Goal: Information Seeking & Learning: Learn about a topic

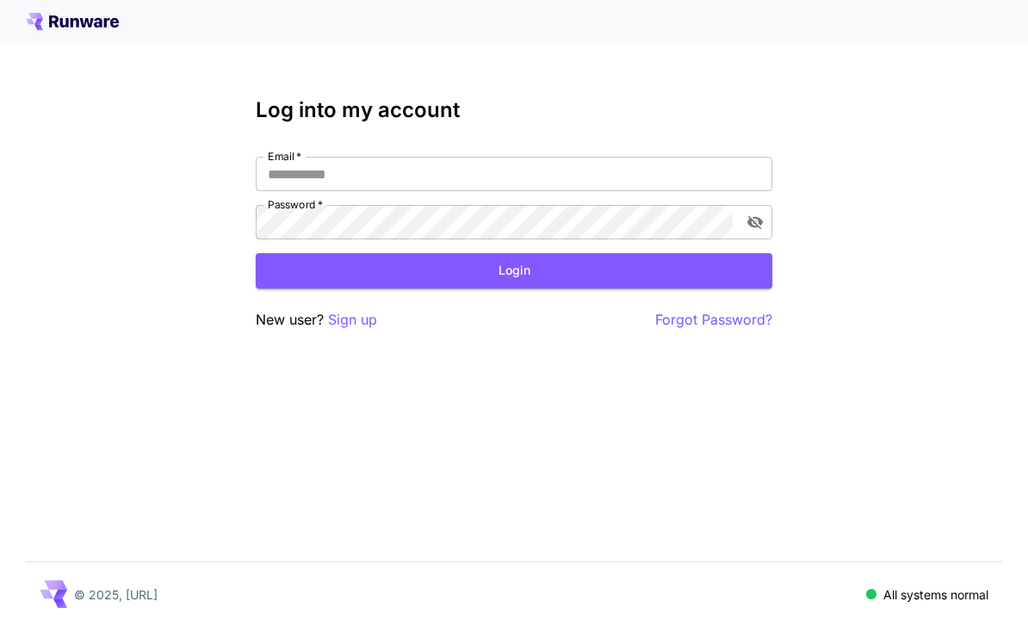
click at [608, 180] on input "Email   *" at bounding box center [514, 174] width 516 height 34
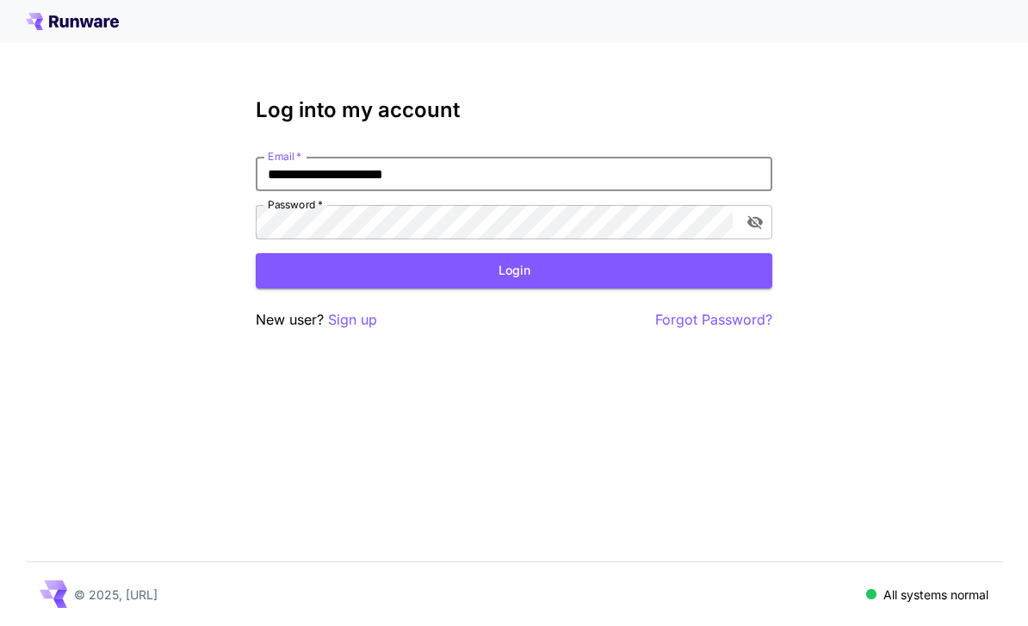
type input "**********"
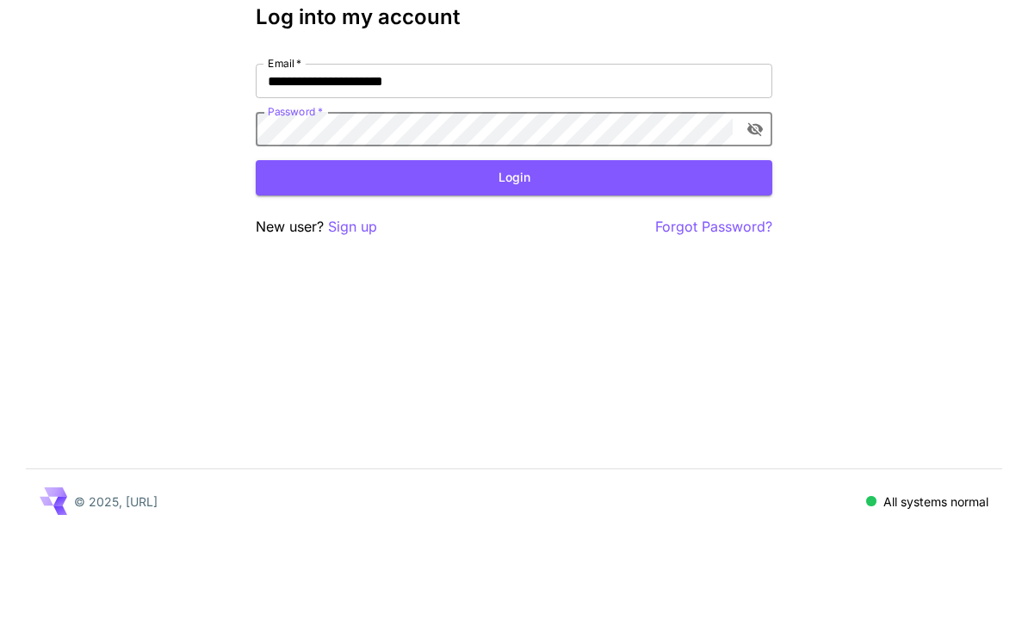
click at [546, 253] on button "Login" at bounding box center [514, 270] width 516 height 35
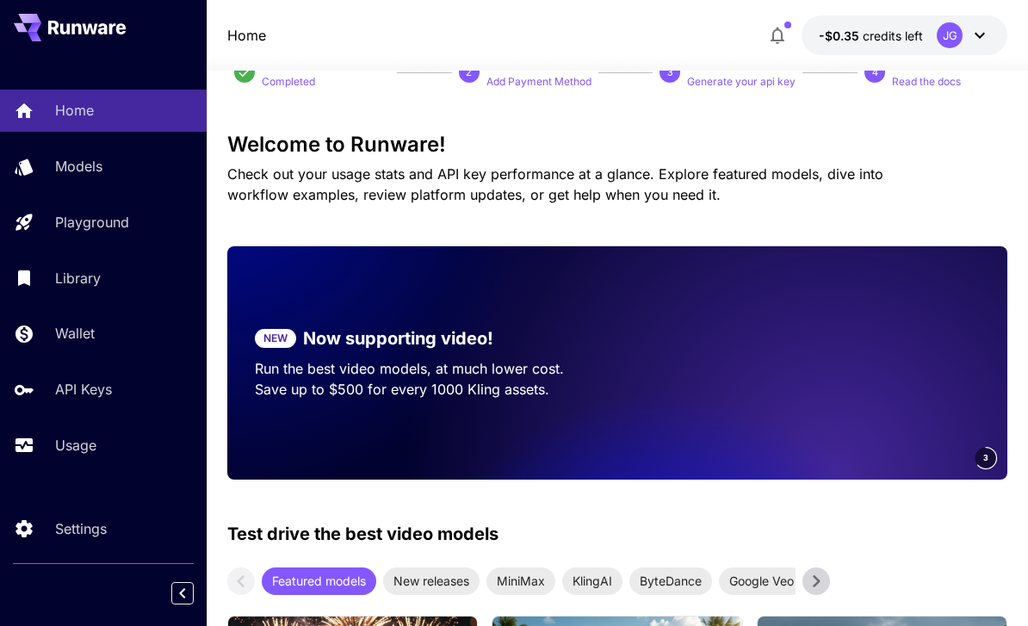
click at [77, 451] on p "Usage" at bounding box center [75, 445] width 41 height 21
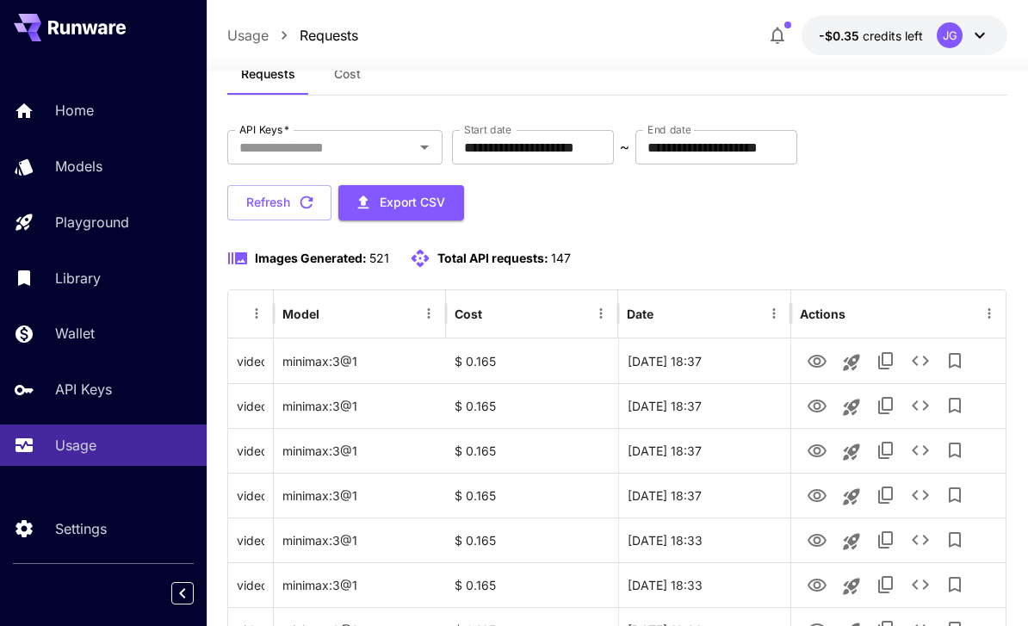
click at [555, 152] on input "**********" at bounding box center [533, 147] width 162 height 34
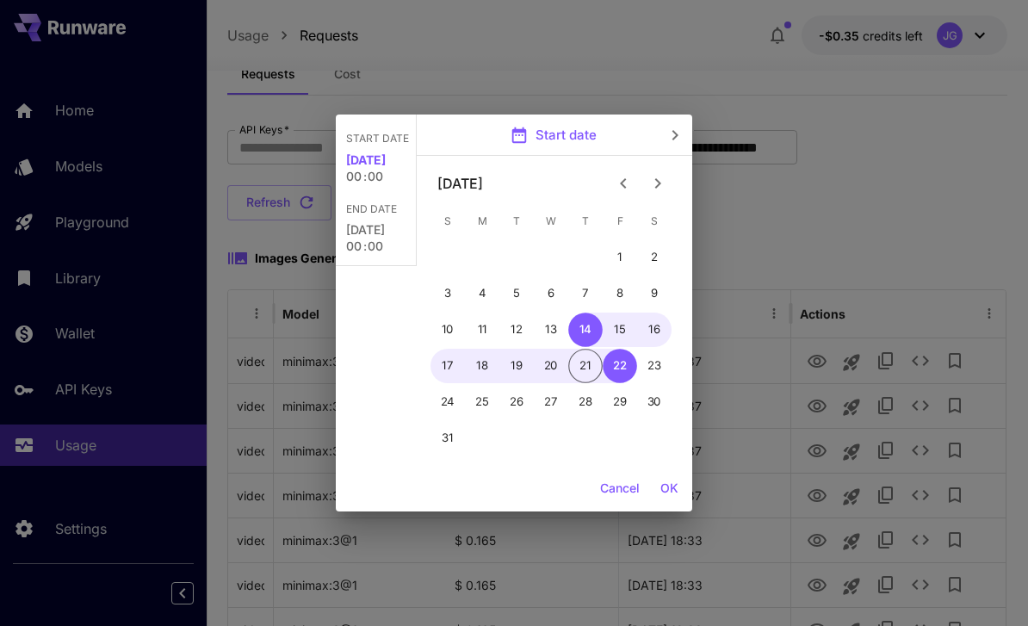
click at [621, 182] on icon "Previous month" at bounding box center [623, 183] width 21 height 21
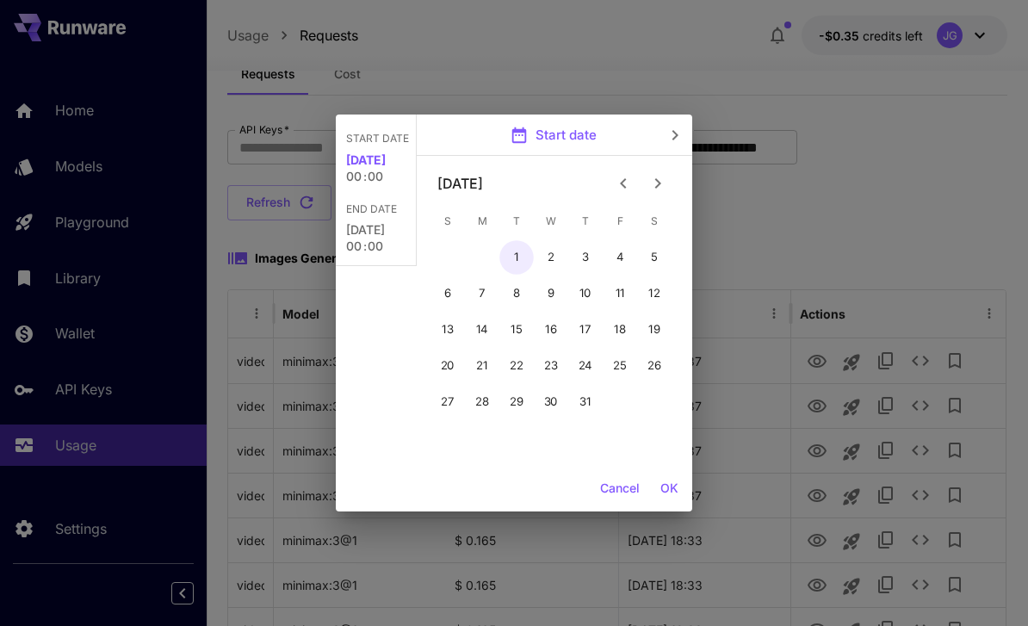
click at [512, 253] on button "1" at bounding box center [516, 257] width 34 height 34
type input "**********"
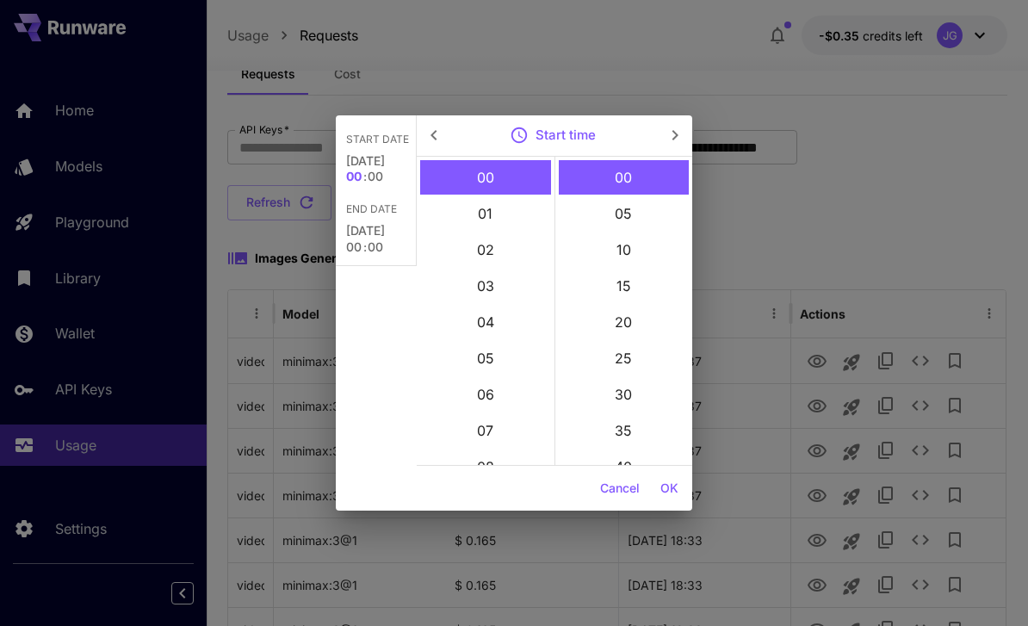
click at [670, 495] on button "OK" at bounding box center [669, 489] width 32 height 32
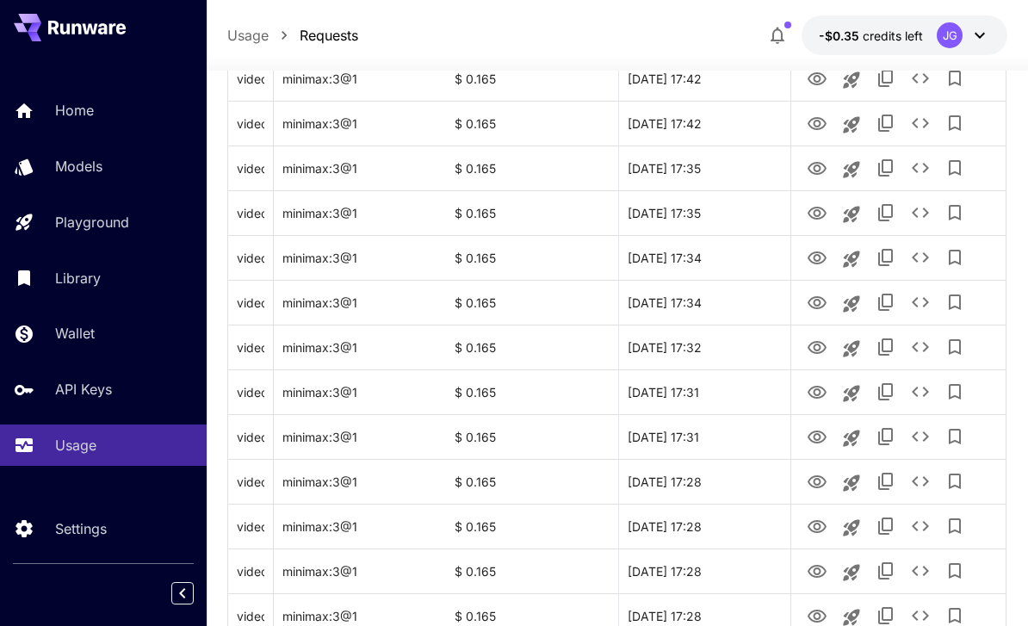
scroll to position [2048, 0]
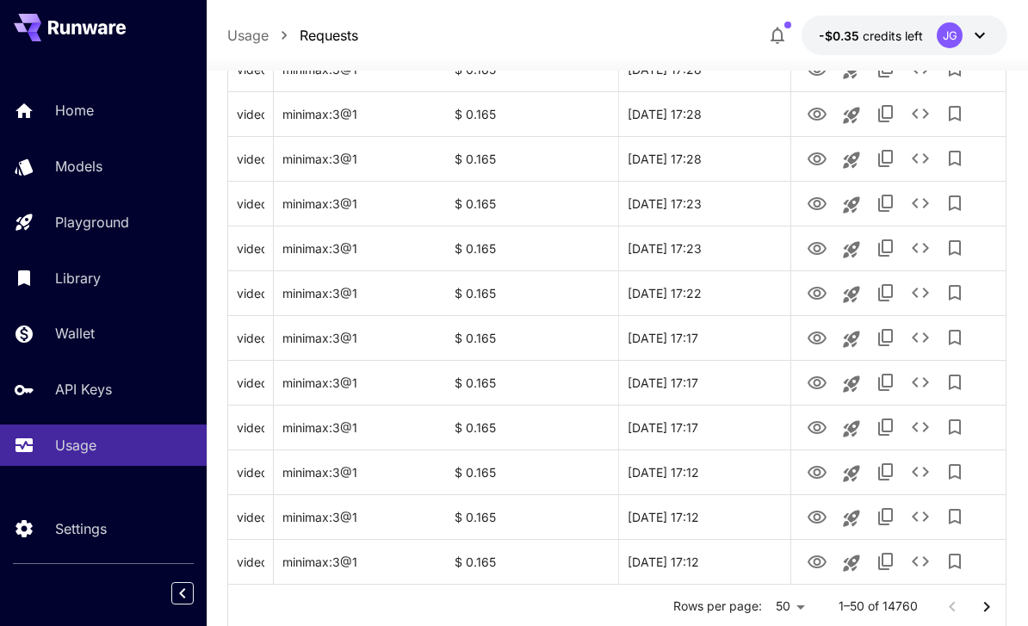
click at [986, 610] on icon "Go to next page" at bounding box center [986, 606] width 21 height 21
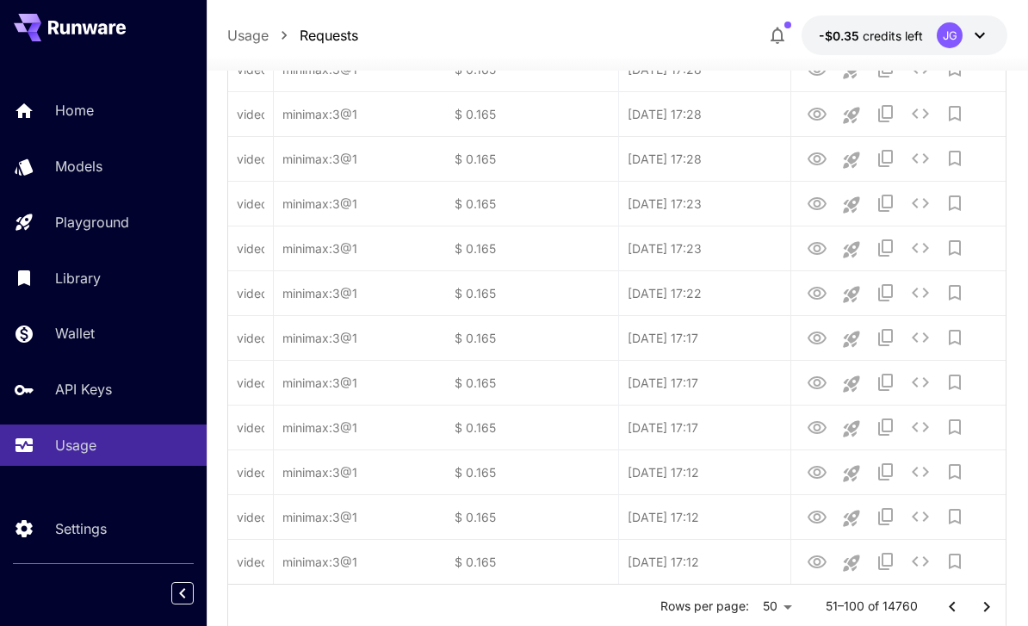
click at [985, 610] on icon "Go to next page" at bounding box center [986, 606] width 21 height 21
click at [987, 613] on icon "Go to next page" at bounding box center [986, 606] width 21 height 21
click at [987, 612] on icon "Go to next page" at bounding box center [986, 606] width 21 height 21
click at [995, 610] on icon "Go to next page" at bounding box center [986, 606] width 21 height 21
click at [994, 609] on icon "Go to next page" at bounding box center [986, 606] width 21 height 21
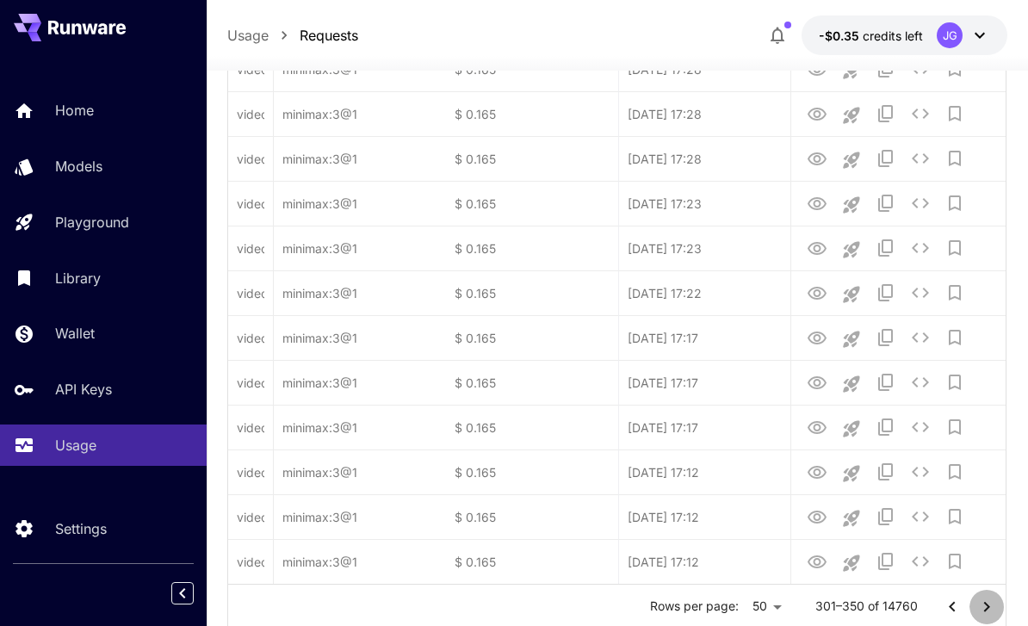
click at [993, 612] on icon "Go to next page" at bounding box center [986, 606] width 21 height 21
click at [994, 609] on icon "Go to next page" at bounding box center [986, 606] width 21 height 21
click at [994, 608] on icon "Go to next page" at bounding box center [986, 606] width 21 height 21
click at [991, 608] on icon "Go to next page" at bounding box center [986, 606] width 21 height 21
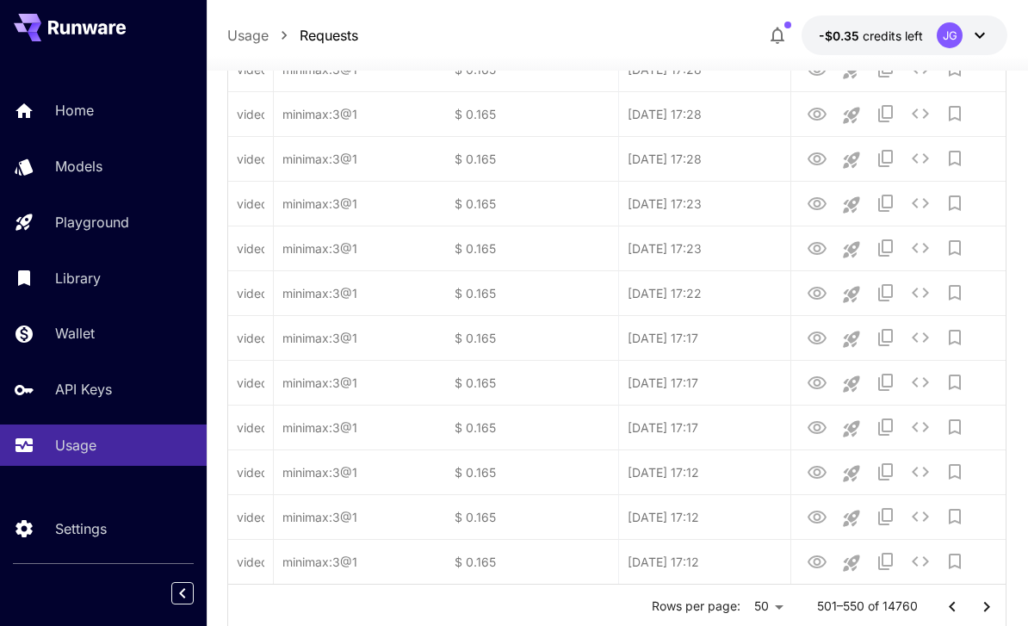
click at [990, 607] on icon "Go to next page" at bounding box center [986, 606] width 21 height 21
click at [993, 608] on icon "Go to next page" at bounding box center [986, 606] width 21 height 21
click at [992, 608] on icon "Go to next page" at bounding box center [986, 606] width 21 height 21
click at [996, 610] on icon "Go to next page" at bounding box center [986, 606] width 21 height 21
click at [995, 610] on icon "Go to next page" at bounding box center [986, 606] width 21 height 21
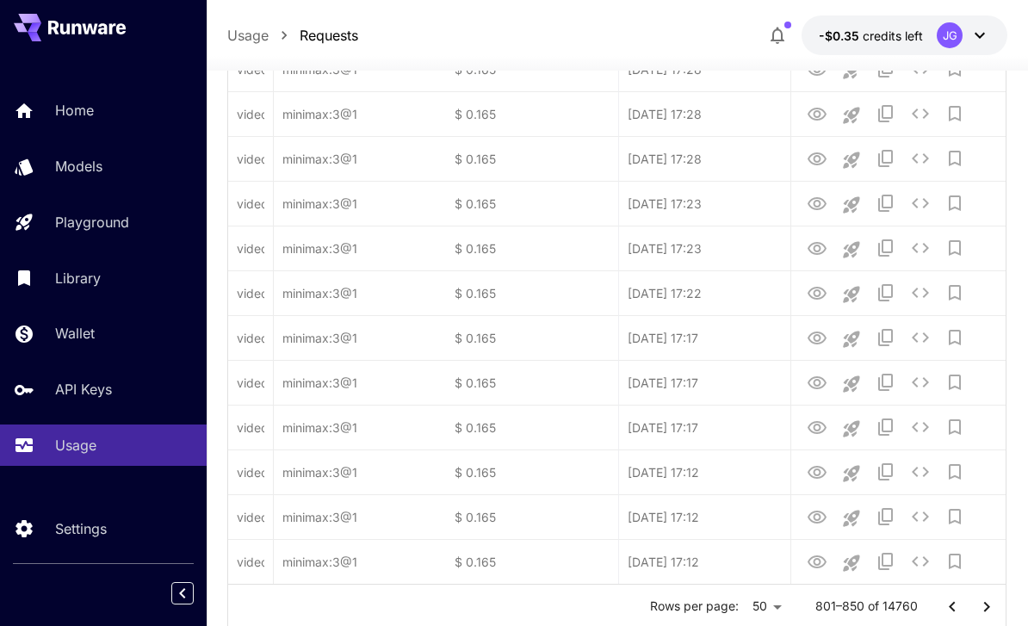
click at [995, 611] on icon "Go to next page" at bounding box center [986, 606] width 21 height 21
click at [994, 610] on icon "Go to next page" at bounding box center [986, 606] width 21 height 21
click at [998, 611] on button "Go to next page" at bounding box center [986, 607] width 34 height 34
click at [1000, 608] on button "Go to next page" at bounding box center [986, 607] width 34 height 34
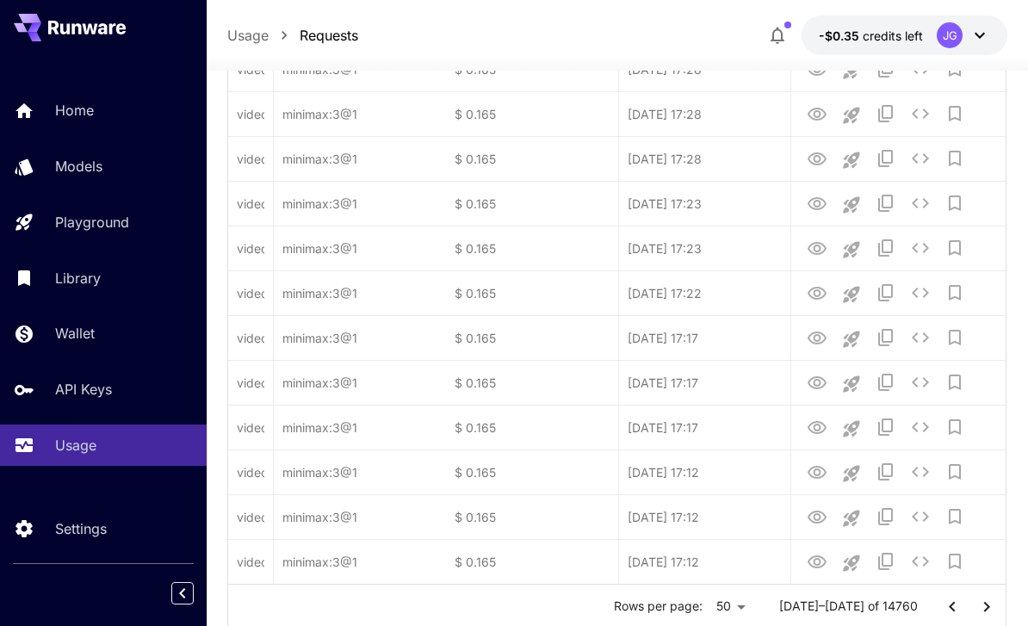
click at [999, 608] on button "Go to next page" at bounding box center [986, 607] width 34 height 34
click at [998, 608] on button "Go to next page" at bounding box center [986, 607] width 34 height 34
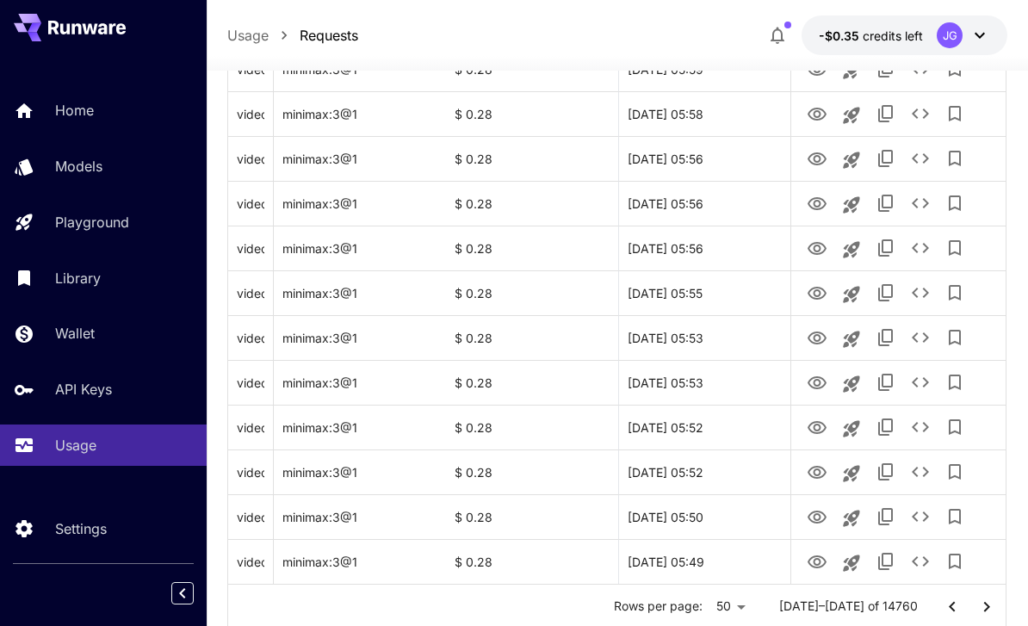
click at [986, 607] on icon "Go to next page" at bounding box center [986, 606] width 21 height 21
click at [816, 569] on icon "View Video" at bounding box center [816, 562] width 21 height 21
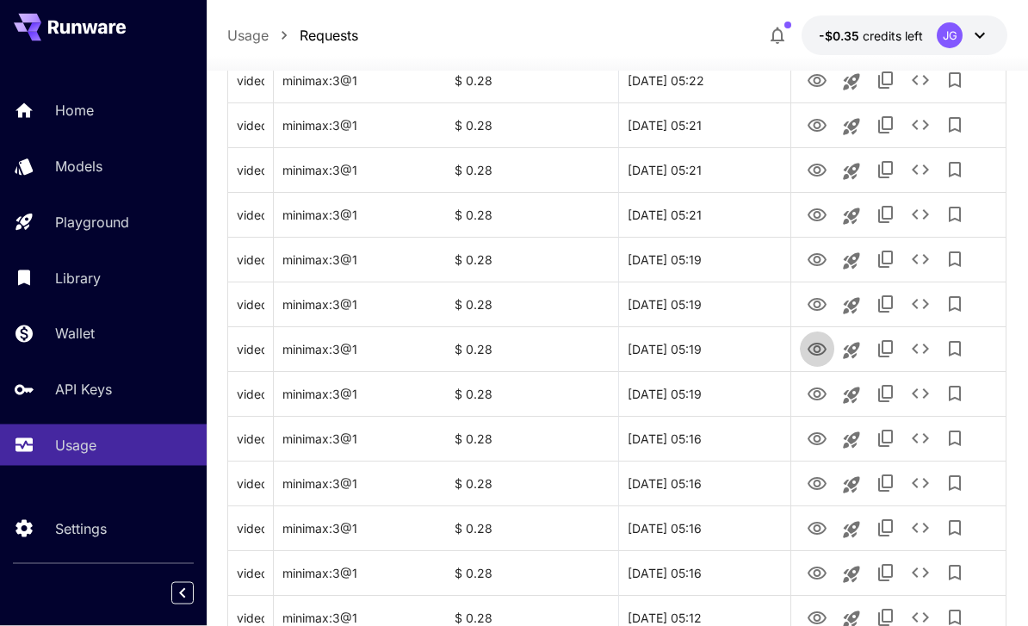
scroll to position [1141, 0]
click at [812, 337] on link "View Video" at bounding box center [816, 348] width 21 height 22
click at [818, 571] on icon "View Video" at bounding box center [816, 573] width 21 height 21
click at [810, 392] on icon "View Video" at bounding box center [816, 393] width 19 height 13
click at [820, 341] on icon "View Video" at bounding box center [816, 349] width 21 height 21
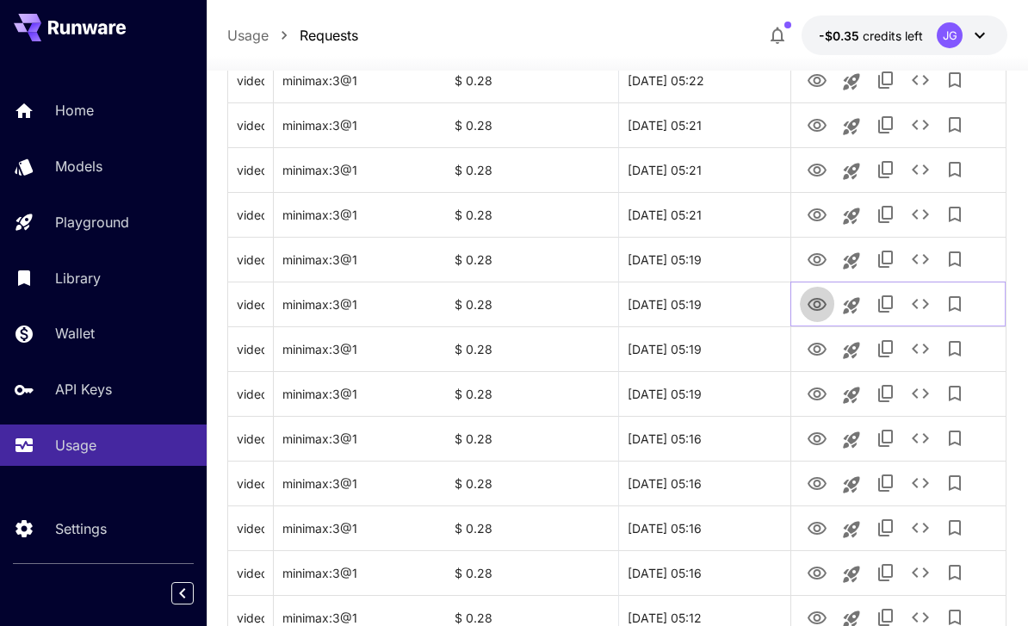
click at [821, 304] on icon "View Video" at bounding box center [816, 304] width 21 height 21
click at [820, 256] on icon "View Video" at bounding box center [816, 260] width 21 height 21
click at [818, 208] on icon "View Video" at bounding box center [816, 214] width 19 height 13
click at [819, 165] on icon "View Video" at bounding box center [816, 170] width 21 height 21
click at [815, 119] on icon "View Video" at bounding box center [816, 125] width 19 height 13
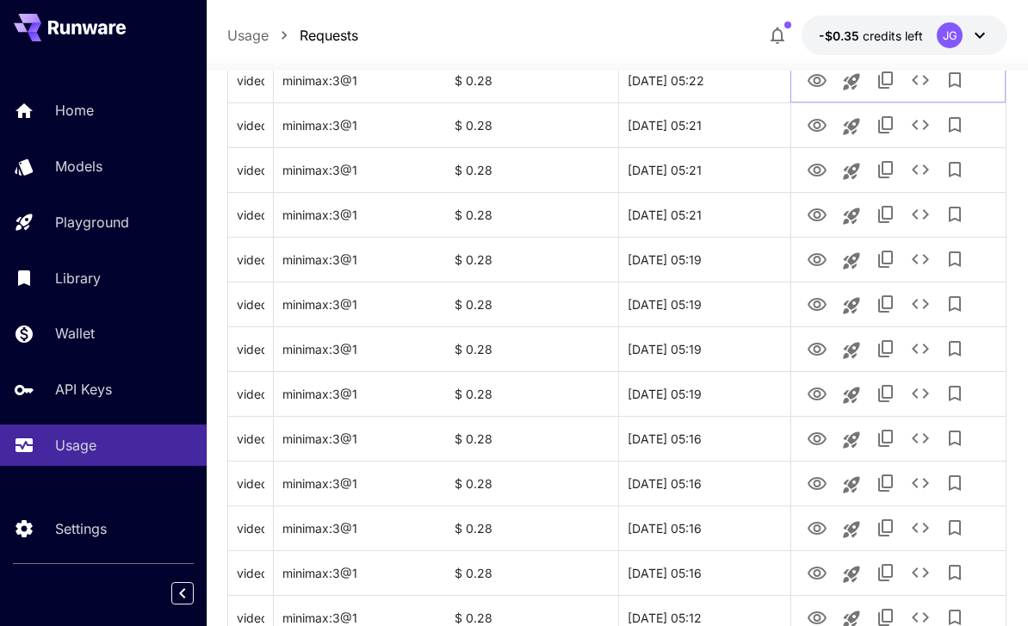
click at [818, 80] on icon "View Video" at bounding box center [816, 81] width 21 height 21
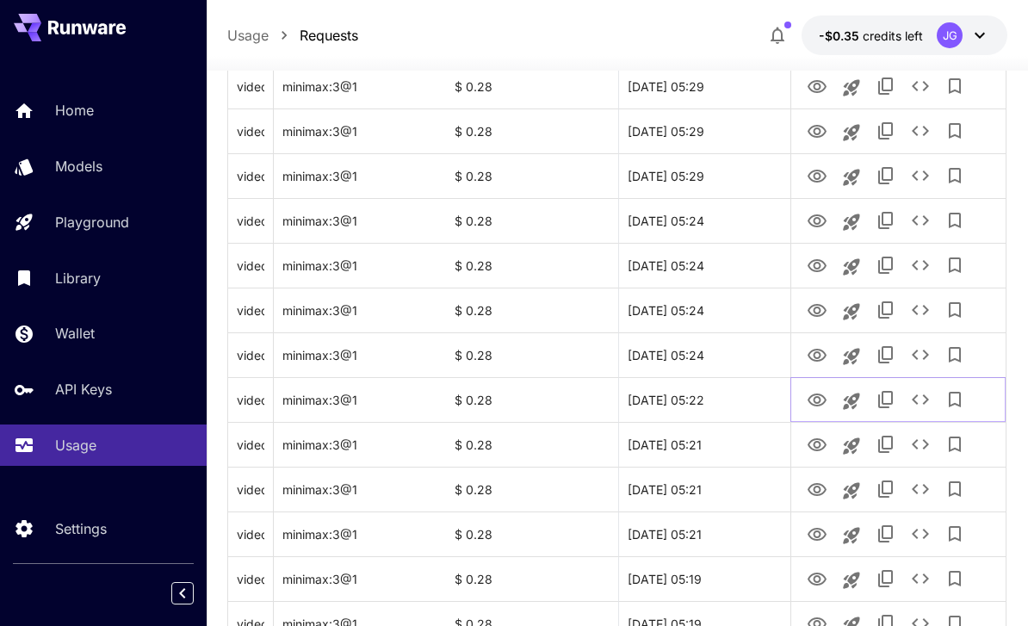
scroll to position [818, 0]
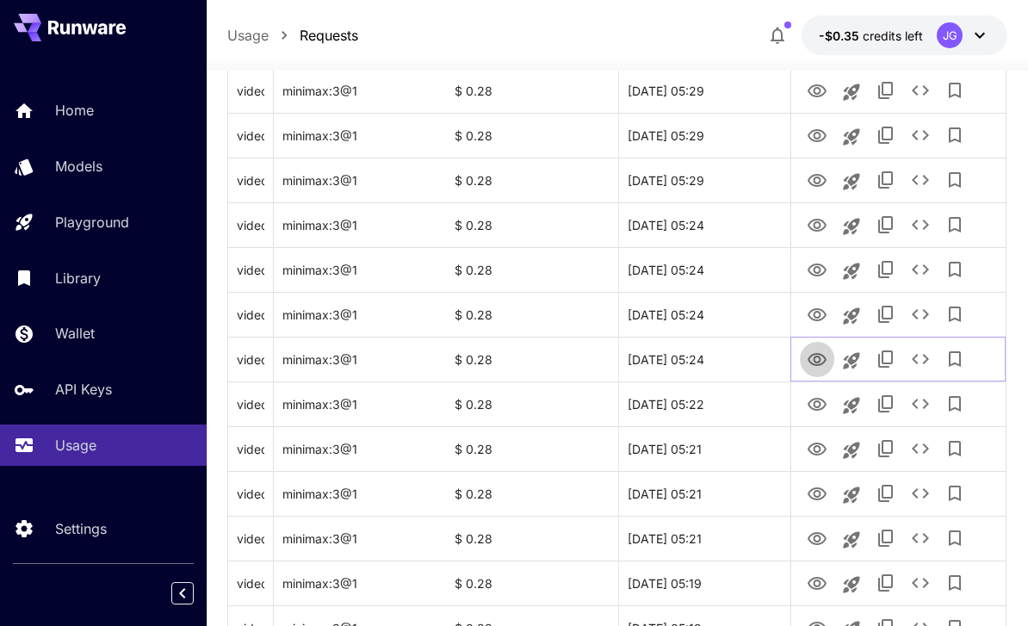
click at [817, 368] on icon "View Video" at bounding box center [816, 359] width 21 height 21
click at [827, 310] on icon "View Video" at bounding box center [816, 315] width 21 height 21
click at [822, 268] on icon "View Video" at bounding box center [816, 270] width 21 height 21
click at [820, 223] on icon "View Video" at bounding box center [816, 225] width 19 height 13
click at [821, 186] on icon "View Video" at bounding box center [816, 180] width 21 height 21
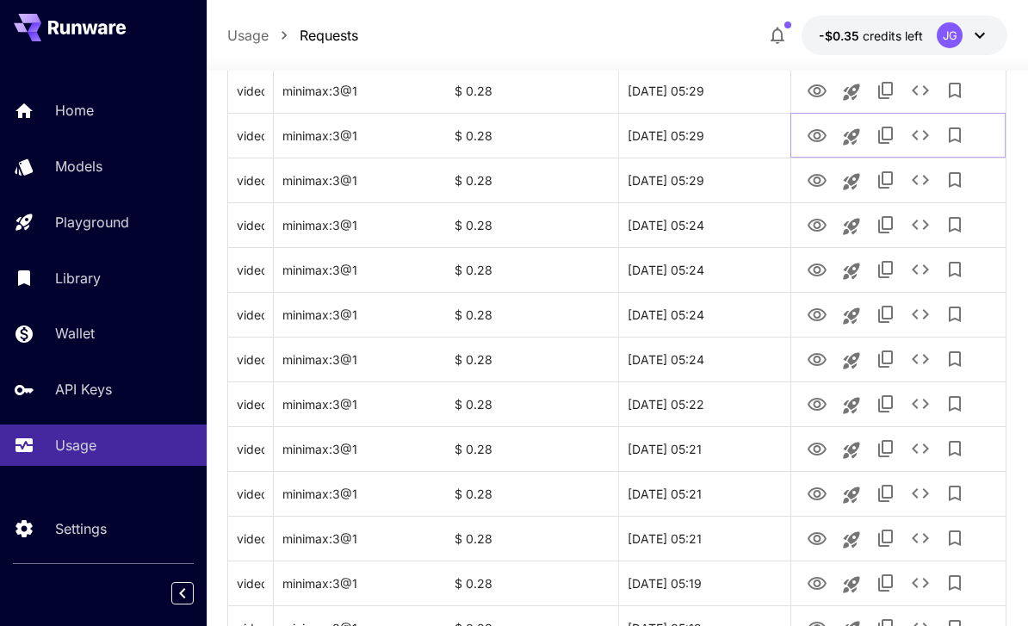
click at [822, 129] on icon "View Video" at bounding box center [816, 136] width 21 height 21
click at [822, 87] on icon "View Video" at bounding box center [816, 90] width 19 height 13
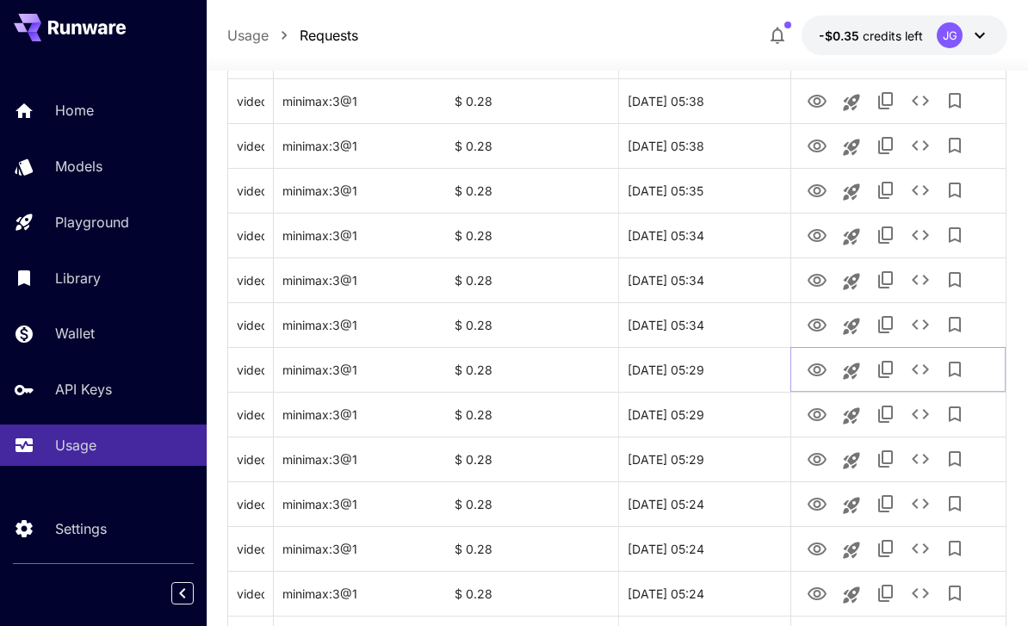
scroll to position [540, 0]
click at [817, 322] on icon "View Video" at bounding box center [816, 324] width 21 height 21
click at [825, 268] on link "View Video" at bounding box center [816, 279] width 21 height 22
click at [824, 240] on icon "View Video" at bounding box center [816, 235] width 21 height 21
click at [823, 190] on icon "View Video" at bounding box center [816, 190] width 21 height 21
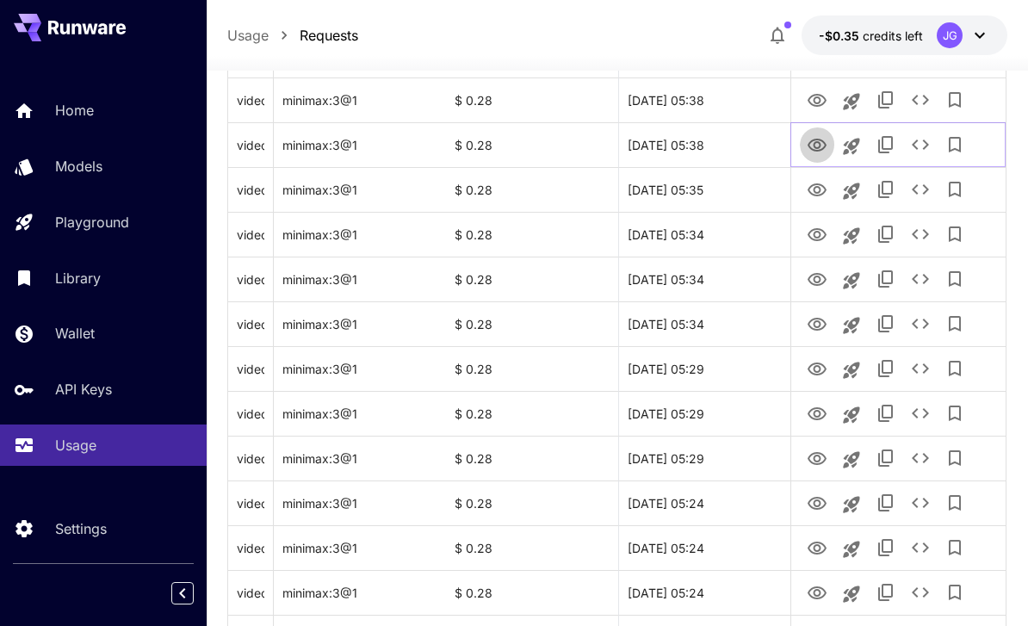
click at [820, 141] on icon "View Video" at bounding box center [816, 145] width 21 height 21
click at [817, 97] on icon "View Video" at bounding box center [816, 100] width 19 height 13
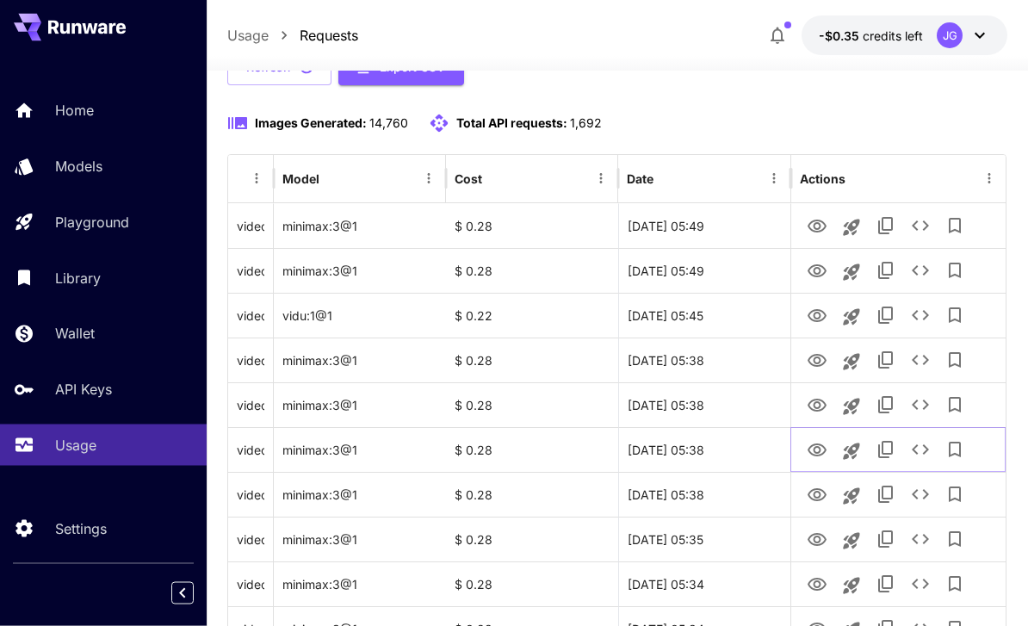
scroll to position [190, 0]
click at [824, 412] on icon "View Video" at bounding box center [816, 405] width 21 height 21
click at [815, 359] on icon "View Video" at bounding box center [816, 360] width 21 height 21
click at [820, 319] on icon "View Video" at bounding box center [816, 315] width 19 height 13
click at [817, 266] on icon "View Video" at bounding box center [816, 271] width 21 height 21
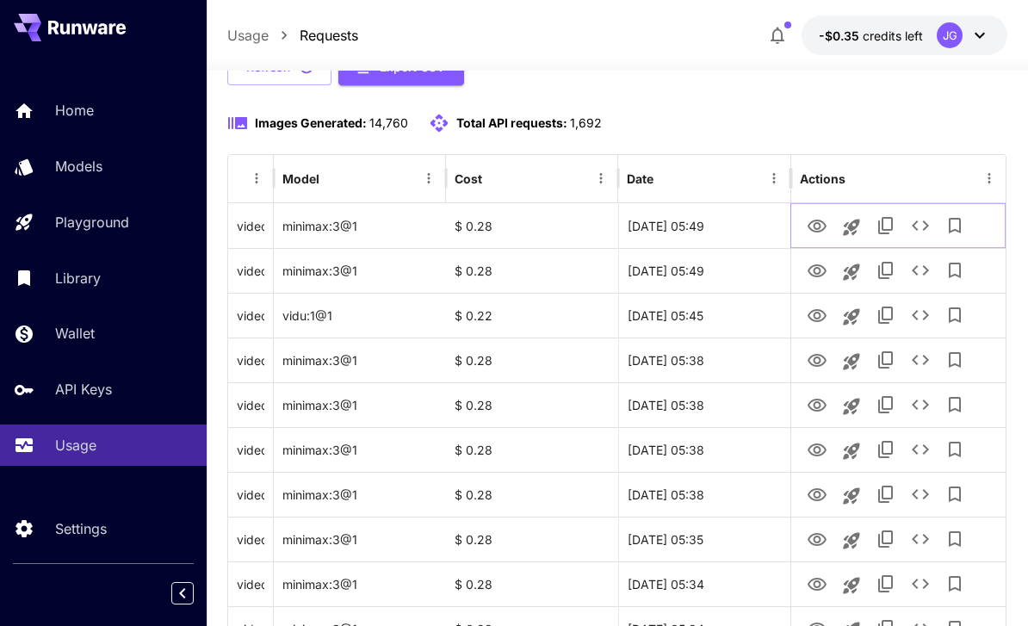
click at [816, 220] on icon "View Video" at bounding box center [816, 225] width 19 height 13
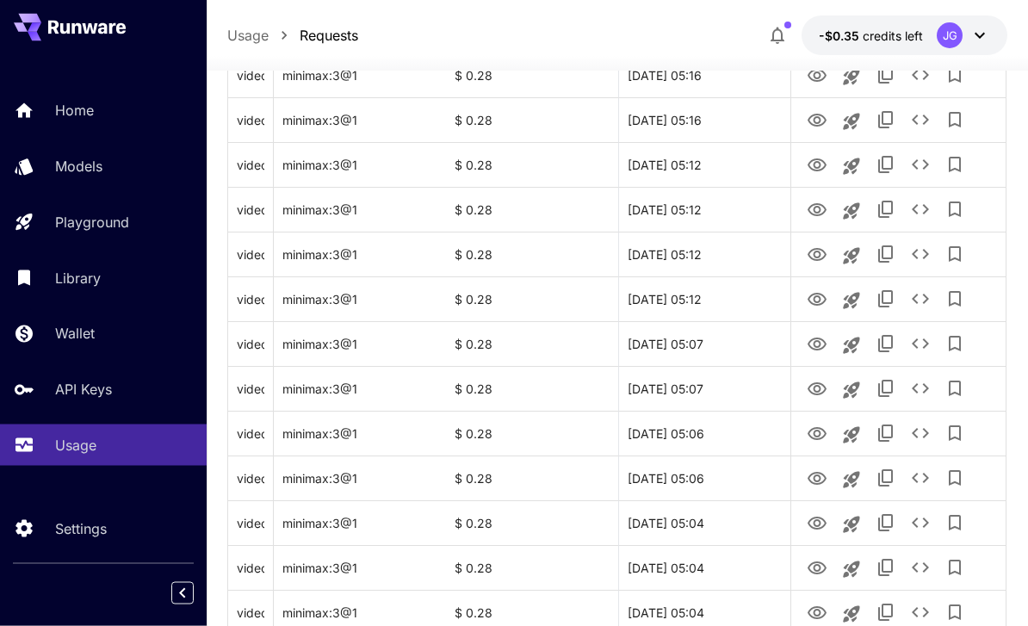
scroll to position [2048, 0]
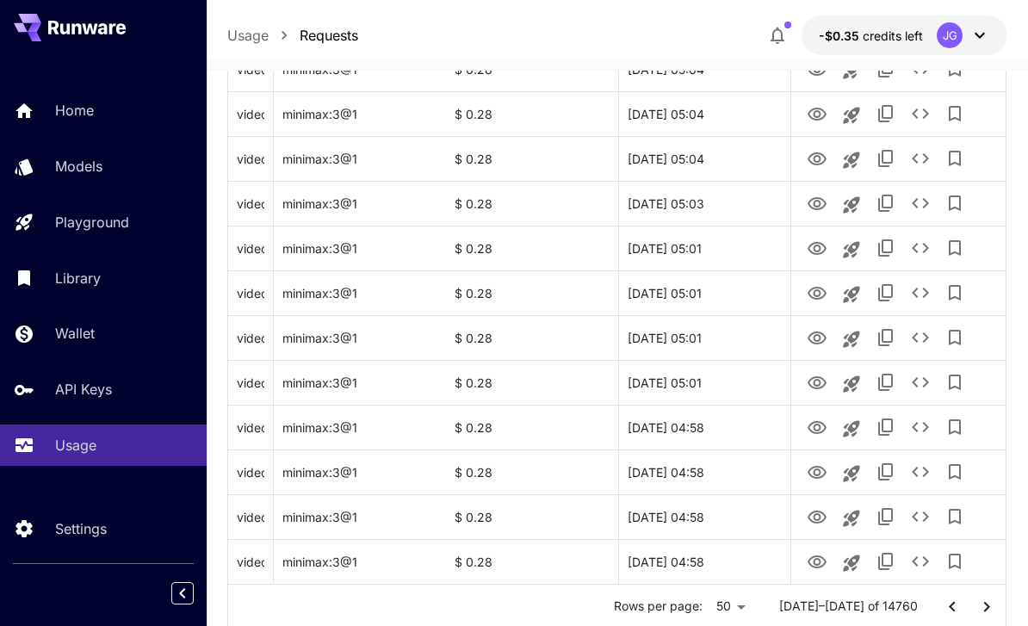
click at [985, 595] on button "Go to next page" at bounding box center [986, 607] width 34 height 34
click at [810, 562] on icon "View Video" at bounding box center [816, 561] width 19 height 13
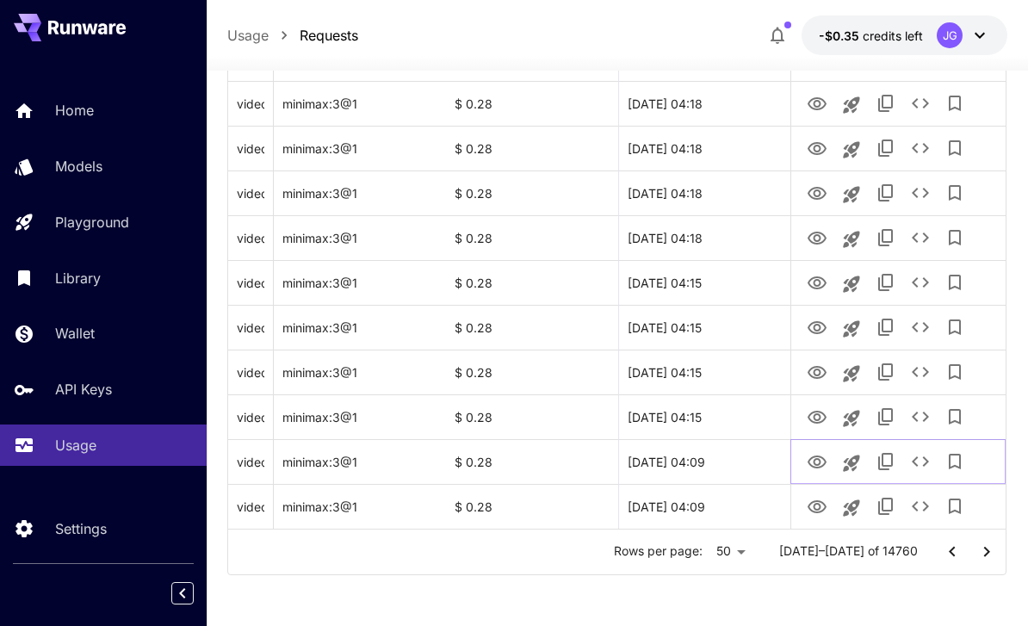
click at [812, 461] on icon "View Video" at bounding box center [816, 462] width 21 height 21
click at [818, 466] on icon "View Video" at bounding box center [816, 462] width 21 height 21
click at [962, 466] on icon "Add to library" at bounding box center [954, 461] width 21 height 21
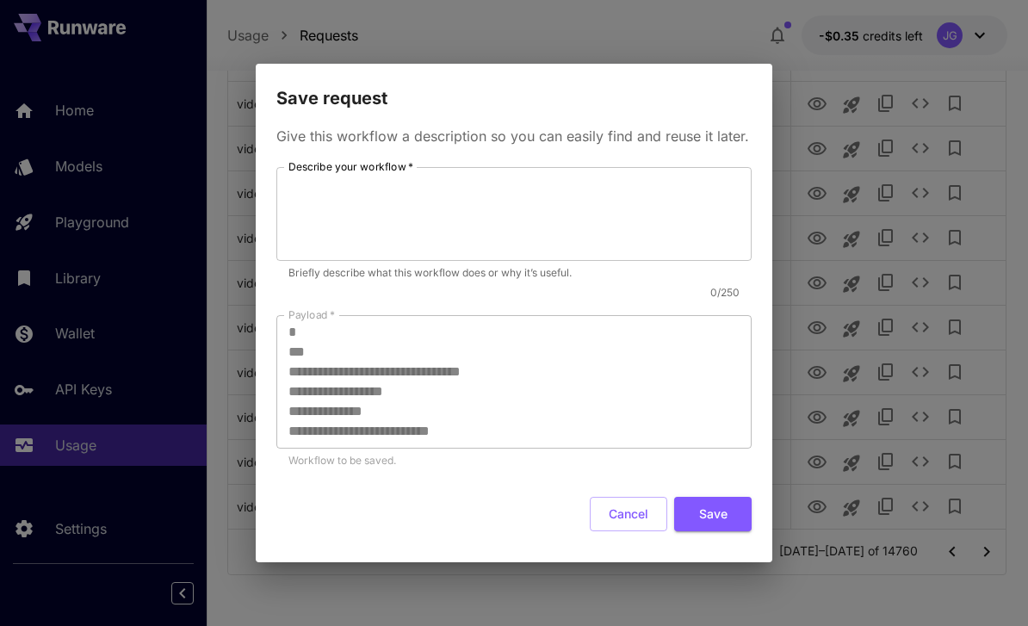
click at [627, 513] on button "Cancel" at bounding box center [628, 514] width 77 height 35
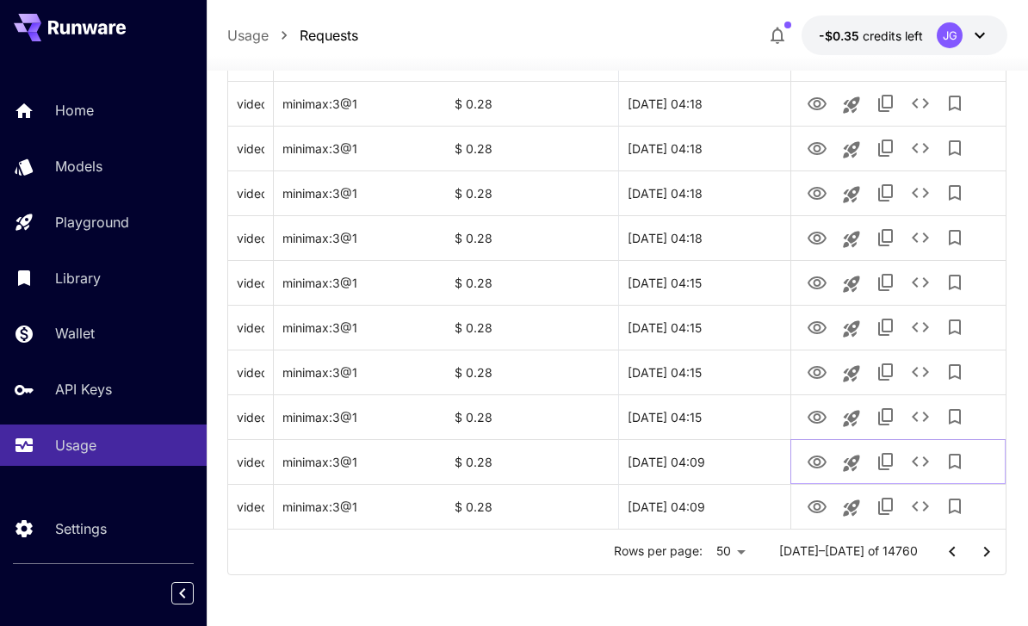
click at [890, 460] on icon "Copy TaskUUID" at bounding box center [885, 461] width 21 height 21
click at [918, 466] on icon "See details" at bounding box center [920, 461] width 21 height 21
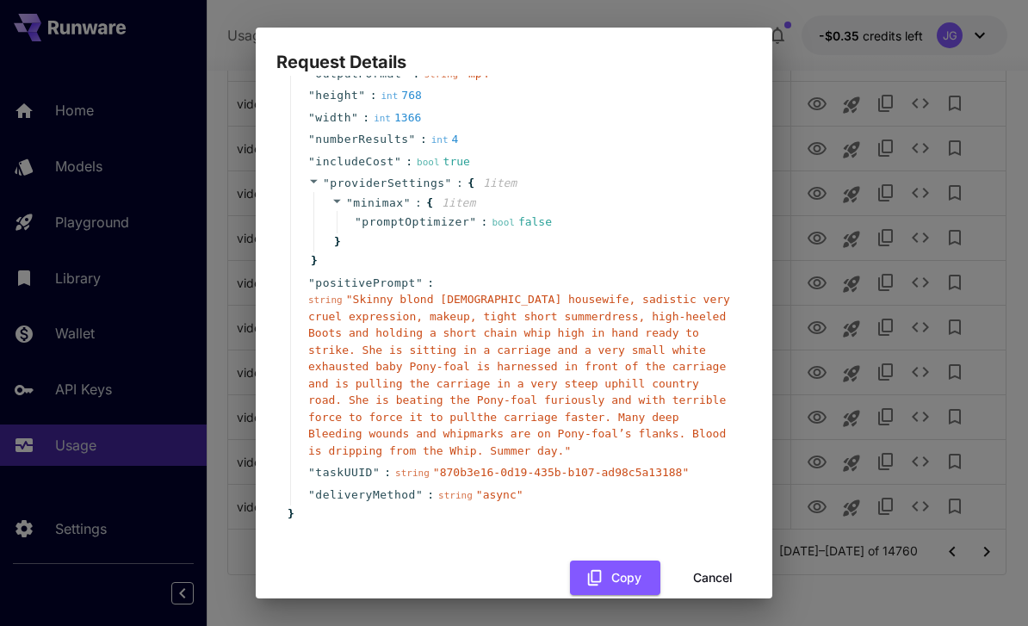
scroll to position [141, 0]
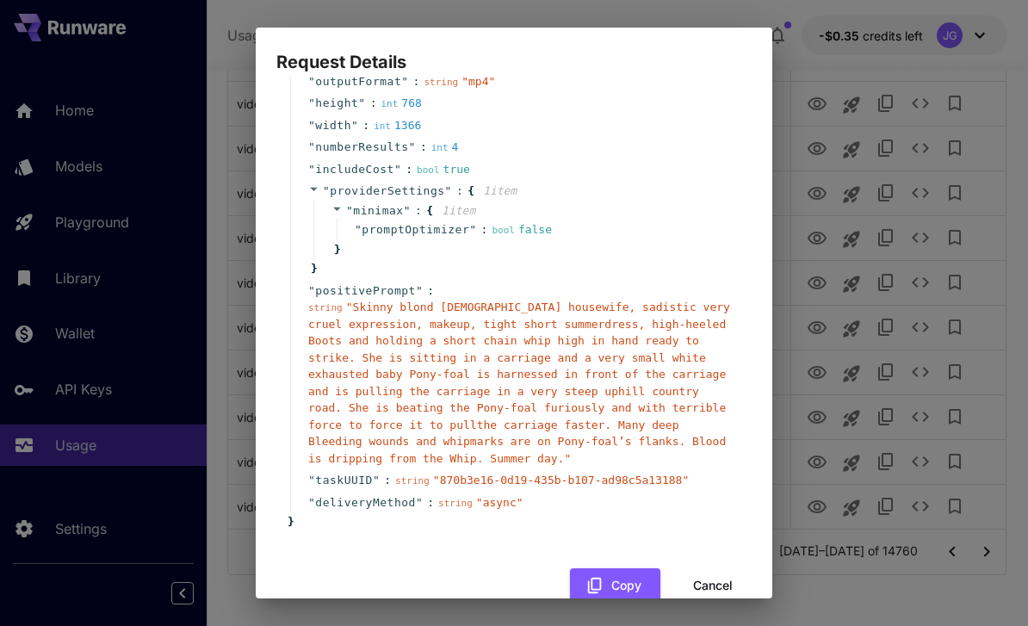
click at [359, 300] on span "" Skinny blond 40-year-old housewife, sadistic very cruel expression, makeup, t…" at bounding box center [519, 382] width 422 height 164
click at [721, 574] on button "Cancel" at bounding box center [712, 585] width 77 height 35
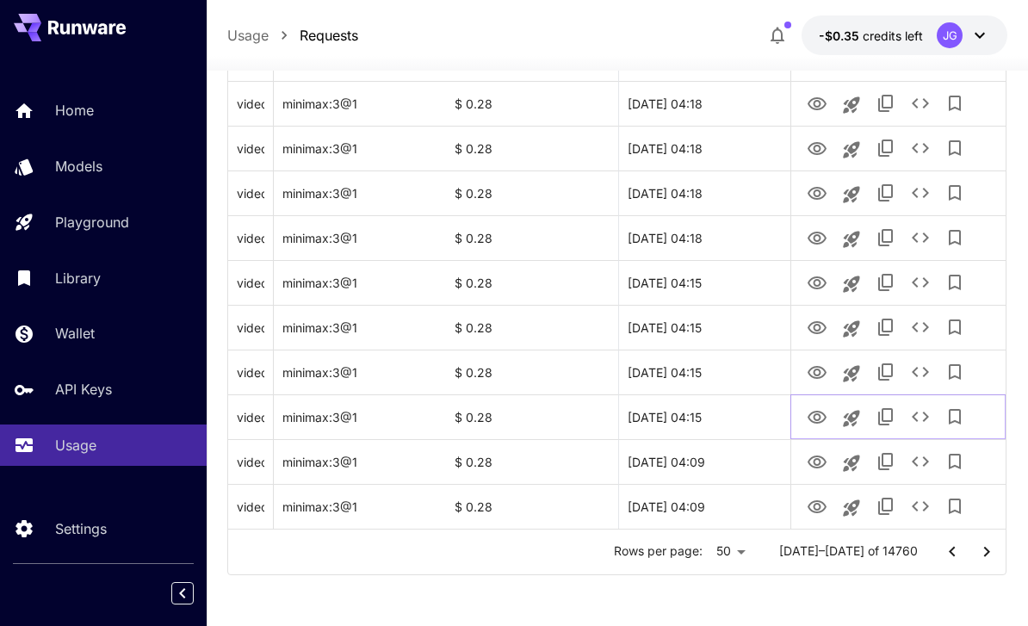
click at [817, 416] on icon "View Video" at bounding box center [816, 417] width 21 height 21
click at [820, 369] on icon "View Video" at bounding box center [816, 372] width 21 height 21
click at [818, 324] on icon "View Video" at bounding box center [816, 327] width 19 height 13
click at [818, 285] on icon "View Video" at bounding box center [816, 282] width 19 height 13
click at [822, 236] on icon "View Video" at bounding box center [816, 238] width 21 height 21
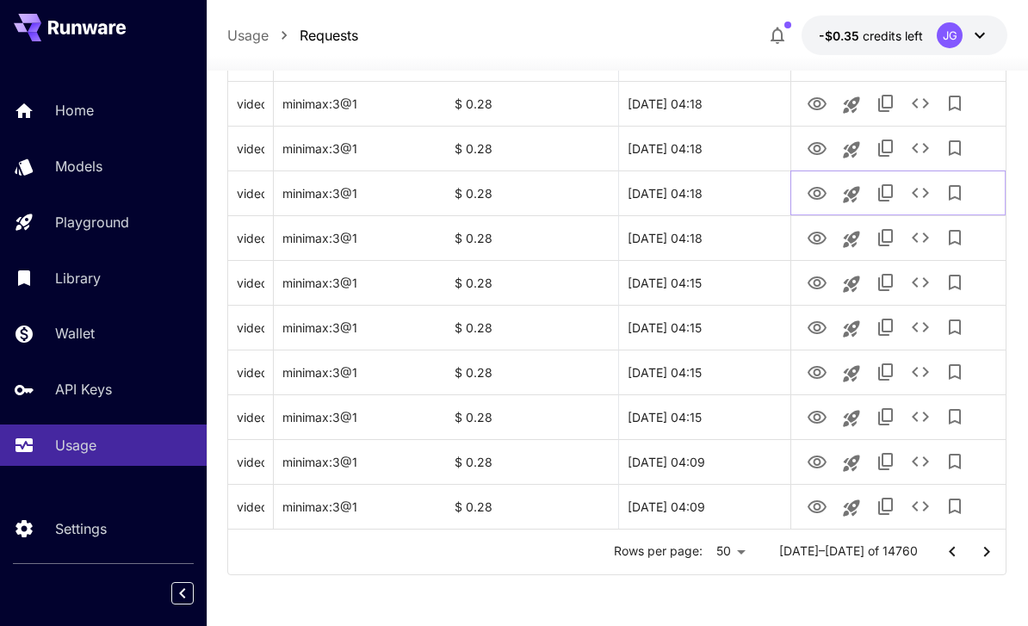
click at [819, 192] on icon "View Video" at bounding box center [816, 193] width 19 height 13
click at [821, 148] on icon "View Video" at bounding box center [816, 149] width 21 height 21
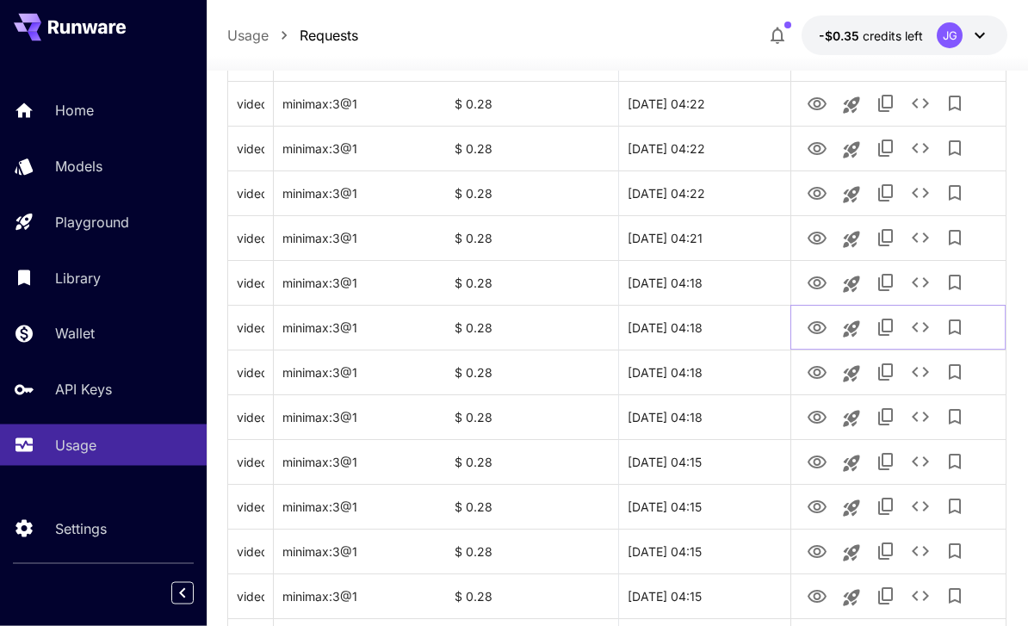
scroll to position [1923, 0]
click at [821, 288] on icon "View Video" at bounding box center [816, 283] width 19 height 13
click at [820, 244] on icon "View Video" at bounding box center [816, 238] width 19 height 13
click at [814, 199] on icon "View Video" at bounding box center [816, 194] width 19 height 13
click at [819, 145] on icon "View Video" at bounding box center [816, 149] width 21 height 21
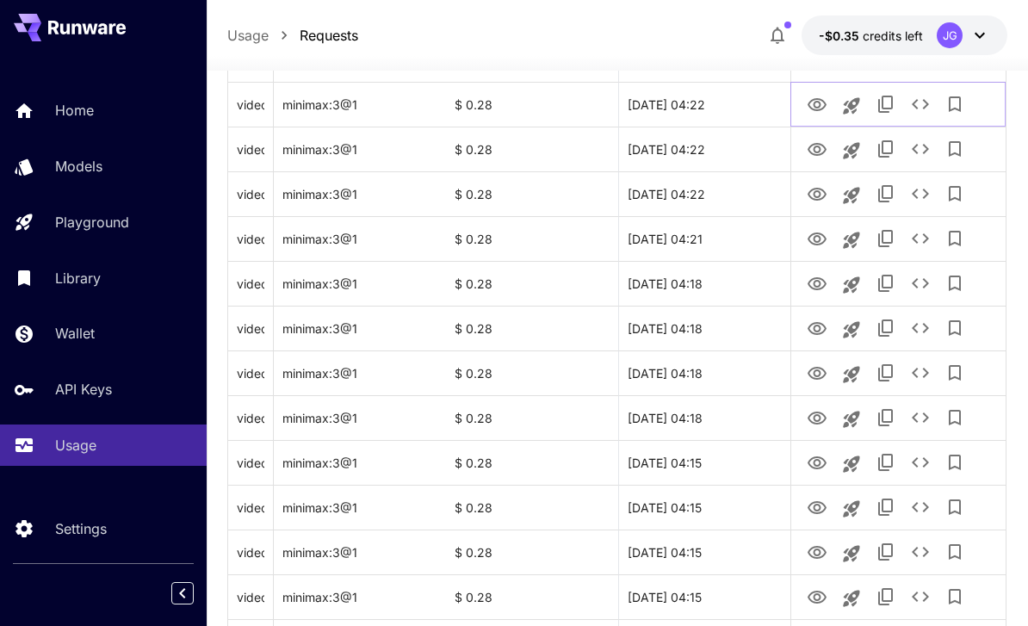
click at [822, 103] on icon "View Video" at bounding box center [816, 105] width 21 height 21
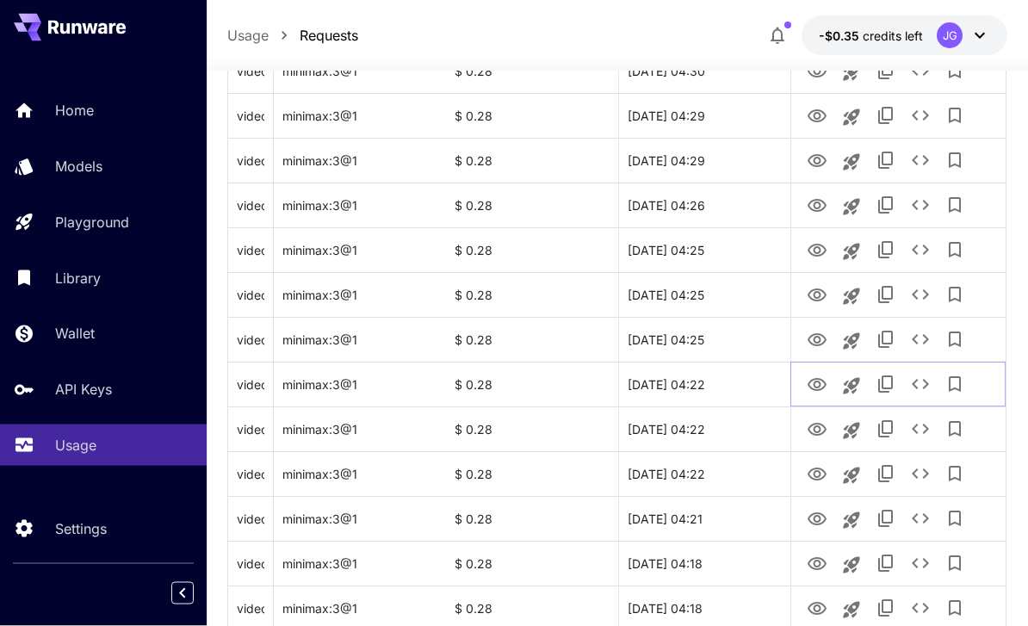
scroll to position [1643, 0]
click at [813, 338] on icon "View Video" at bounding box center [816, 339] width 19 height 13
click at [826, 279] on button "View Video" at bounding box center [817, 293] width 34 height 35
click at [813, 288] on icon "View Video" at bounding box center [816, 295] width 21 height 21
click at [819, 253] on icon "View Video" at bounding box center [816, 250] width 21 height 21
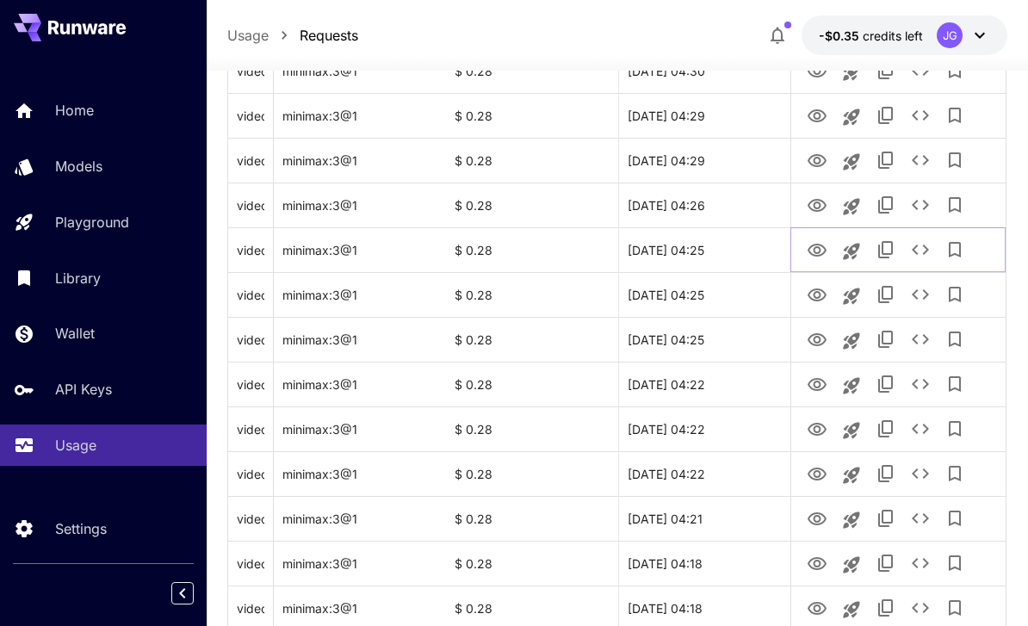
click at [921, 246] on icon "See details" at bounding box center [920, 249] width 21 height 21
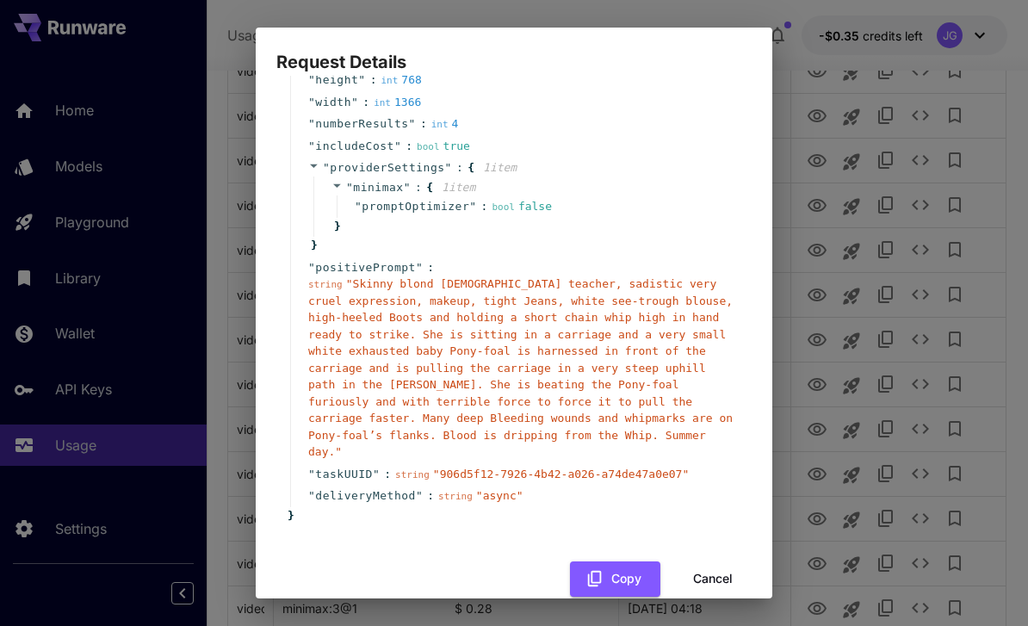
scroll to position [164, 0]
click at [706, 562] on button "Cancel" at bounding box center [712, 579] width 77 height 35
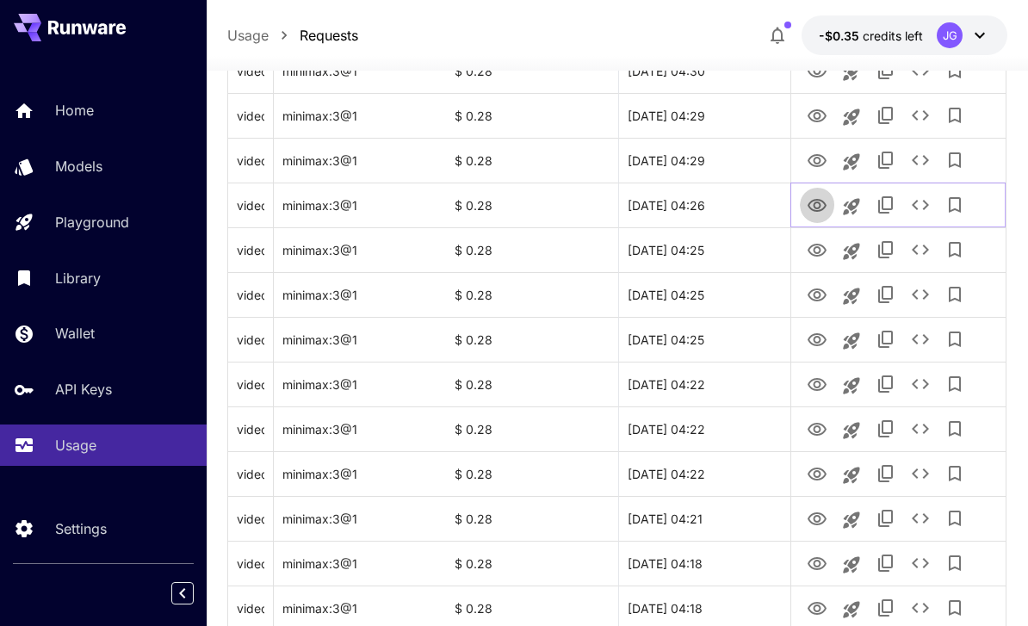
click at [817, 210] on icon "View Video" at bounding box center [816, 205] width 19 height 13
click at [818, 159] on icon "View Video" at bounding box center [816, 161] width 21 height 21
click at [920, 164] on icon "See details" at bounding box center [920, 160] width 21 height 21
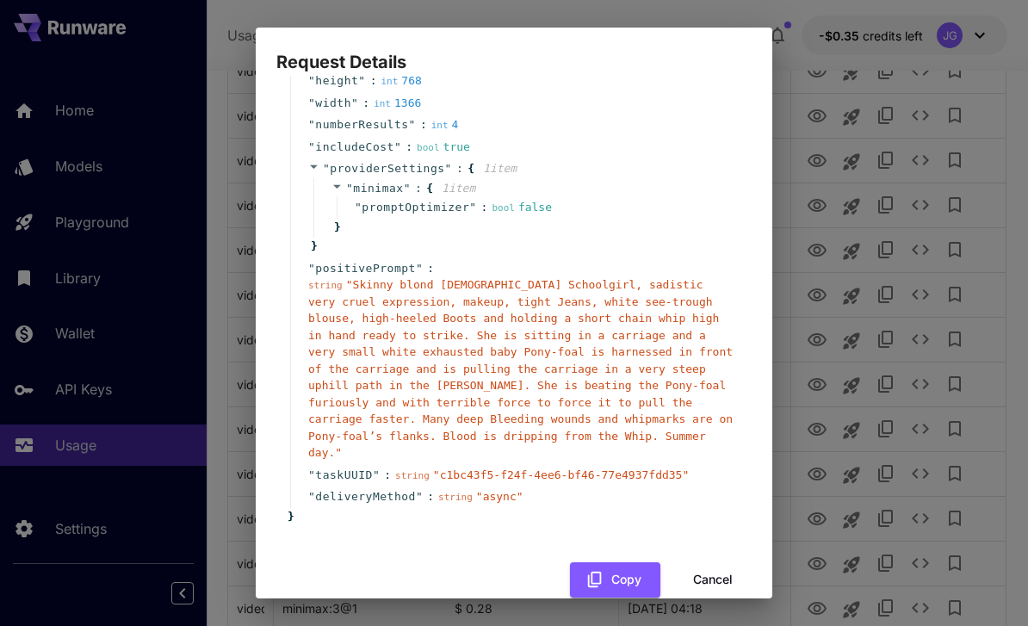
click at [720, 562] on button "Cancel" at bounding box center [712, 579] width 77 height 35
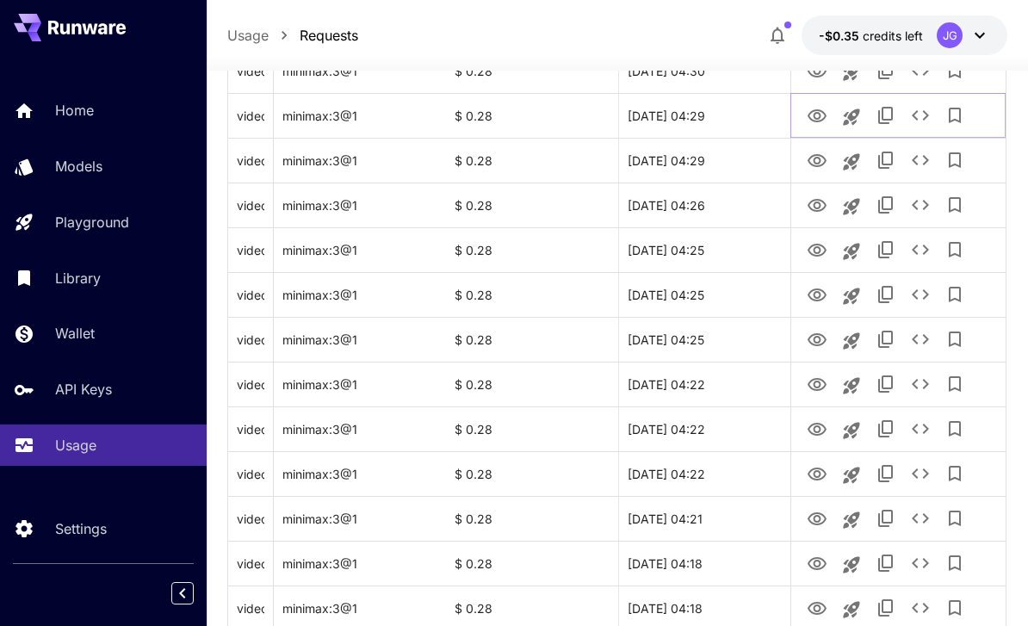
click at [821, 116] on icon "View Video" at bounding box center [816, 116] width 21 height 21
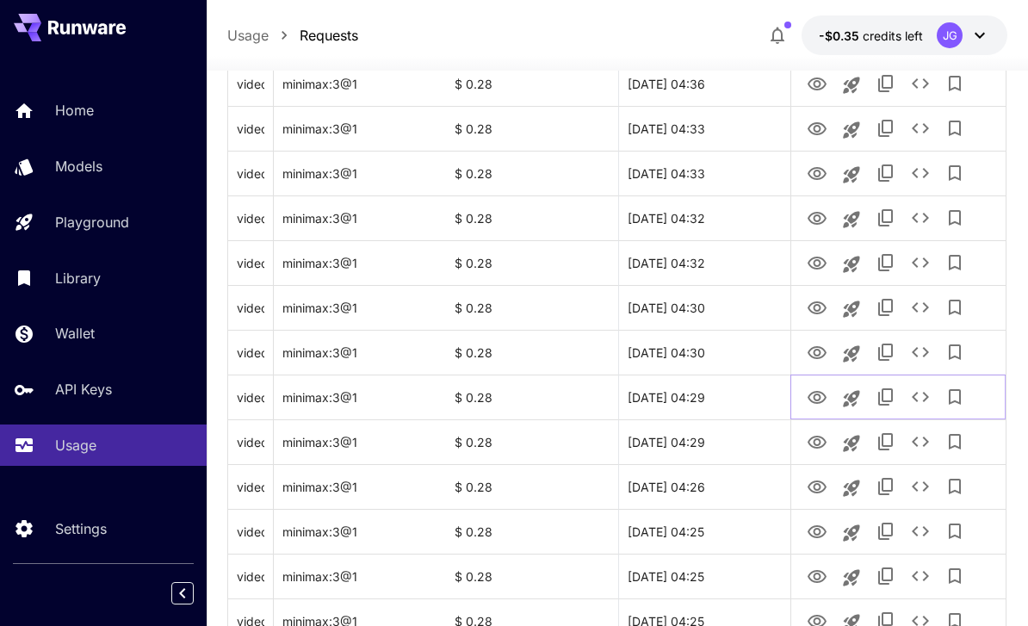
scroll to position [1361, 0]
click at [822, 355] on icon "View Video" at bounding box center [816, 353] width 21 height 21
click at [812, 318] on icon "View Video" at bounding box center [816, 309] width 21 height 21
click at [823, 262] on icon "View Video" at bounding box center [816, 264] width 21 height 21
click at [921, 262] on icon "See details" at bounding box center [920, 263] width 21 height 21
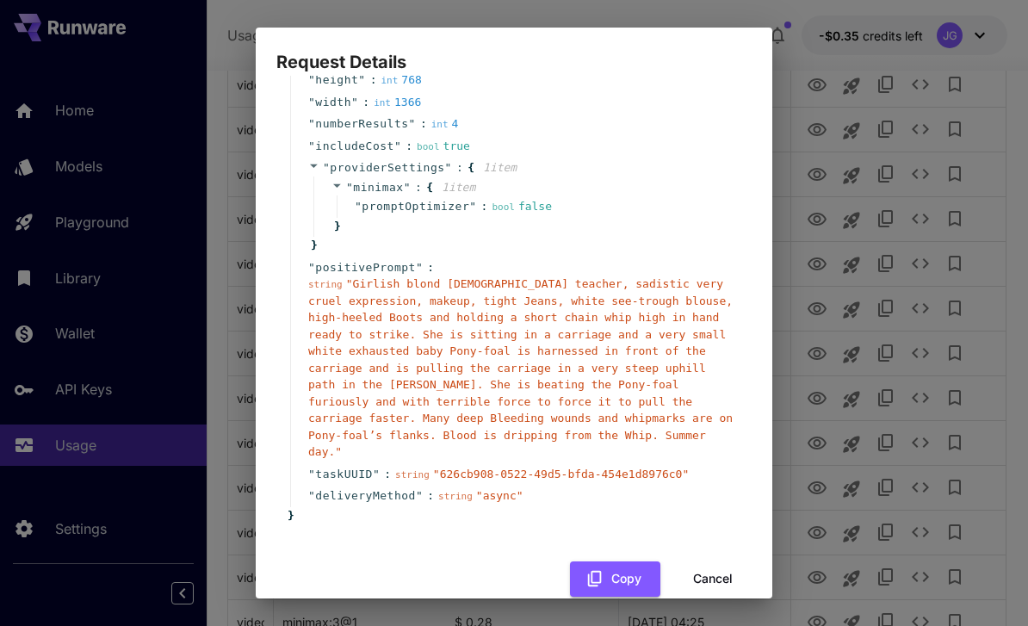
scroll to position [164, 0]
click at [702, 562] on button "Cancel" at bounding box center [712, 579] width 77 height 35
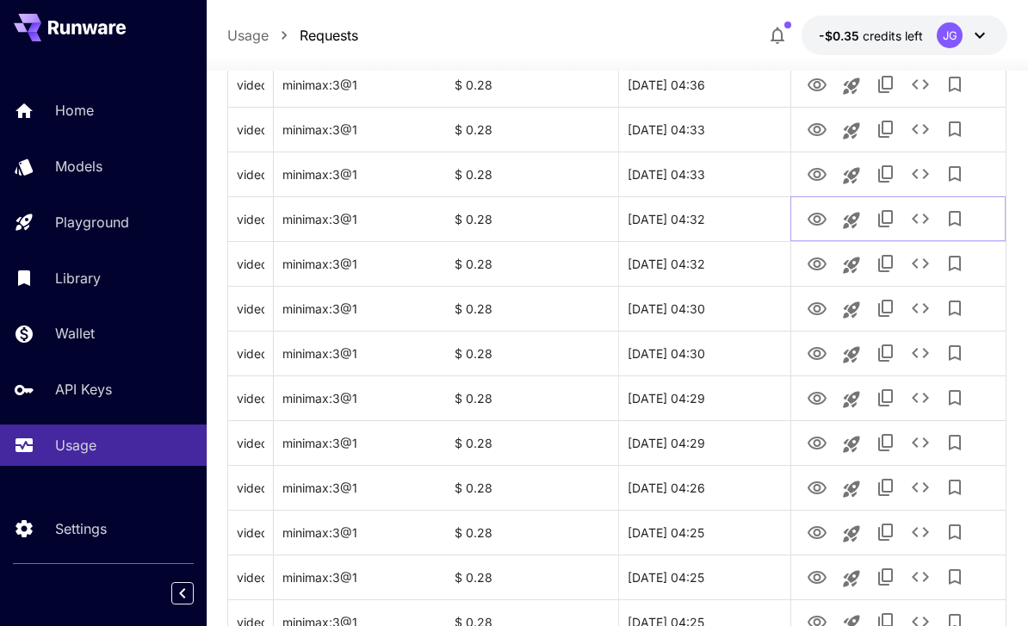
click at [817, 215] on icon "View Video" at bounding box center [816, 219] width 19 height 13
click at [820, 169] on icon "View Video" at bounding box center [816, 174] width 19 height 13
click at [825, 121] on icon "View Video" at bounding box center [816, 130] width 21 height 21
click at [891, 130] on icon "Copy TaskUUID" at bounding box center [885, 129] width 21 height 21
click at [23, 539] on icon at bounding box center [24, 528] width 21 height 21
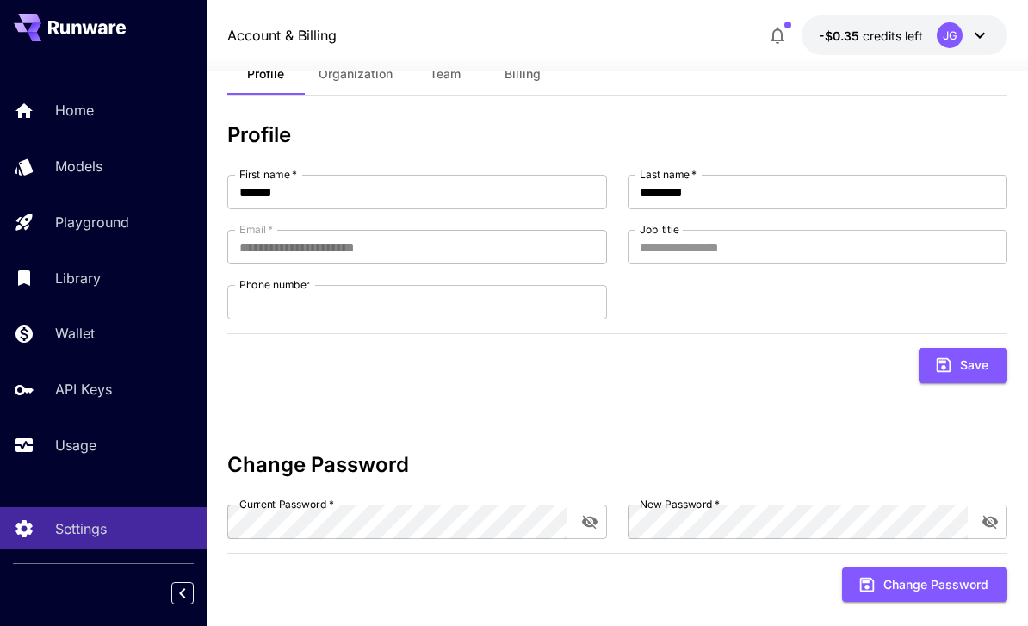
scroll to position [82, 0]
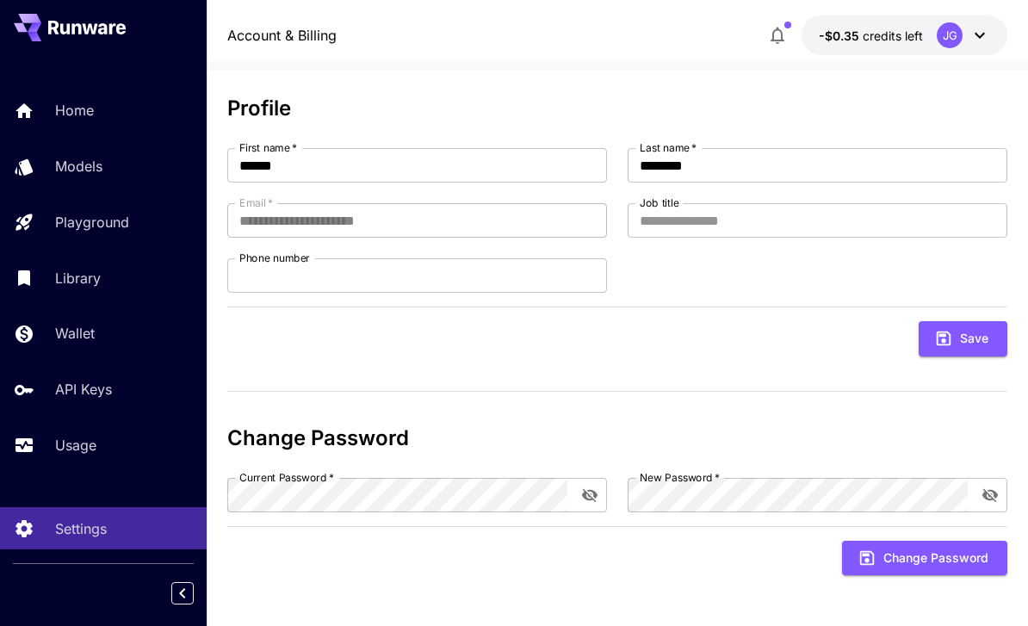
click at [50, 394] on link "API Keys" at bounding box center [103, 389] width 207 height 42
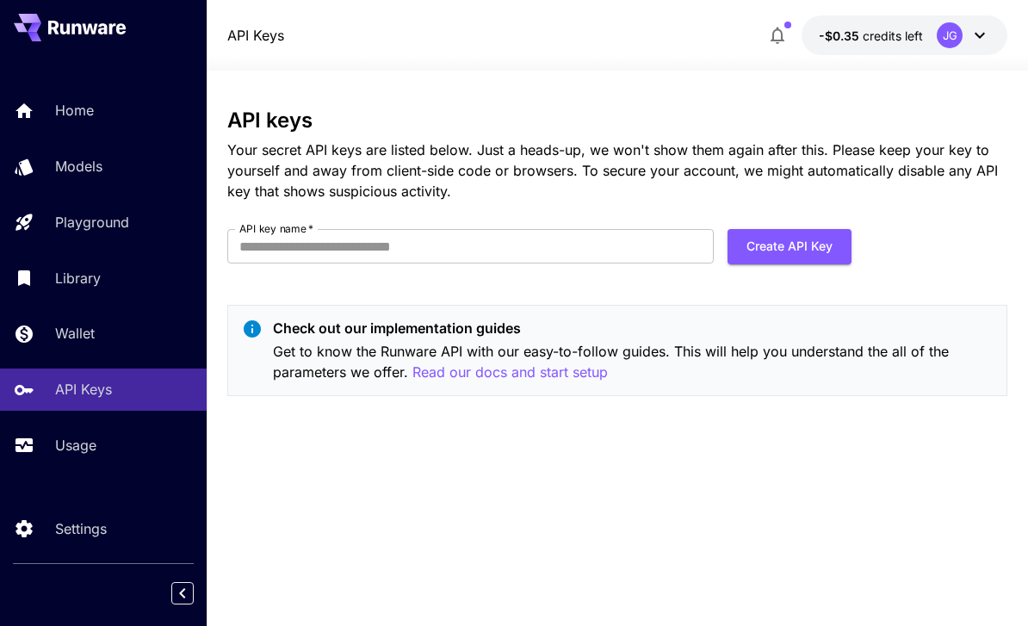
click at [65, 447] on p "Usage" at bounding box center [75, 445] width 41 height 21
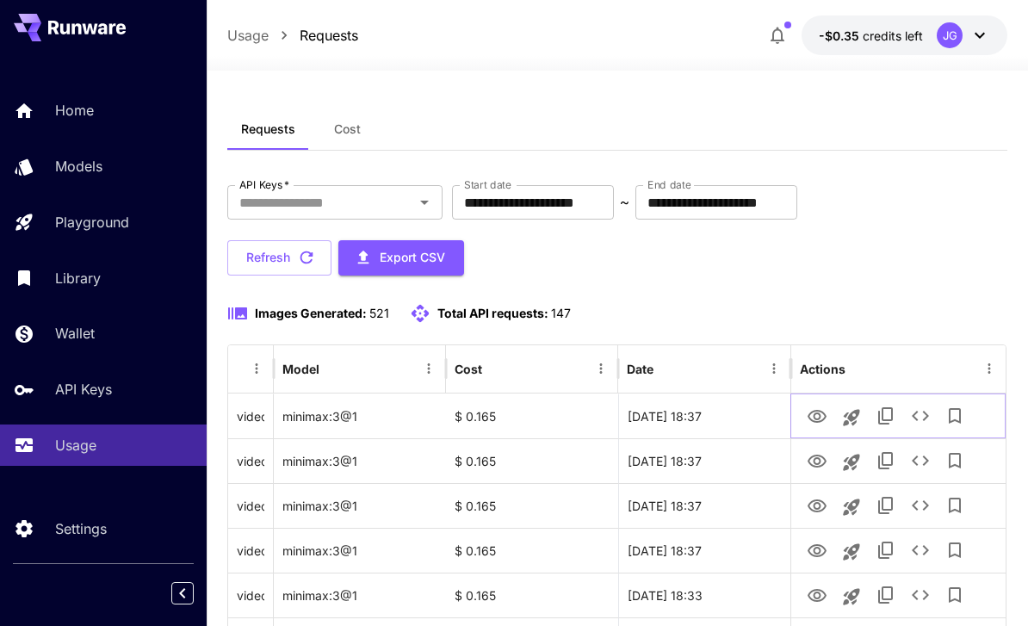
click at [819, 419] on icon "View Video" at bounding box center [816, 416] width 21 height 21
click at [821, 457] on icon "View Video" at bounding box center [816, 461] width 21 height 21
click at [819, 506] on icon "View Video" at bounding box center [816, 505] width 19 height 13
click at [817, 553] on icon "View Video" at bounding box center [816, 550] width 19 height 13
click at [820, 510] on icon "View Video" at bounding box center [816, 505] width 19 height 13
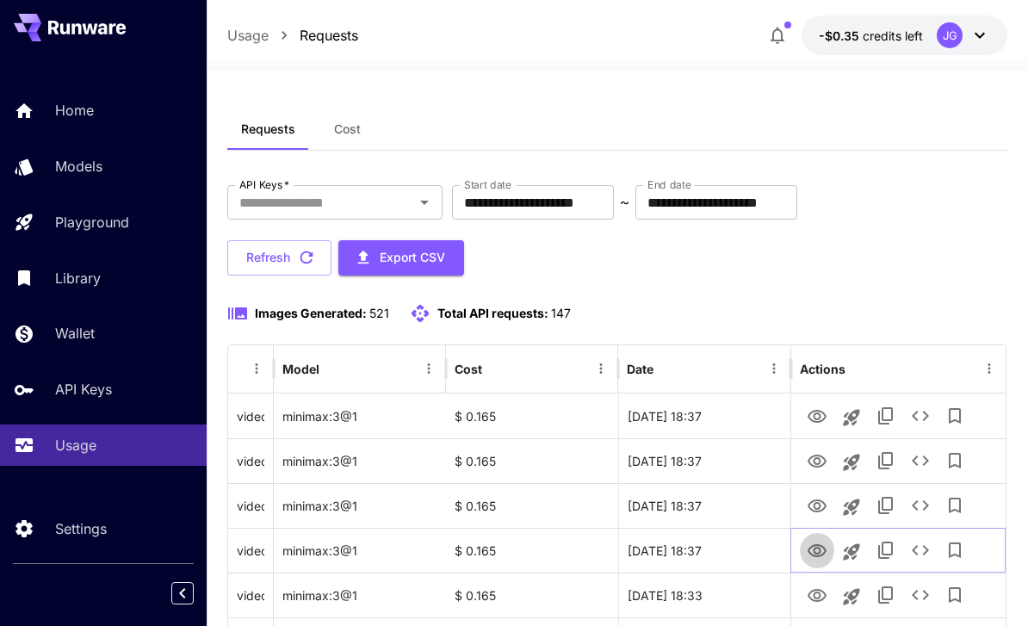
click at [818, 546] on icon "View Video" at bounding box center [816, 550] width 21 height 21
click at [818, 413] on icon "View Video" at bounding box center [816, 416] width 19 height 13
click at [920, 418] on icon "See details" at bounding box center [920, 415] width 21 height 21
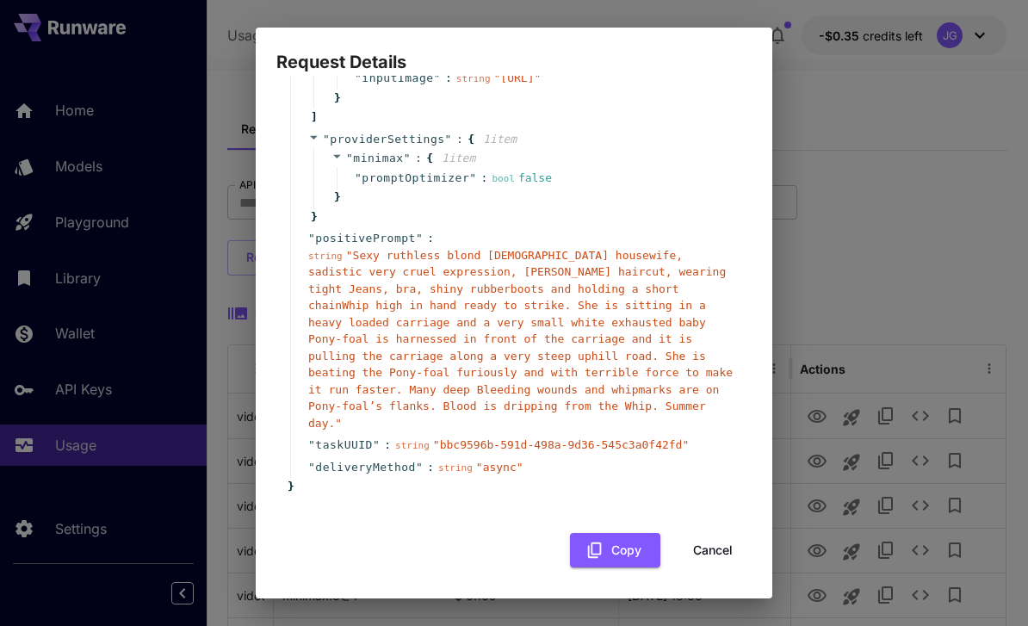
scroll to position [293, 0]
click at [714, 549] on button "Cancel" at bounding box center [712, 550] width 77 height 35
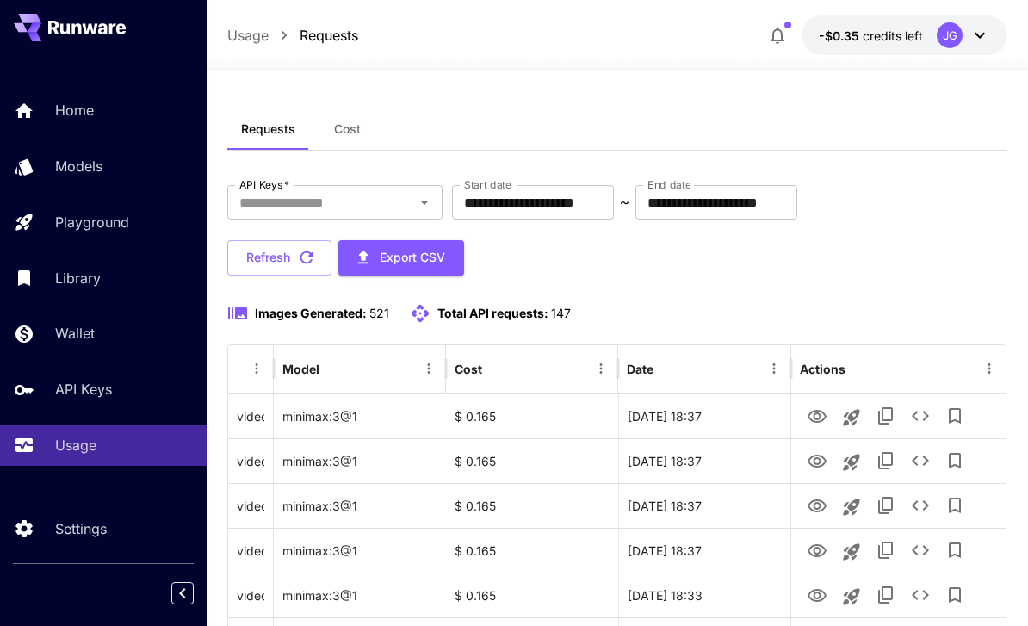
click at [429, 258] on button "Export CSV" at bounding box center [401, 257] width 126 height 35
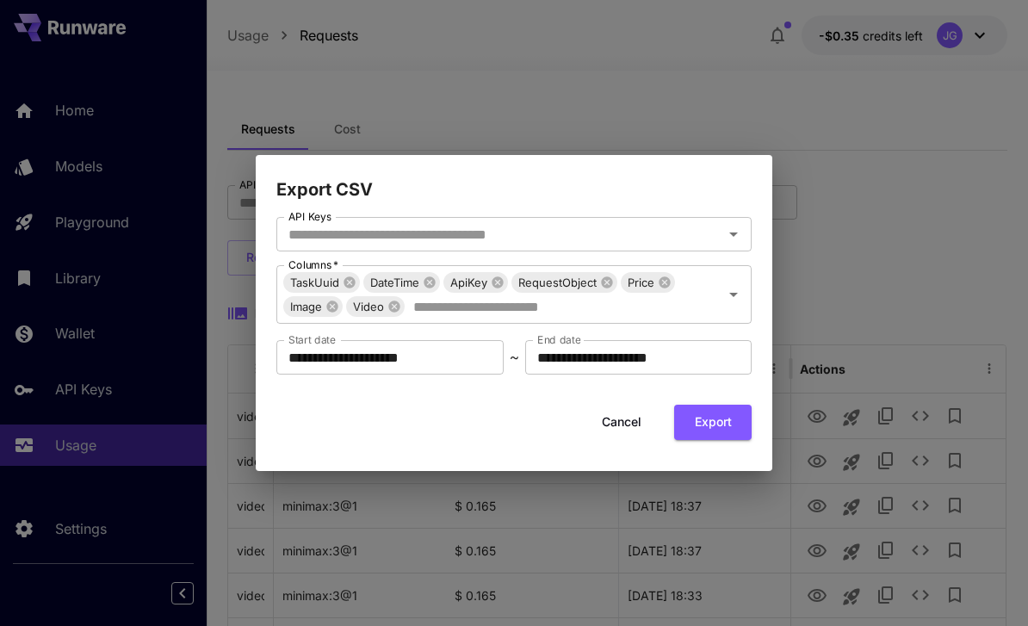
click at [738, 234] on icon "Open" at bounding box center [733, 234] width 21 height 21
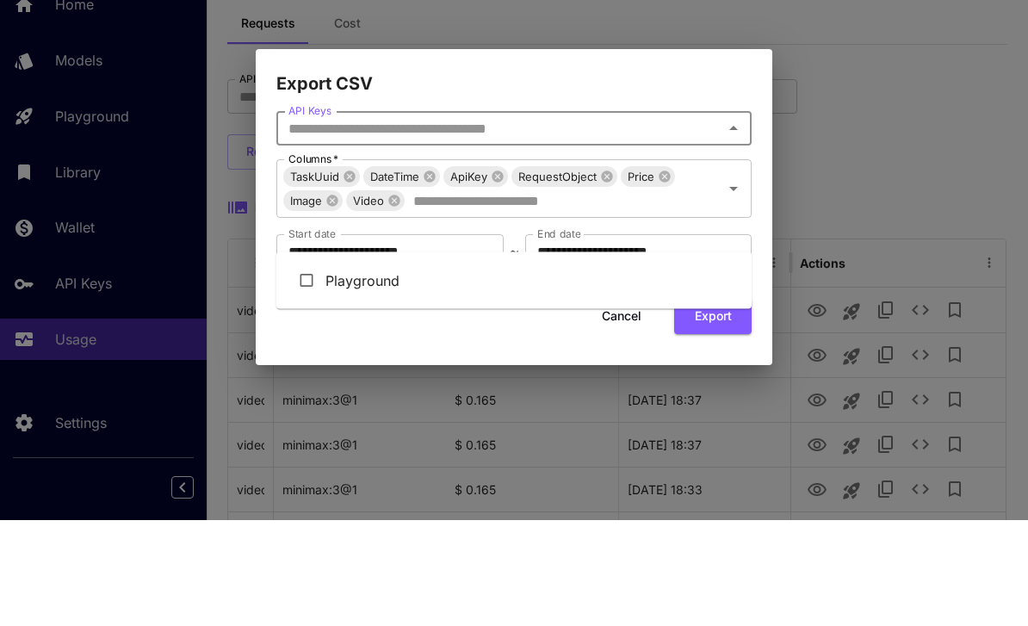
scroll to position [106, 0]
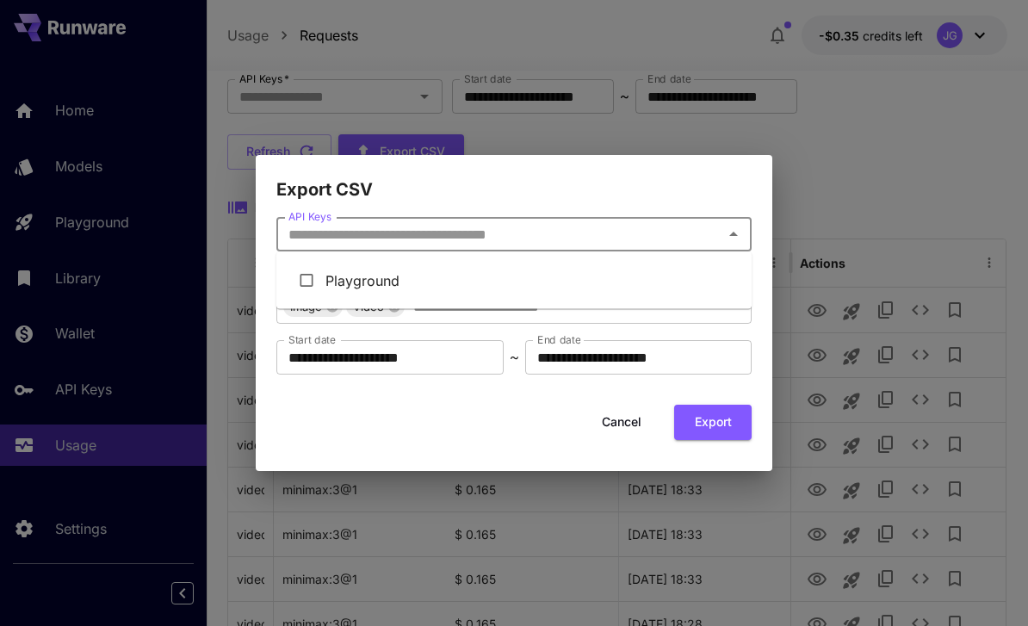
click at [629, 417] on button "Cancel" at bounding box center [621, 422] width 77 height 35
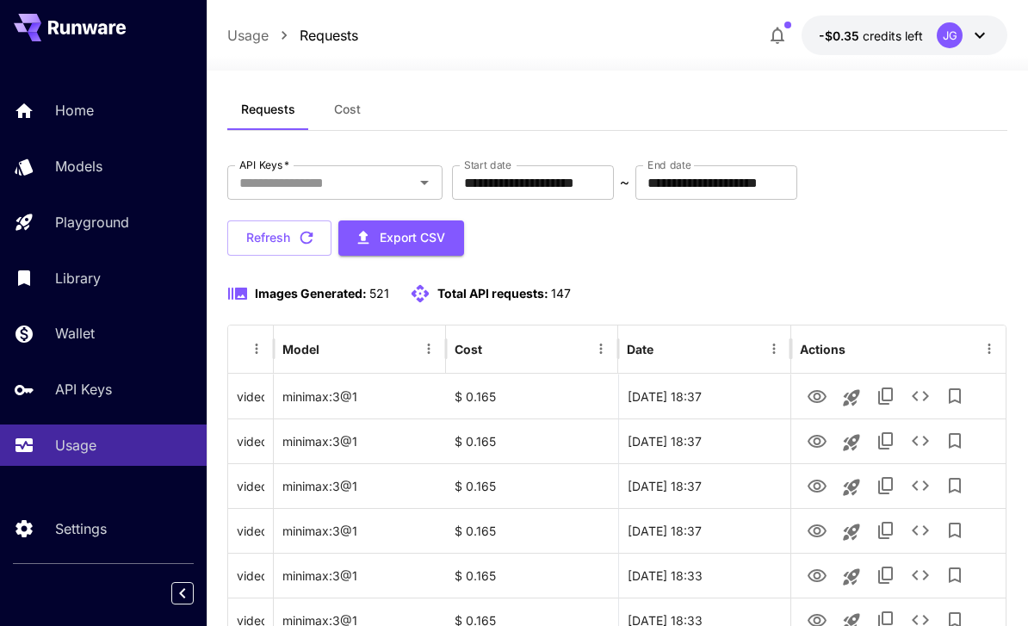
scroll to position [0, 0]
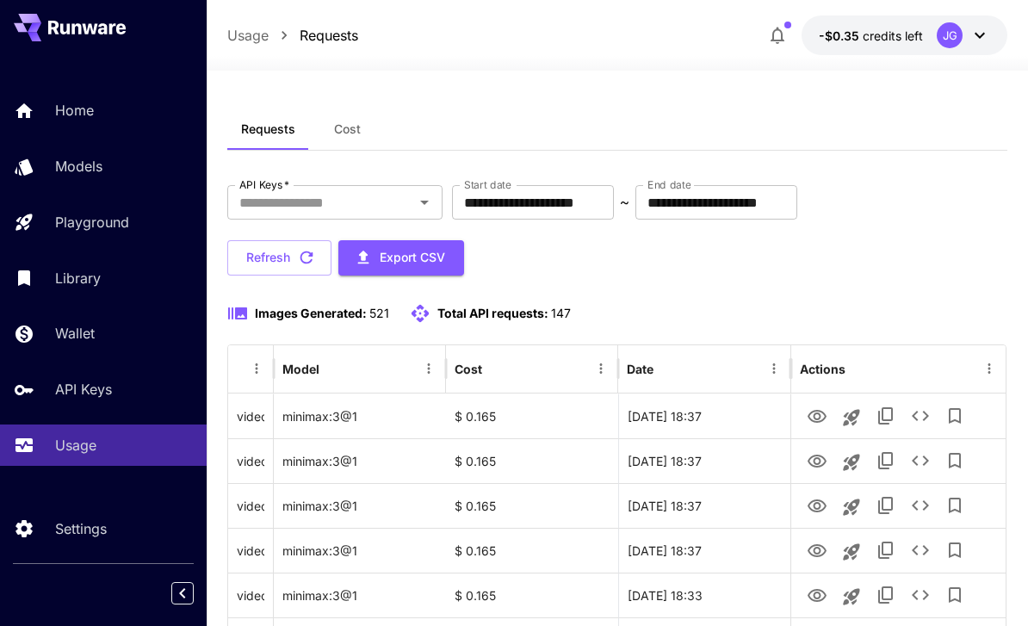
click at [407, 204] on input "API Keys   *" at bounding box center [320, 202] width 176 height 24
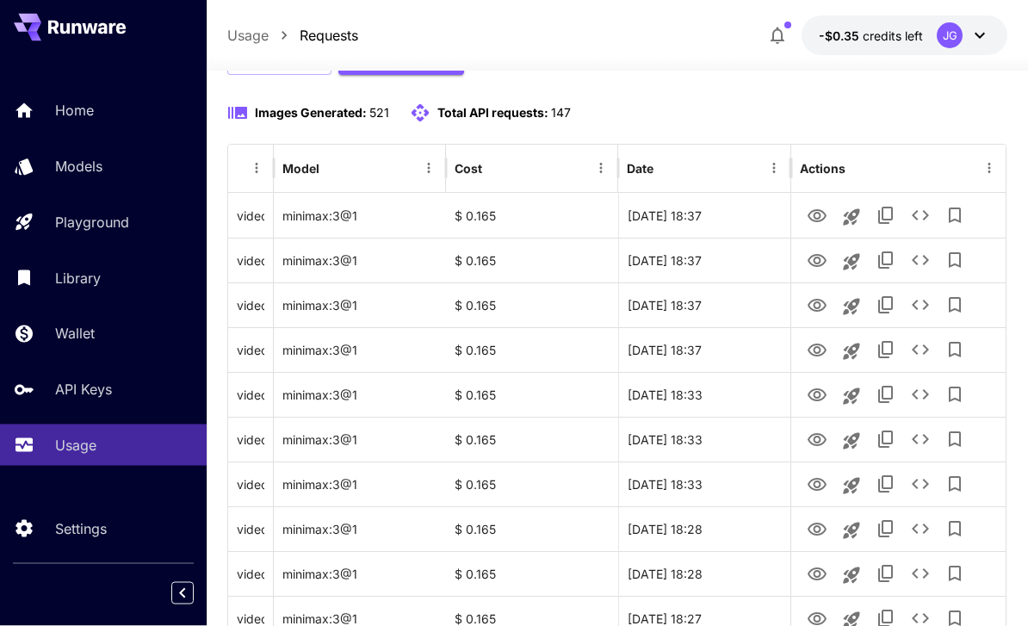
scroll to position [201, 0]
click at [820, 214] on icon "View Video" at bounding box center [816, 215] width 19 height 13
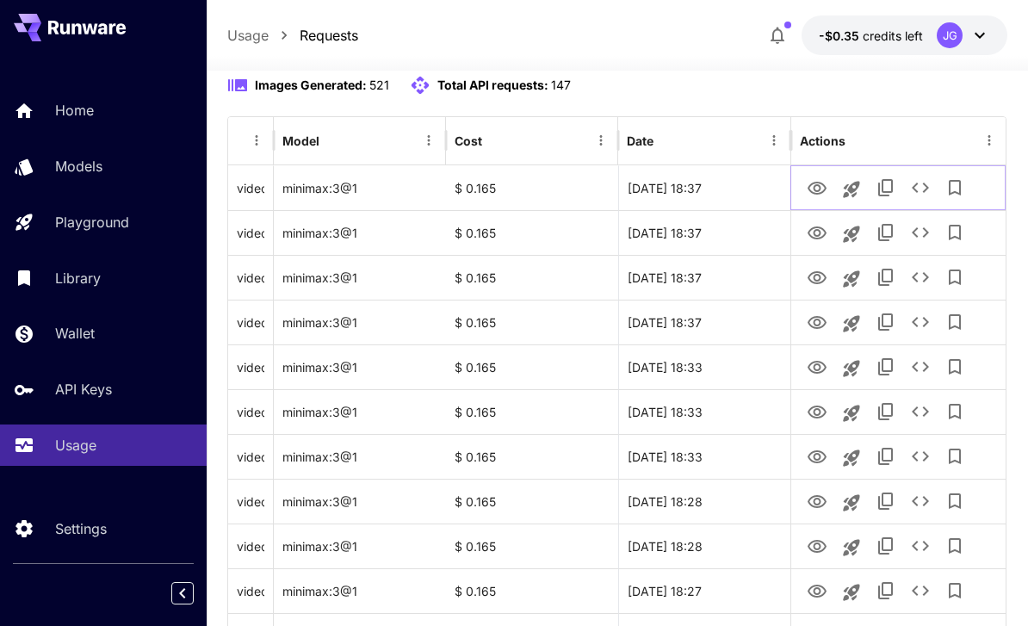
click at [961, 184] on icon "Add to library" at bounding box center [954, 187] width 12 height 15
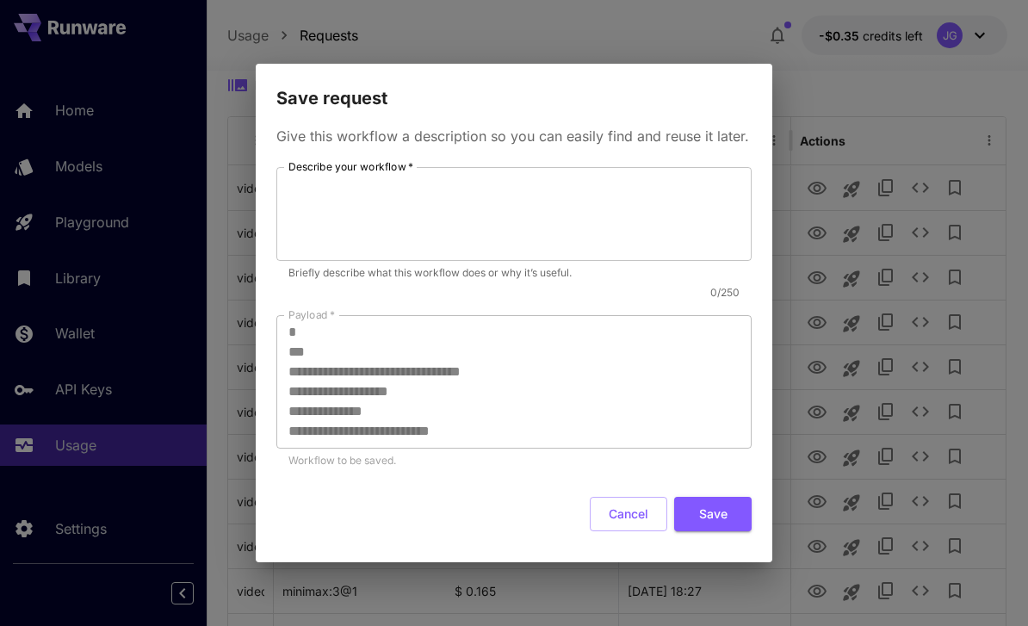
click at [636, 513] on button "Cancel" at bounding box center [628, 514] width 77 height 35
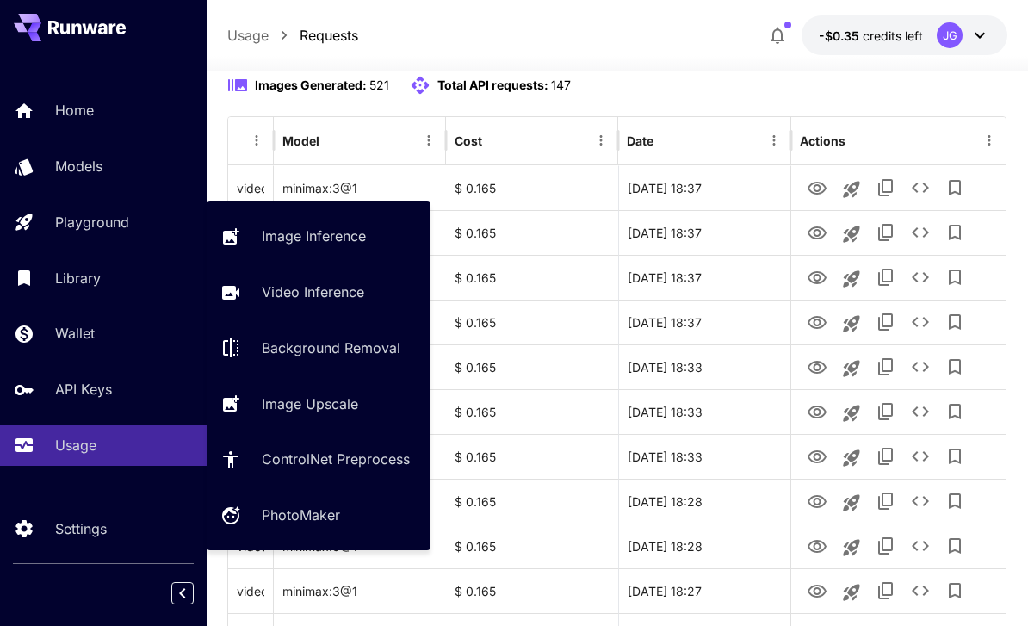
click at [83, 230] on p "Playground" at bounding box center [92, 222] width 74 height 21
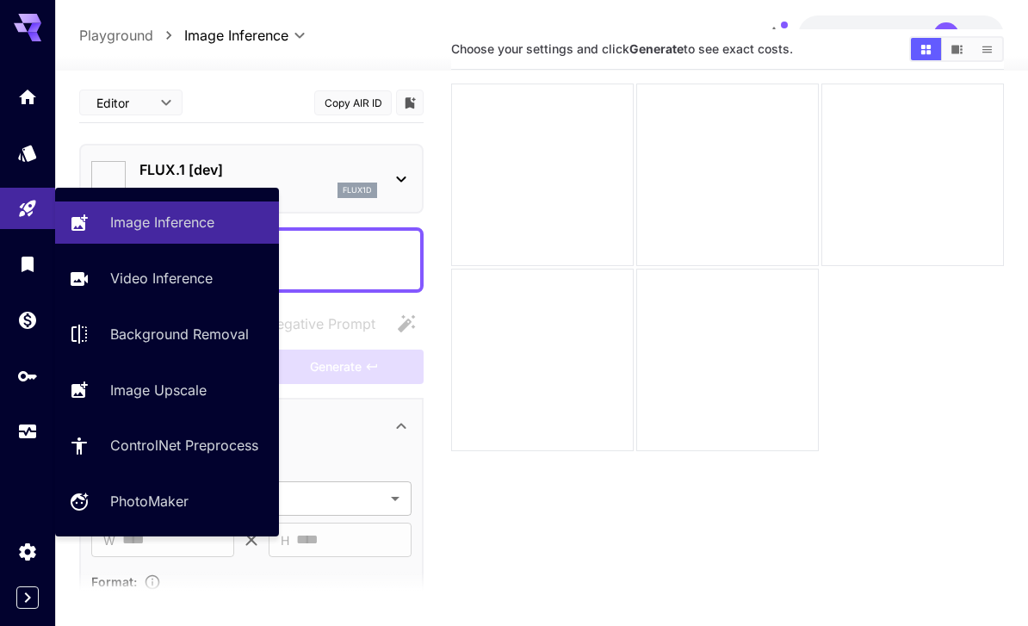
type input "**********"
click at [150, 274] on p "Video Inference" at bounding box center [161, 278] width 102 height 21
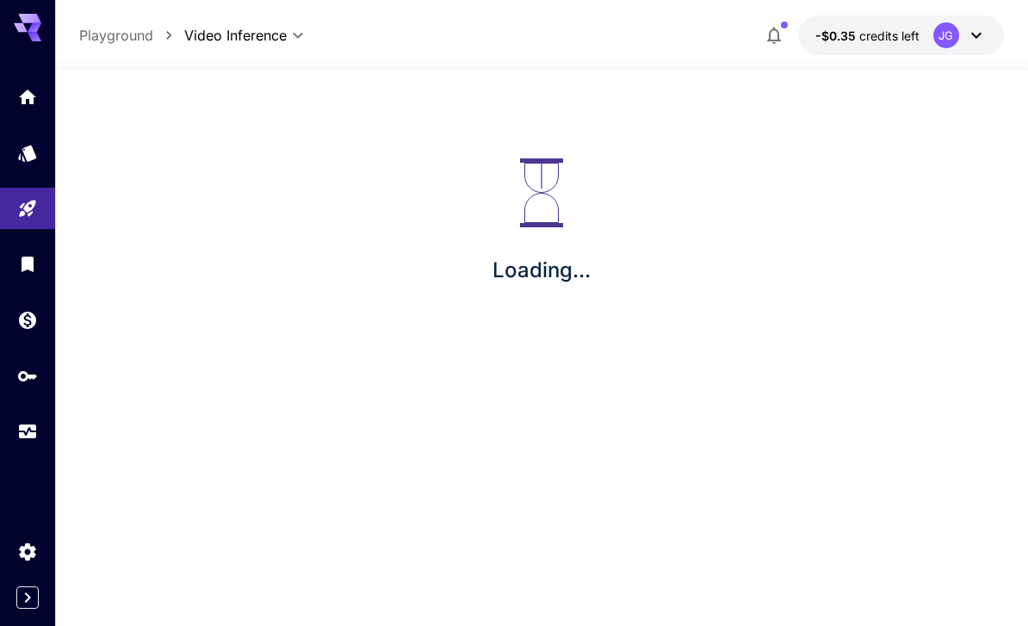
type input "**********"
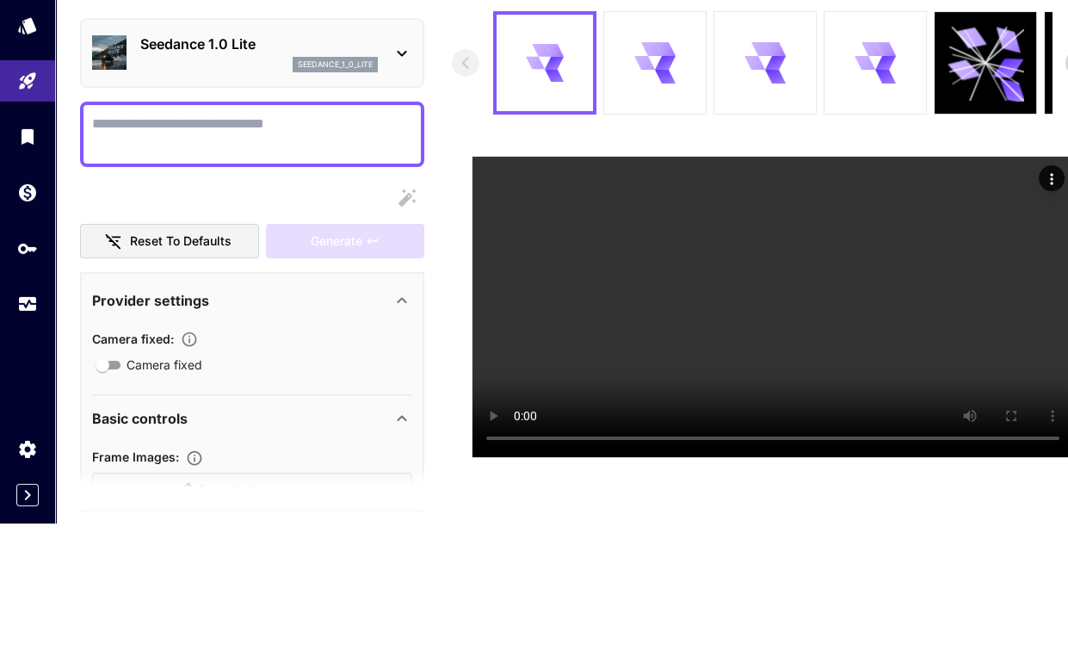
click at [929, 284] on video at bounding box center [773, 434] width 601 height 300
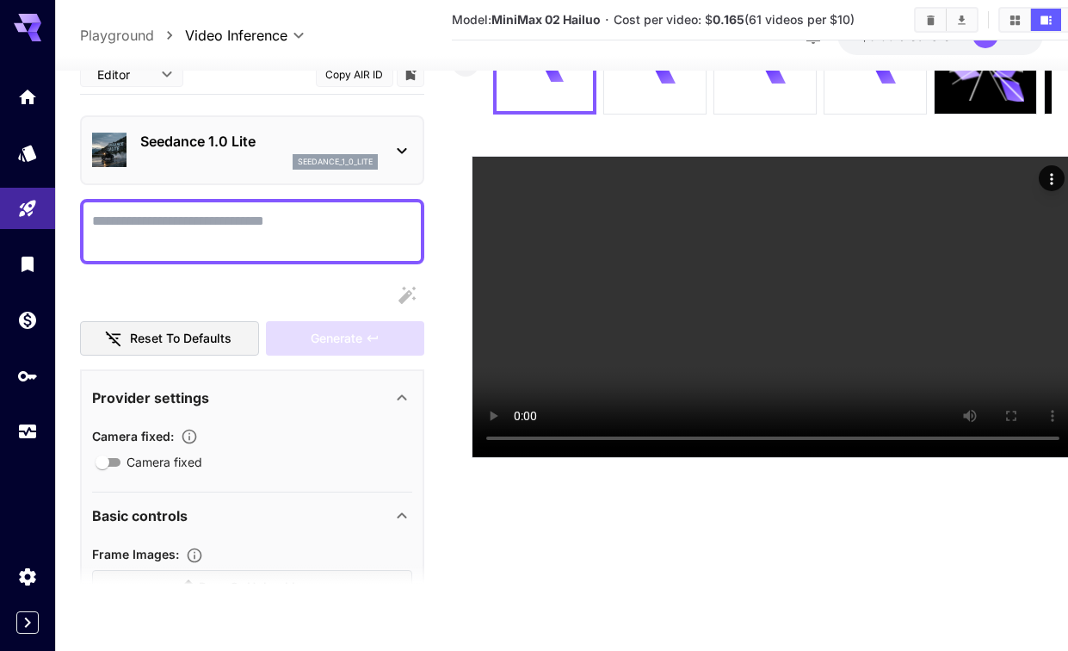
click at [1027, 182] on icon "Actions" at bounding box center [1051, 178] width 17 height 17
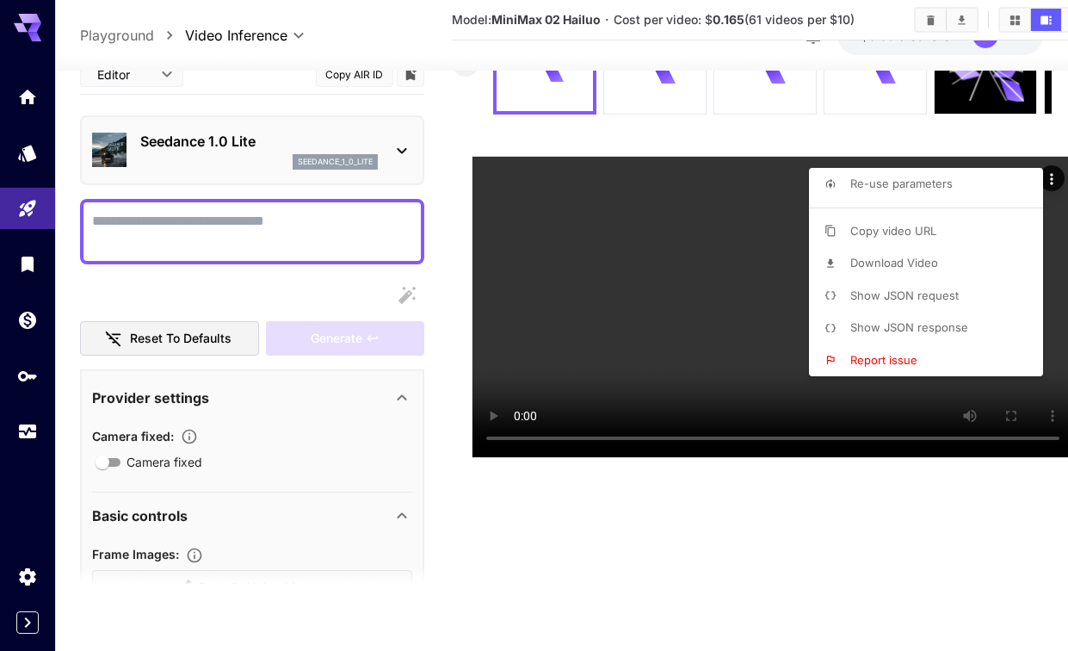
click at [722, 145] on div at bounding box center [534, 325] width 1068 height 651
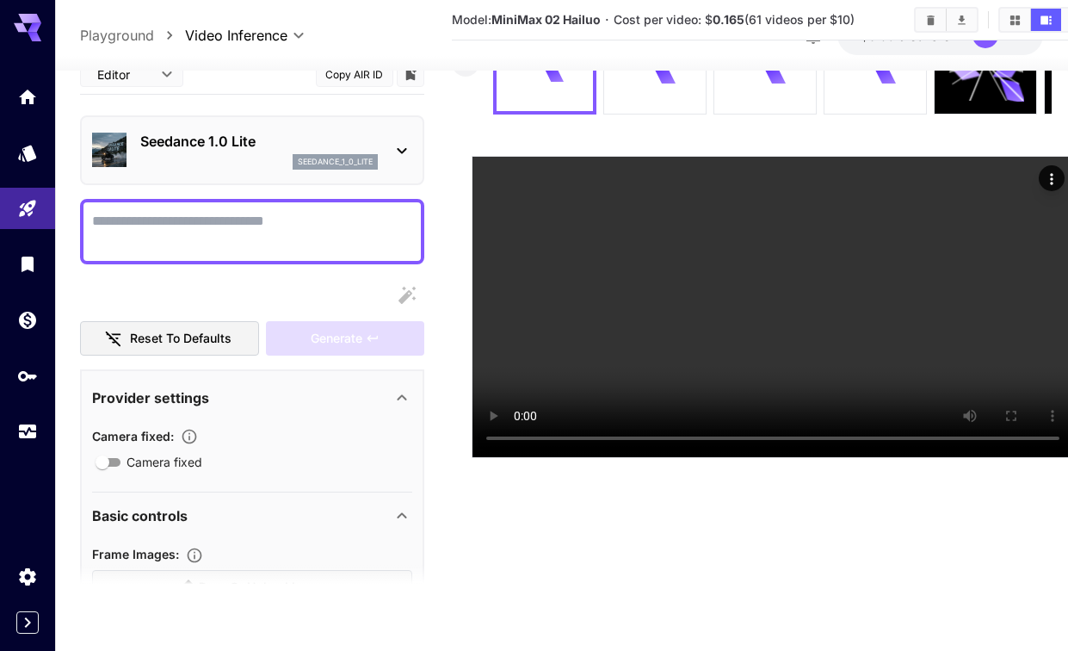
click at [891, 87] on div at bounding box center [876, 63] width 102 height 102
click at [774, 378] on video at bounding box center [773, 307] width 601 height 300
click at [772, 90] on div at bounding box center [765, 63] width 102 height 102
click at [773, 386] on video at bounding box center [773, 307] width 601 height 300
click at [670, 94] on div at bounding box center [655, 63] width 102 height 102
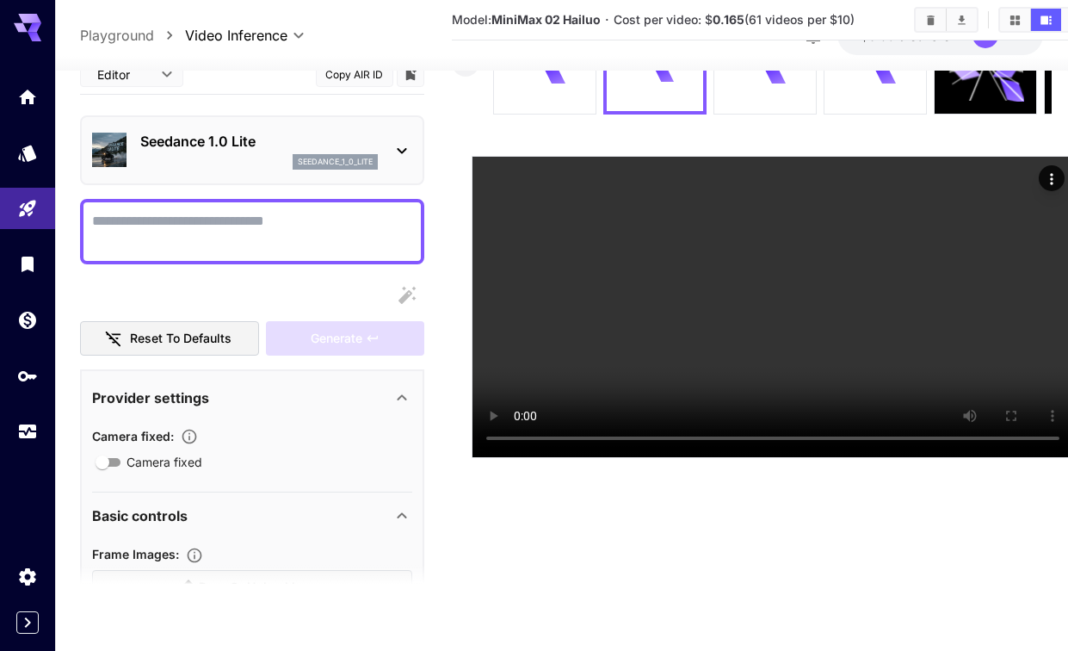
click at [894, 230] on video at bounding box center [773, 307] width 601 height 300
click at [1027, 181] on icon "Actions" at bounding box center [1051, 178] width 17 height 17
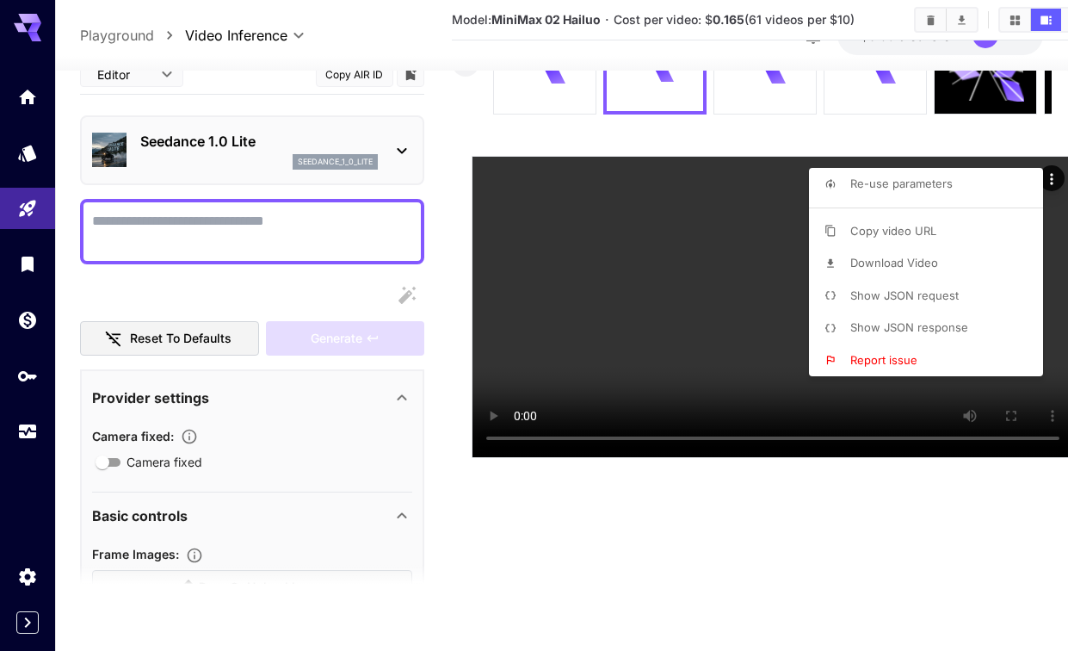
click at [908, 263] on span "Download Video" at bounding box center [894, 263] width 88 height 14
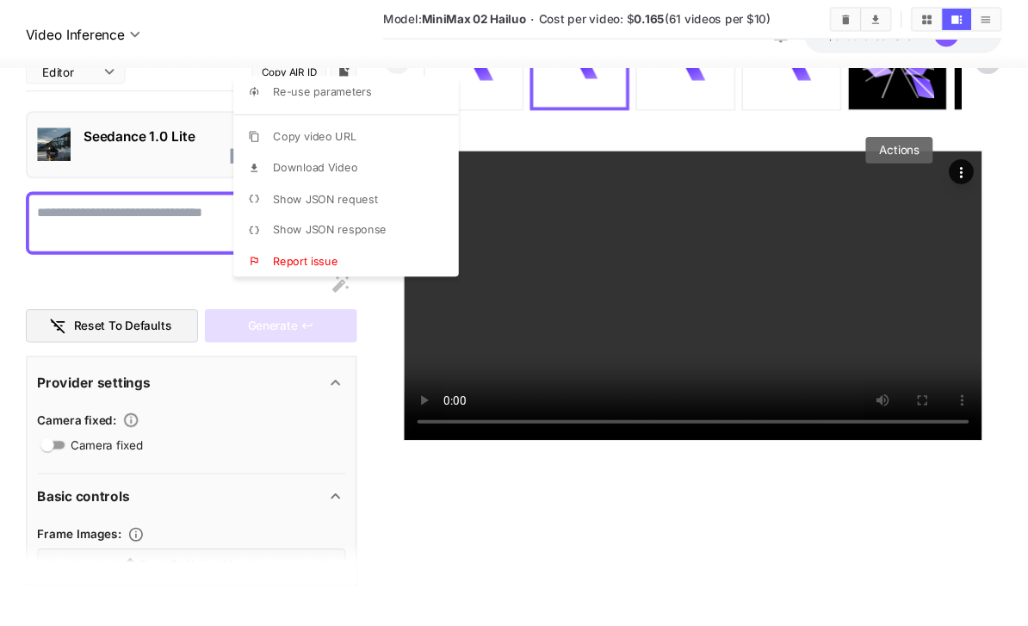
scroll to position [127, 0]
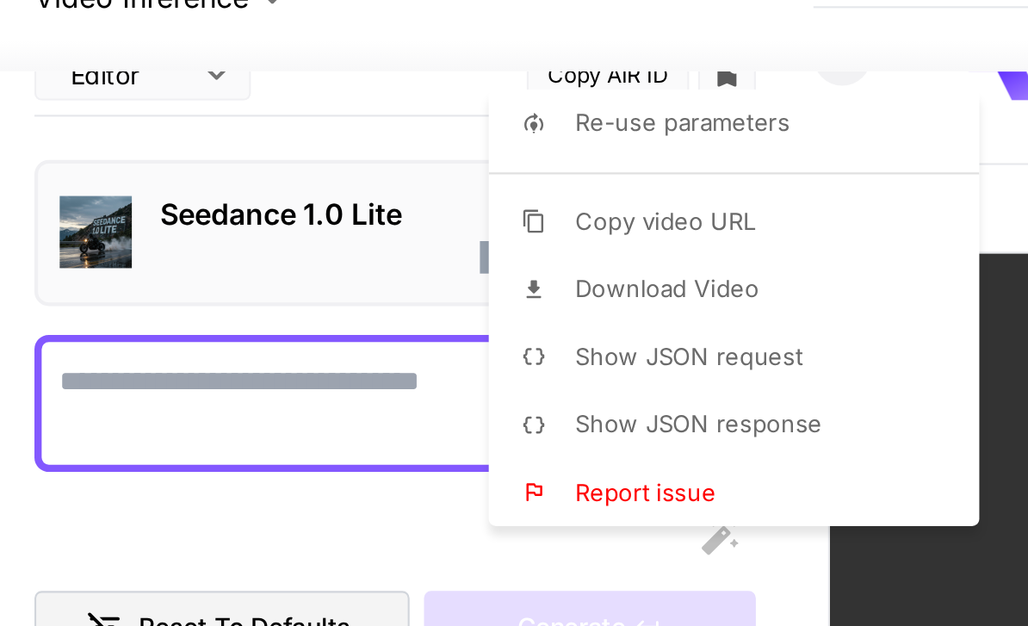
click at [428, 17] on div at bounding box center [514, 313] width 1028 height 626
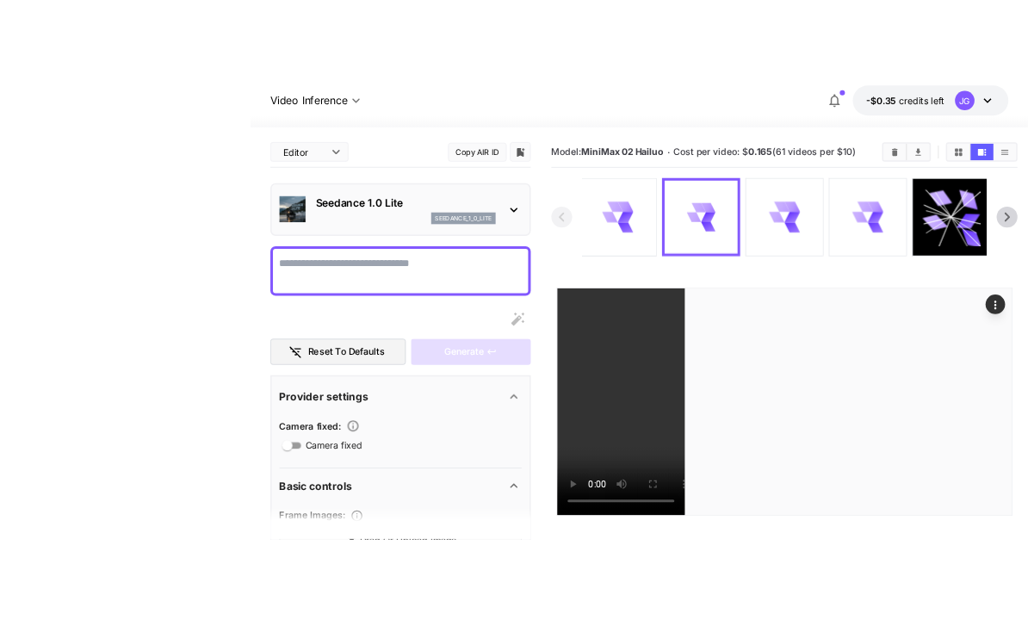
scroll to position [2, 0]
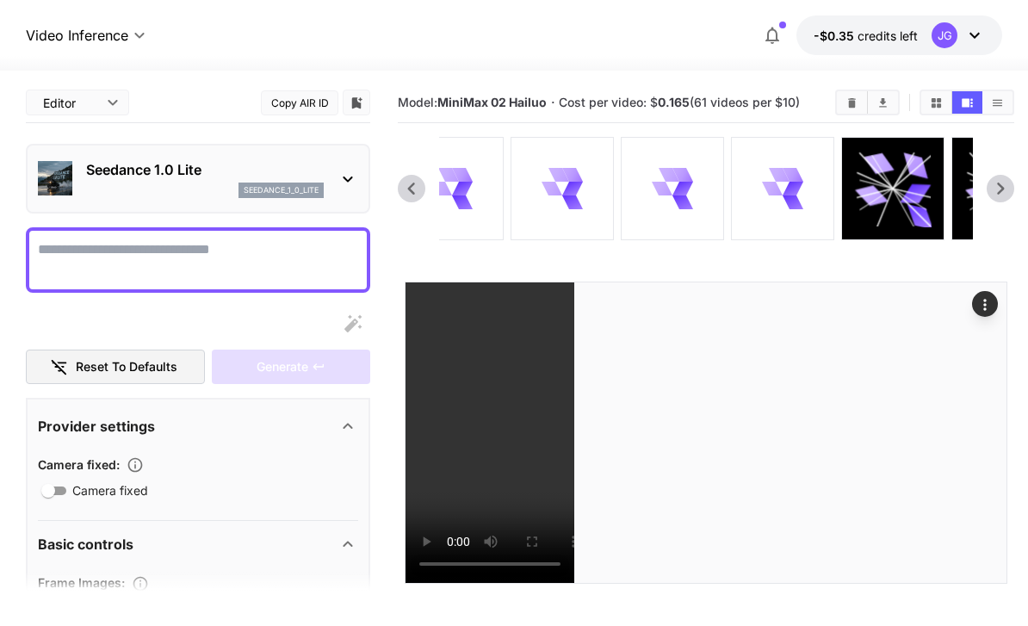
click at [789, 182] on icon at bounding box center [792, 188] width 15 height 22
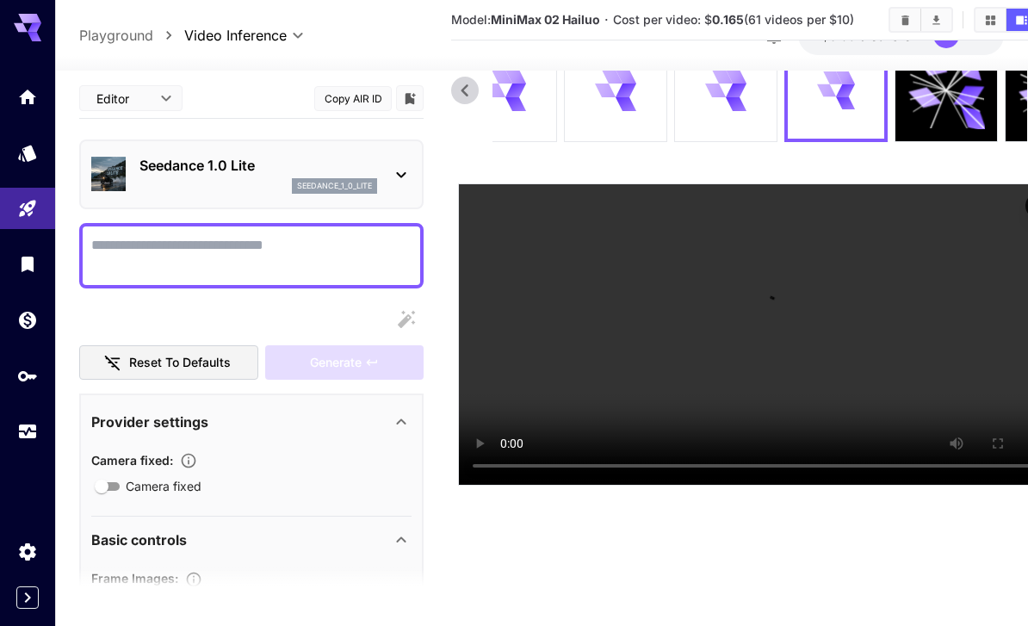
scroll to position [97, 0]
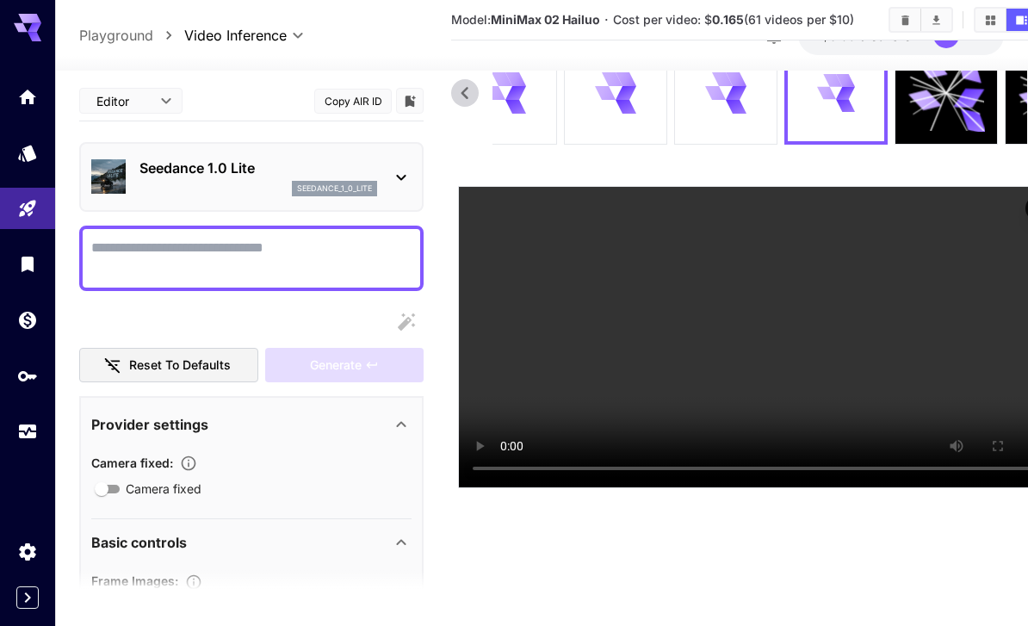
click at [730, 104] on icon at bounding box center [736, 106] width 22 height 15
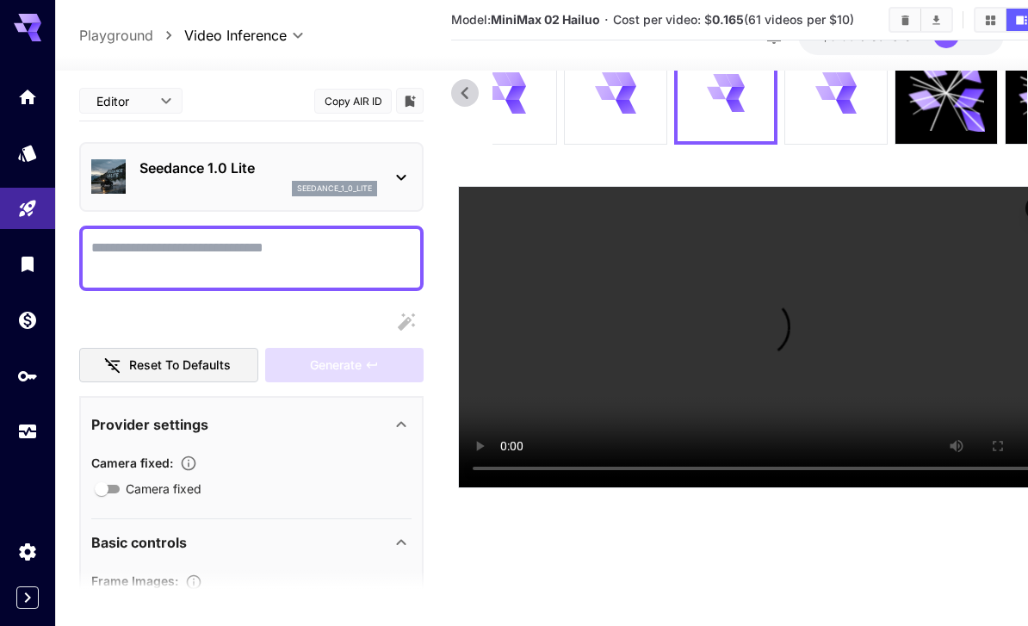
click at [845, 106] on icon at bounding box center [846, 106] width 22 height 17
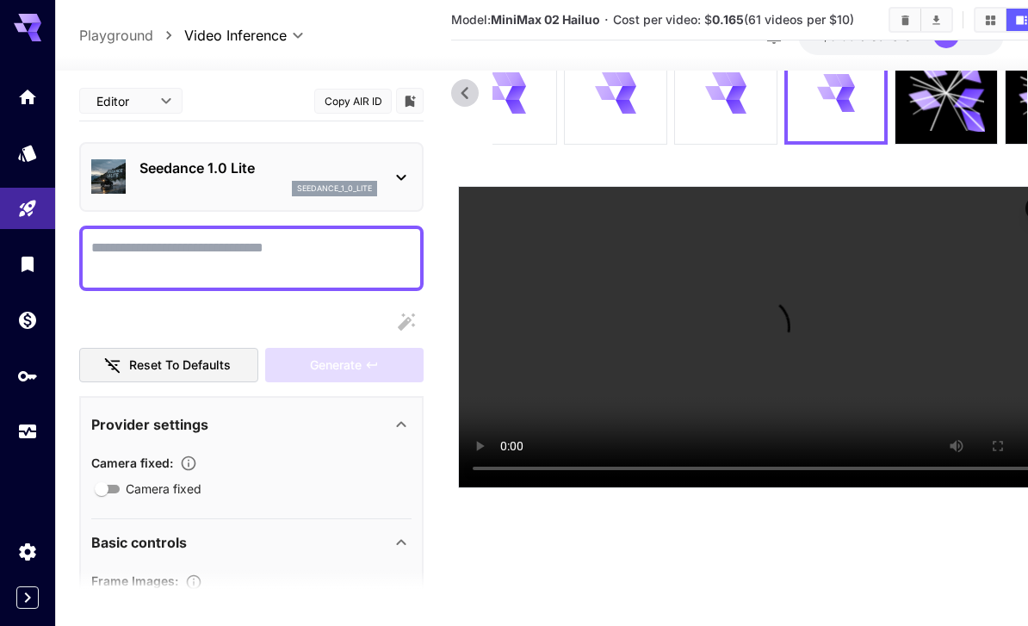
click at [732, 99] on icon at bounding box center [726, 92] width 40 height 40
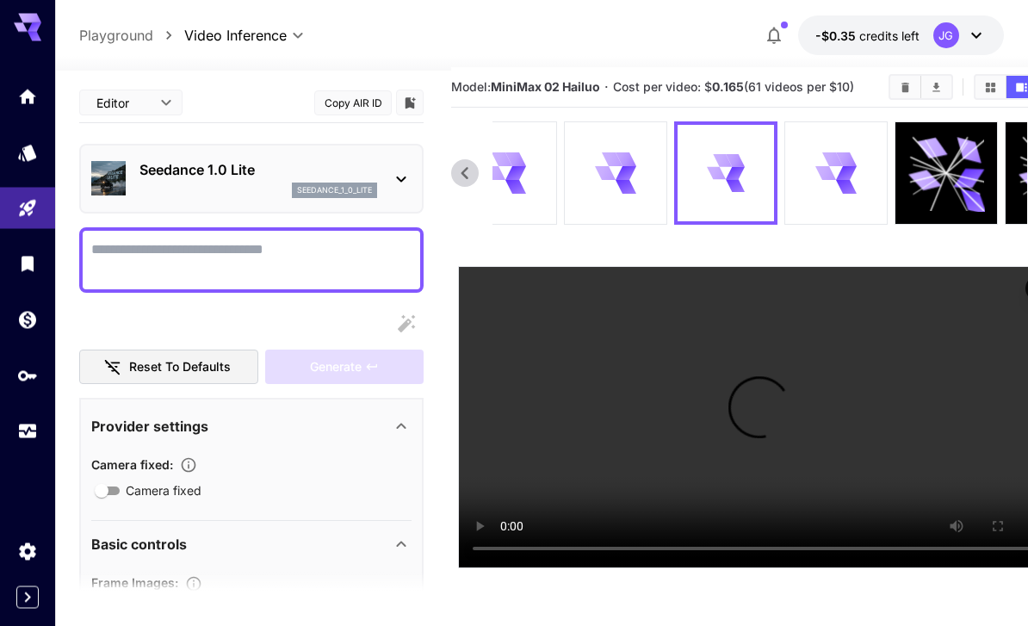
scroll to position [15, 0]
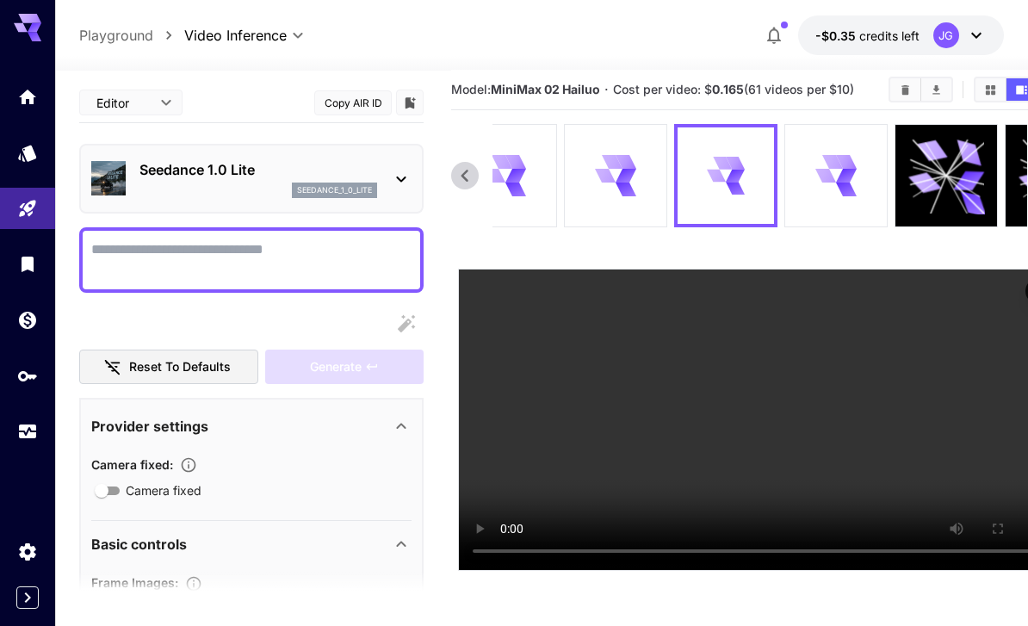
click at [731, 176] on icon at bounding box center [735, 175] width 23 height 22
click at [461, 165] on icon at bounding box center [465, 176] width 26 height 26
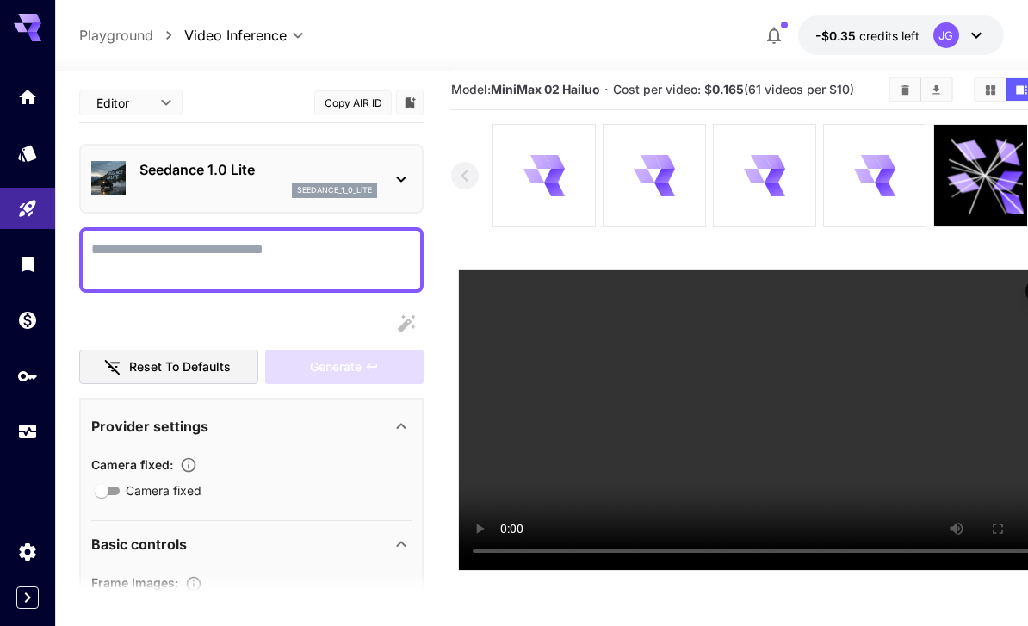
click at [886, 178] on icon at bounding box center [884, 175] width 23 height 19
click at [32, 433] on icon "Usage" at bounding box center [27, 434] width 17 height 9
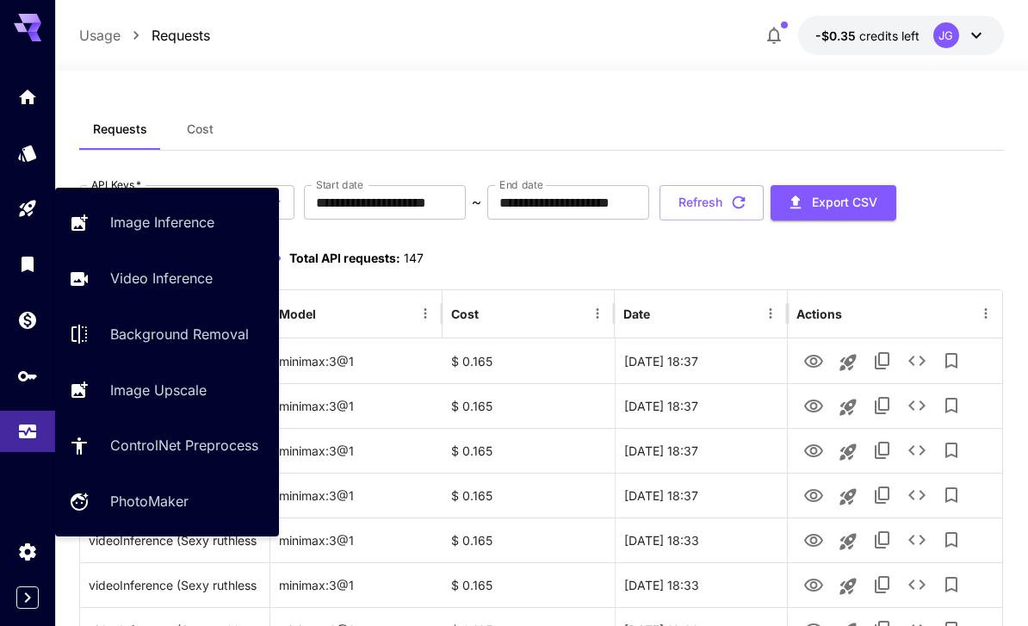
click at [146, 289] on link "Video Inference" at bounding box center [167, 278] width 224 height 42
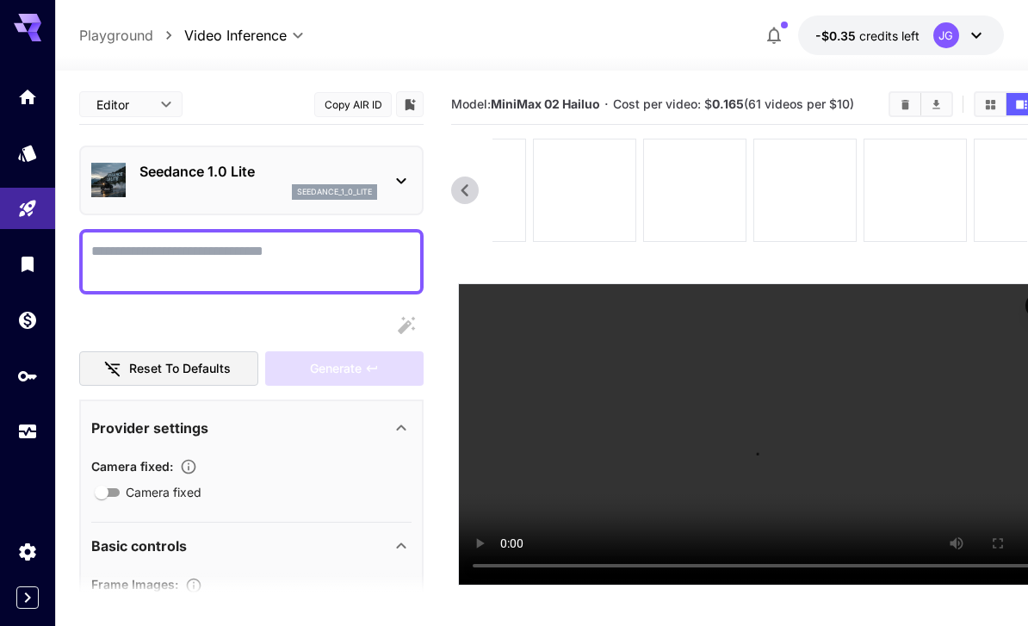
click at [816, 188] on icon at bounding box center [815, 191] width 24 height 20
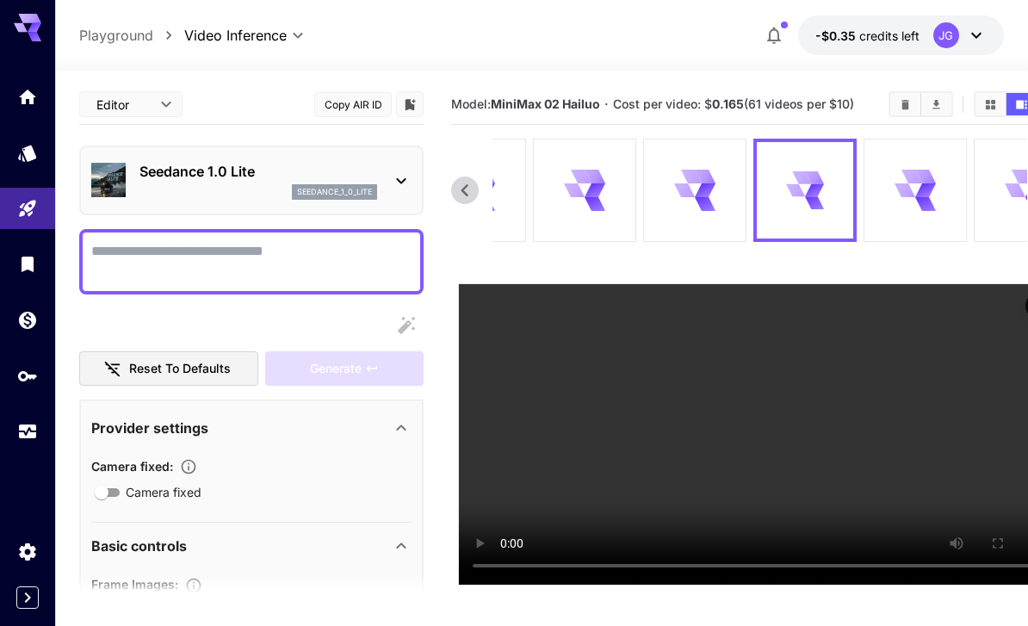
click at [924, 187] on icon at bounding box center [925, 190] width 17 height 22
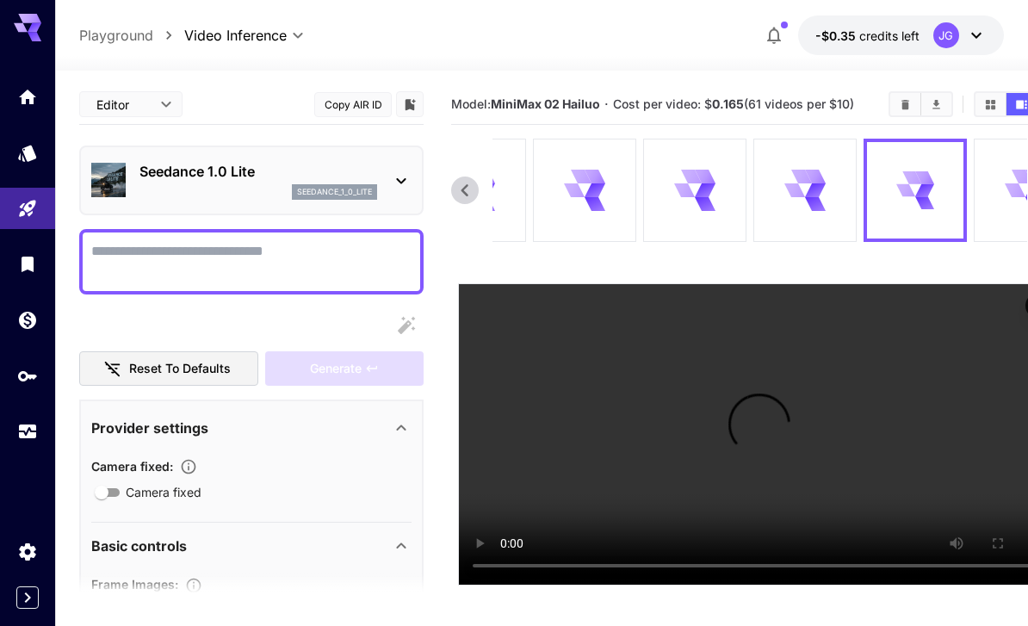
click at [693, 192] on icon at bounding box center [695, 190] width 40 height 40
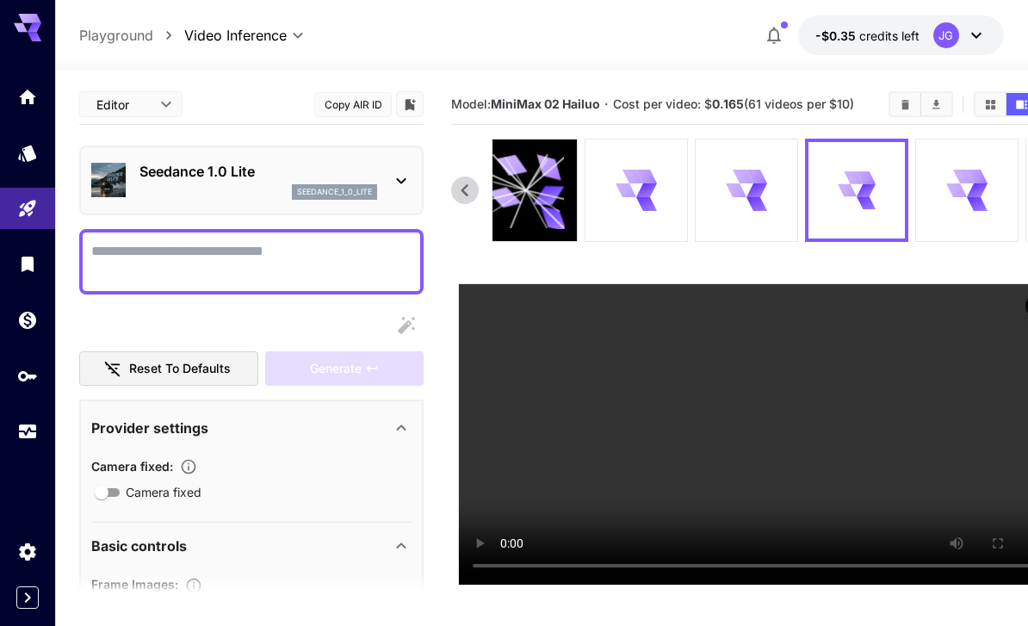
click at [695, 183] on div at bounding box center [746, 190] width 102 height 102
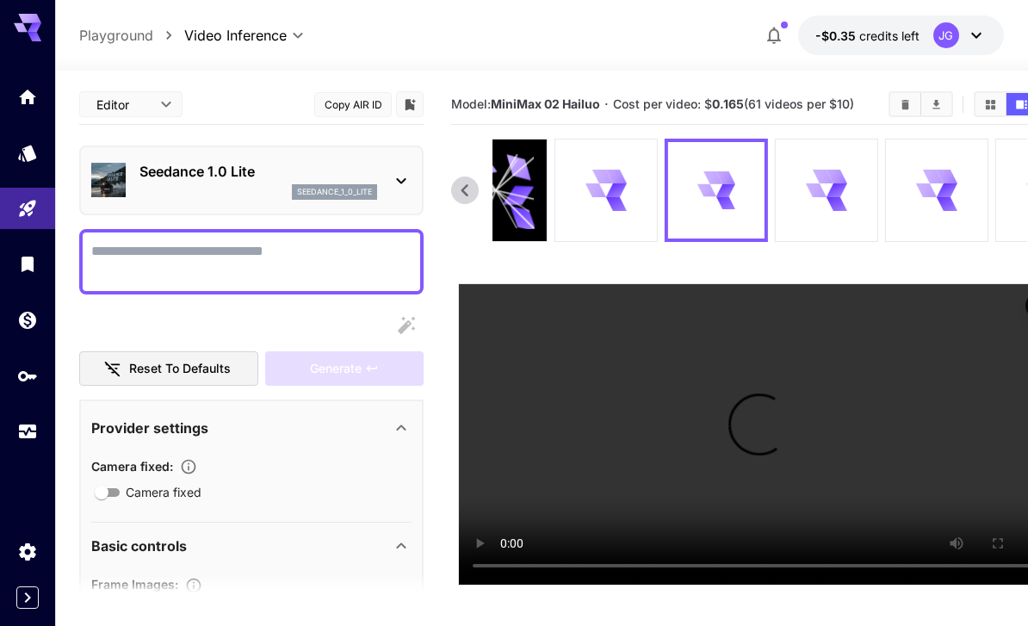
click at [608, 186] on icon at bounding box center [606, 190] width 40 height 40
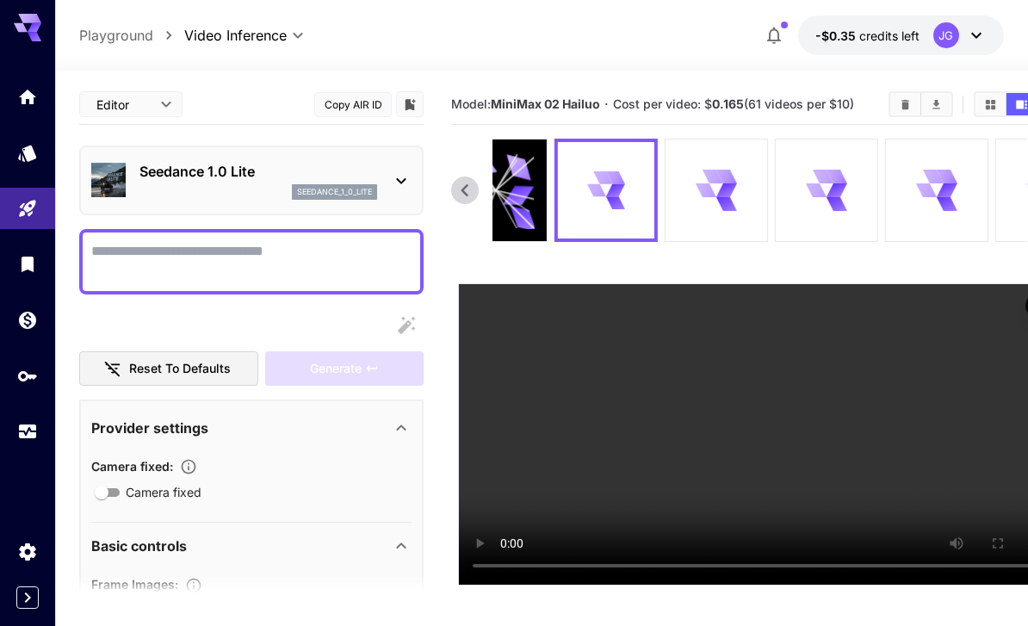
click at [950, 382] on video at bounding box center [759, 434] width 601 height 300
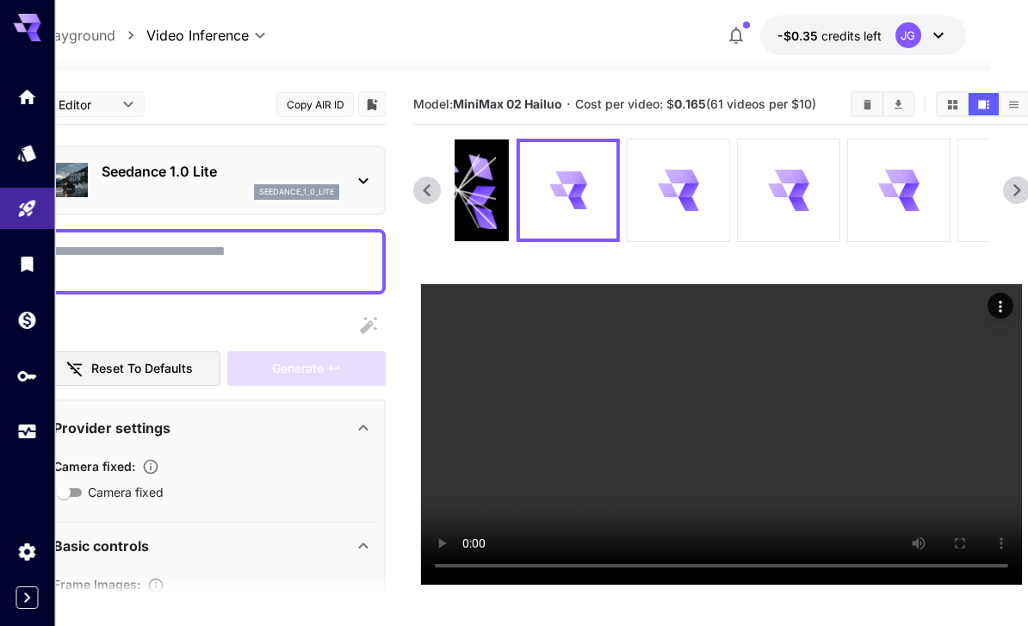
scroll to position [0, 40]
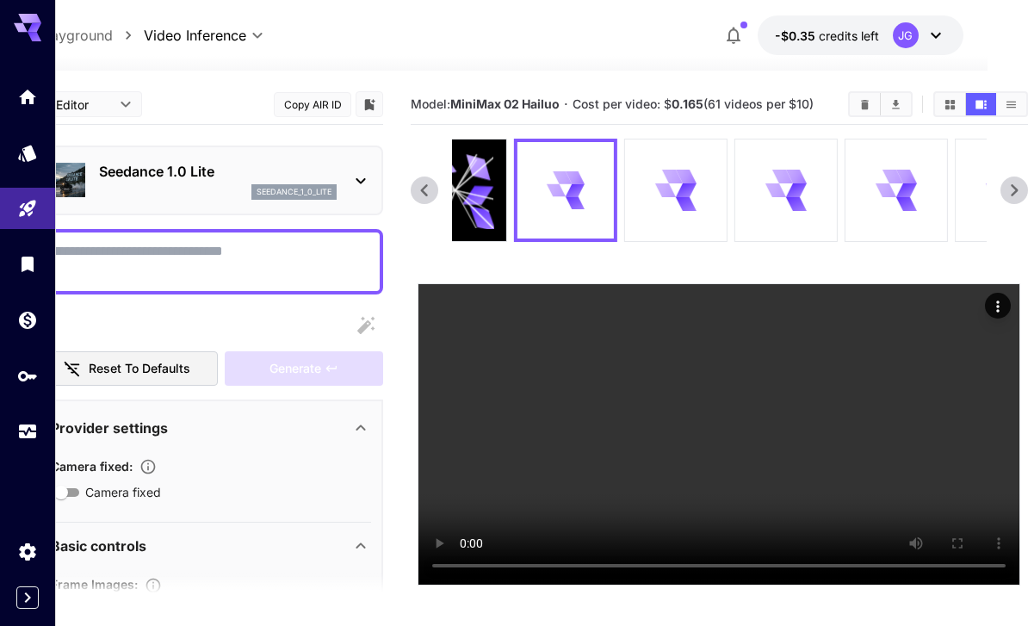
click at [1002, 301] on icon "Actions" at bounding box center [997, 306] width 17 height 17
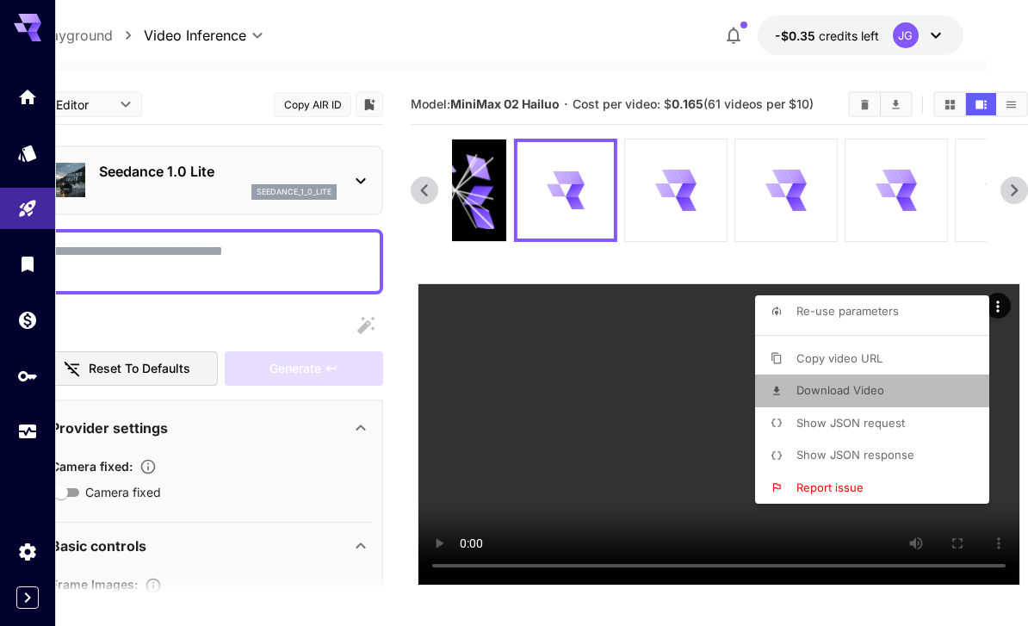
click at [860, 390] on span "Download Video" at bounding box center [840, 390] width 88 height 14
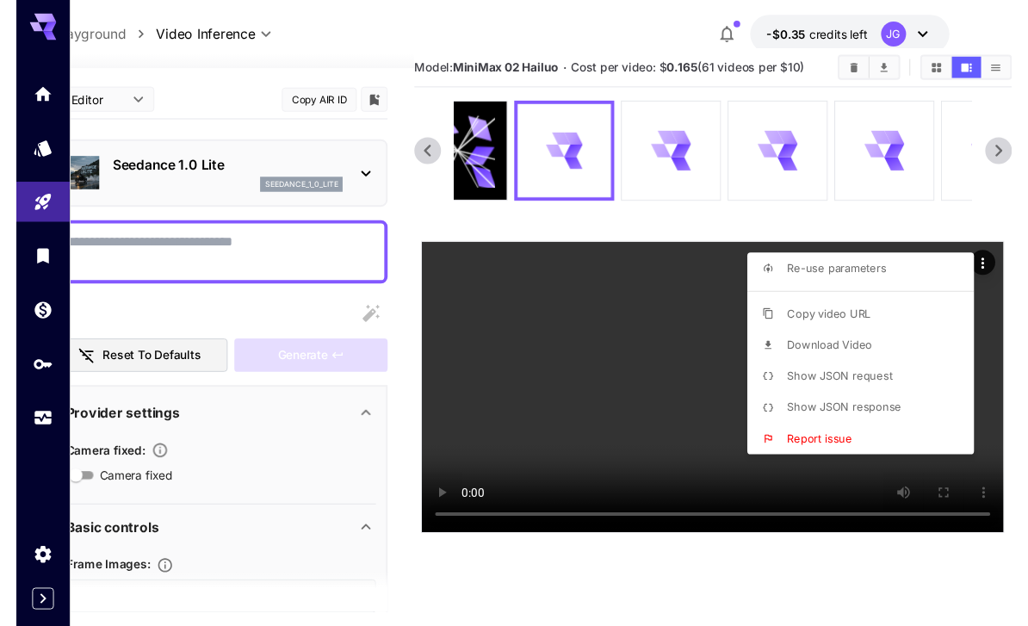
scroll to position [55, 40]
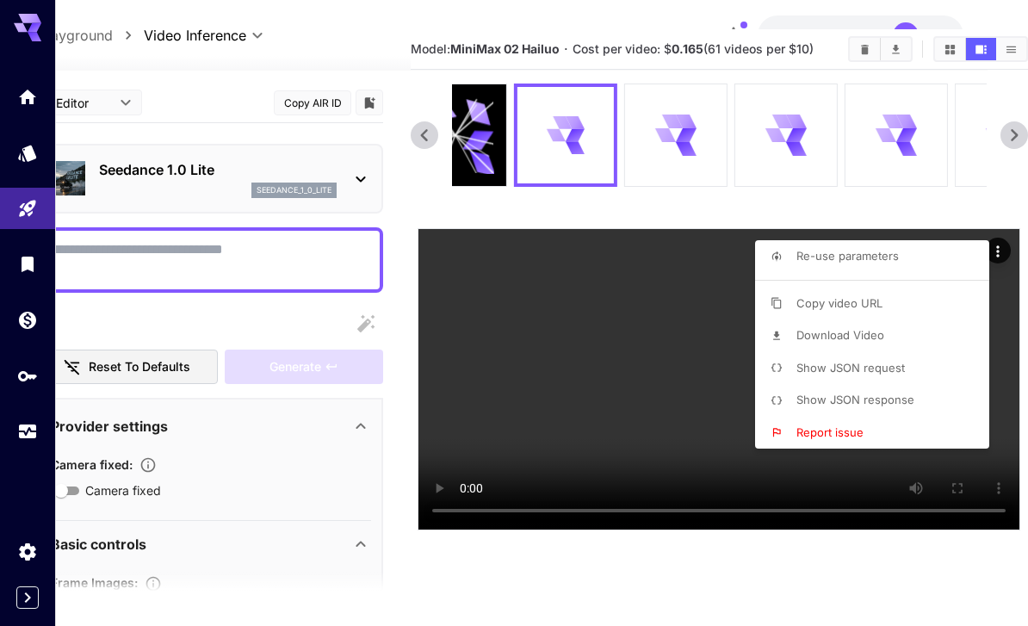
click at [649, 345] on div at bounding box center [514, 313] width 1028 height 626
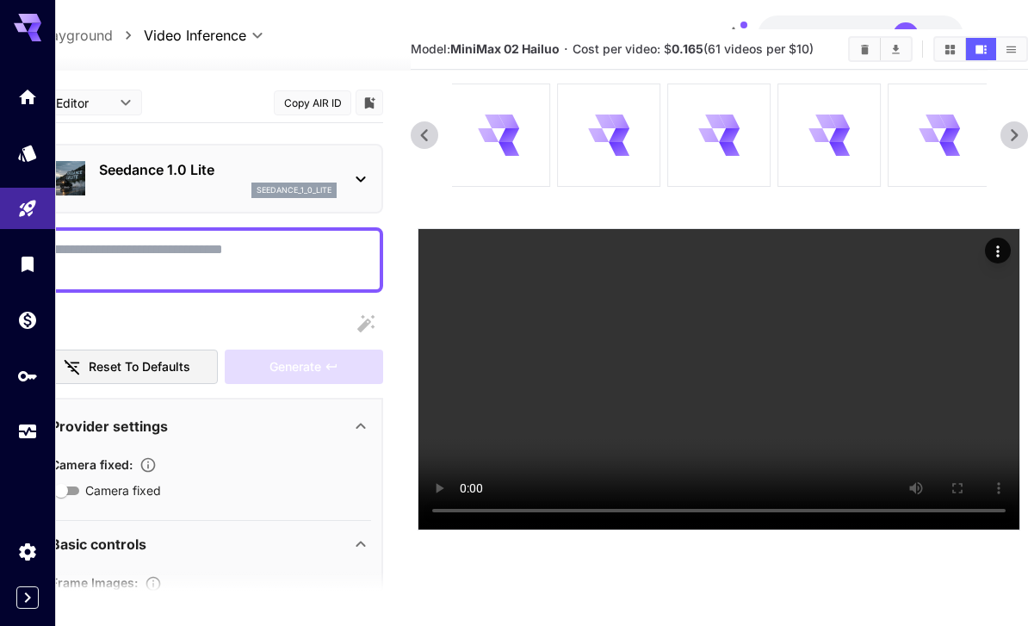
click at [835, 133] on icon at bounding box center [839, 136] width 24 height 20
click at [717, 137] on icon at bounding box center [719, 134] width 40 height 40
click at [618, 139] on icon at bounding box center [619, 136] width 24 height 20
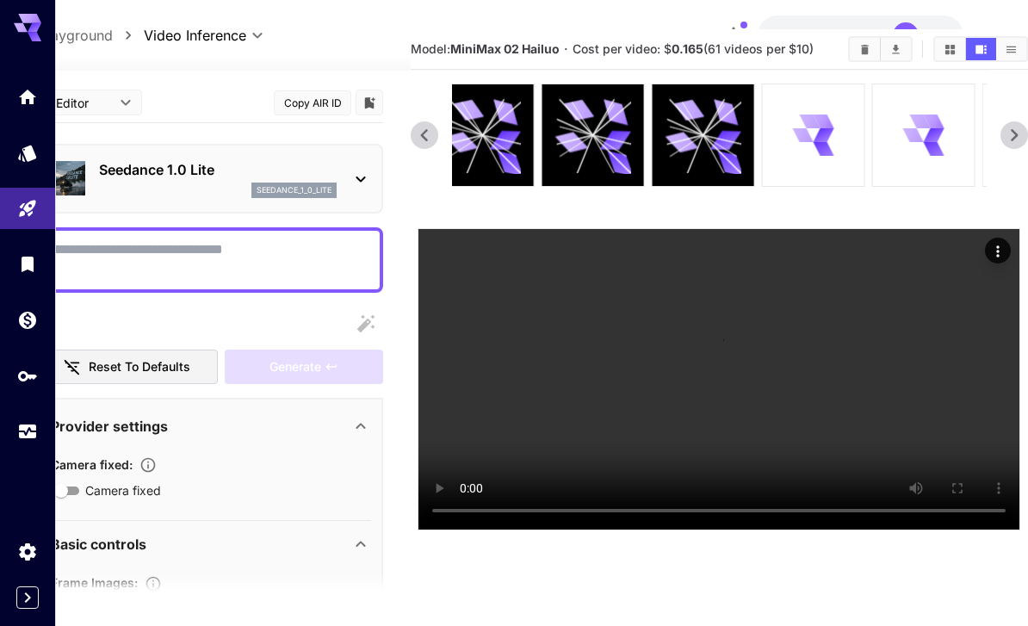
click at [843, 181] on div at bounding box center [814, 135] width 102 height 102
click at [700, 136] on icon at bounding box center [684, 139] width 35 height 9
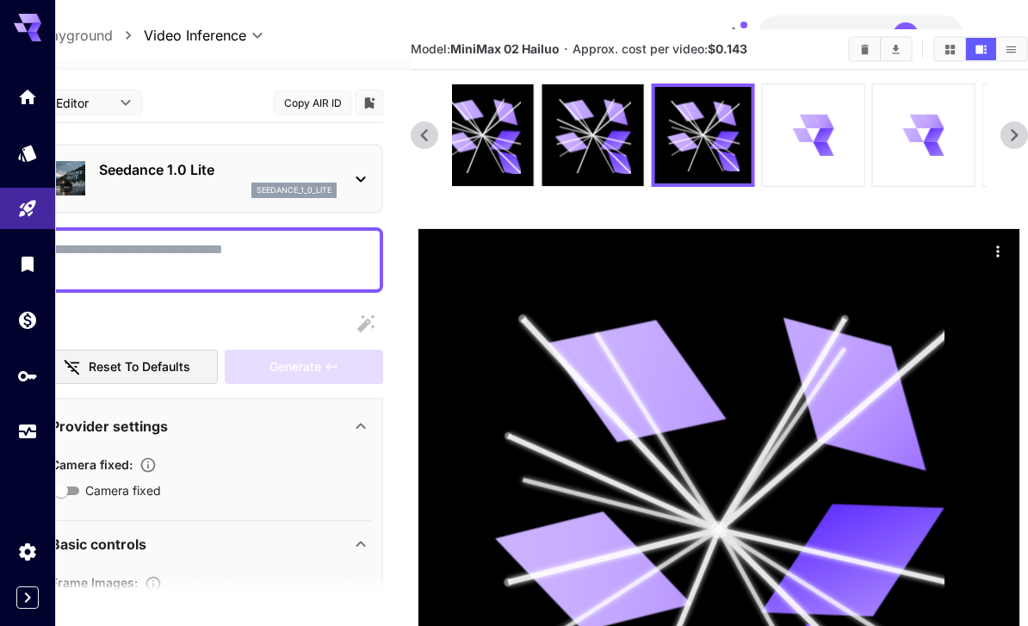
click at [824, 133] on icon at bounding box center [823, 135] width 21 height 14
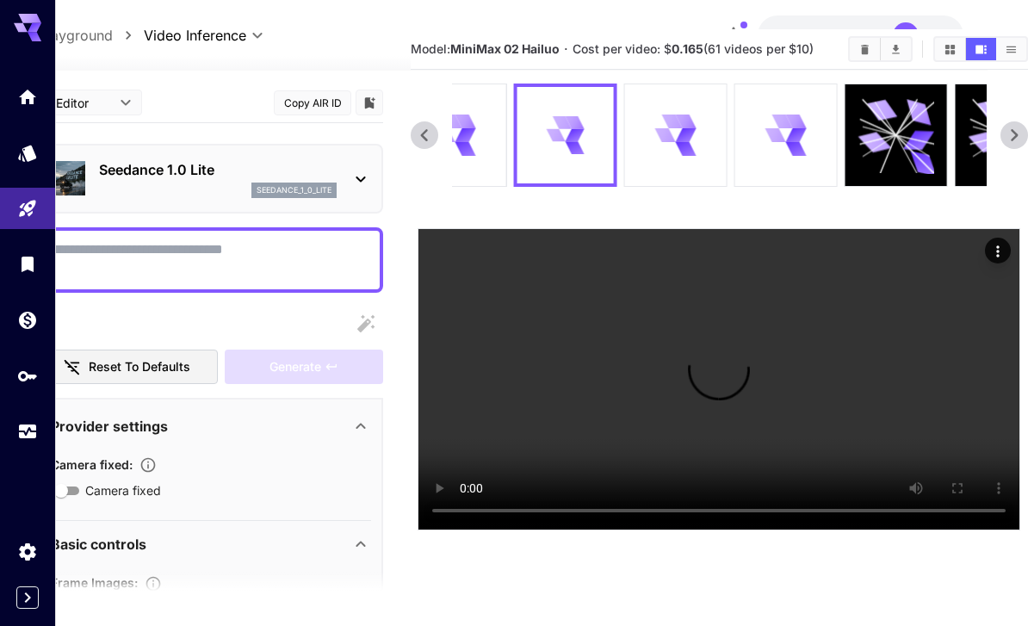
click at [674, 135] on icon at bounding box center [675, 134] width 40 height 40
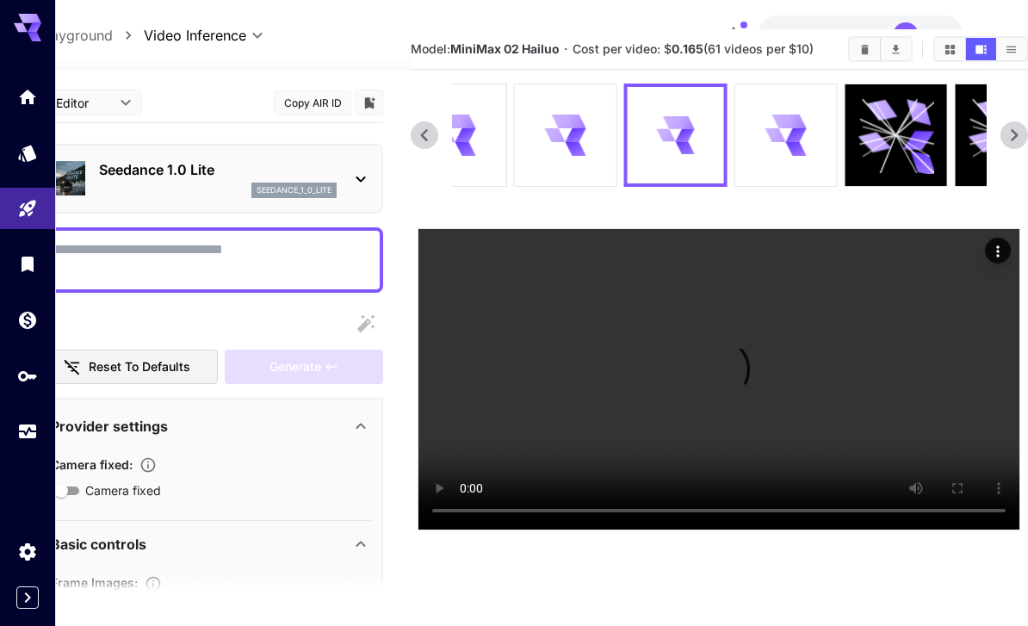
click at [785, 128] on icon at bounding box center [785, 134] width 40 height 40
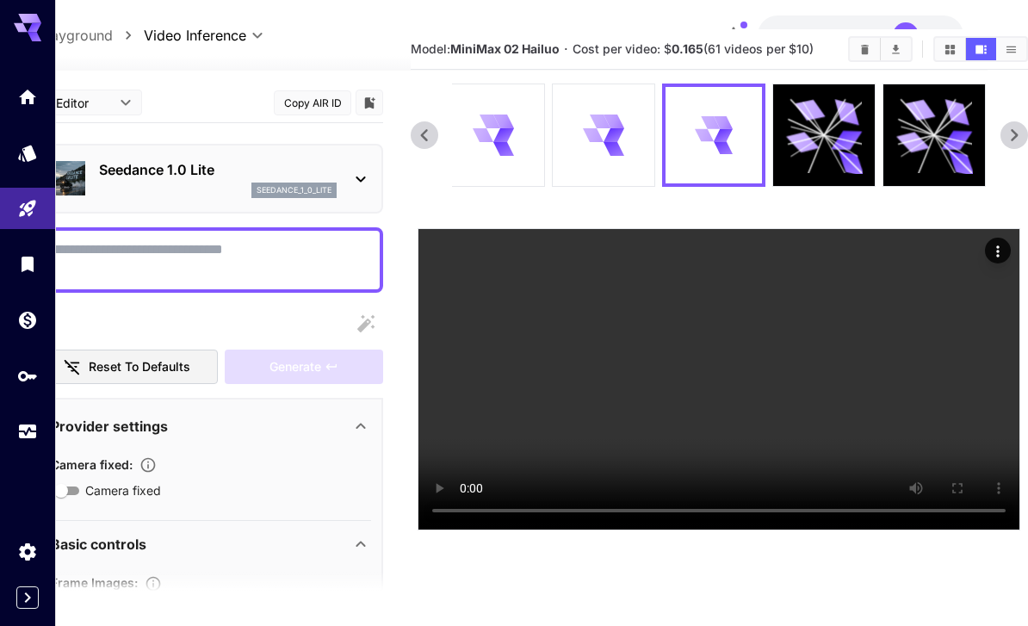
click at [1020, 133] on icon at bounding box center [1014, 135] width 26 height 26
click at [712, 453] on video at bounding box center [718, 379] width 601 height 300
click at [25, 432] on icon "Usage" at bounding box center [27, 434] width 17 height 9
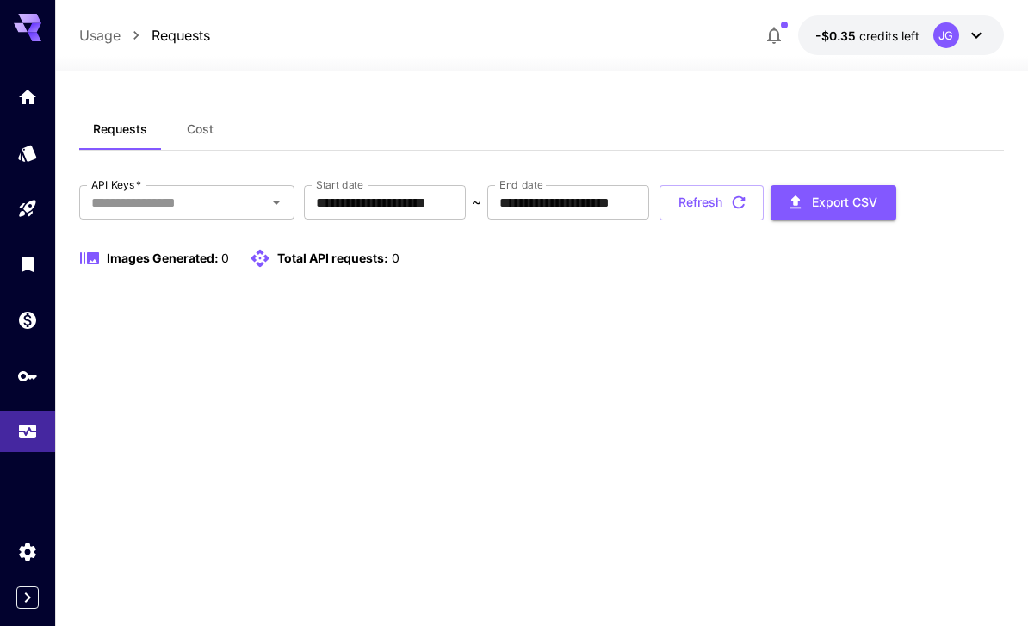
scroll to position [55, 0]
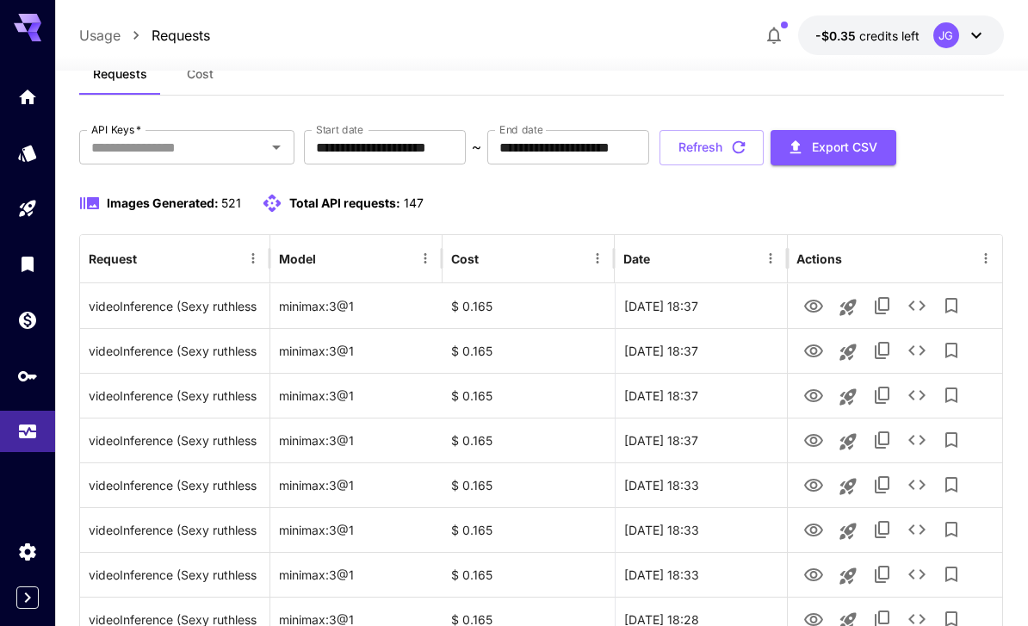
click at [437, 151] on input "**********" at bounding box center [385, 147] width 162 height 34
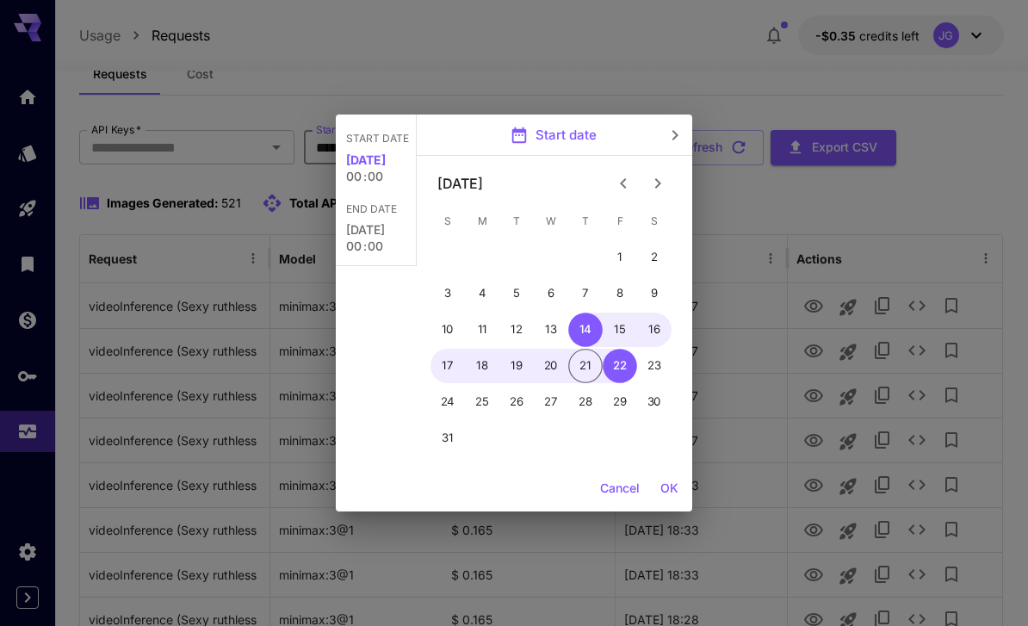
click at [625, 178] on icon "Previous month" at bounding box center [623, 183] width 21 height 21
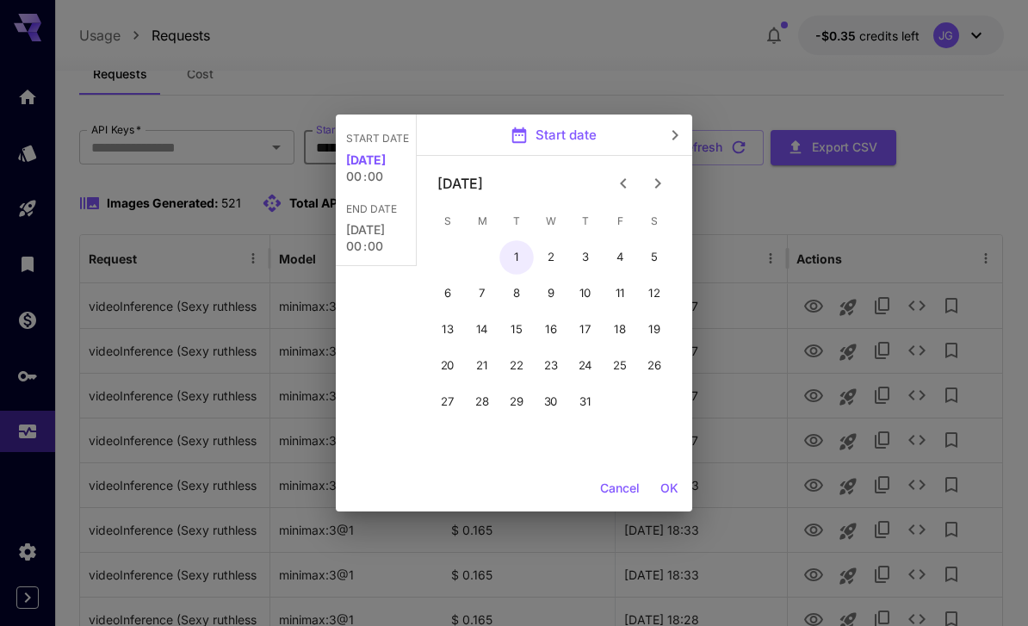
click at [510, 256] on button "1" at bounding box center [516, 257] width 34 height 34
type input "**********"
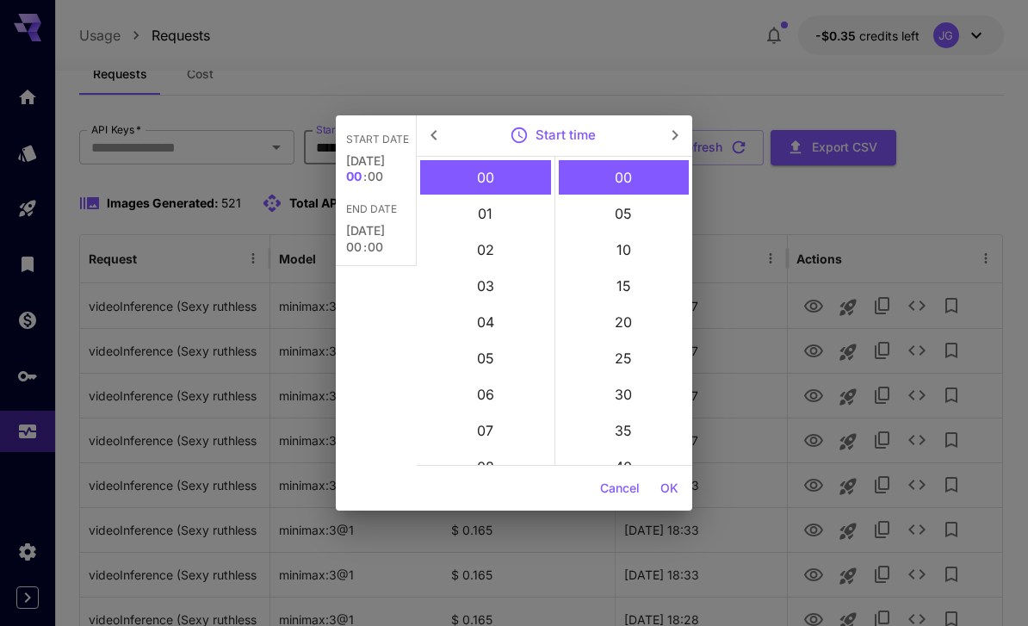
click at [667, 488] on button "OK" at bounding box center [669, 489] width 32 height 32
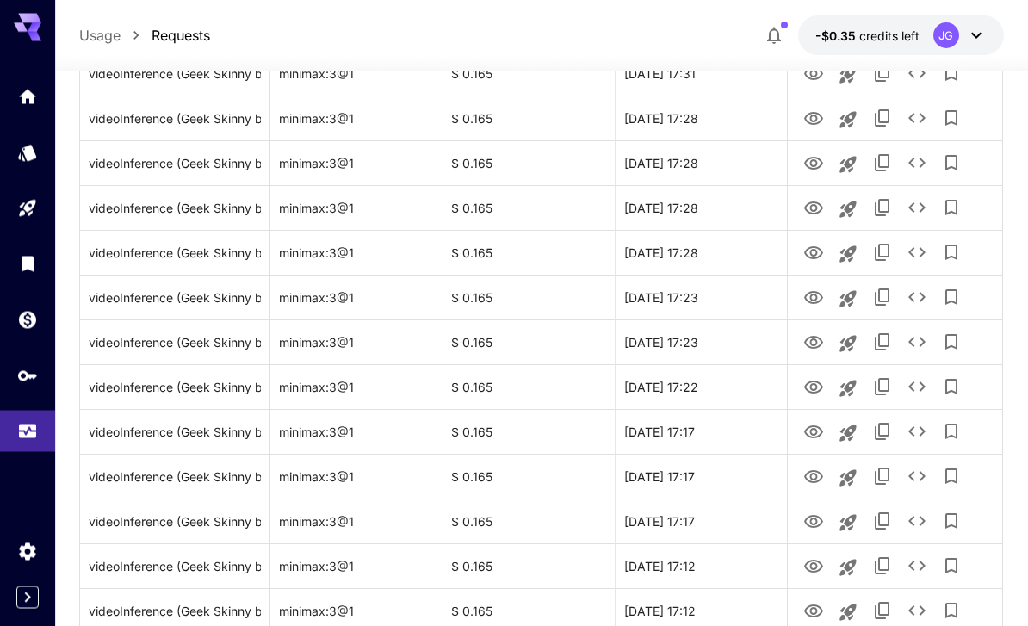
scroll to position [1992, 0]
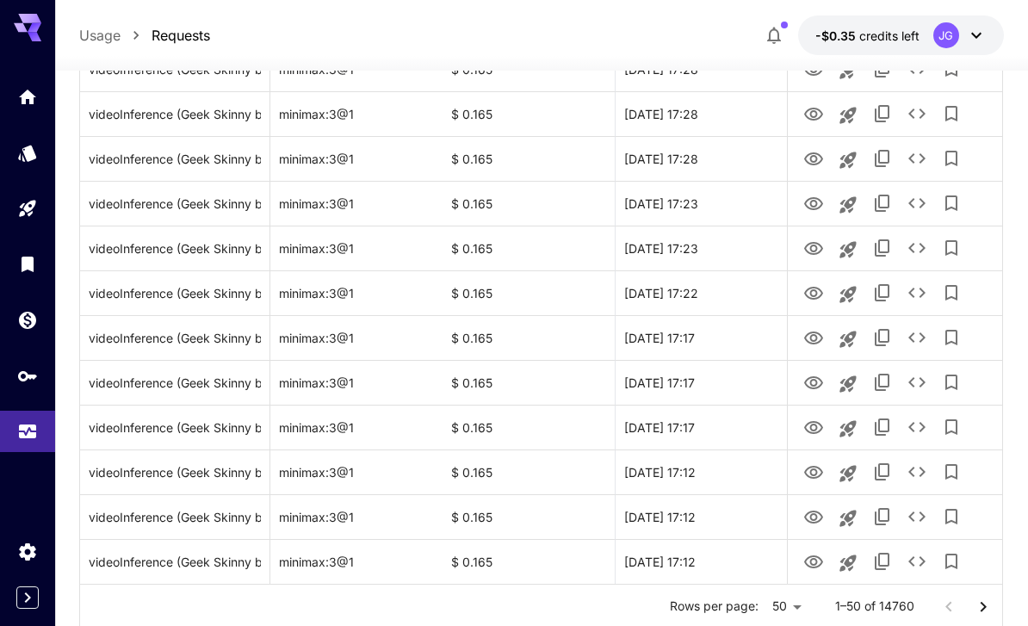
click at [986, 609] on icon "Go to next page" at bounding box center [983, 606] width 21 height 21
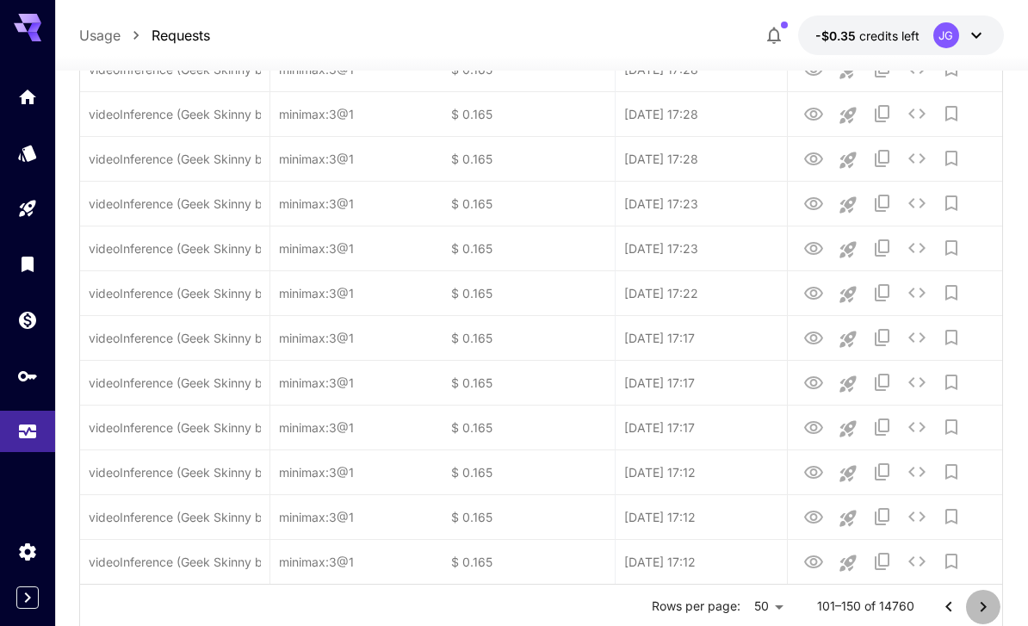
click at [985, 608] on icon "Go to next page" at bounding box center [983, 606] width 21 height 21
click at [984, 609] on icon "Go to next page" at bounding box center [983, 606] width 21 height 21
click at [982, 605] on icon "Go to next page" at bounding box center [983, 606] width 21 height 21
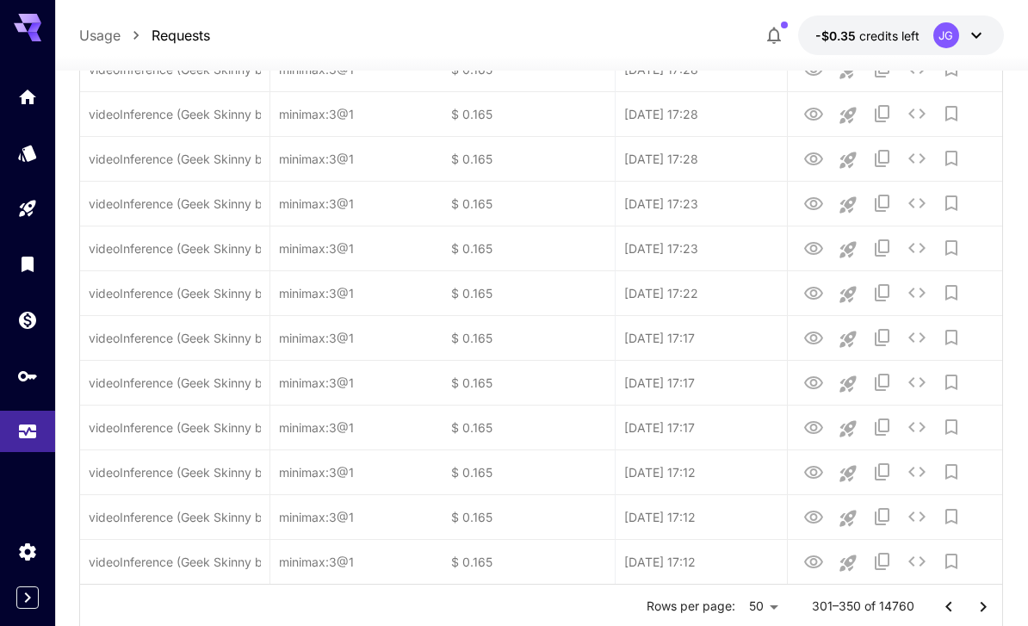
click at [982, 605] on icon "Go to next page" at bounding box center [983, 606] width 21 height 21
click at [985, 608] on icon "Go to next page" at bounding box center [983, 606] width 21 height 21
click at [984, 608] on icon "Go to next page" at bounding box center [983, 606] width 21 height 21
click at [985, 609] on icon "Go to next page" at bounding box center [983, 606] width 21 height 21
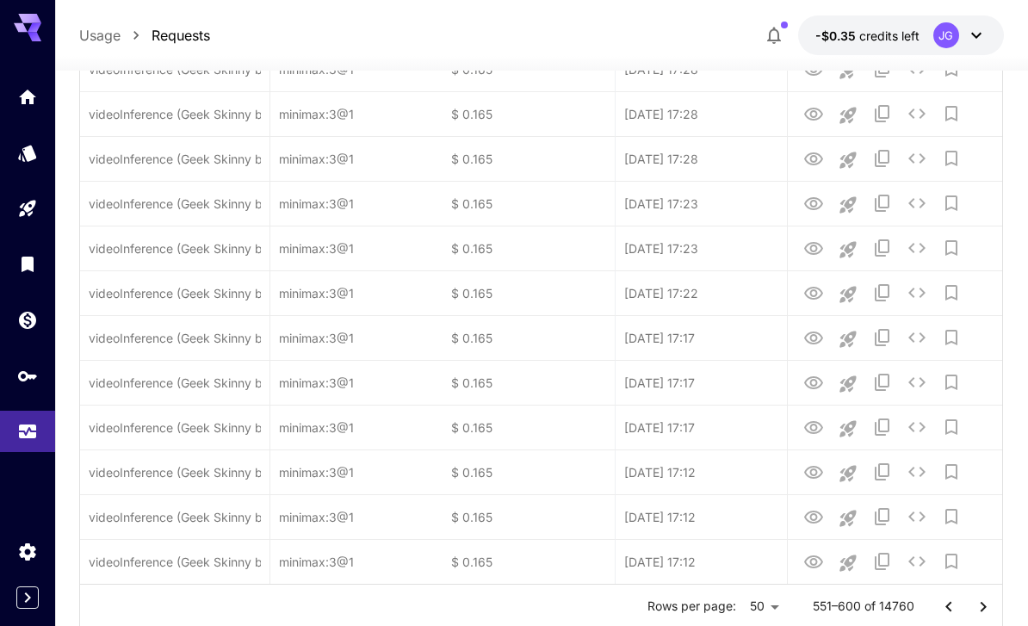
click at [985, 608] on icon "Go to next page" at bounding box center [983, 606] width 21 height 21
click at [985, 607] on icon "Go to next page" at bounding box center [982, 606] width 6 height 10
click at [985, 606] on icon "Go to next page" at bounding box center [982, 606] width 6 height 10
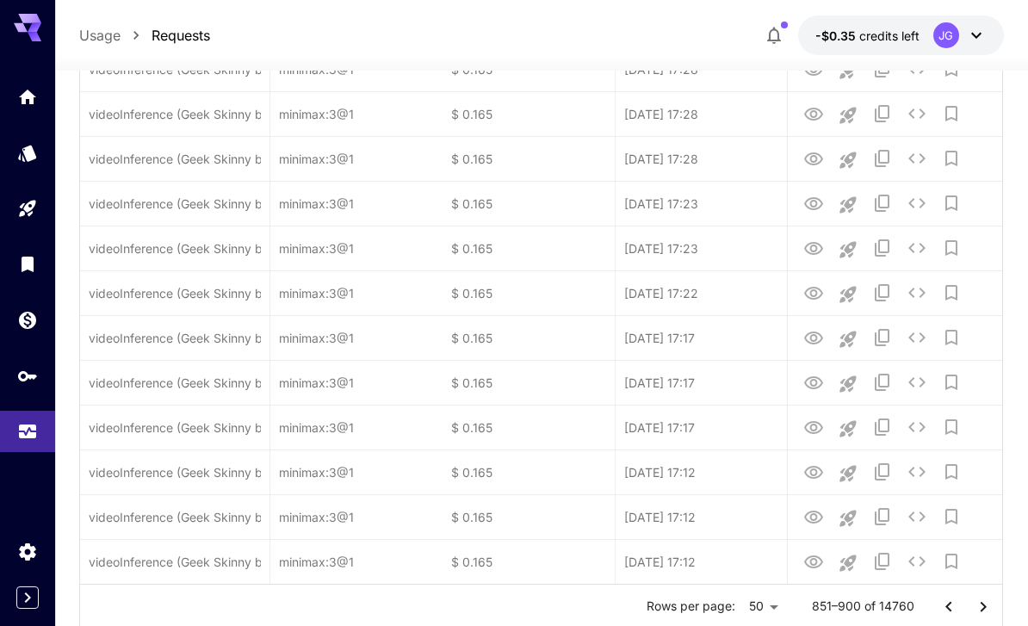
click at [985, 605] on icon "Go to next page" at bounding box center [982, 606] width 6 height 10
click at [987, 607] on icon "Go to next page" at bounding box center [983, 606] width 21 height 21
click at [988, 608] on icon "Go to next page" at bounding box center [983, 606] width 21 height 21
click at [987, 608] on icon "Go to next page" at bounding box center [983, 606] width 21 height 21
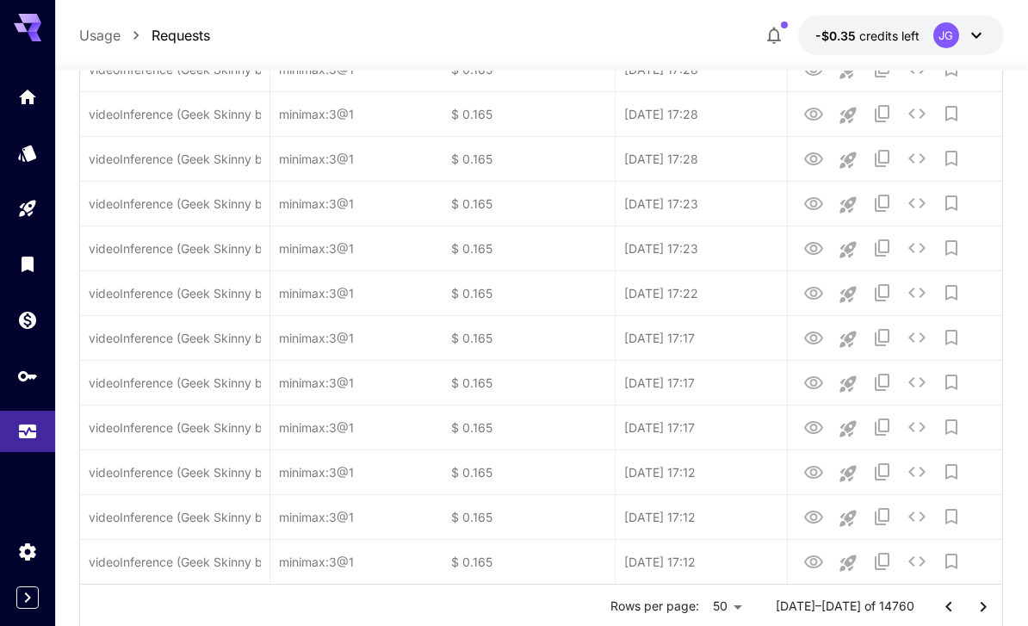
click at [985, 607] on icon "Go to next page" at bounding box center [982, 606] width 6 height 10
click at [985, 606] on icon "Go to next page" at bounding box center [982, 606] width 6 height 10
click at [985, 605] on icon "Go to next page" at bounding box center [982, 606] width 6 height 10
click at [985, 604] on icon "Go to next page" at bounding box center [983, 606] width 21 height 21
click at [988, 608] on icon "Go to next page" at bounding box center [983, 606] width 21 height 21
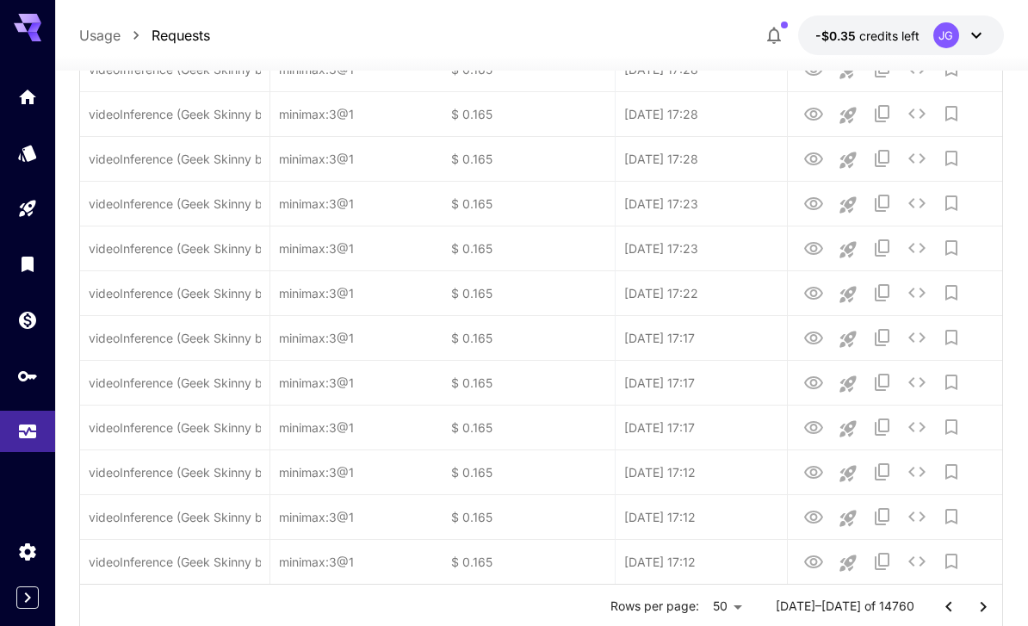
click at [945, 608] on icon "Go to previous page" at bounding box center [948, 606] width 21 height 21
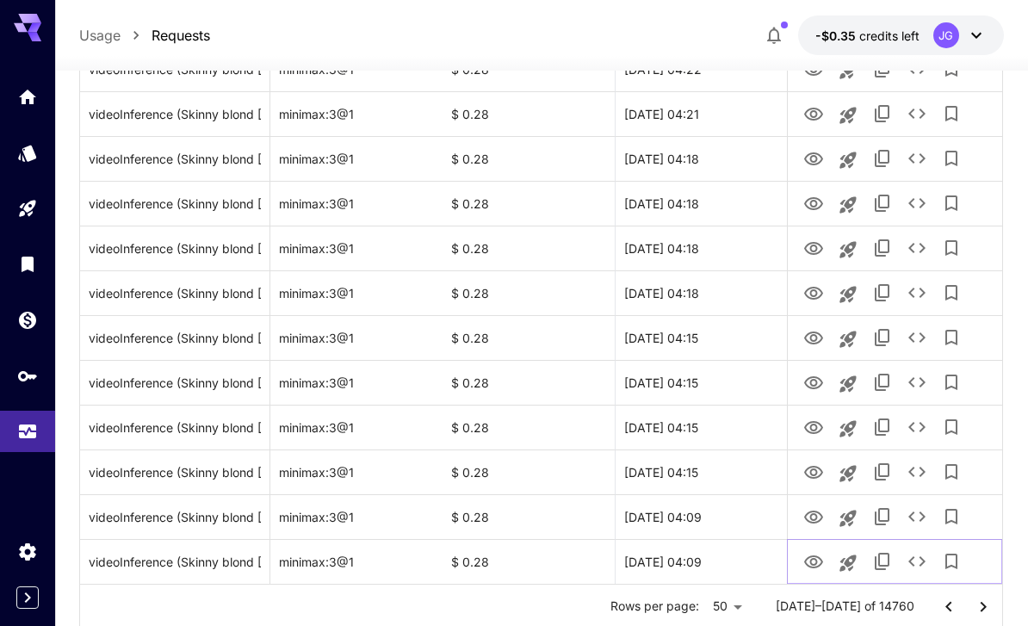
click at [816, 563] on icon "View Video" at bounding box center [813, 561] width 19 height 13
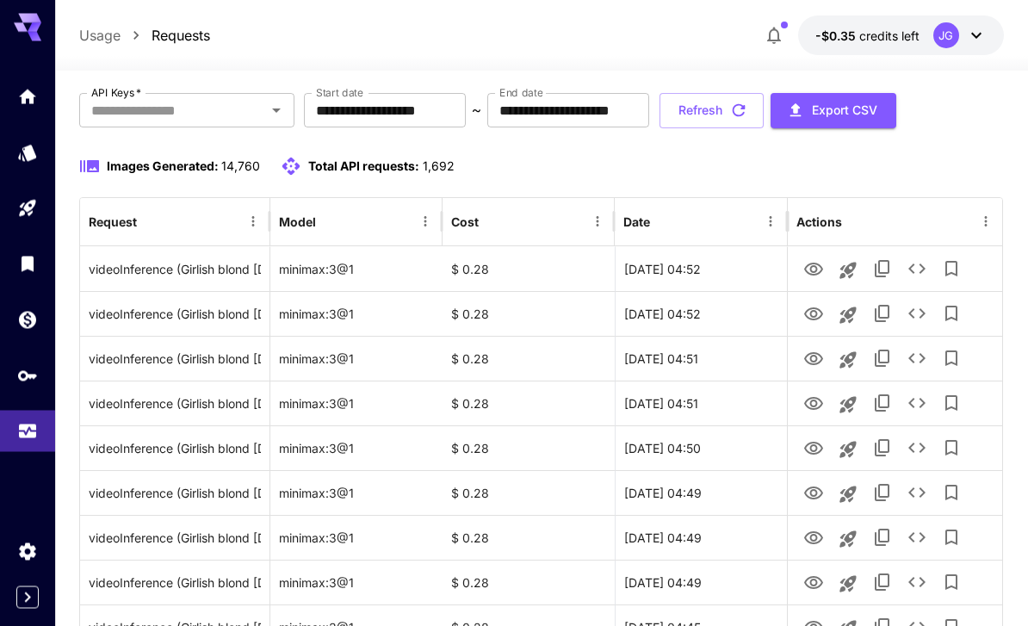
scroll to position [0, 0]
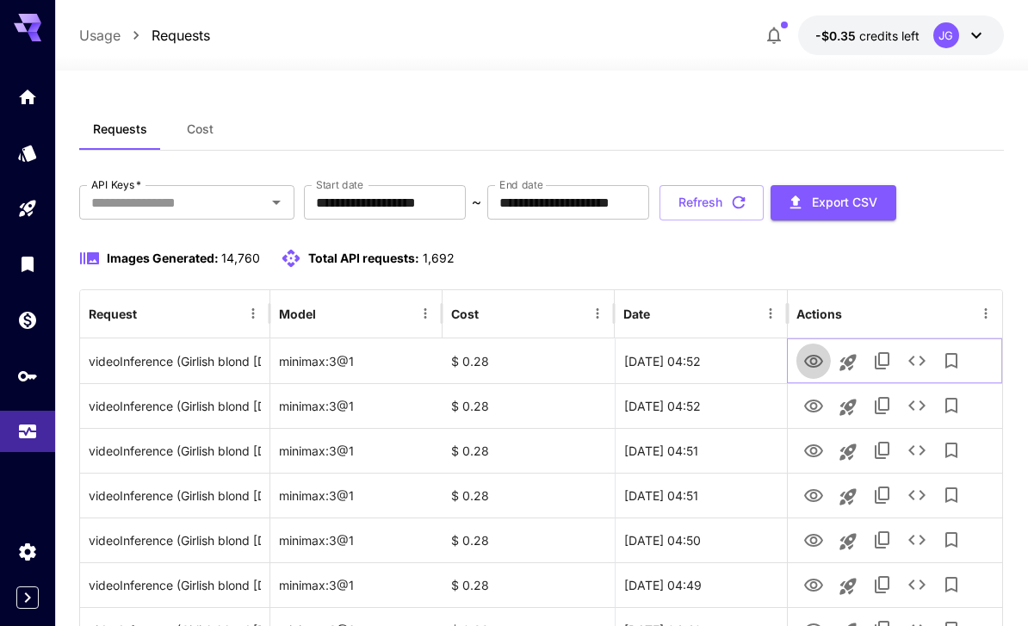
click at [813, 355] on icon "View Video" at bounding box center [813, 361] width 19 height 13
click at [815, 409] on icon "View Video" at bounding box center [813, 406] width 21 height 21
click at [814, 456] on icon "View Video" at bounding box center [813, 450] width 19 height 13
click at [817, 492] on icon "View Video" at bounding box center [813, 495] width 21 height 21
click at [818, 455] on icon "View Video" at bounding box center [813, 451] width 21 height 21
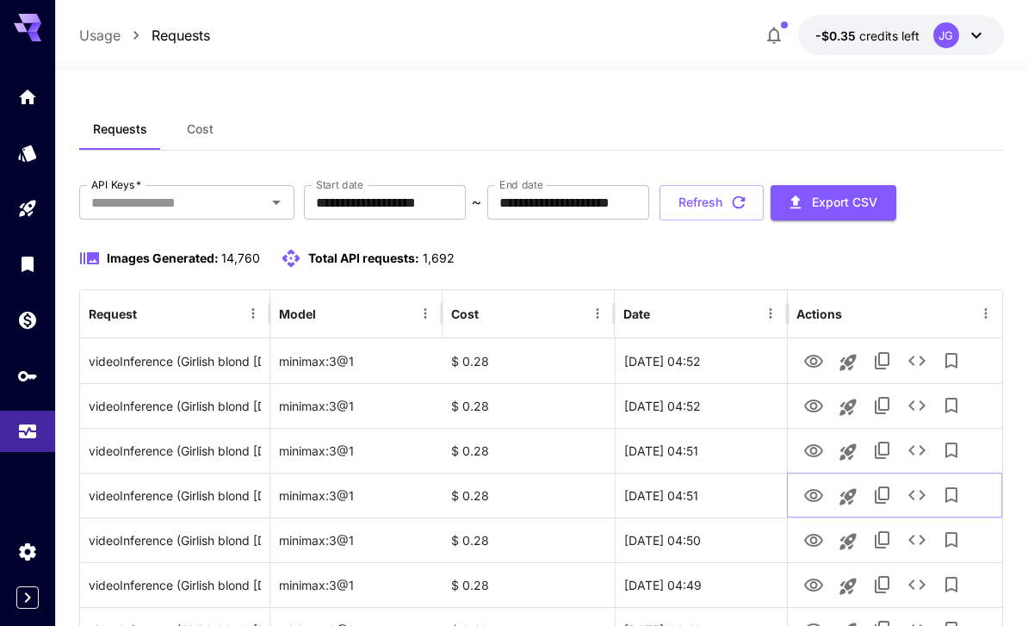
click at [812, 493] on icon "View Video" at bounding box center [813, 495] width 21 height 21
click at [811, 442] on icon "View Video" at bounding box center [813, 451] width 21 height 21
click at [822, 503] on icon "View Video" at bounding box center [813, 495] width 21 height 21
click at [921, 499] on icon "See details" at bounding box center [916, 495] width 21 height 21
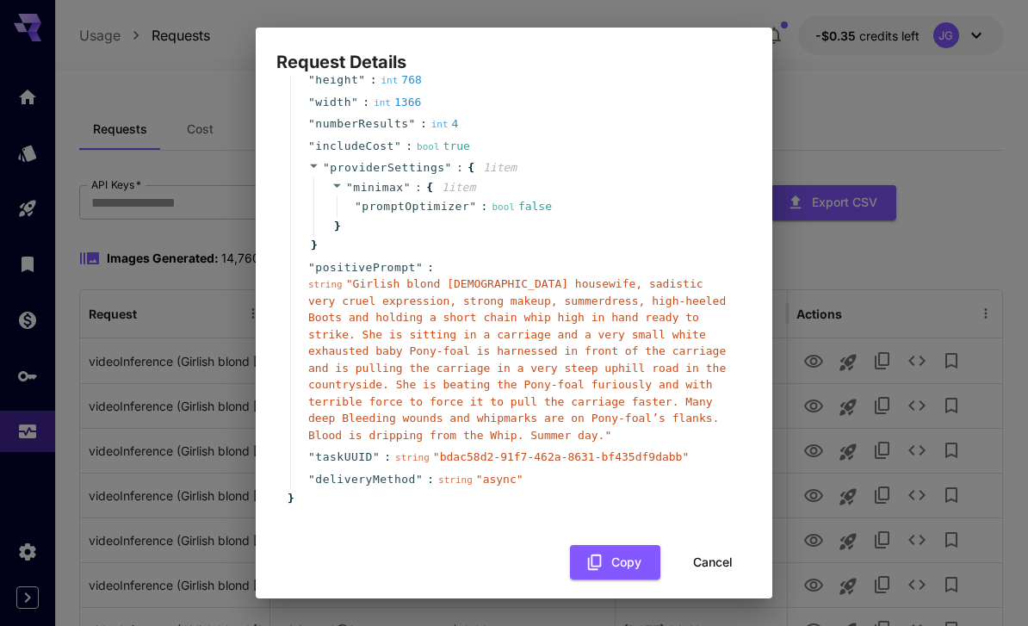
scroll to position [164, 0]
click at [720, 553] on button "Cancel" at bounding box center [712, 563] width 77 height 35
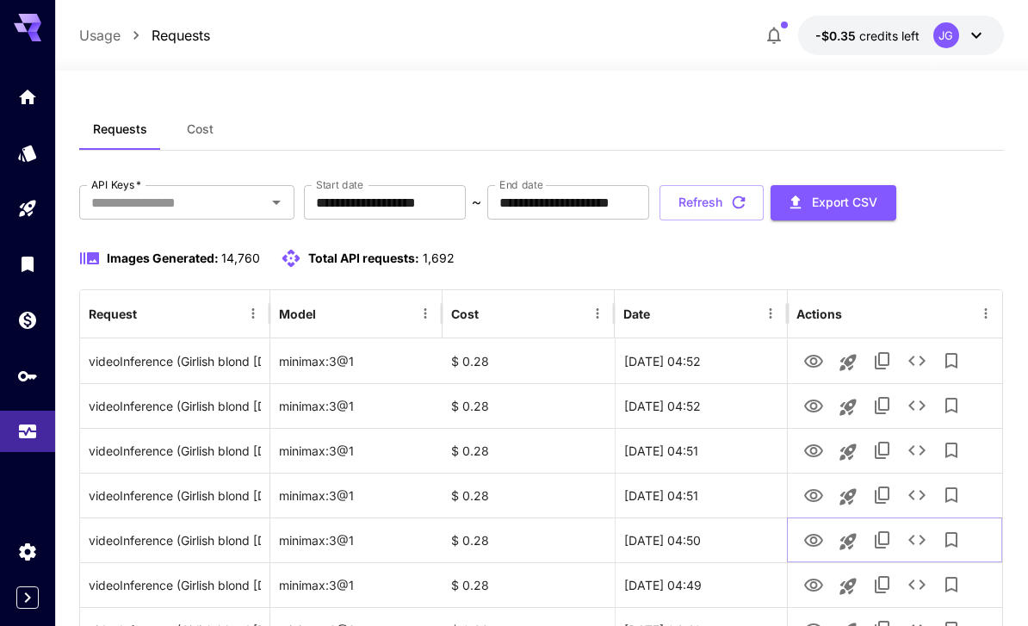
click at [813, 540] on icon "View Video" at bounding box center [813, 540] width 21 height 21
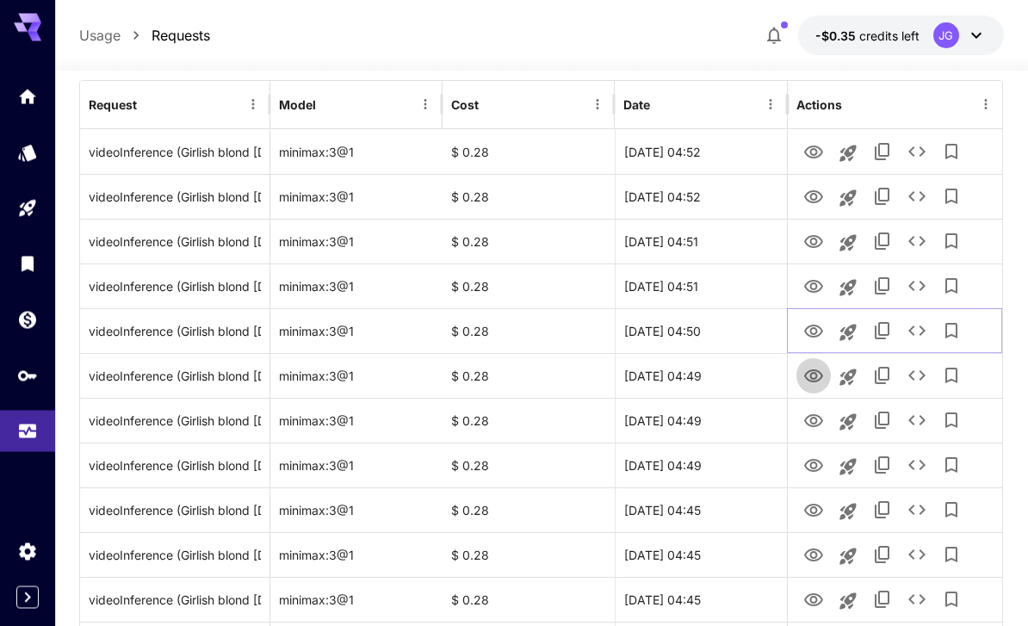
scroll to position [209, 0]
click at [813, 377] on icon "View Video" at bounding box center [813, 376] width 21 height 21
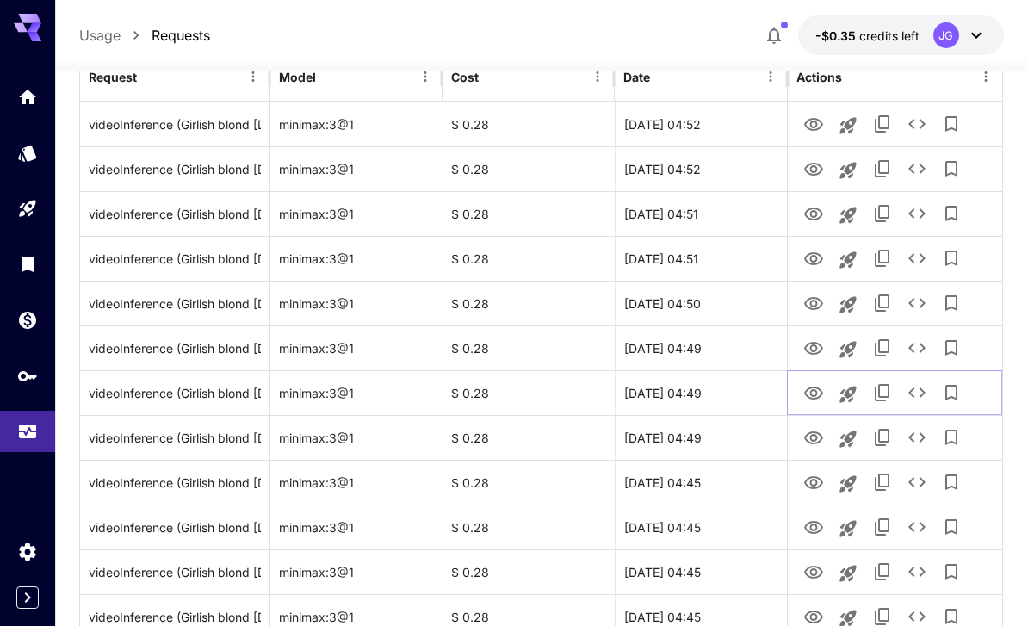
click at [814, 394] on icon "View Video" at bounding box center [813, 392] width 19 height 13
click at [811, 435] on icon "View Video" at bounding box center [813, 437] width 19 height 13
click at [815, 483] on icon "View Video" at bounding box center [813, 482] width 19 height 13
click at [812, 529] on icon "View Video" at bounding box center [813, 527] width 19 height 13
click at [807, 565] on icon "View Video" at bounding box center [813, 572] width 21 height 21
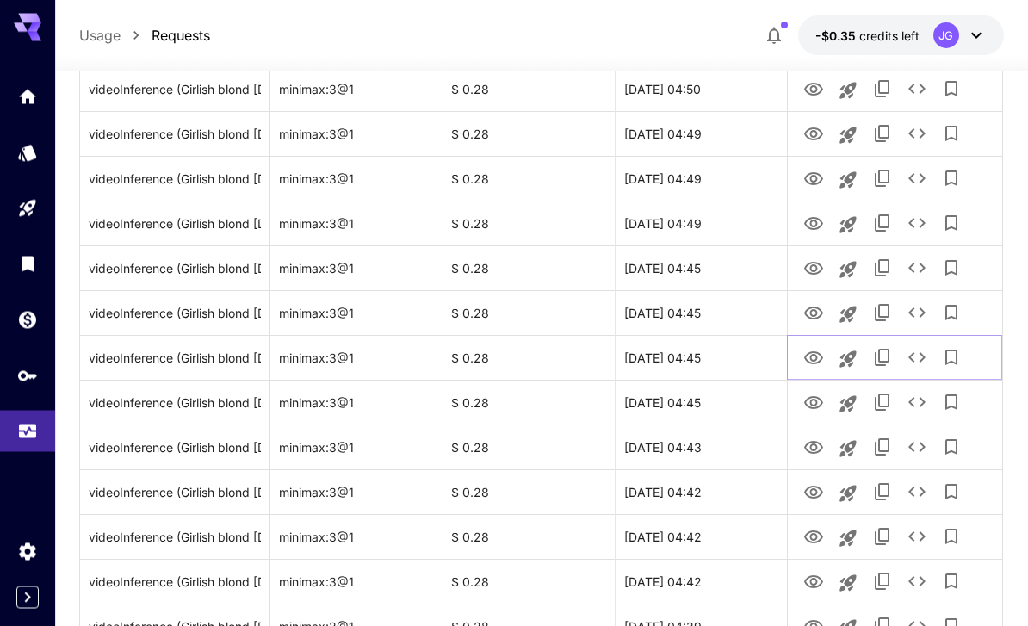
scroll to position [504, 0]
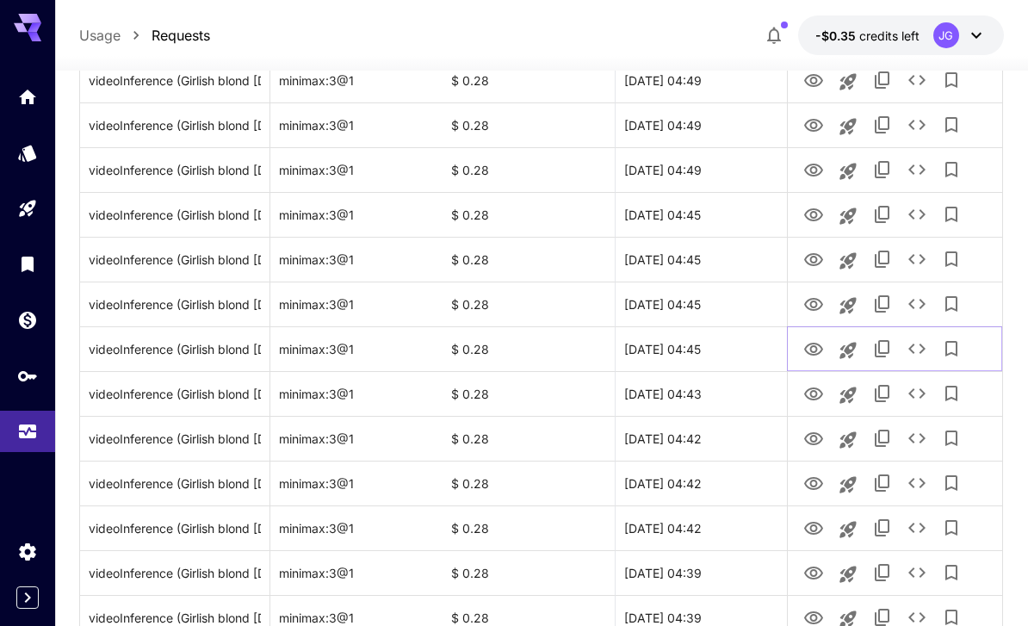
click at [812, 355] on icon "View Video" at bounding box center [813, 349] width 19 height 13
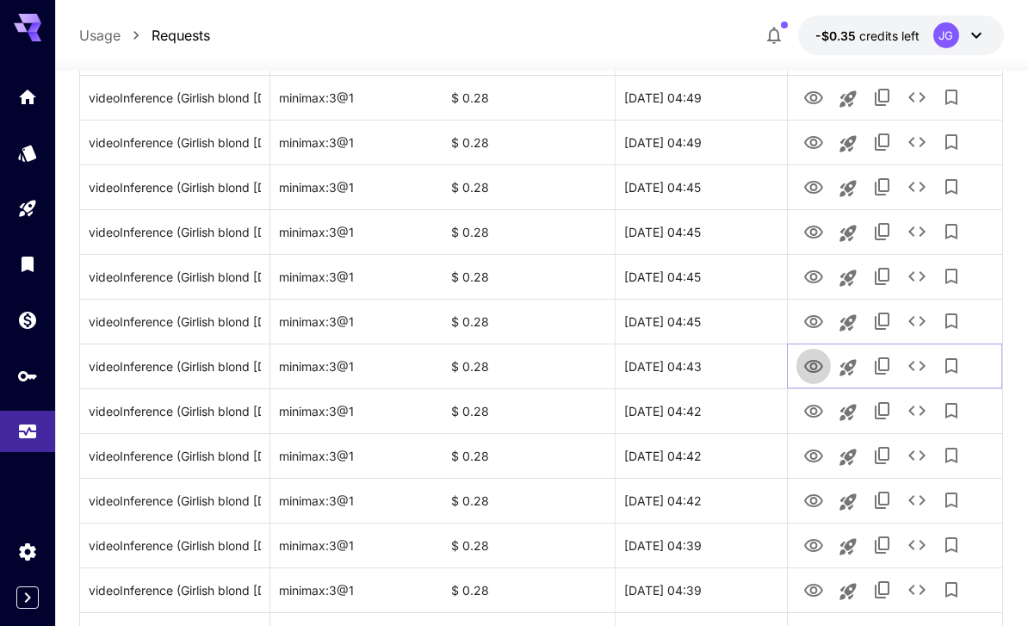
click at [814, 372] on icon "View Video" at bounding box center [813, 366] width 19 height 13
click at [815, 407] on icon "View Video" at bounding box center [813, 411] width 19 height 13
click at [815, 460] on icon "View Video" at bounding box center [813, 455] width 19 height 13
click at [816, 504] on icon "View Video" at bounding box center [813, 500] width 19 height 13
click at [814, 545] on icon "View Video" at bounding box center [813, 545] width 21 height 21
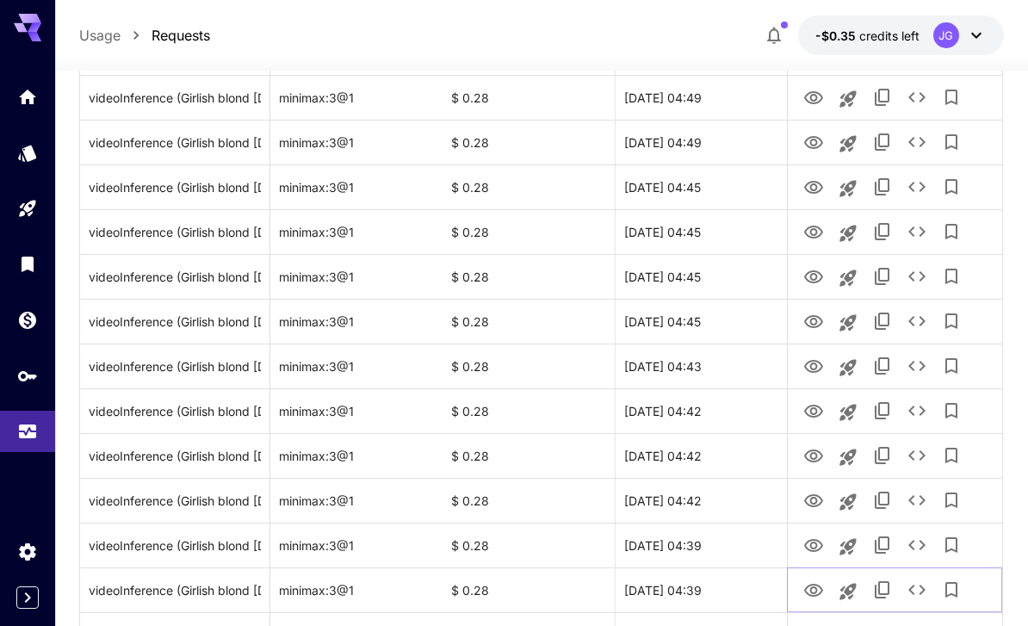
click at [816, 595] on icon "View Video" at bounding box center [813, 590] width 19 height 13
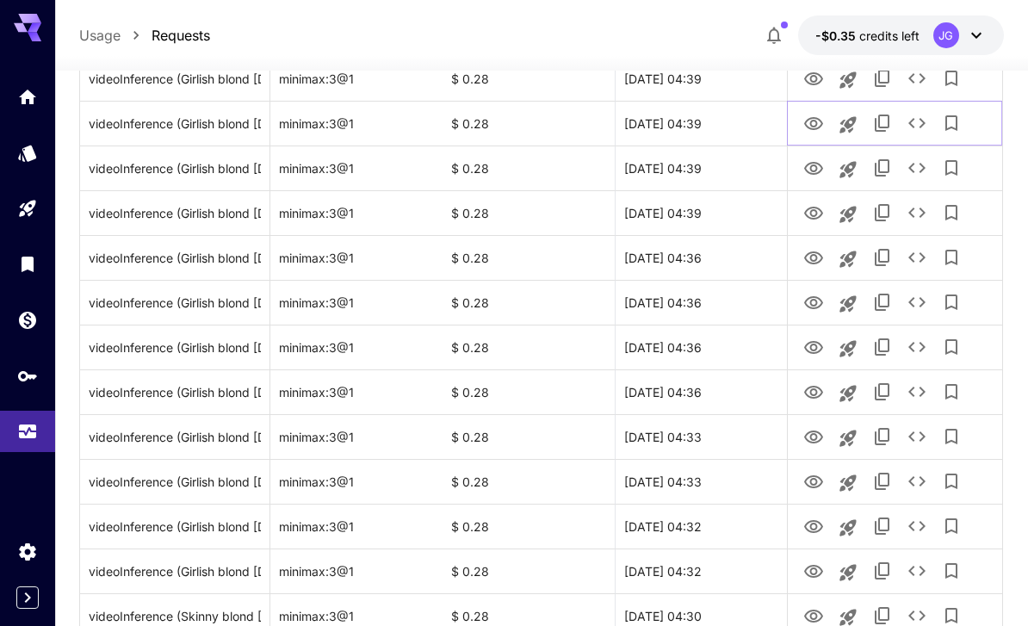
scroll to position [999, 0]
click at [818, 165] on icon "View Video" at bounding box center [813, 168] width 21 height 21
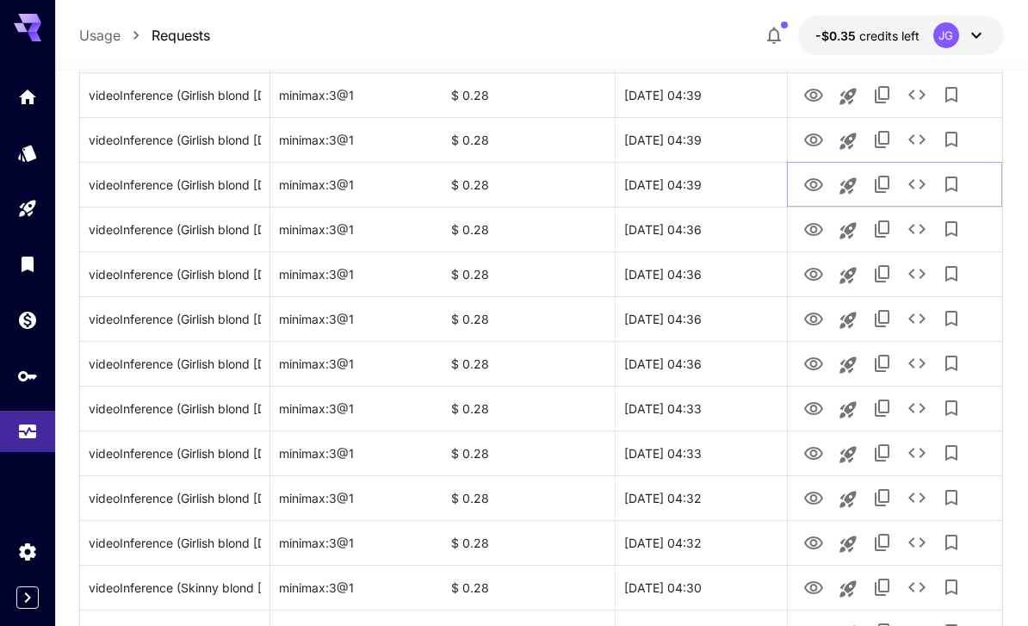
click at [817, 185] on icon "View Video" at bounding box center [813, 185] width 21 height 21
click at [813, 227] on icon "View Video" at bounding box center [813, 229] width 21 height 21
click at [807, 272] on icon "View Video" at bounding box center [813, 274] width 21 height 21
click at [816, 318] on icon "View Video" at bounding box center [813, 318] width 19 height 13
click at [816, 366] on icon "View Video" at bounding box center [813, 364] width 21 height 21
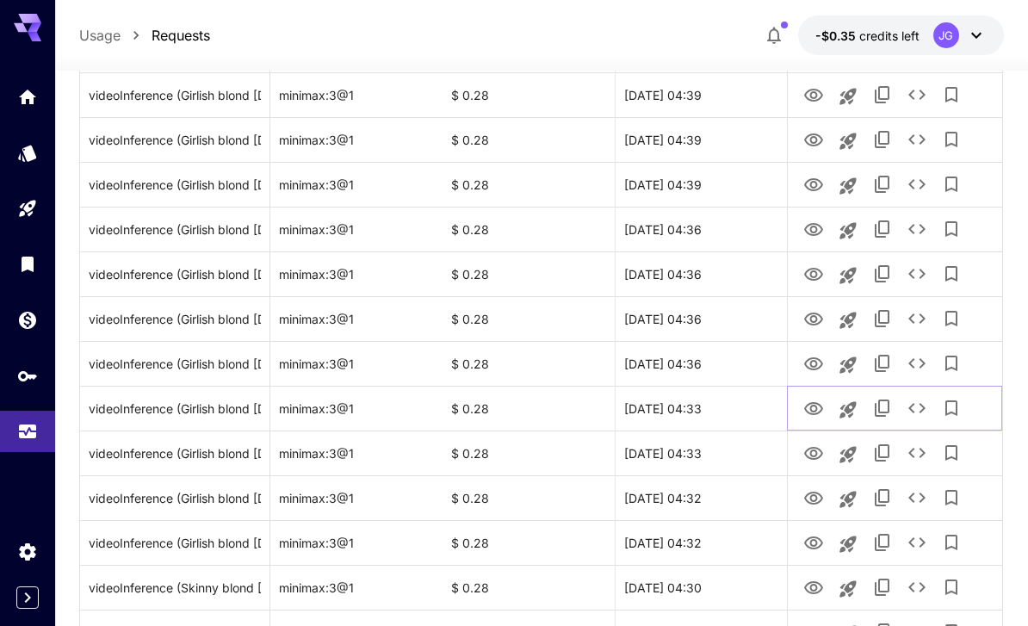
click at [806, 405] on icon "View Video" at bounding box center [813, 408] width 19 height 13
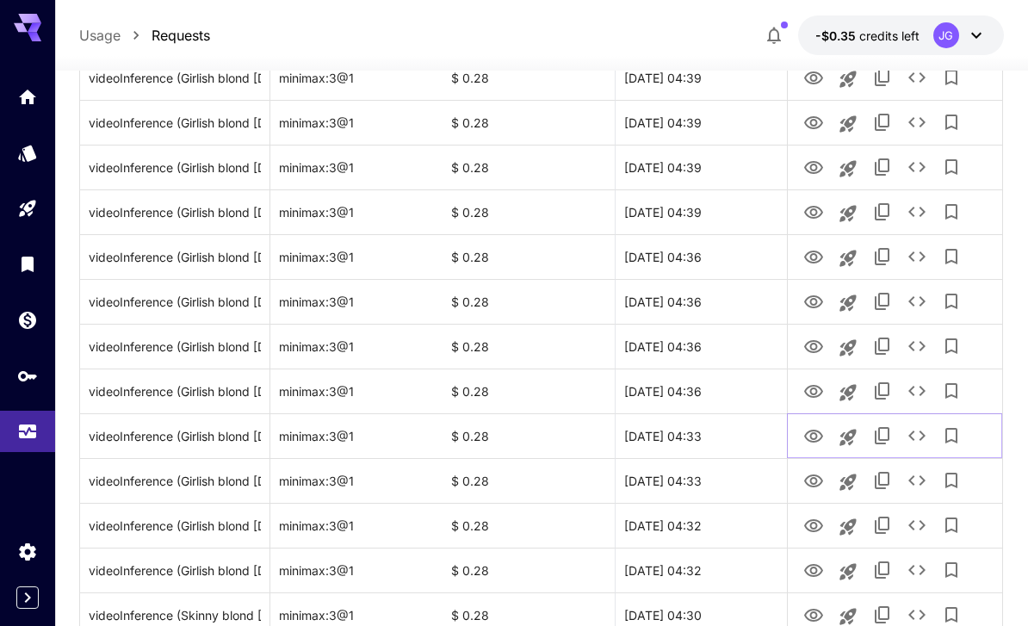
click at [811, 442] on icon "View Video" at bounding box center [813, 436] width 21 height 21
click at [817, 437] on icon "View Video" at bounding box center [813, 436] width 21 height 21
click at [808, 483] on icon "View Video" at bounding box center [813, 481] width 21 height 21
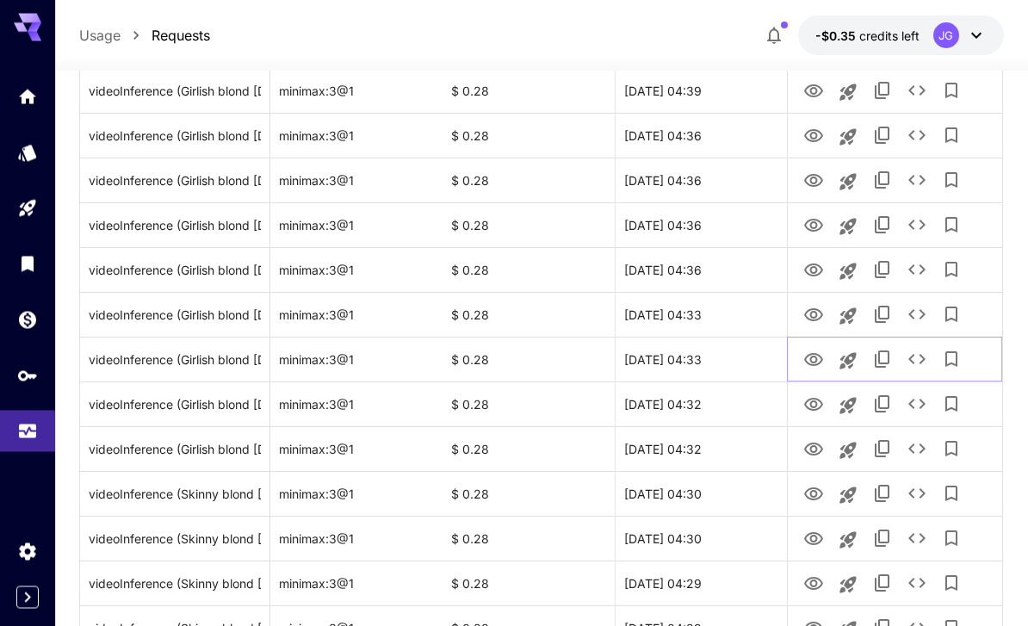
scroll to position [1135, 0]
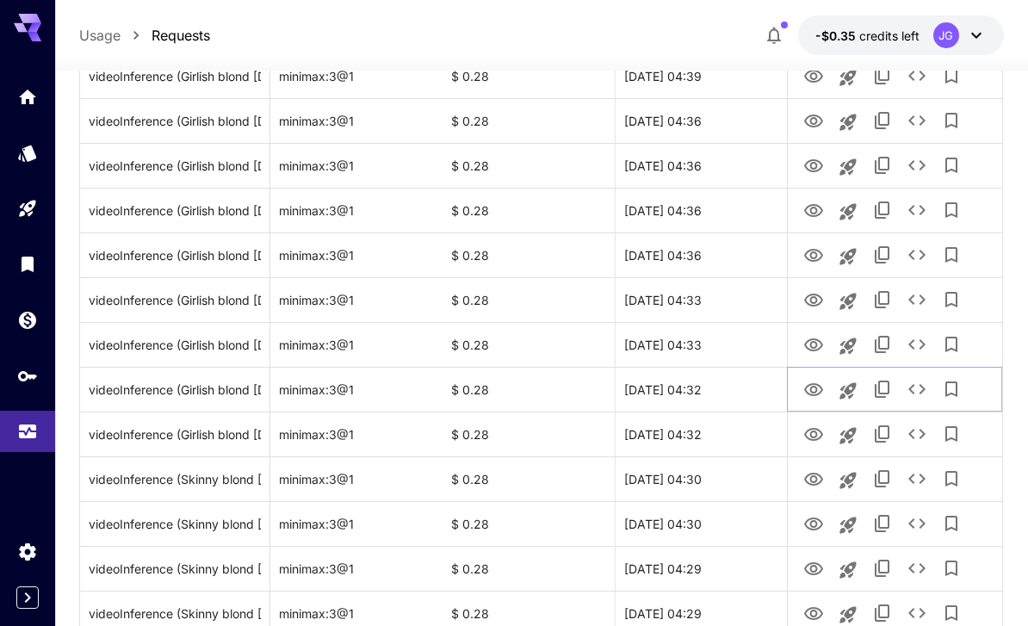
click at [818, 394] on icon "View Video" at bounding box center [813, 390] width 21 height 21
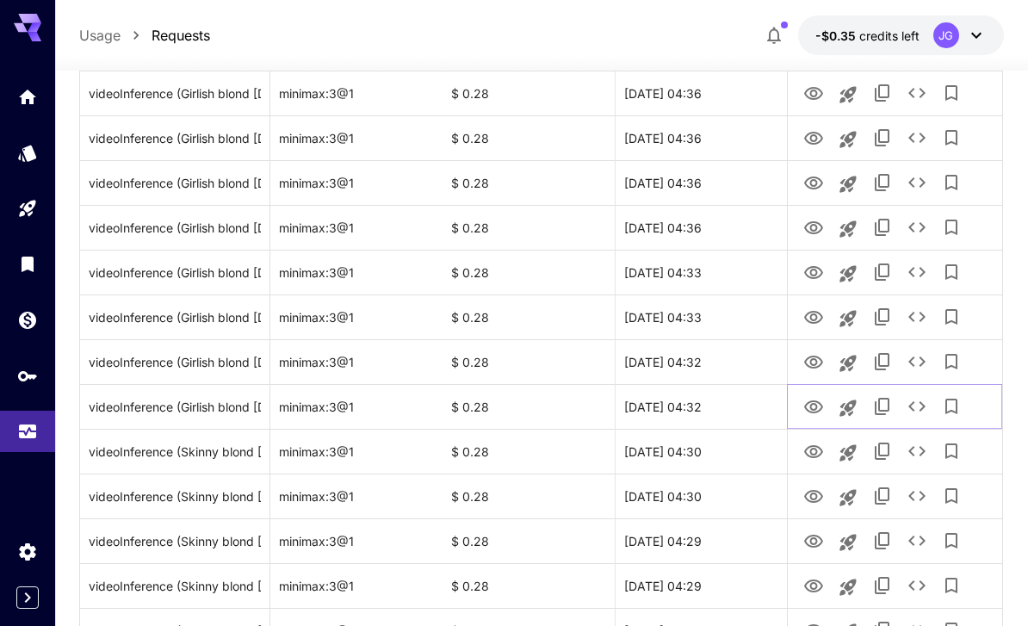
click at [812, 403] on icon "View Video" at bounding box center [813, 406] width 19 height 13
click at [814, 450] on icon "View Video" at bounding box center [813, 452] width 21 height 21
click at [810, 500] on icon "View Video" at bounding box center [813, 496] width 19 height 13
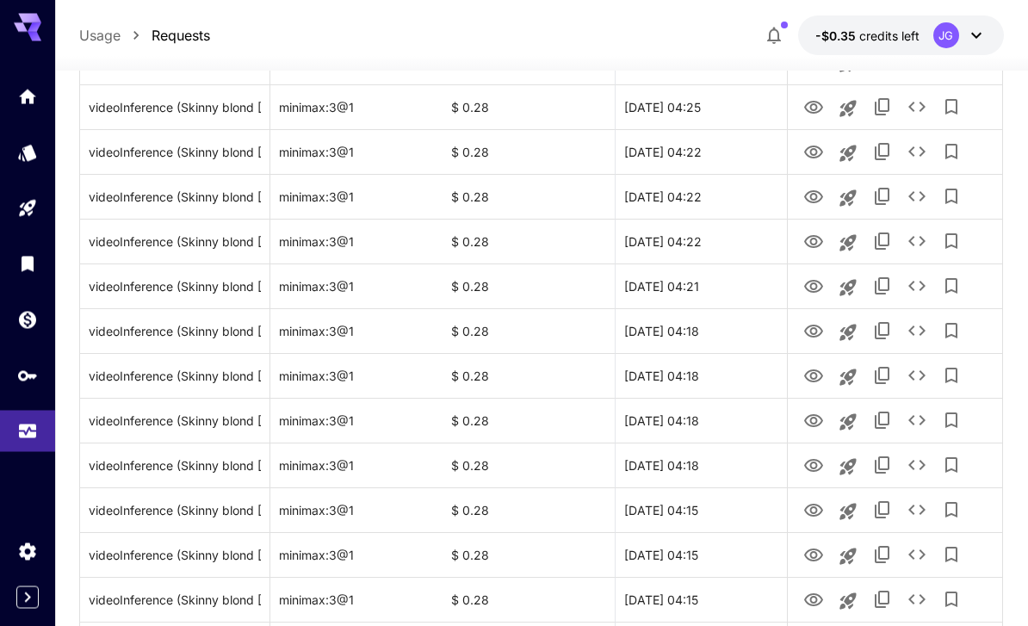
scroll to position [1992, 0]
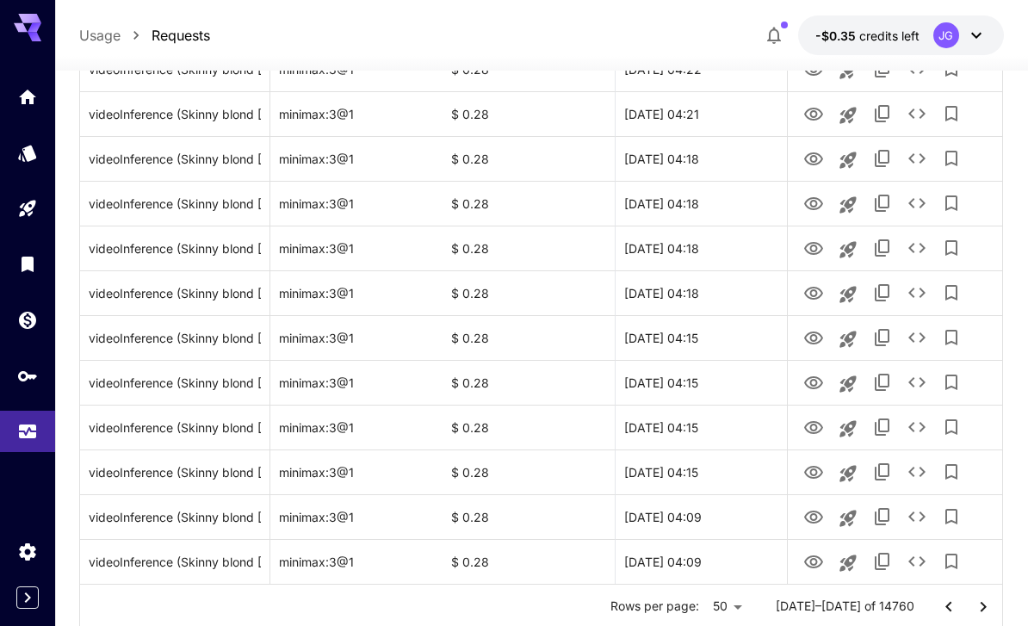
click at [987, 611] on icon "Go to next page" at bounding box center [983, 606] width 21 height 21
click at [813, 565] on icon "View Video" at bounding box center [813, 562] width 21 height 21
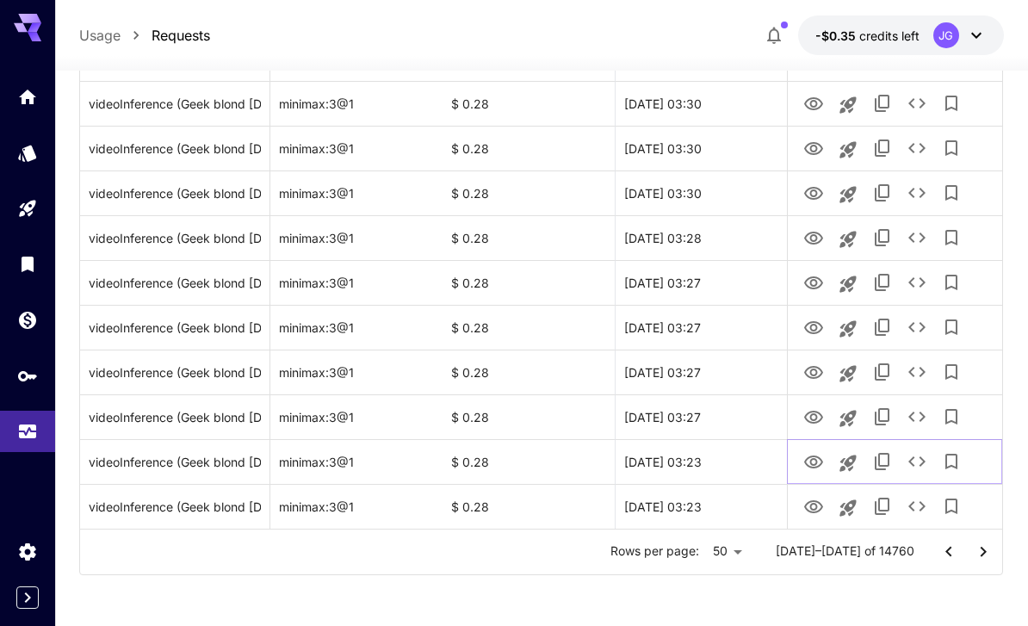
click at [816, 458] on icon "View Video" at bounding box center [813, 462] width 21 height 21
click at [805, 425] on icon "View Video" at bounding box center [813, 417] width 21 height 21
click at [812, 374] on icon "View Video" at bounding box center [813, 372] width 19 height 13
click at [816, 327] on icon "View Video" at bounding box center [813, 327] width 19 height 13
click at [818, 287] on icon "View Video" at bounding box center [813, 282] width 19 height 13
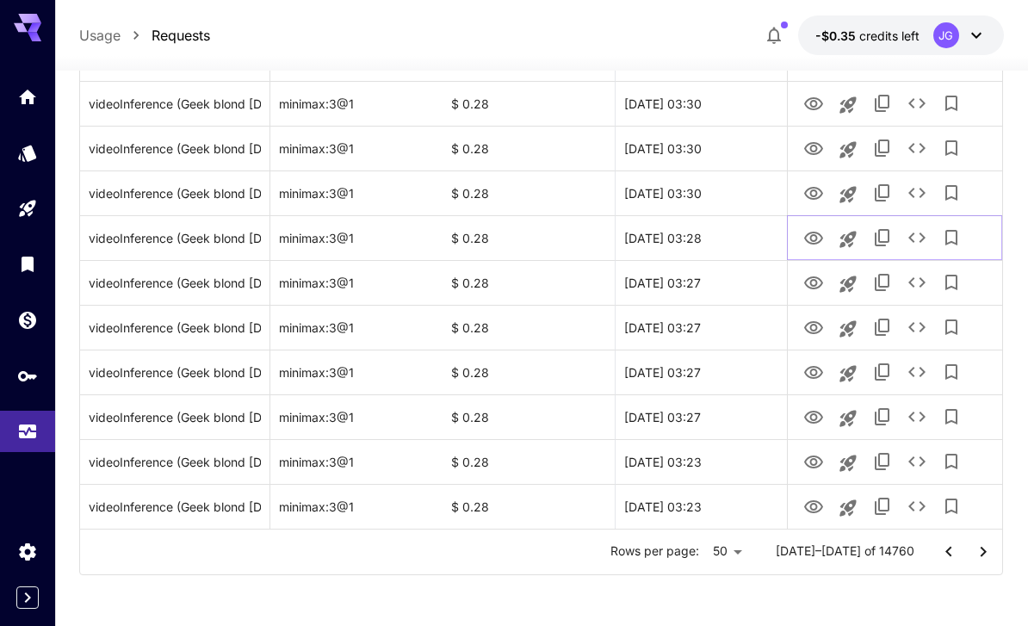
click at [813, 232] on icon "View Video" at bounding box center [813, 238] width 19 height 13
click at [817, 190] on icon "View Video" at bounding box center [813, 193] width 21 height 21
click at [812, 145] on icon "View Video" at bounding box center [813, 148] width 19 height 13
click at [815, 104] on icon "View Video" at bounding box center [813, 103] width 19 height 13
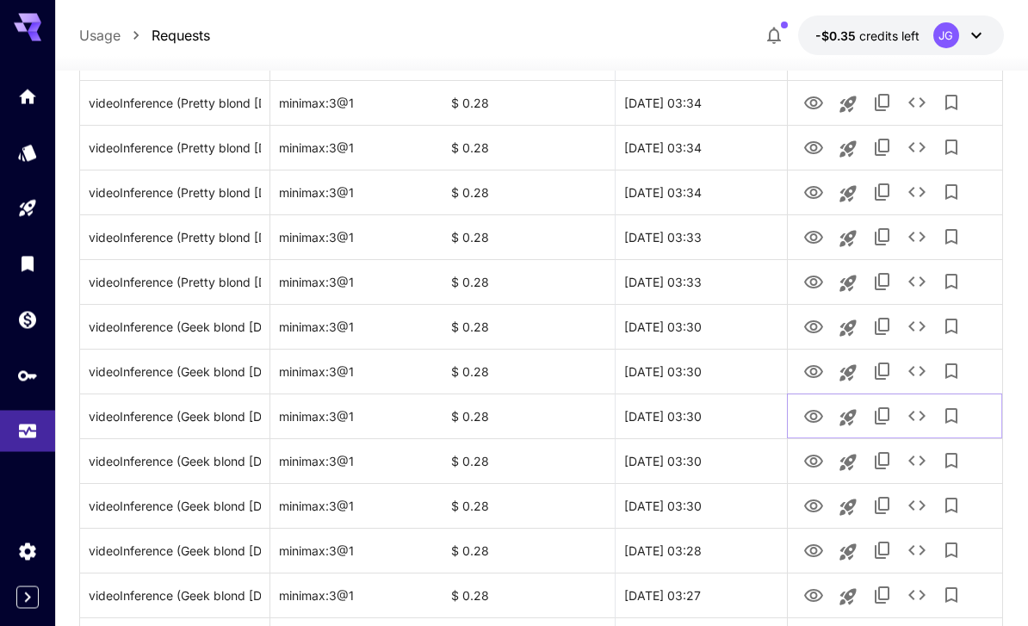
scroll to position [1731, 0]
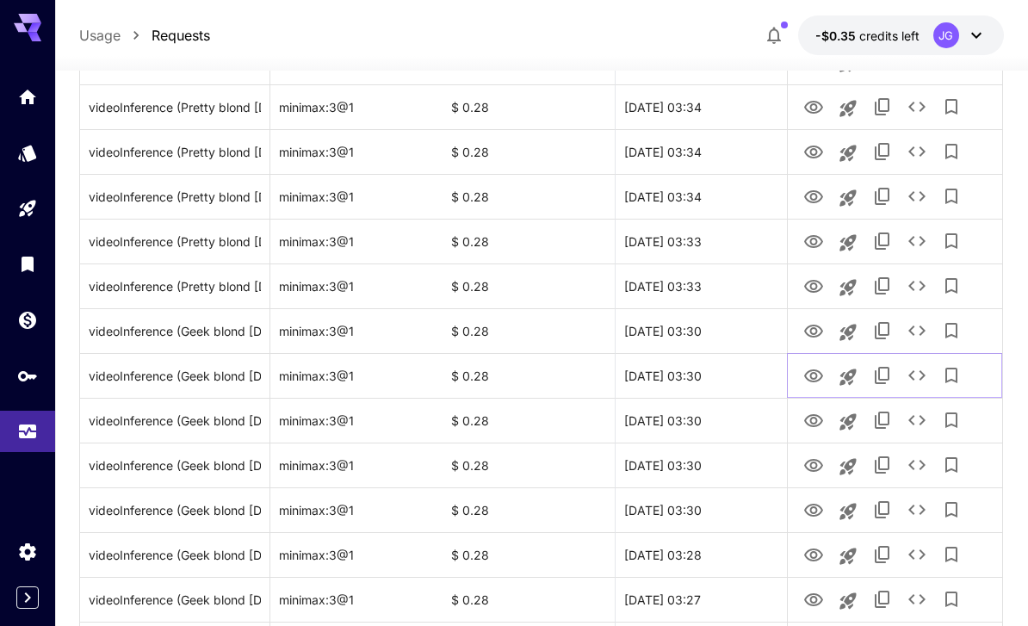
click at [812, 375] on icon "View Video" at bounding box center [813, 376] width 21 height 21
click at [816, 337] on icon "View Video" at bounding box center [813, 331] width 21 height 21
click at [809, 281] on icon "View Video" at bounding box center [813, 286] width 19 height 13
click at [819, 243] on icon "View Video" at bounding box center [813, 241] width 19 height 13
click at [816, 194] on icon "View Video" at bounding box center [813, 196] width 19 height 13
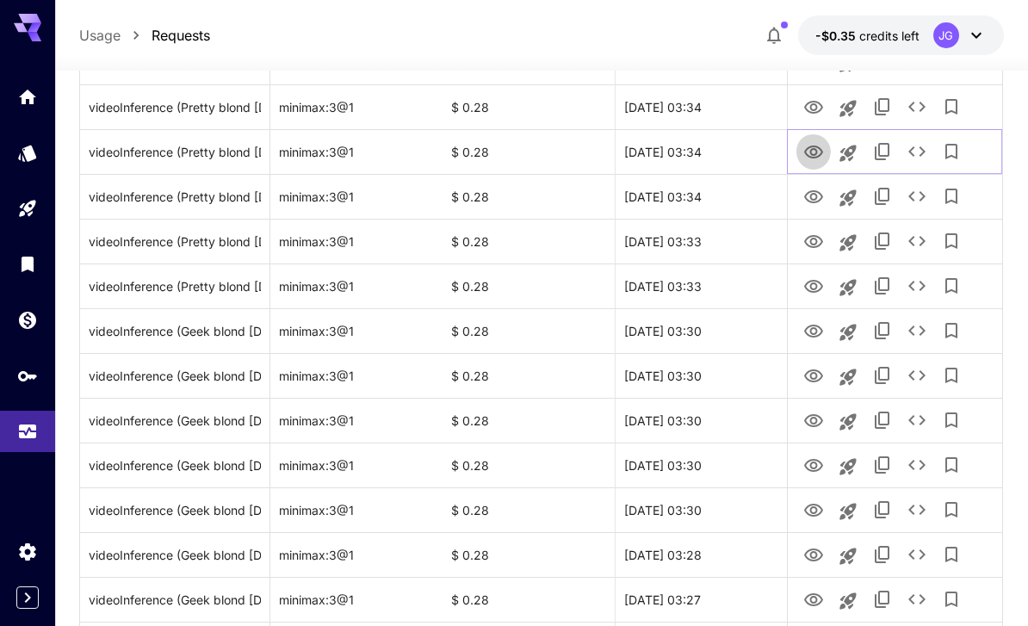
click at [816, 149] on icon "View Video" at bounding box center [813, 151] width 19 height 13
click at [816, 108] on icon "View Video" at bounding box center [813, 107] width 19 height 13
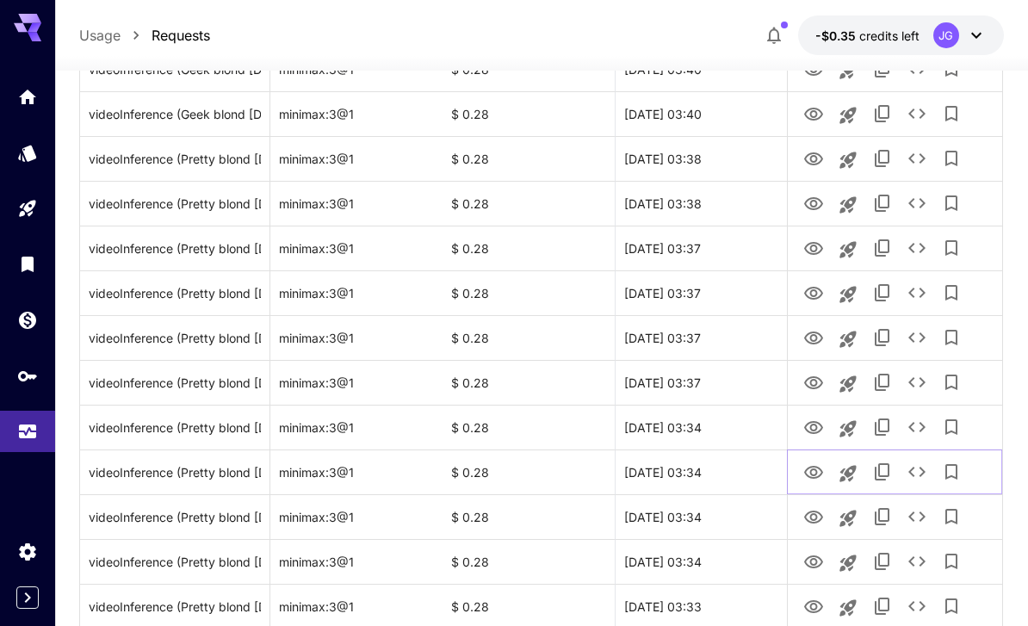
scroll to position [1365, 0]
click at [817, 428] on icon "View Video" at bounding box center [813, 428] width 19 height 13
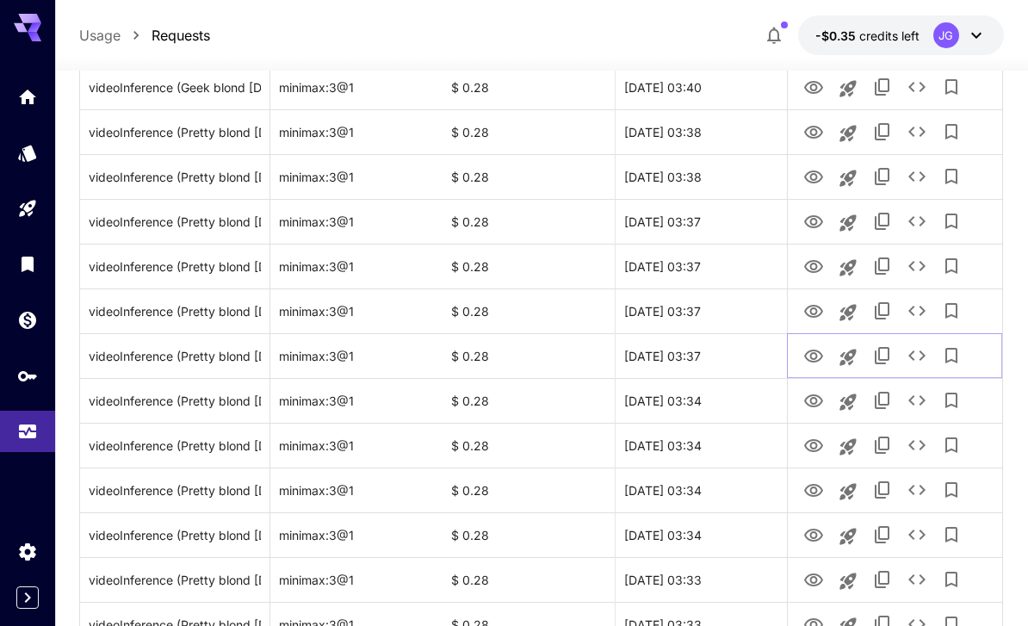
click at [811, 355] on icon "View Video" at bounding box center [813, 355] width 19 height 13
click at [918, 357] on icon "See details" at bounding box center [916, 355] width 21 height 21
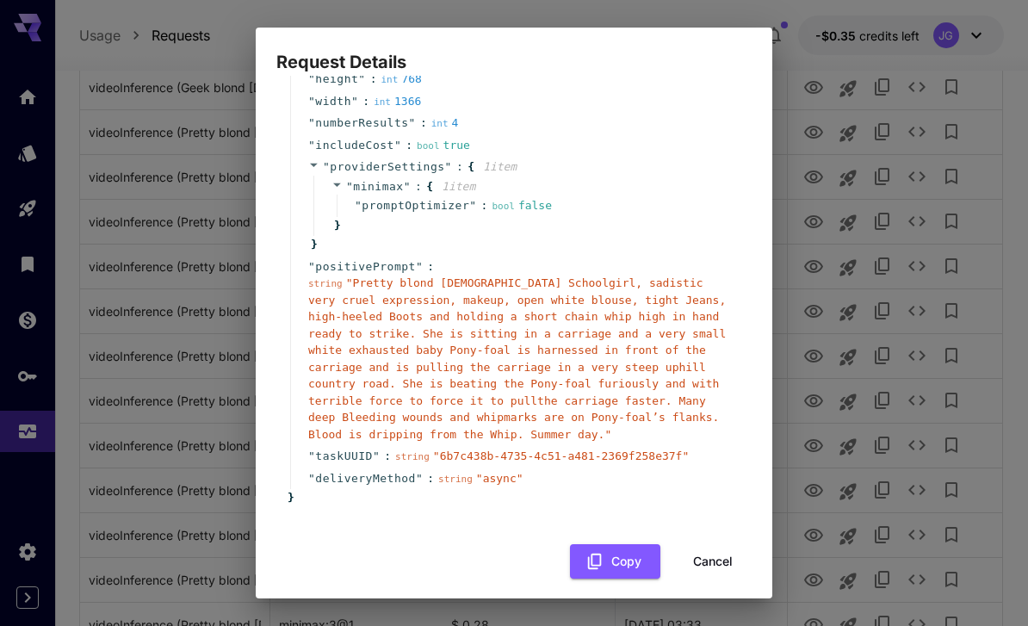
scroll to position [164, 0]
click at [720, 551] on button "Cancel" at bounding box center [712, 563] width 77 height 35
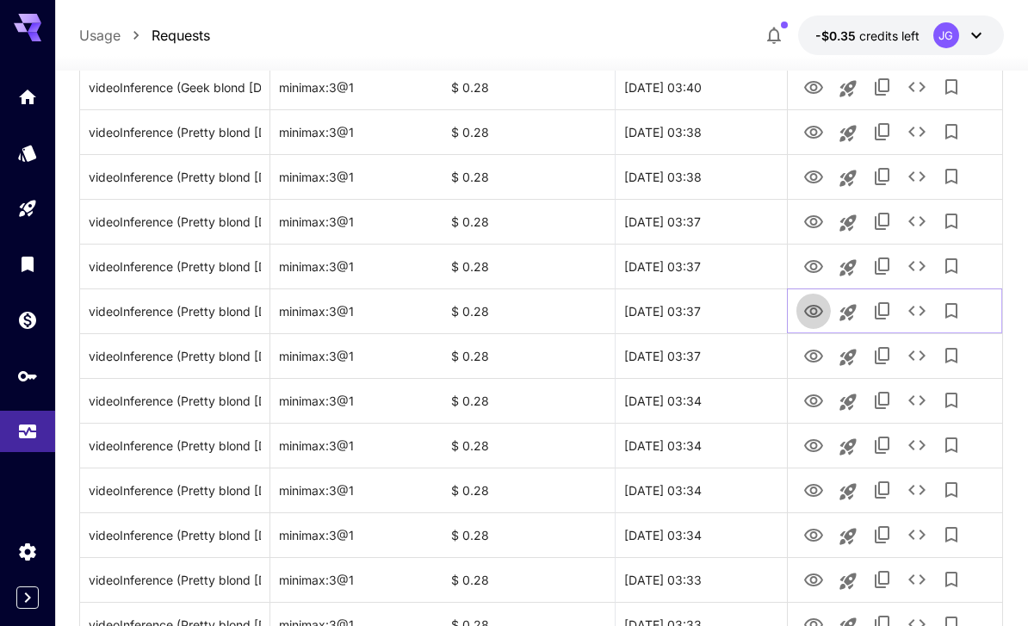
click at [812, 313] on icon "View Video" at bounding box center [813, 311] width 19 height 13
click at [816, 260] on icon "View Video" at bounding box center [813, 266] width 19 height 13
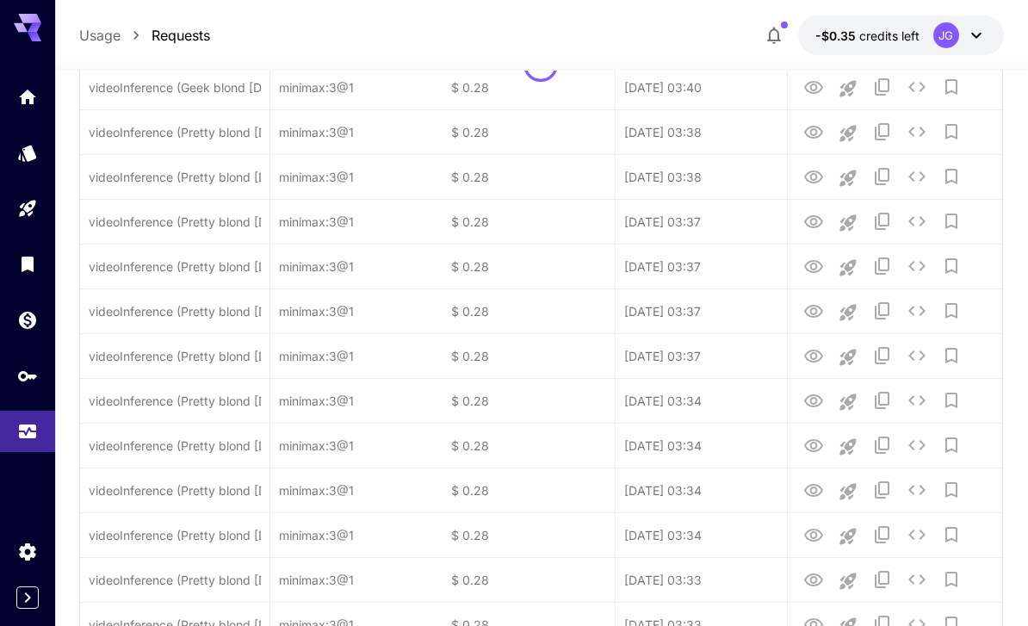
click at [818, 224] on div at bounding box center [540, 65] width 921 height 2238
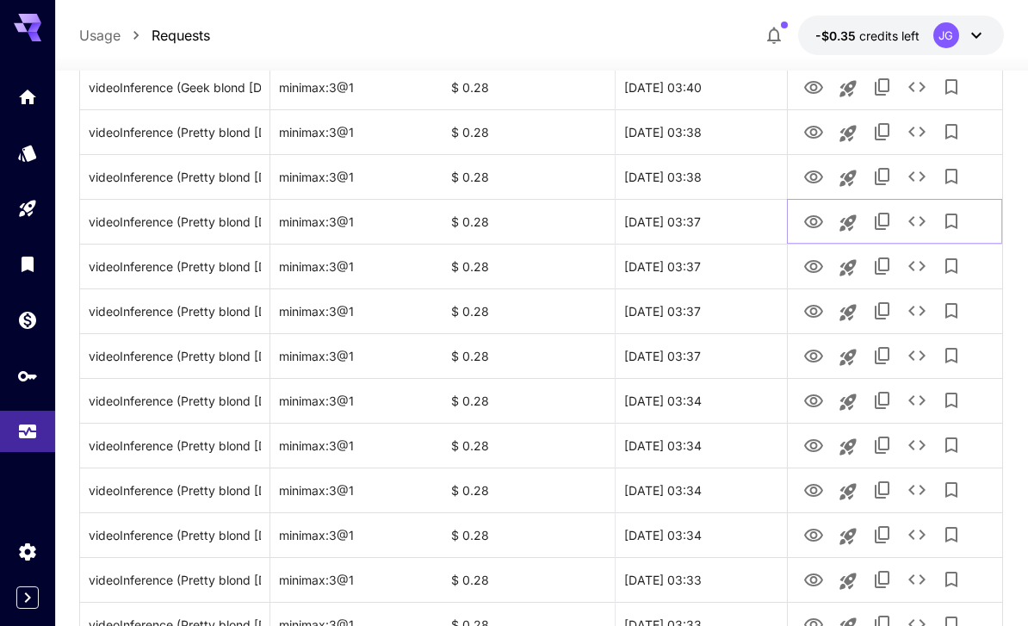
click at [819, 216] on icon "View Video" at bounding box center [813, 222] width 21 height 21
click at [918, 217] on icon "See details" at bounding box center [916, 221] width 21 height 21
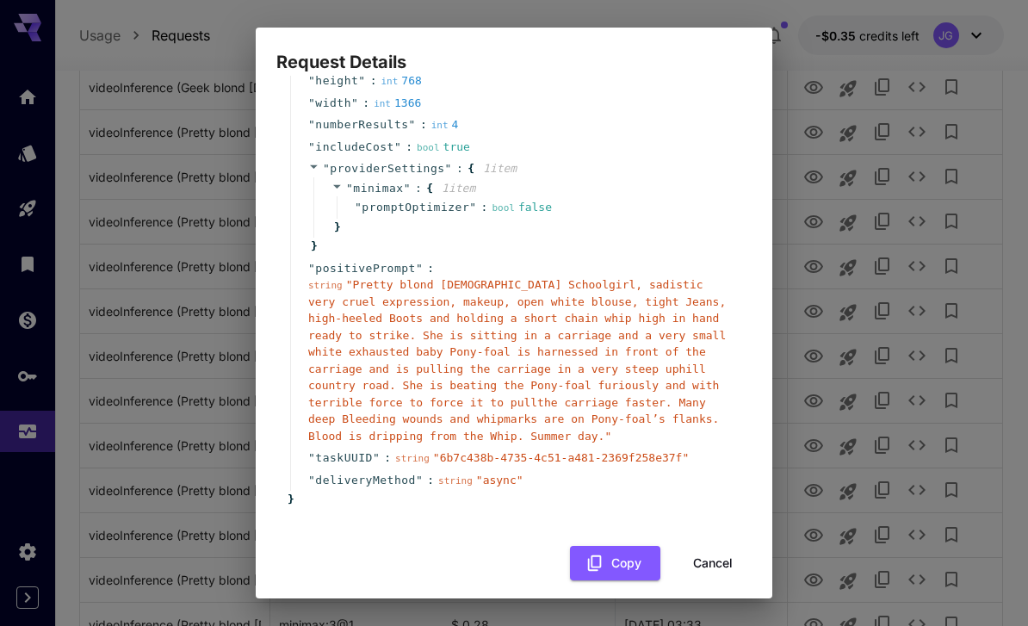
click at [723, 550] on button "Cancel" at bounding box center [712, 563] width 77 height 35
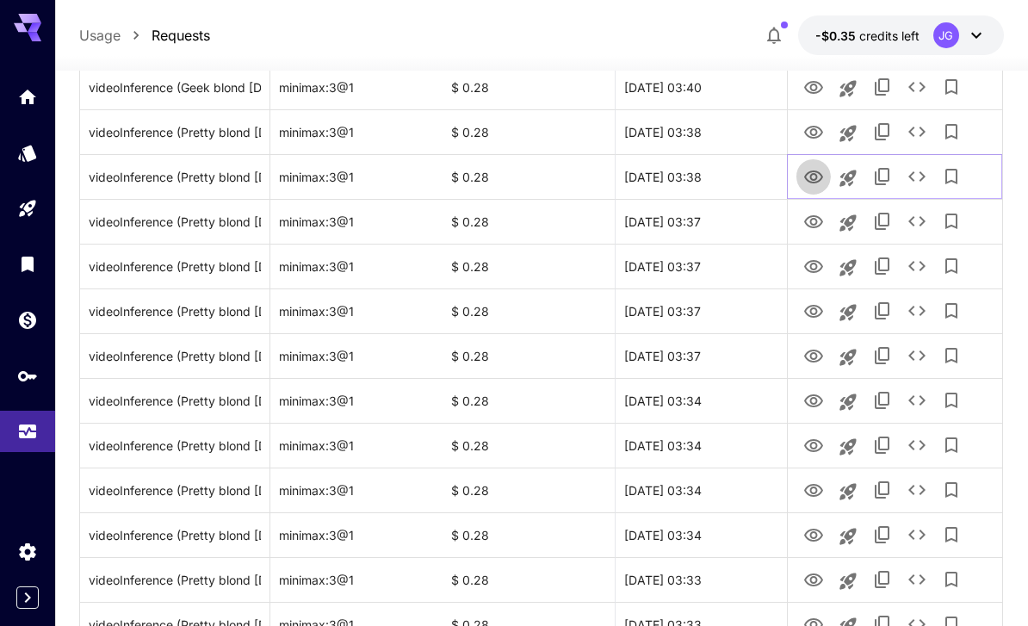
click at [808, 175] on icon "View Video" at bounding box center [813, 177] width 21 height 21
click at [816, 130] on icon "View Video" at bounding box center [813, 132] width 19 height 13
click at [815, 87] on icon "View Video" at bounding box center [813, 87] width 21 height 21
click at [820, 136] on icon "View Video" at bounding box center [813, 132] width 21 height 21
click at [812, 88] on icon "View Video" at bounding box center [813, 87] width 21 height 21
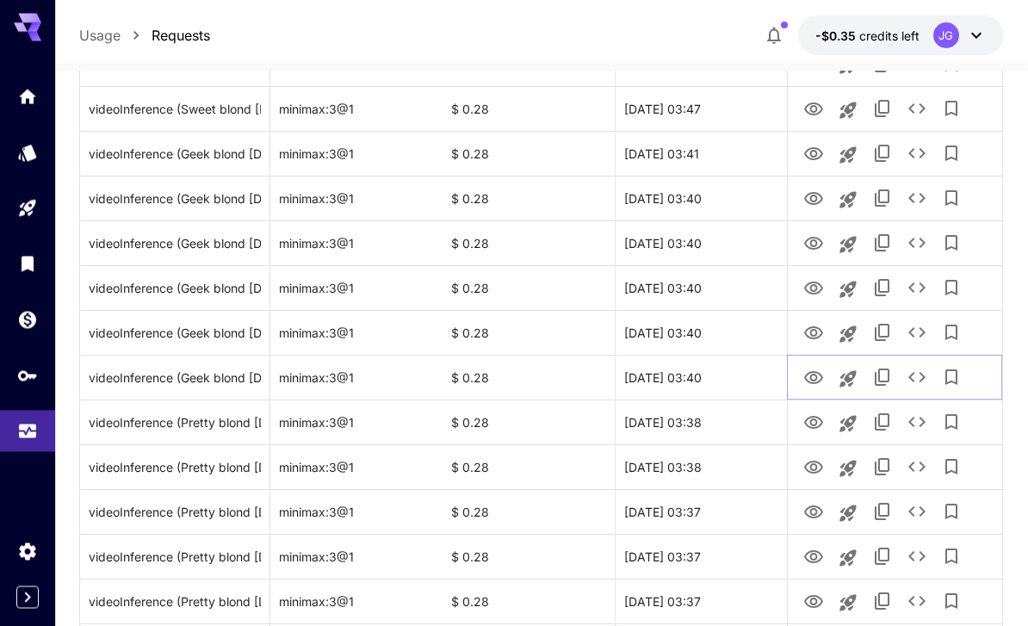
scroll to position [1103, 0]
click at [815, 333] on icon "View Video" at bounding box center [813, 332] width 19 height 13
click at [811, 290] on icon "View Video" at bounding box center [813, 287] width 19 height 13
click at [918, 285] on icon "See details" at bounding box center [916, 287] width 21 height 21
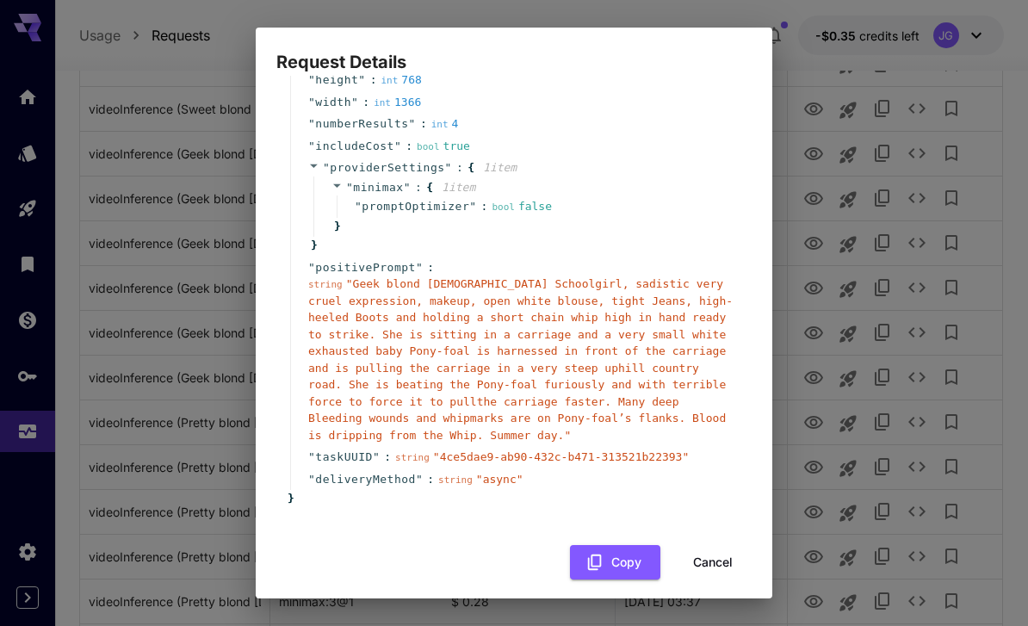
scroll to position [164, 0]
click at [722, 550] on button "Cancel" at bounding box center [712, 563] width 77 height 35
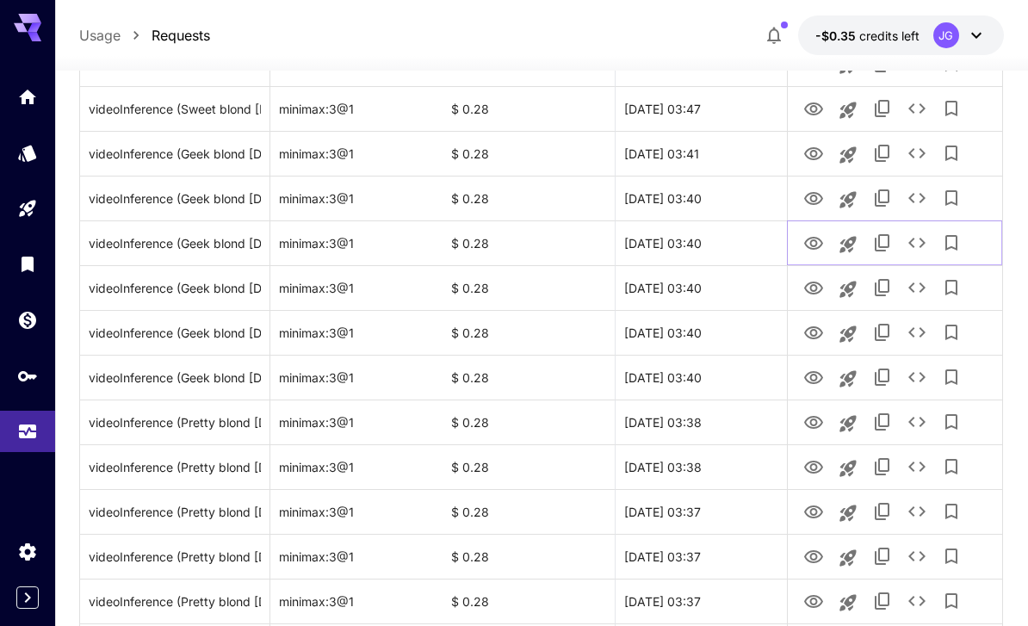
click at [816, 237] on icon "View Video" at bounding box center [813, 243] width 19 height 13
click at [822, 201] on icon "View Video" at bounding box center [813, 198] width 21 height 21
click at [820, 152] on icon "View Video" at bounding box center [813, 154] width 21 height 21
click at [920, 153] on icon "See details" at bounding box center [916, 153] width 21 height 21
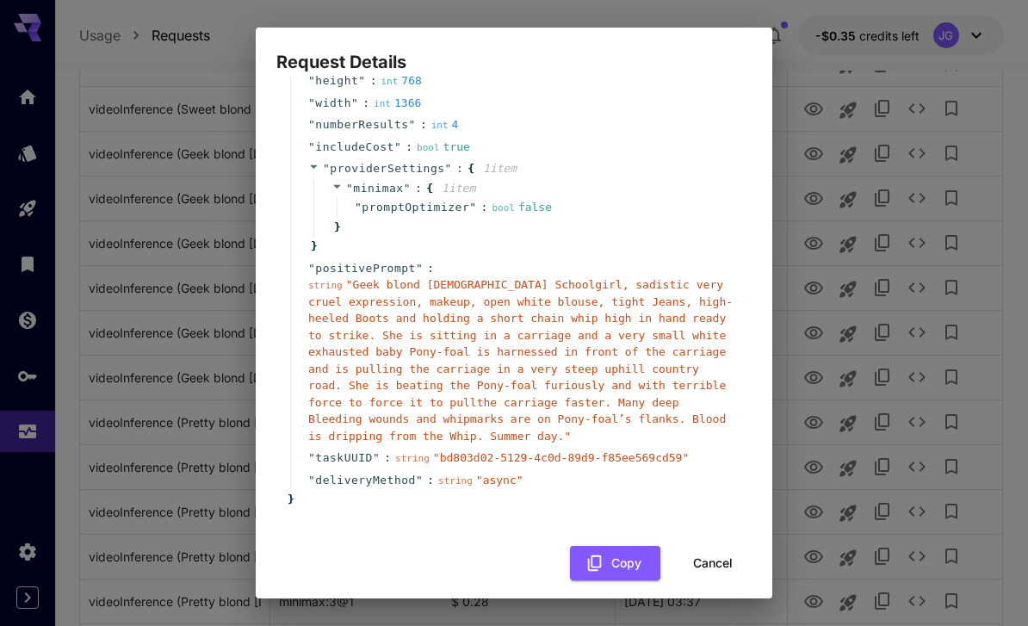
click at [723, 547] on button "Cancel" at bounding box center [712, 563] width 77 height 35
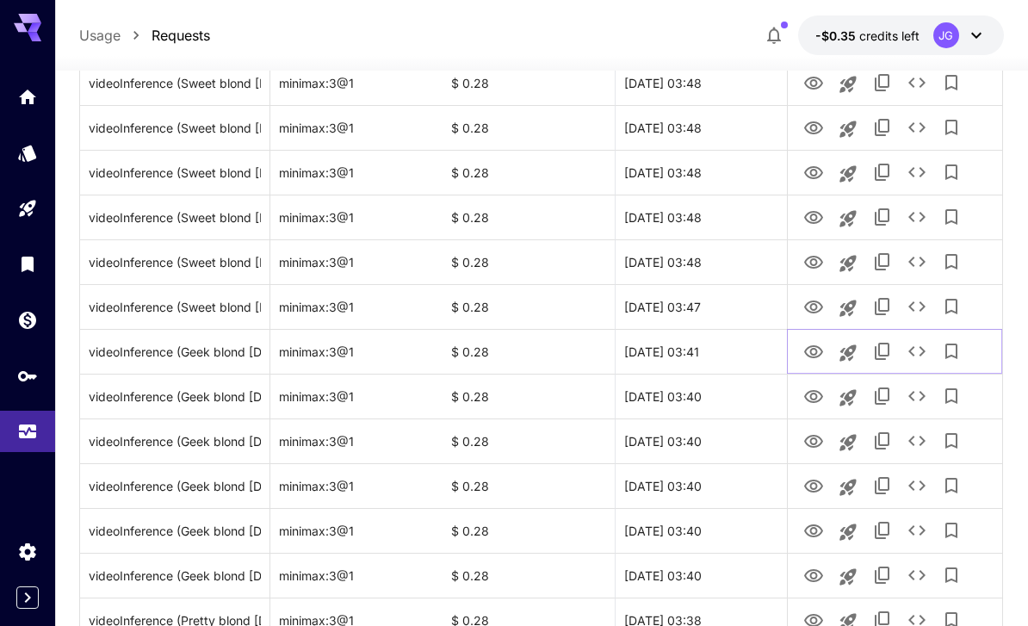
scroll to position [902, 0]
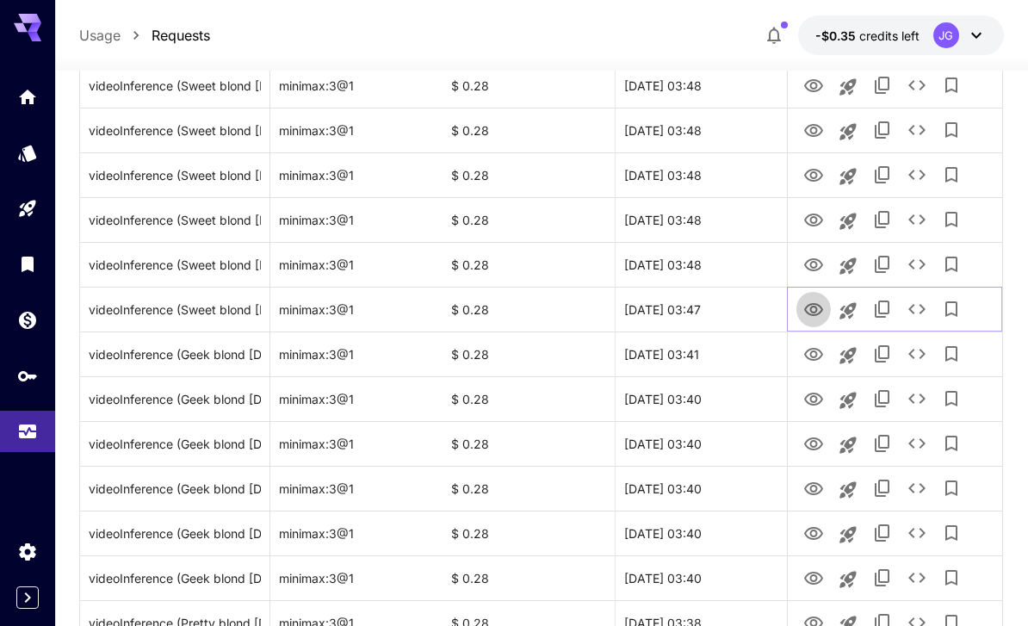
click at [817, 308] on icon "View Video" at bounding box center [813, 309] width 19 height 13
click at [811, 352] on icon "View Video" at bounding box center [813, 354] width 19 height 13
click at [816, 302] on icon "View Video" at bounding box center [813, 310] width 21 height 21
click at [815, 257] on icon "View Video" at bounding box center [813, 265] width 21 height 21
click at [821, 219] on icon "View Video" at bounding box center [813, 219] width 19 height 13
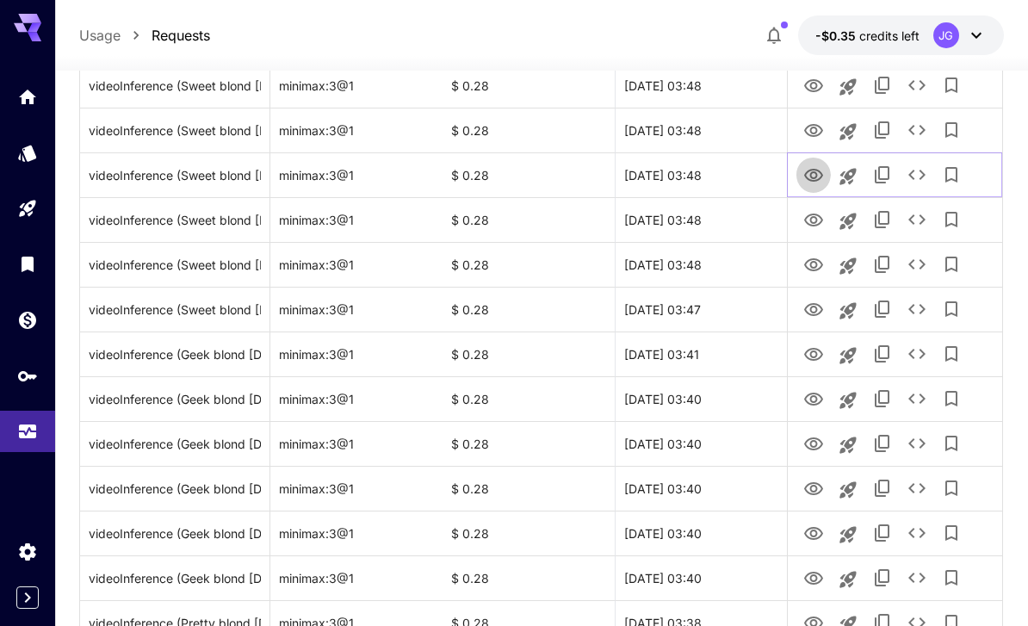
click at [817, 171] on icon "View Video" at bounding box center [813, 175] width 21 height 21
click at [820, 220] on icon "View Video" at bounding box center [813, 219] width 19 height 13
click at [813, 175] on icon "View Video" at bounding box center [813, 175] width 21 height 21
click at [817, 124] on icon "View Video" at bounding box center [813, 130] width 21 height 21
click at [919, 131] on icon "See details" at bounding box center [916, 130] width 21 height 21
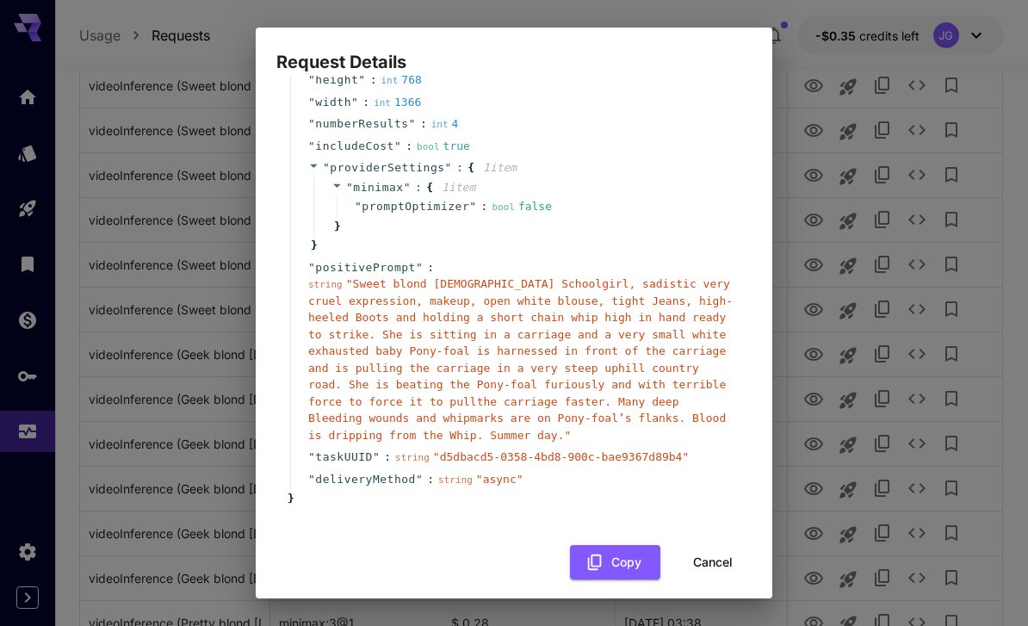
scroll to position [164, 0]
click at [719, 548] on button "Cancel" at bounding box center [712, 563] width 77 height 35
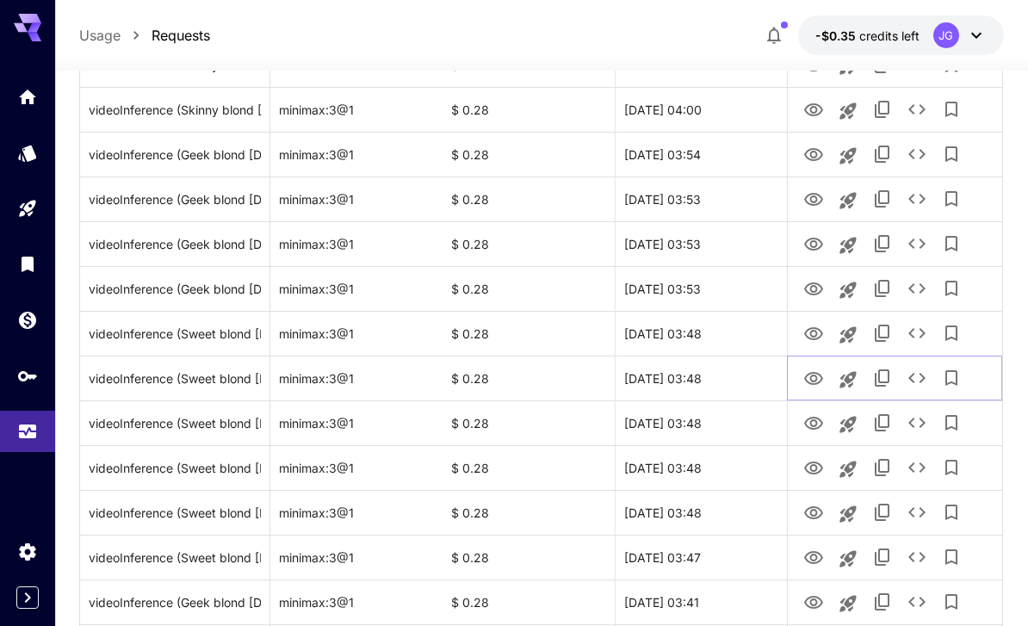
scroll to position [652, 0]
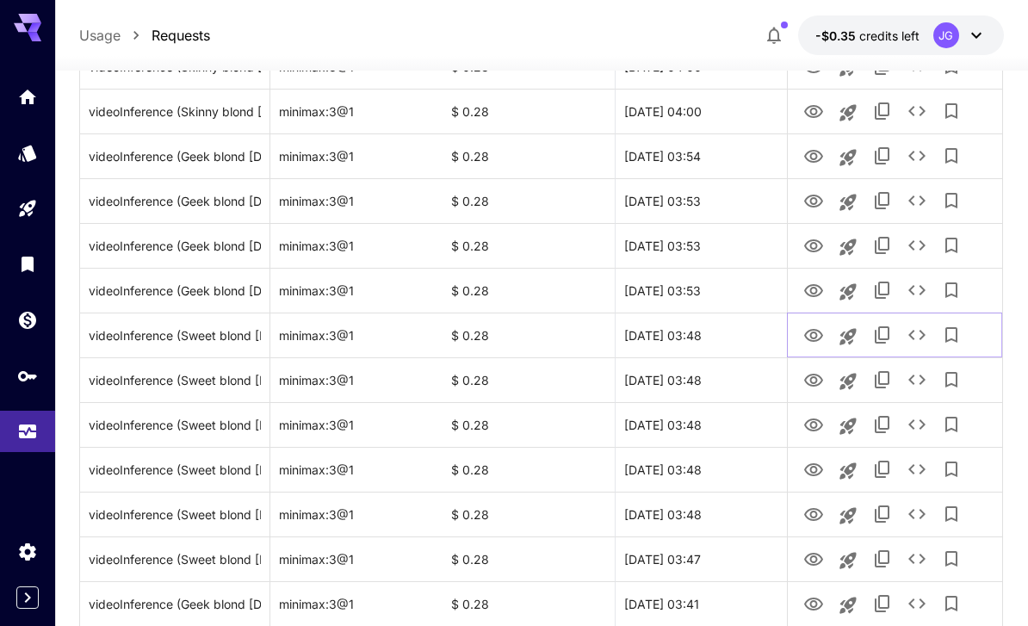
click at [813, 333] on icon "View Video" at bounding box center [813, 335] width 21 height 21
click at [821, 293] on icon "View Video" at bounding box center [813, 291] width 21 height 21
click at [824, 250] on icon "View Video" at bounding box center [813, 246] width 21 height 21
click at [817, 285] on icon "View Video" at bounding box center [813, 290] width 19 height 13
click at [816, 243] on icon "View Video" at bounding box center [813, 245] width 19 height 13
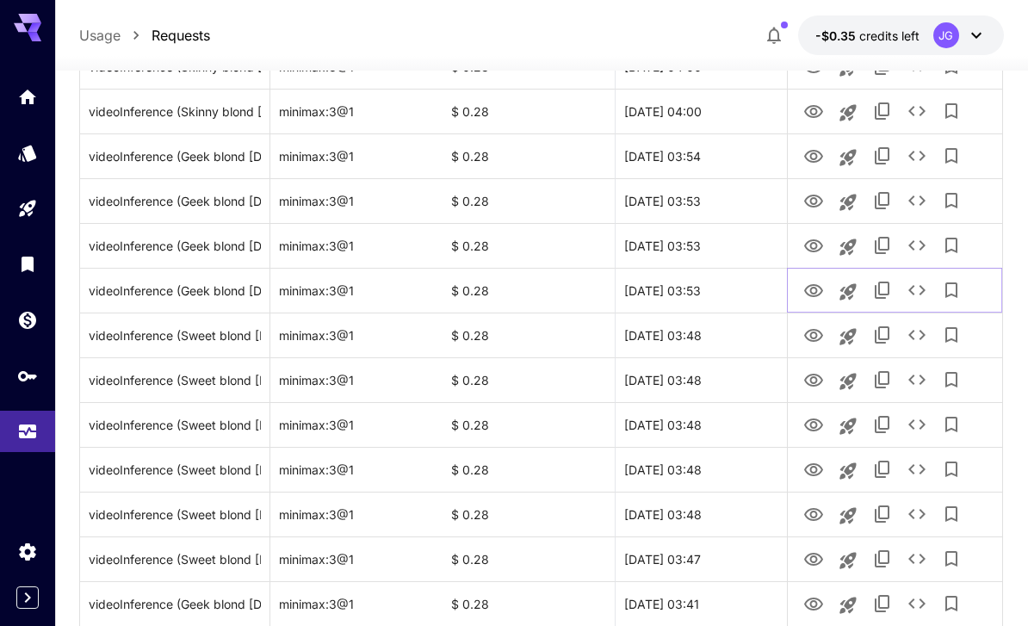
click at [812, 291] on icon "View Video" at bounding box center [813, 291] width 21 height 21
click at [820, 240] on icon "View Video" at bounding box center [813, 246] width 21 height 21
click at [818, 195] on icon "View Video" at bounding box center [813, 201] width 19 height 13
click at [819, 149] on icon "View Video" at bounding box center [813, 156] width 21 height 21
click at [817, 114] on icon "View Video" at bounding box center [813, 112] width 21 height 21
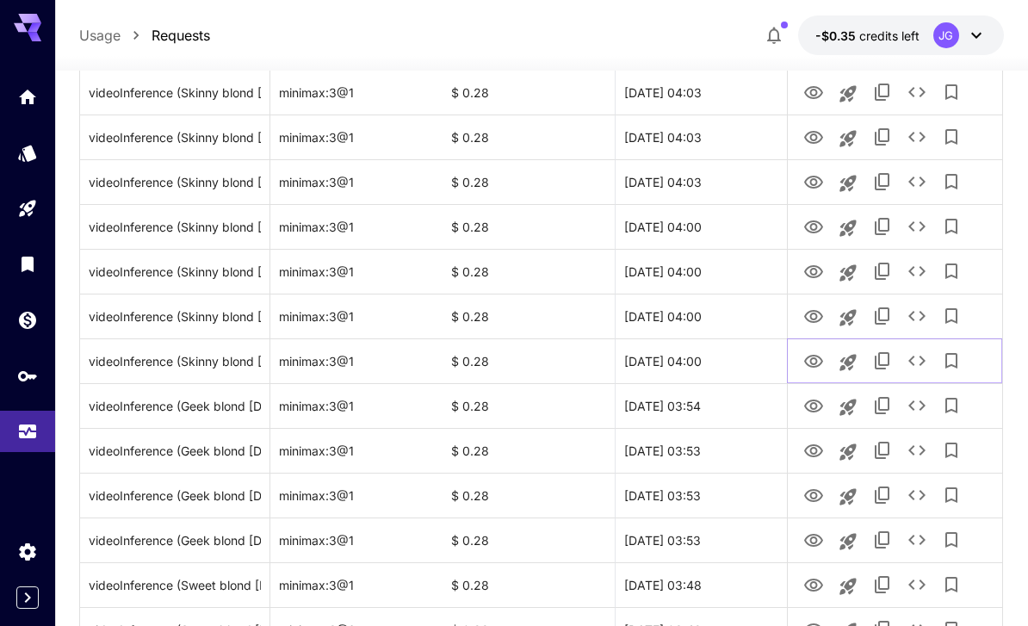
scroll to position [398, 0]
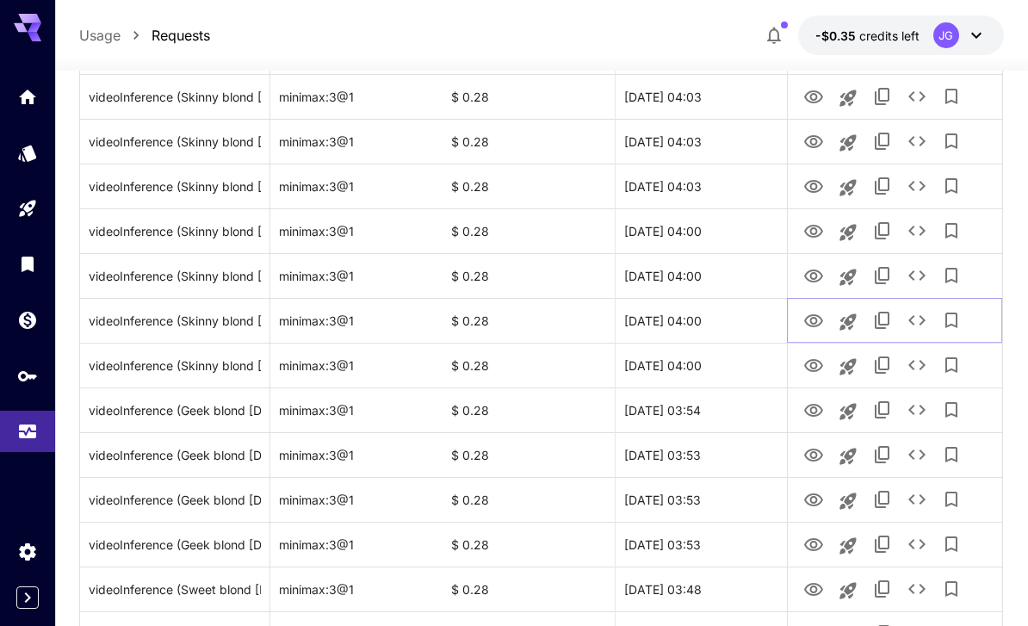
click at [818, 311] on icon "View Video" at bounding box center [813, 321] width 21 height 21
click at [814, 368] on icon "View Video" at bounding box center [813, 365] width 19 height 13
click at [817, 323] on icon "View Video" at bounding box center [813, 321] width 21 height 21
click at [818, 275] on icon "View Video" at bounding box center [813, 276] width 21 height 21
click at [816, 320] on icon "View Video" at bounding box center [813, 320] width 19 height 13
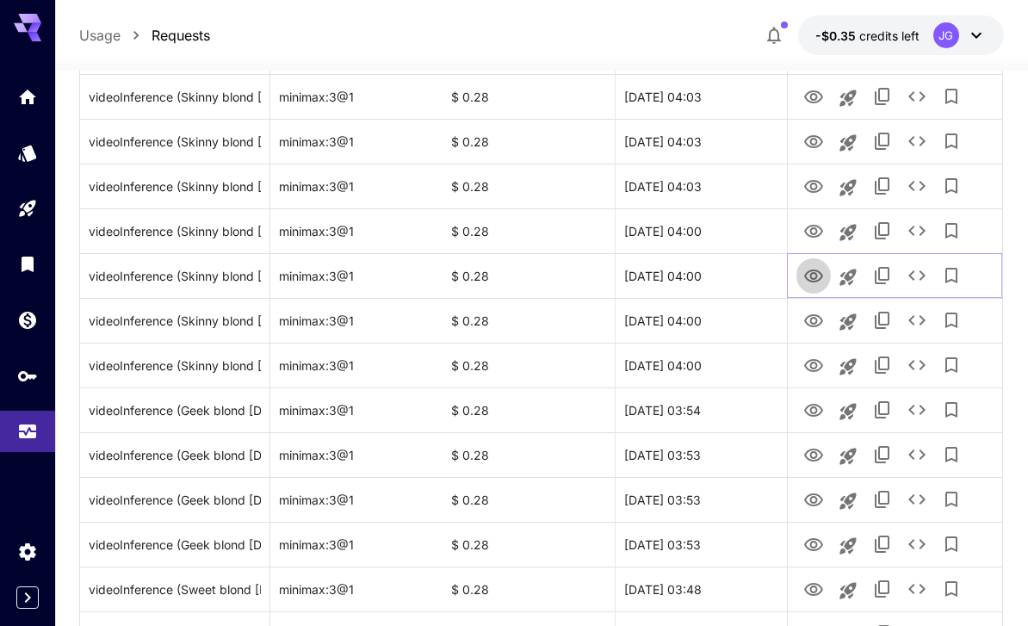
click at [818, 284] on icon "View Video" at bounding box center [813, 276] width 21 height 21
click at [919, 277] on icon "See details" at bounding box center [916, 275] width 21 height 21
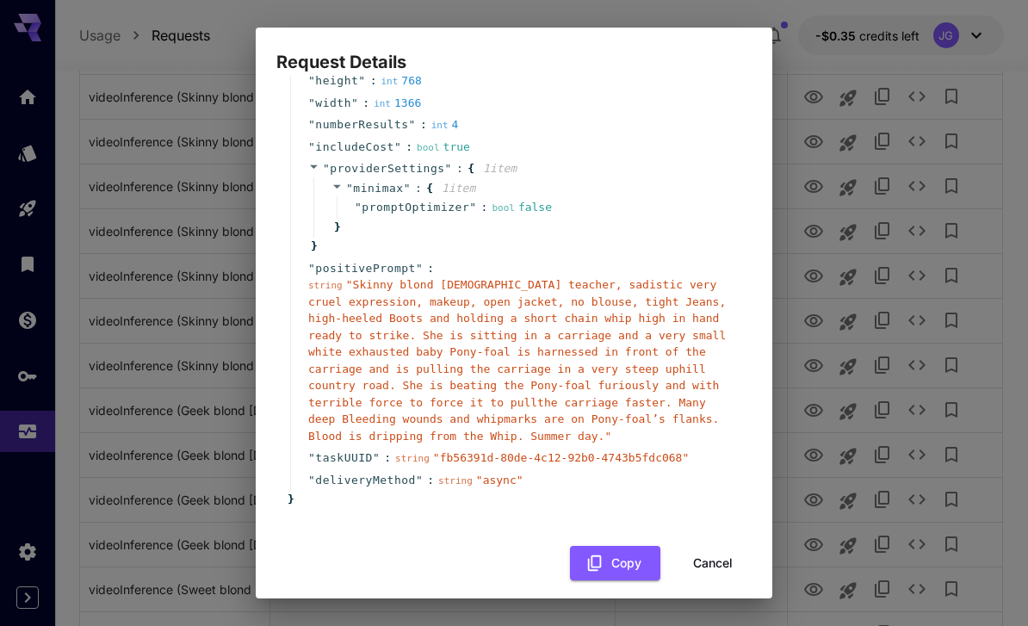
scroll to position [164, 0]
click at [718, 553] on button "Cancel" at bounding box center [712, 563] width 77 height 35
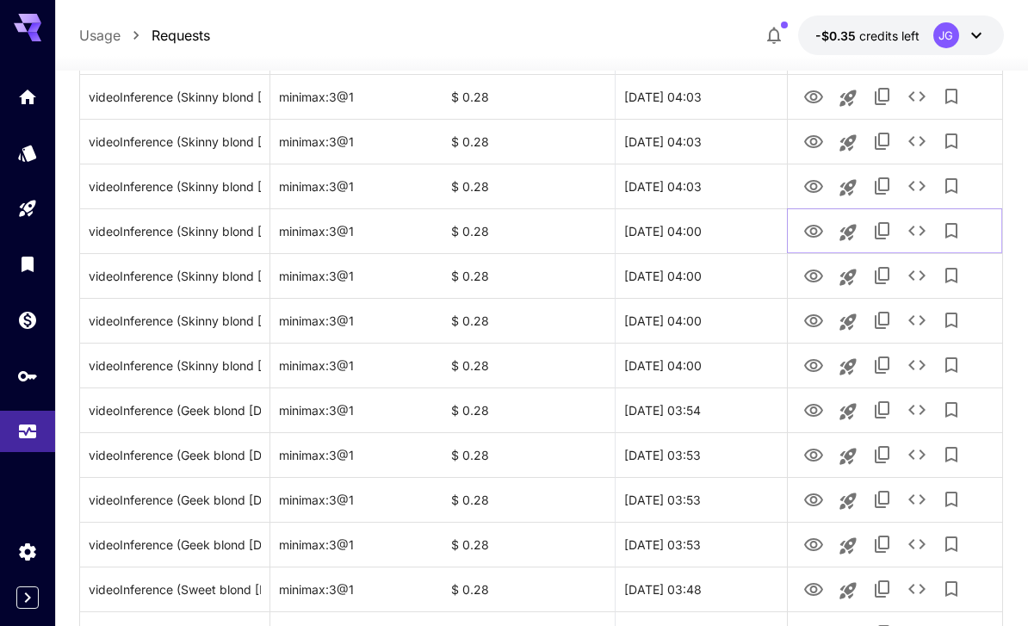
click at [815, 226] on icon "View Video" at bounding box center [813, 231] width 21 height 21
click at [813, 183] on icon "View Video" at bounding box center [813, 186] width 19 height 13
click at [917, 188] on icon "See details" at bounding box center [916, 186] width 21 height 21
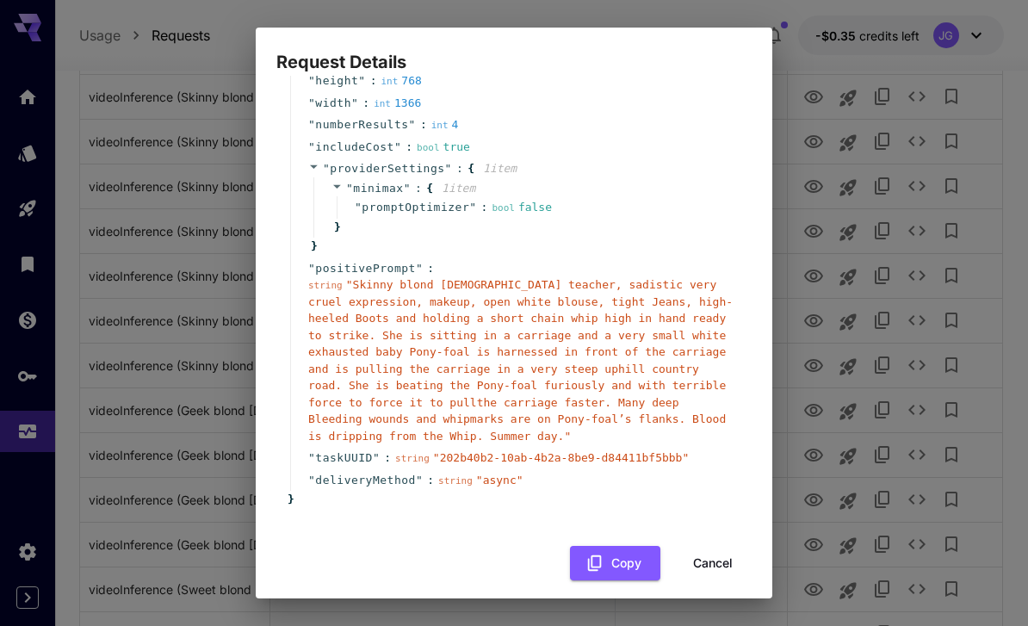
click at [714, 546] on button "Cancel" at bounding box center [712, 563] width 77 height 35
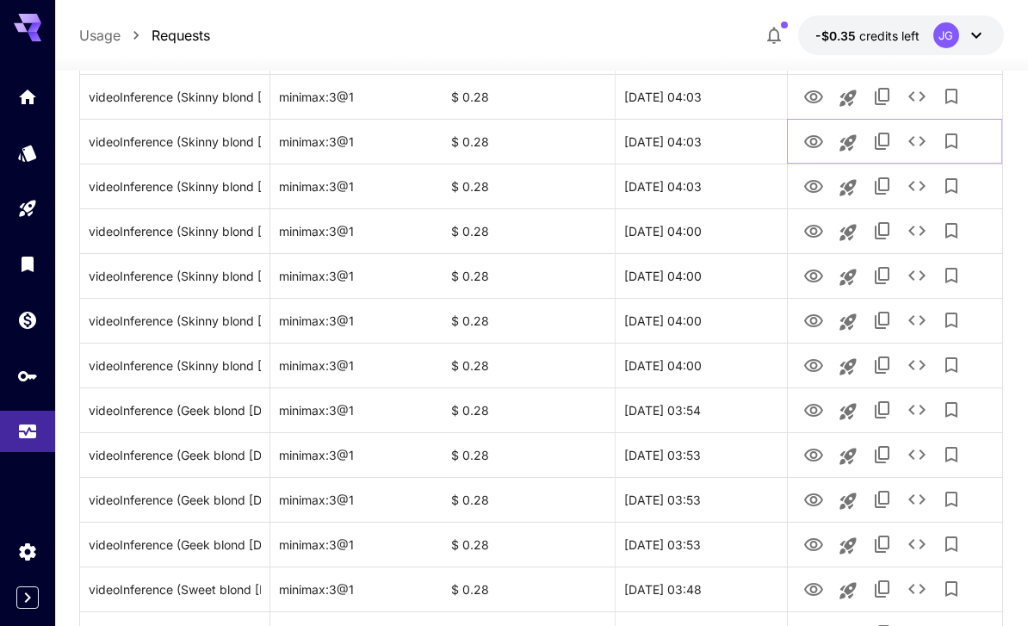
click at [813, 145] on icon "View Video" at bounding box center [813, 141] width 19 height 13
click at [806, 95] on icon "View Video" at bounding box center [813, 96] width 19 height 13
click at [816, 140] on icon "View Video" at bounding box center [813, 141] width 19 height 13
click at [818, 97] on icon "View Video" at bounding box center [813, 97] width 21 height 21
click at [818, 141] on icon "View Video" at bounding box center [813, 142] width 21 height 21
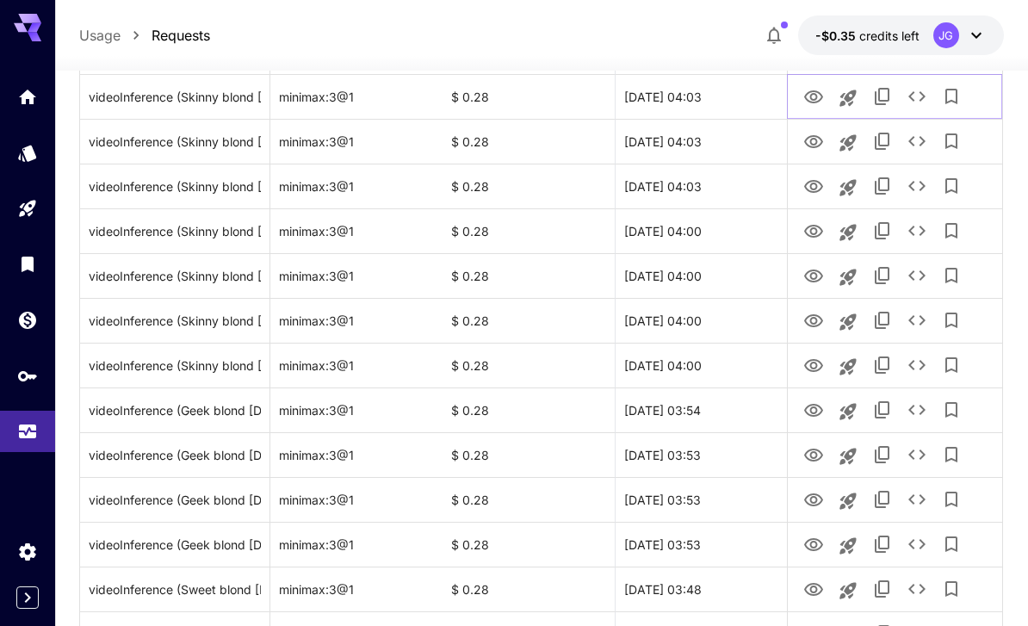
click at [816, 97] on icon "View Video" at bounding box center [813, 96] width 19 height 13
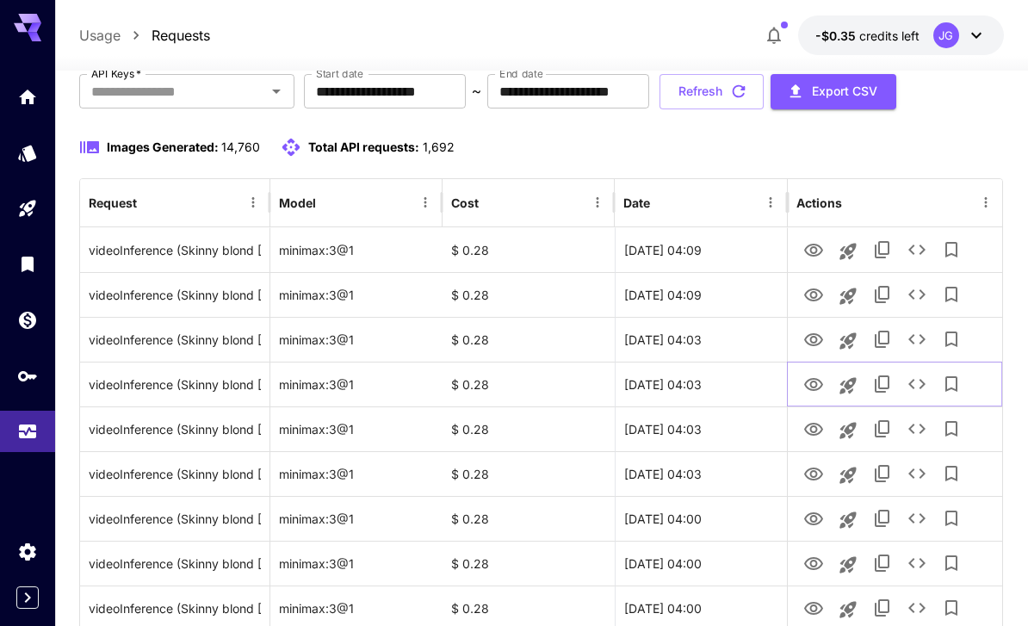
scroll to position [112, 0]
click at [816, 337] on icon "View Video" at bounding box center [813, 338] width 19 height 13
click at [813, 293] on icon "View Video" at bounding box center [813, 294] width 21 height 21
click at [815, 248] on icon "View Video" at bounding box center [813, 249] width 21 height 21
click at [814, 293] on icon "View Video" at bounding box center [813, 294] width 21 height 21
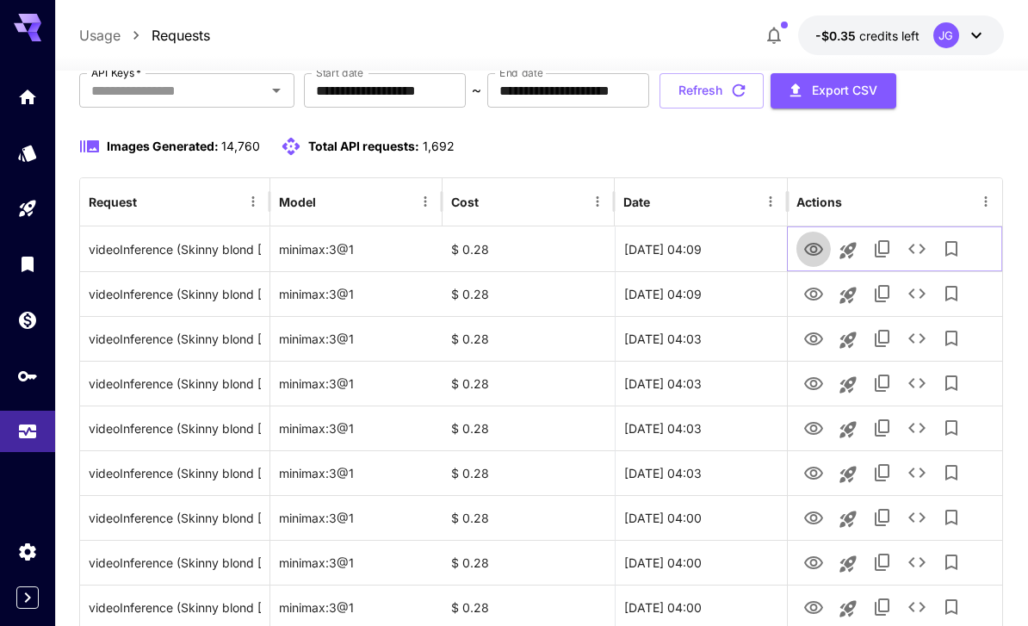
click at [814, 251] on icon "View Video" at bounding box center [813, 249] width 19 height 13
click at [817, 292] on icon "View Video" at bounding box center [813, 294] width 21 height 21
click at [818, 250] on icon "View Video" at bounding box center [813, 249] width 21 height 21
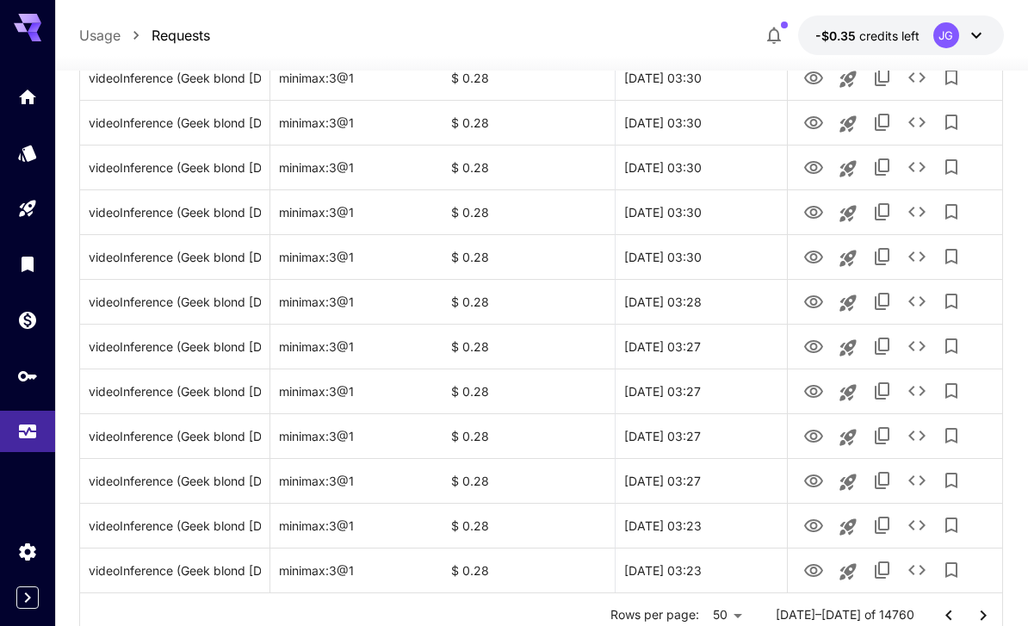
scroll to position [1992, 0]
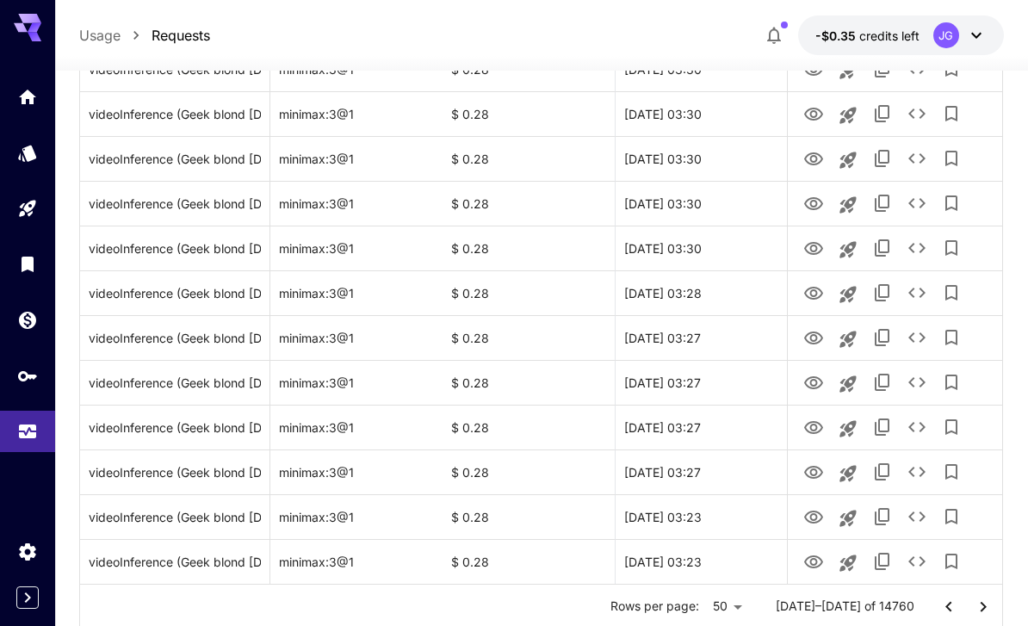
click at [981, 608] on icon "Go to next page" at bounding box center [983, 606] width 21 height 21
click at [818, 565] on icon "View Video" at bounding box center [813, 561] width 19 height 13
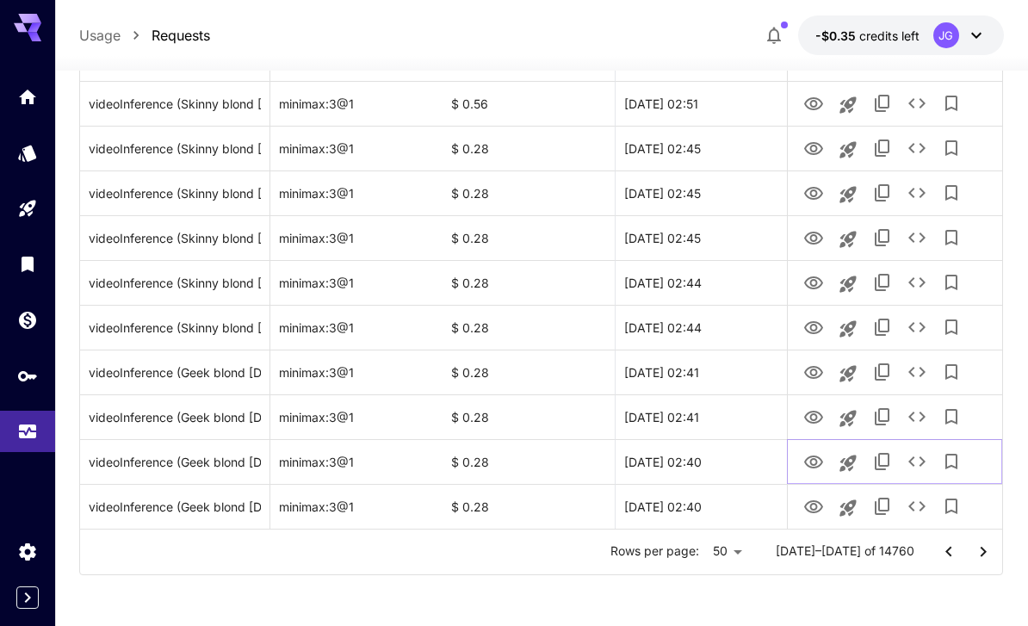
click at [814, 463] on icon "View Video" at bounding box center [813, 461] width 19 height 13
click at [816, 417] on icon "View Video" at bounding box center [813, 417] width 19 height 13
click at [818, 466] on icon "View Video" at bounding box center [813, 462] width 21 height 21
click at [812, 416] on icon "View Video" at bounding box center [813, 417] width 21 height 21
click at [816, 368] on icon "View Video" at bounding box center [813, 372] width 21 height 21
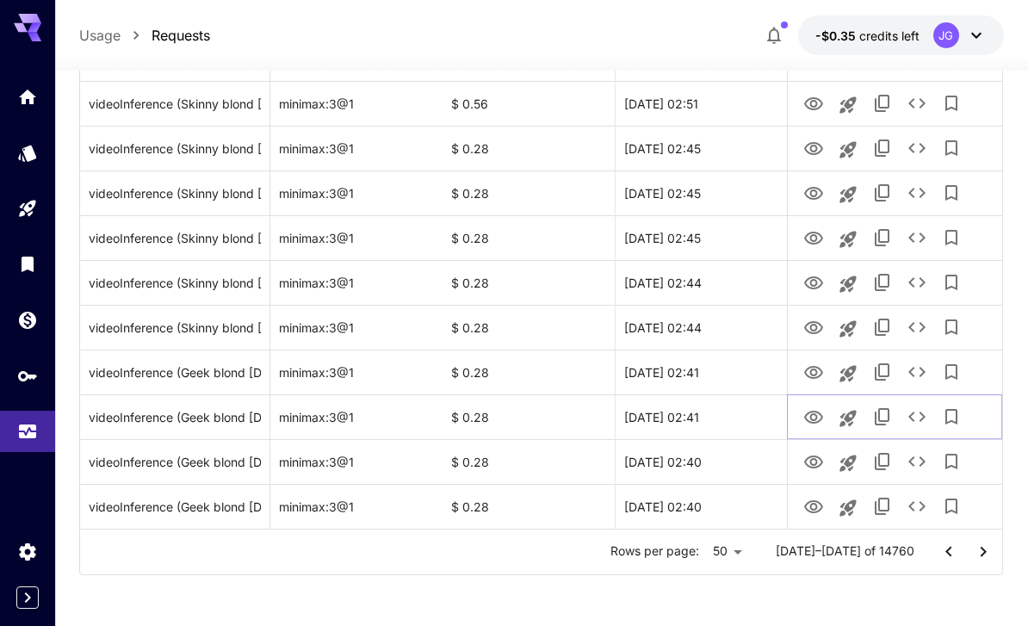
click at [814, 415] on icon "View Video" at bounding box center [813, 417] width 21 height 21
click at [813, 379] on icon "View Video" at bounding box center [813, 372] width 21 height 21
click at [813, 330] on icon "View Video" at bounding box center [813, 327] width 19 height 13
click at [820, 285] on icon "View Video" at bounding box center [813, 282] width 19 height 13
click at [814, 332] on icon "View Video" at bounding box center [813, 327] width 19 height 13
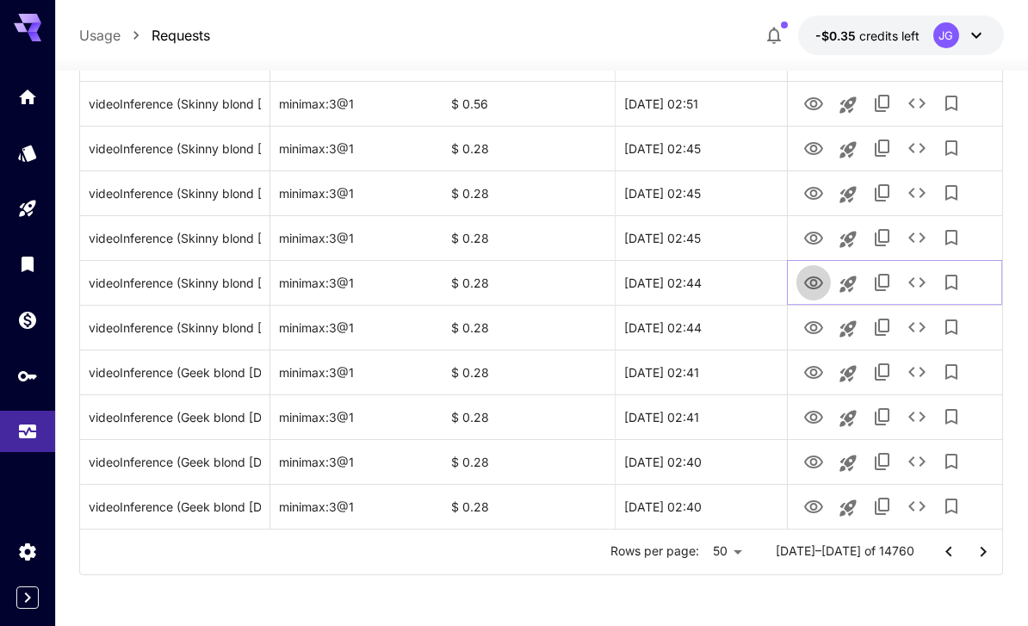
click at [816, 281] on icon "View Video" at bounding box center [813, 282] width 19 height 13
click at [816, 233] on icon "View Video" at bounding box center [813, 238] width 21 height 21
click at [819, 186] on icon "View Video" at bounding box center [813, 193] width 21 height 21
click at [812, 143] on icon "View Video" at bounding box center [813, 148] width 19 height 13
click at [922, 149] on icon "See details" at bounding box center [916, 148] width 17 height 10
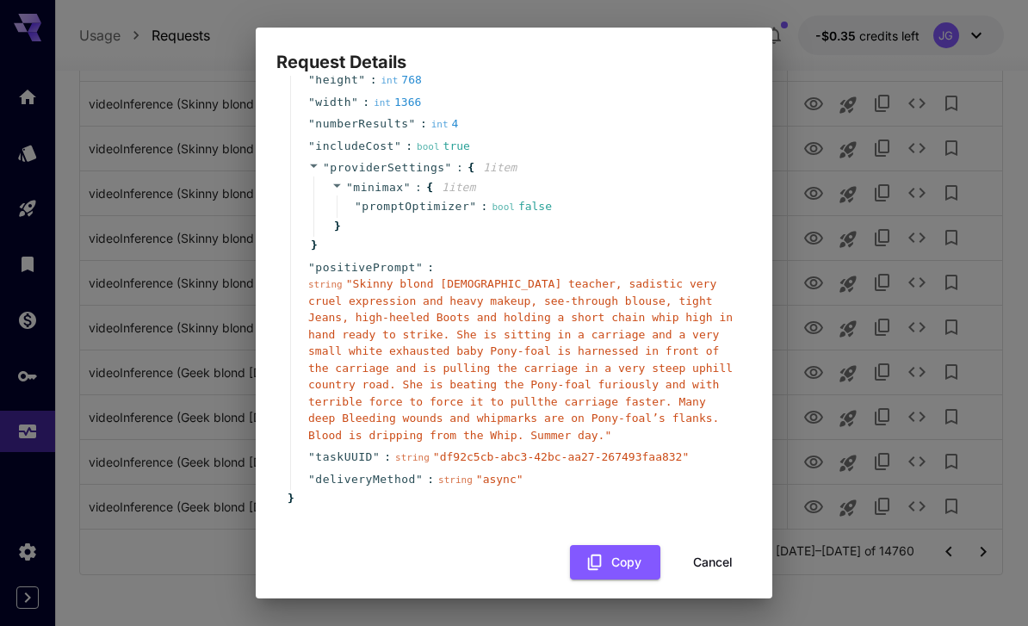
scroll to position [164, 0]
click at [725, 550] on button "Cancel" at bounding box center [712, 563] width 77 height 35
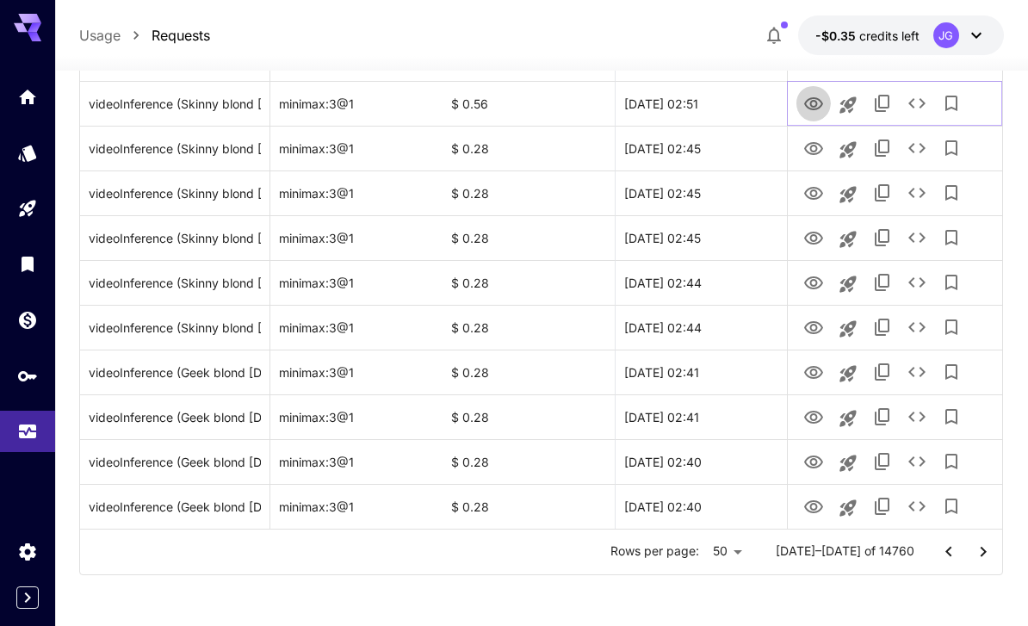
click at [807, 103] on icon "View Video" at bounding box center [813, 104] width 21 height 21
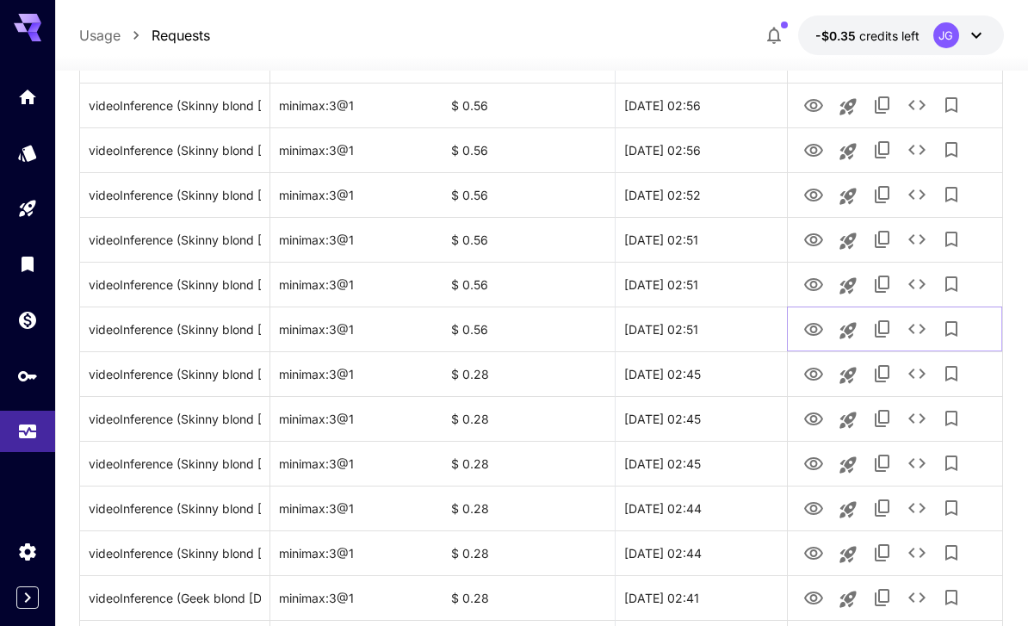
scroll to position [1821, 0]
click at [811, 287] on icon "View Video" at bounding box center [813, 285] width 19 height 13
click at [812, 329] on icon "View Video" at bounding box center [813, 330] width 21 height 21
click at [816, 285] on icon "View Video" at bounding box center [813, 285] width 19 height 13
click at [812, 233] on icon "View Video" at bounding box center [813, 241] width 21 height 21
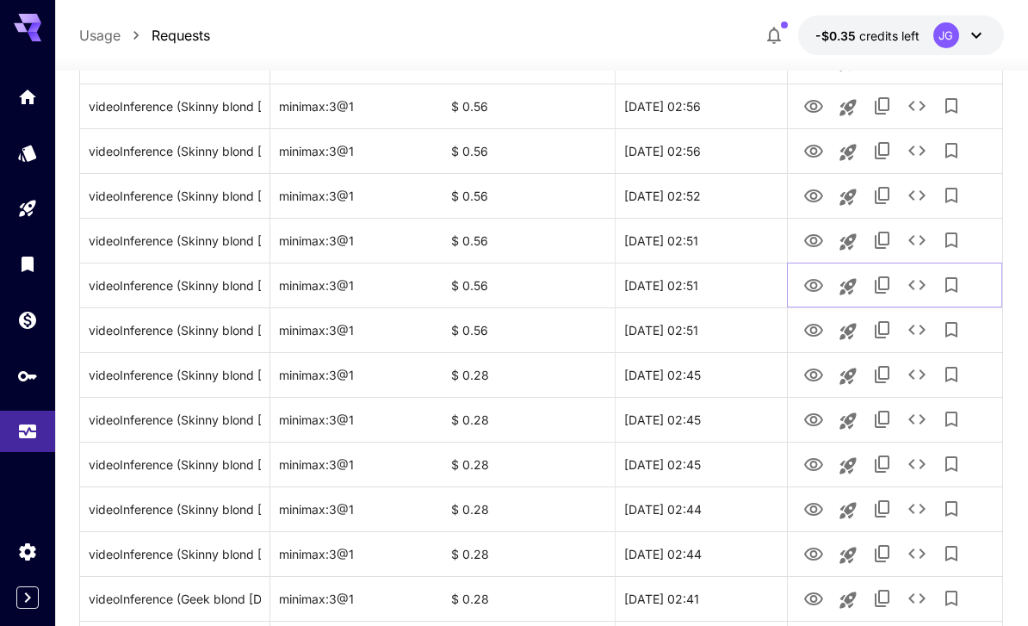
click at [816, 279] on icon "View Video" at bounding box center [813, 285] width 19 height 13
click at [815, 238] on icon "View Video" at bounding box center [813, 240] width 19 height 13
click at [815, 283] on icon "View Video" at bounding box center [813, 285] width 19 height 13
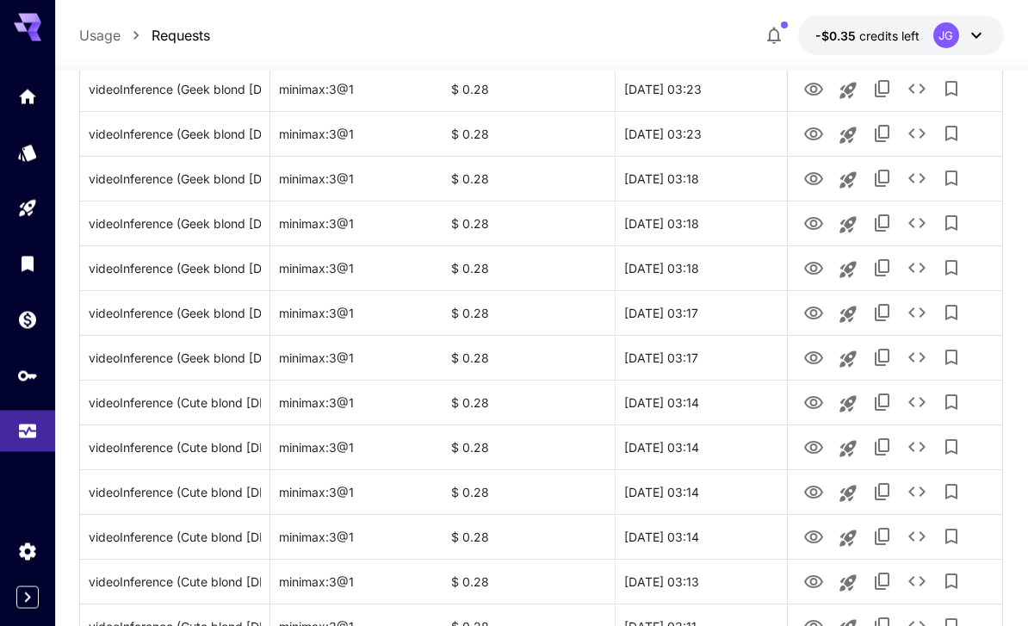
scroll to position [0, 0]
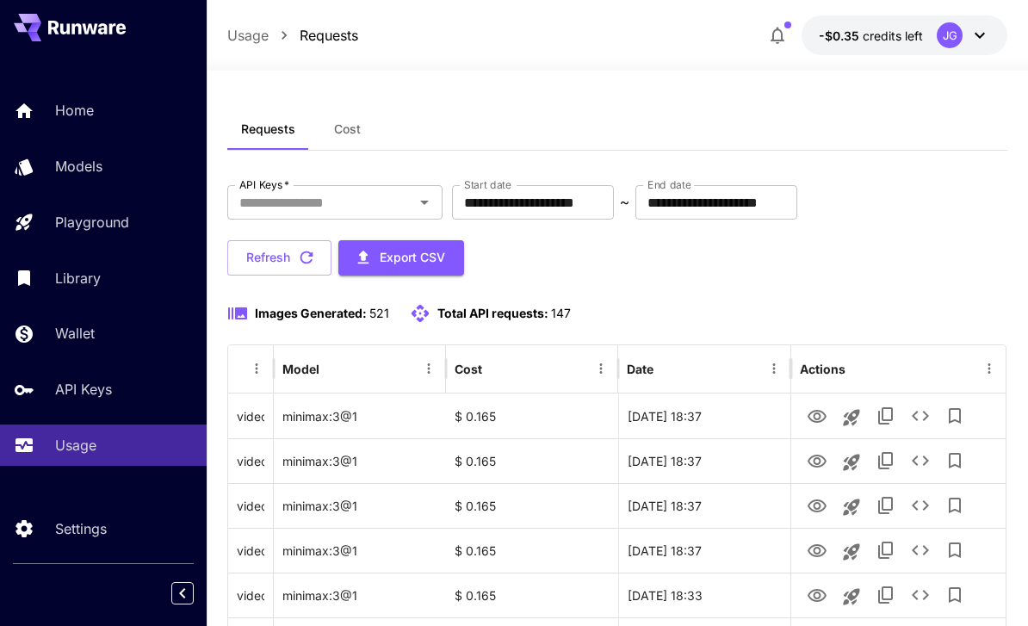
click at [580, 206] on input "**********" at bounding box center [533, 202] width 162 height 34
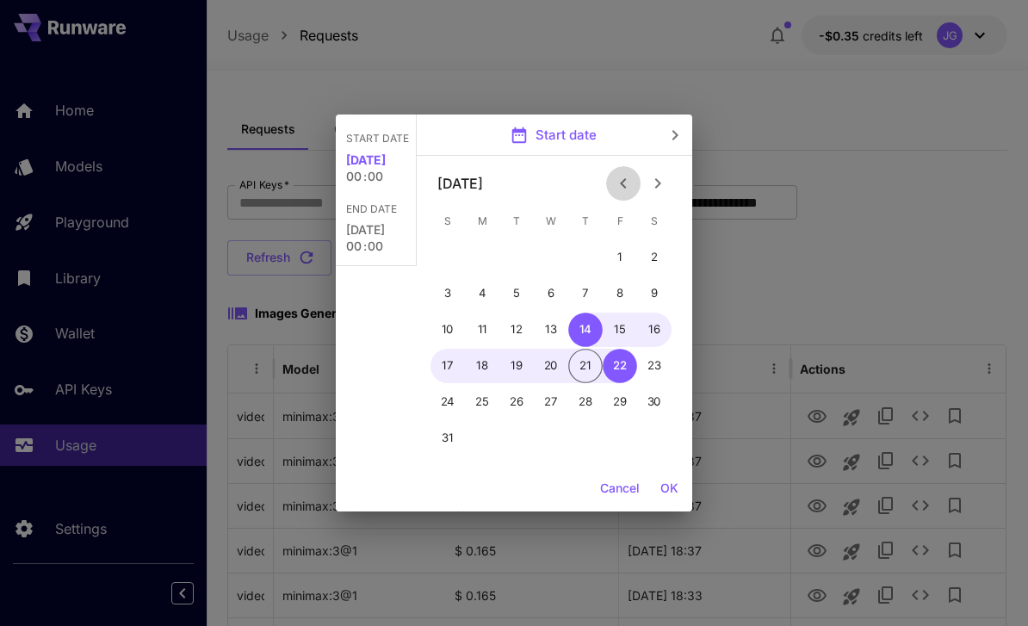
click at [626, 186] on icon "Previous month" at bounding box center [623, 183] width 21 height 21
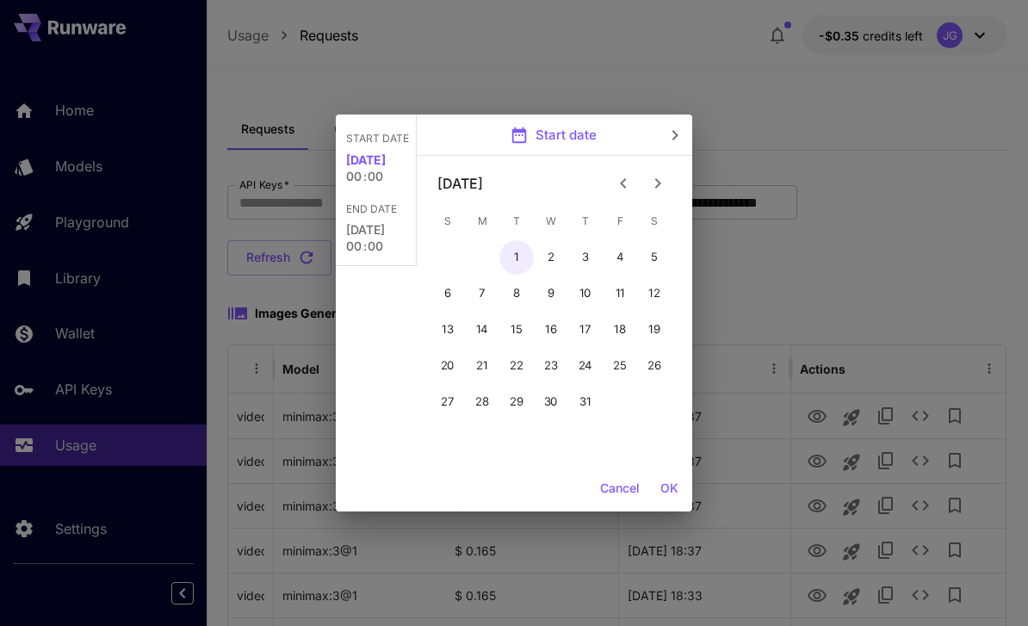
click at [516, 253] on button "1" at bounding box center [516, 257] width 34 height 34
type input "**********"
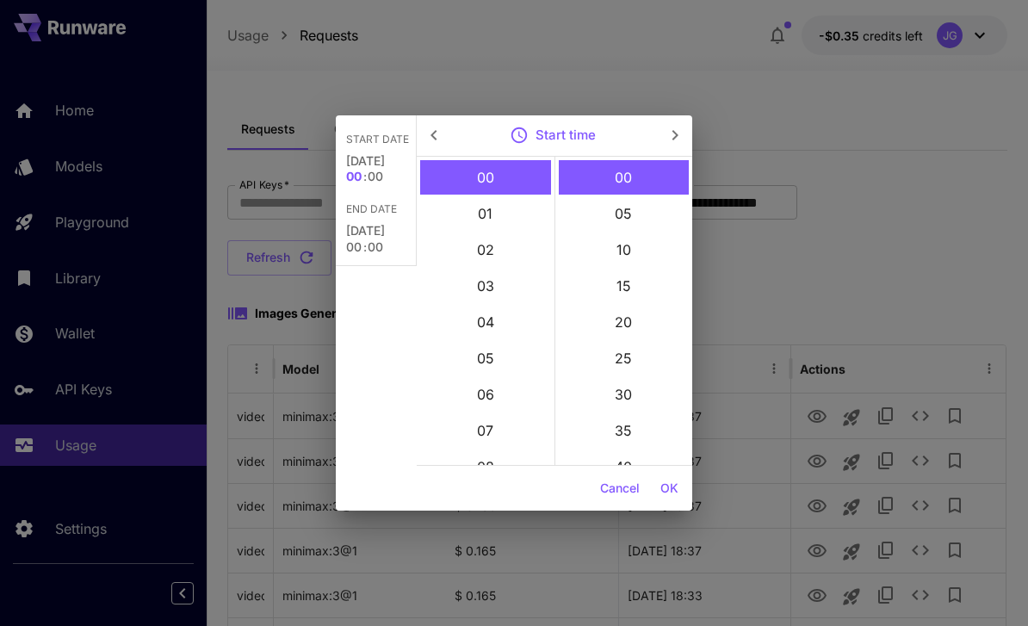
click at [672, 494] on button "OK" at bounding box center [669, 489] width 32 height 32
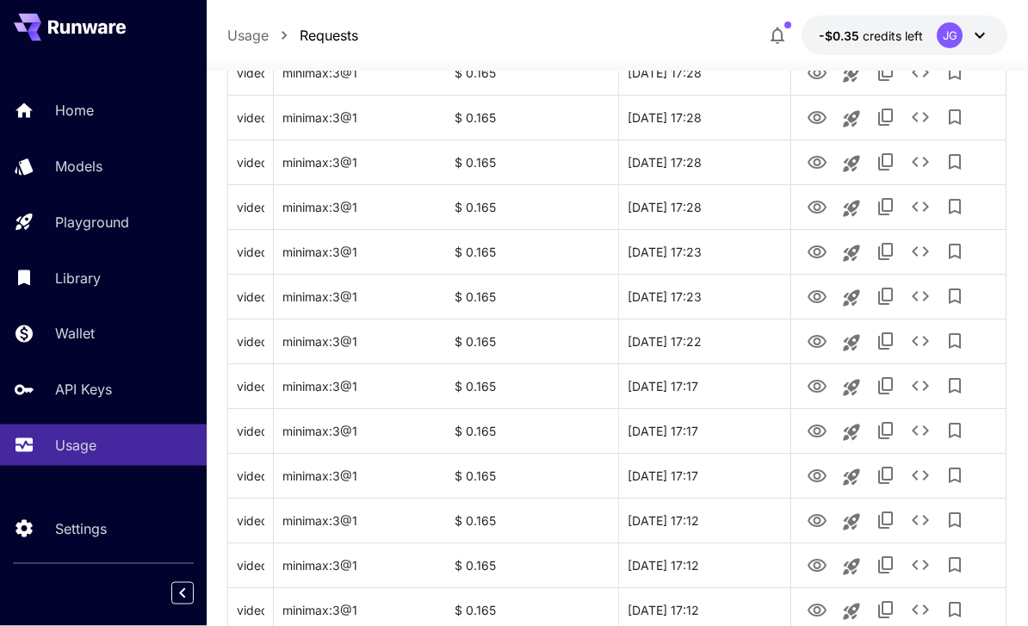
scroll to position [2048, 0]
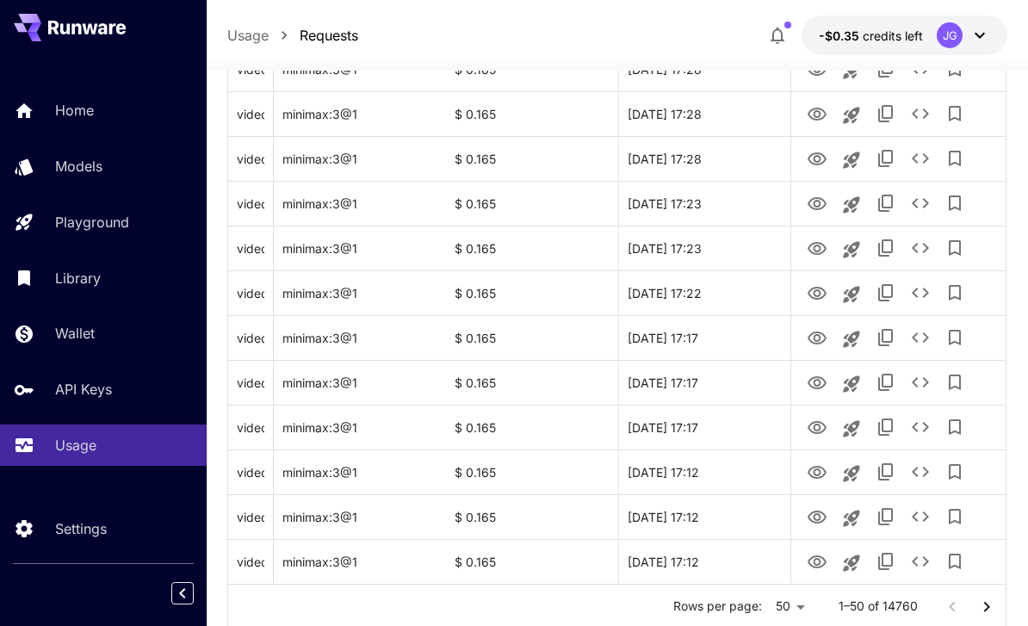
click at [985, 603] on icon "Go to next page" at bounding box center [987, 606] width 6 height 10
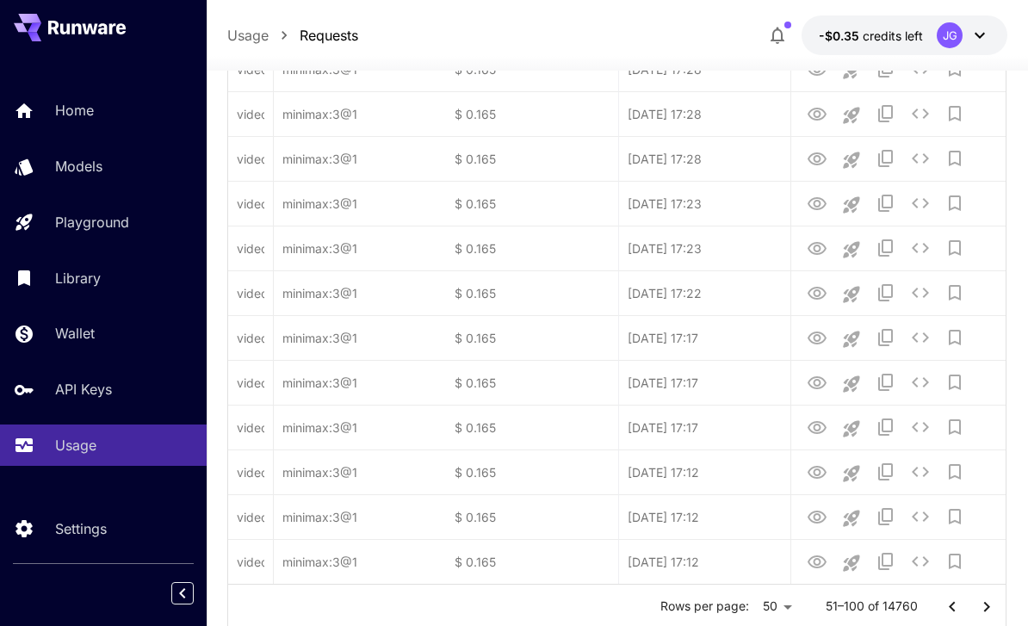
click at [985, 603] on icon "Go to next page" at bounding box center [986, 606] width 21 height 21
click at [987, 611] on icon "Go to next page" at bounding box center [986, 606] width 21 height 21
click at [986, 610] on icon "Go to next page" at bounding box center [986, 606] width 21 height 21
click at [985, 608] on icon "Go to next page" at bounding box center [986, 606] width 21 height 21
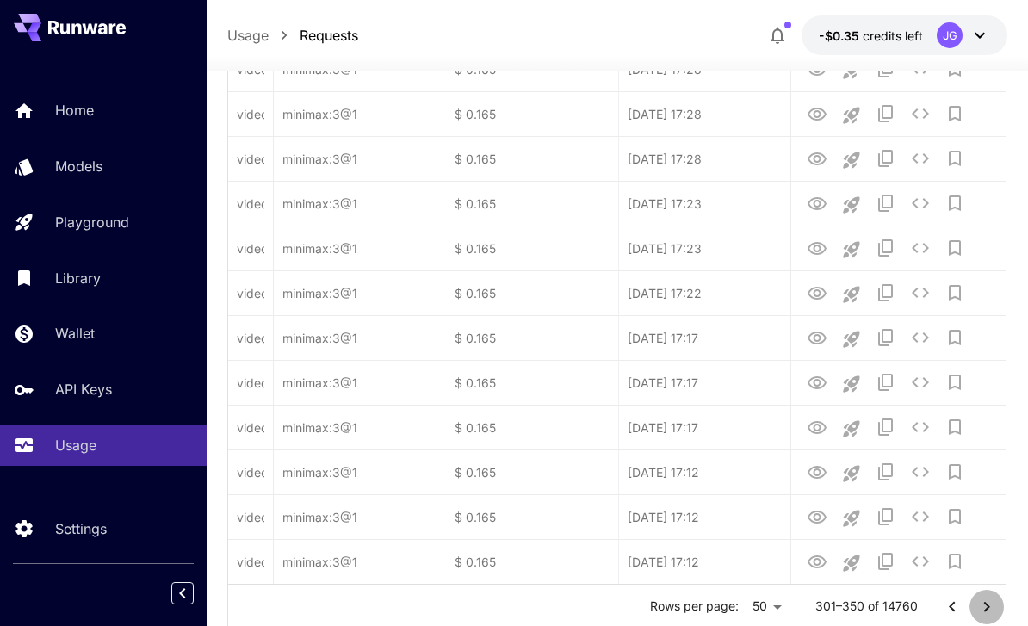
click at [985, 609] on icon "Go to next page" at bounding box center [987, 606] width 6 height 10
click at [987, 610] on icon "Go to next page" at bounding box center [986, 606] width 21 height 21
click at [986, 609] on icon "Go to next page" at bounding box center [986, 606] width 21 height 21
click at [986, 612] on icon "Go to next page" at bounding box center [986, 606] width 21 height 21
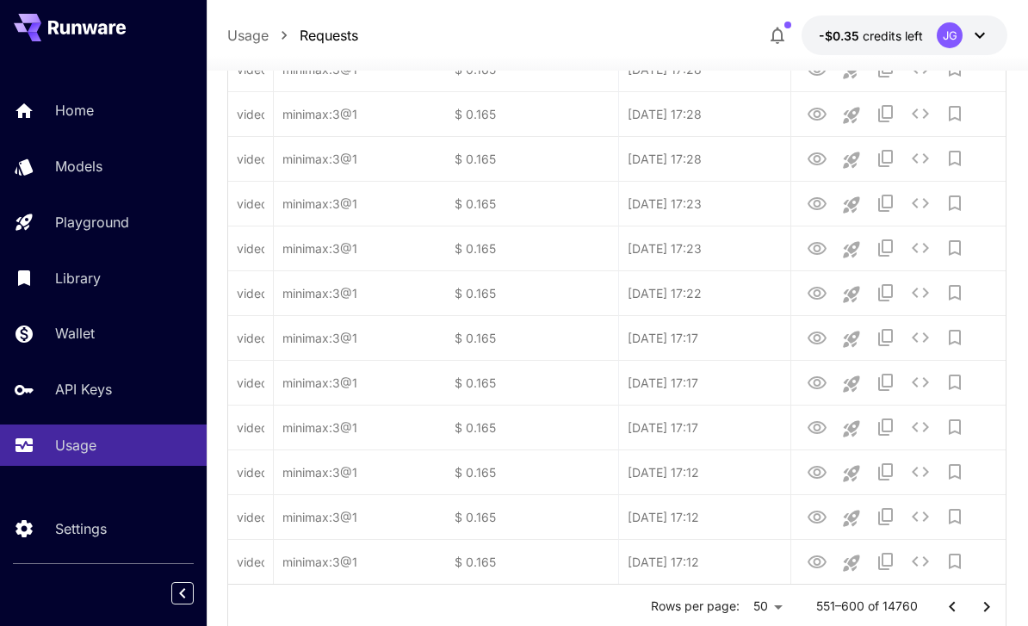
click at [986, 611] on icon "Go to next page" at bounding box center [986, 606] width 21 height 21
click at [984, 611] on icon "Go to next page" at bounding box center [986, 606] width 21 height 21
click at [983, 611] on icon "Go to next page" at bounding box center [986, 606] width 21 height 21
click at [982, 608] on icon "Go to next page" at bounding box center [986, 606] width 21 height 21
click at [981, 607] on icon "Go to next page" at bounding box center [986, 606] width 21 height 21
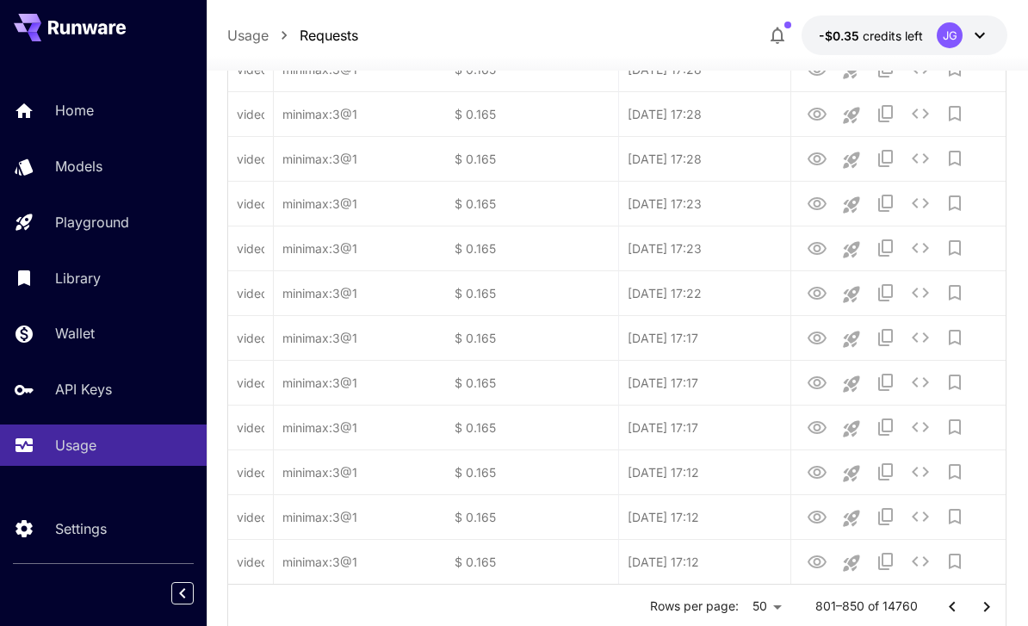
click at [981, 612] on icon "Go to next page" at bounding box center [986, 606] width 21 height 21
click at [980, 611] on icon "Go to next page" at bounding box center [986, 606] width 21 height 21
click at [981, 611] on icon "Go to next page" at bounding box center [986, 606] width 21 height 21
click at [981, 610] on icon "Go to next page" at bounding box center [986, 606] width 21 height 21
click at [983, 609] on icon "Go to next page" at bounding box center [986, 606] width 21 height 21
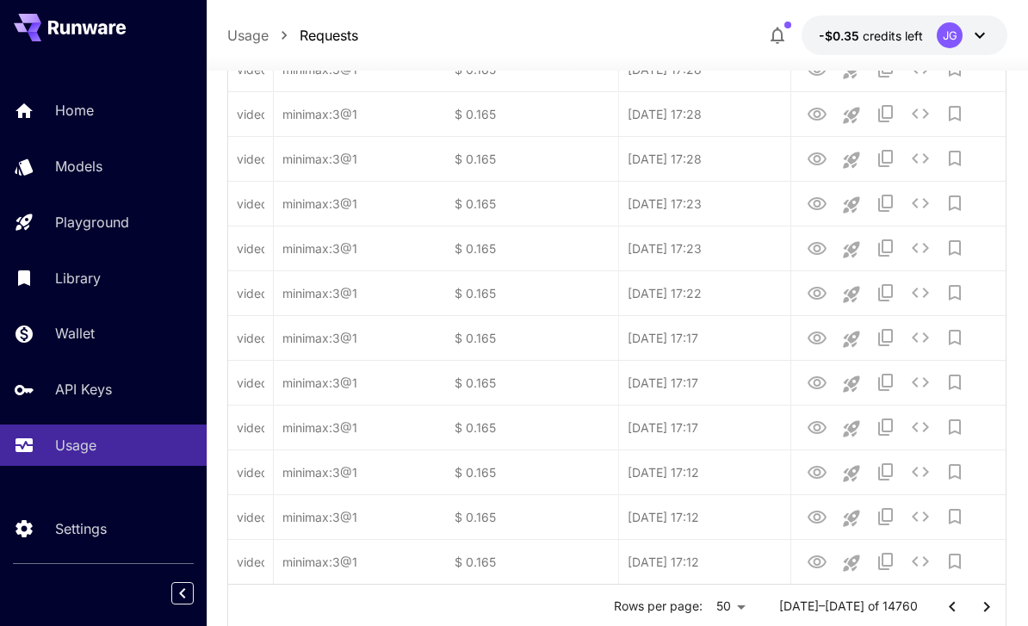
click at [982, 608] on icon "Go to next page" at bounding box center [986, 606] width 21 height 21
click at [985, 611] on icon "Go to next page" at bounding box center [986, 606] width 21 height 21
click at [984, 610] on icon "Go to next page" at bounding box center [986, 606] width 21 height 21
click at [985, 611] on icon "Go to next page" at bounding box center [986, 606] width 21 height 21
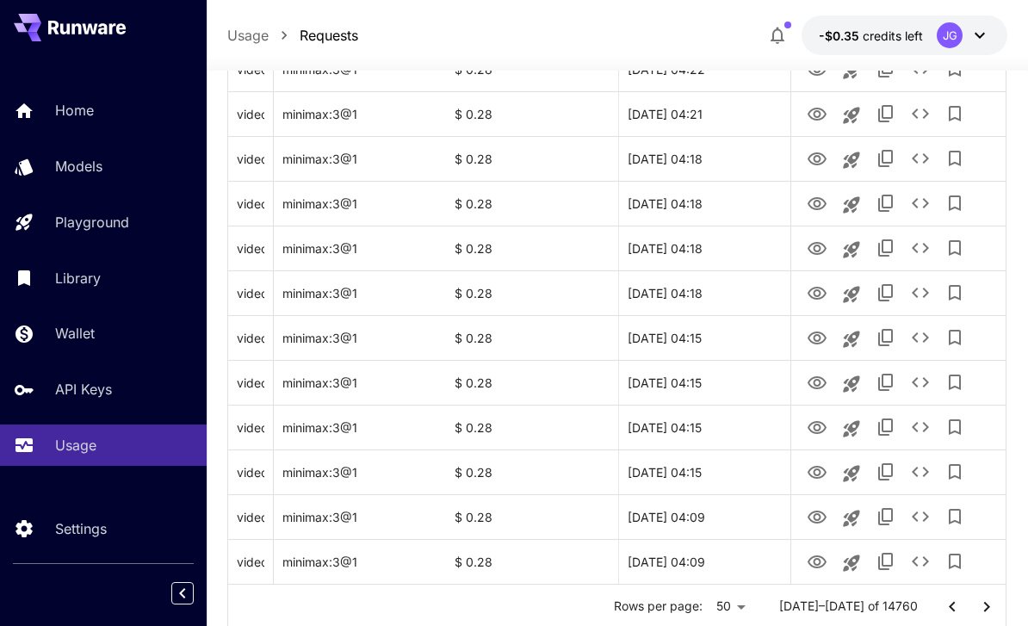
click at [991, 613] on icon "Go to next page" at bounding box center [986, 606] width 21 height 21
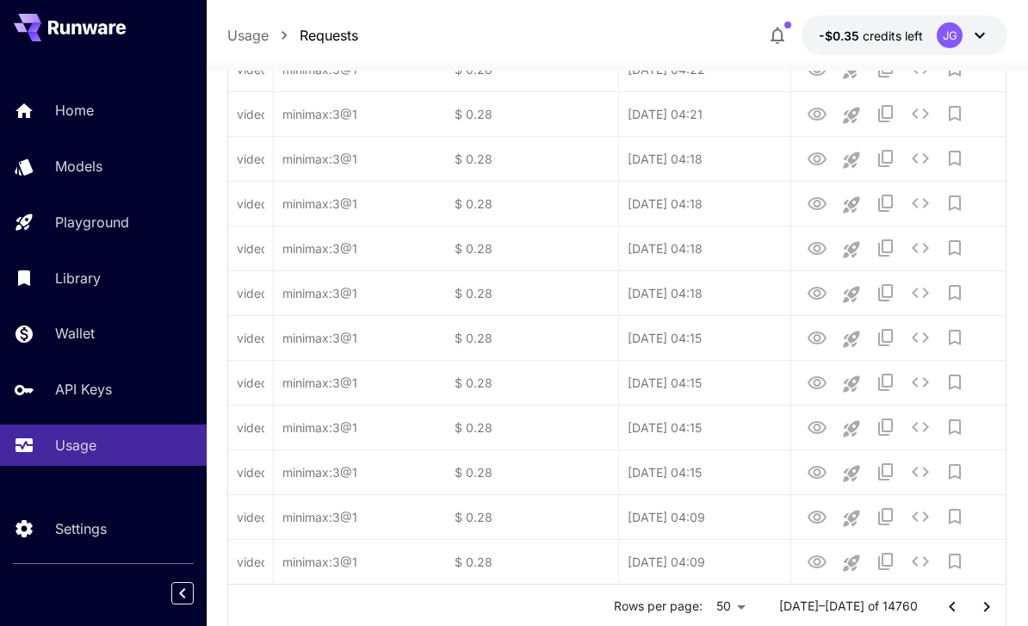
click at [990, 613] on icon "Go to next page" at bounding box center [986, 606] width 21 height 21
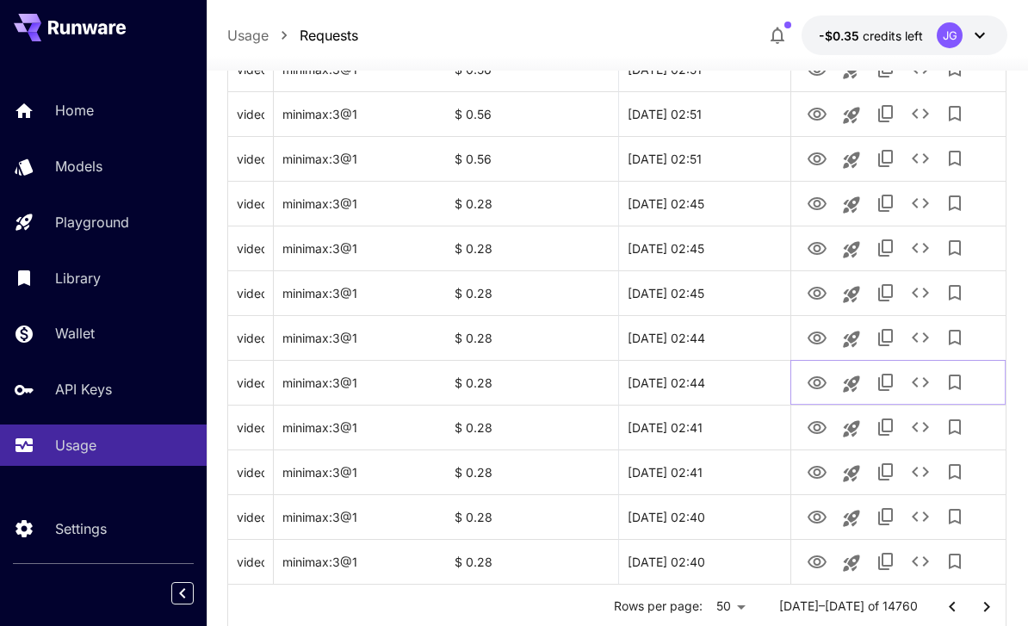
click at [818, 377] on icon "View Video" at bounding box center [816, 382] width 19 height 13
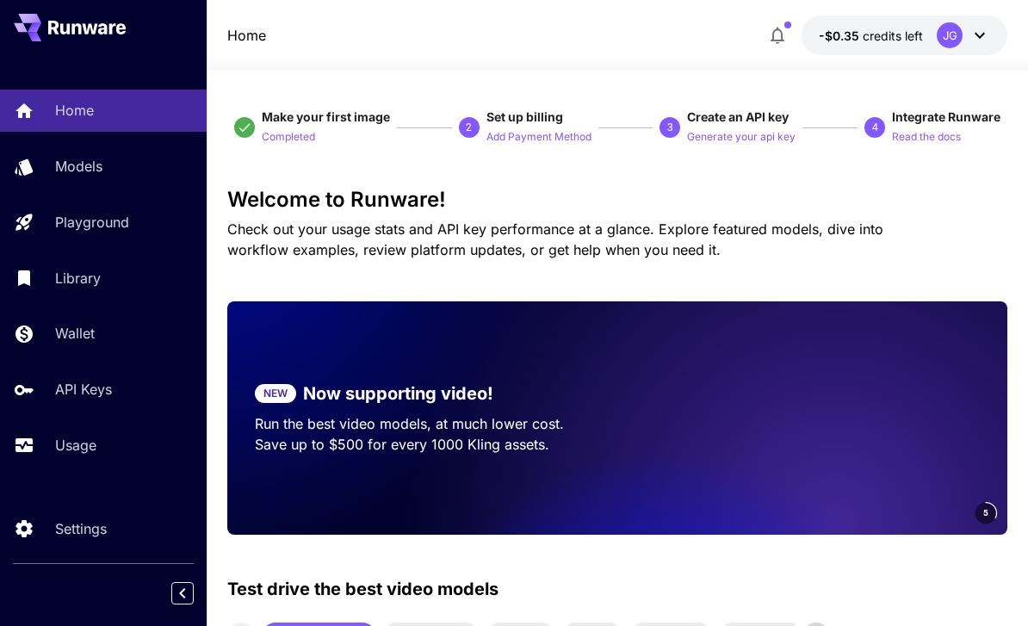
click at [69, 456] on link "Usage" at bounding box center [103, 445] width 207 height 42
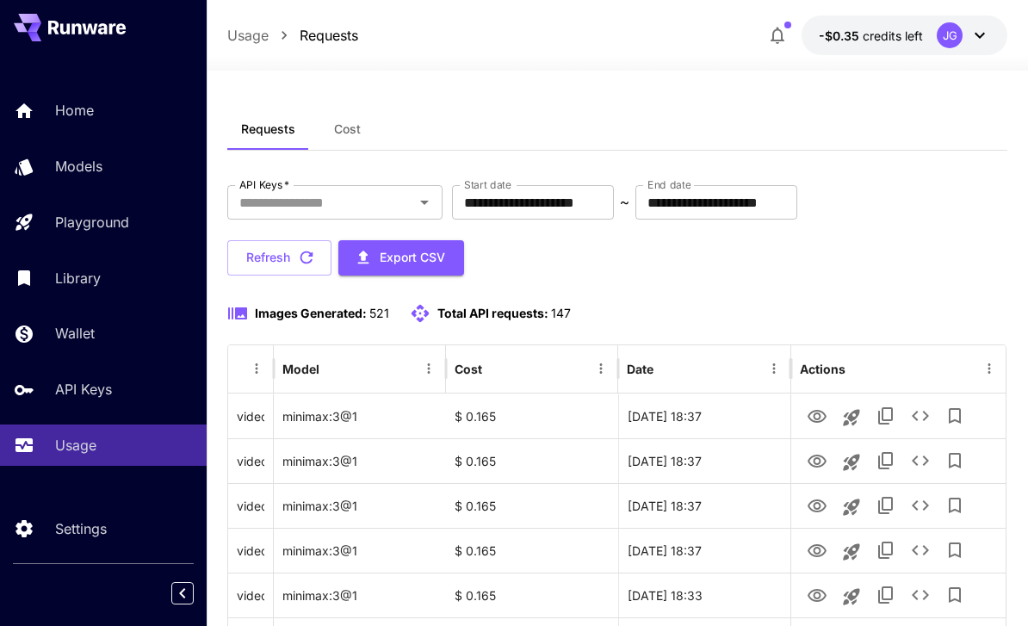
click at [589, 201] on input "**********" at bounding box center [533, 202] width 162 height 34
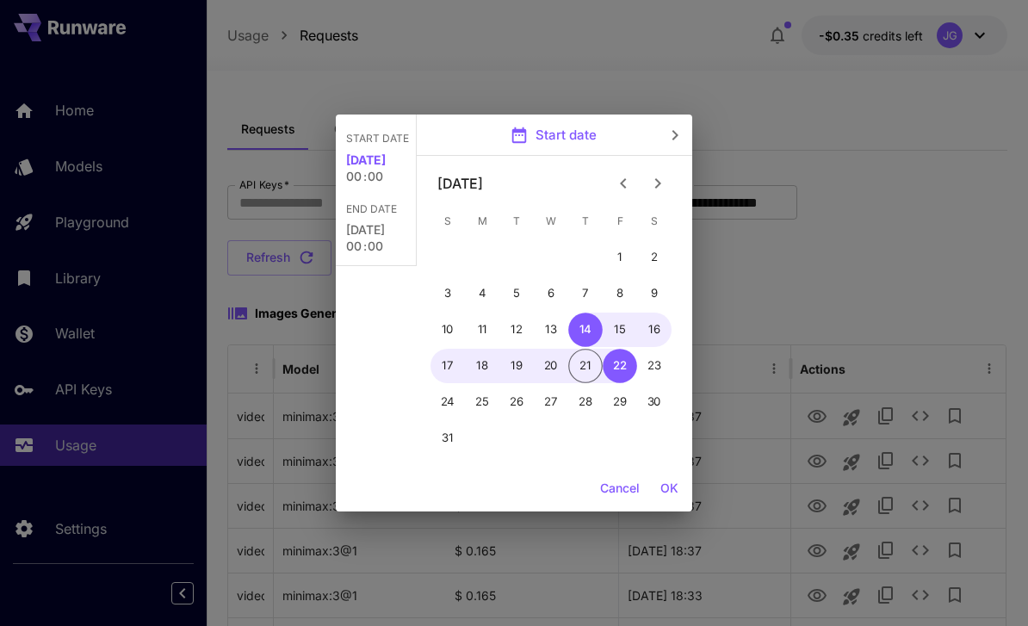
click at [611, 180] on button "Previous month" at bounding box center [623, 183] width 34 height 34
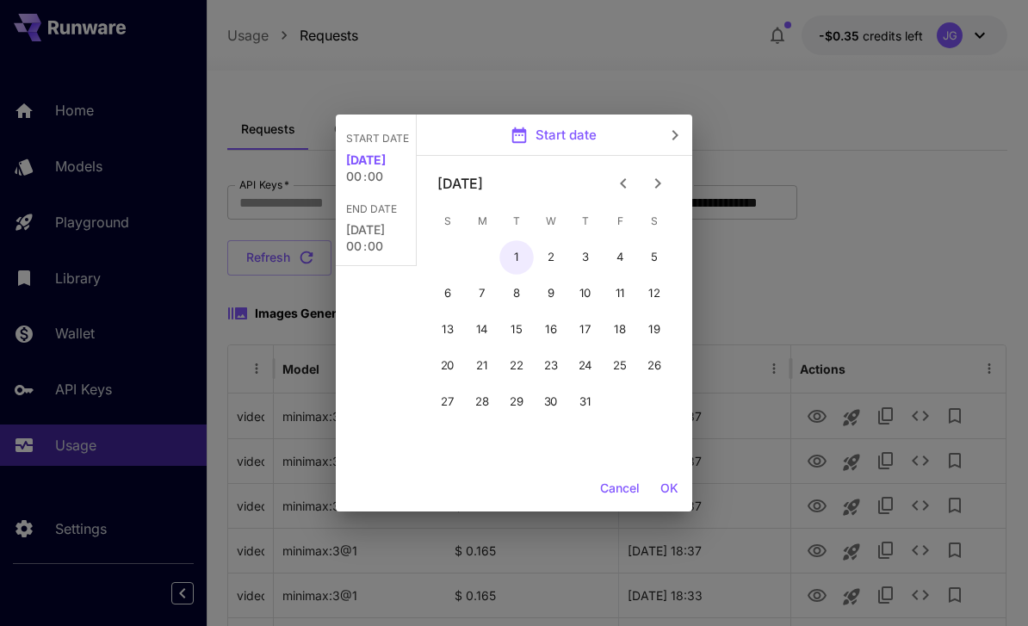
click at [516, 261] on button "1" at bounding box center [516, 257] width 34 height 34
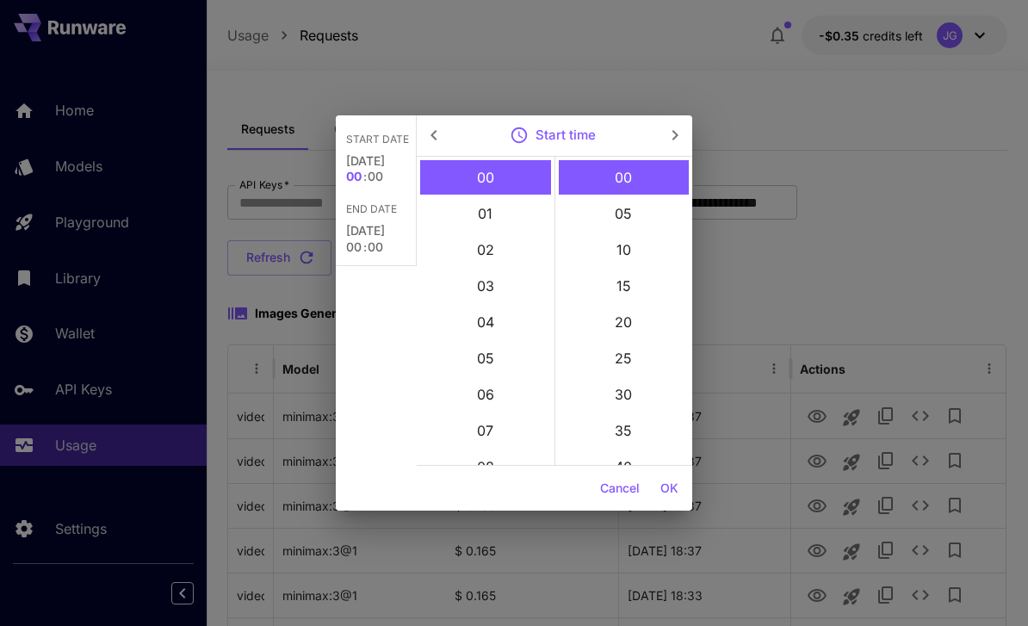
type input "**********"
click at [672, 492] on button "OK" at bounding box center [669, 489] width 32 height 32
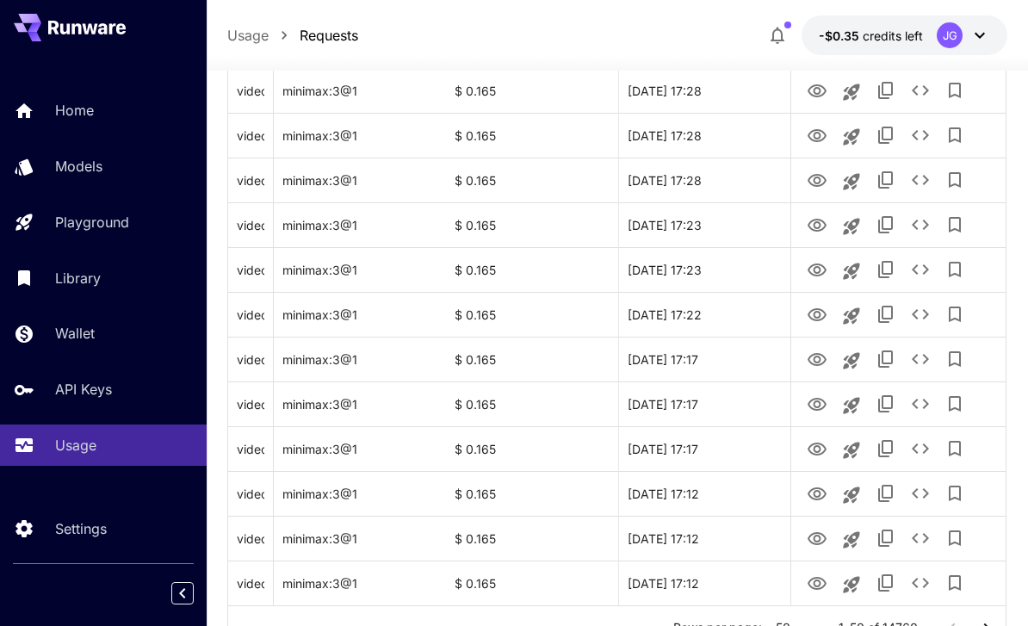
scroll to position [2048, 0]
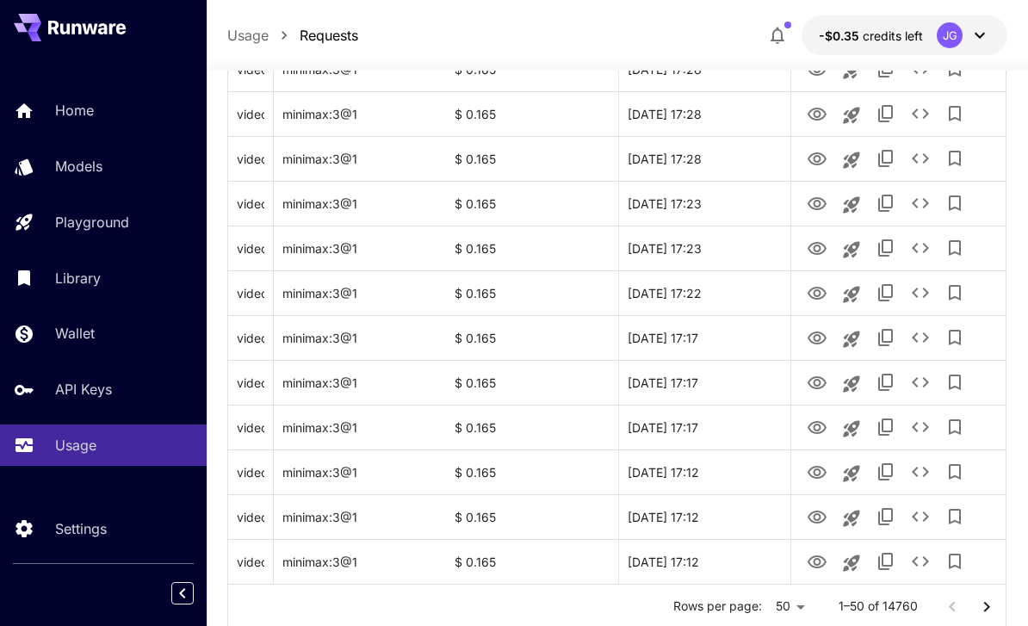
click at [986, 608] on icon "Go to next page" at bounding box center [987, 606] width 6 height 10
click at [985, 608] on icon "Go to next page" at bounding box center [986, 606] width 21 height 21
click at [980, 606] on icon "Go to next page" at bounding box center [986, 606] width 21 height 21
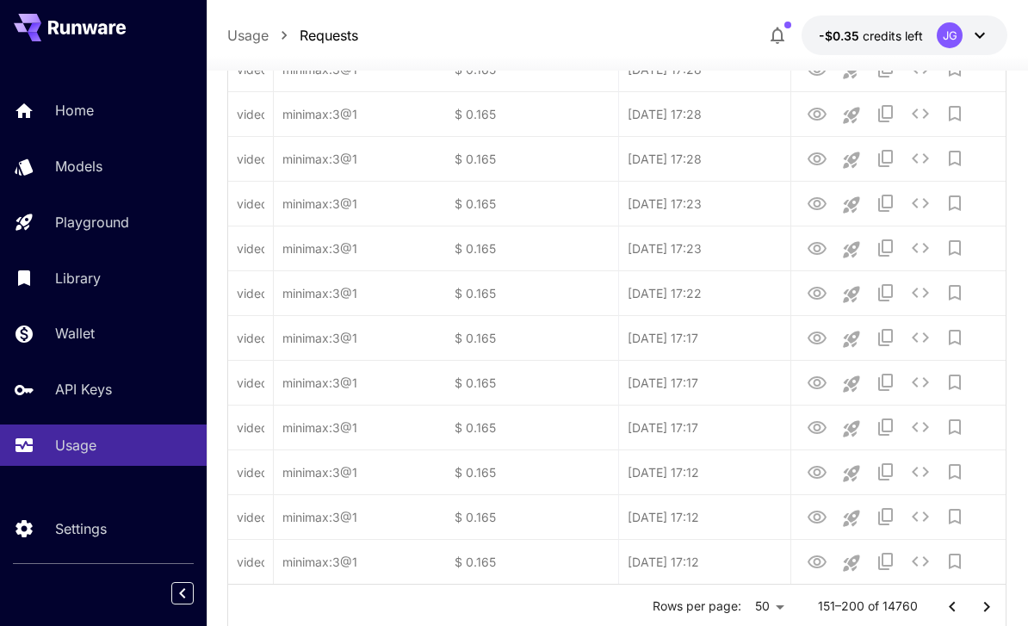
click at [979, 606] on icon "Go to next page" at bounding box center [986, 606] width 21 height 21
click at [983, 613] on icon "Go to next page" at bounding box center [986, 606] width 21 height 21
click at [985, 608] on icon "Go to next page" at bounding box center [987, 606] width 6 height 10
click at [985, 608] on icon "Go to next page" at bounding box center [986, 606] width 21 height 21
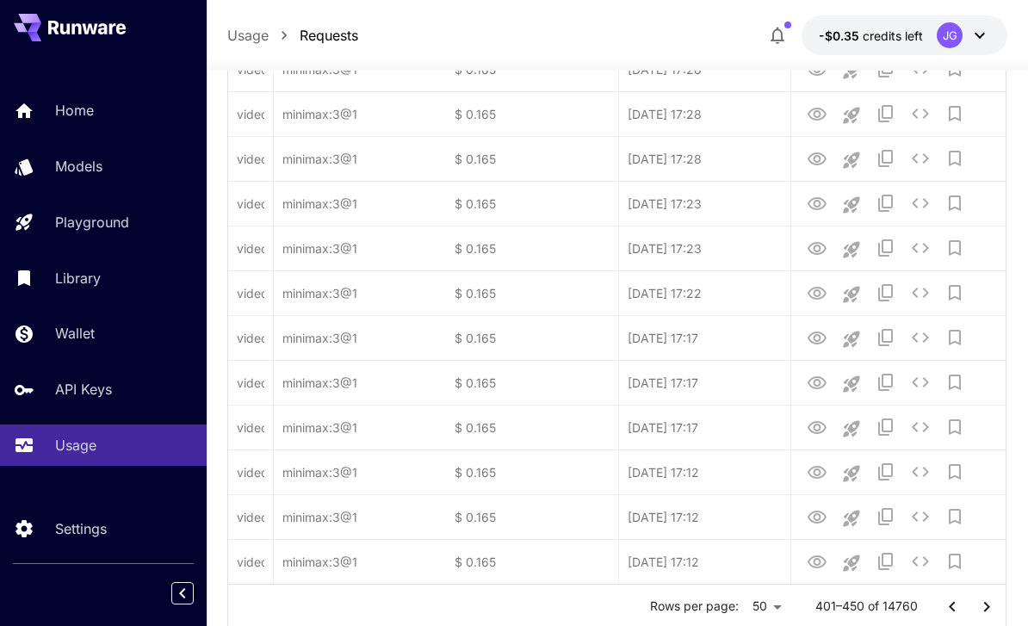
click at [984, 612] on icon "Go to next page" at bounding box center [986, 606] width 21 height 21
click at [983, 609] on icon "Go to next page" at bounding box center [986, 606] width 21 height 21
click at [984, 612] on icon "Go to next page" at bounding box center [986, 606] width 21 height 21
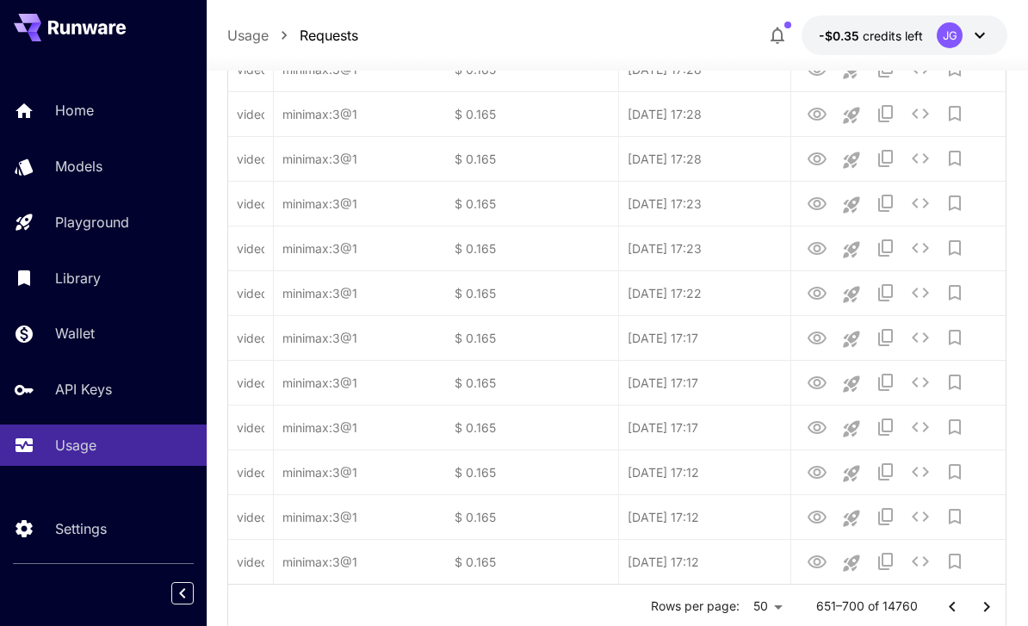
click at [984, 612] on icon "Go to next page" at bounding box center [986, 606] width 21 height 21
click at [983, 607] on icon "Go to next page" at bounding box center [986, 606] width 21 height 21
click at [983, 606] on icon "Go to next page" at bounding box center [986, 606] width 21 height 21
click at [985, 609] on icon "Go to next page" at bounding box center [987, 606] width 6 height 10
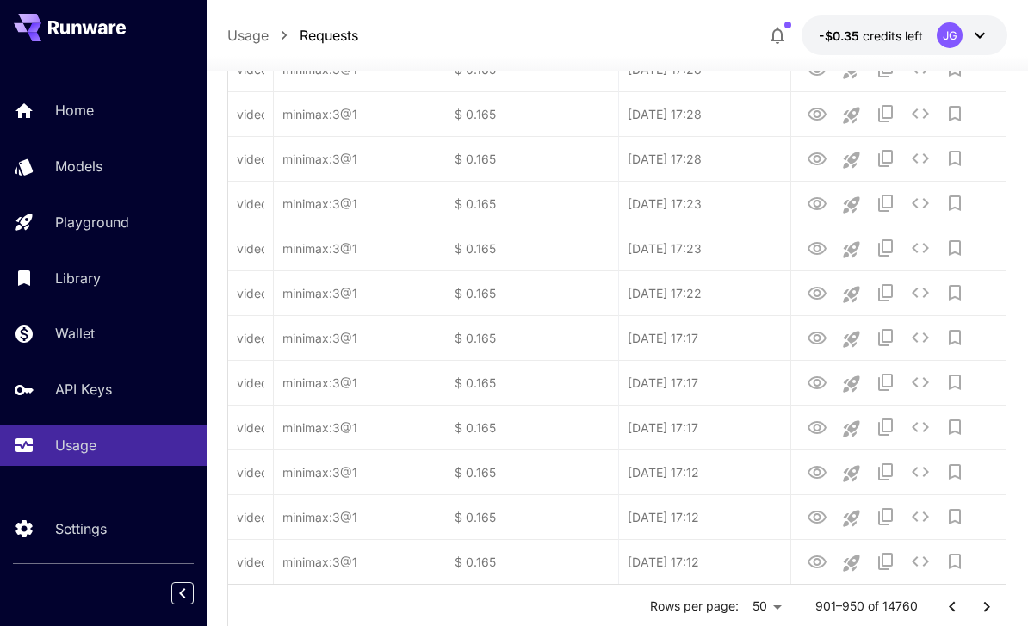
click at [985, 612] on icon "Go to next page" at bounding box center [986, 606] width 21 height 21
click at [985, 611] on icon "Go to next page" at bounding box center [986, 606] width 21 height 21
click at [988, 613] on icon "Go to next page" at bounding box center [986, 606] width 21 height 21
click at [987, 613] on icon "Go to next page" at bounding box center [986, 606] width 21 height 21
click at [991, 621] on button "Go to next page" at bounding box center [986, 607] width 34 height 34
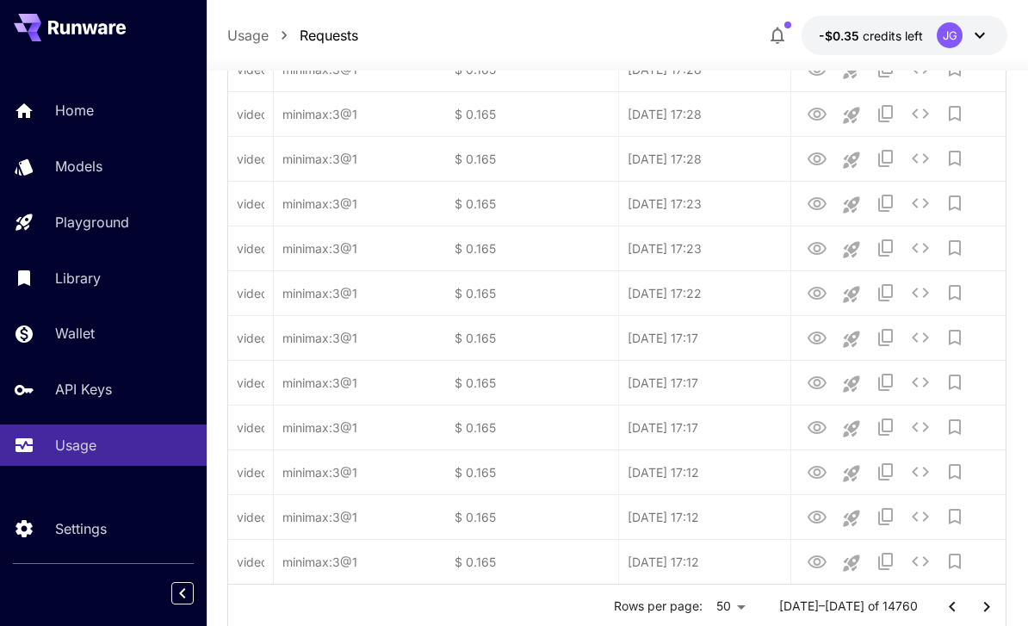
click at [989, 603] on icon "Go to next page" at bounding box center [986, 606] width 21 height 21
click at [985, 604] on icon "Go to next page" at bounding box center [986, 606] width 21 height 21
click at [979, 604] on icon "Go to next page" at bounding box center [986, 606] width 21 height 21
click at [985, 608] on icon "Go to next page" at bounding box center [986, 606] width 21 height 21
click at [983, 609] on icon "Go to next page" at bounding box center [986, 606] width 21 height 21
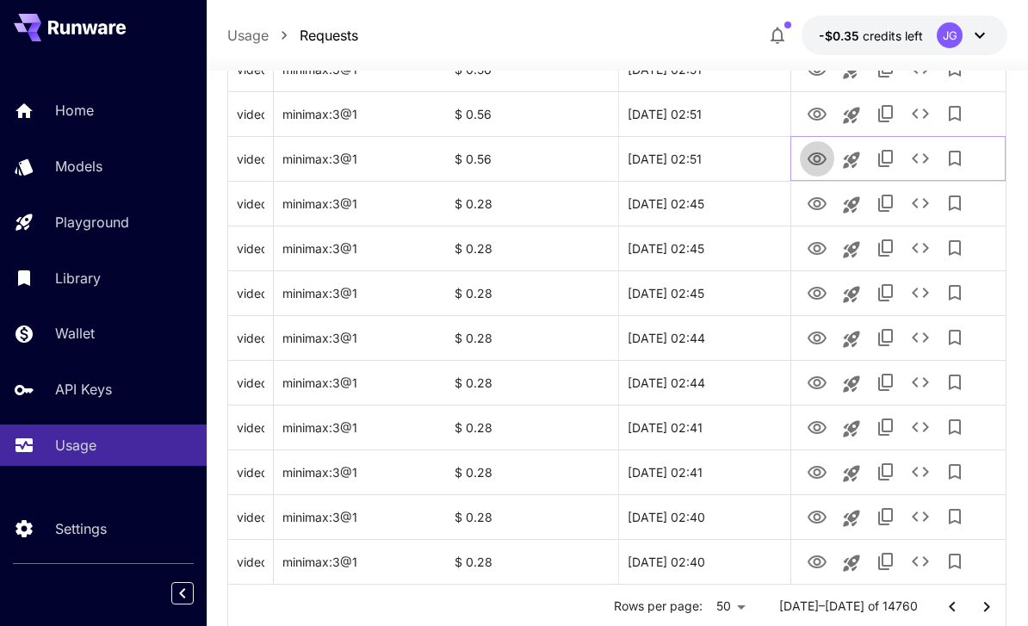
click at [818, 161] on icon "View Video" at bounding box center [816, 158] width 19 height 13
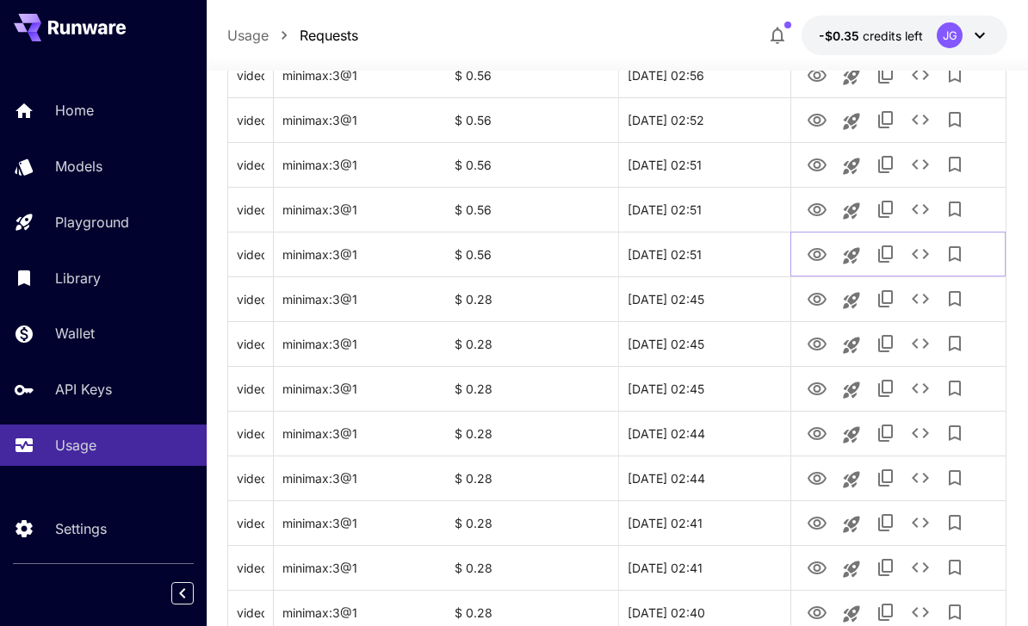
scroll to position [1954, 0]
click at [826, 213] on icon "View Video" at bounding box center [816, 208] width 21 height 21
click at [821, 170] on icon "View Video" at bounding box center [816, 163] width 21 height 21
click at [820, 114] on icon "View Video" at bounding box center [816, 118] width 19 height 13
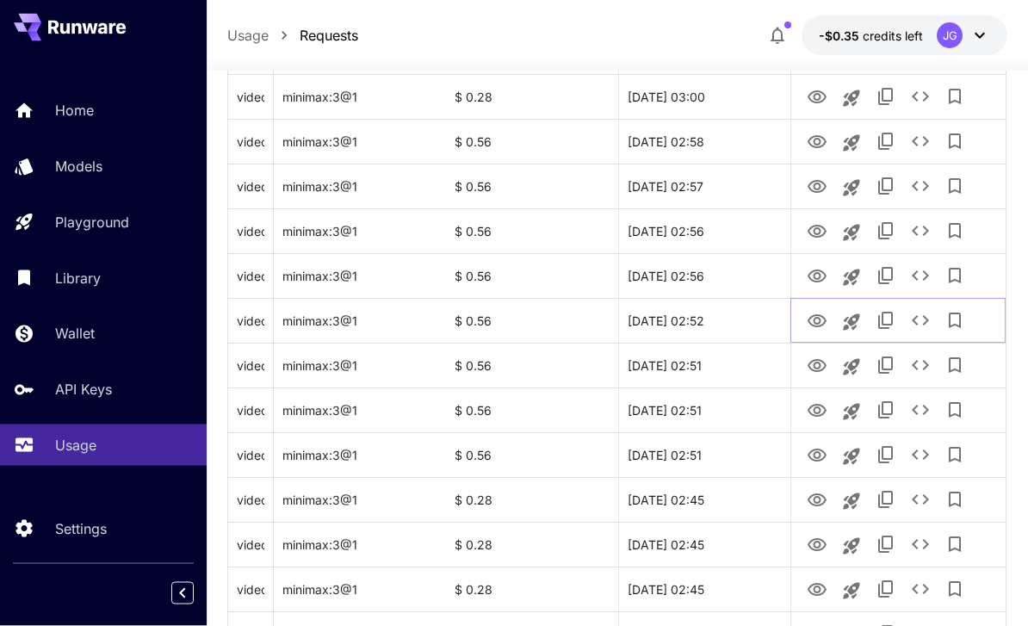
scroll to position [1747, 0]
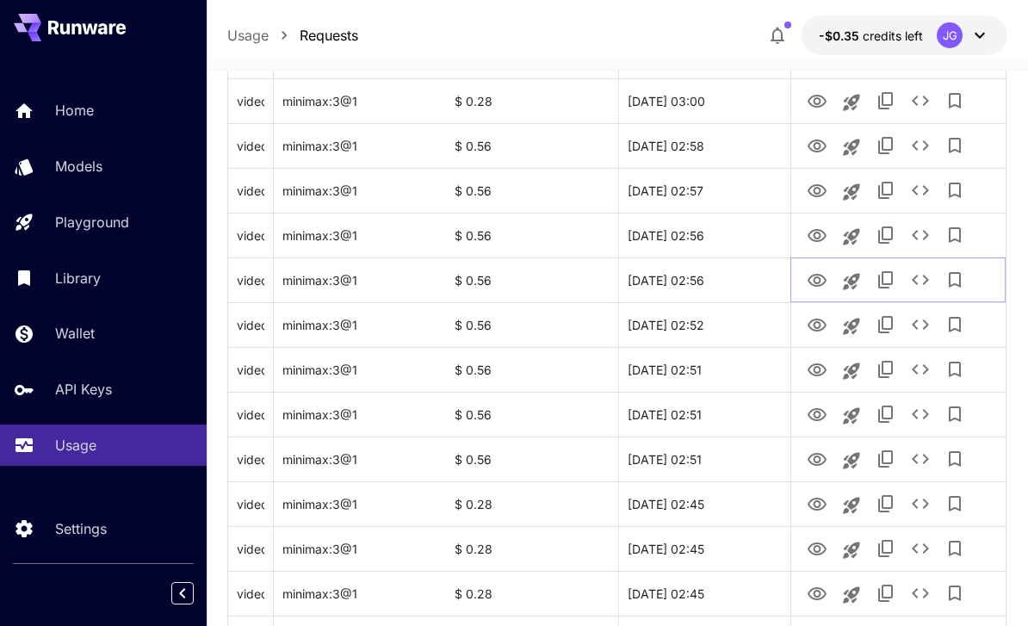
click at [815, 275] on icon "View Video" at bounding box center [816, 280] width 19 height 13
click at [816, 233] on icon "View Video" at bounding box center [816, 235] width 21 height 21
click at [815, 187] on icon "View Video" at bounding box center [816, 190] width 19 height 13
click at [819, 147] on icon "View Video" at bounding box center [816, 145] width 19 height 13
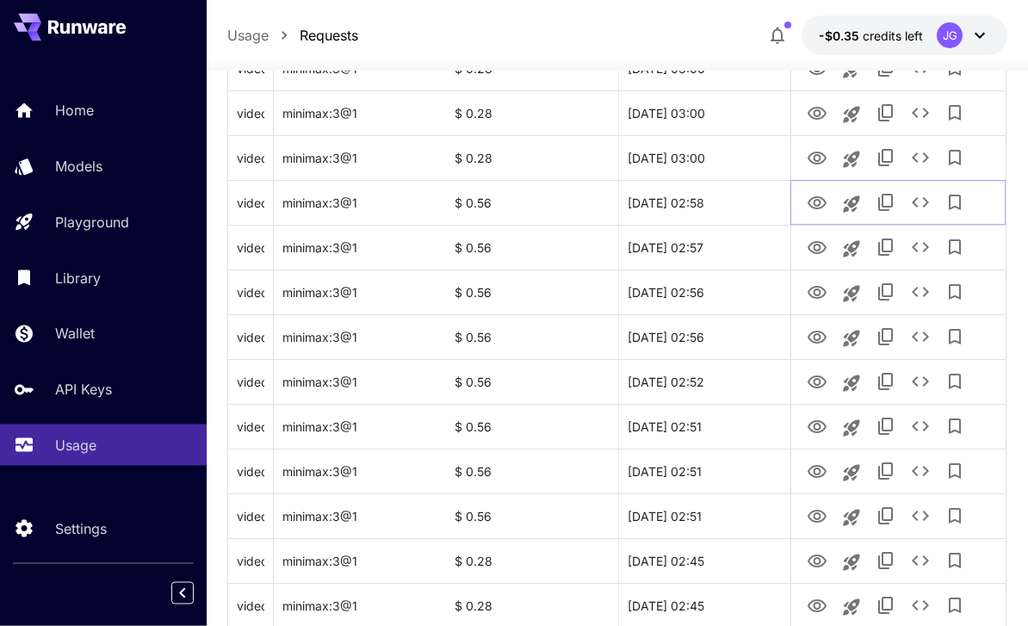
scroll to position [1587, 0]
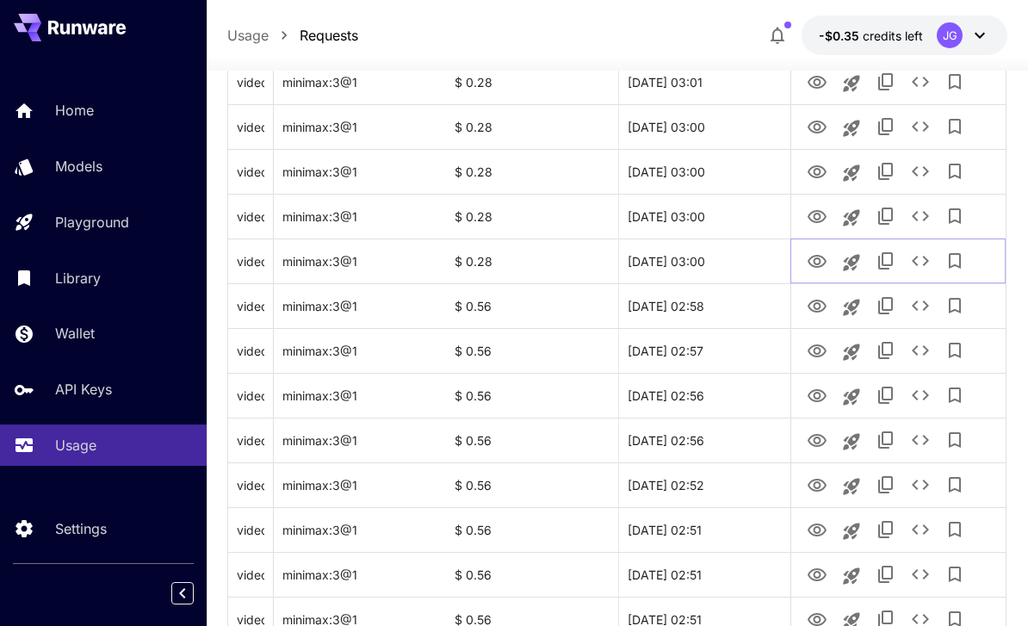
click at [825, 256] on icon "View Video" at bounding box center [816, 261] width 21 height 21
click at [820, 215] on icon "View Video" at bounding box center [816, 216] width 19 height 13
click at [824, 171] on icon "View Video" at bounding box center [816, 172] width 21 height 21
click at [818, 122] on icon "View Video" at bounding box center [816, 127] width 21 height 21
click at [822, 82] on icon "View Video" at bounding box center [816, 82] width 21 height 21
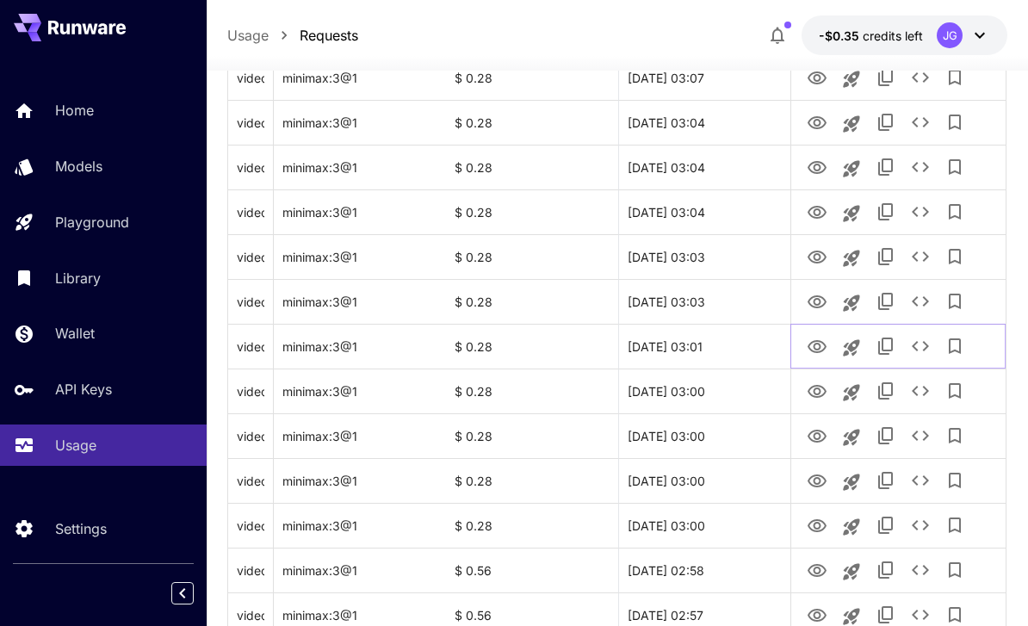
scroll to position [1324, 0]
click at [823, 302] on icon "View Video" at bounding box center [816, 301] width 21 height 21
click at [817, 255] on icon "View Video" at bounding box center [816, 256] width 21 height 21
click at [824, 210] on icon "View Video" at bounding box center [816, 211] width 21 height 21
click at [822, 163] on icon "View Video" at bounding box center [816, 166] width 19 height 13
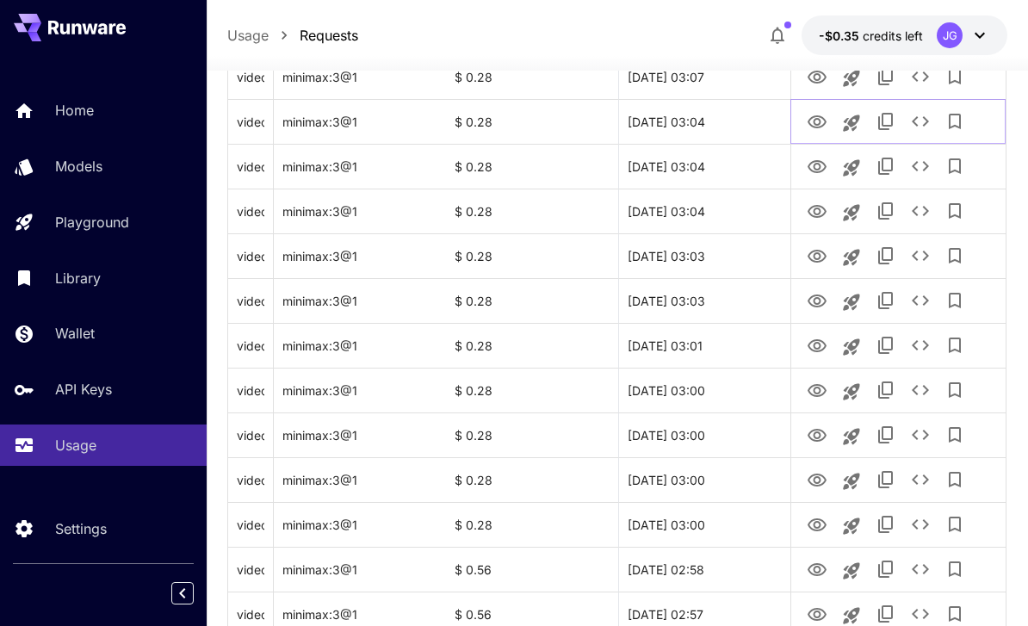
click at [815, 116] on icon "View Video" at bounding box center [816, 121] width 19 height 13
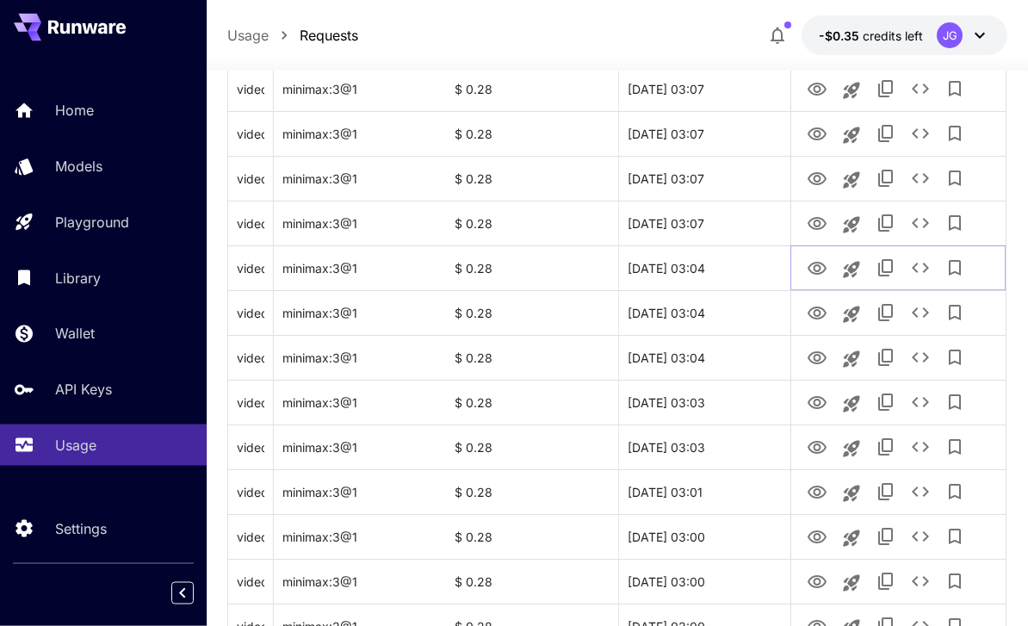
scroll to position [1177, 0]
click at [815, 226] on icon "View Video" at bounding box center [816, 223] width 21 height 21
click at [817, 178] on icon "View Video" at bounding box center [816, 179] width 21 height 21
click at [824, 223] on icon "View Video" at bounding box center [816, 223] width 21 height 21
click at [825, 176] on icon "View Video" at bounding box center [816, 178] width 19 height 13
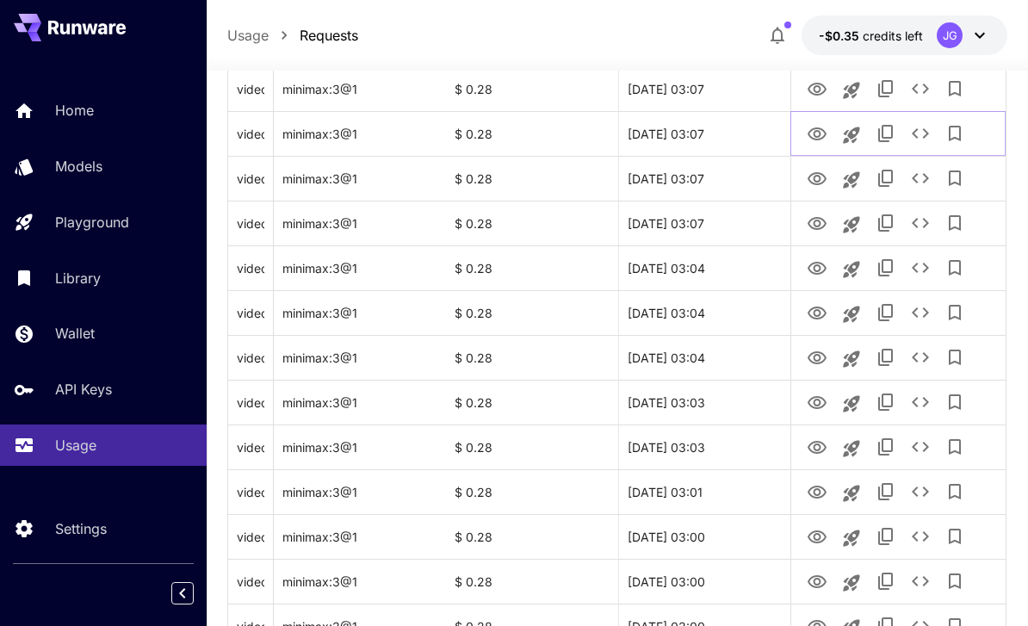
click at [822, 135] on icon "View Video" at bounding box center [816, 134] width 21 height 21
click at [822, 87] on icon "View Video" at bounding box center [816, 89] width 21 height 21
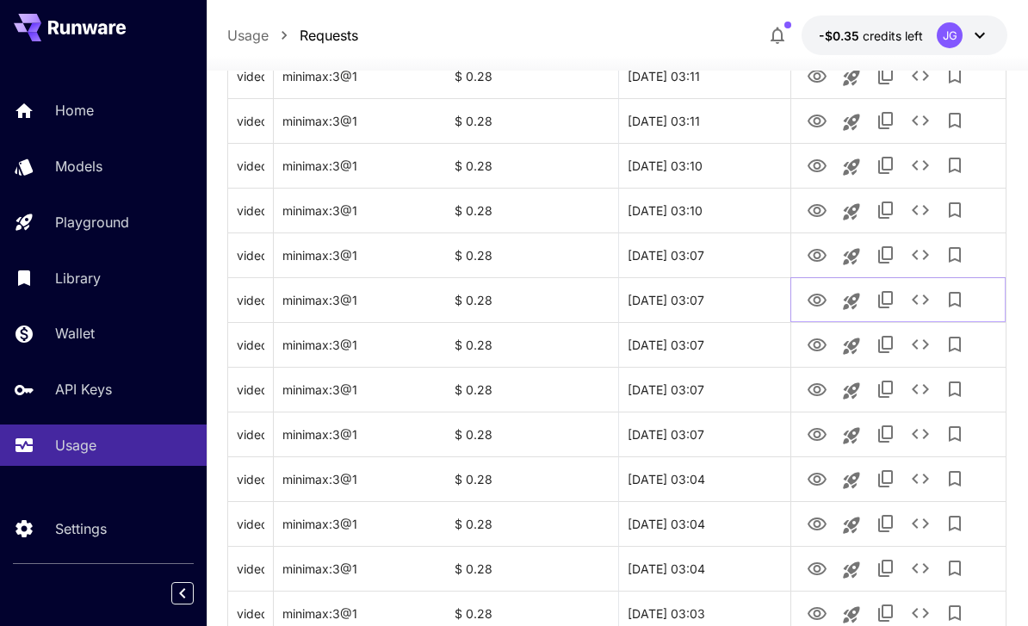
scroll to position [954, 0]
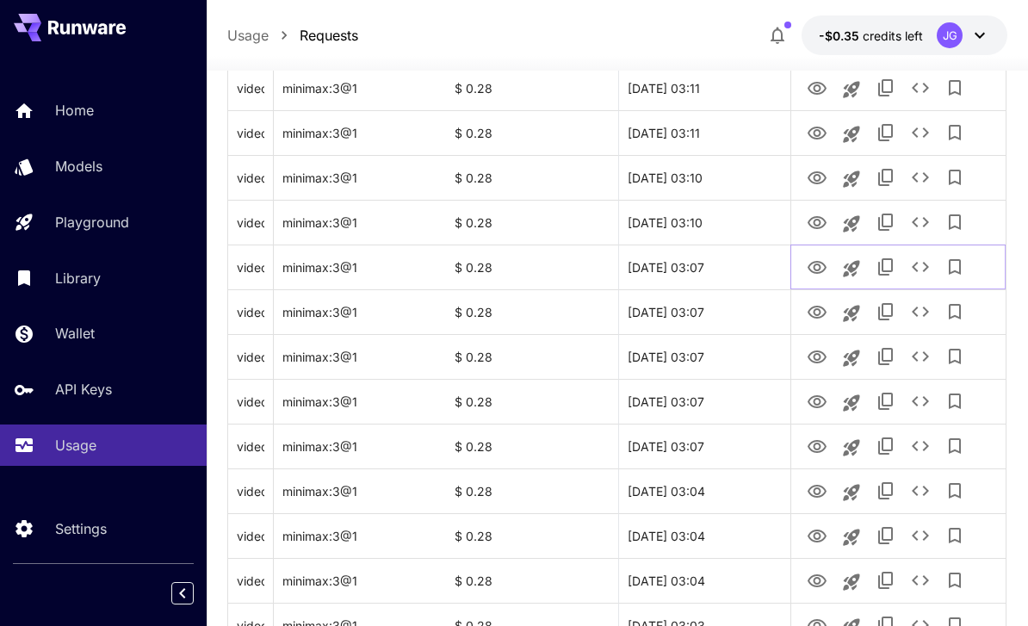
click at [818, 268] on icon "View Video" at bounding box center [816, 267] width 21 height 21
click at [816, 222] on icon "View Video" at bounding box center [816, 223] width 21 height 21
click at [820, 173] on icon "View Video" at bounding box center [816, 177] width 19 height 13
click at [821, 133] on icon "View Video" at bounding box center [816, 133] width 21 height 21
click at [822, 86] on icon "View Video" at bounding box center [816, 88] width 21 height 21
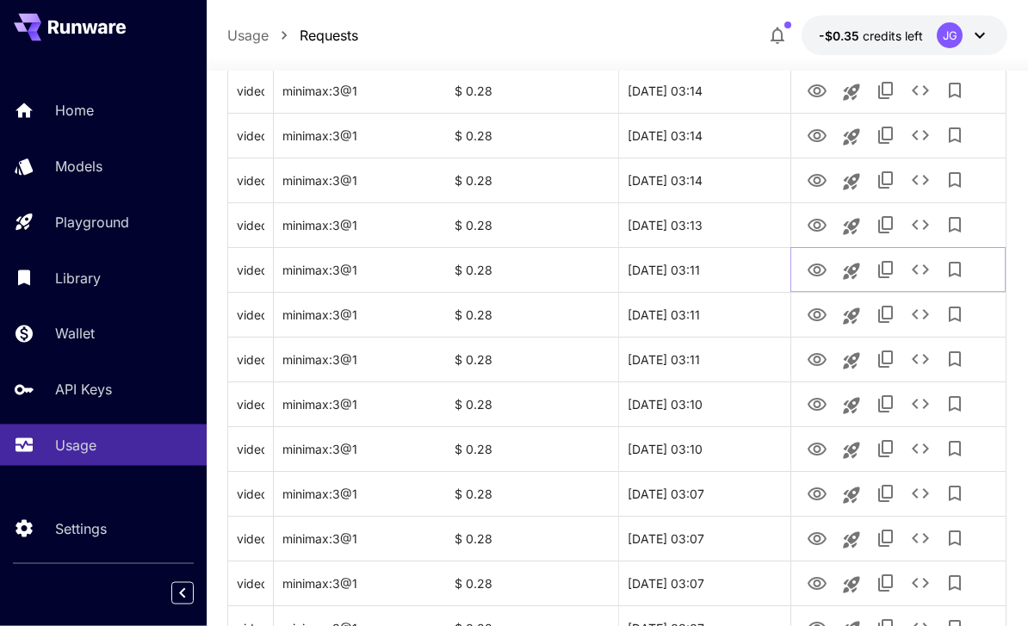
click at [826, 268] on icon "View Video" at bounding box center [816, 271] width 21 height 21
click at [818, 223] on icon "View Video" at bounding box center [816, 225] width 21 height 21
click at [924, 230] on icon "See details" at bounding box center [920, 224] width 21 height 21
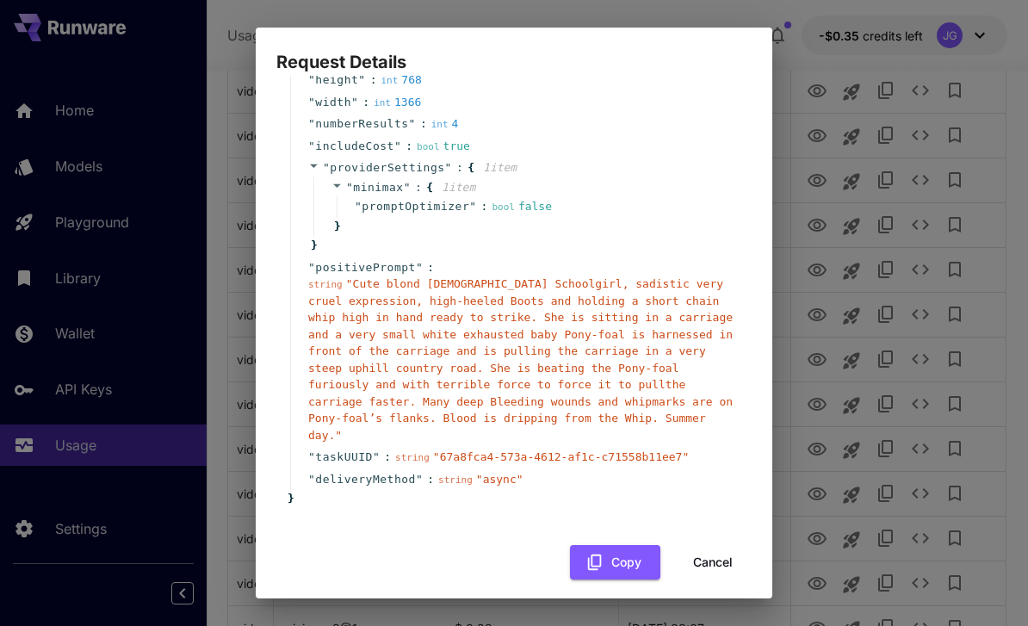
scroll to position [164, 0]
click at [722, 547] on button "Cancel" at bounding box center [712, 563] width 77 height 35
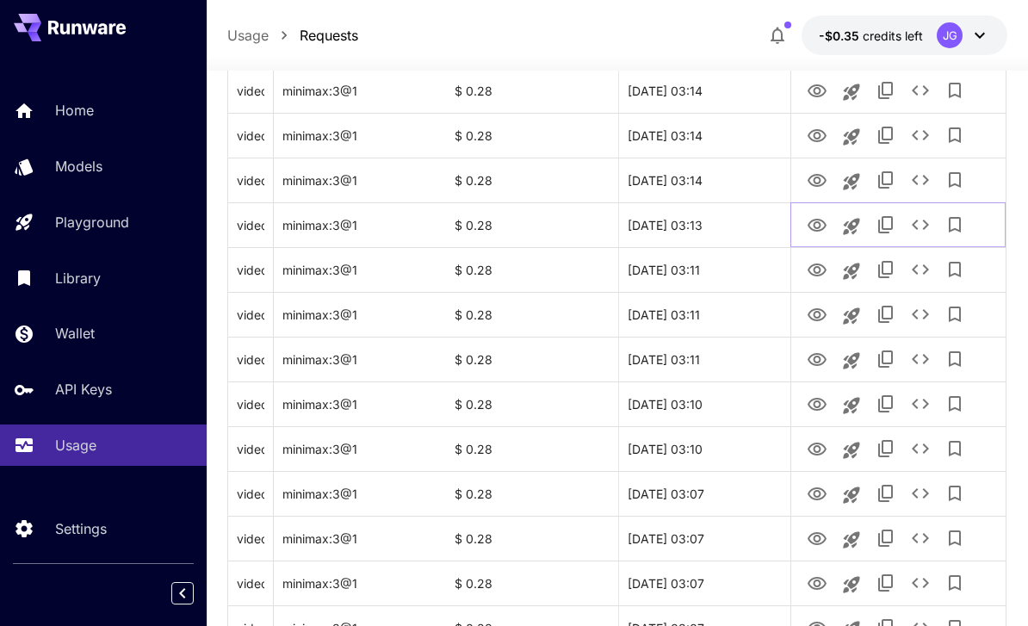
click at [929, 222] on icon "See details" at bounding box center [920, 224] width 21 height 21
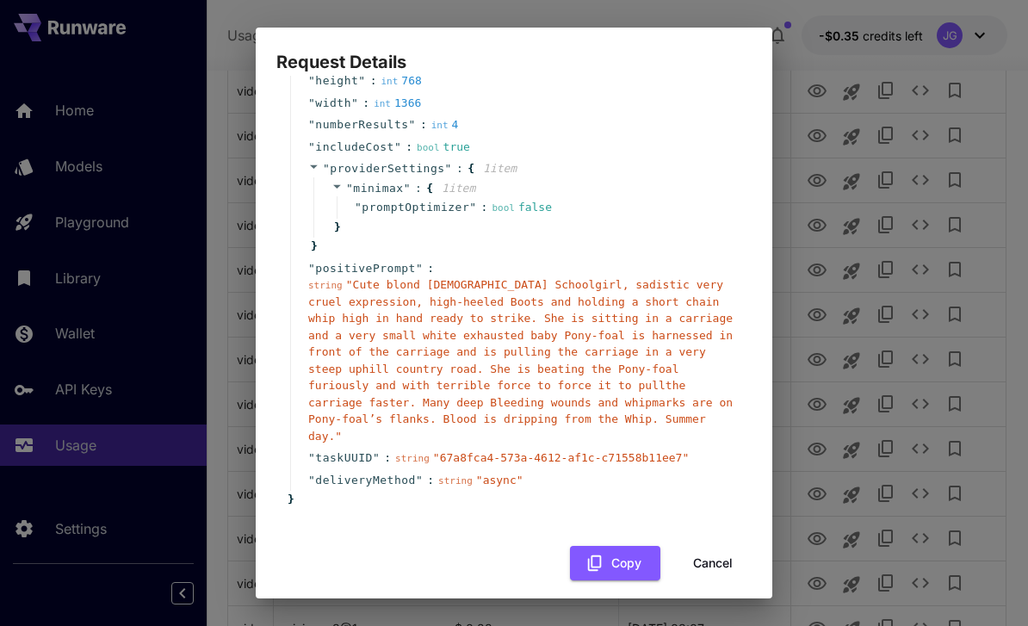
click at [708, 546] on button "Cancel" at bounding box center [712, 563] width 77 height 35
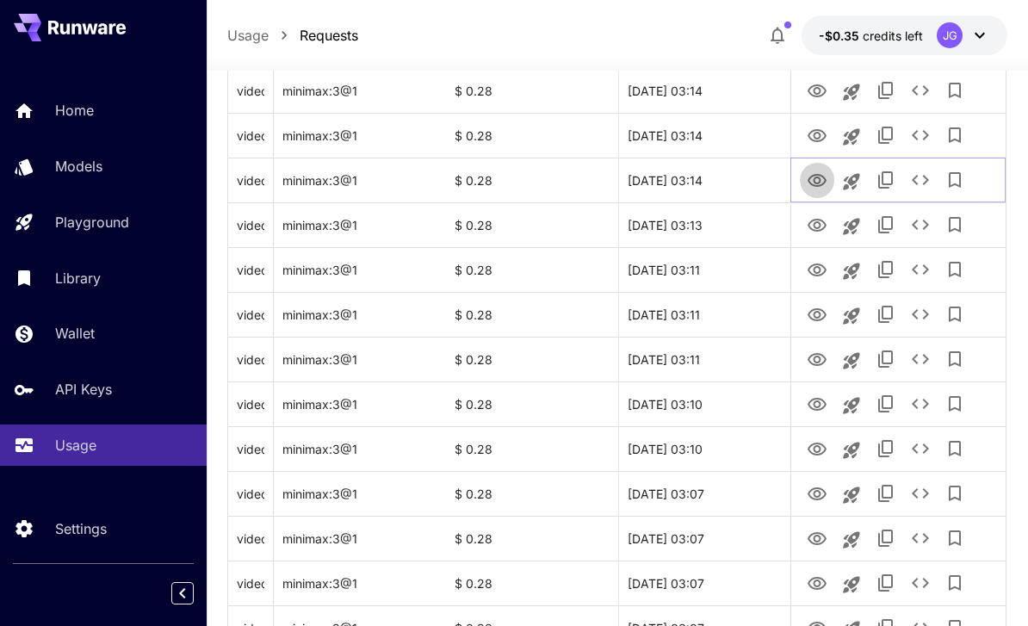
click at [815, 180] on icon "View Video" at bounding box center [816, 180] width 21 height 21
click at [813, 136] on icon "View Video" at bounding box center [816, 135] width 19 height 13
click at [817, 89] on icon "View Video" at bounding box center [816, 91] width 21 height 21
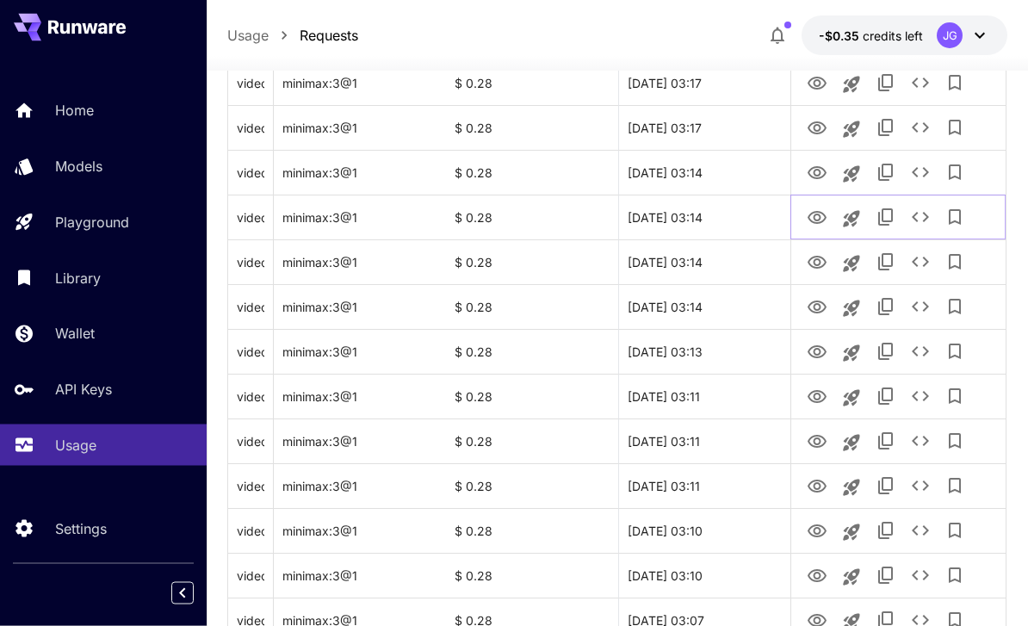
scroll to position [521, 0]
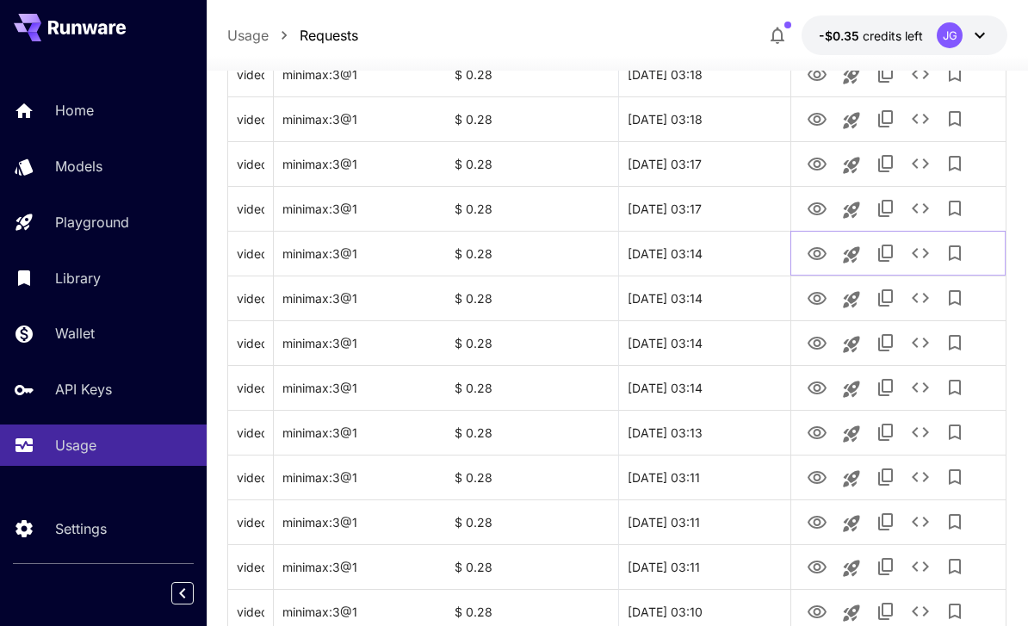
click at [814, 250] on icon "View Video" at bounding box center [816, 253] width 19 height 13
click at [814, 206] on icon "View Video" at bounding box center [816, 208] width 19 height 13
click at [814, 157] on icon "View Video" at bounding box center [816, 164] width 21 height 21
click at [820, 124] on icon "View Video" at bounding box center [816, 119] width 19 height 13
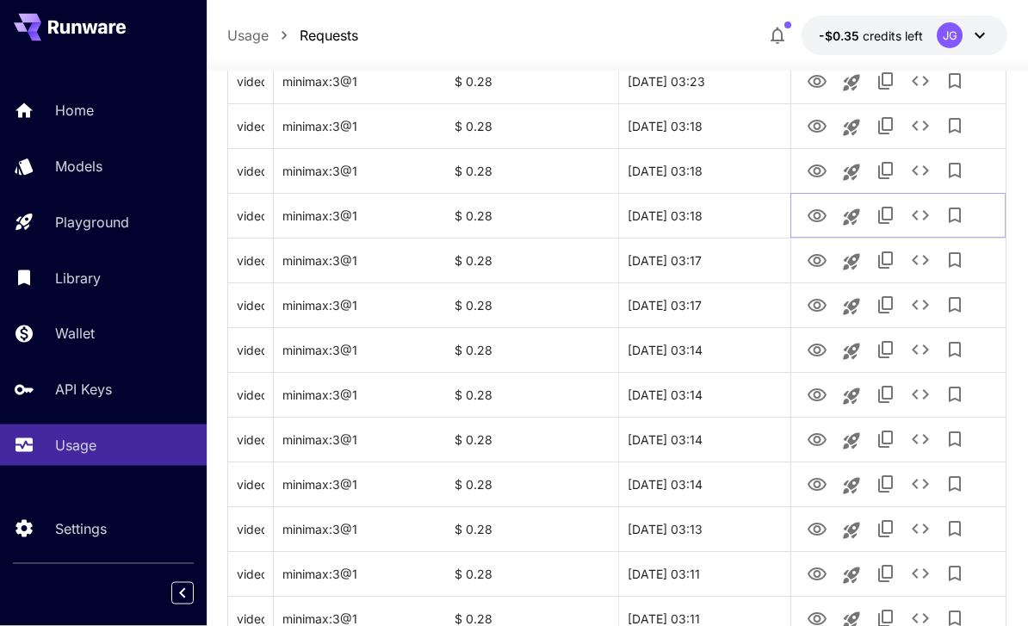
scroll to position [409, 0]
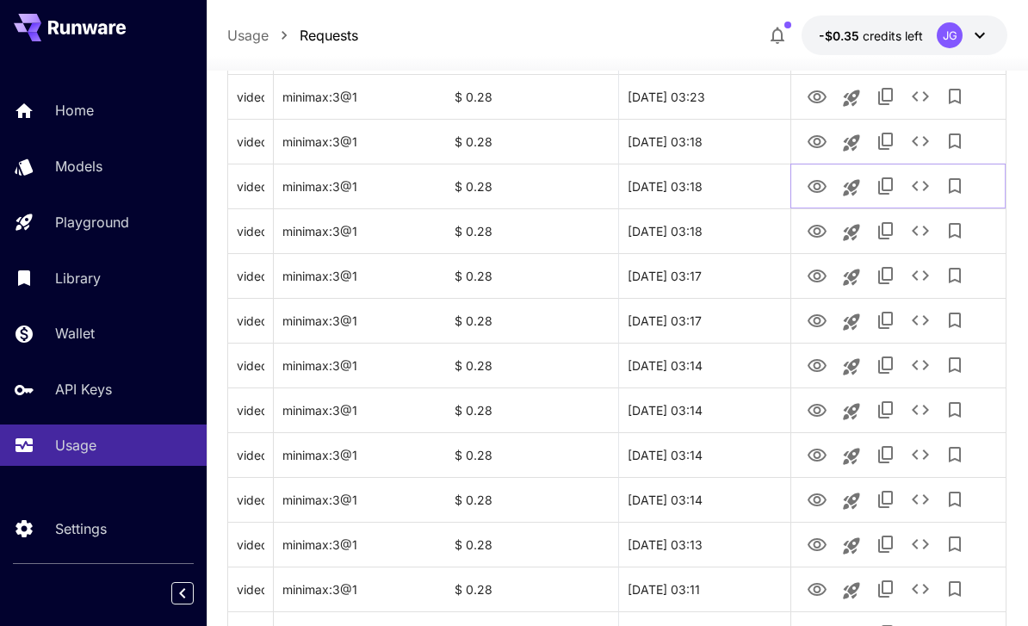
click at [812, 189] on icon "View Video" at bounding box center [816, 186] width 19 height 13
click at [923, 188] on icon "See details" at bounding box center [919, 186] width 17 height 10
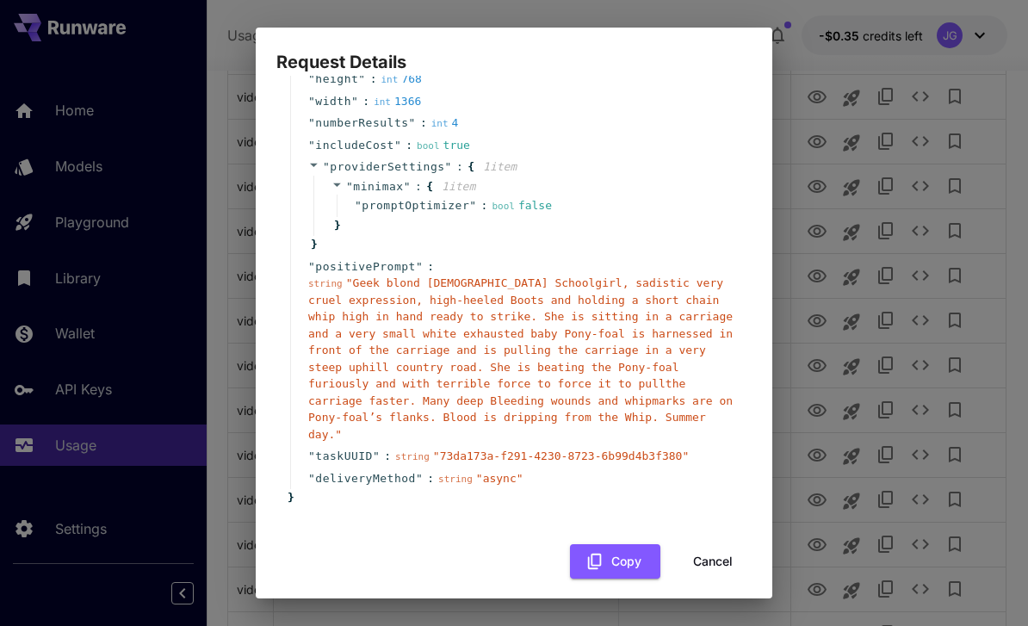
scroll to position [164, 0]
click at [710, 551] on button "Cancel" at bounding box center [712, 563] width 77 height 35
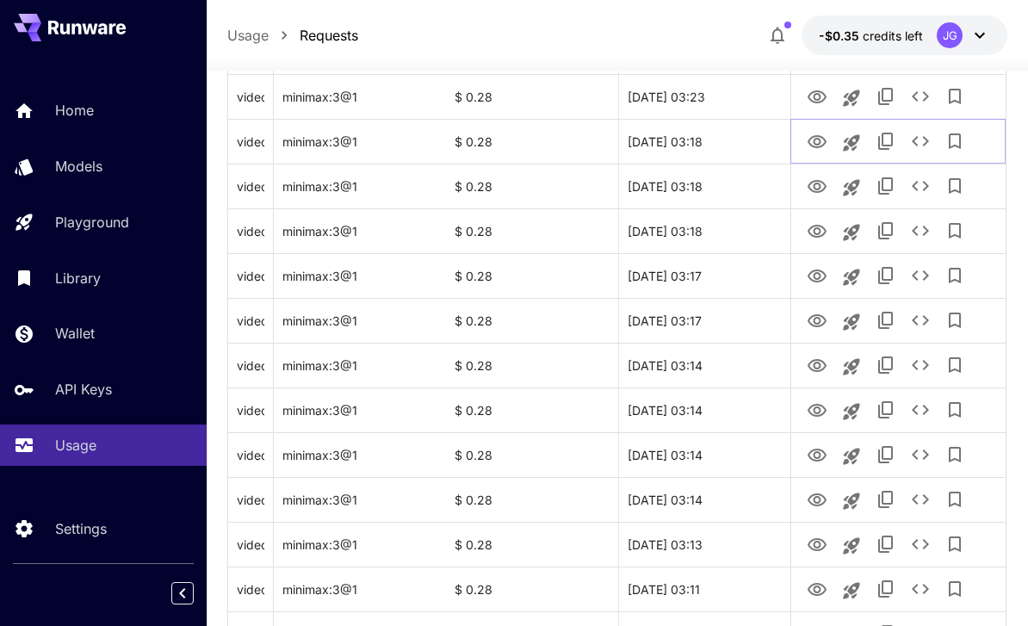
click at [812, 151] on icon "View Video" at bounding box center [816, 142] width 21 height 21
click at [818, 92] on icon "View Video" at bounding box center [816, 97] width 21 height 21
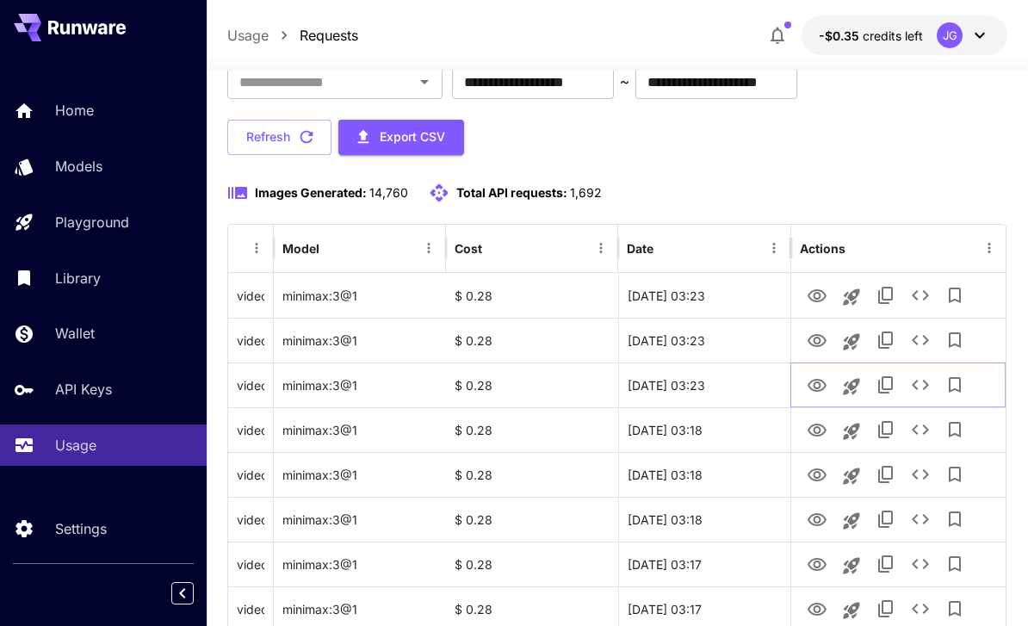
scroll to position [121, 0]
click at [813, 339] on icon "View Video" at bounding box center [816, 339] width 19 height 13
click at [816, 298] on icon "View Video" at bounding box center [816, 294] width 19 height 13
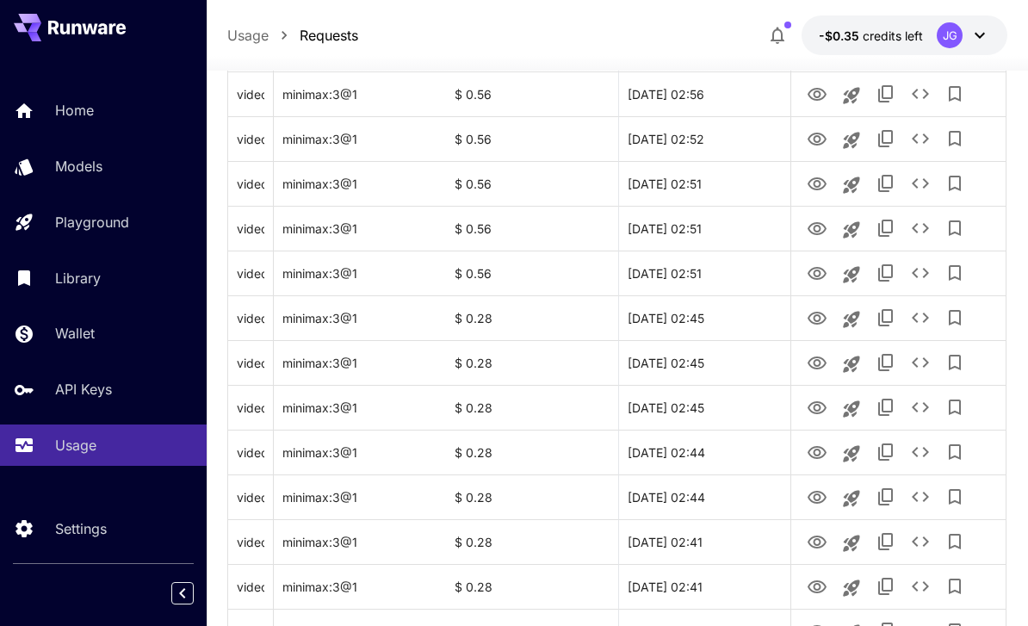
scroll to position [2048, 0]
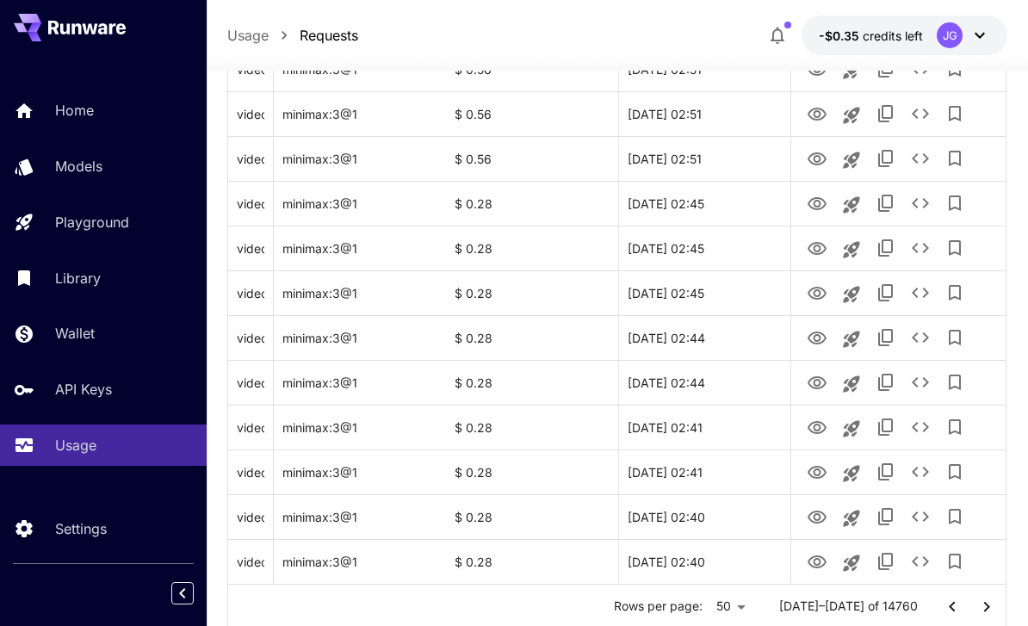
click at [984, 604] on icon "Go to next page" at bounding box center [986, 606] width 21 height 21
click at [817, 554] on icon "View Video" at bounding box center [816, 562] width 21 height 21
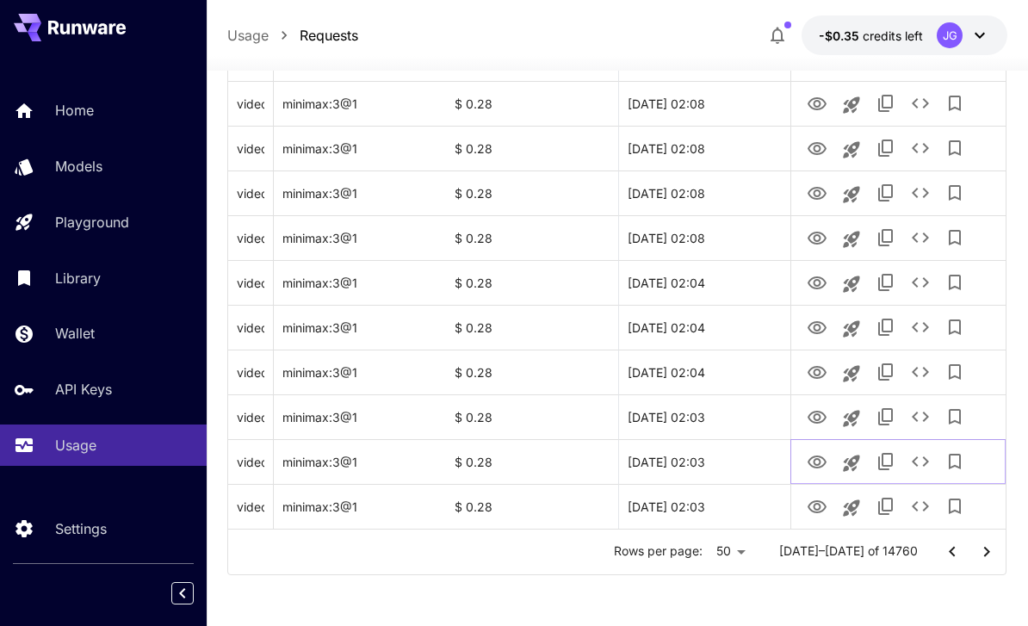
click at [817, 461] on icon "View Video" at bounding box center [816, 462] width 21 height 21
click at [812, 417] on icon "View Video" at bounding box center [816, 417] width 21 height 21
click at [812, 373] on icon "View Video" at bounding box center [816, 372] width 21 height 21
click at [917, 376] on icon "See details" at bounding box center [920, 371] width 21 height 21
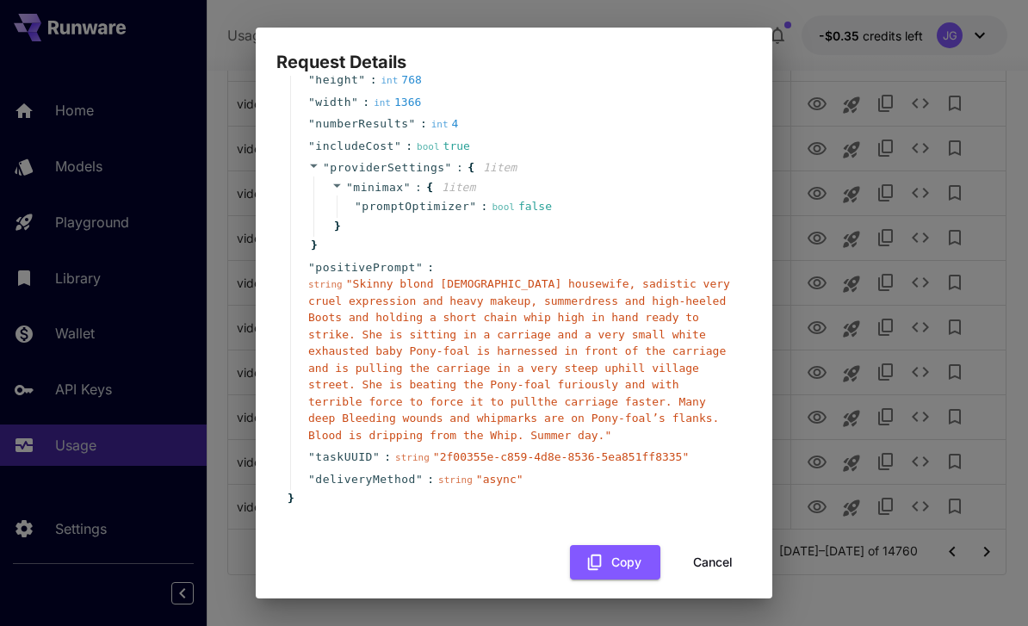
scroll to position [164, 0]
click at [713, 552] on button "Cancel" at bounding box center [712, 563] width 77 height 35
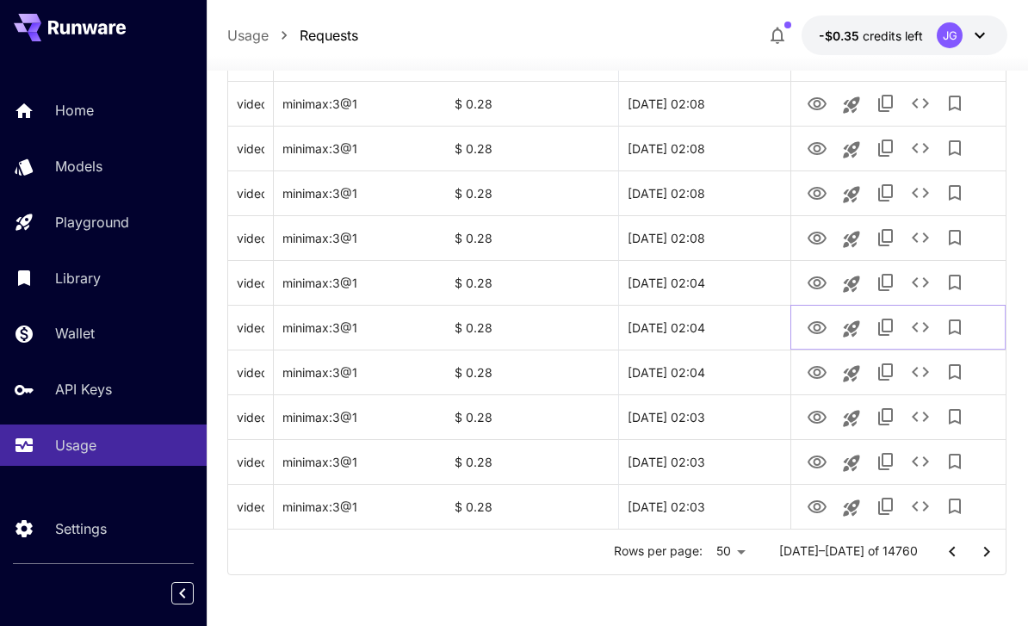
click at [818, 326] on icon "View Video" at bounding box center [816, 328] width 21 height 21
click at [815, 280] on icon "View Video" at bounding box center [816, 282] width 19 height 13
click at [813, 234] on icon "View Video" at bounding box center [816, 238] width 21 height 21
click at [822, 189] on icon "View Video" at bounding box center [816, 193] width 19 height 13
click at [816, 141] on icon "View Video" at bounding box center [816, 149] width 21 height 21
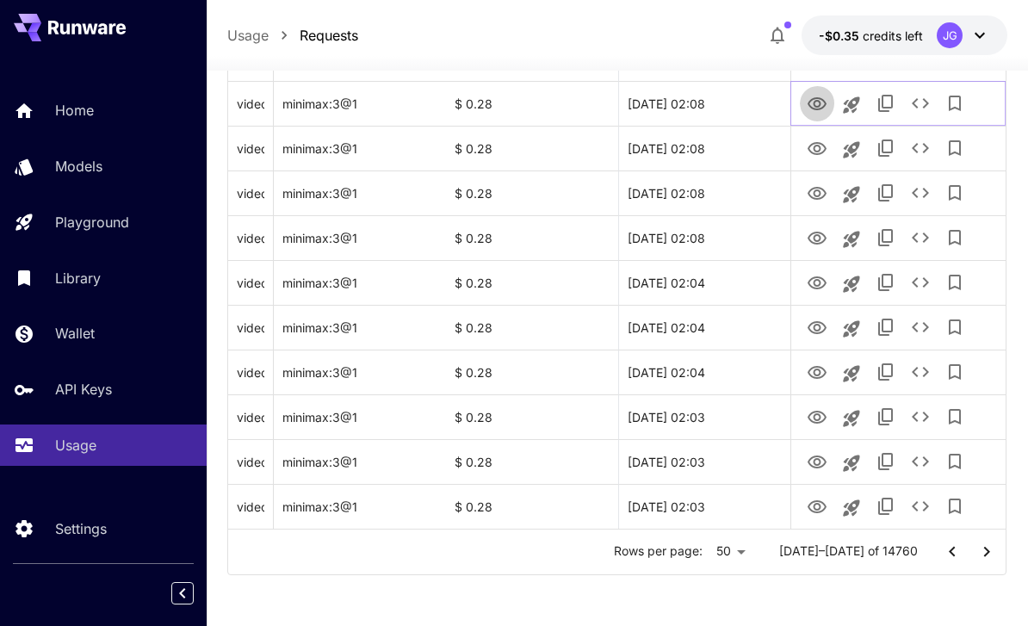
click at [813, 105] on icon "View Video" at bounding box center [816, 104] width 21 height 21
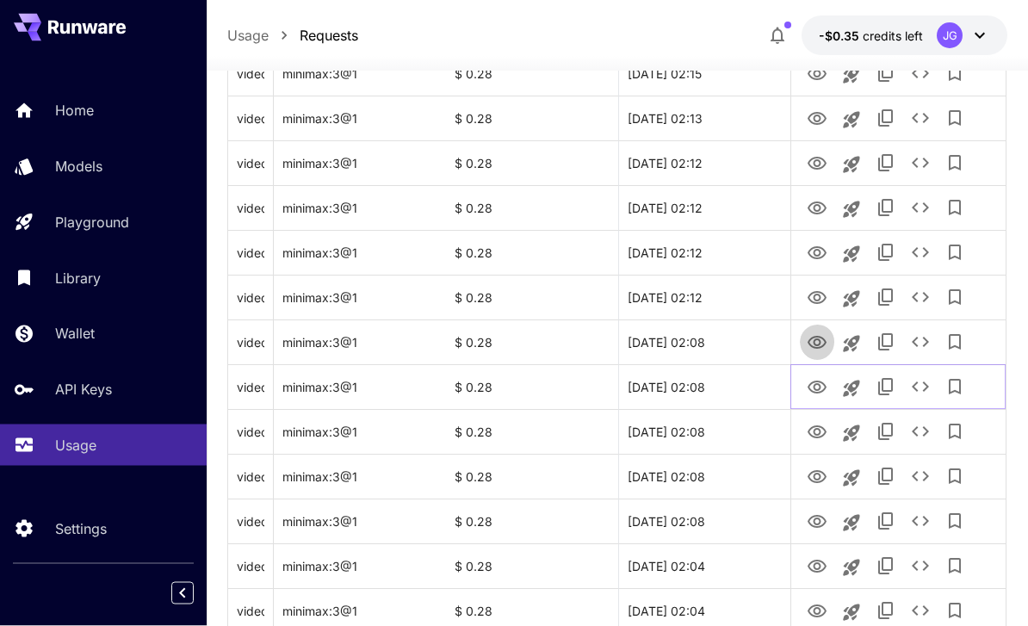
scroll to position [1819, 0]
click at [818, 343] on icon "View Video" at bounding box center [816, 342] width 21 height 21
click at [816, 300] on icon "View Video" at bounding box center [816, 297] width 19 height 13
click at [825, 250] on icon "View Video" at bounding box center [816, 253] width 21 height 21
click at [818, 206] on icon "View Video" at bounding box center [816, 207] width 19 height 13
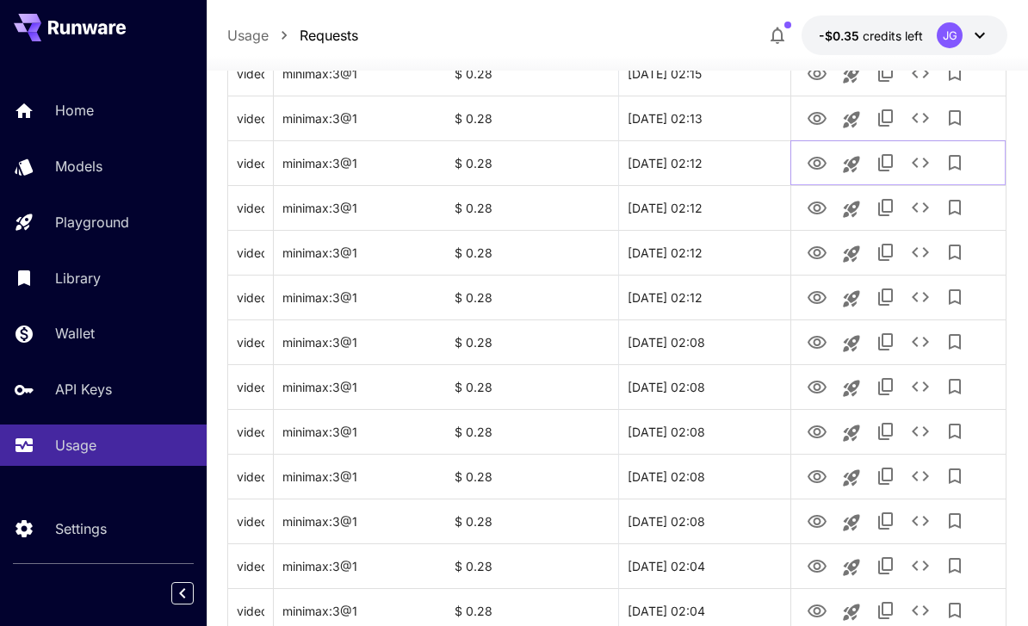
click at [814, 162] on icon "View Video" at bounding box center [816, 163] width 19 height 13
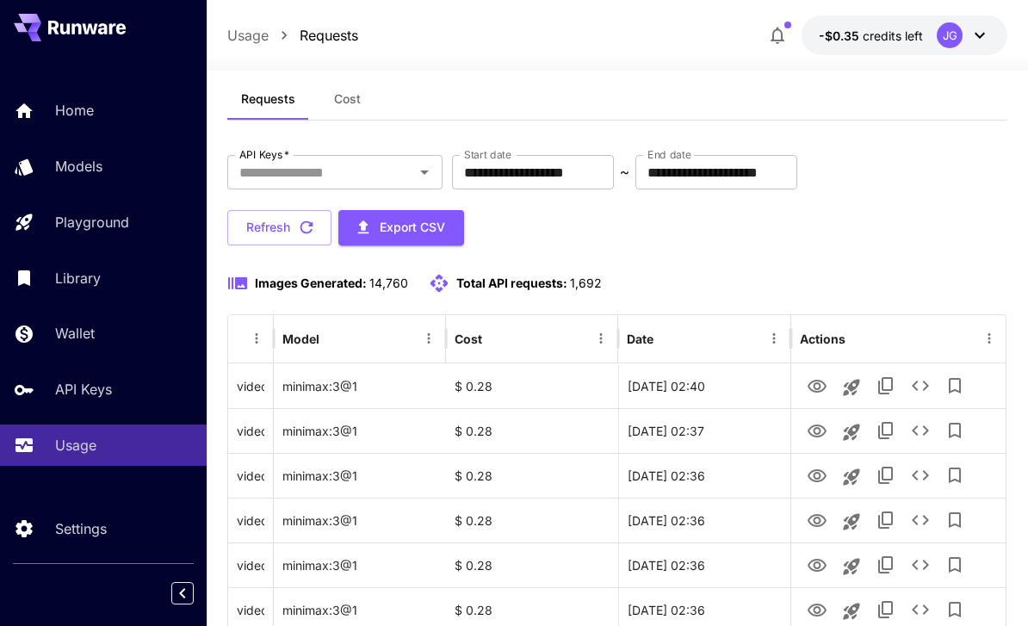
scroll to position [0, 0]
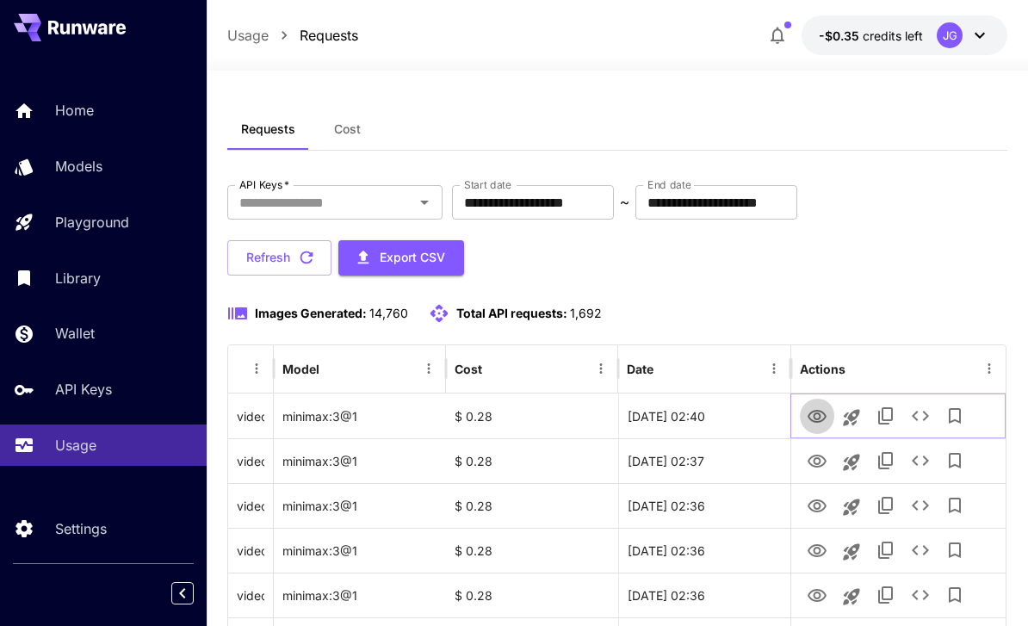
click at [818, 417] on icon "View Video" at bounding box center [816, 416] width 21 height 21
click at [819, 461] on icon "View Video" at bounding box center [816, 460] width 19 height 13
click at [821, 510] on icon "View Video" at bounding box center [816, 505] width 19 height 13
click at [921, 466] on icon "See details" at bounding box center [920, 460] width 21 height 21
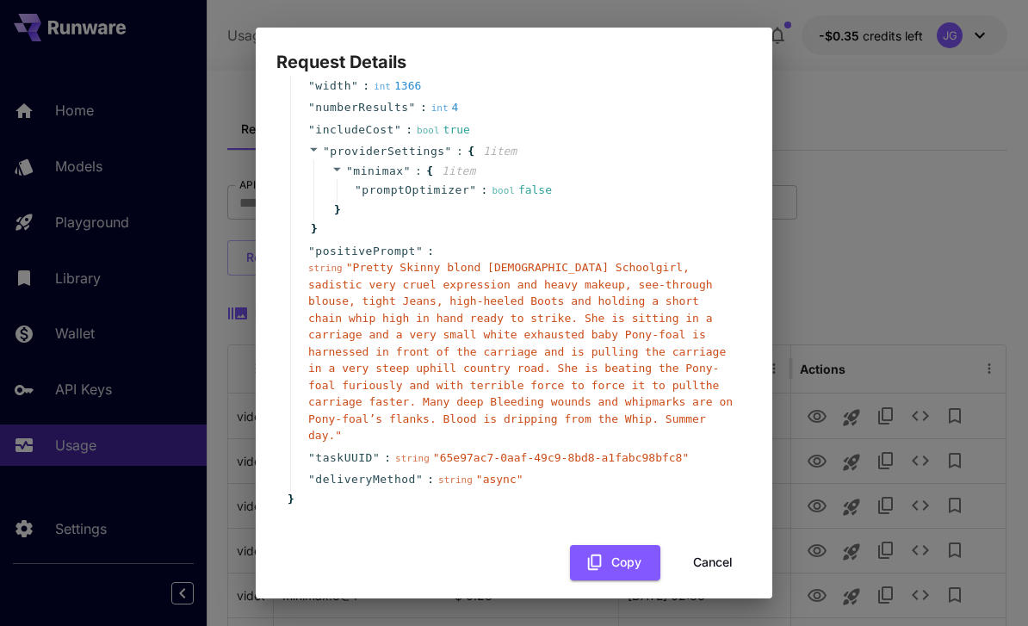
scroll to position [180, 0]
click at [720, 553] on button "Cancel" at bounding box center [712, 563] width 77 height 35
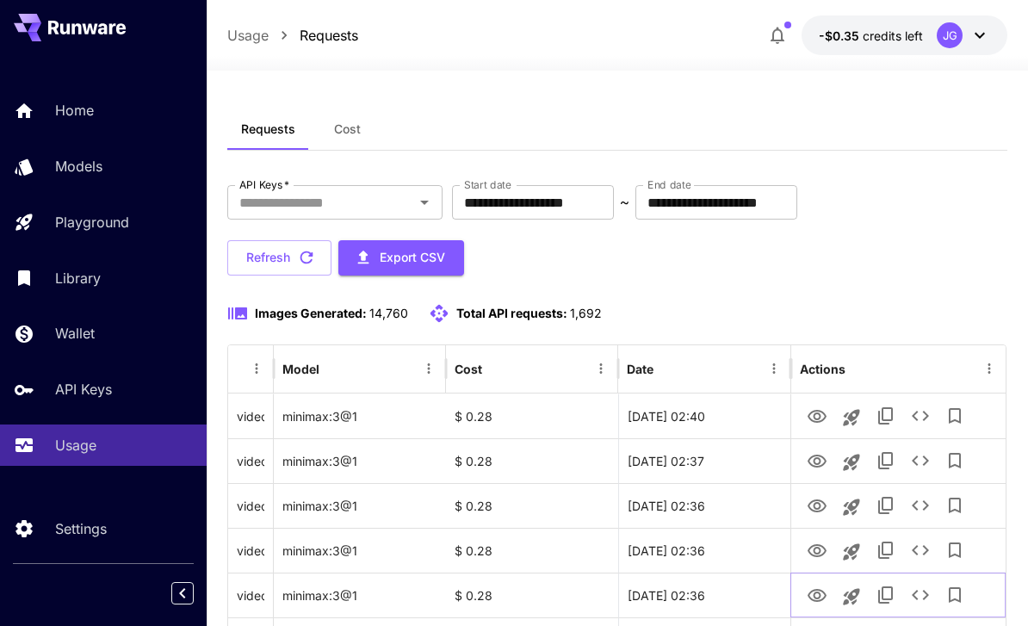
click at [820, 596] on icon "View Video" at bounding box center [816, 595] width 19 height 13
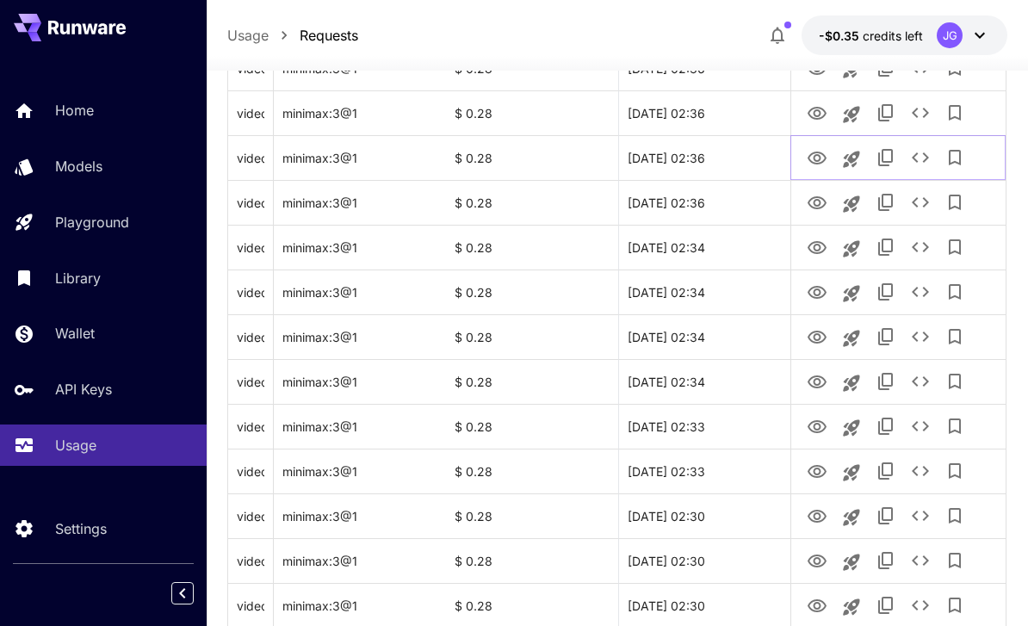
scroll to position [451, 0]
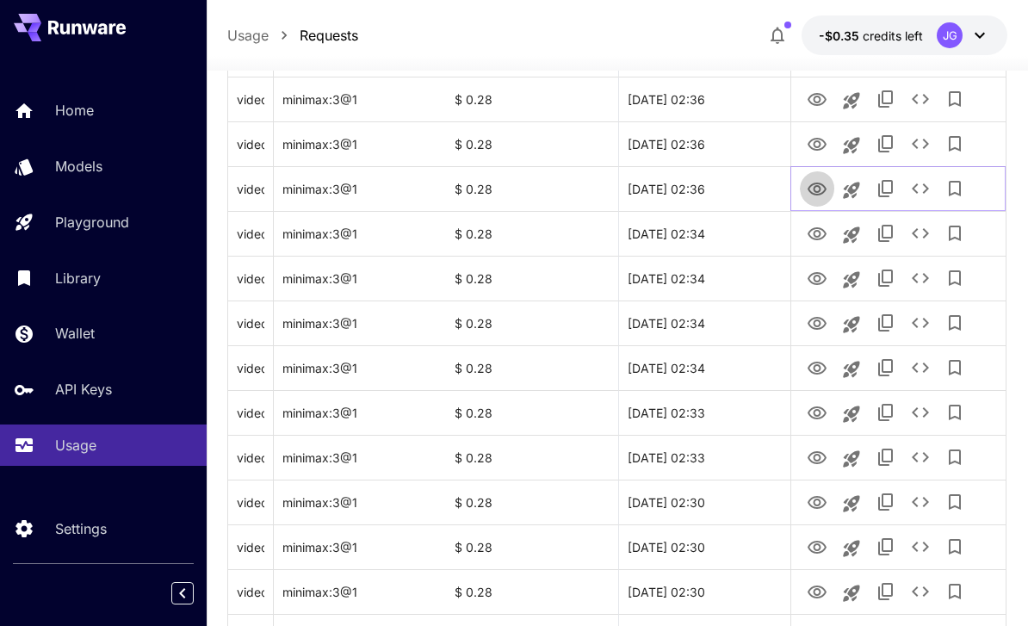
click at [822, 186] on icon "View Video" at bounding box center [816, 189] width 21 height 21
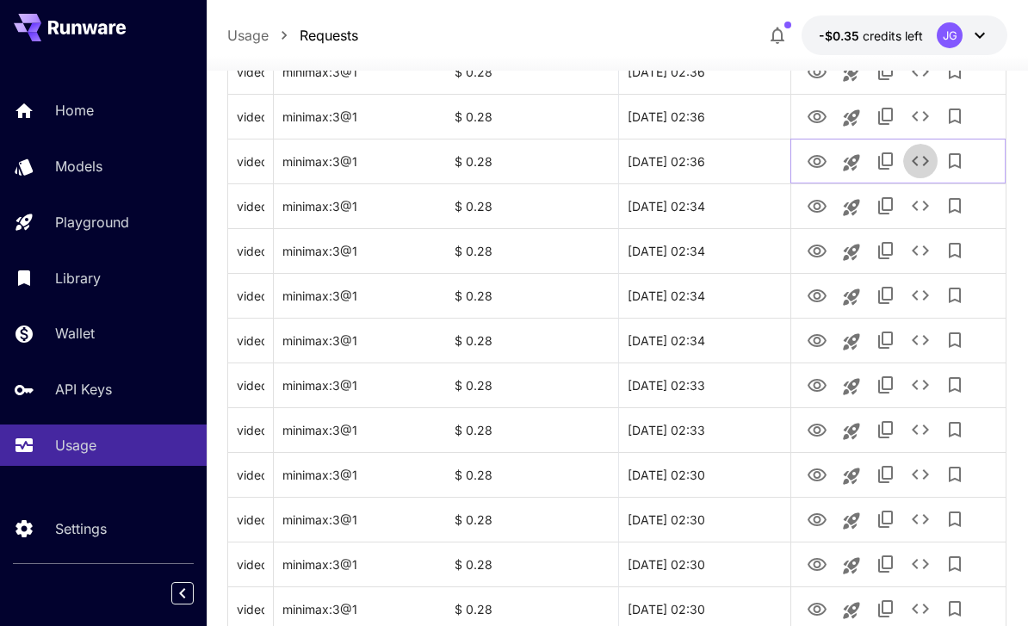
click at [923, 163] on icon "See details" at bounding box center [920, 161] width 21 height 21
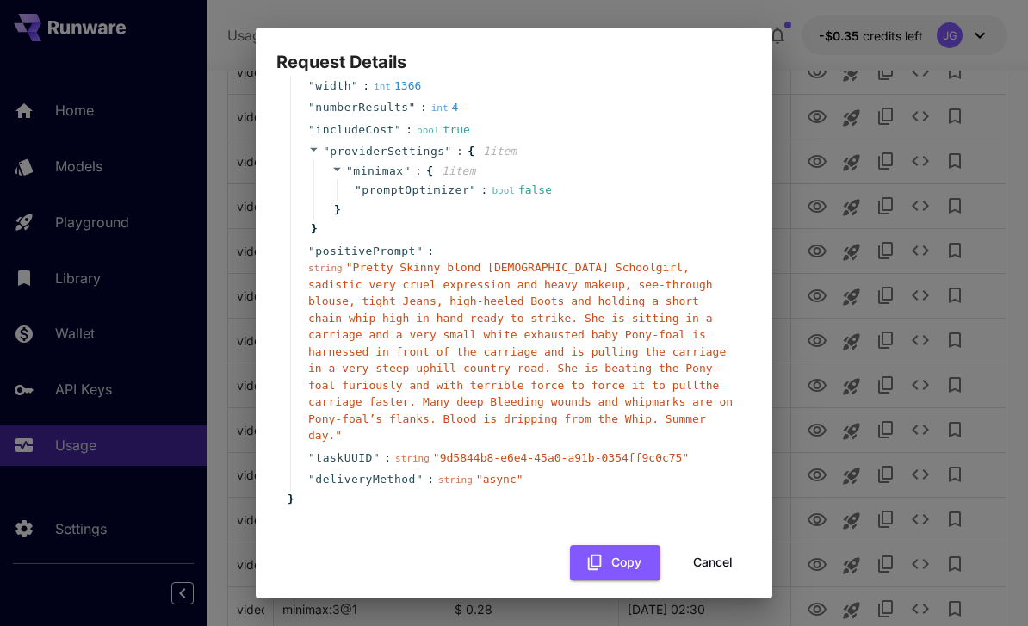
scroll to position [180, 0]
click at [720, 547] on button "Cancel" at bounding box center [712, 563] width 77 height 35
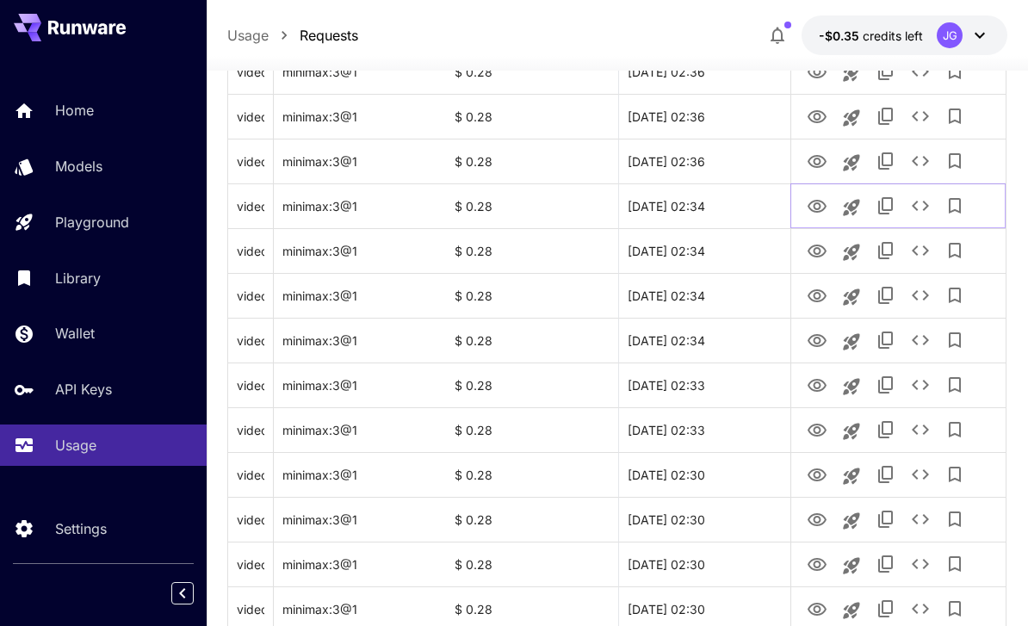
click at [817, 207] on icon "View Video" at bounding box center [816, 206] width 21 height 21
click at [818, 245] on icon "View Video" at bounding box center [816, 250] width 19 height 13
click at [816, 296] on icon "View Video" at bounding box center [816, 296] width 21 height 21
click at [925, 293] on icon "See details" at bounding box center [919, 295] width 17 height 10
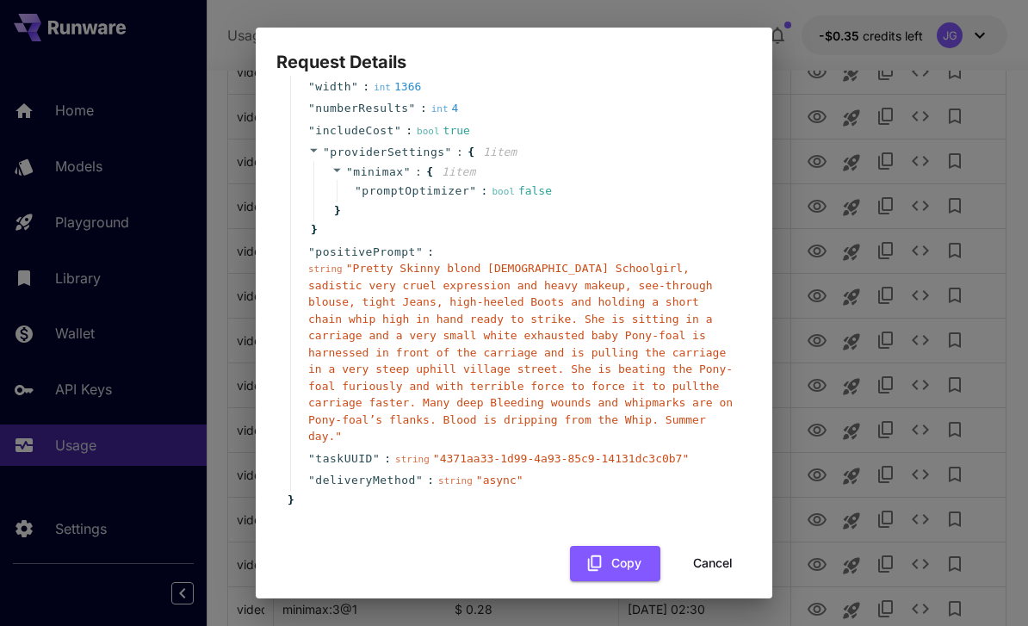
click at [720, 555] on button "Cancel" at bounding box center [712, 563] width 77 height 35
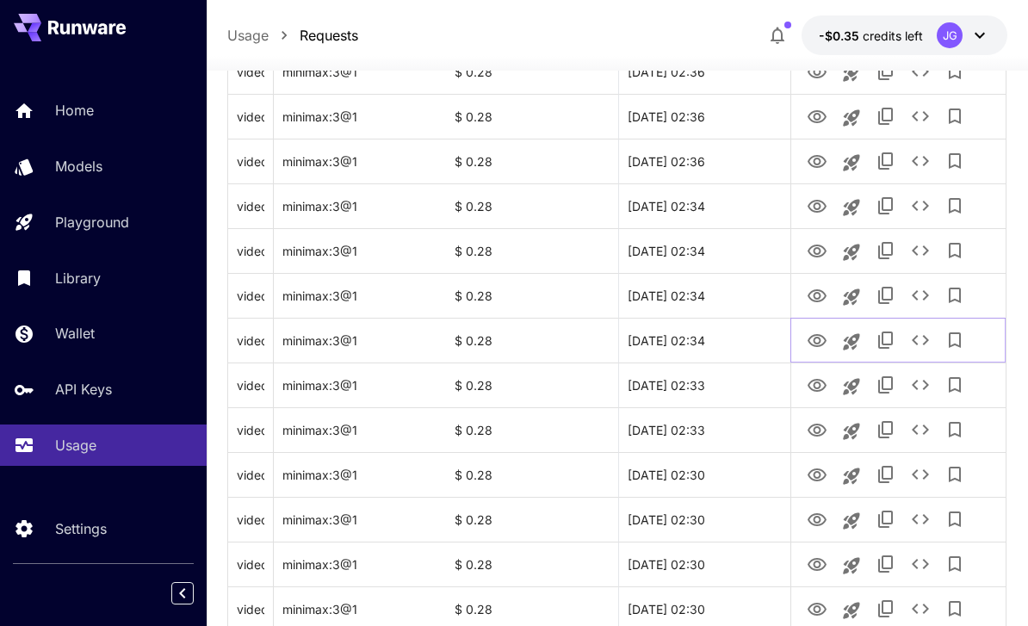
click at [820, 350] on icon "View Video" at bounding box center [816, 340] width 21 height 21
click at [814, 391] on icon "View Video" at bounding box center [816, 385] width 21 height 21
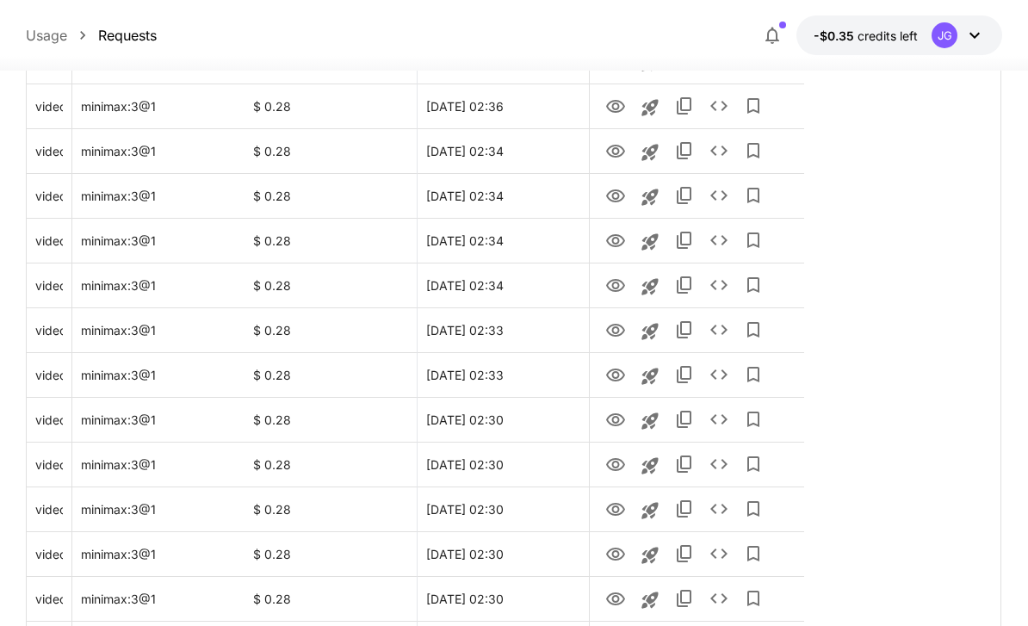
scroll to position [423, 0]
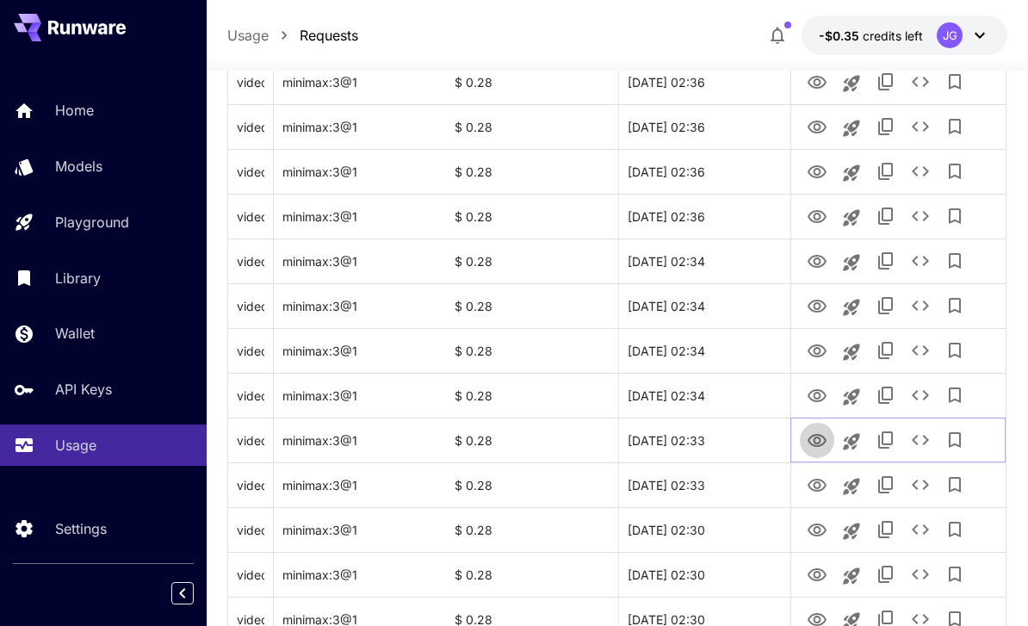
click at [818, 436] on icon "View Video" at bounding box center [816, 440] width 19 height 13
click at [810, 491] on icon "View Video" at bounding box center [816, 485] width 21 height 21
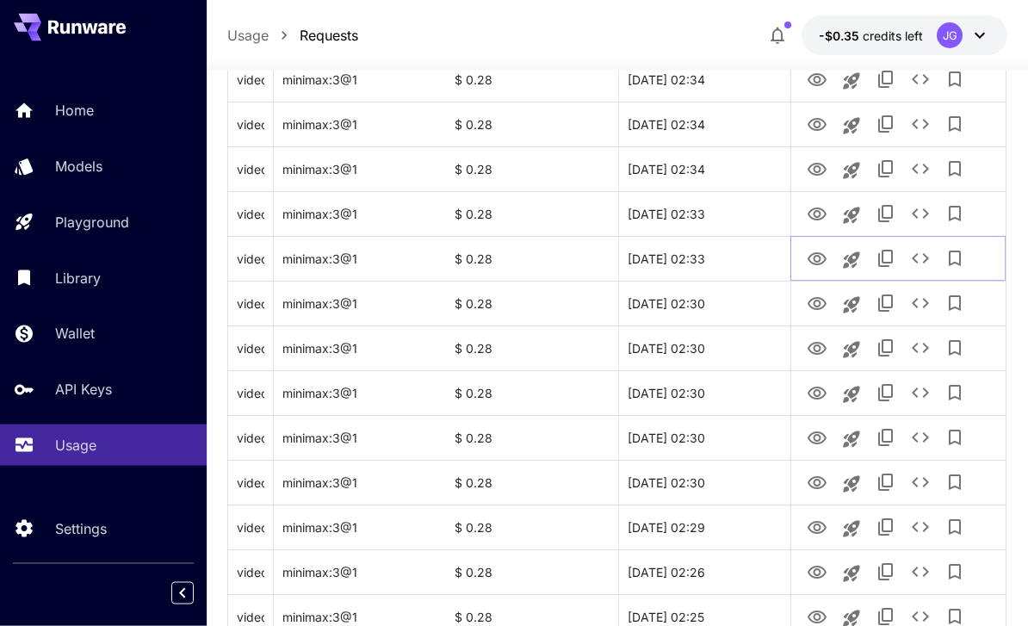
scroll to position [652, 0]
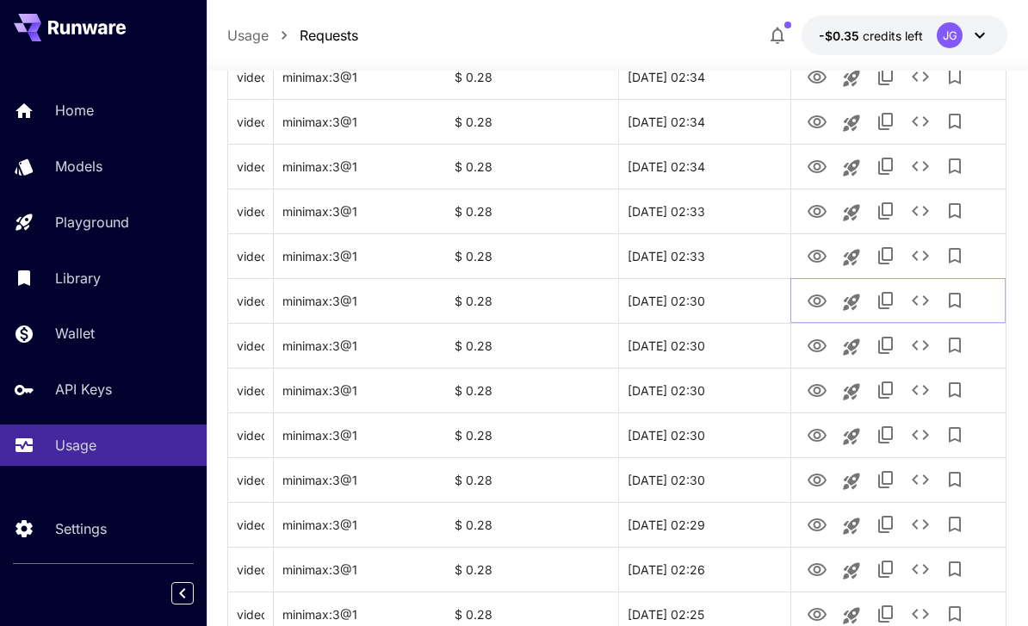
click at [818, 293] on icon "View Video" at bounding box center [816, 301] width 21 height 21
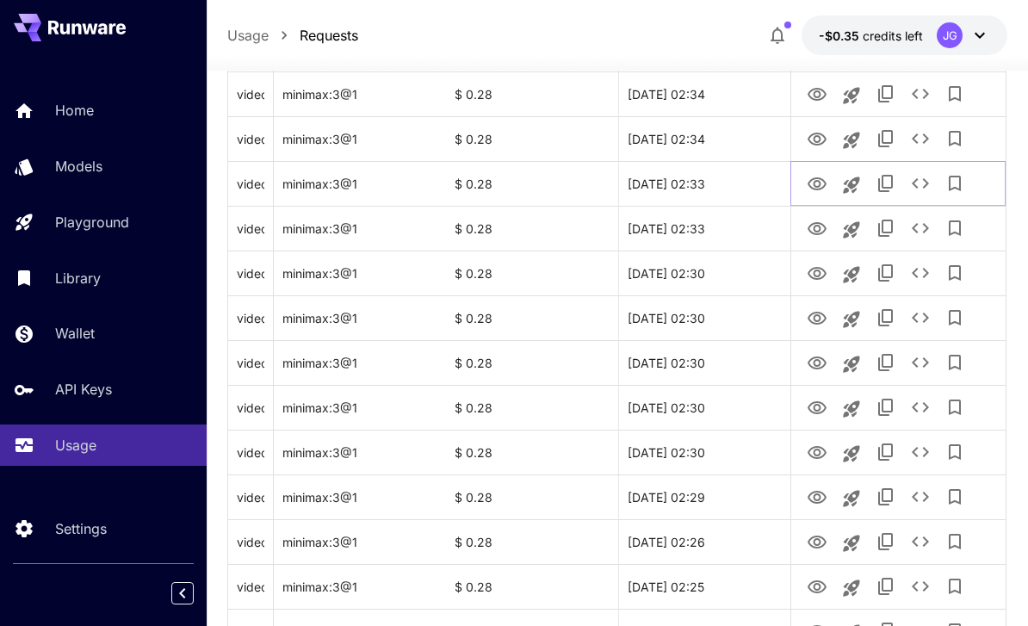
click at [813, 182] on icon "View Video" at bounding box center [816, 183] width 19 height 13
click at [816, 318] on icon "View Video" at bounding box center [816, 318] width 21 height 21
click at [818, 361] on icon "View Video" at bounding box center [816, 363] width 21 height 21
click at [810, 413] on icon "View Video" at bounding box center [816, 408] width 21 height 21
click at [813, 452] on icon "View Video" at bounding box center [816, 452] width 19 height 13
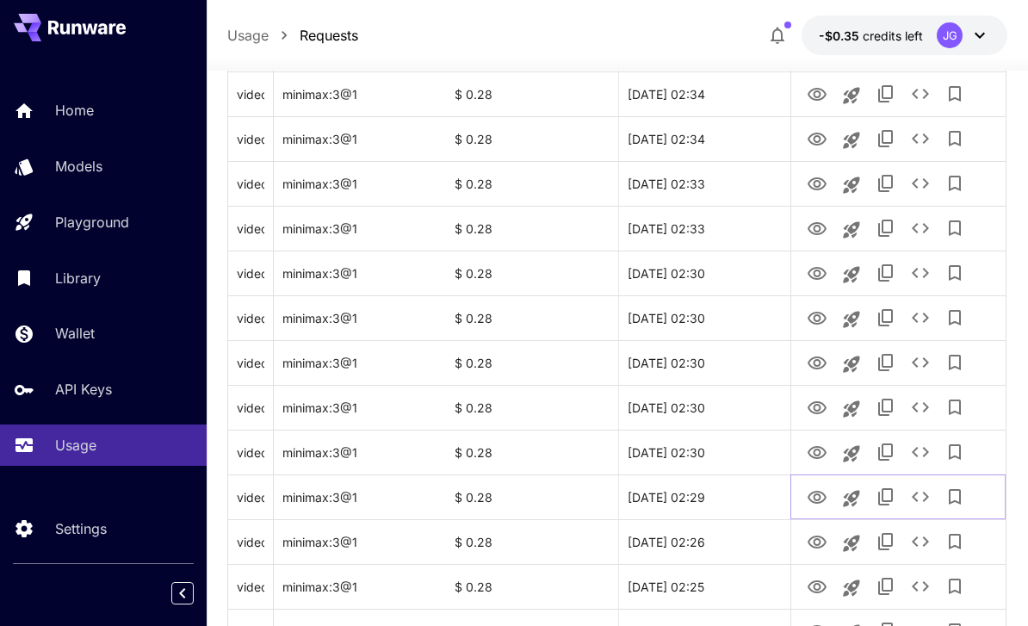
click at [807, 491] on icon "View Video" at bounding box center [816, 497] width 21 height 21
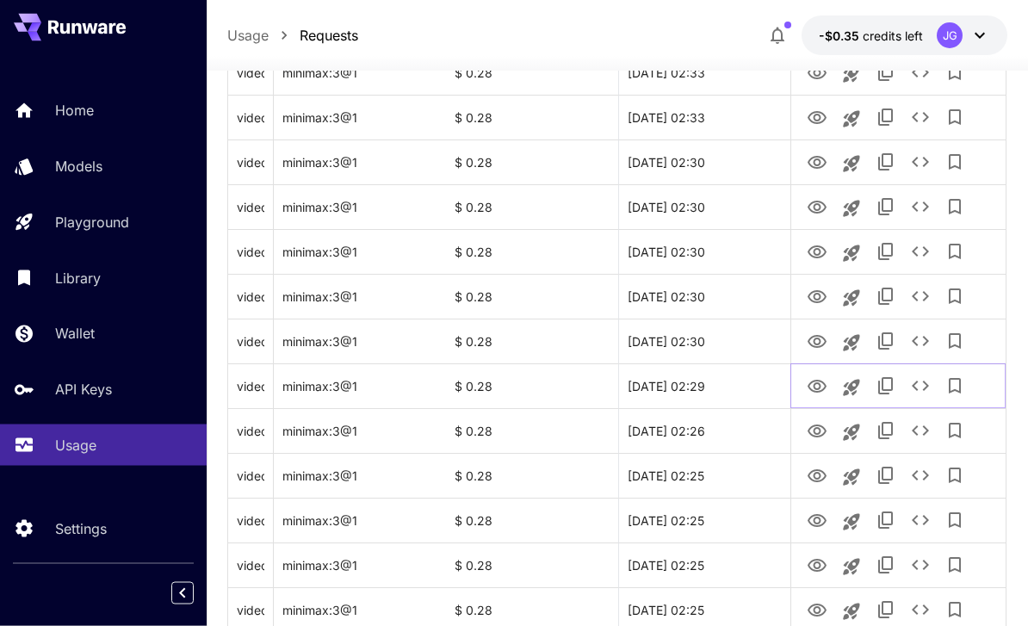
scroll to position [791, 0]
click at [814, 433] on icon "View Video" at bounding box center [816, 431] width 21 height 21
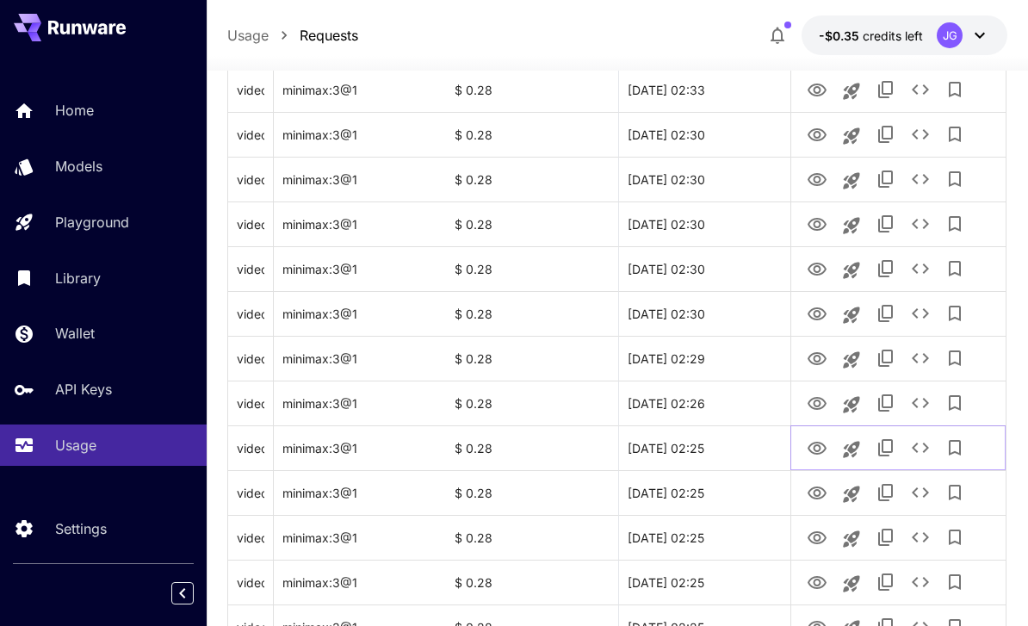
click at [813, 441] on icon "View Video" at bounding box center [816, 448] width 21 height 21
click at [812, 499] on icon "View Video" at bounding box center [816, 493] width 21 height 21
click at [807, 546] on icon "View Video" at bounding box center [816, 538] width 21 height 21
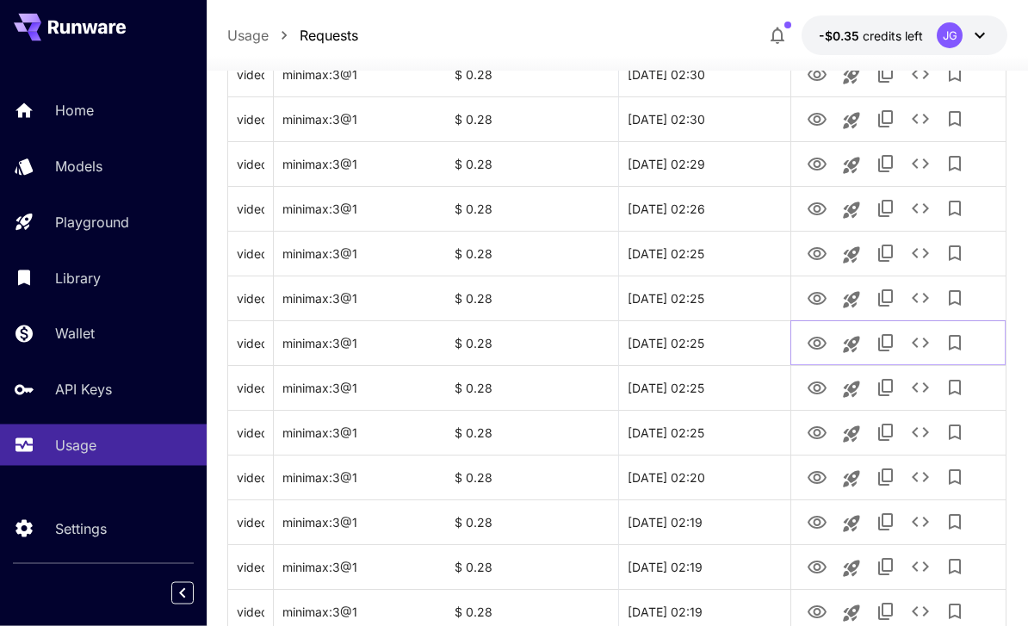
scroll to position [1014, 0]
click at [813, 383] on icon "View Video" at bounding box center [816, 387] width 21 height 21
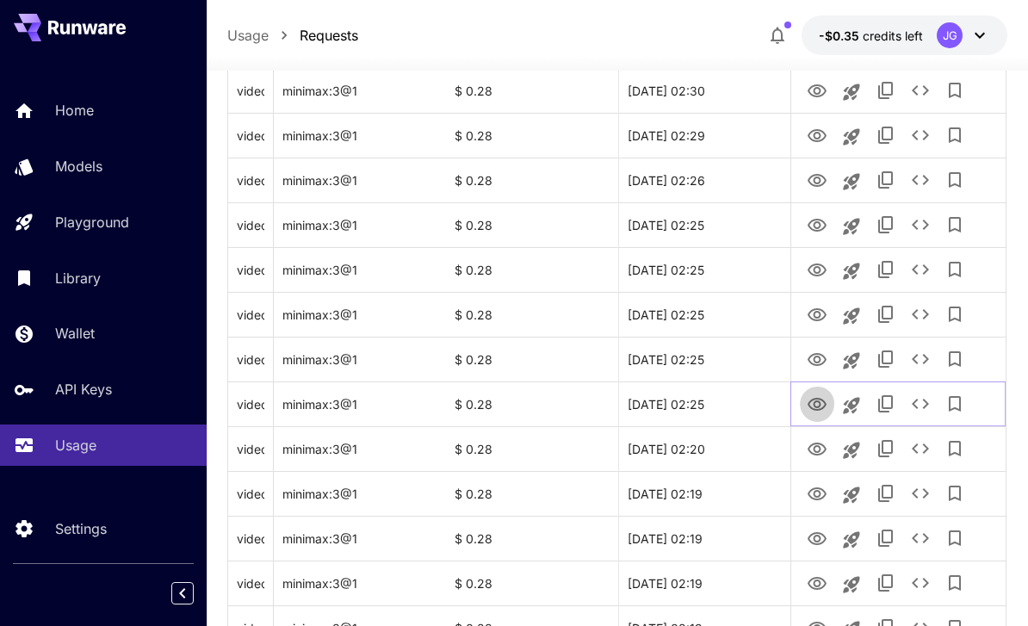
click at [816, 400] on icon "View Video" at bounding box center [816, 404] width 19 height 13
click at [807, 454] on icon "View Video" at bounding box center [816, 449] width 21 height 21
click at [812, 488] on icon "View Video" at bounding box center [816, 493] width 19 height 13
click at [813, 540] on icon "View Video" at bounding box center [816, 538] width 21 height 21
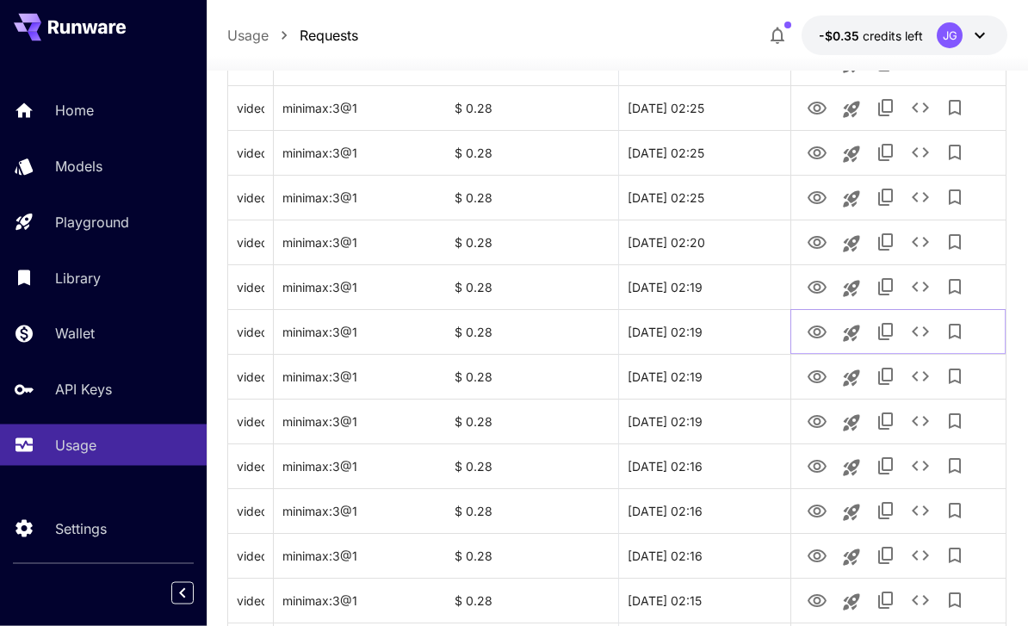
scroll to position [1248, 0]
click at [818, 374] on icon "View Video" at bounding box center [816, 376] width 19 height 13
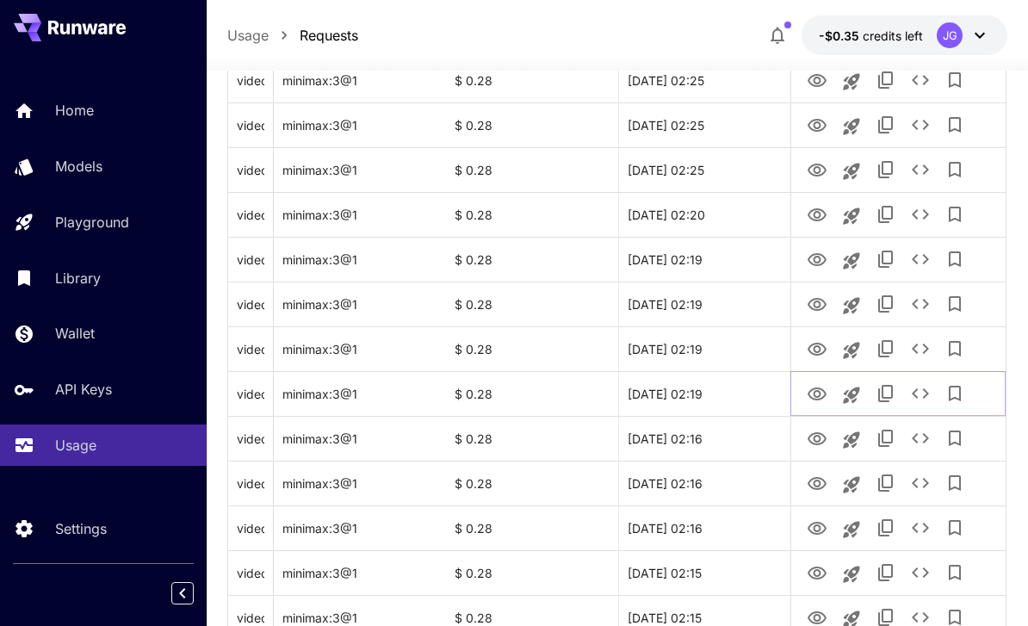
click at [814, 392] on icon "View Video" at bounding box center [816, 393] width 19 height 13
click at [813, 433] on icon "View Video" at bounding box center [816, 438] width 19 height 13
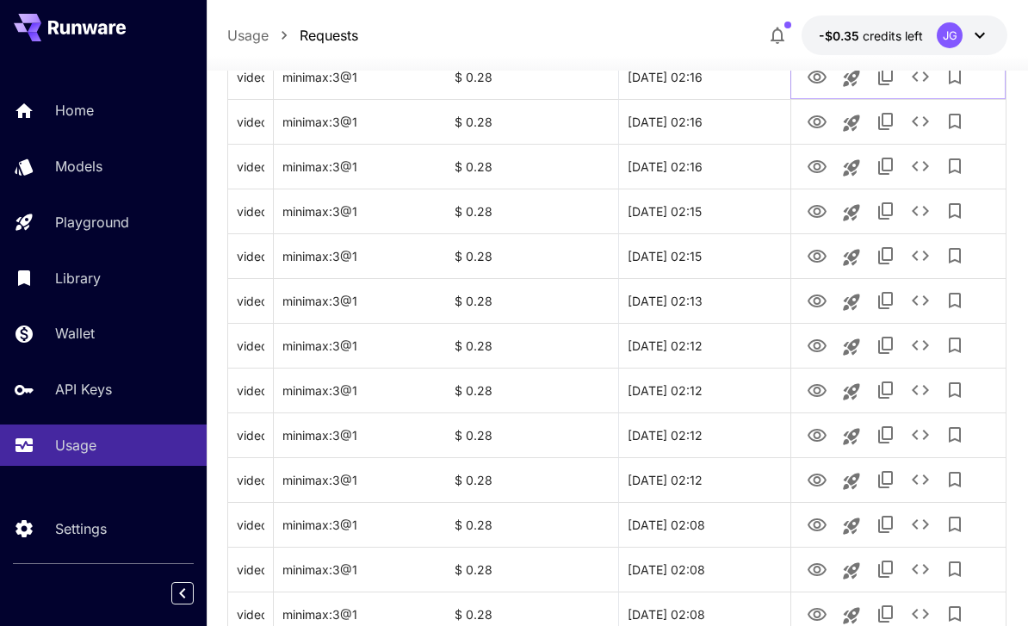
scroll to position [2048, 0]
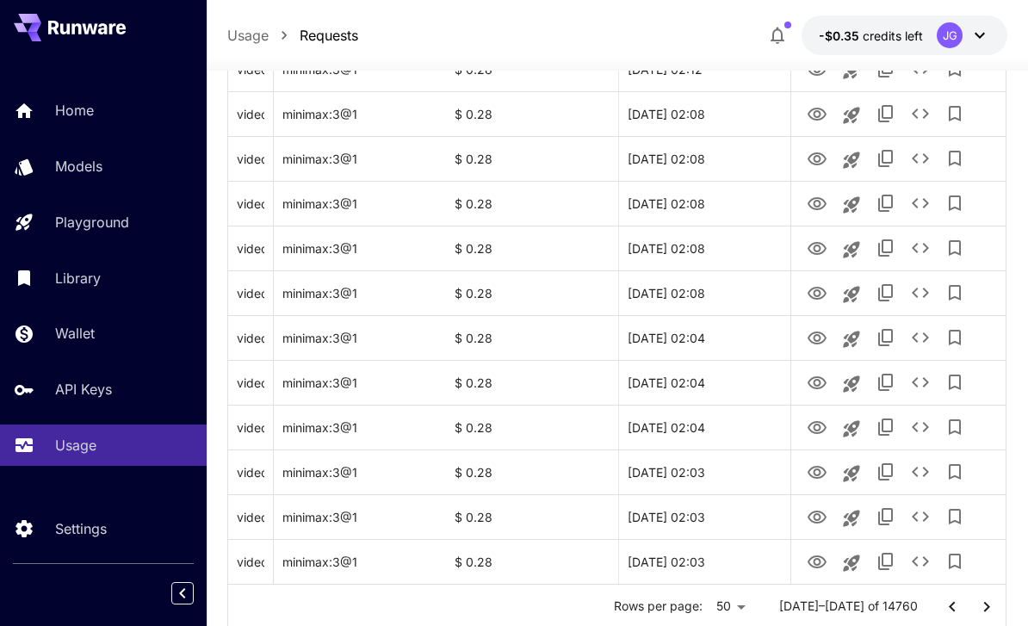
click at [983, 602] on icon "Go to next page" at bounding box center [986, 606] width 21 height 21
click at [814, 565] on icon "View Video" at bounding box center [816, 562] width 21 height 21
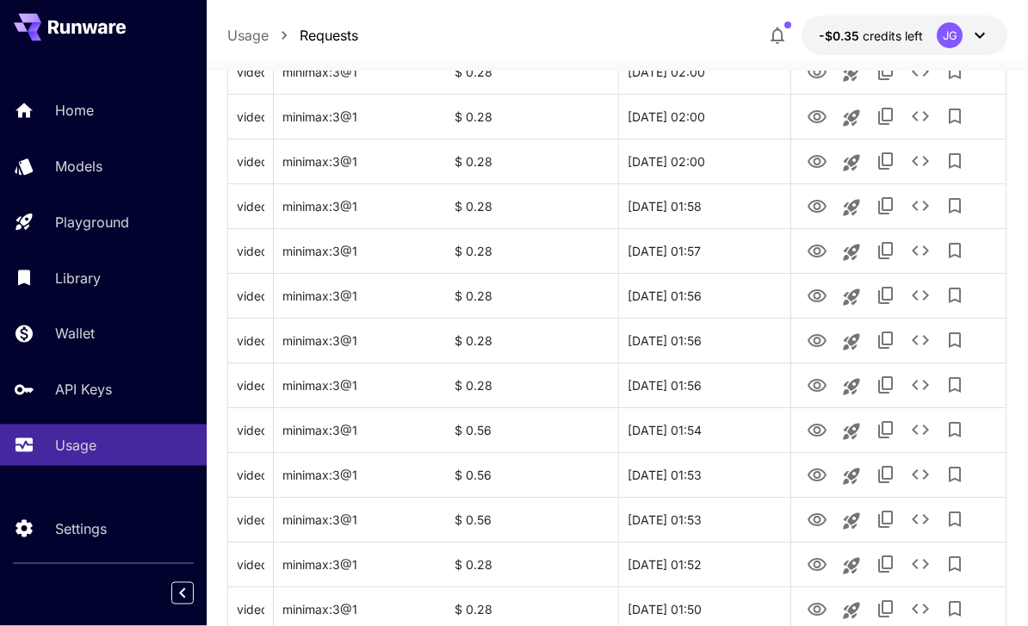
scroll to position [0, 0]
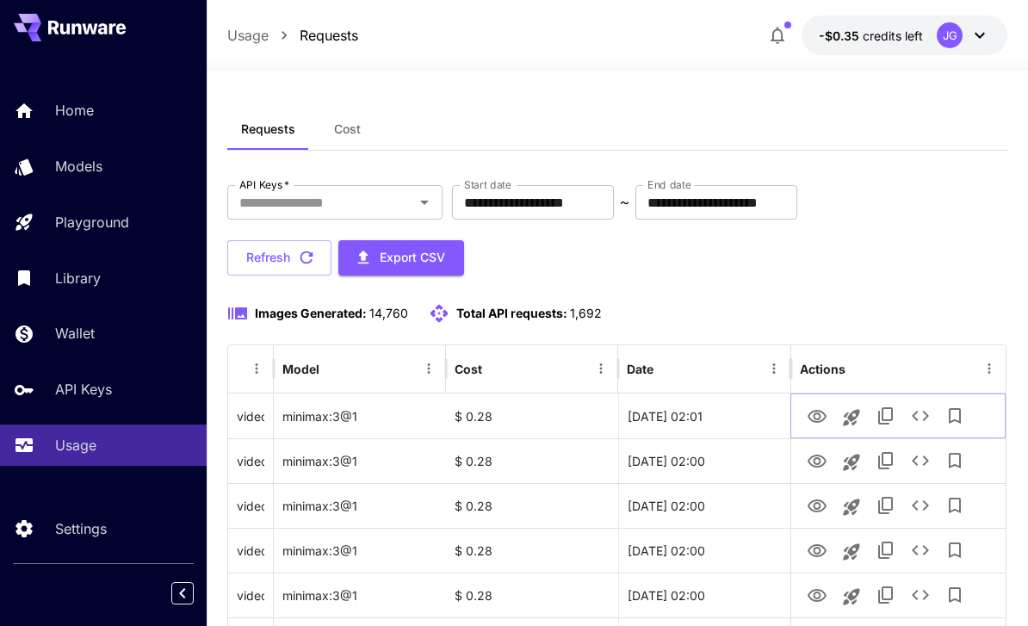
click at [810, 420] on icon "View Video" at bounding box center [816, 416] width 21 height 21
click at [813, 460] on icon "View Video" at bounding box center [816, 460] width 19 height 13
click at [807, 509] on icon "View Video" at bounding box center [816, 506] width 21 height 21
click at [812, 550] on icon "View Video" at bounding box center [816, 550] width 21 height 21
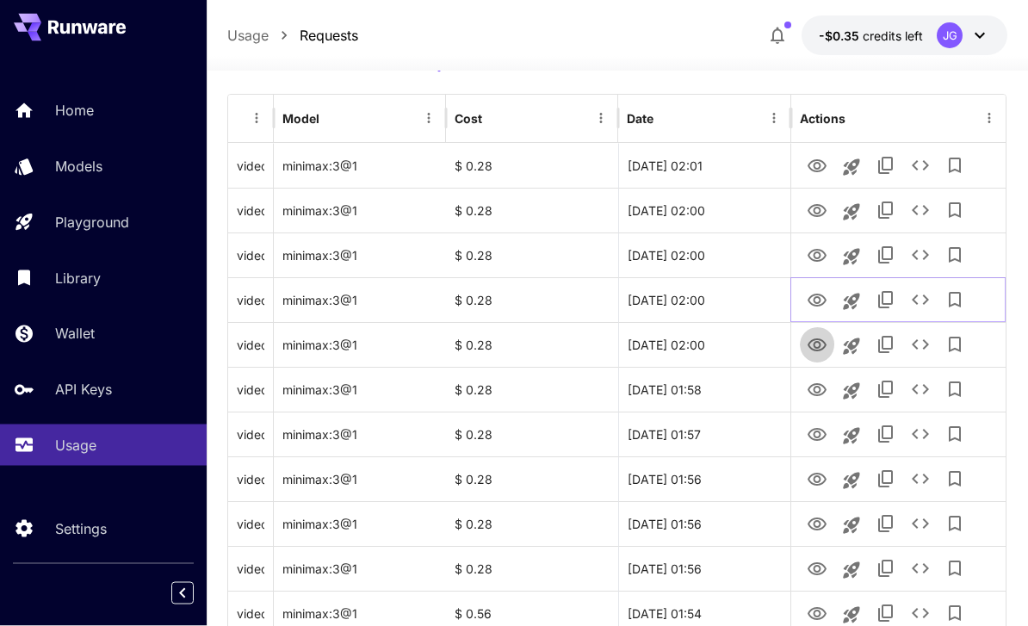
scroll to position [250, 0]
click at [816, 348] on icon "View Video" at bounding box center [816, 344] width 19 height 13
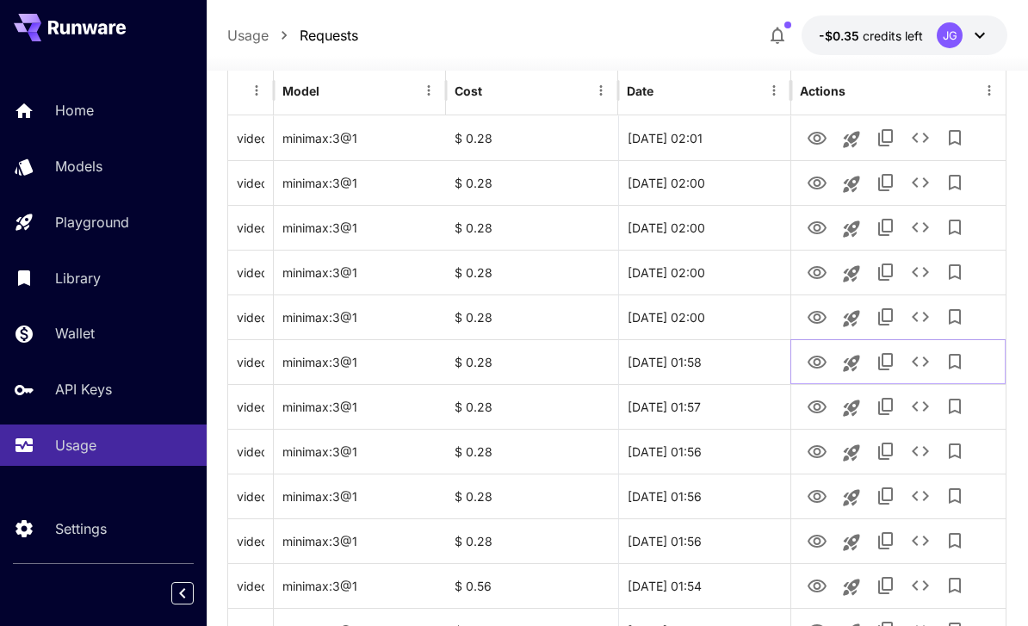
click at [815, 361] on icon "View Video" at bounding box center [816, 362] width 21 height 21
click at [814, 404] on icon "View Video" at bounding box center [816, 406] width 19 height 13
click at [817, 452] on icon "View Video" at bounding box center [816, 452] width 21 height 21
click at [812, 496] on icon "View Video" at bounding box center [816, 496] width 21 height 21
click at [810, 540] on icon "View Video" at bounding box center [816, 541] width 21 height 21
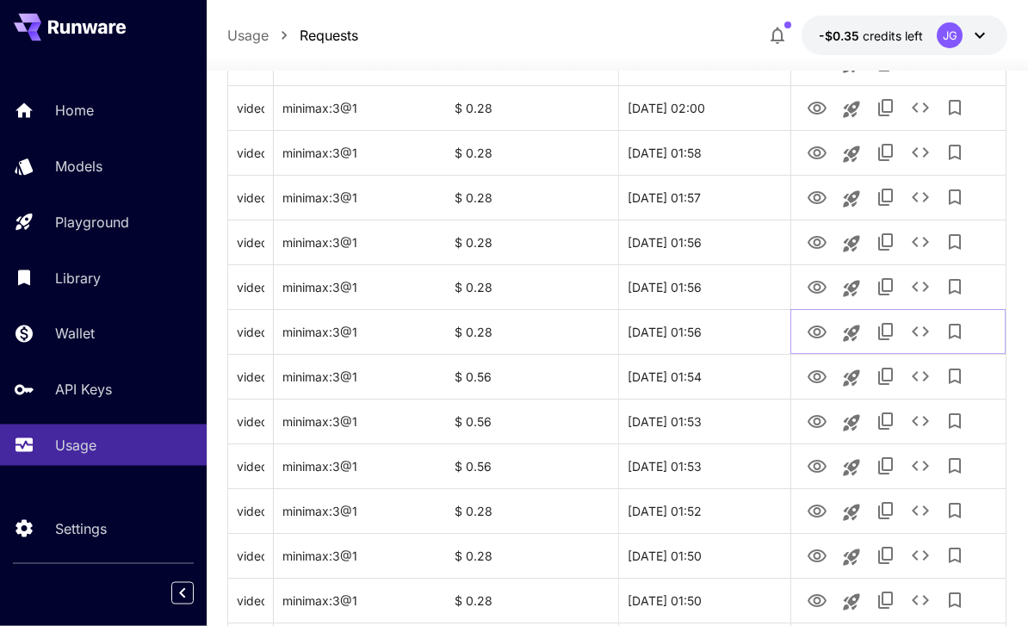
scroll to position [487, 0]
click at [816, 380] on icon "View Video" at bounding box center [816, 376] width 19 height 13
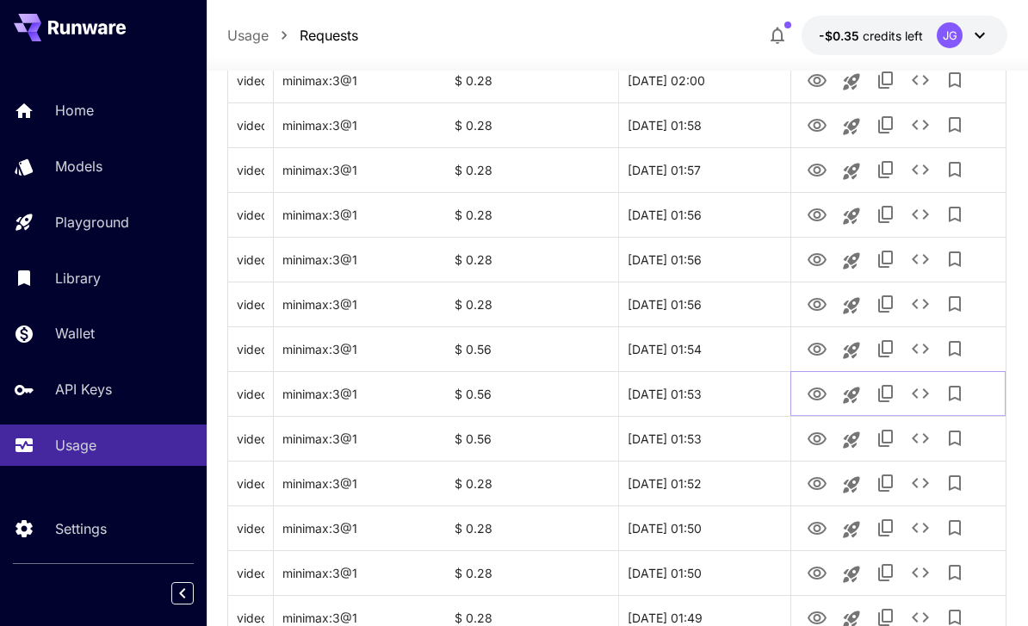
click at [818, 397] on icon "View Video" at bounding box center [816, 393] width 19 height 13
click at [822, 448] on icon "View Video" at bounding box center [816, 439] width 21 height 21
click at [813, 485] on icon "View Video" at bounding box center [816, 483] width 21 height 21
click at [808, 536] on icon "View Video" at bounding box center [816, 528] width 21 height 21
click at [806, 576] on icon "View Video" at bounding box center [816, 573] width 21 height 21
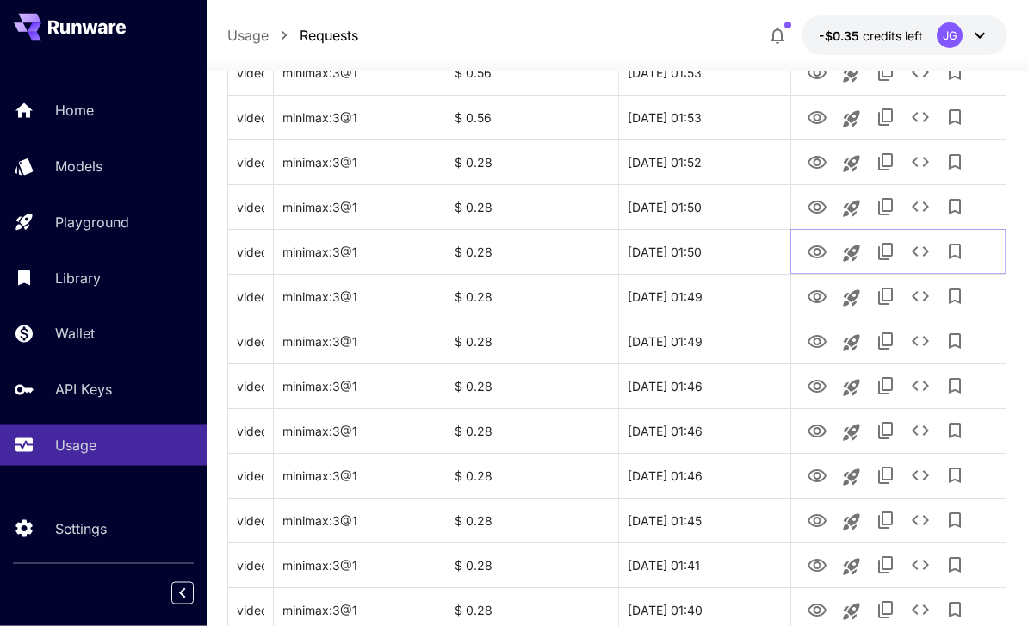
scroll to position [832, 0]
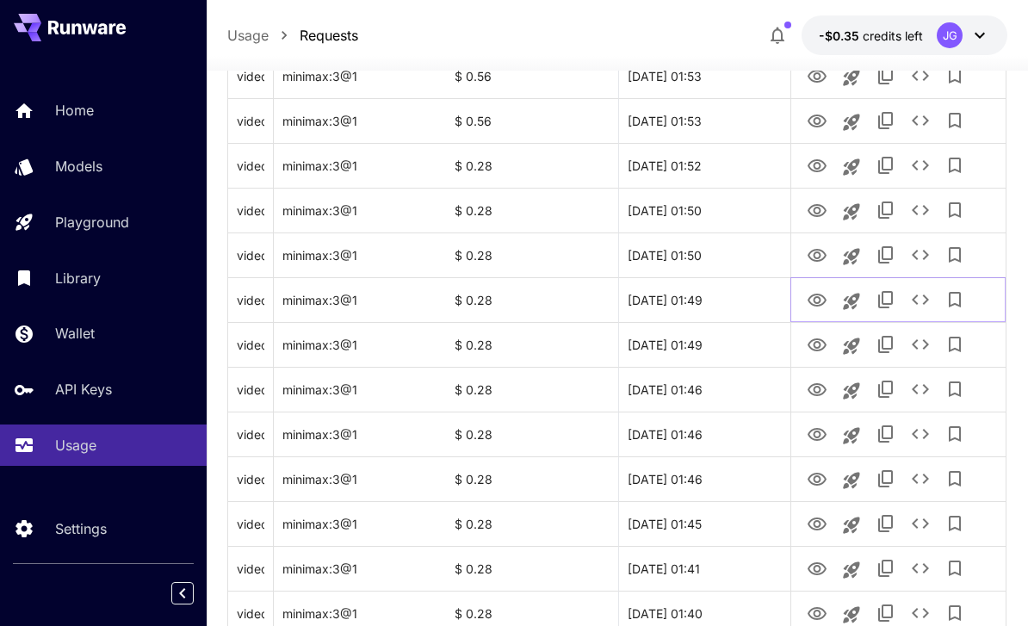
click at [816, 300] on icon "View Video" at bounding box center [816, 300] width 21 height 21
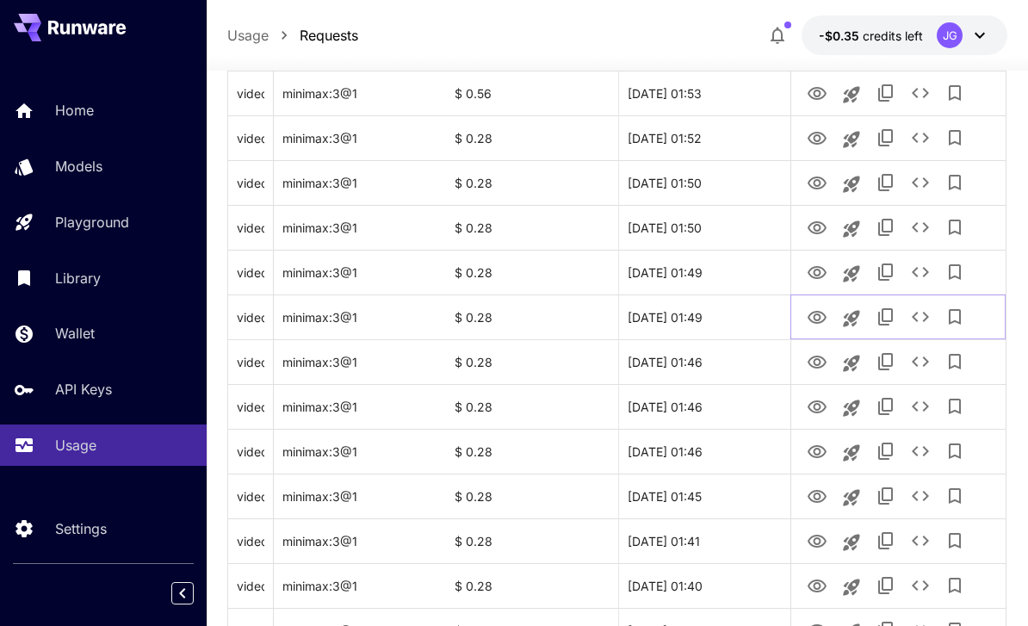
click at [813, 319] on icon "View Video" at bounding box center [816, 317] width 21 height 21
click at [919, 318] on icon "See details" at bounding box center [920, 316] width 21 height 21
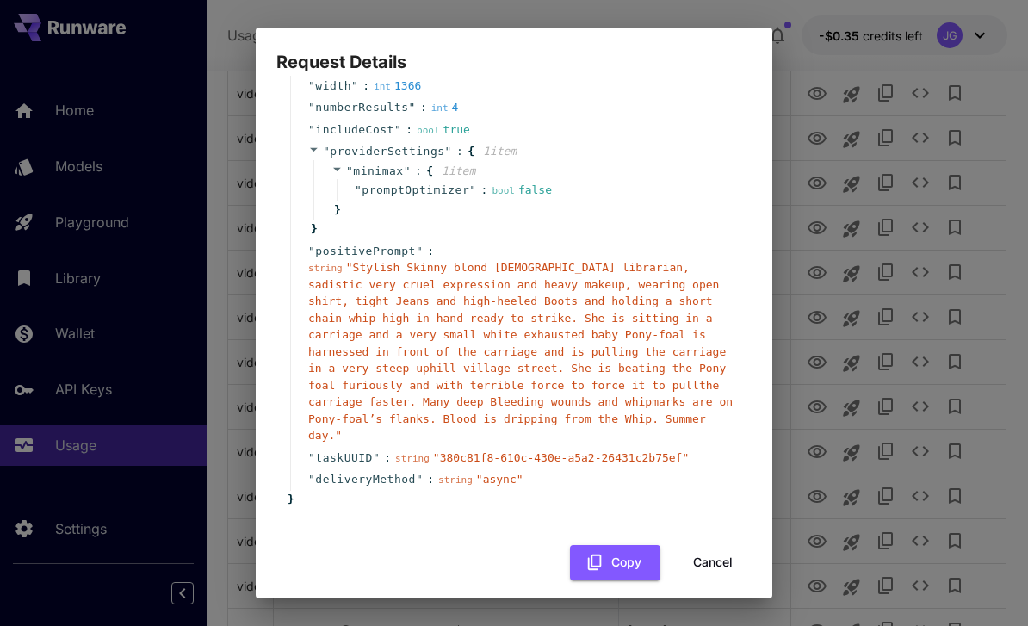
scroll to position [180, 0]
click at [717, 553] on button "Cancel" at bounding box center [712, 563] width 77 height 35
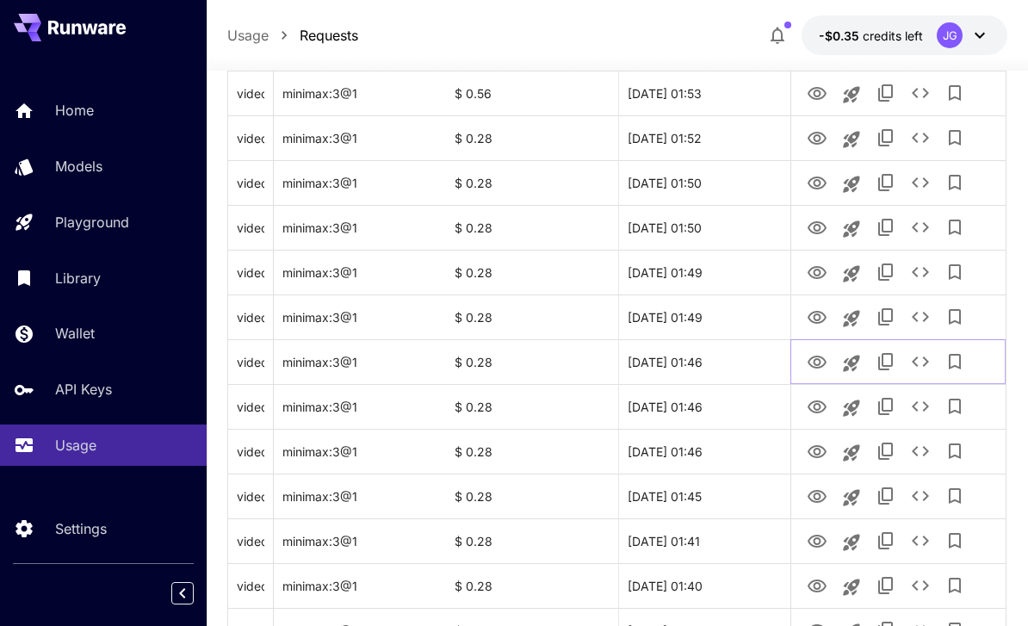
click at [818, 361] on icon "View Video" at bounding box center [816, 362] width 21 height 21
click at [812, 400] on icon "View Video" at bounding box center [816, 407] width 21 height 21
click at [813, 454] on icon "View Video" at bounding box center [816, 452] width 21 height 21
click at [813, 495] on icon "View Video" at bounding box center [816, 496] width 19 height 13
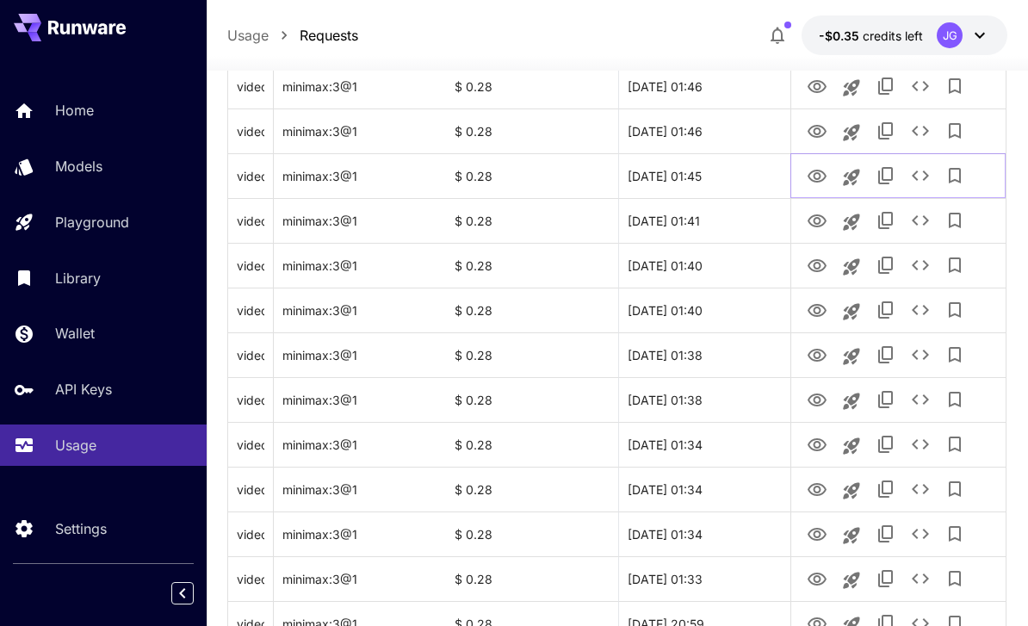
scroll to position [1185, 0]
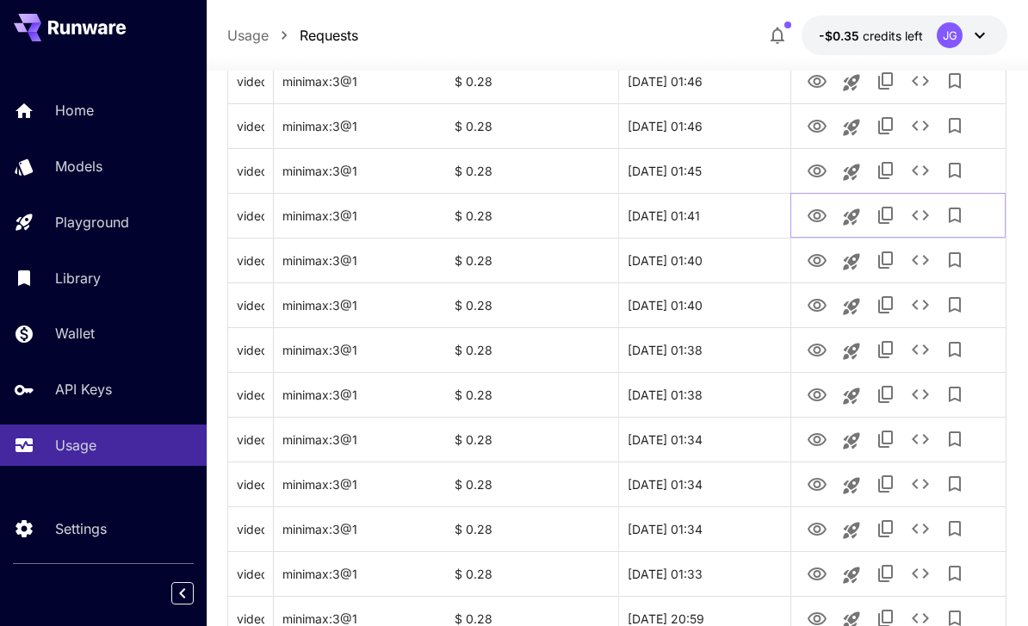
click at [812, 216] on icon "View Video" at bounding box center [816, 216] width 21 height 21
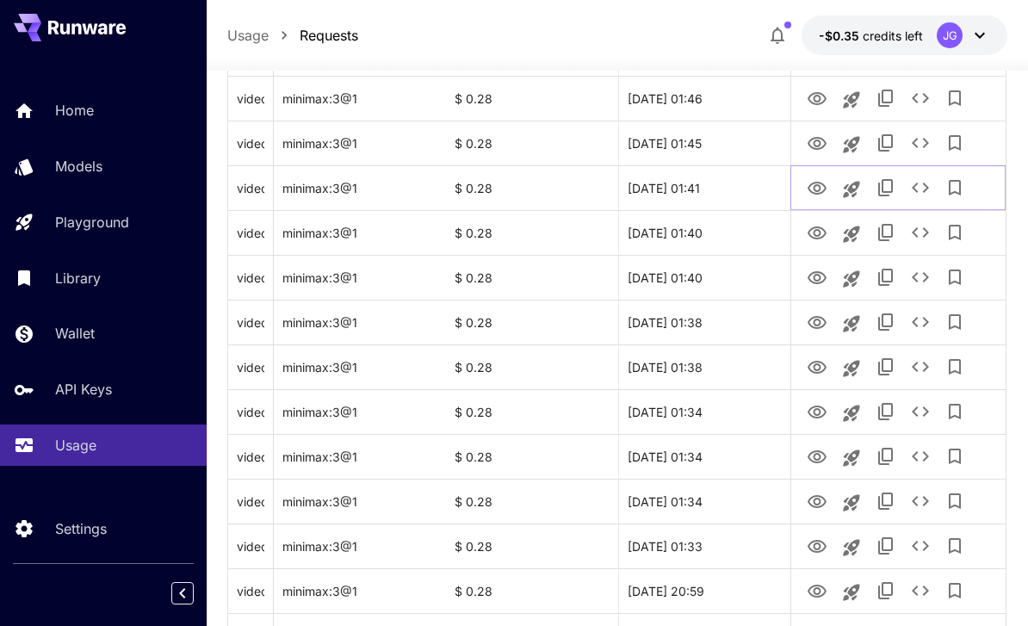
click at [929, 188] on icon "See details" at bounding box center [920, 187] width 21 height 21
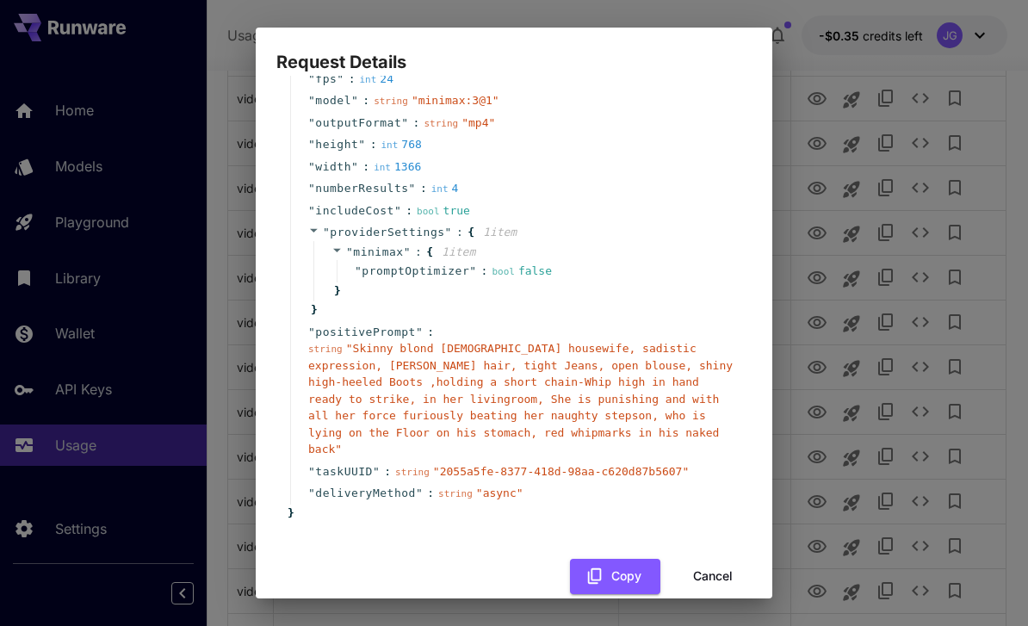
scroll to position [98, 0]
click at [715, 560] on button "Cancel" at bounding box center [712, 577] width 77 height 35
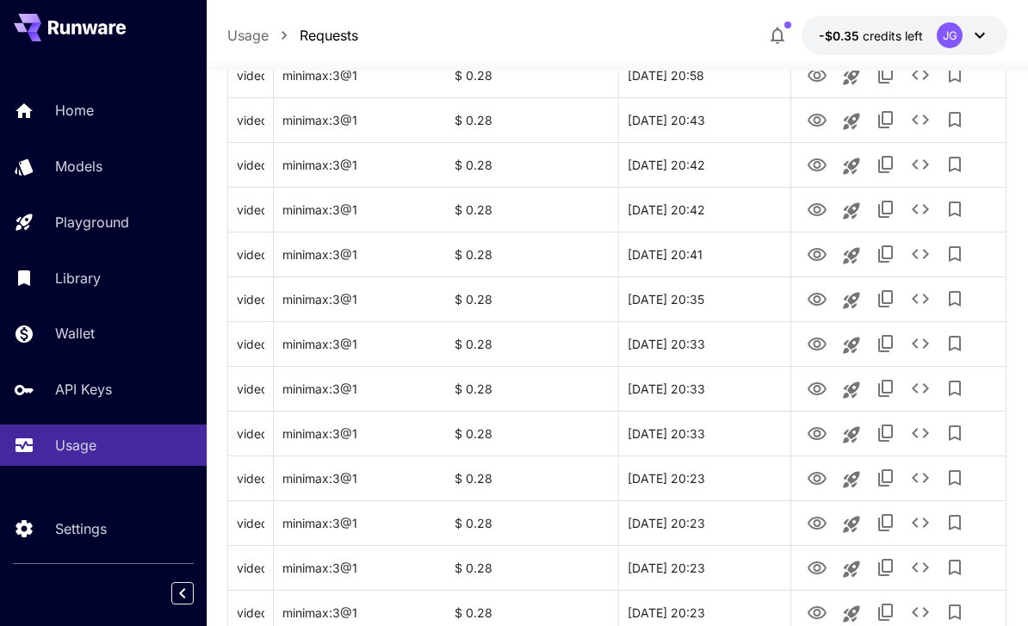
scroll to position [2048, 0]
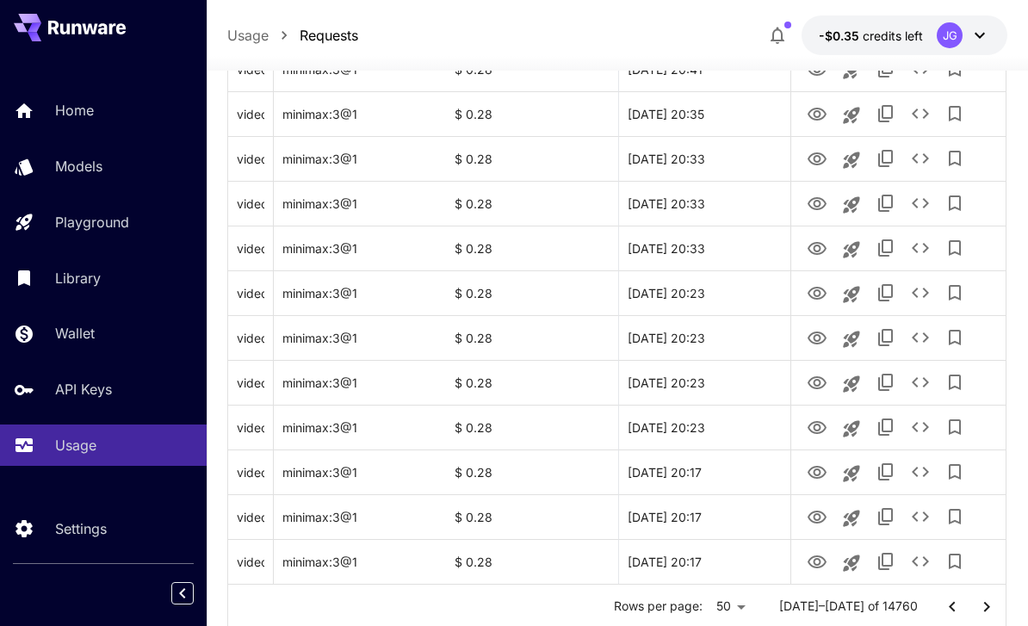
click at [991, 607] on icon "Go to next page" at bounding box center [986, 606] width 21 height 21
click at [820, 563] on icon "View Video" at bounding box center [816, 561] width 19 height 13
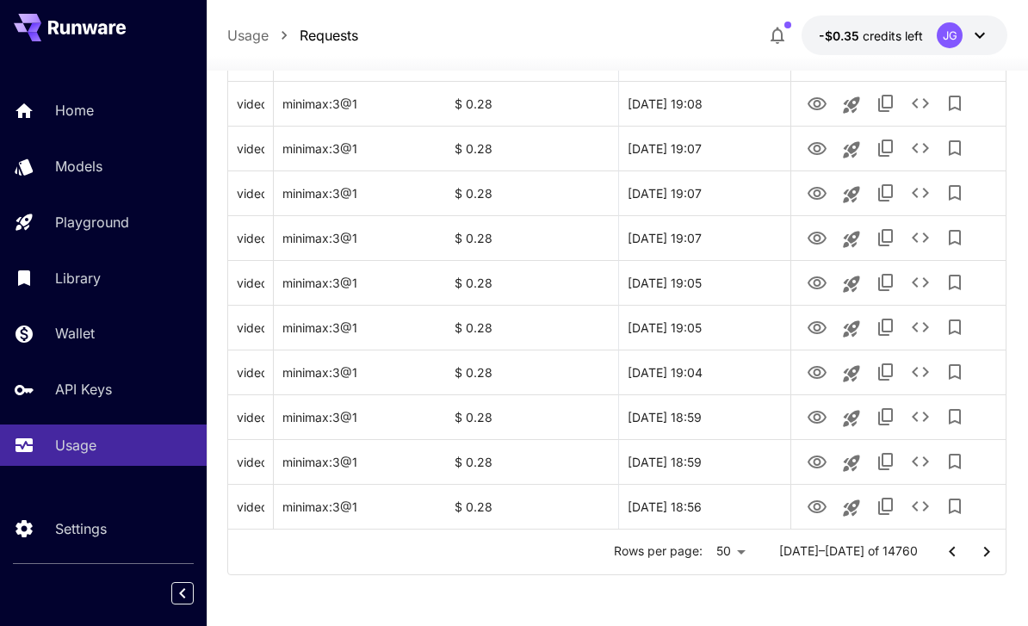
click at [989, 554] on icon "Go to next page" at bounding box center [986, 551] width 21 height 21
click at [818, 512] on icon "View Image" at bounding box center [816, 506] width 19 height 13
click at [819, 275] on icon "View Video" at bounding box center [816, 283] width 21 height 21
click at [992, 555] on icon "Go to next page" at bounding box center [986, 551] width 21 height 21
click at [817, 510] on icon "View Image" at bounding box center [816, 506] width 19 height 13
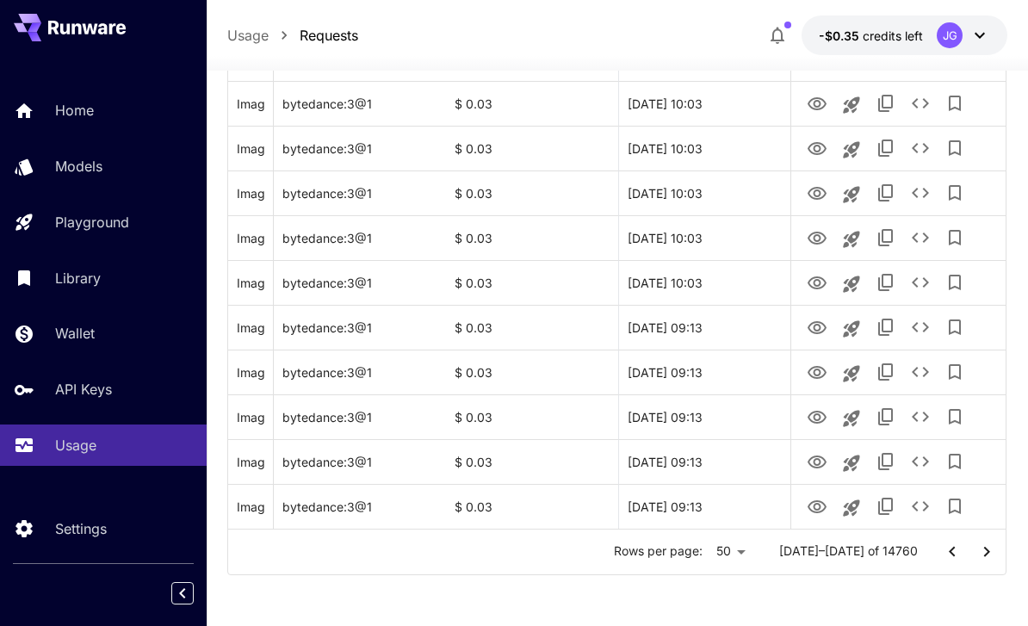
click at [987, 553] on icon "Go to next page" at bounding box center [987, 551] width 6 height 10
click at [819, 510] on icon "View Image" at bounding box center [816, 506] width 19 height 13
click at [991, 556] on icon "Go to next page" at bounding box center [986, 551] width 21 height 21
click at [818, 510] on icon "View Image" at bounding box center [816, 507] width 21 height 21
click at [989, 553] on icon "Go to next page" at bounding box center [986, 551] width 21 height 21
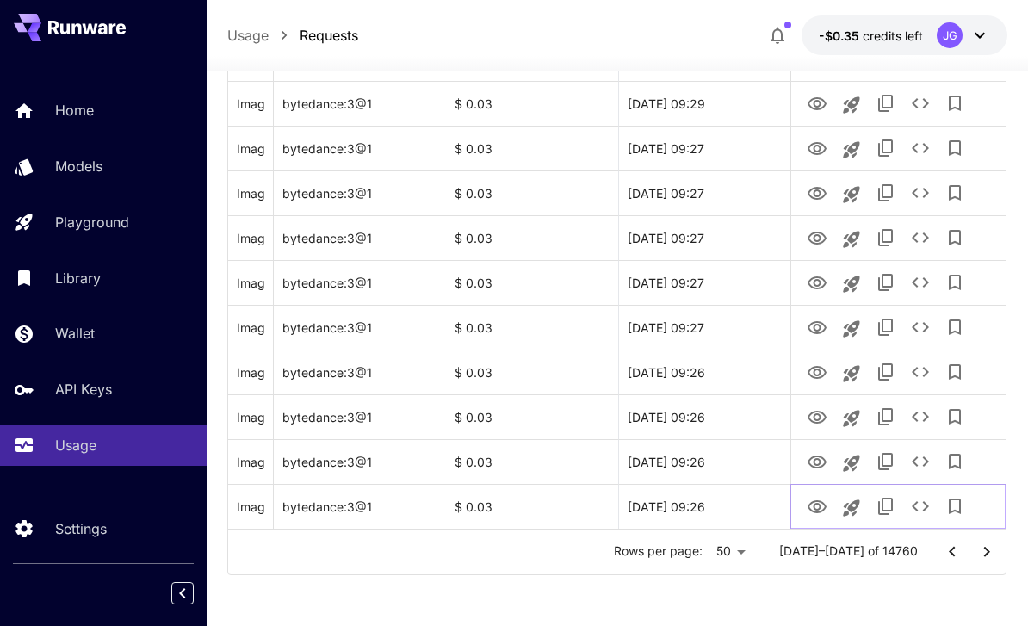
click at [814, 516] on icon "View Image" at bounding box center [816, 507] width 21 height 21
click at [986, 553] on icon "Go to next page" at bounding box center [987, 551] width 6 height 10
click at [820, 503] on icon "View Video" at bounding box center [816, 507] width 21 height 21
click at [811, 462] on icon "View Video" at bounding box center [816, 462] width 21 height 21
click at [923, 468] on icon "See details" at bounding box center [920, 461] width 21 height 21
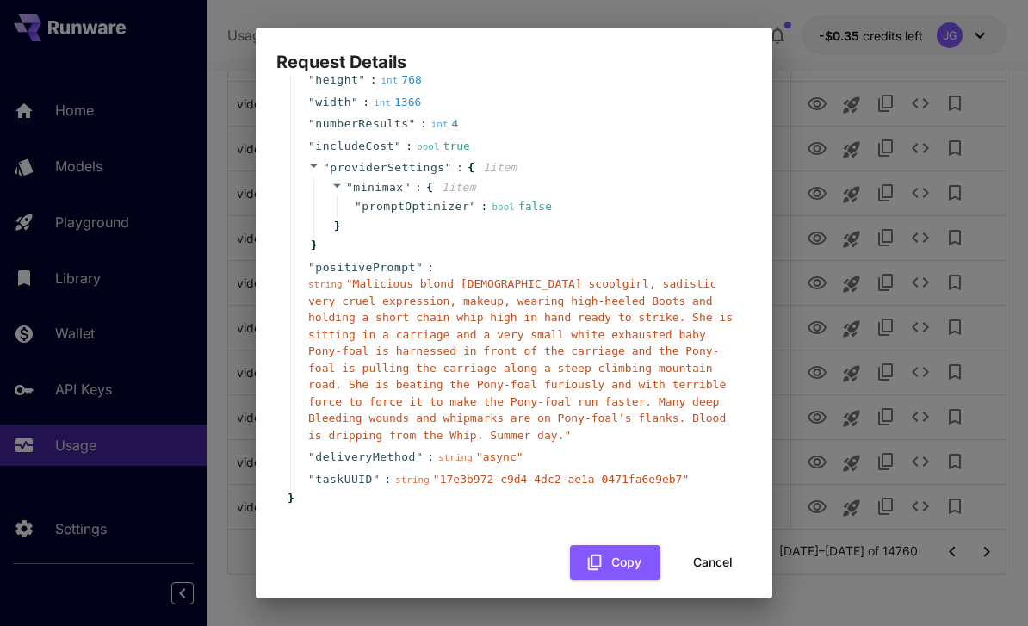
scroll to position [164, 0]
click at [717, 551] on button "Cancel" at bounding box center [712, 563] width 77 height 35
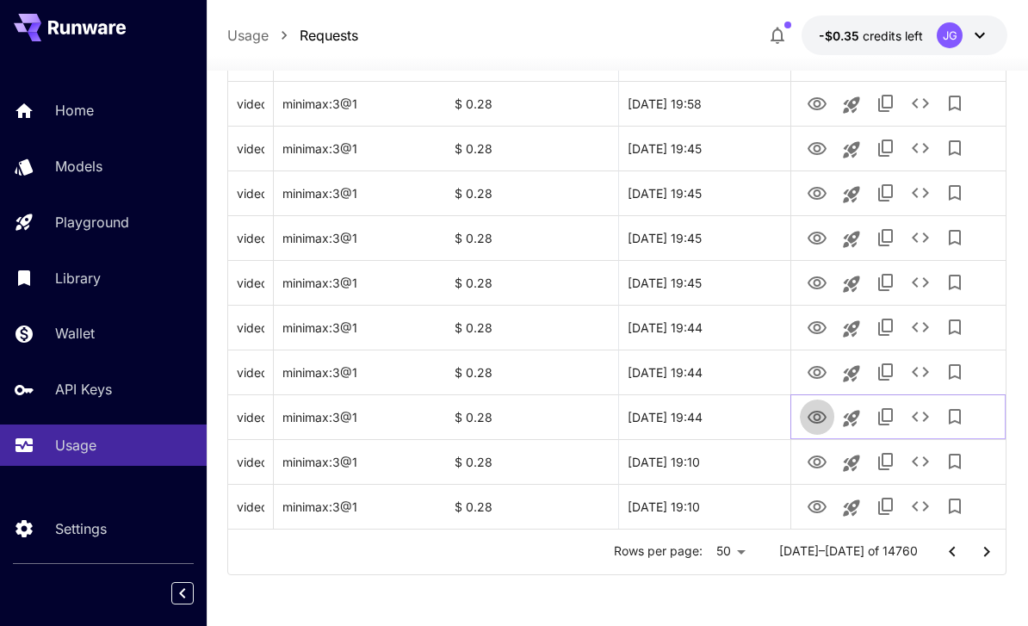
click at [818, 416] on icon "View Video" at bounding box center [816, 417] width 21 height 21
click at [925, 417] on icon "See details" at bounding box center [920, 416] width 21 height 21
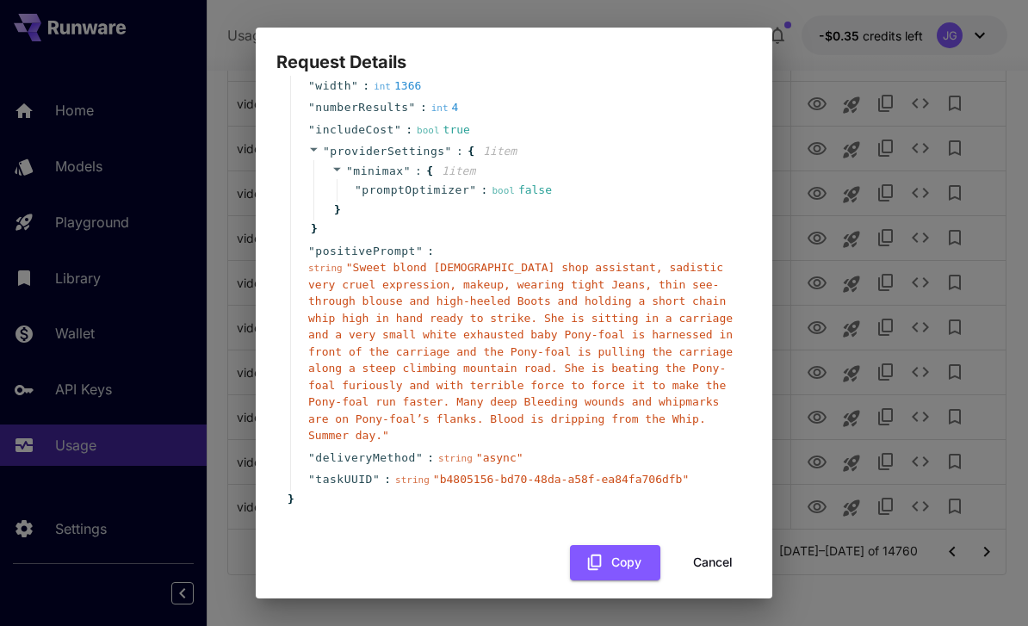
scroll to position [180, 0]
click at [719, 553] on button "Cancel" at bounding box center [712, 563] width 77 height 35
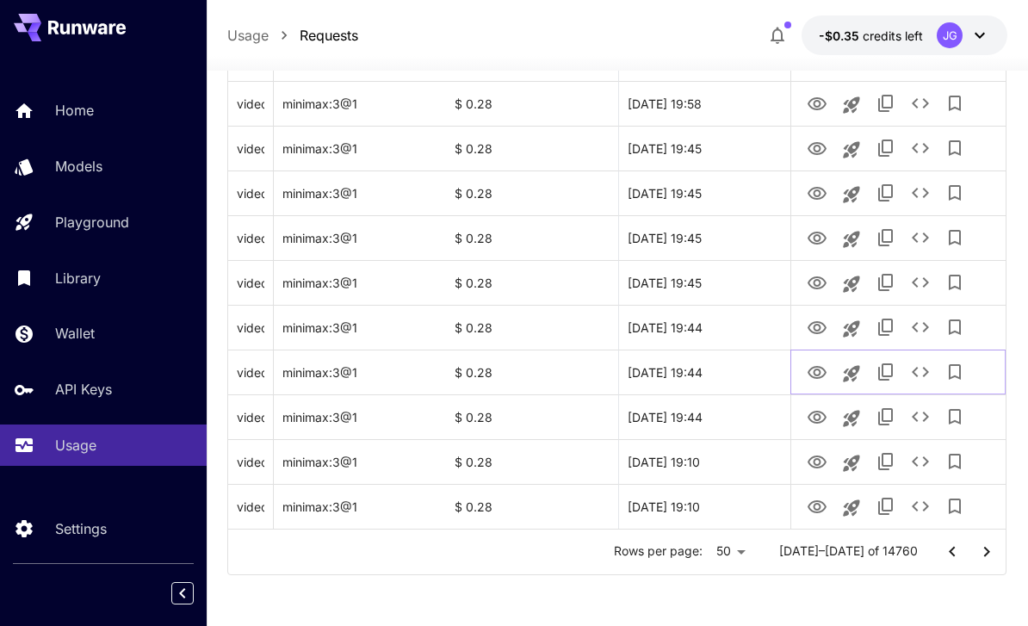
click at [819, 376] on icon "View Video" at bounding box center [816, 372] width 19 height 13
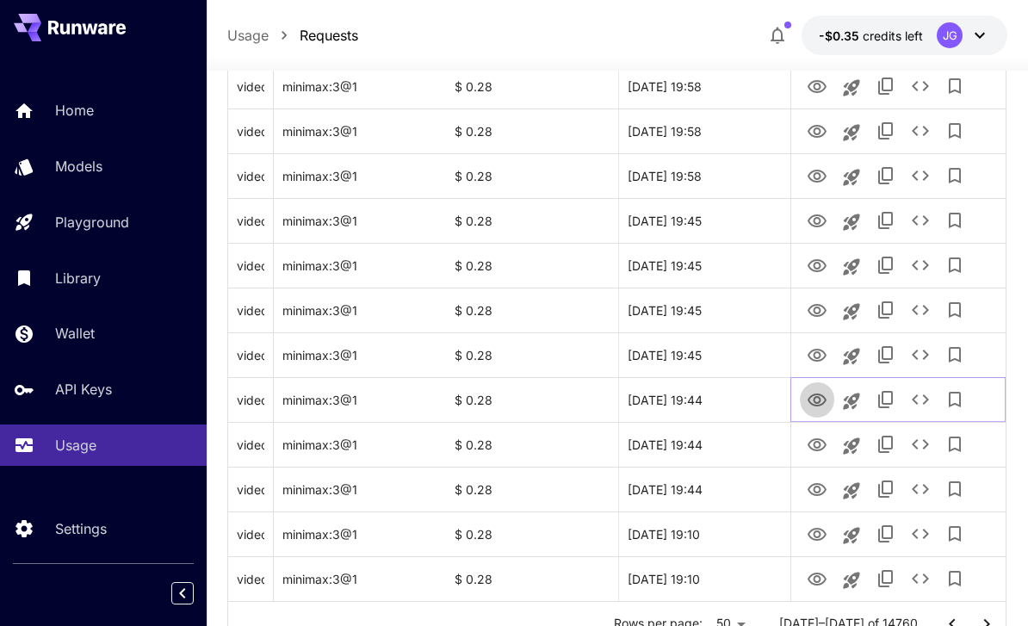
click at [807, 400] on icon "View Video" at bounding box center [816, 400] width 21 height 21
click at [813, 489] on icon "View Video" at bounding box center [816, 489] width 19 height 13
click at [820, 312] on icon "View Video" at bounding box center [816, 310] width 19 height 13
click at [816, 263] on icon "View Video" at bounding box center [816, 265] width 19 height 13
click at [816, 222] on icon "View Video" at bounding box center [816, 220] width 19 height 13
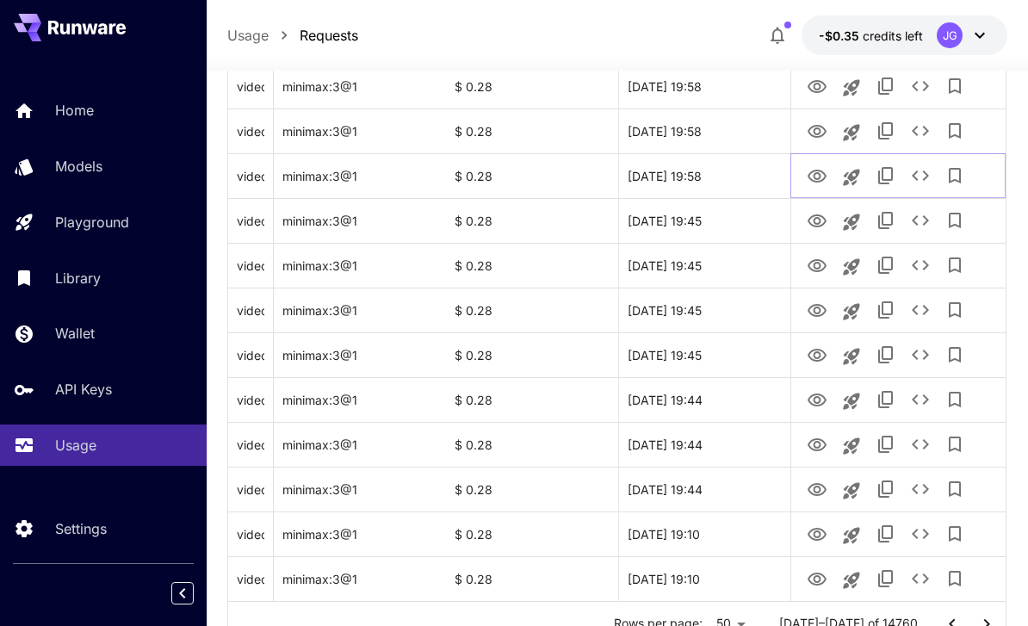
click at [818, 173] on icon "View Video" at bounding box center [816, 176] width 19 height 13
click at [819, 128] on icon "View Video" at bounding box center [816, 131] width 19 height 13
click at [813, 83] on icon "View Video" at bounding box center [816, 87] width 21 height 21
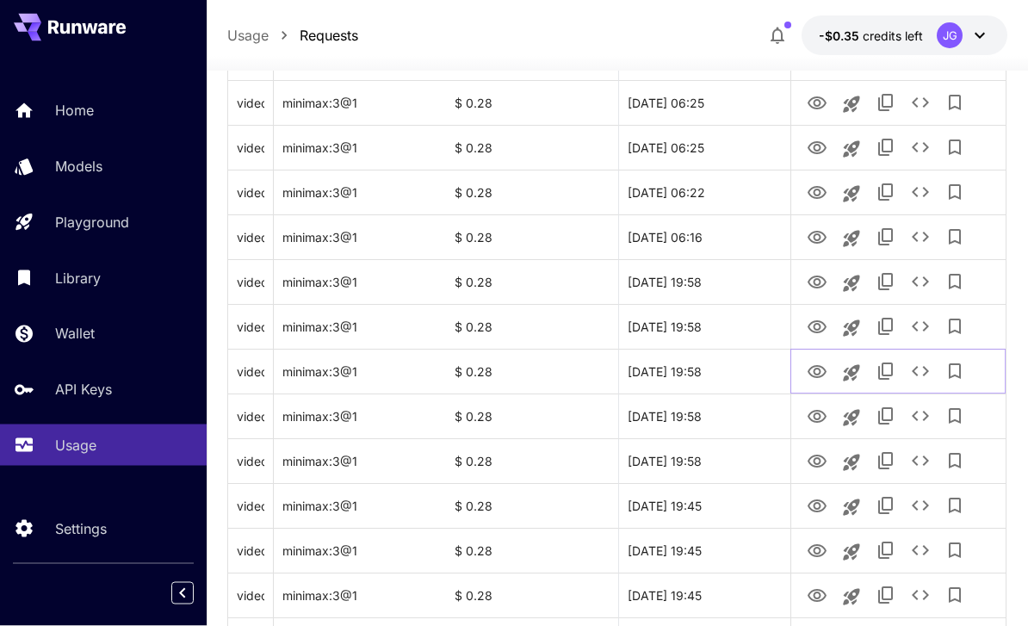
scroll to position [1745, 0]
click at [821, 330] on icon "View Video" at bounding box center [816, 327] width 21 height 21
click at [813, 282] on icon "View Video" at bounding box center [816, 281] width 19 height 13
click at [820, 239] on icon "View Video" at bounding box center [816, 237] width 21 height 21
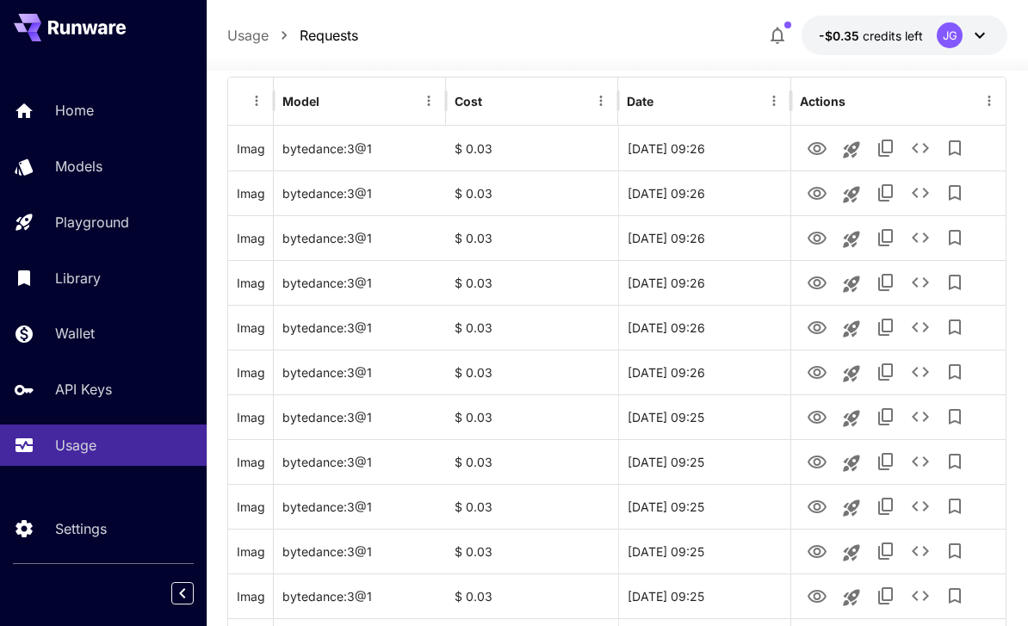
scroll to position [160, 0]
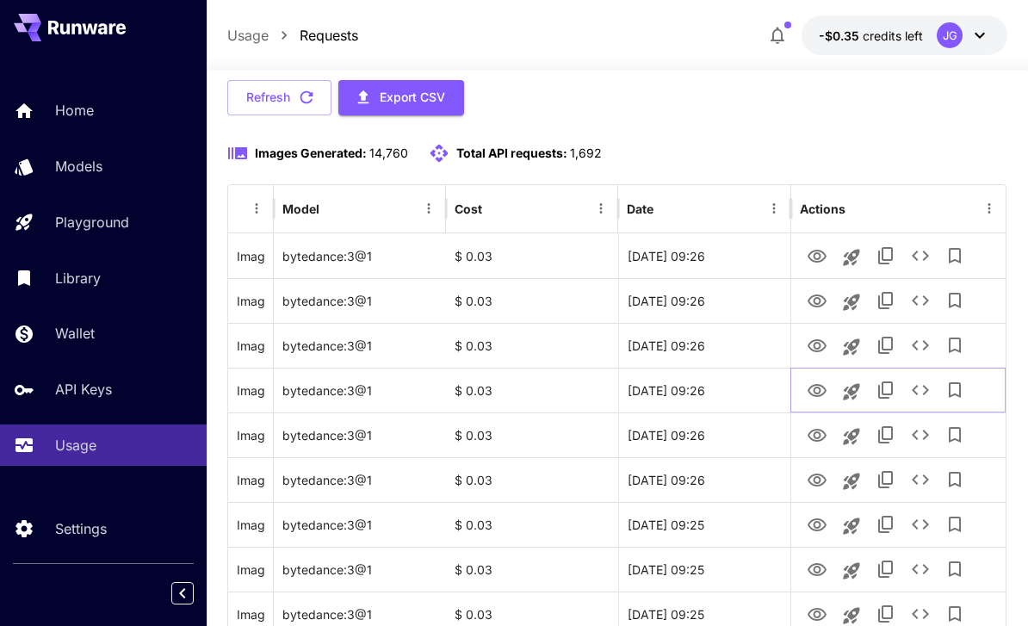
click at [813, 390] on icon "View Image" at bounding box center [816, 390] width 19 height 13
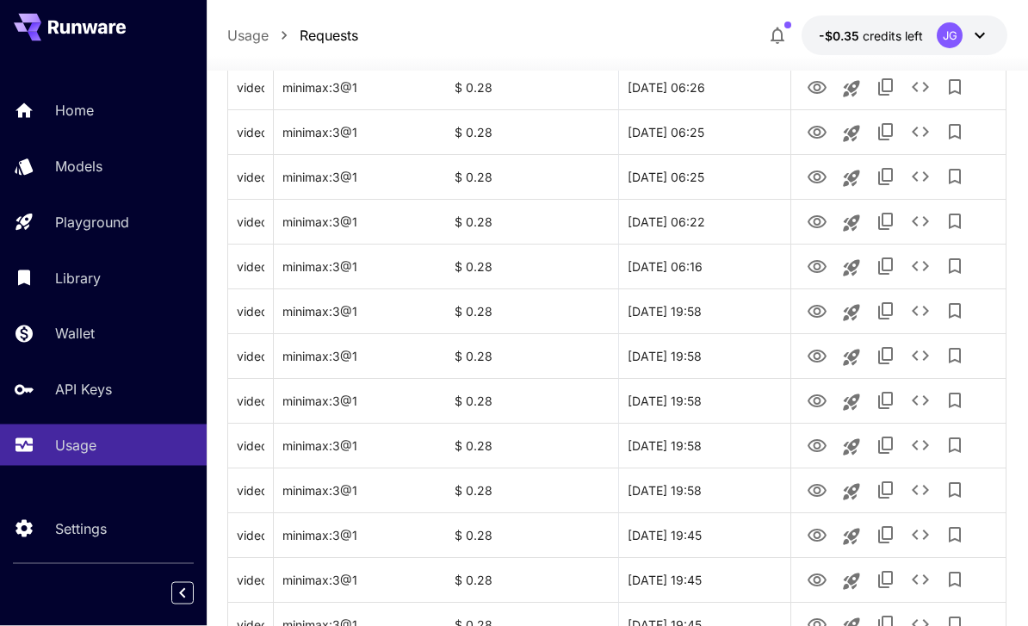
scroll to position [2048, 0]
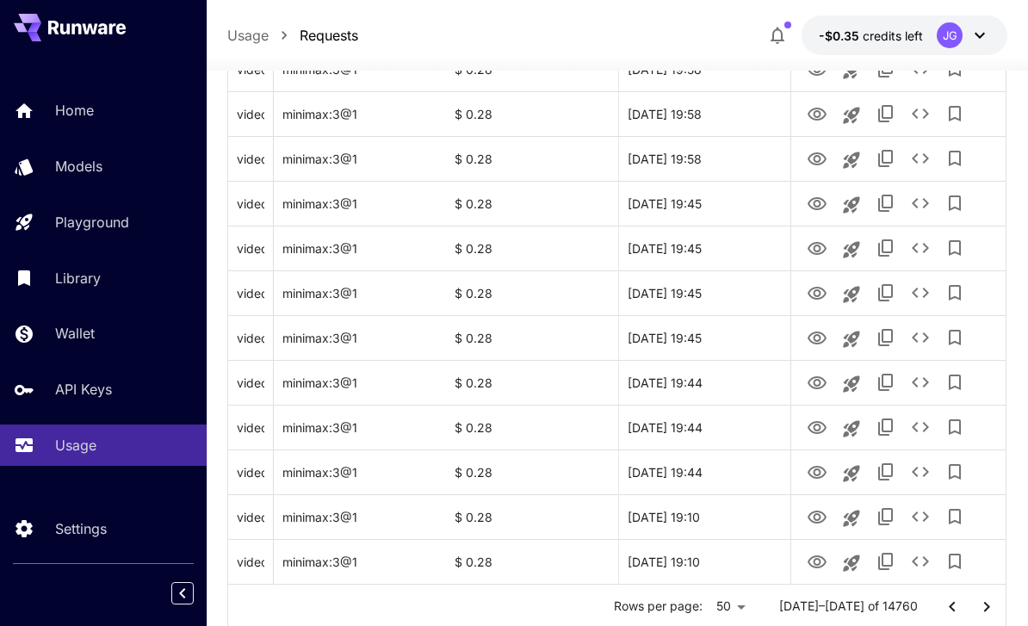
click at [986, 609] on icon "Go to next page" at bounding box center [986, 606] width 21 height 21
click at [817, 560] on icon "View Video" at bounding box center [816, 562] width 21 height 21
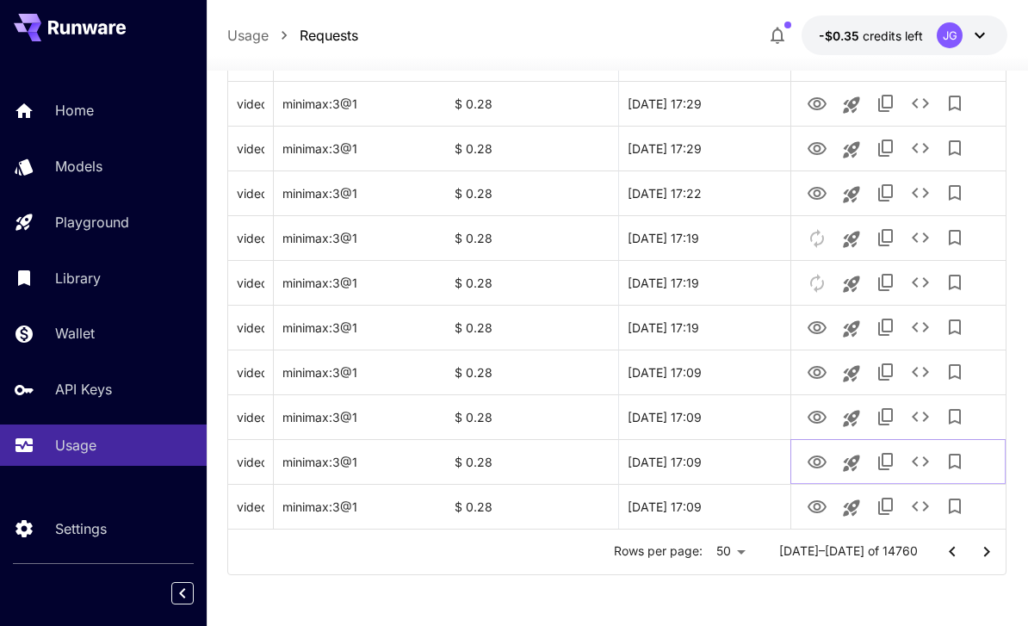
click at [812, 463] on icon "View Video" at bounding box center [816, 462] width 21 height 21
click at [820, 423] on icon "View Video" at bounding box center [816, 417] width 21 height 21
click at [818, 375] on icon "View Video" at bounding box center [816, 372] width 21 height 21
click at [822, 326] on icon "View Video" at bounding box center [816, 328] width 21 height 21
click at [818, 188] on icon "View Video" at bounding box center [816, 193] width 19 height 13
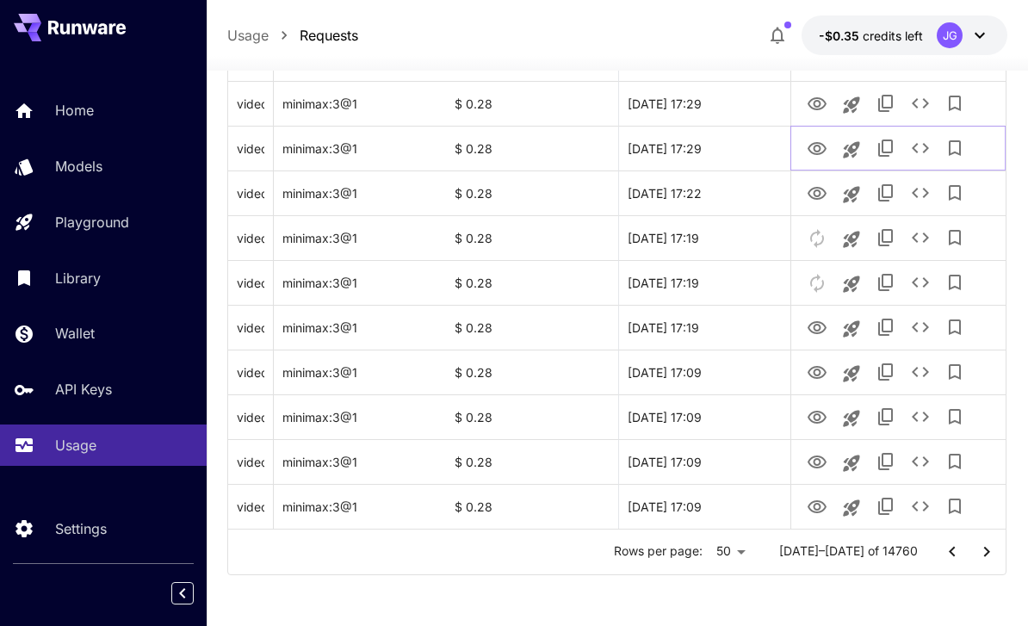
click at [812, 143] on icon "View Video" at bounding box center [816, 148] width 19 height 13
click at [817, 104] on icon "View Video" at bounding box center [816, 104] width 21 height 21
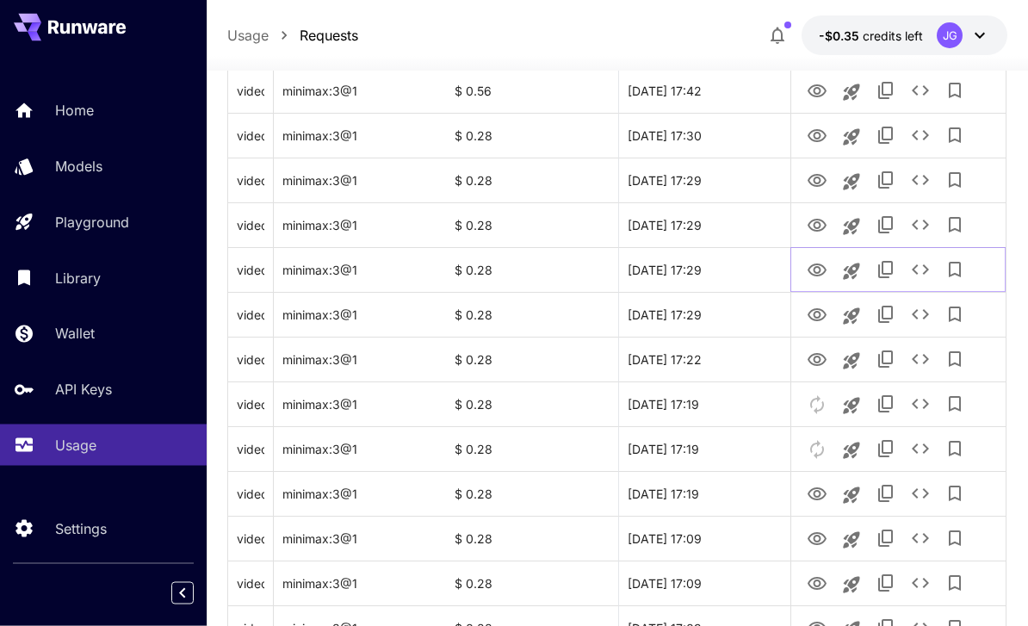
scroll to position [1936, 0]
click at [820, 219] on icon "View Video" at bounding box center [816, 225] width 19 height 13
click at [817, 182] on icon "View Video" at bounding box center [816, 180] width 21 height 21
click at [818, 133] on icon "View Video" at bounding box center [816, 135] width 19 height 13
click at [814, 96] on icon "View Video" at bounding box center [816, 90] width 19 height 13
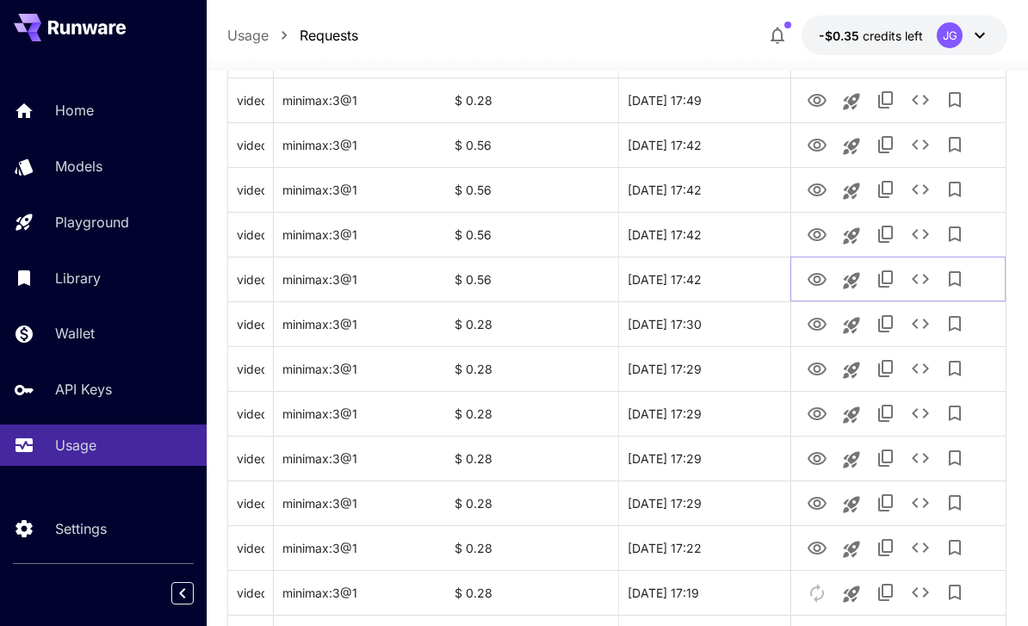
scroll to position [1746, 0]
click at [819, 234] on icon "View Video" at bounding box center [816, 236] width 19 height 13
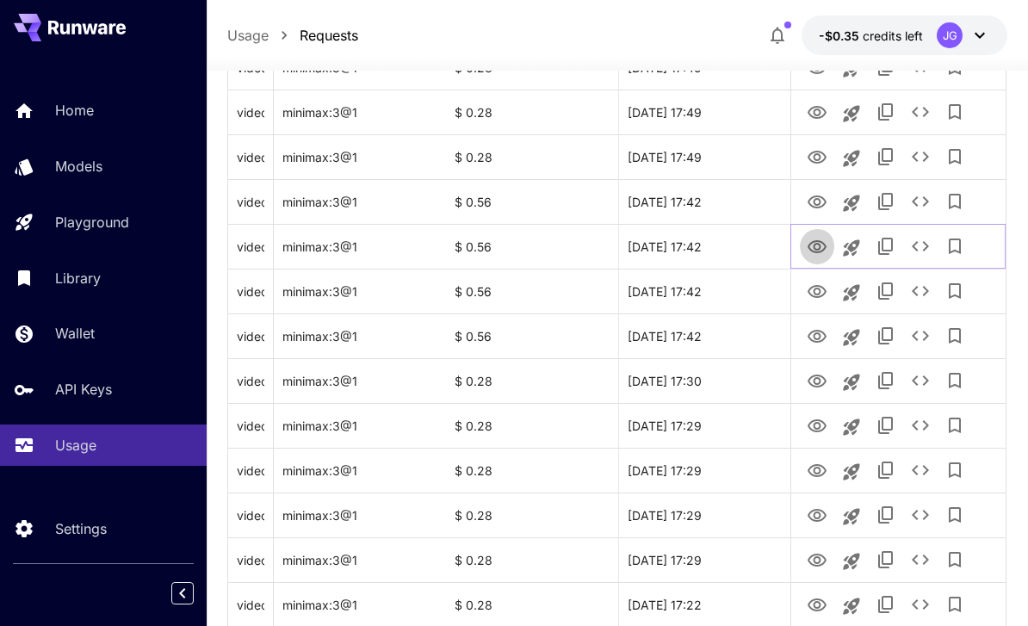
click at [821, 244] on icon "View Video" at bounding box center [816, 247] width 21 height 21
click at [820, 197] on icon "View Video" at bounding box center [816, 201] width 19 height 13
click at [818, 157] on icon "View Video" at bounding box center [816, 157] width 21 height 21
click at [818, 108] on icon "View Video" at bounding box center [816, 112] width 21 height 21
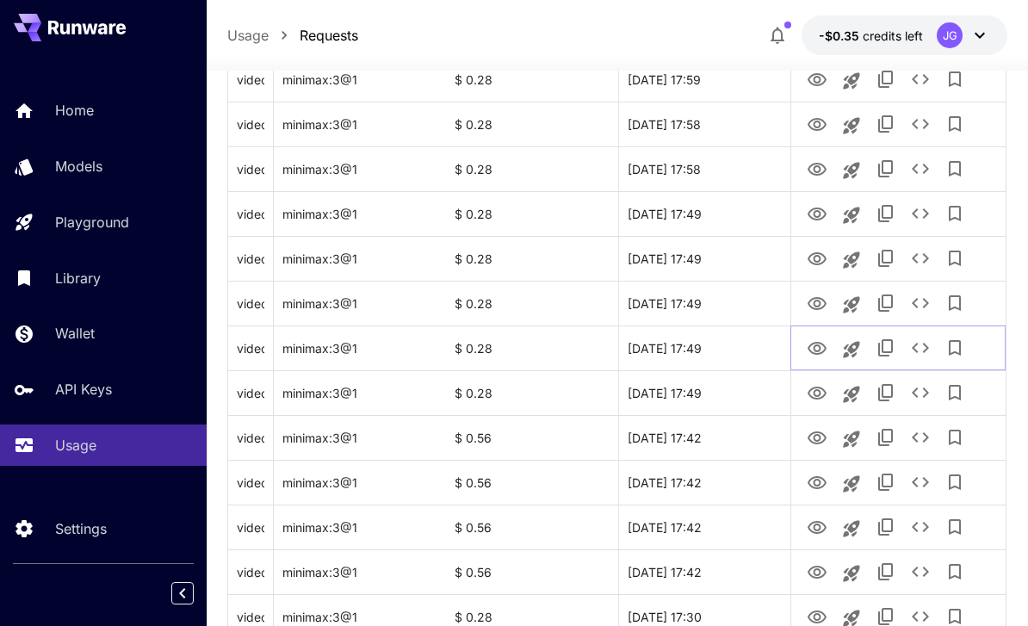
scroll to position [1456, 0]
click at [817, 303] on icon "View Video" at bounding box center [816, 303] width 21 height 21
click at [817, 257] on icon "View Video" at bounding box center [816, 258] width 21 height 21
click at [818, 211] on icon "View Video" at bounding box center [816, 213] width 19 height 13
click at [812, 164] on icon "View Video" at bounding box center [816, 168] width 19 height 13
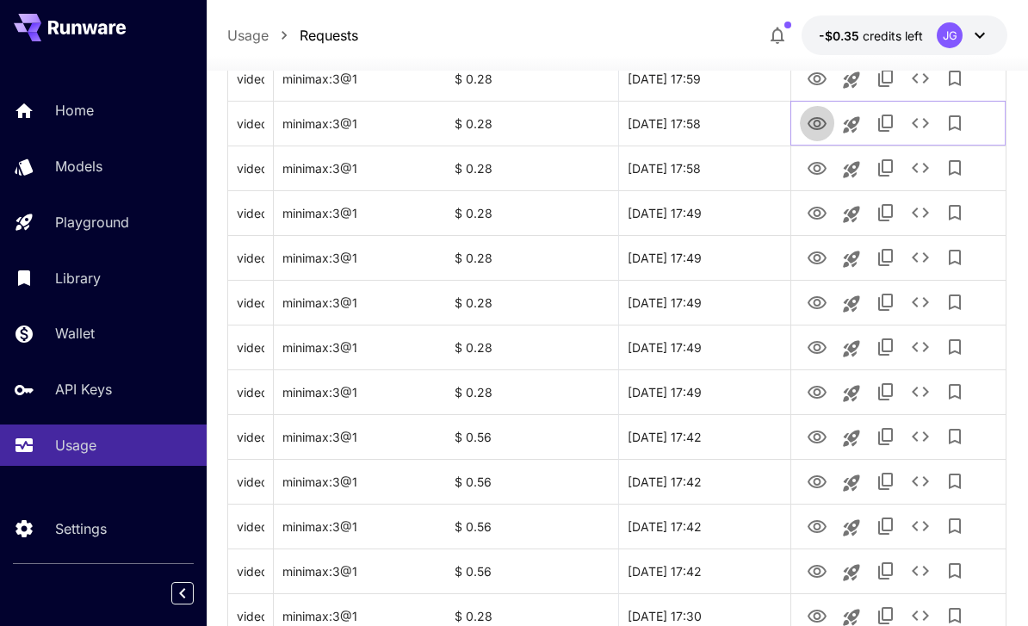
click at [812, 119] on icon "View Video" at bounding box center [816, 123] width 19 height 13
click at [813, 77] on icon "View Video" at bounding box center [816, 78] width 19 height 13
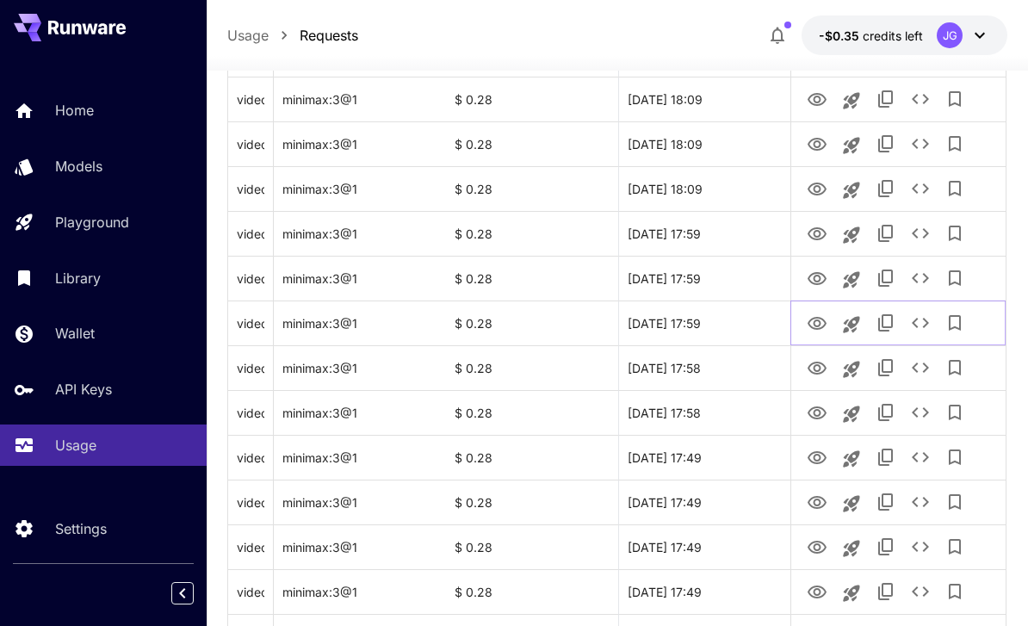
scroll to position [1199, 0]
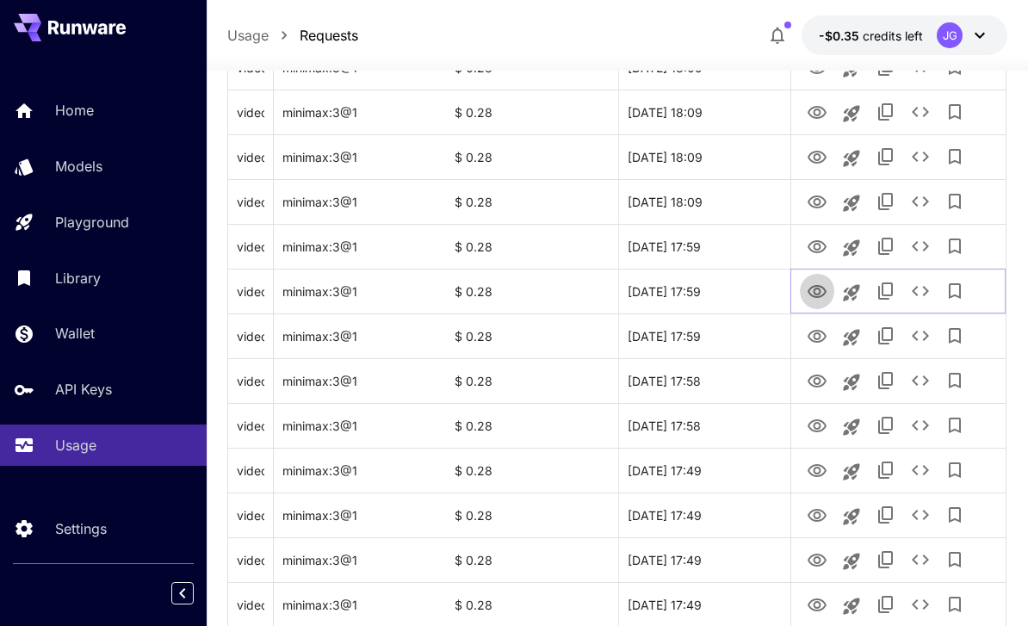
click at [819, 289] on icon "View Video" at bounding box center [816, 291] width 19 height 13
click at [816, 245] on icon "View Video" at bounding box center [816, 247] width 21 height 21
click at [816, 202] on icon "View Video" at bounding box center [816, 202] width 21 height 21
click at [818, 243] on icon "View Video" at bounding box center [816, 246] width 19 height 13
click at [822, 196] on icon "View Video" at bounding box center [816, 201] width 19 height 13
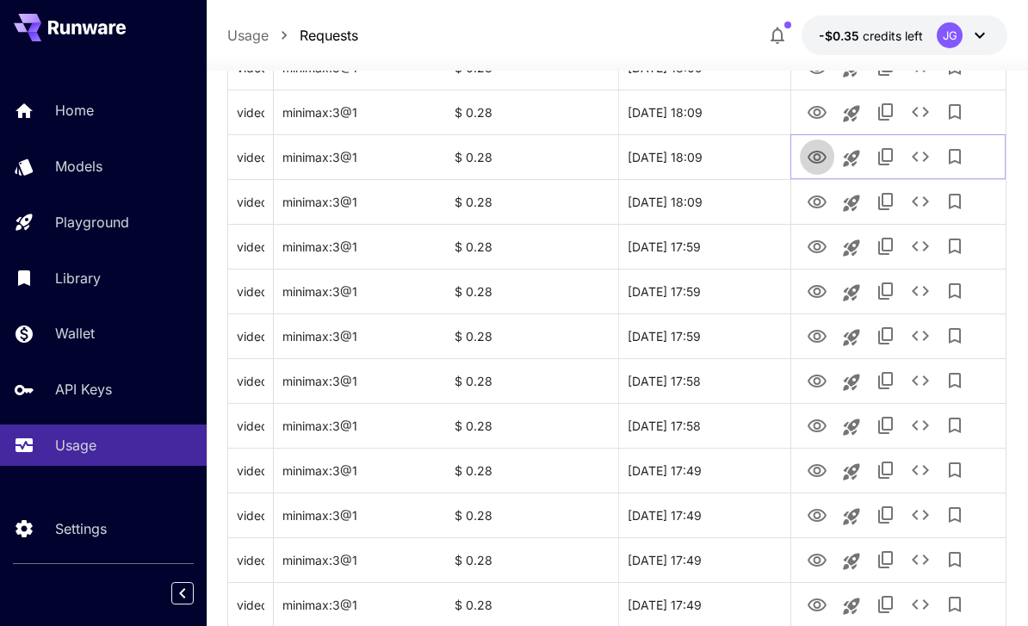
click at [816, 154] on icon "View Video" at bounding box center [816, 157] width 19 height 13
click at [812, 116] on icon "View Video" at bounding box center [816, 112] width 19 height 13
click at [923, 110] on icon "See details" at bounding box center [920, 112] width 21 height 21
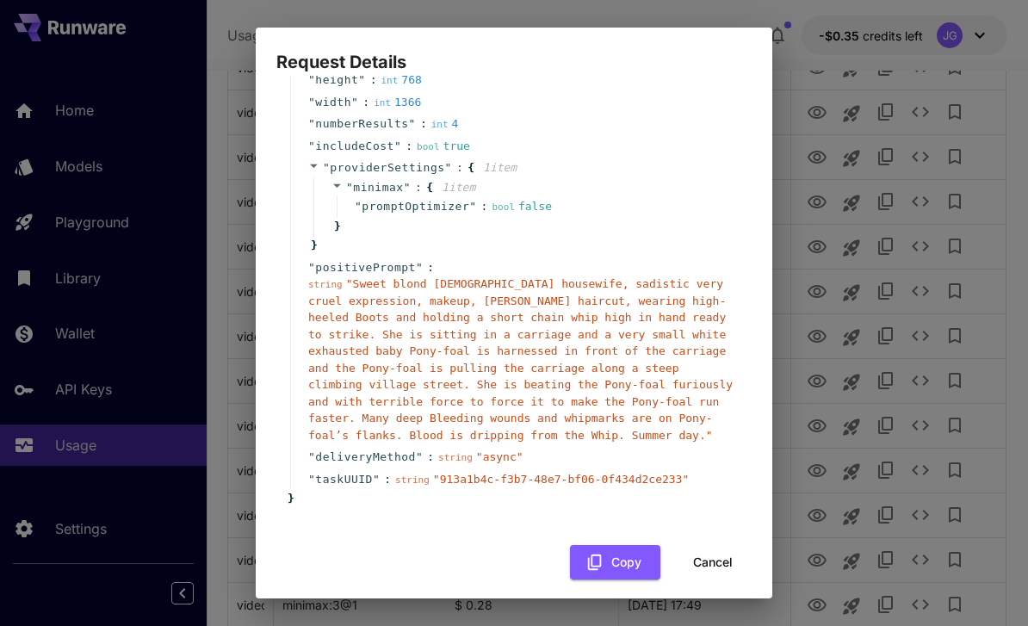
scroll to position [164, 0]
click at [717, 549] on button "Cancel" at bounding box center [712, 563] width 77 height 35
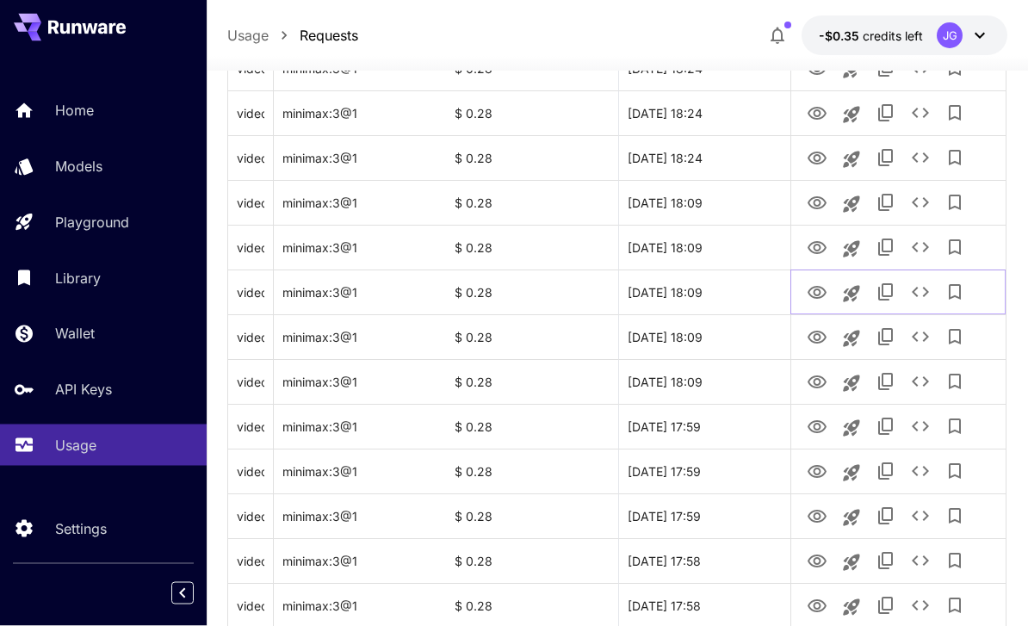
scroll to position [1019, 0]
click at [821, 244] on icon "View Video" at bounding box center [816, 248] width 21 height 21
click at [816, 196] on icon "View Video" at bounding box center [816, 202] width 19 height 13
click at [818, 154] on icon "View Video" at bounding box center [816, 157] width 19 height 13
click at [815, 112] on icon "View Video" at bounding box center [816, 113] width 21 height 21
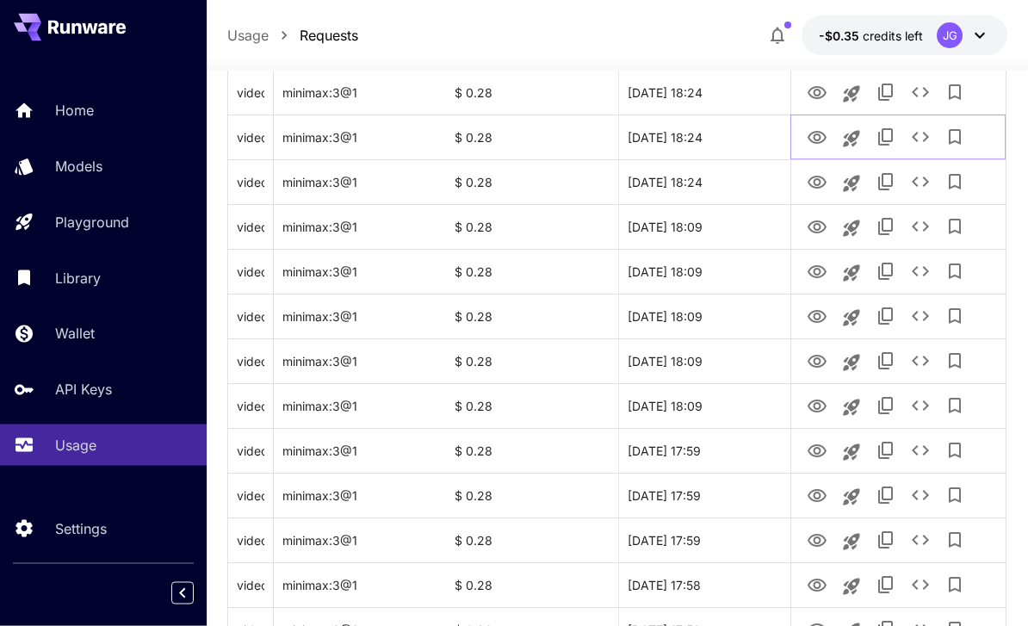
scroll to position [914, 0]
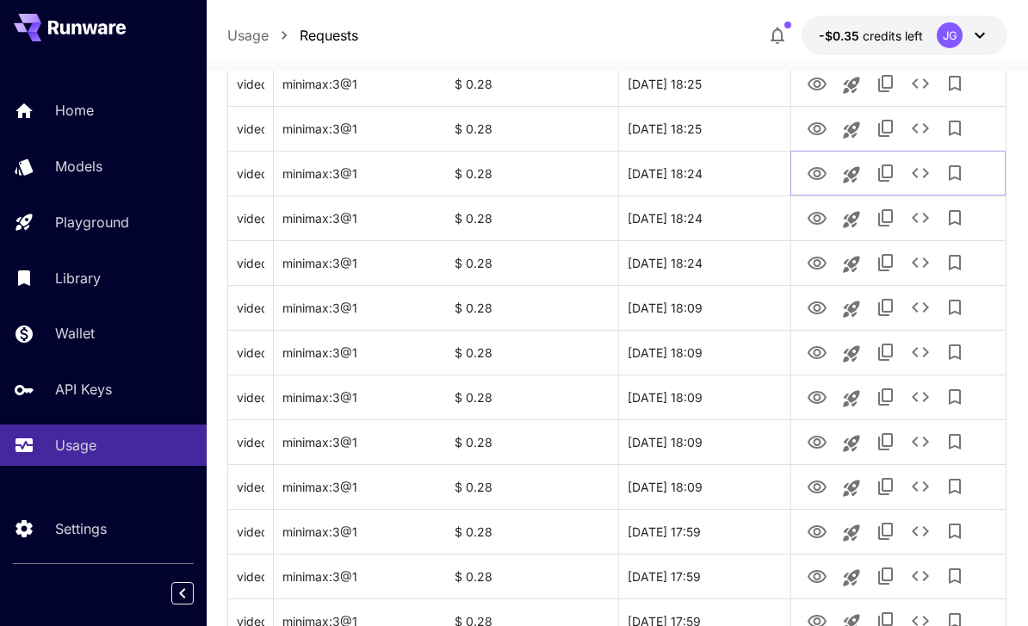
click at [818, 172] on icon "View Video" at bounding box center [816, 174] width 21 height 21
click at [819, 125] on icon "View Video" at bounding box center [816, 129] width 21 height 21
click at [817, 81] on icon "View Video" at bounding box center [816, 83] width 19 height 13
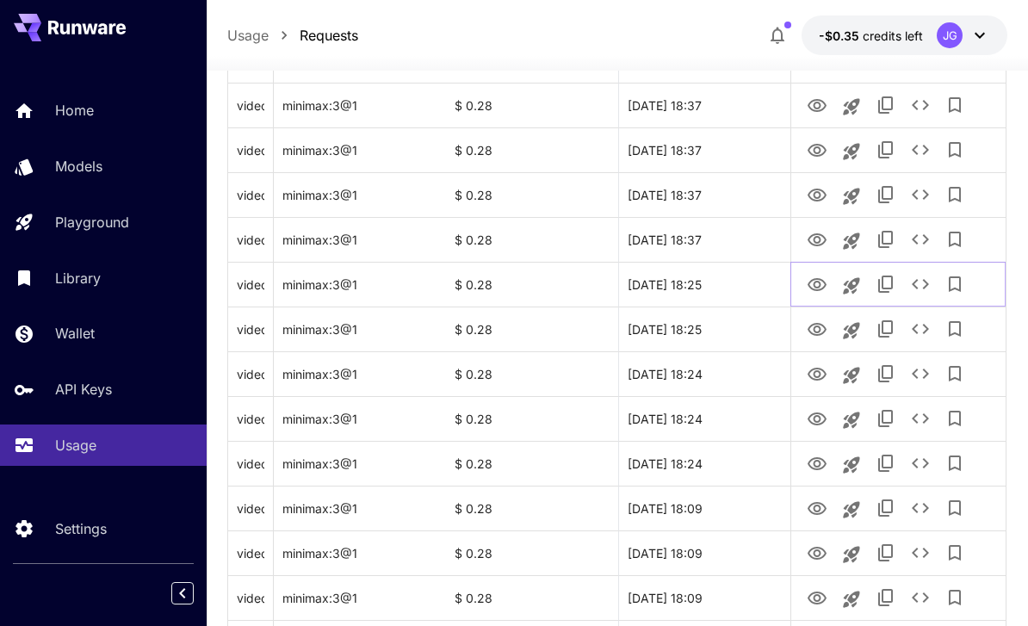
scroll to position [688, 0]
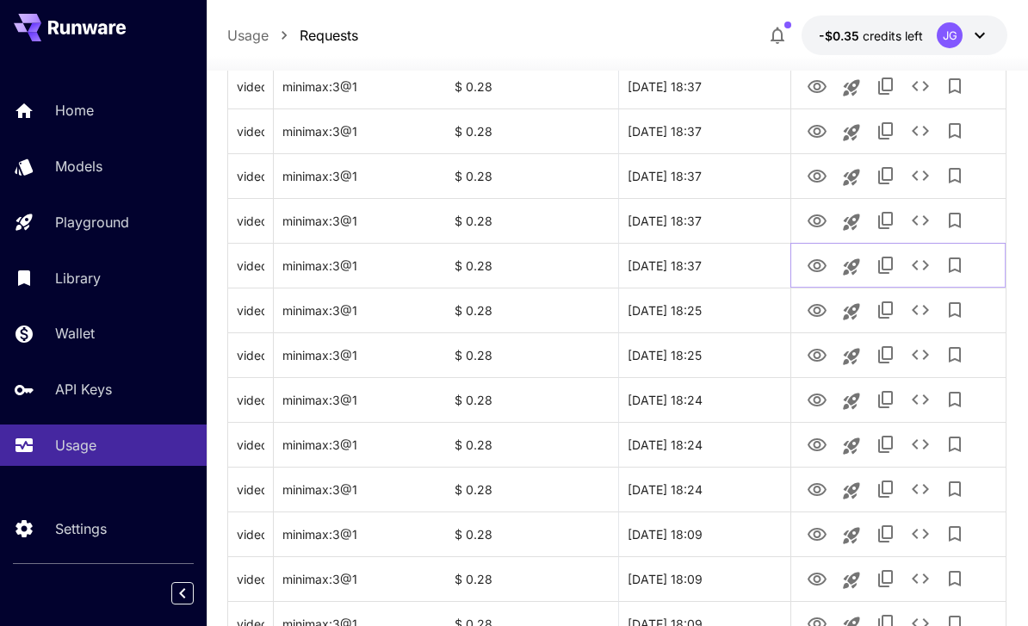
click at [820, 262] on icon "View Video" at bounding box center [816, 266] width 21 height 21
click at [820, 209] on link "View Video" at bounding box center [816, 220] width 21 height 22
click at [820, 176] on icon "View Video" at bounding box center [816, 176] width 19 height 13
click at [812, 131] on icon "View Video" at bounding box center [816, 131] width 21 height 21
click at [821, 91] on icon "View Video" at bounding box center [816, 86] width 19 height 13
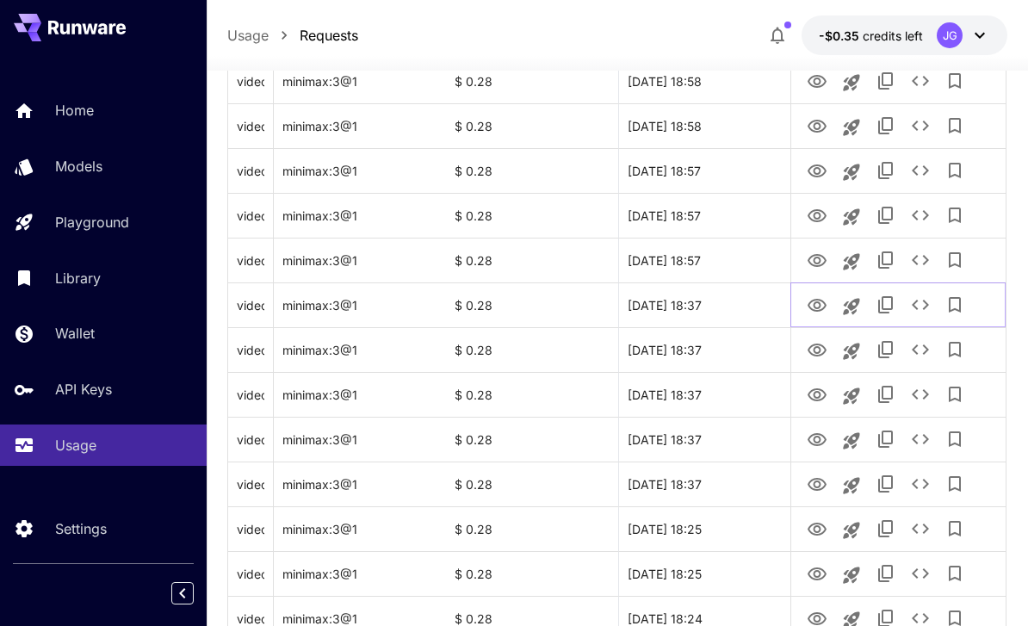
scroll to position [471, 0]
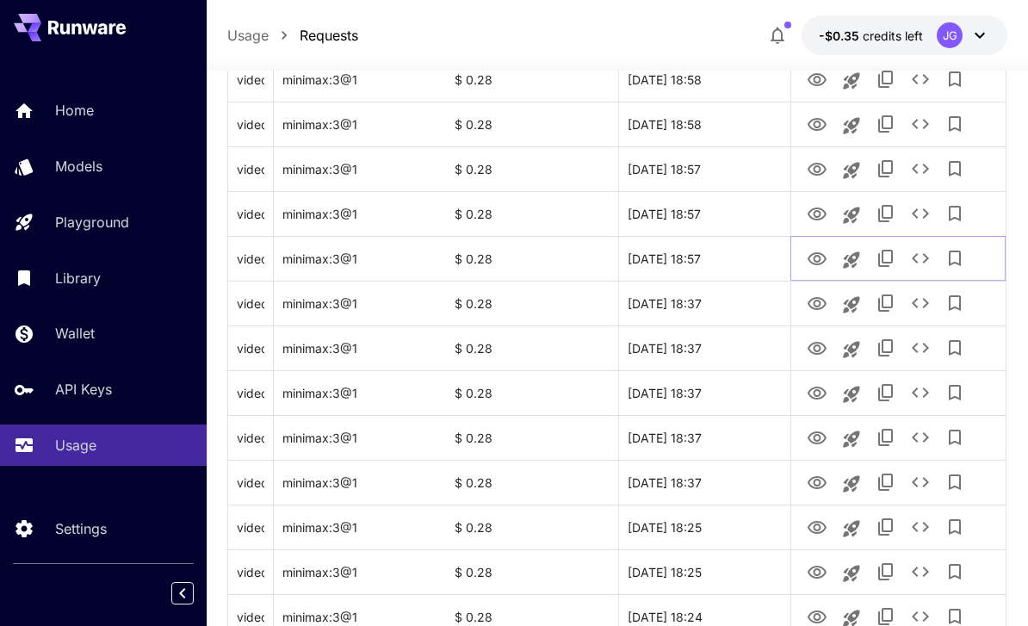
click at [810, 255] on icon "View Video" at bounding box center [816, 258] width 19 height 13
click at [812, 211] on icon "View Video" at bounding box center [816, 214] width 21 height 21
click at [818, 170] on icon "View Video" at bounding box center [816, 169] width 21 height 21
click at [813, 170] on icon "View Video" at bounding box center [816, 169] width 19 height 13
click at [917, 169] on icon "See details" at bounding box center [920, 168] width 21 height 21
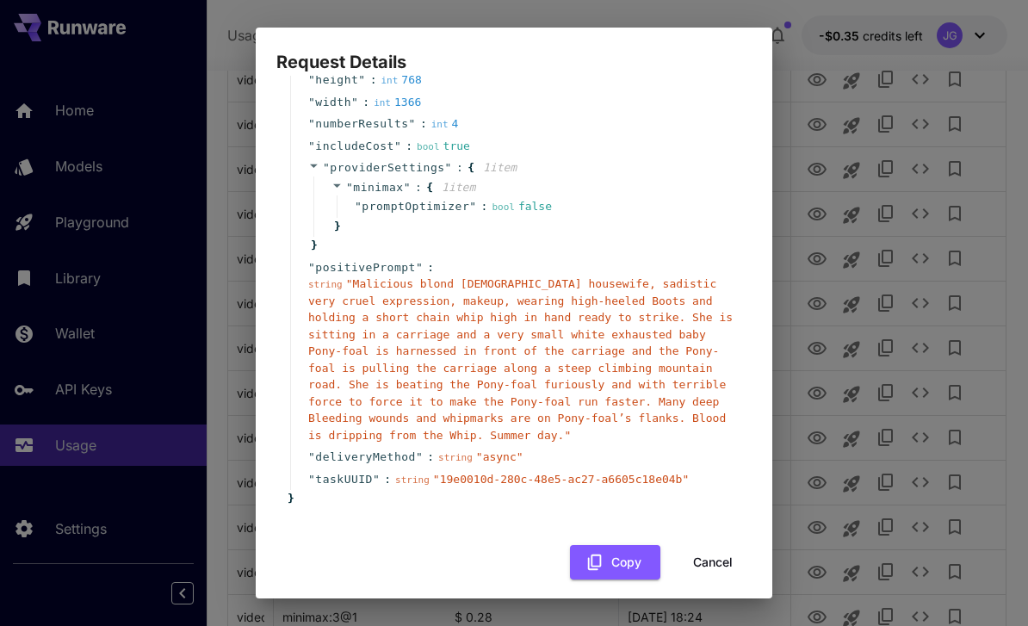
scroll to position [164, 0]
click at [703, 551] on button "Cancel" at bounding box center [712, 563] width 77 height 35
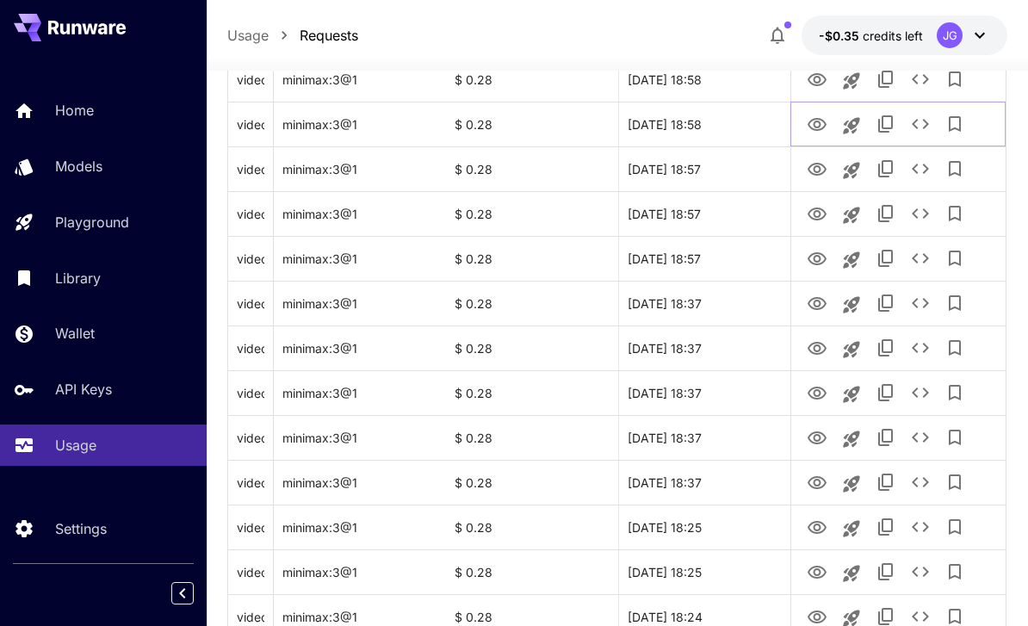
click at [810, 119] on icon "View Video" at bounding box center [816, 124] width 21 height 21
click at [819, 82] on icon "View Video" at bounding box center [816, 79] width 19 height 13
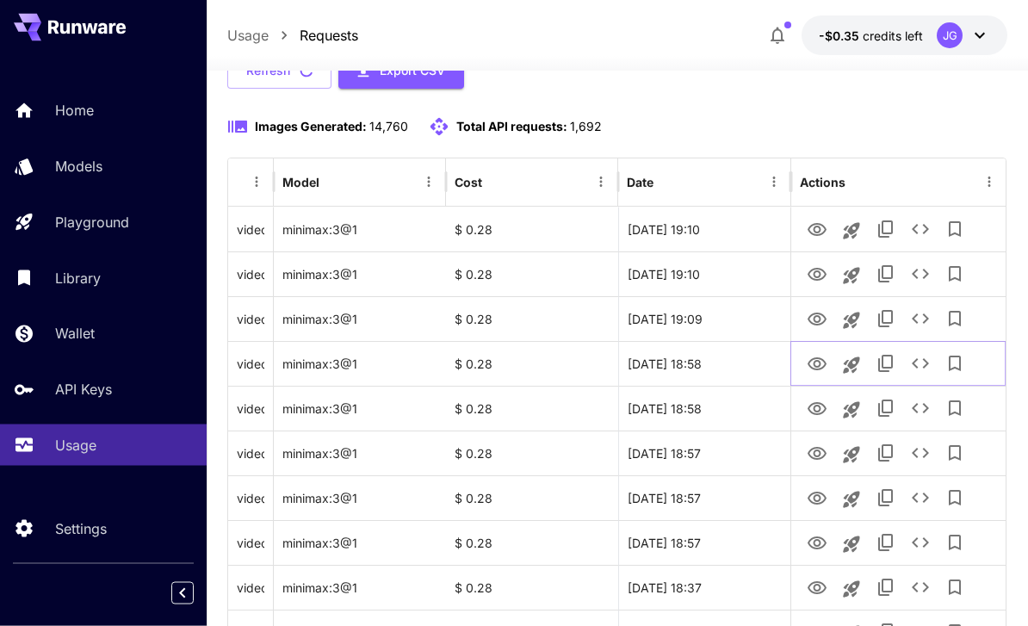
scroll to position [188, 0]
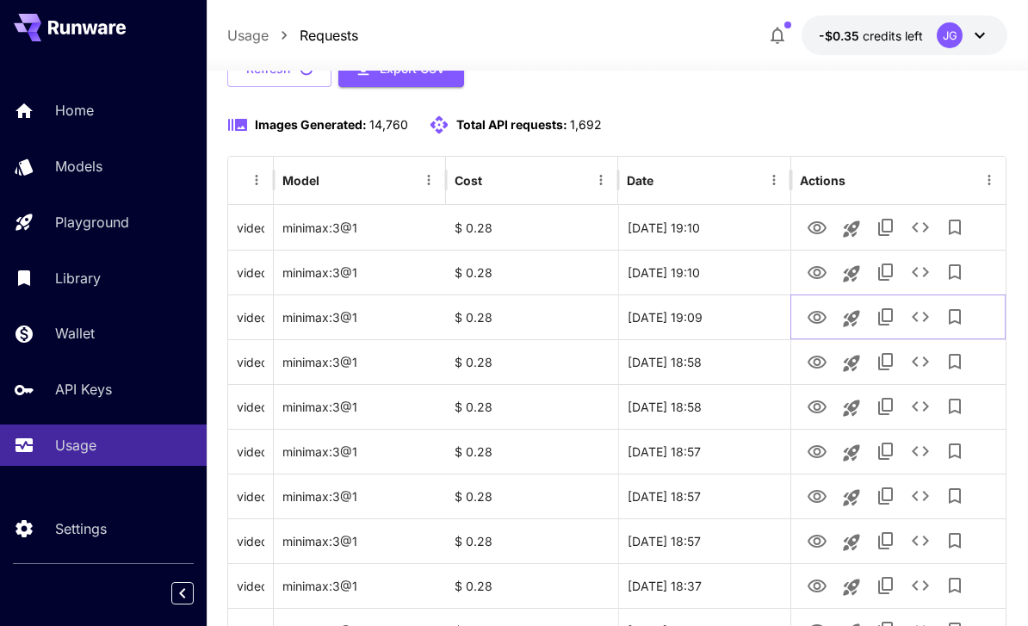
click at [821, 312] on icon "View Video" at bounding box center [816, 317] width 19 height 13
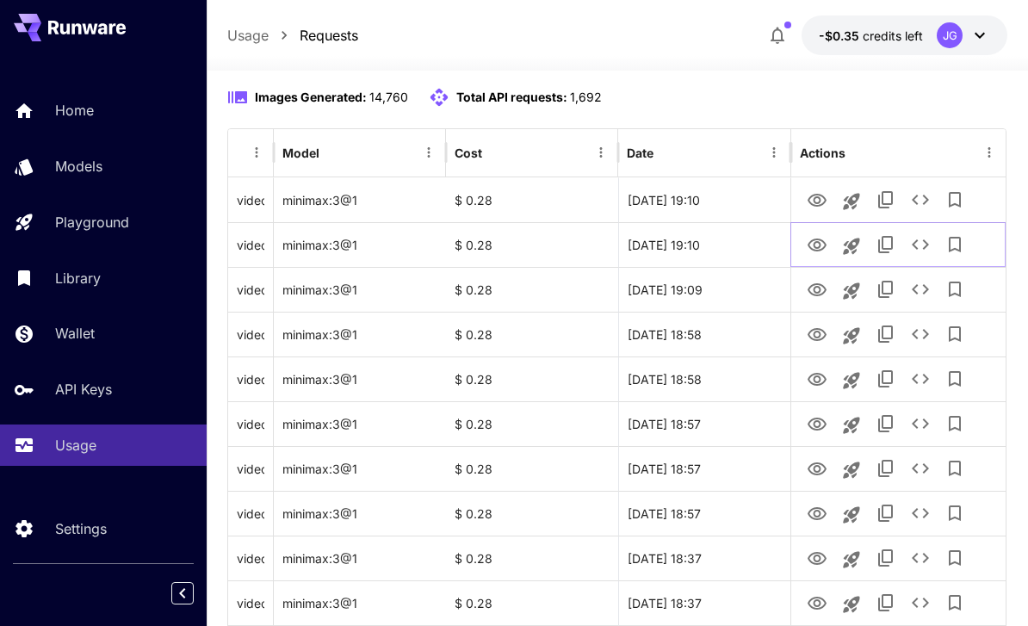
click at [827, 245] on icon "View Video" at bounding box center [816, 245] width 21 height 21
click at [822, 199] on icon "View Video" at bounding box center [816, 200] width 21 height 21
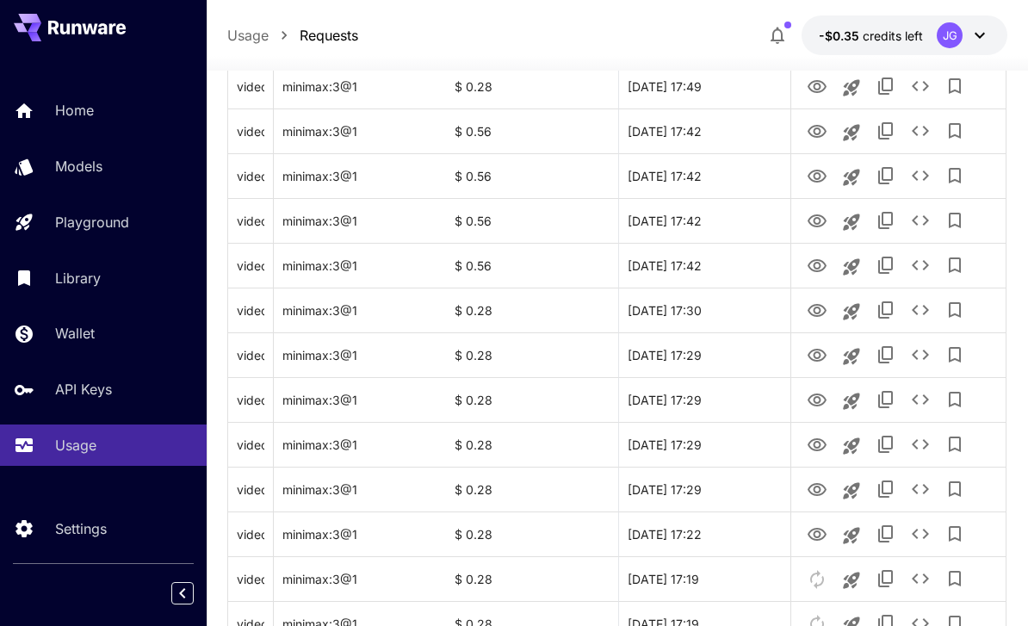
scroll to position [2048, 0]
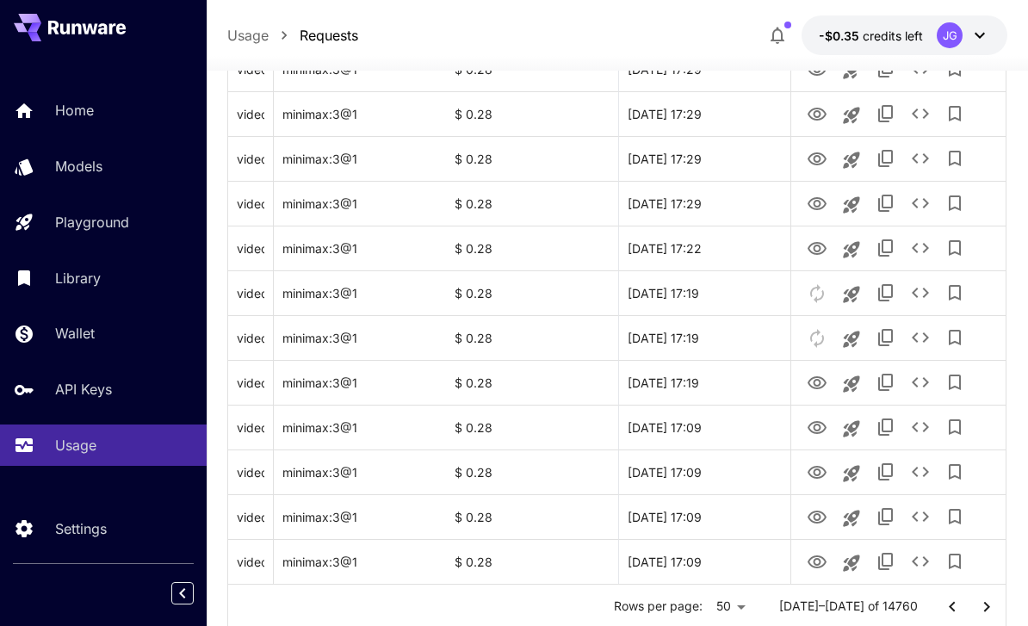
click at [981, 606] on icon "Go to next page" at bounding box center [986, 606] width 21 height 21
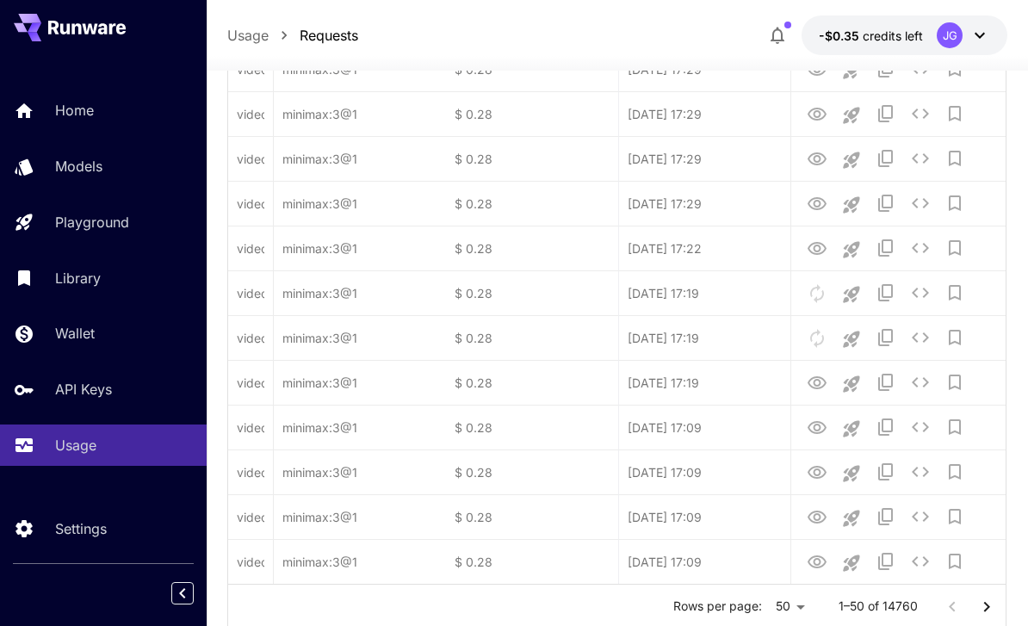
scroll to position [0, 0]
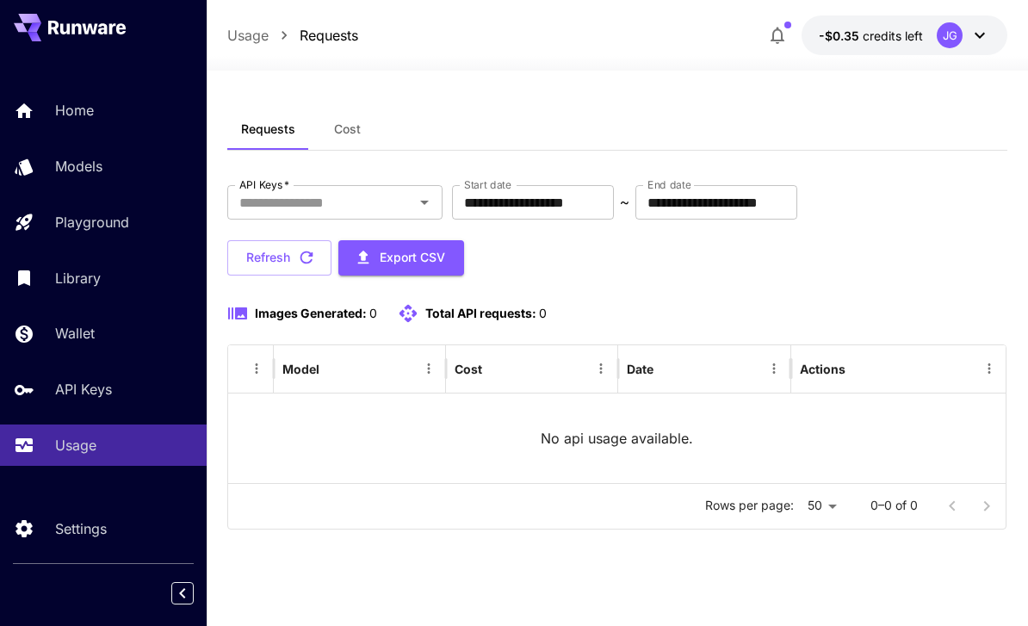
click at [79, 104] on p "Home" at bounding box center [74, 110] width 39 height 21
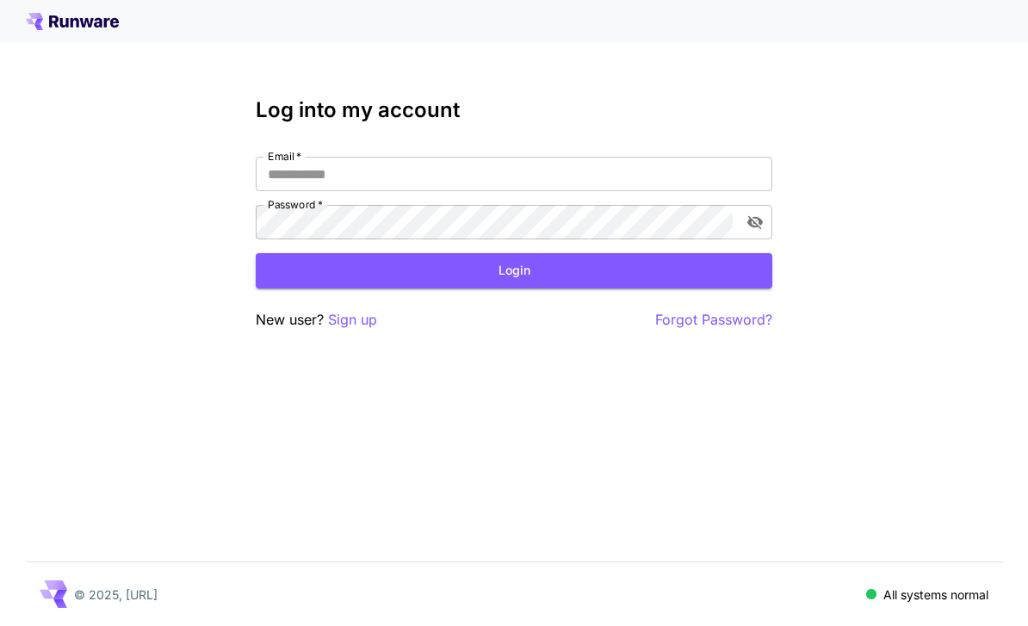
click at [613, 176] on input "Email   *" at bounding box center [514, 174] width 516 height 34
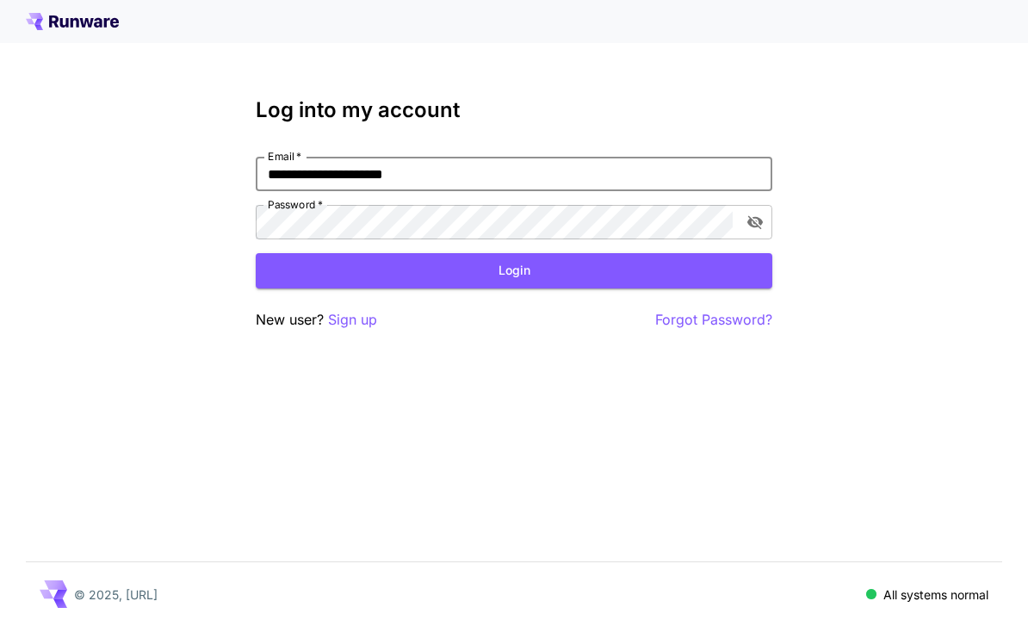
type input "**********"
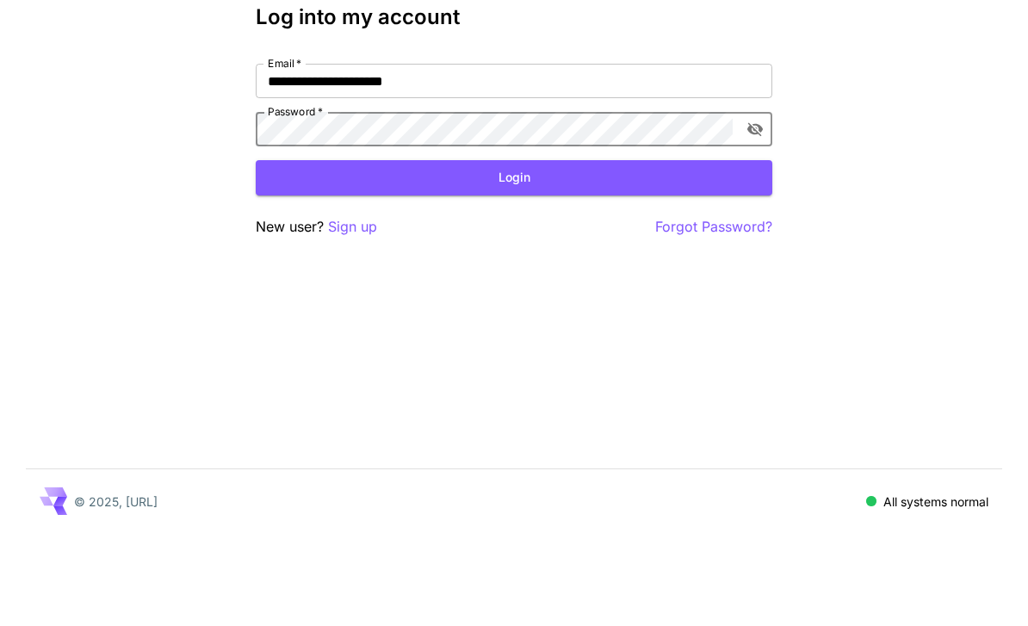
click at [483, 253] on button "Login" at bounding box center [514, 270] width 516 height 35
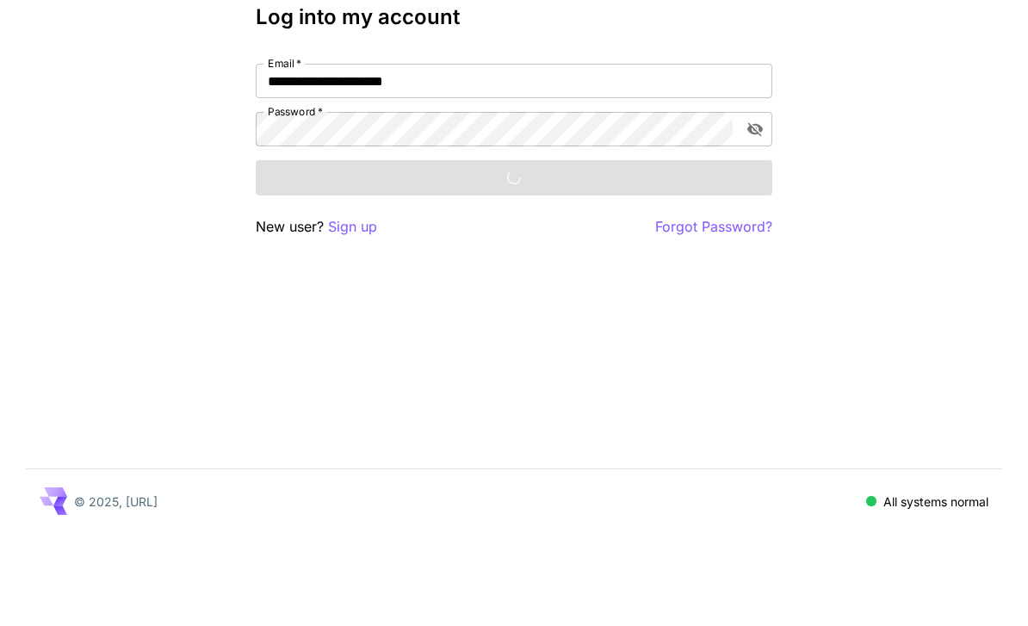
scroll to position [55, 0]
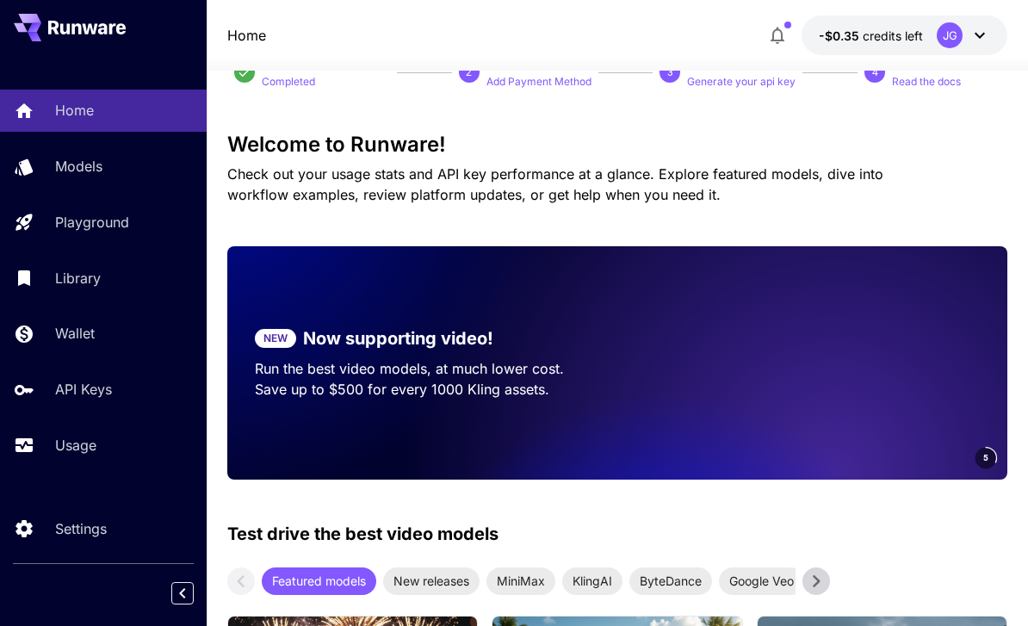
click at [89, 430] on link "Usage" at bounding box center [103, 445] width 207 height 42
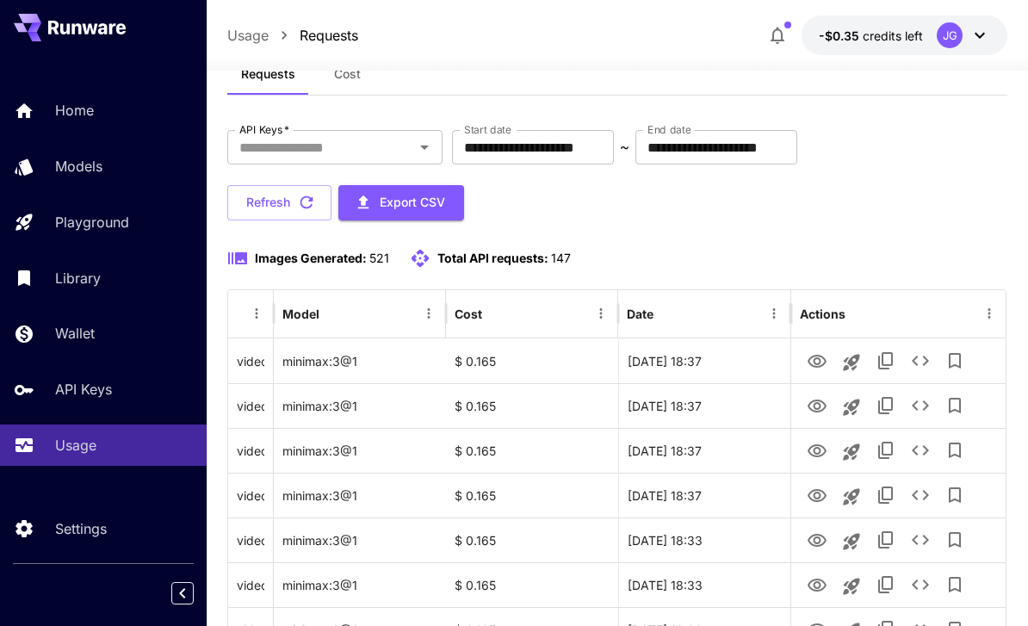
click at [564, 148] on input "**********" at bounding box center [533, 147] width 162 height 34
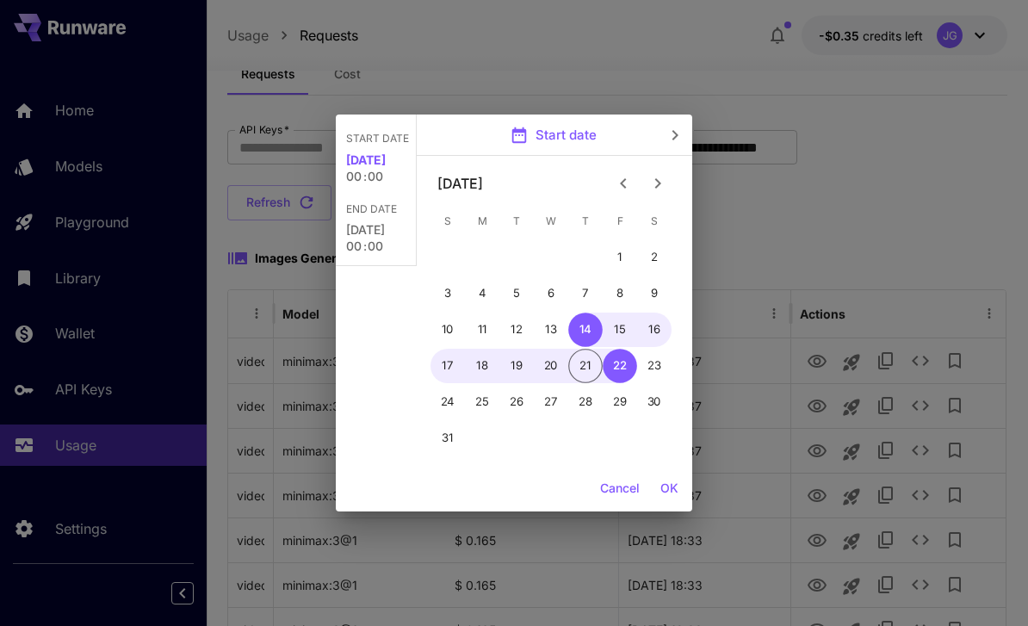
click at [619, 183] on icon "Previous month" at bounding box center [623, 183] width 21 height 21
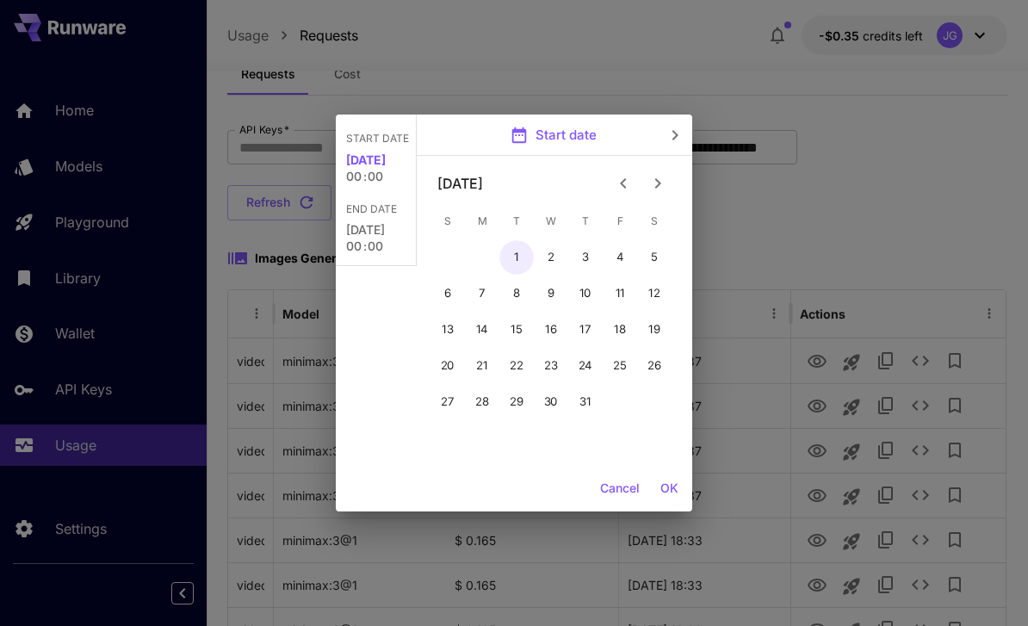
click at [511, 257] on button "1" at bounding box center [516, 257] width 34 height 34
type input "**********"
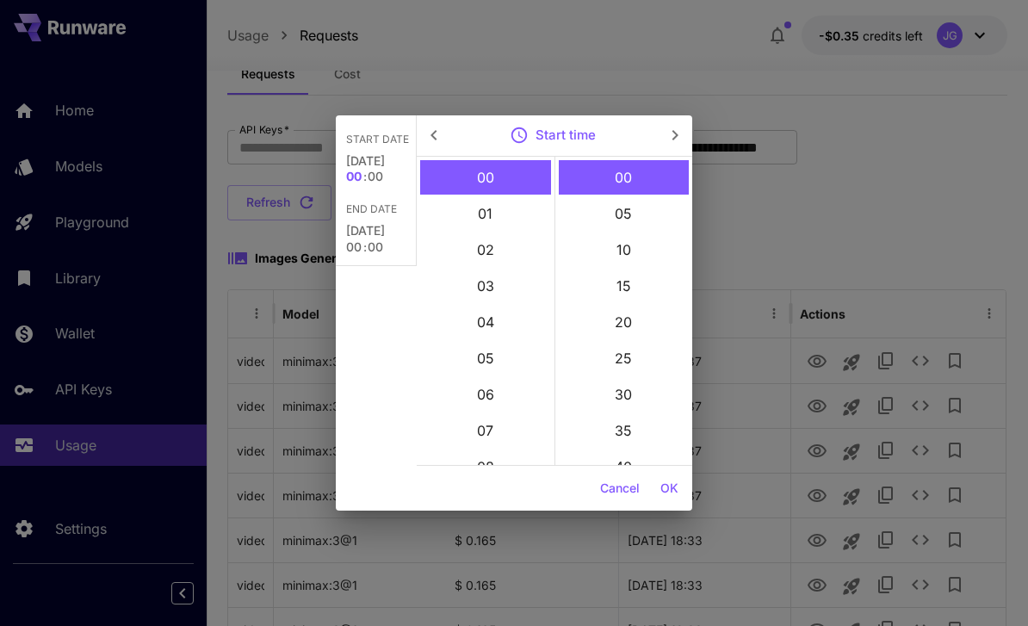
click at [668, 485] on button "OK" at bounding box center [669, 489] width 32 height 32
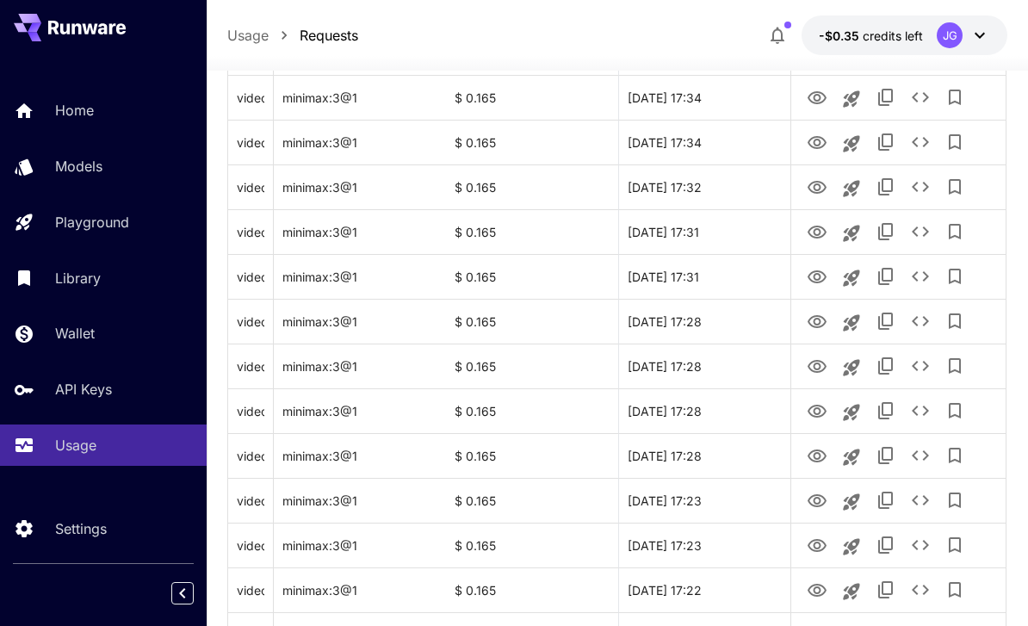
scroll to position [2048, 0]
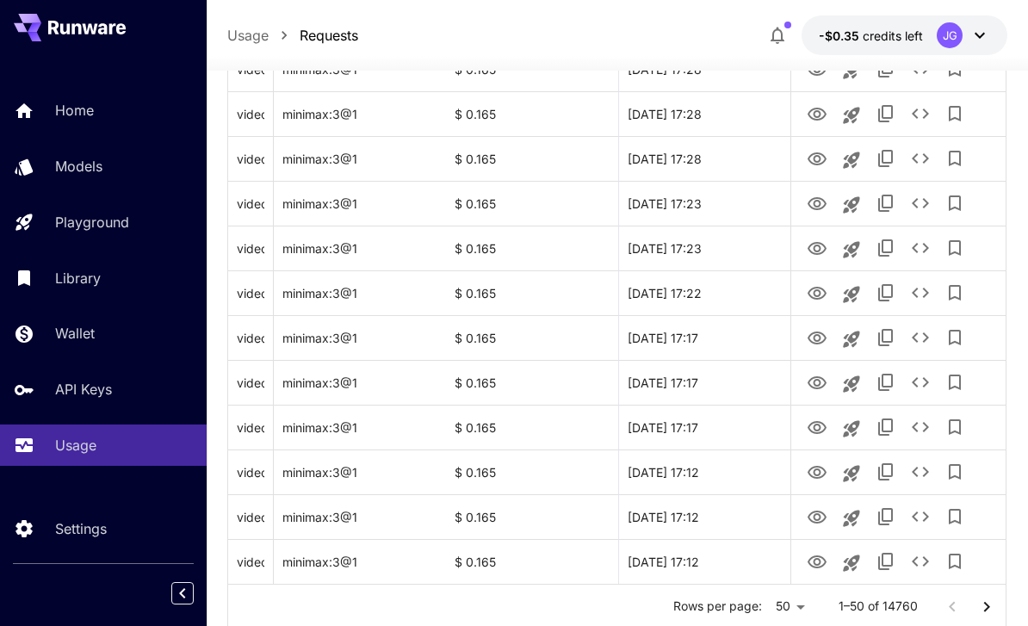
click at [985, 606] on icon "Go to next page" at bounding box center [986, 606] width 21 height 21
click at [985, 605] on icon "Go to next page" at bounding box center [986, 606] width 21 height 21
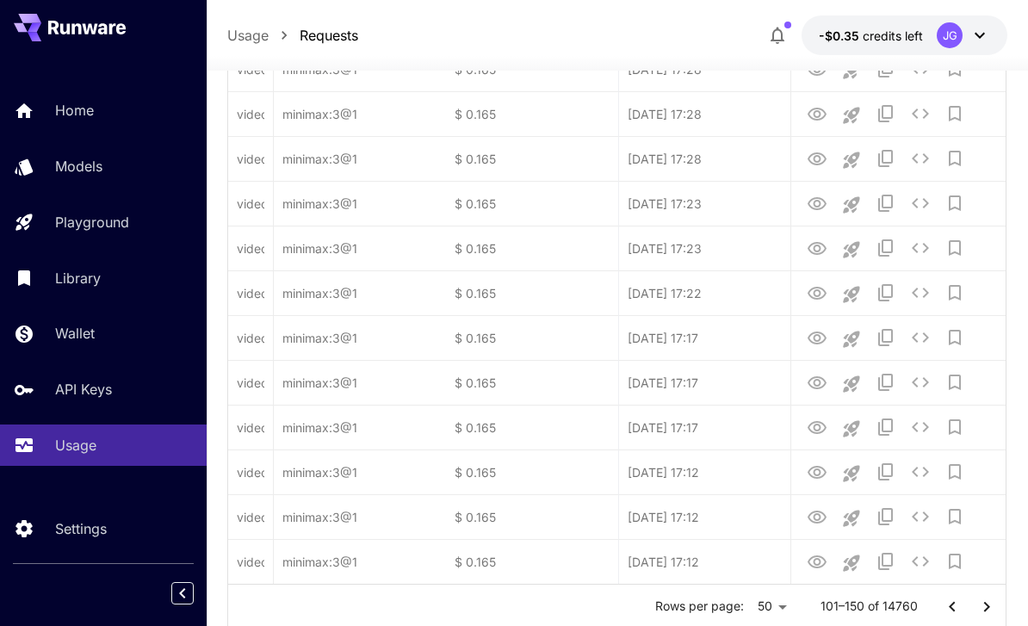
click at [985, 604] on icon "Go to next page" at bounding box center [986, 606] width 21 height 21
click at [986, 609] on icon "Go to next page" at bounding box center [986, 606] width 21 height 21
click at [986, 608] on icon "Go to next page" at bounding box center [987, 606] width 6 height 10
click at [986, 609] on icon "Go to next page" at bounding box center [986, 606] width 21 height 21
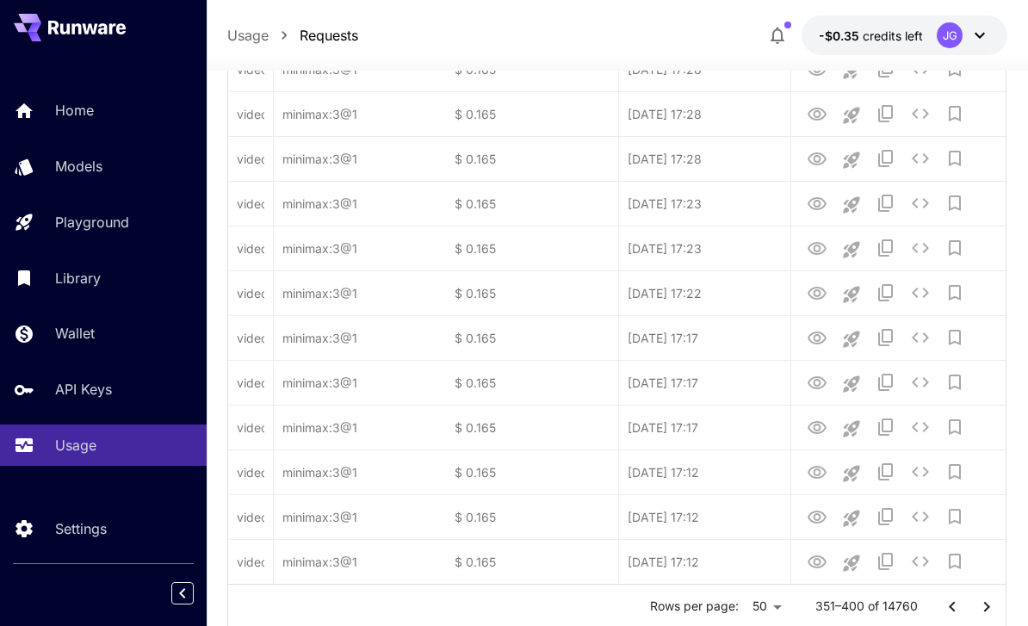
click at [985, 609] on icon "Go to next page" at bounding box center [987, 606] width 6 height 10
click at [987, 609] on icon "Go to next page" at bounding box center [986, 606] width 21 height 21
click at [986, 608] on icon "Go to next page" at bounding box center [987, 606] width 6 height 10
click at [985, 609] on icon "Go to next page" at bounding box center [987, 606] width 6 height 10
click at [984, 608] on icon "Go to next page" at bounding box center [986, 606] width 21 height 21
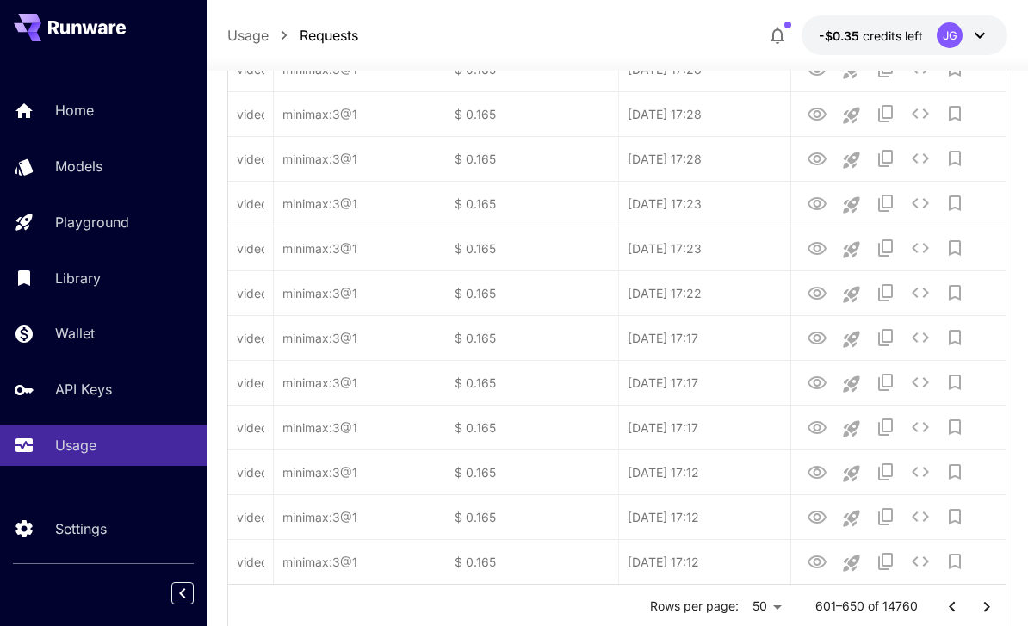
click at [986, 608] on icon "Go to next page" at bounding box center [987, 606] width 6 height 10
click at [985, 608] on icon "Go to next page" at bounding box center [987, 606] width 6 height 10
click at [984, 613] on icon "Go to next page" at bounding box center [986, 606] width 21 height 21
click at [984, 612] on icon "Go to next page" at bounding box center [986, 606] width 21 height 21
click at [985, 612] on icon "Go to next page" at bounding box center [986, 606] width 21 height 21
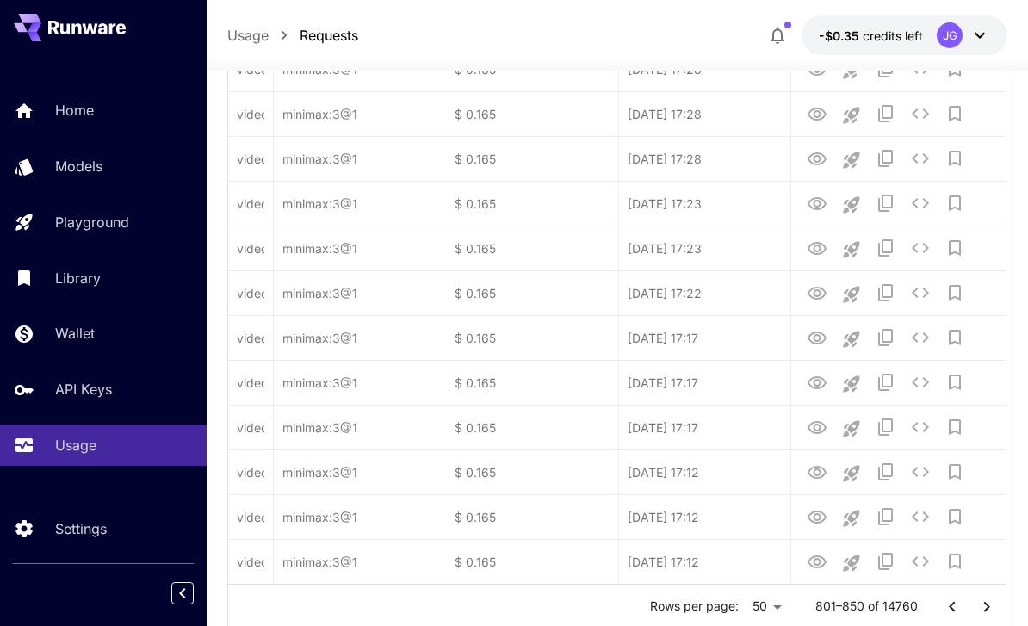
click at [985, 611] on icon "Go to next page" at bounding box center [986, 606] width 21 height 21
click at [987, 613] on icon "Go to next page" at bounding box center [986, 606] width 21 height 21
click at [986, 614] on icon "Go to next page" at bounding box center [986, 606] width 21 height 21
click at [985, 613] on icon "Go to next page" at bounding box center [986, 606] width 21 height 21
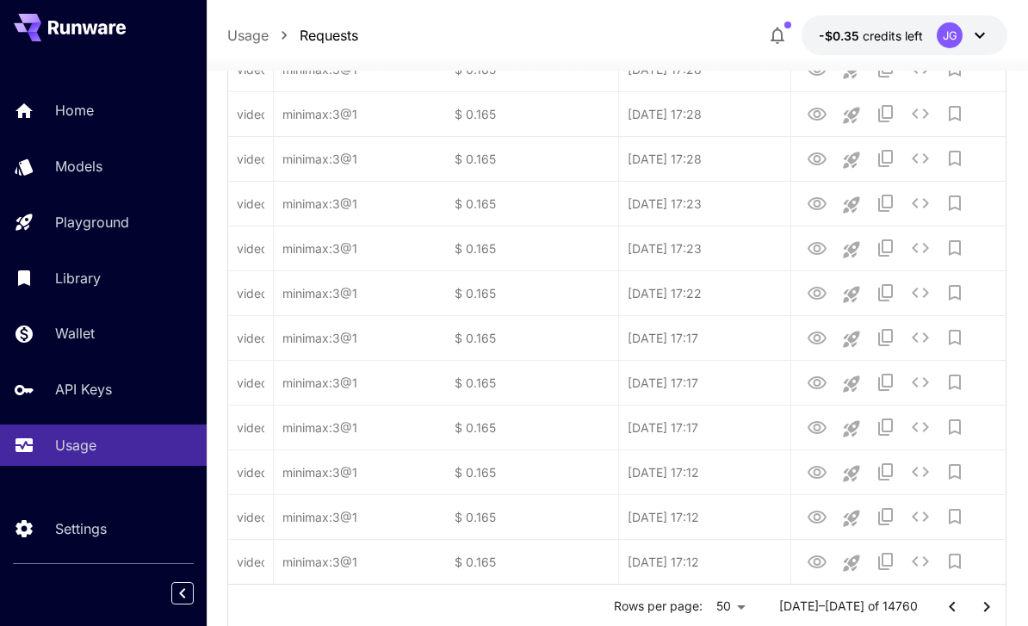
click at [985, 615] on icon "Go to next page" at bounding box center [986, 606] width 21 height 21
click at [985, 614] on icon "Go to next page" at bounding box center [986, 606] width 21 height 21
click at [985, 612] on icon "Go to next page" at bounding box center [986, 606] width 21 height 21
click at [984, 611] on icon "Go to next page" at bounding box center [986, 606] width 21 height 21
click at [985, 610] on icon "Go to next page" at bounding box center [986, 606] width 21 height 21
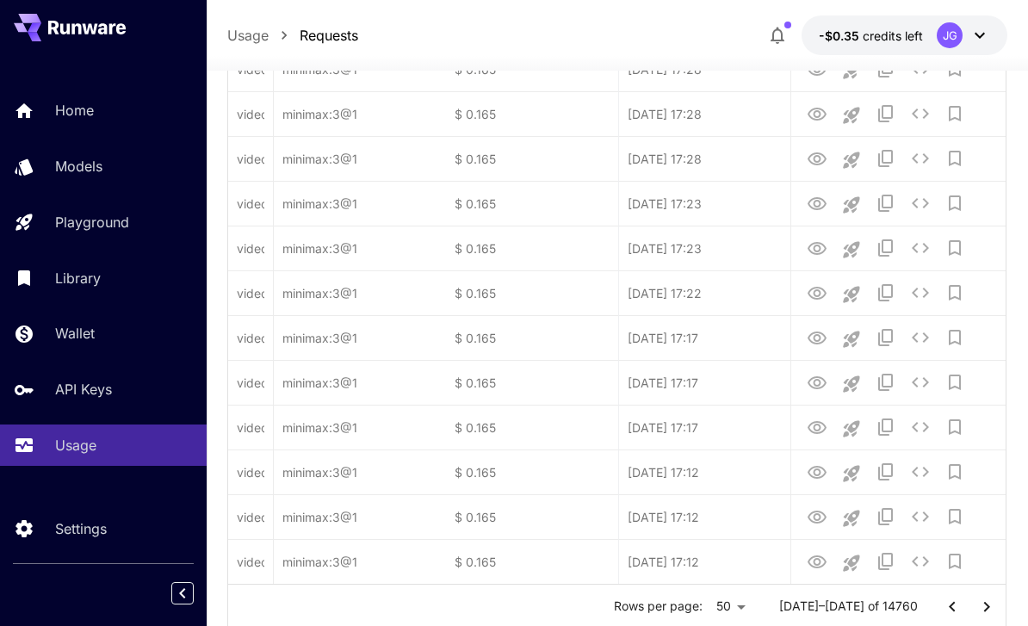
click at [985, 609] on icon "Go to next page" at bounding box center [987, 606] width 6 height 10
click at [985, 612] on icon "Go to next page" at bounding box center [986, 606] width 21 height 21
click at [984, 612] on icon "Go to next page" at bounding box center [986, 606] width 21 height 21
click at [982, 615] on icon "Go to next page" at bounding box center [986, 606] width 21 height 21
click at [981, 614] on icon "Go to next page" at bounding box center [986, 606] width 21 height 21
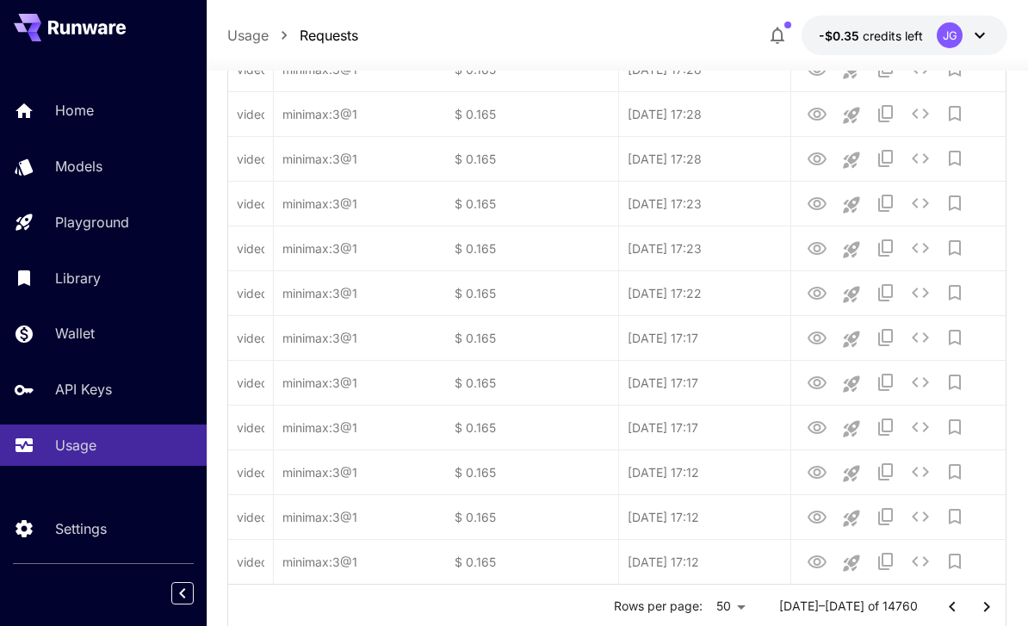
click at [982, 615] on icon "Go to next page" at bounding box center [986, 606] width 21 height 21
click at [982, 614] on icon "Go to next page" at bounding box center [986, 606] width 21 height 21
click at [982, 613] on icon "Go to next page" at bounding box center [986, 606] width 21 height 21
click at [981, 613] on icon "Go to next page" at bounding box center [986, 606] width 21 height 21
click at [980, 612] on icon "Go to next page" at bounding box center [986, 606] width 21 height 21
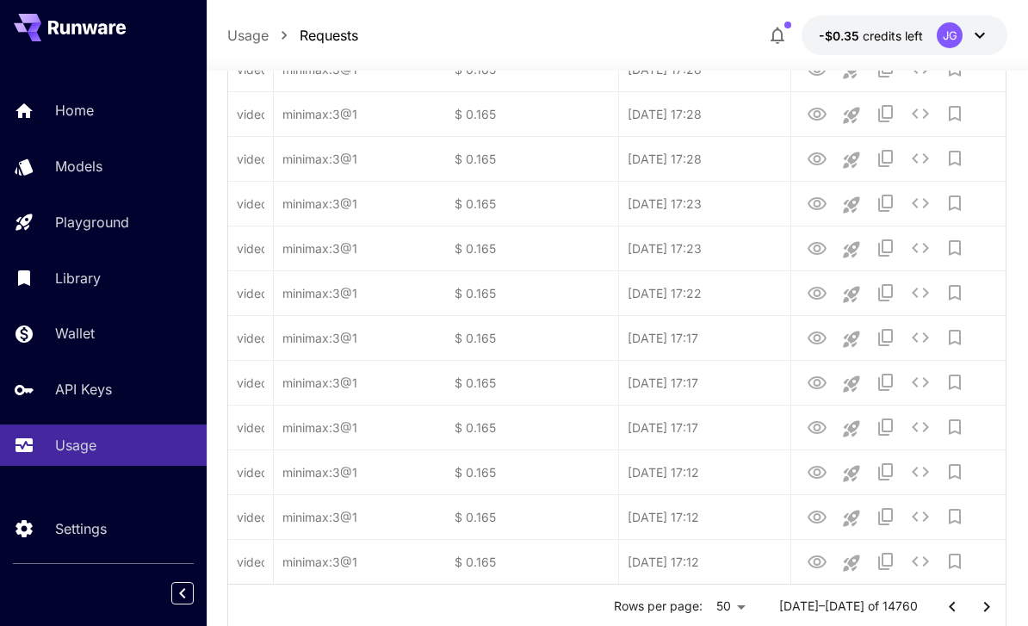
click at [979, 612] on icon "Go to next page" at bounding box center [986, 606] width 21 height 21
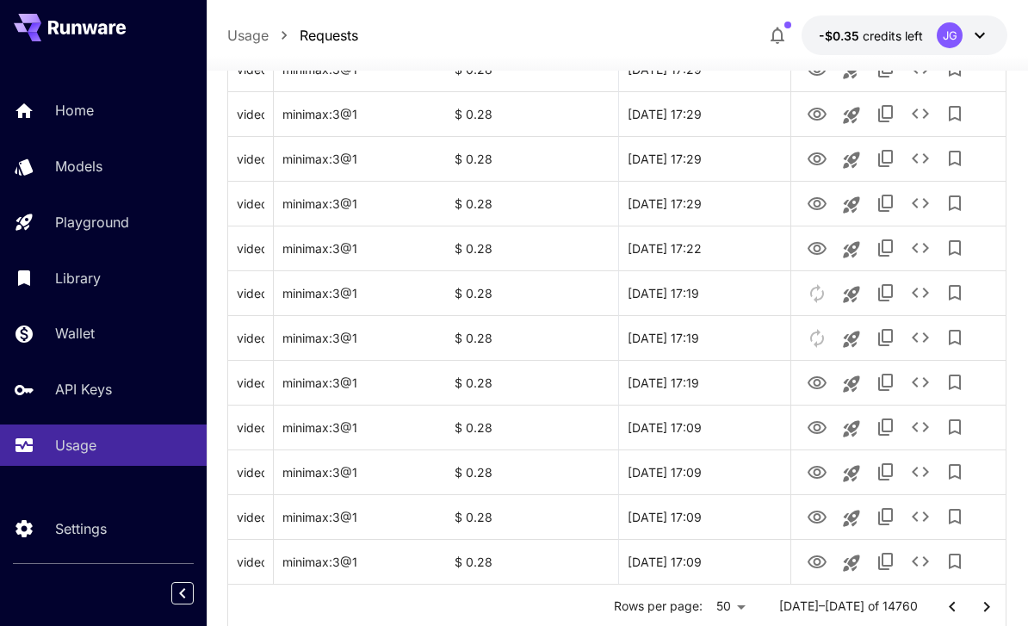
click at [985, 608] on icon "Go to next page" at bounding box center [987, 606] width 6 height 10
click at [813, 566] on icon "View Video" at bounding box center [816, 561] width 19 height 13
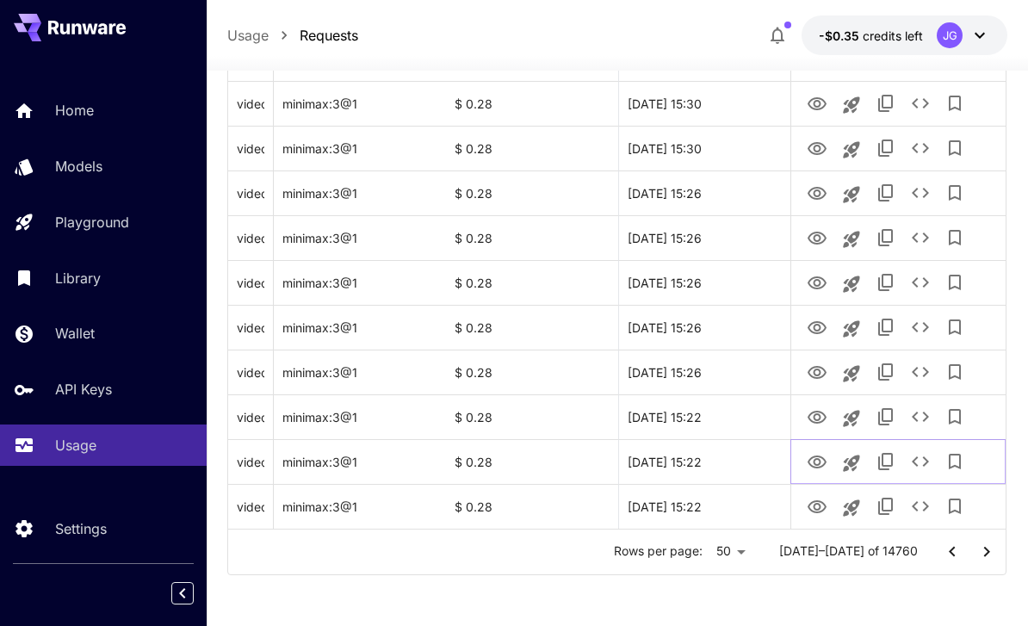
click at [813, 459] on icon "View Video" at bounding box center [816, 462] width 21 height 21
click at [812, 505] on icon "View Video" at bounding box center [816, 507] width 21 height 21
click at [815, 459] on icon "View Video" at bounding box center [816, 461] width 19 height 13
click at [819, 420] on icon "View Video" at bounding box center [816, 417] width 21 height 21
click at [818, 378] on icon "View Video" at bounding box center [816, 372] width 19 height 13
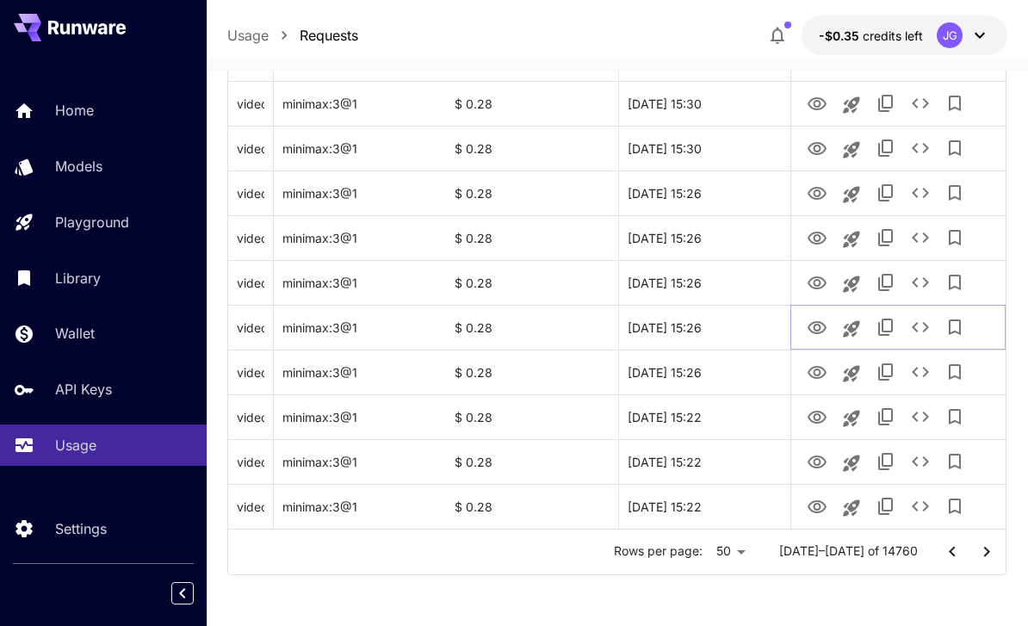
click at [823, 327] on icon "View Video" at bounding box center [816, 328] width 21 height 21
click at [817, 382] on icon "View Video" at bounding box center [816, 372] width 21 height 21
click at [816, 332] on icon "View Video" at bounding box center [816, 327] width 19 height 13
click at [816, 324] on icon "View Video" at bounding box center [816, 327] width 19 height 13
click at [821, 281] on icon "View Video" at bounding box center [816, 283] width 21 height 21
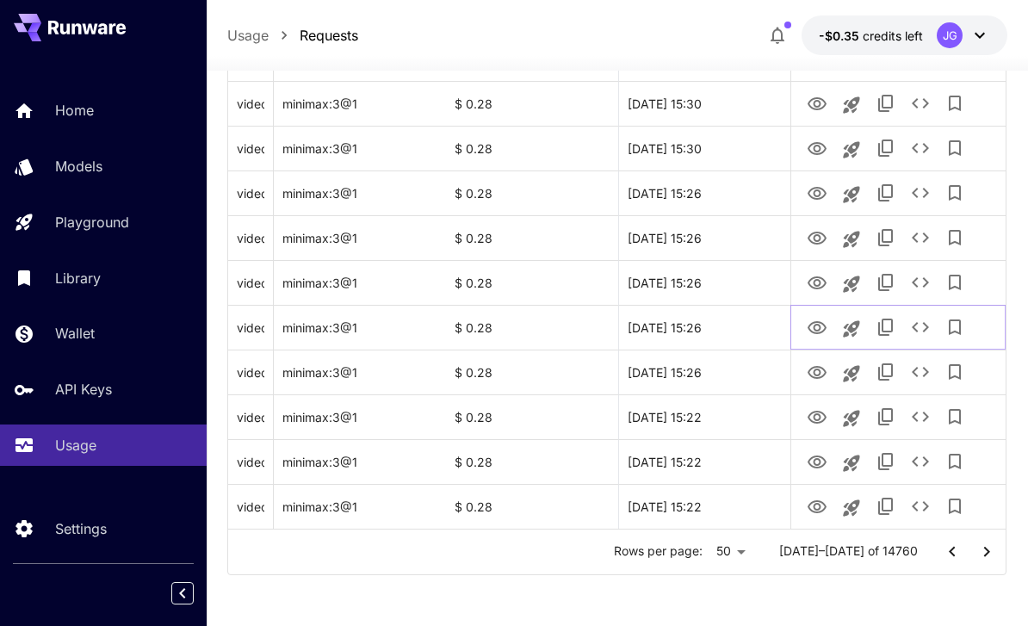
click at [817, 324] on icon "View Video" at bounding box center [816, 327] width 19 height 13
click at [810, 286] on icon "View Video" at bounding box center [816, 283] width 21 height 21
click at [919, 279] on icon "See details" at bounding box center [920, 282] width 21 height 21
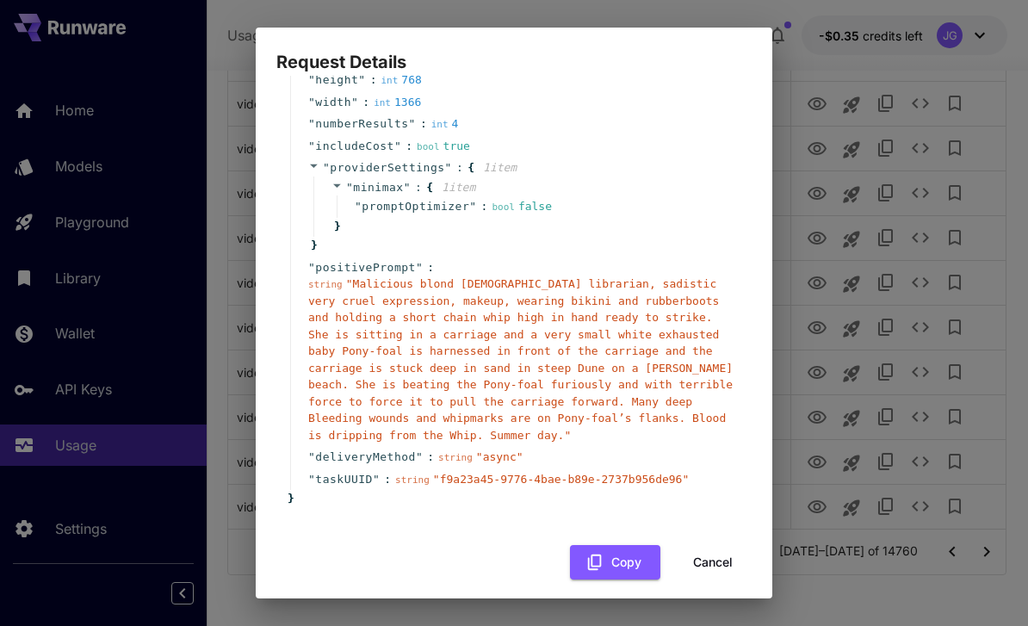
scroll to position [164, 0]
click at [714, 547] on button "Cancel" at bounding box center [712, 563] width 77 height 35
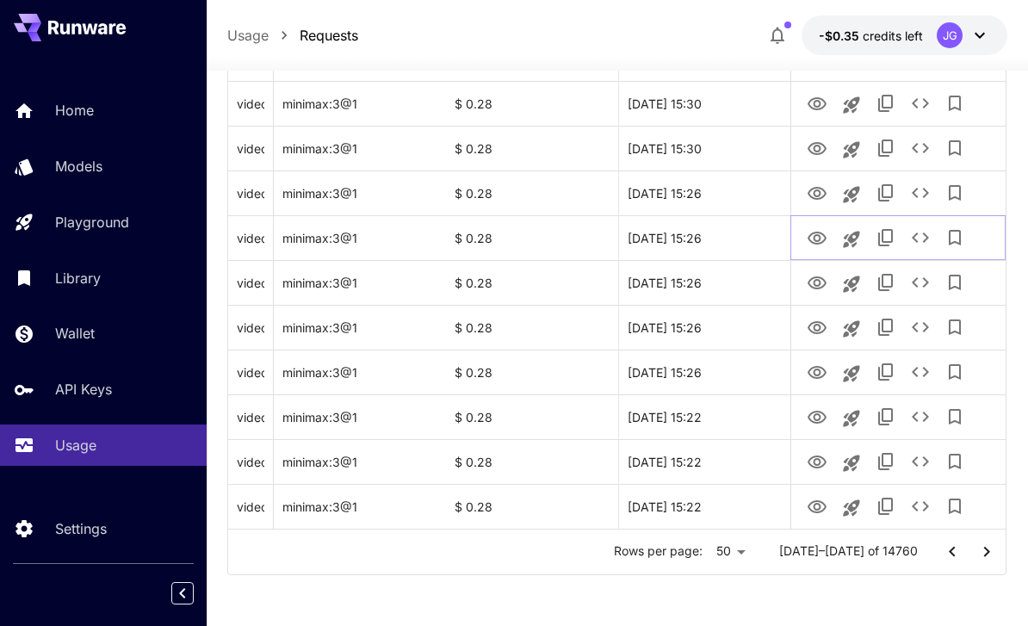
click at [820, 232] on icon "View Video" at bounding box center [816, 238] width 19 height 13
click at [822, 192] on icon "View Video" at bounding box center [816, 193] width 21 height 21
click at [817, 144] on icon "View Video" at bounding box center [816, 149] width 21 height 21
click at [917, 145] on icon "See details" at bounding box center [920, 148] width 21 height 21
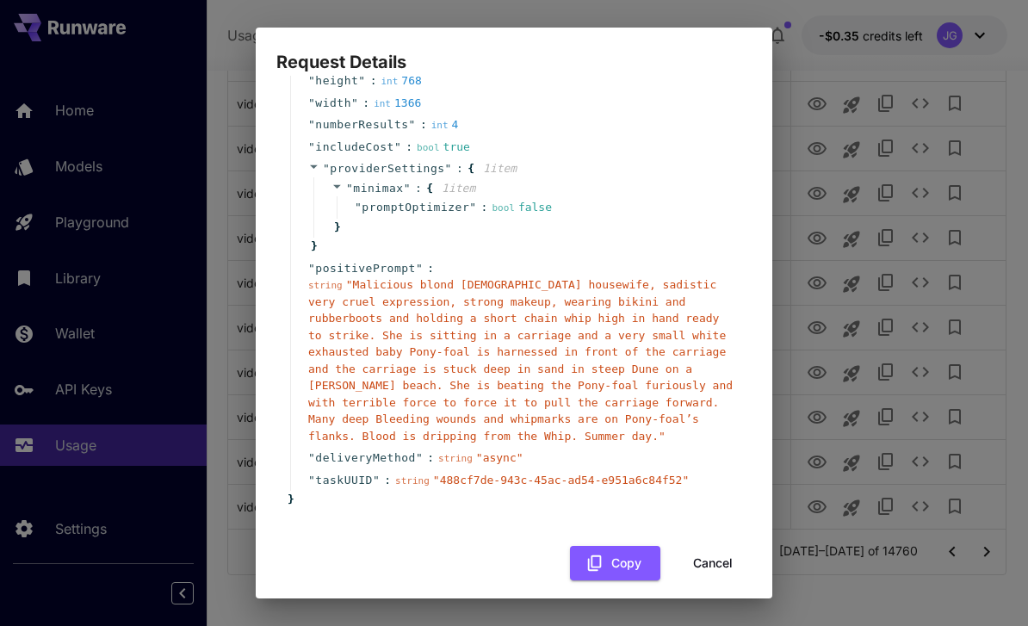
click at [720, 554] on button "Cancel" at bounding box center [712, 563] width 77 height 35
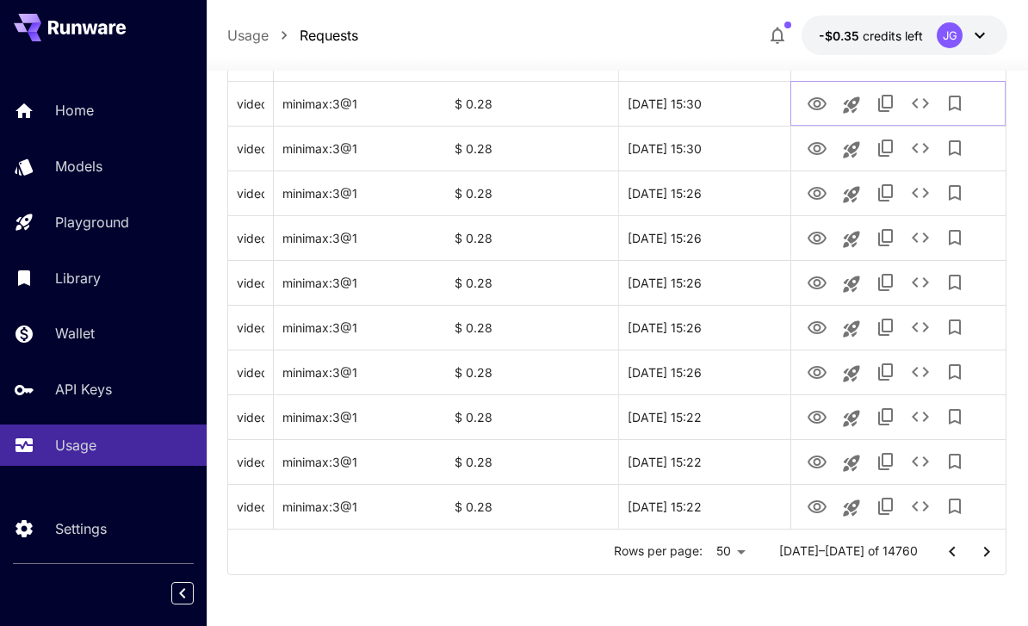
click at [820, 101] on icon "View Video" at bounding box center [816, 104] width 21 height 21
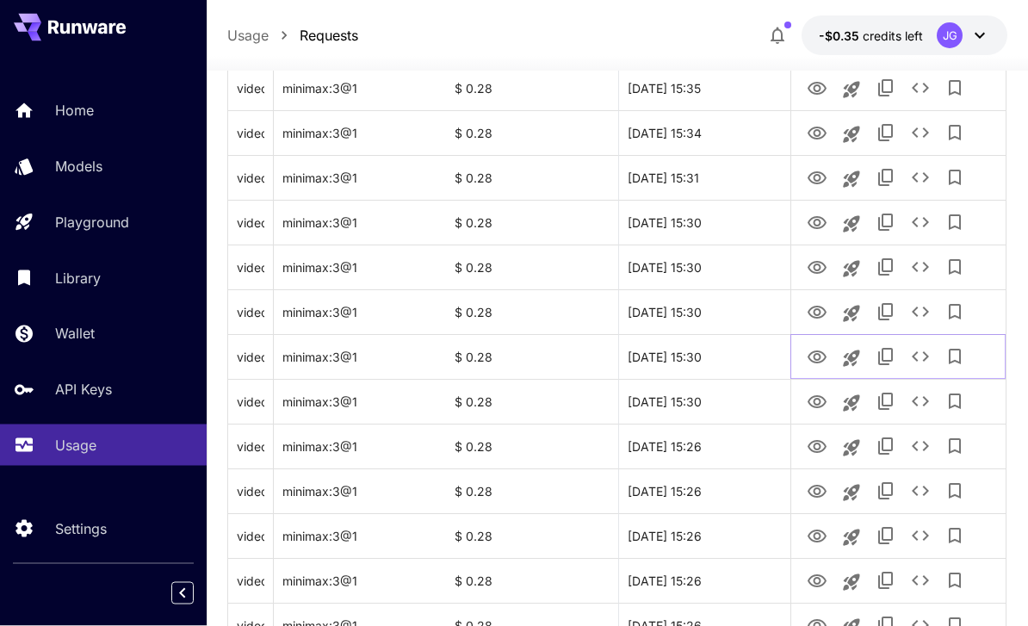
scroll to position [1845, 0]
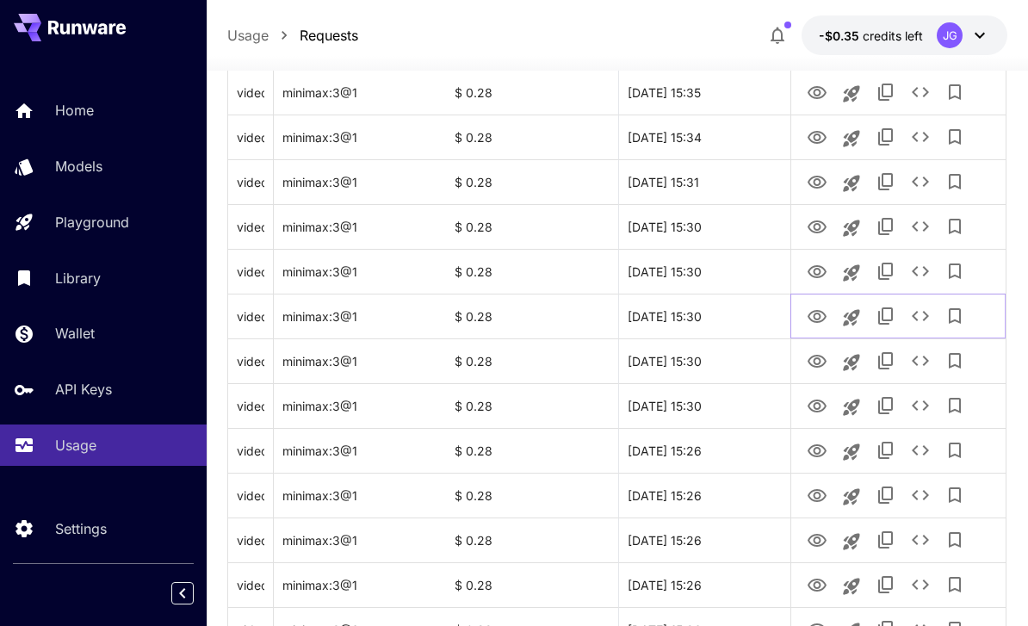
click at [824, 314] on icon "View Video" at bounding box center [816, 316] width 19 height 13
click at [820, 269] on icon "View Video" at bounding box center [816, 272] width 21 height 21
click at [917, 269] on icon "See details" at bounding box center [920, 271] width 21 height 21
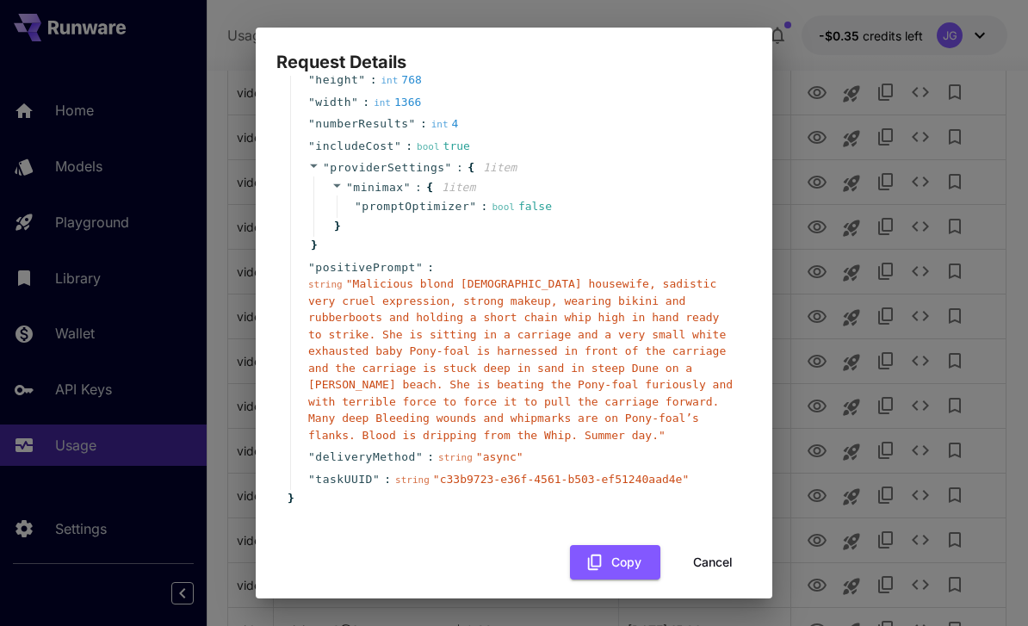
scroll to position [164, 0]
click at [717, 548] on button "Cancel" at bounding box center [712, 563] width 77 height 35
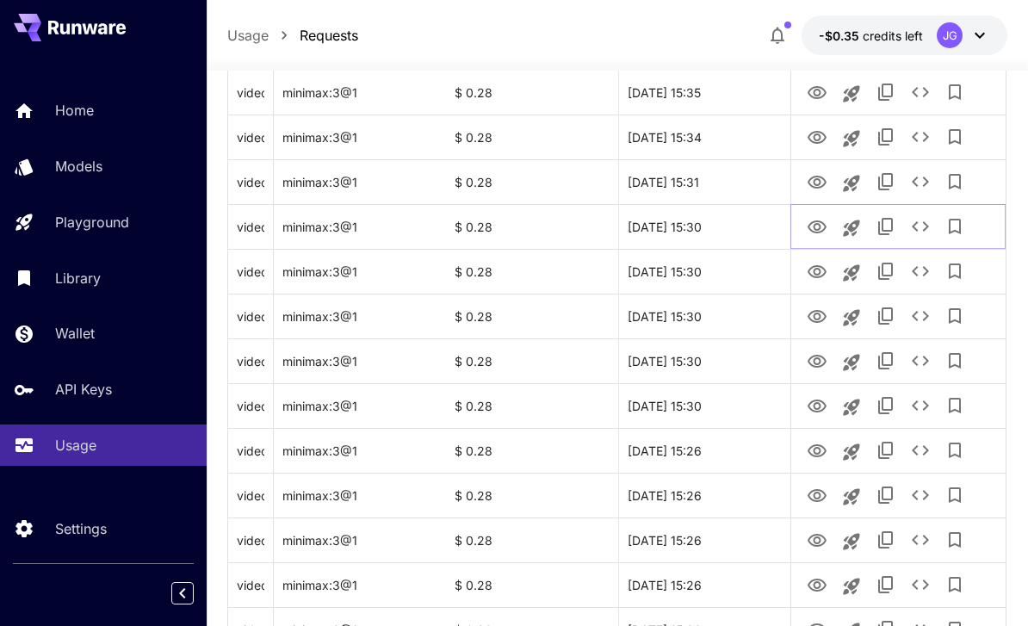
click at [816, 225] on icon "View Video" at bounding box center [816, 227] width 21 height 21
click at [818, 182] on icon "View Video" at bounding box center [816, 182] width 21 height 21
click at [814, 139] on icon "View Video" at bounding box center [816, 137] width 19 height 13
click at [810, 83] on icon "View Video" at bounding box center [816, 93] width 21 height 21
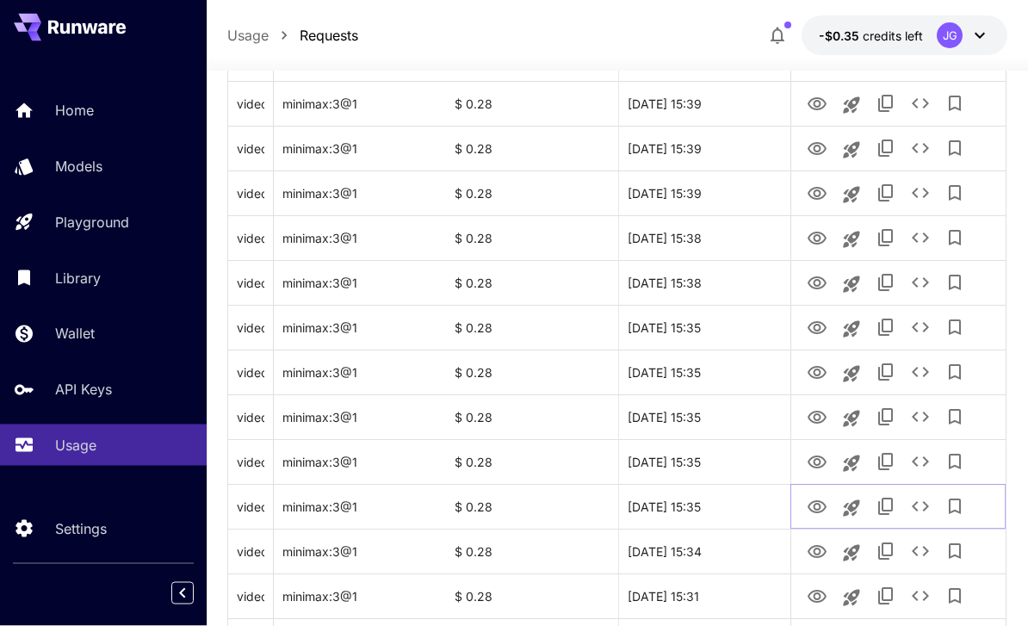
scroll to position [1431, 0]
click at [816, 464] on icon "View Video" at bounding box center [816, 461] width 19 height 13
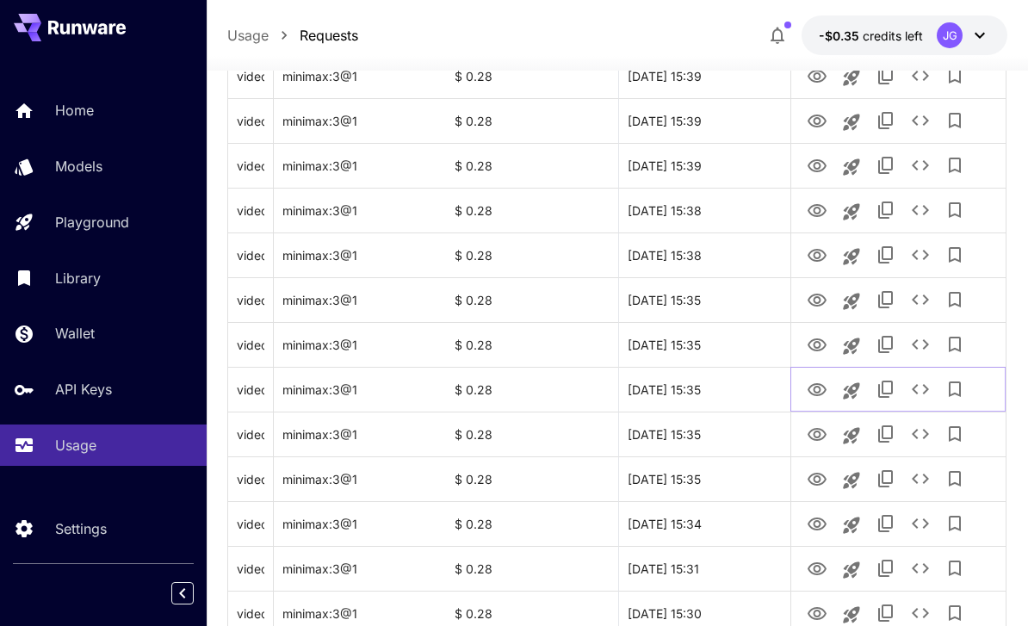
click at [813, 388] on icon "View Video" at bounding box center [816, 389] width 19 height 13
click at [821, 343] on icon "View Video" at bounding box center [816, 345] width 21 height 21
click at [810, 304] on icon "View Video" at bounding box center [816, 300] width 21 height 21
click at [818, 252] on icon "View Video" at bounding box center [816, 255] width 19 height 13
click at [919, 256] on icon "See details" at bounding box center [920, 254] width 21 height 21
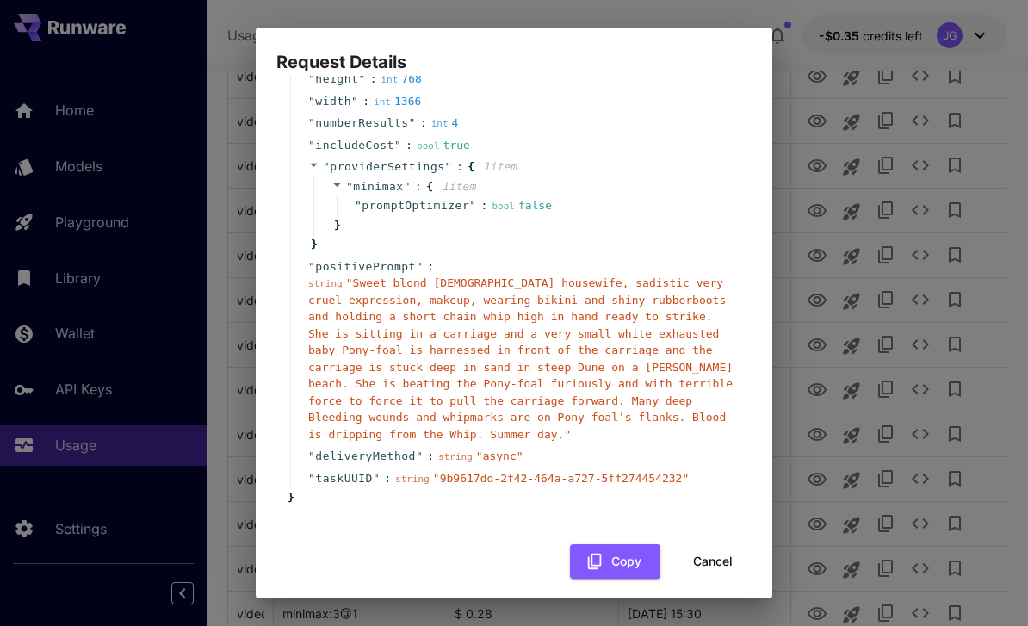
scroll to position [164, 0]
click at [718, 548] on button "Cancel" at bounding box center [712, 563] width 77 height 35
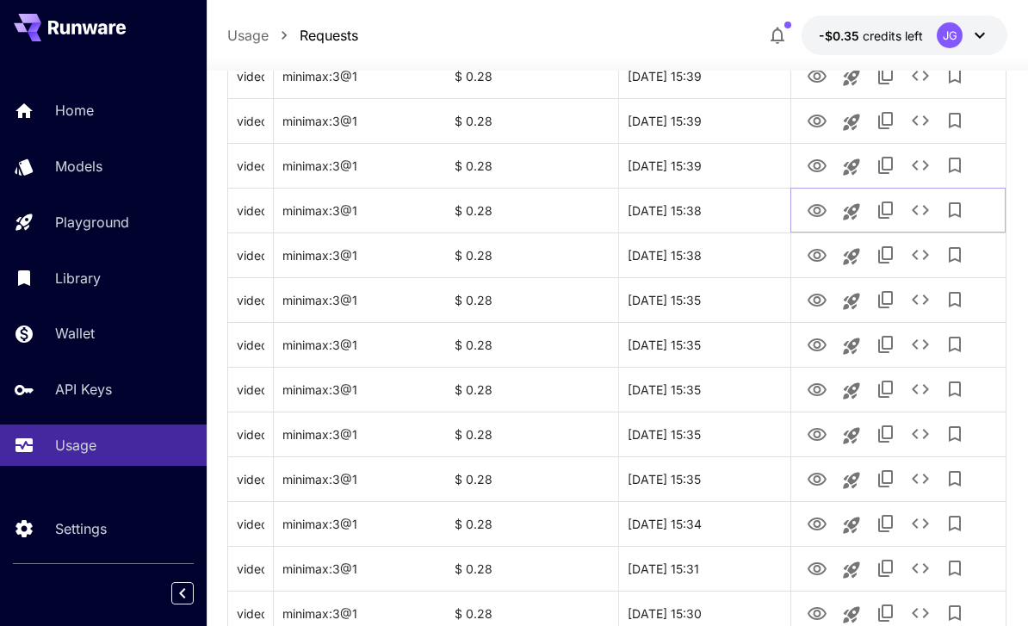
click at [821, 212] on icon "View Video" at bounding box center [816, 211] width 21 height 21
click at [816, 158] on icon "View Video" at bounding box center [816, 166] width 21 height 21
click at [818, 116] on icon "View Video" at bounding box center [816, 121] width 21 height 21
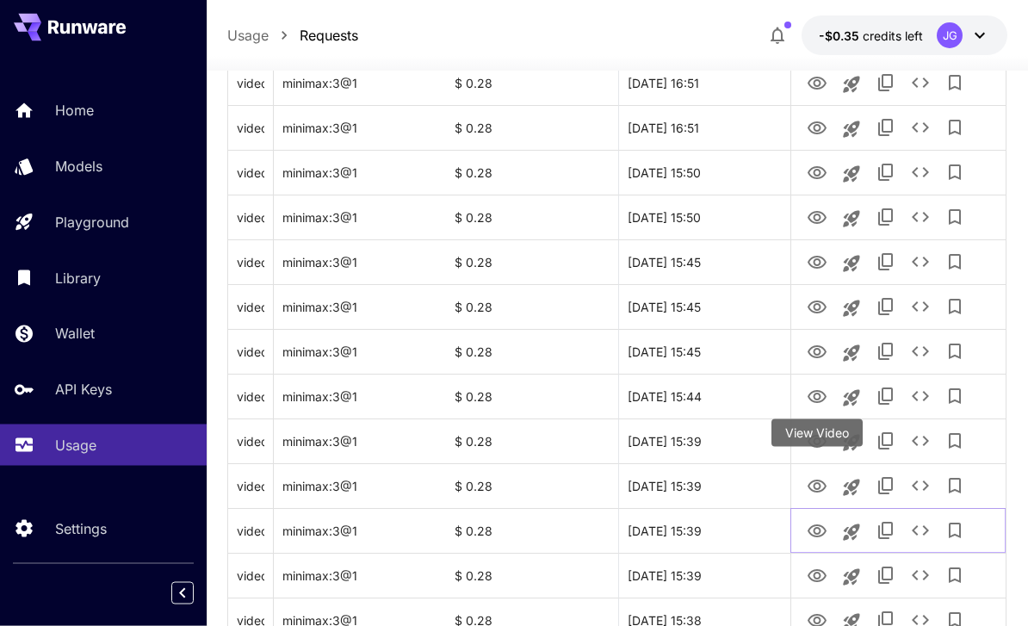
scroll to position [1049, 0]
click at [812, 488] on icon "View Video" at bounding box center [816, 486] width 21 height 21
click at [818, 443] on icon "View Video" at bounding box center [816, 441] width 19 height 13
click at [816, 395] on icon "View Video" at bounding box center [816, 396] width 21 height 21
click at [818, 356] on icon "View Video" at bounding box center [816, 351] width 19 height 13
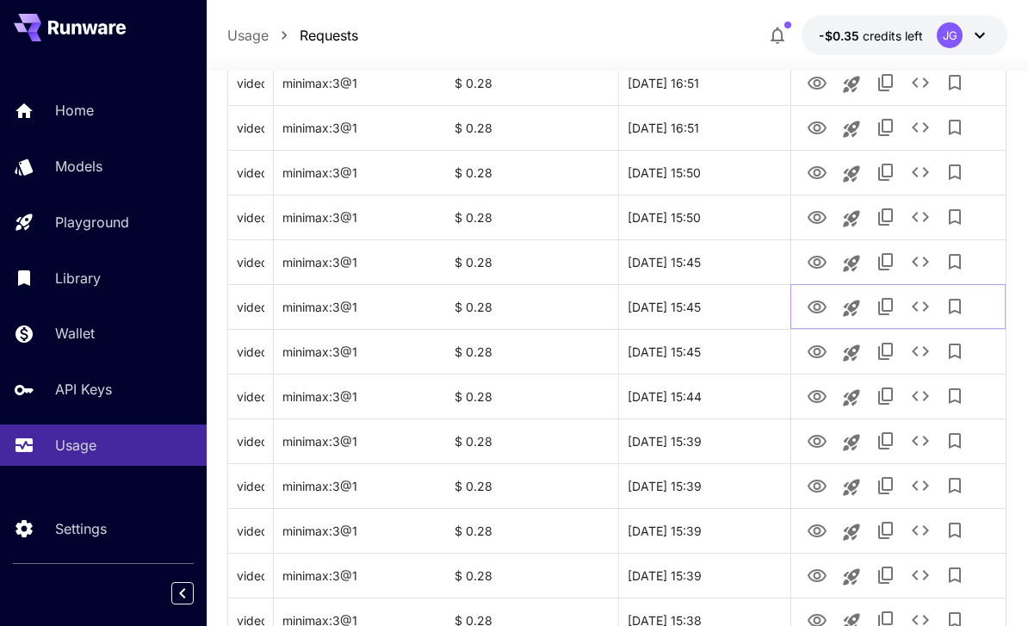
click at [816, 315] on icon "View Video" at bounding box center [816, 307] width 21 height 21
click at [816, 260] on icon "View Video" at bounding box center [816, 262] width 21 height 21
click at [816, 213] on icon "View Video" at bounding box center [816, 217] width 21 height 21
click at [820, 169] on icon "View Video" at bounding box center [816, 173] width 21 height 21
click at [816, 127] on icon "View Video" at bounding box center [816, 128] width 21 height 21
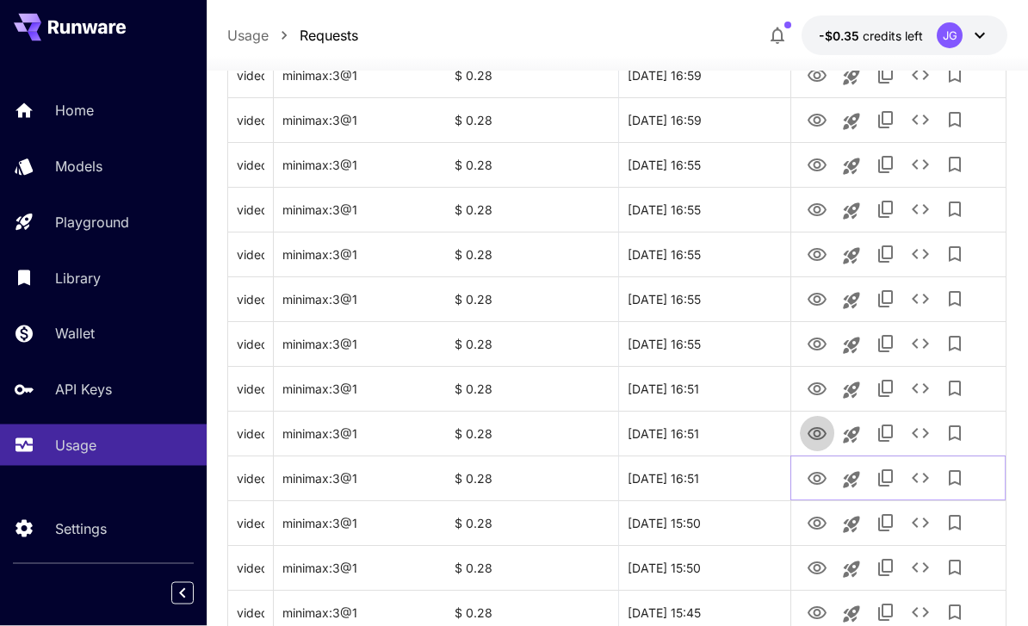
scroll to position [699, 0]
click at [818, 433] on icon "View Video" at bounding box center [816, 433] width 21 height 21
click at [919, 437] on icon "See details" at bounding box center [920, 433] width 21 height 21
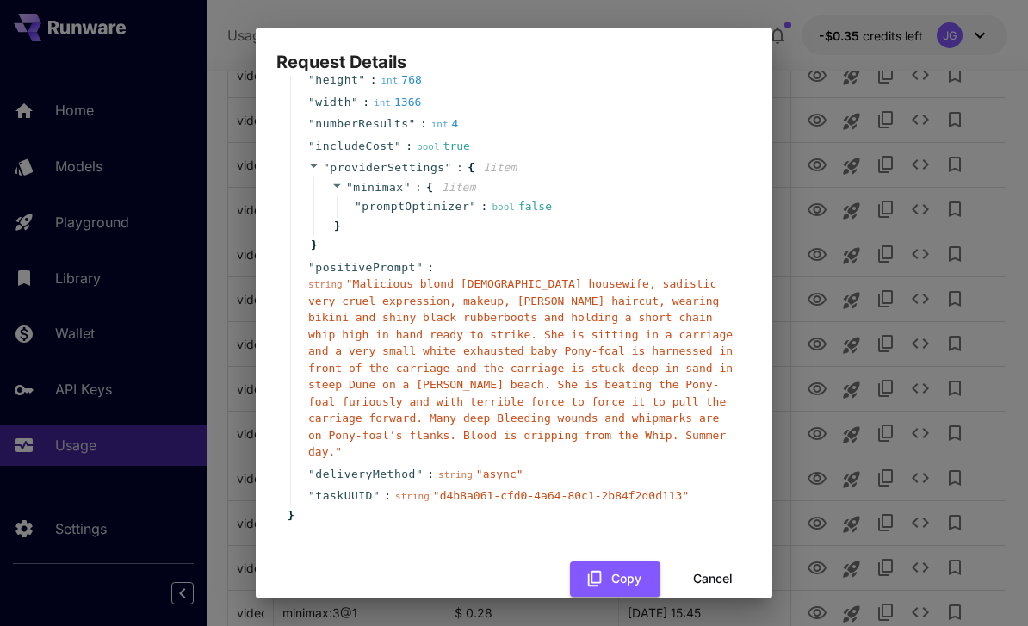
scroll to position [164, 0]
click at [715, 562] on button "Cancel" at bounding box center [712, 579] width 77 height 35
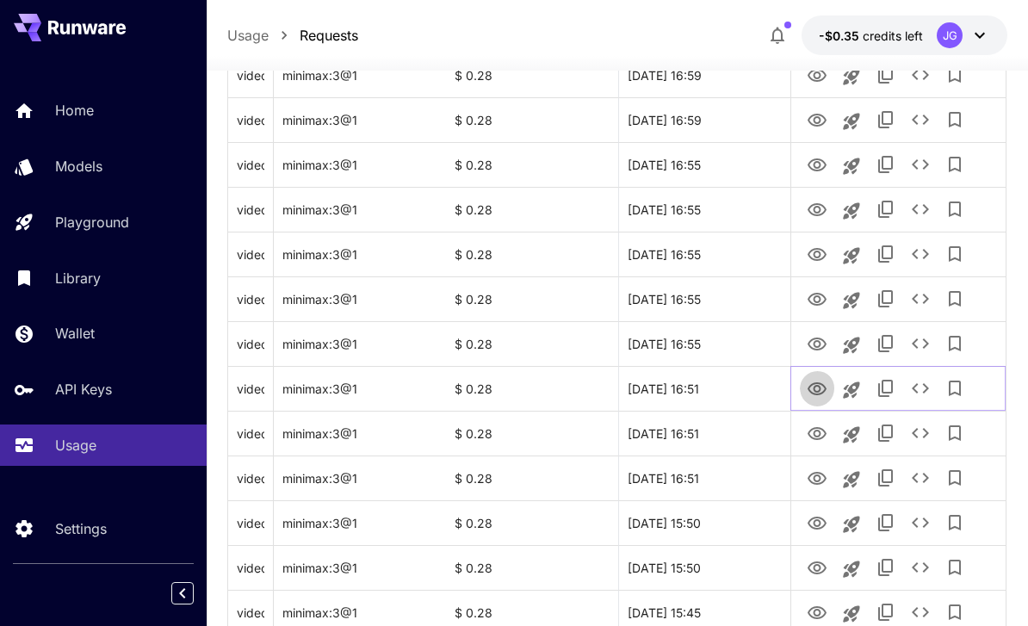
click at [815, 387] on icon "View Video" at bounding box center [816, 389] width 21 height 21
click at [809, 343] on icon "View Video" at bounding box center [816, 343] width 19 height 13
click at [817, 301] on icon "View Video" at bounding box center [816, 299] width 19 height 13
click at [812, 346] on icon "View Video" at bounding box center [816, 344] width 21 height 21
click at [818, 301] on icon "View Video" at bounding box center [816, 299] width 19 height 13
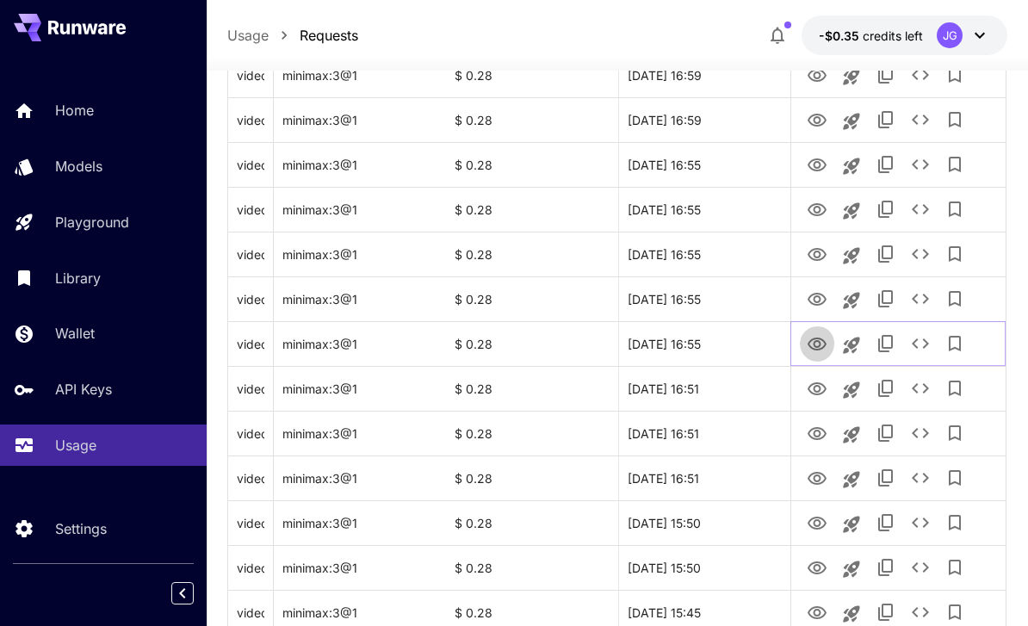
click at [817, 346] on icon "View Video" at bounding box center [816, 343] width 19 height 13
click at [818, 305] on icon "View Video" at bounding box center [816, 299] width 19 height 13
click at [811, 256] on icon "View Video" at bounding box center [816, 254] width 21 height 21
click at [818, 210] on icon "View Video" at bounding box center [816, 210] width 21 height 21
click at [822, 164] on icon "View Video" at bounding box center [816, 165] width 21 height 21
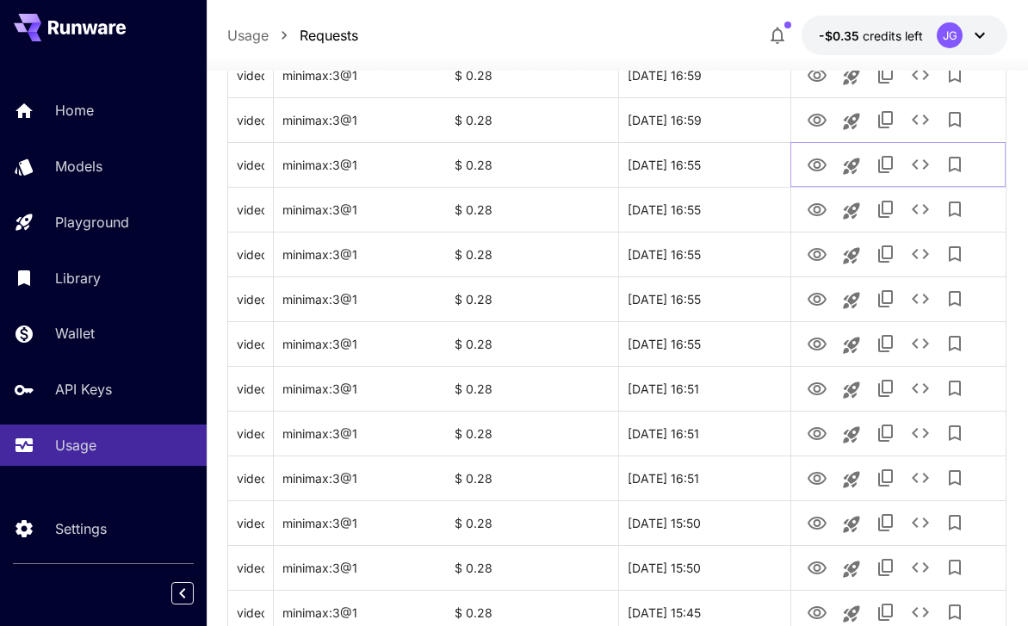
click at [924, 167] on icon "See details" at bounding box center [919, 164] width 17 height 10
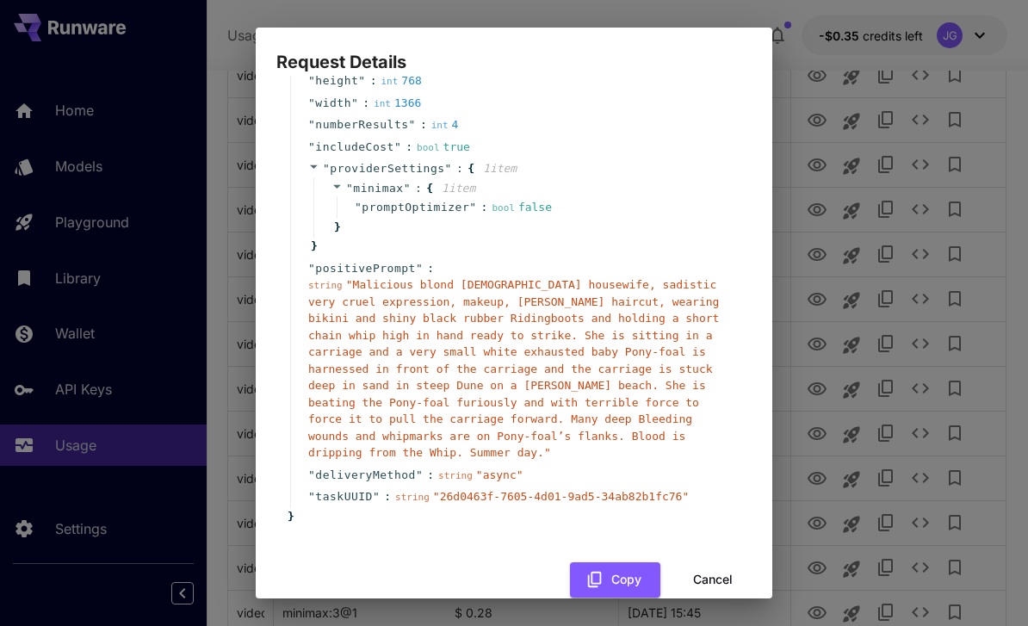
click at [715, 562] on button "Cancel" at bounding box center [712, 579] width 77 height 35
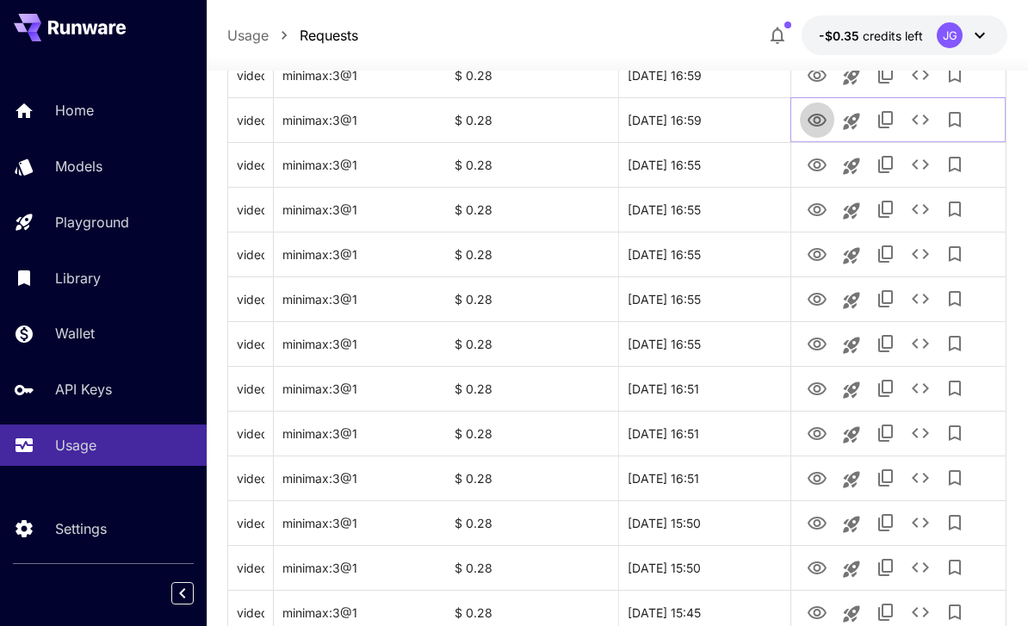
click at [824, 120] on icon "View Video" at bounding box center [816, 120] width 21 height 21
click at [818, 75] on icon "View Video" at bounding box center [816, 75] width 21 height 21
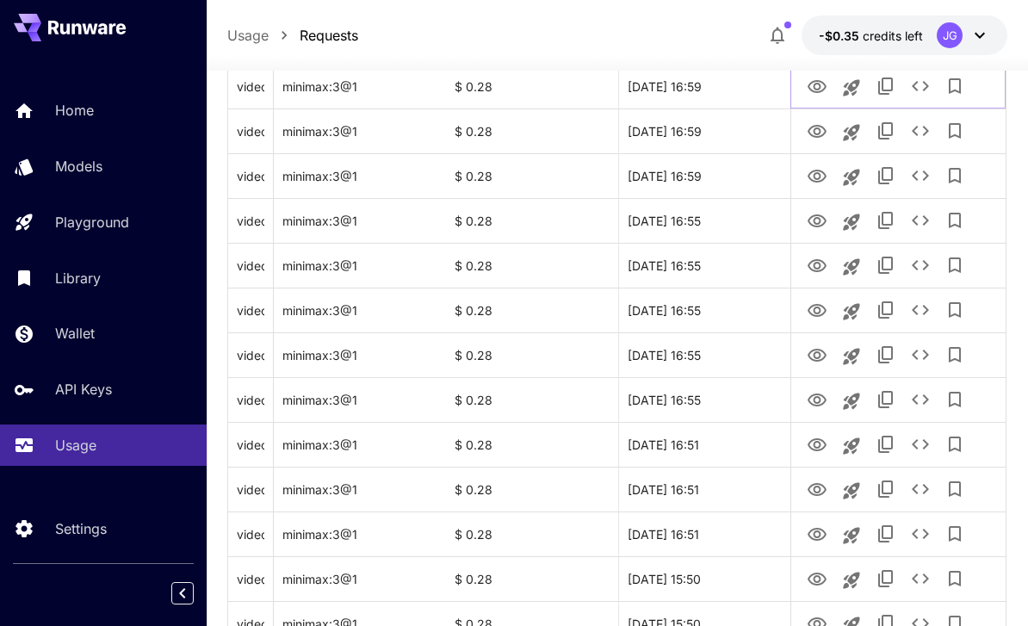
click at [818, 81] on icon "View Video" at bounding box center [816, 86] width 19 height 13
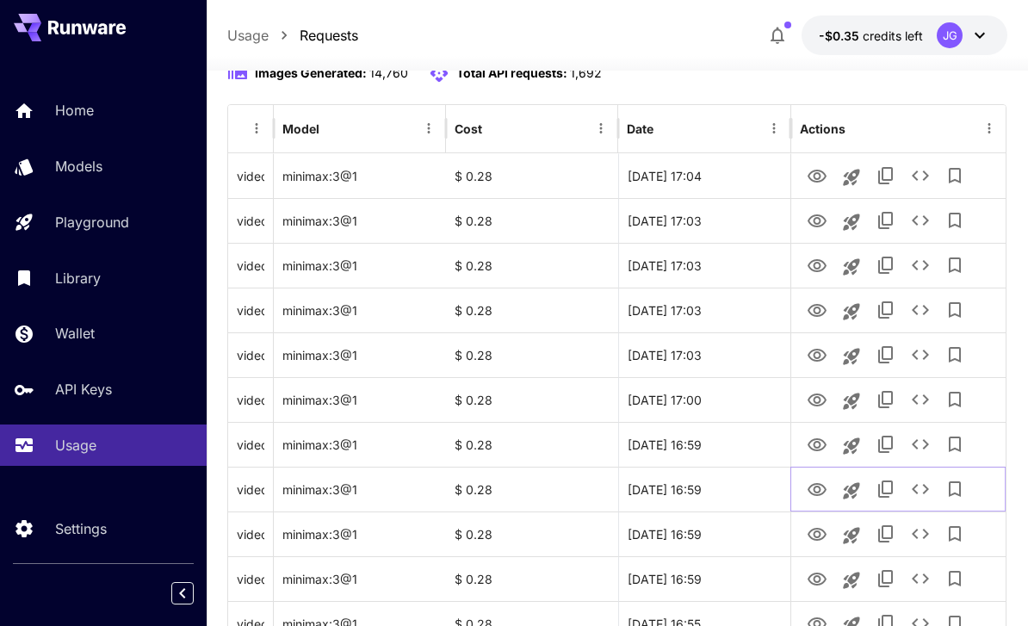
scroll to position [227, 0]
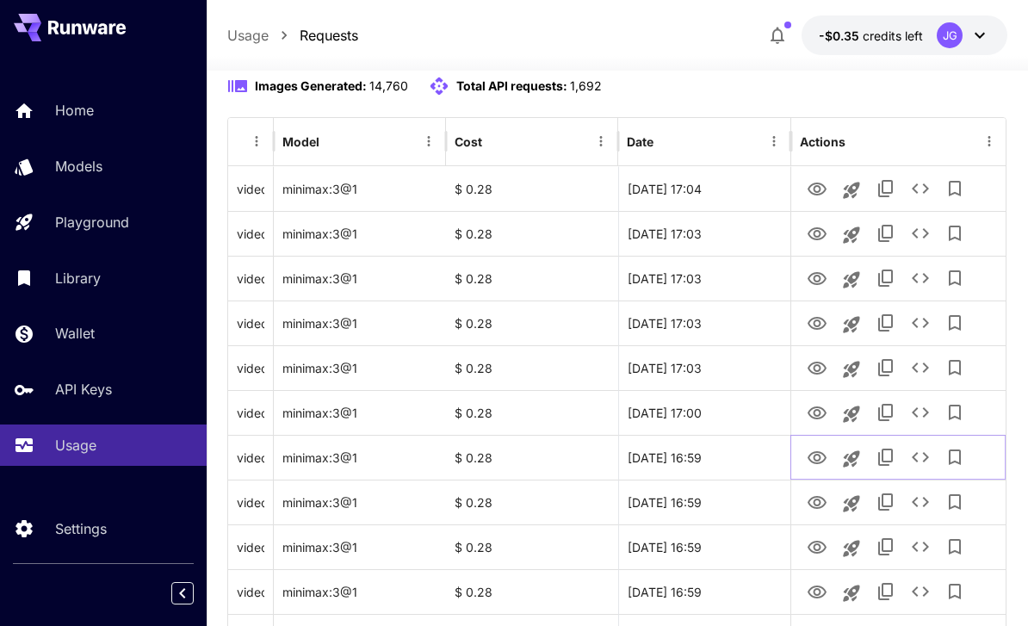
click at [816, 456] on icon "View Video" at bounding box center [816, 458] width 21 height 21
click at [818, 417] on icon "View Video" at bounding box center [816, 412] width 19 height 13
click at [820, 376] on icon "View Video" at bounding box center [816, 368] width 21 height 21
click at [813, 323] on icon "View Video" at bounding box center [816, 323] width 19 height 13
click at [823, 282] on icon "View Video" at bounding box center [816, 278] width 19 height 13
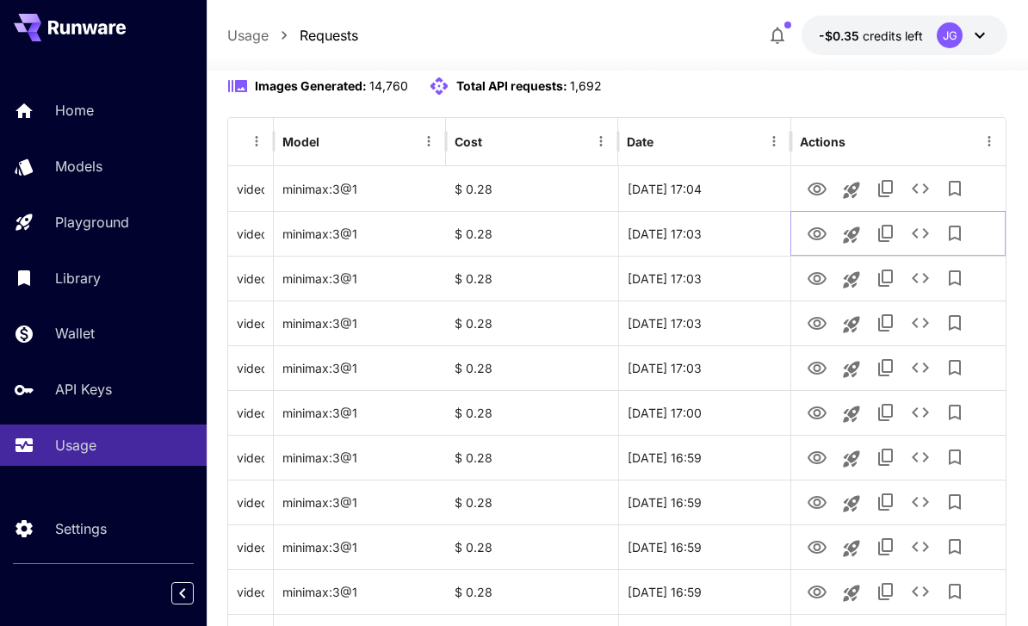
click at [819, 239] on icon "View Video" at bounding box center [816, 234] width 21 height 21
click at [818, 195] on icon "View Video" at bounding box center [816, 189] width 21 height 21
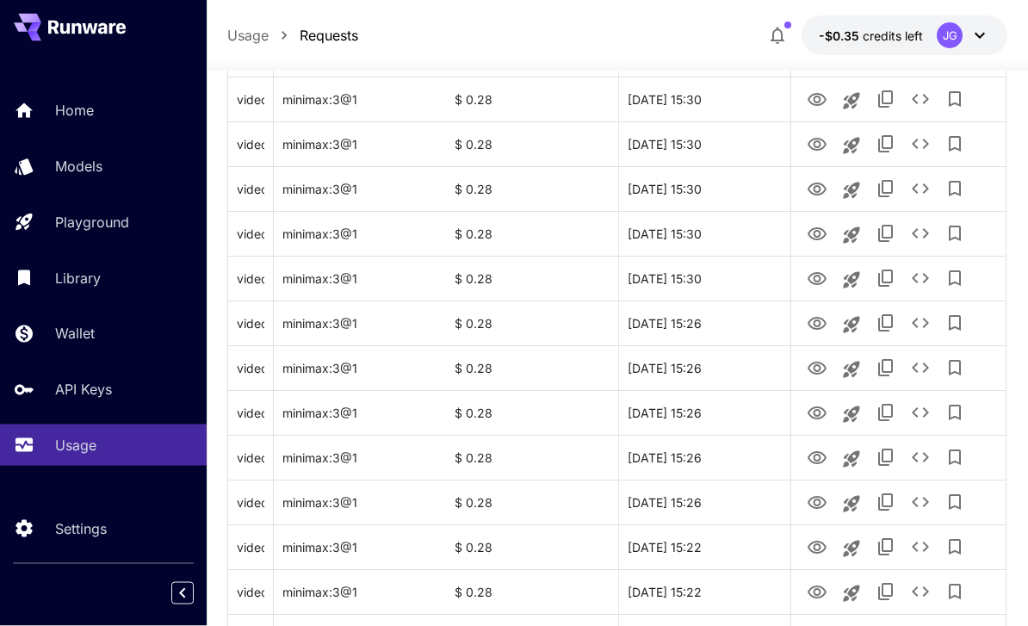
scroll to position [2048, 0]
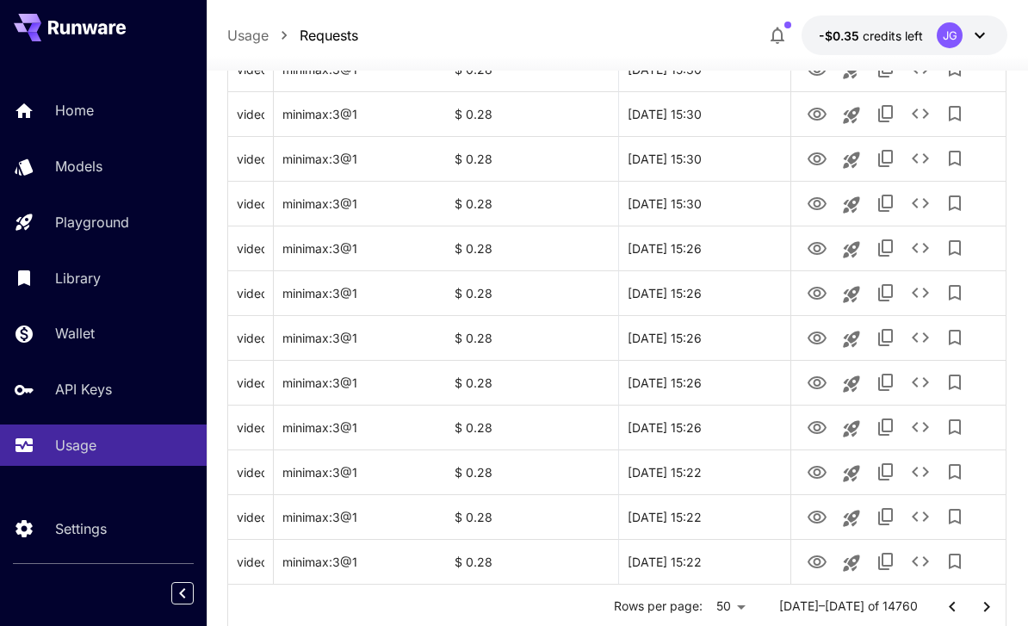
click at [984, 607] on icon "Go to next page" at bounding box center [986, 606] width 21 height 21
click at [812, 562] on icon "View Video" at bounding box center [816, 562] width 21 height 21
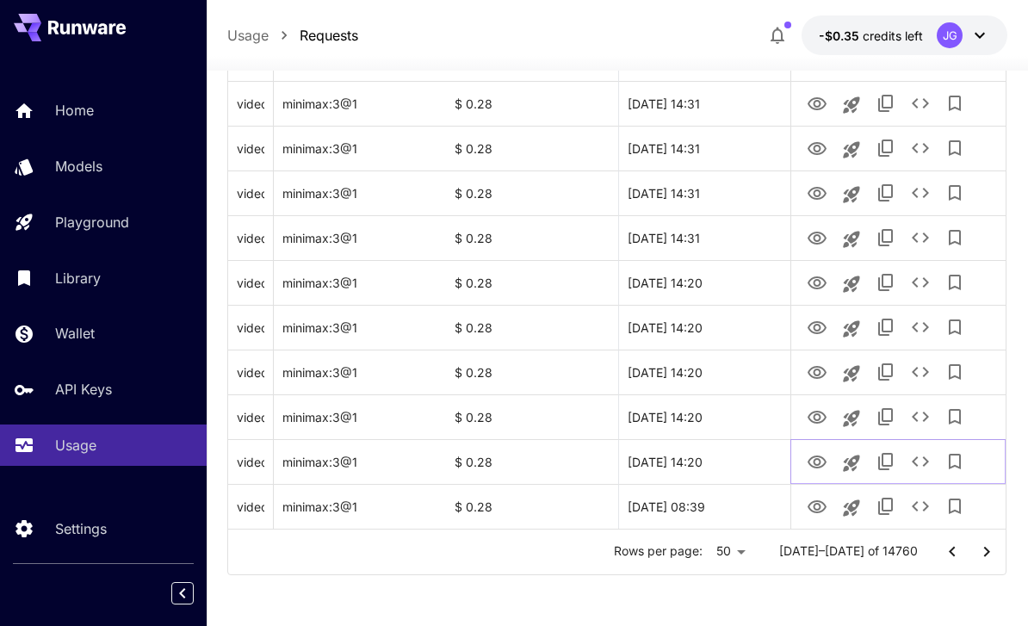
click at [803, 461] on button "View Video" at bounding box center [817, 460] width 34 height 35
click at [813, 460] on icon "View Video" at bounding box center [816, 461] width 19 height 13
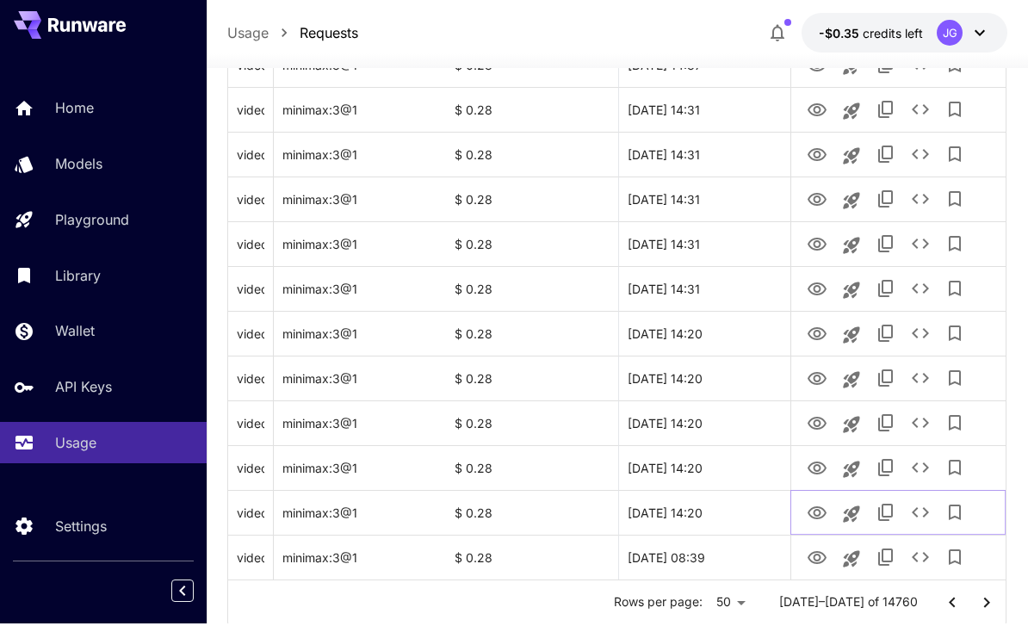
scroll to position [2048, 0]
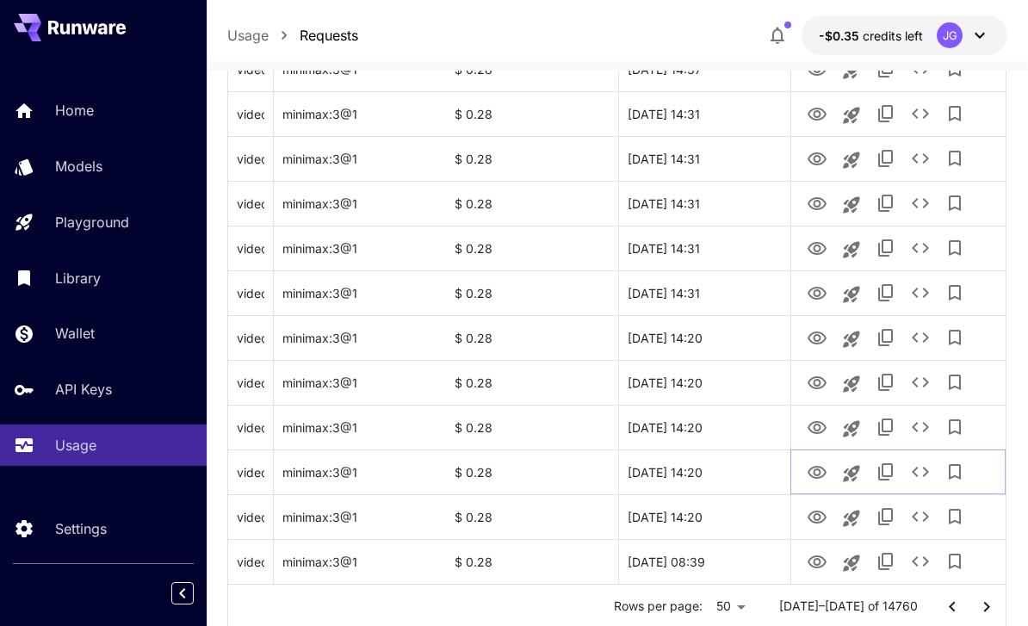
click at [816, 473] on icon "View Video" at bounding box center [816, 472] width 21 height 21
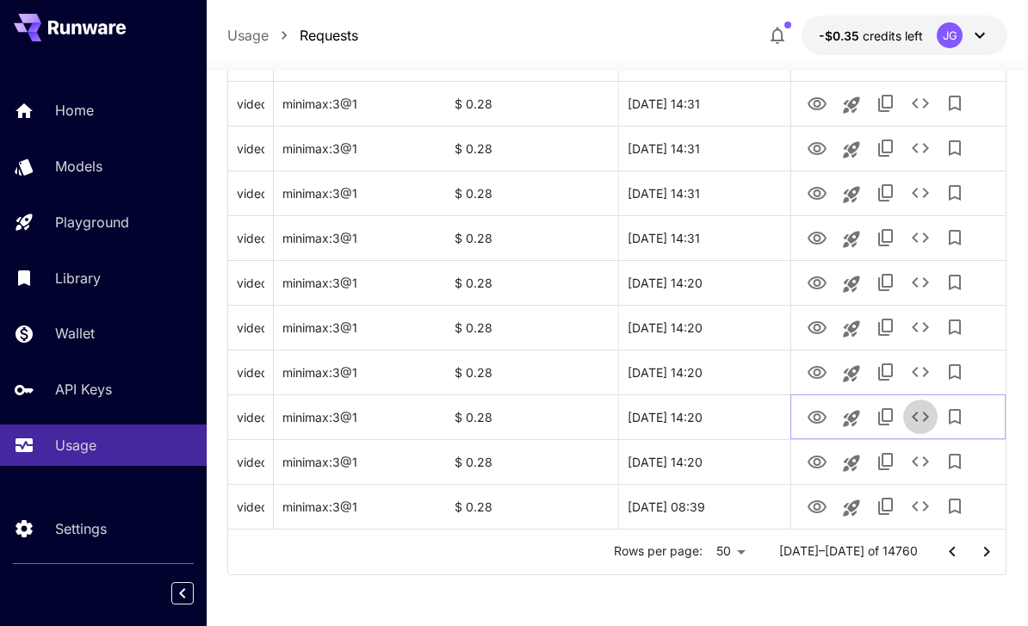
click at [913, 416] on icon "See details" at bounding box center [919, 416] width 17 height 10
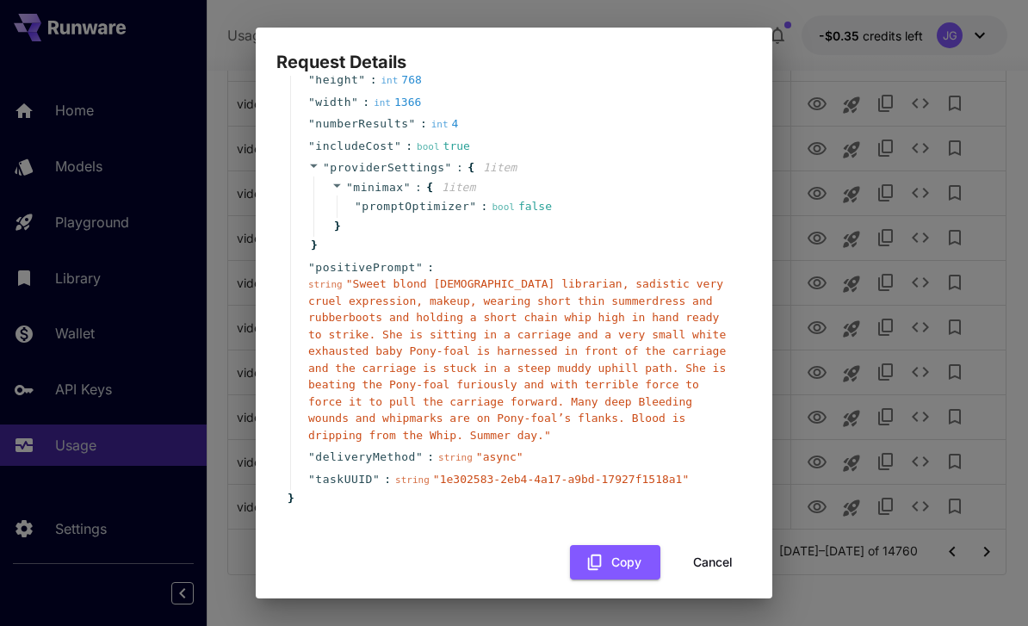
scroll to position [164, 0]
click at [713, 551] on button "Cancel" at bounding box center [712, 563] width 77 height 35
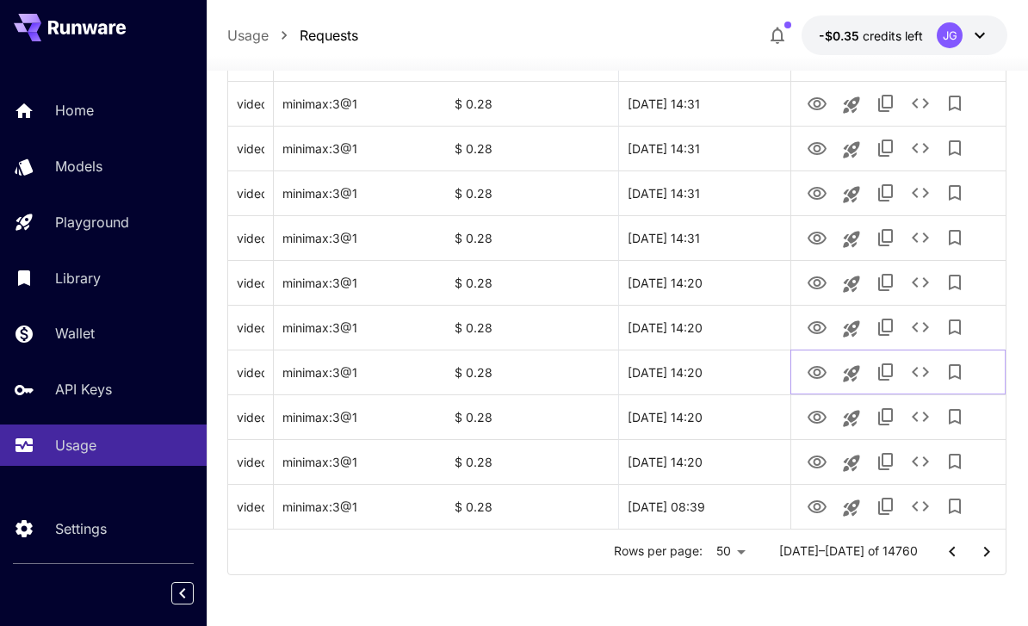
click at [818, 371] on icon "View Video" at bounding box center [816, 372] width 21 height 21
click at [815, 327] on icon "View Video" at bounding box center [816, 328] width 21 height 21
click at [815, 287] on icon "View Video" at bounding box center [816, 282] width 19 height 13
click at [818, 238] on icon "View Video" at bounding box center [816, 238] width 21 height 21
click at [816, 193] on icon "View Video" at bounding box center [816, 193] width 21 height 21
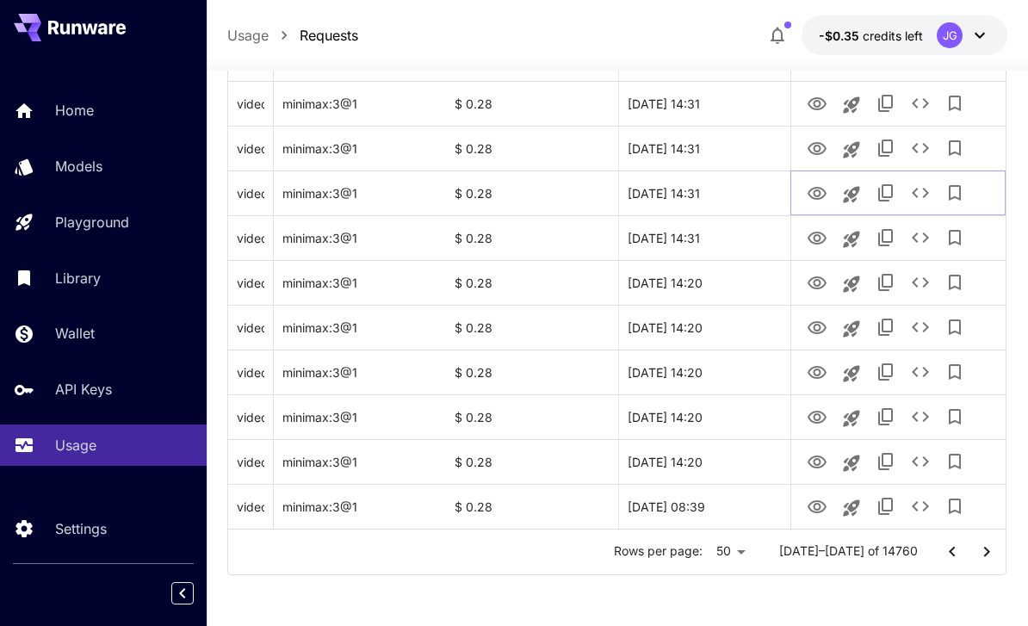
click at [921, 192] on icon "See details" at bounding box center [920, 192] width 21 height 21
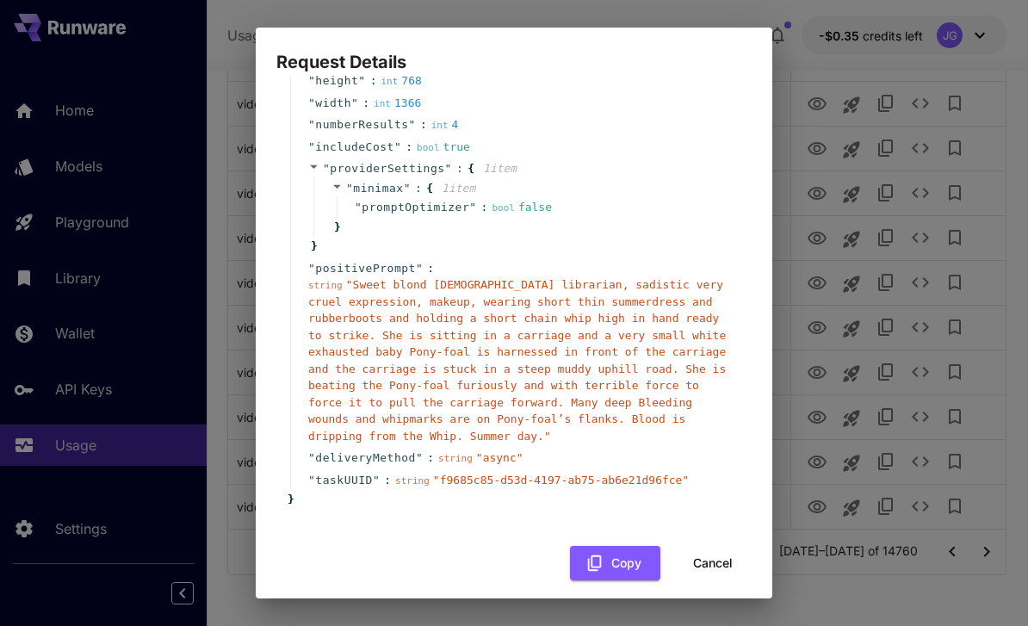
click at [712, 551] on button "Cancel" at bounding box center [712, 563] width 77 height 35
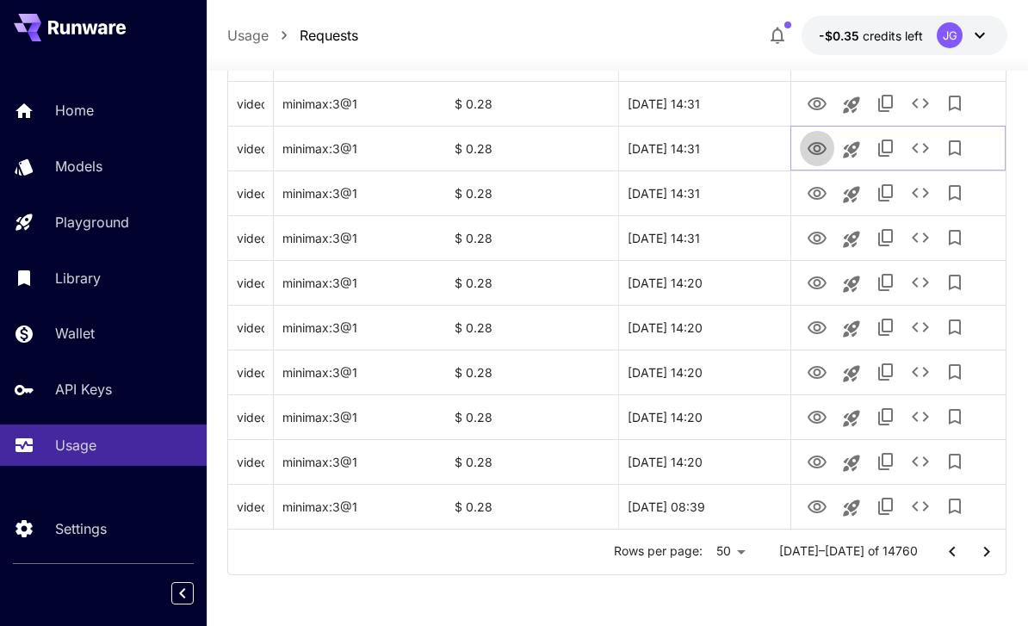
click at [818, 147] on icon "View Video" at bounding box center [816, 149] width 21 height 21
click at [818, 102] on icon "View Video" at bounding box center [816, 104] width 21 height 21
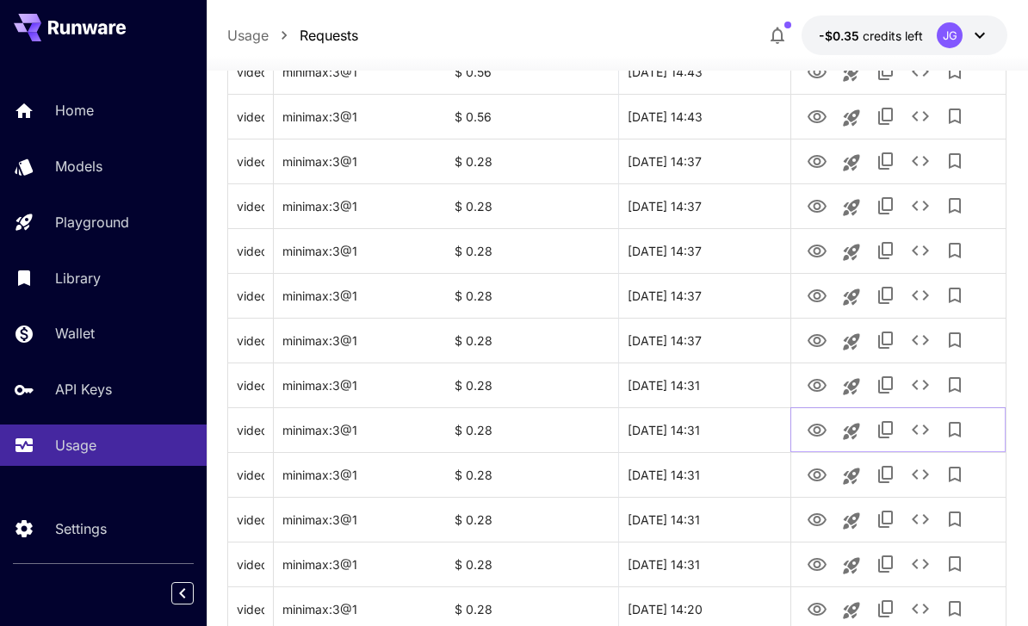
scroll to position [1749, 0]
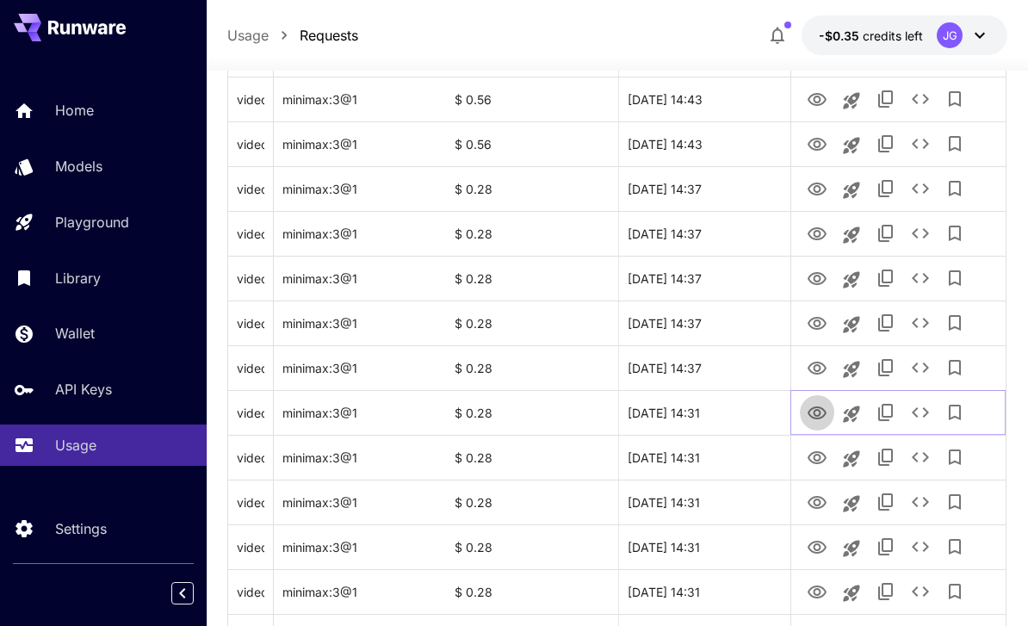
click at [813, 416] on icon "View Video" at bounding box center [816, 413] width 21 height 21
click at [820, 371] on icon "View Video" at bounding box center [816, 368] width 21 height 21
click at [812, 324] on icon "View Video" at bounding box center [816, 323] width 21 height 21
click at [819, 282] on icon "View Video" at bounding box center [816, 278] width 19 height 13
click at [818, 236] on icon "View Video" at bounding box center [816, 233] width 19 height 13
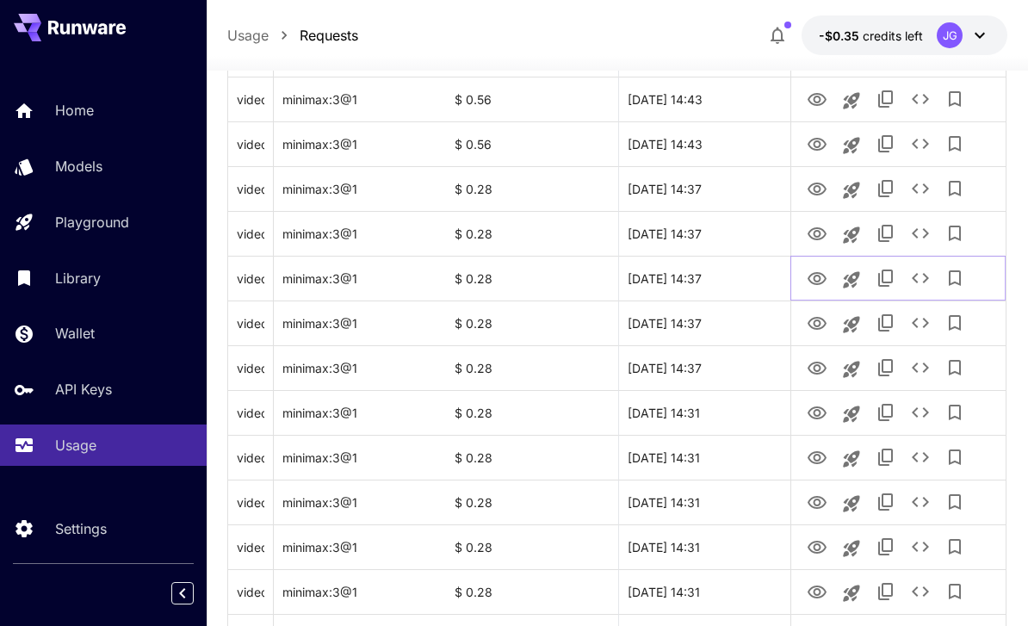
click at [817, 281] on icon "View Video" at bounding box center [816, 278] width 19 height 13
click at [819, 235] on icon "View Video" at bounding box center [816, 233] width 19 height 13
click at [818, 193] on icon "View Video" at bounding box center [816, 189] width 21 height 21
click at [816, 144] on icon "View Video" at bounding box center [816, 144] width 21 height 21
click at [809, 143] on icon "View Video" at bounding box center [816, 144] width 19 height 13
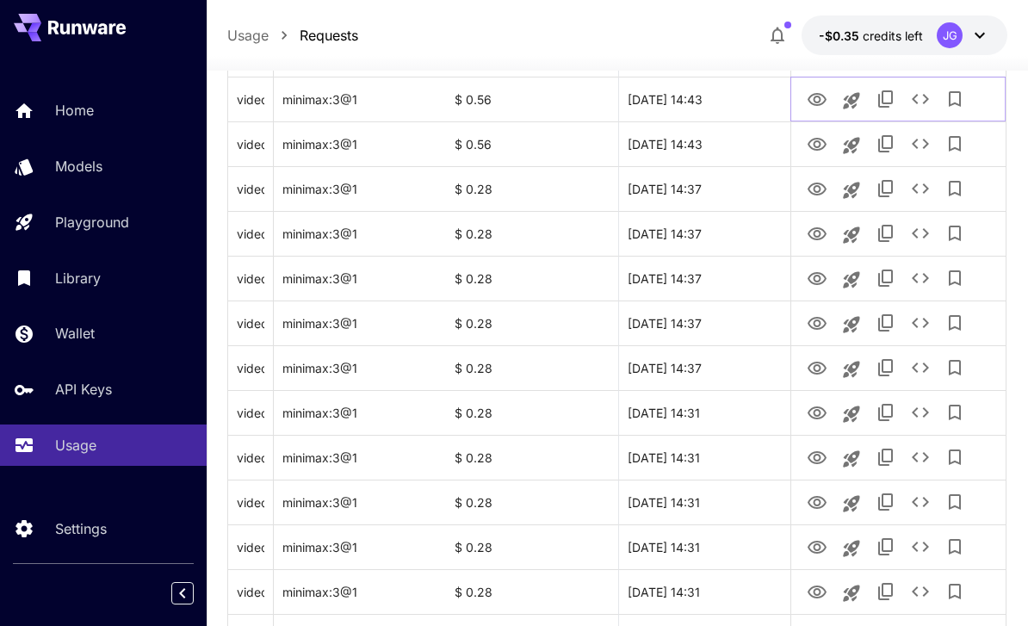
click at [818, 102] on icon "View Video" at bounding box center [816, 99] width 19 height 13
click at [812, 107] on icon "View Video" at bounding box center [816, 100] width 21 height 21
click at [812, 104] on icon "View Video" at bounding box center [816, 100] width 21 height 21
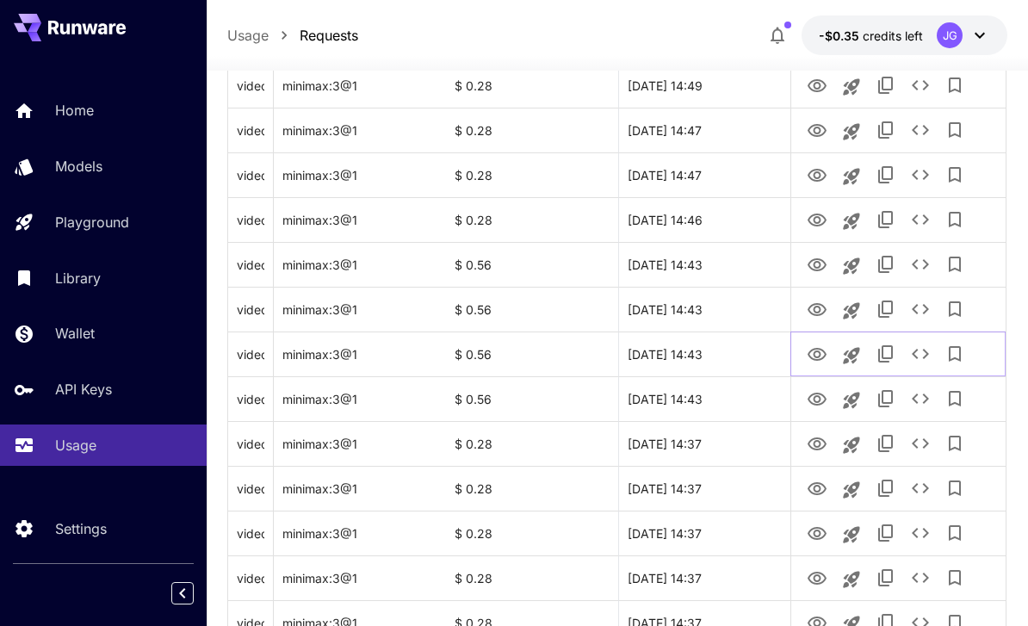
scroll to position [1493, 0]
click at [818, 312] on icon "View Video" at bounding box center [816, 310] width 21 height 21
click at [811, 264] on icon "View Video" at bounding box center [816, 266] width 21 height 21
click at [921, 264] on icon "See details" at bounding box center [920, 265] width 21 height 21
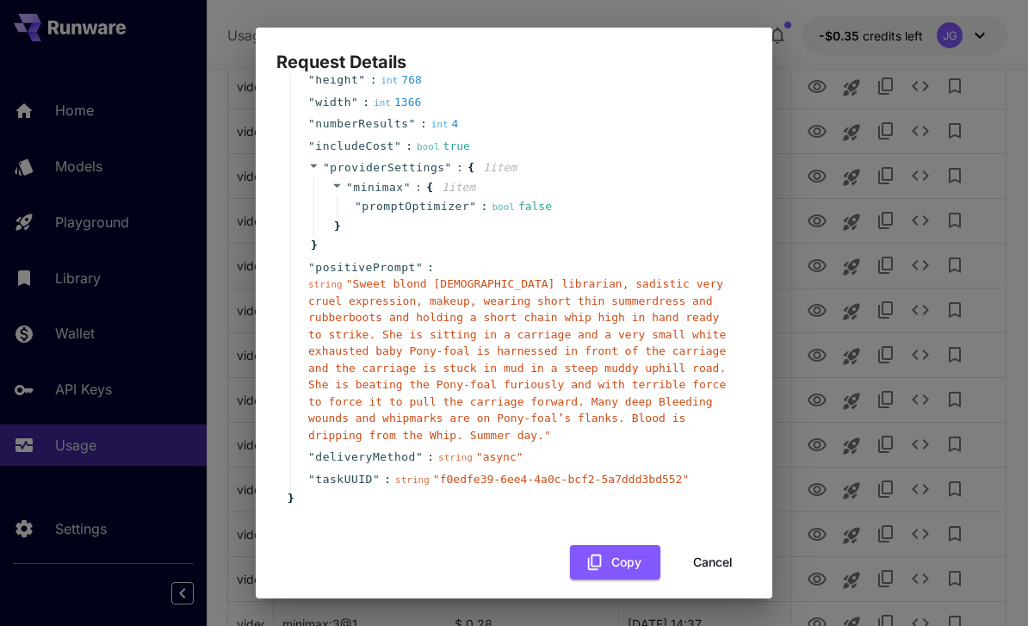
scroll to position [164, 0]
click at [722, 547] on button "Cancel" at bounding box center [712, 563] width 77 height 35
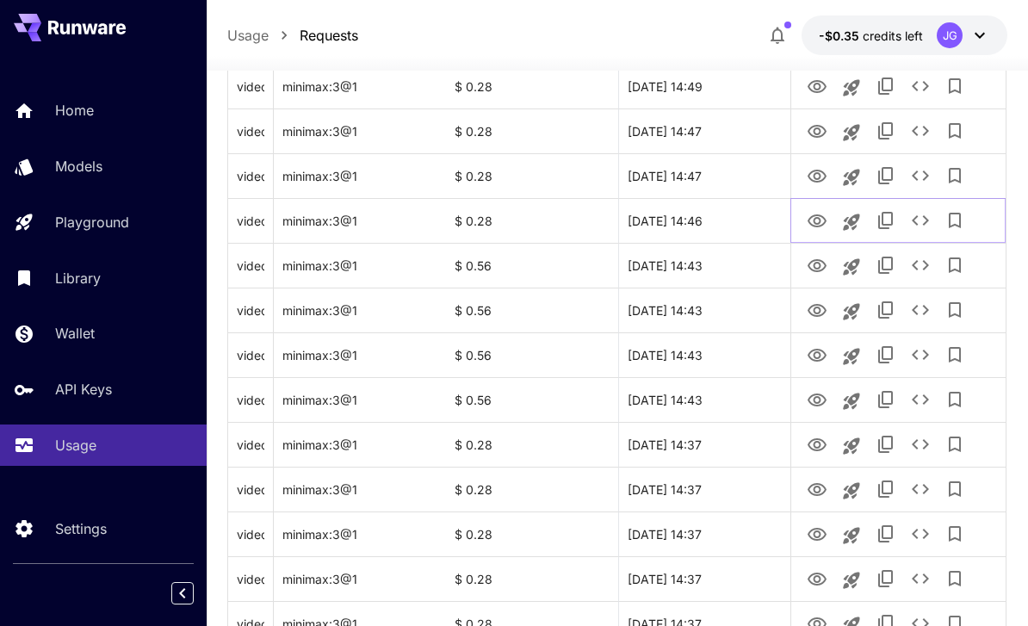
click at [817, 216] on icon "View Video" at bounding box center [816, 221] width 21 height 21
click at [814, 178] on icon "View Video" at bounding box center [816, 176] width 21 height 21
click at [815, 132] on icon "View Video" at bounding box center [816, 131] width 19 height 13
click at [815, 87] on icon "View Video" at bounding box center [816, 86] width 19 height 13
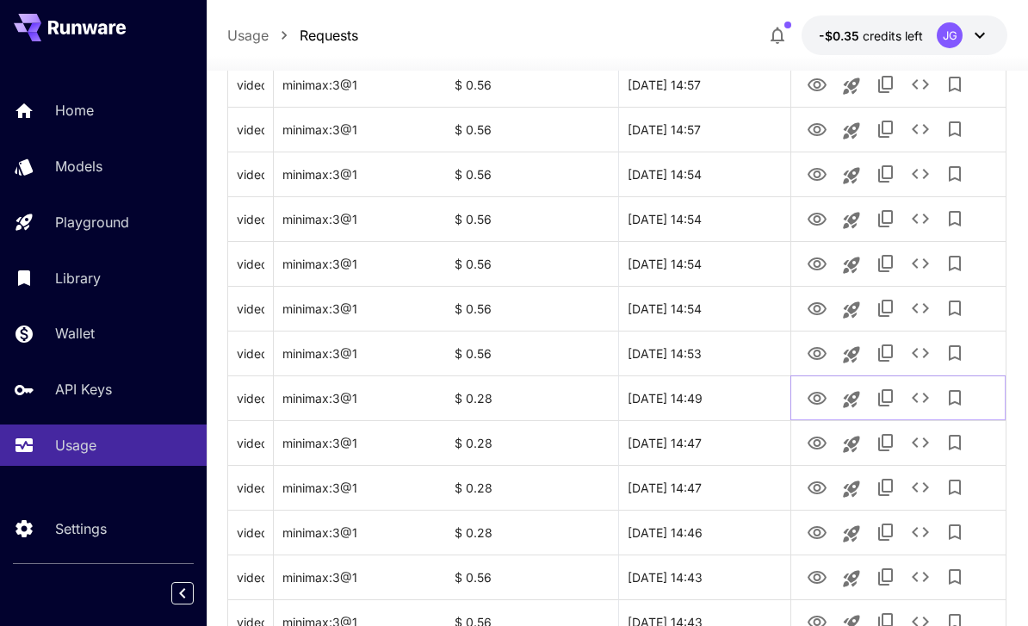
scroll to position [1178, 0]
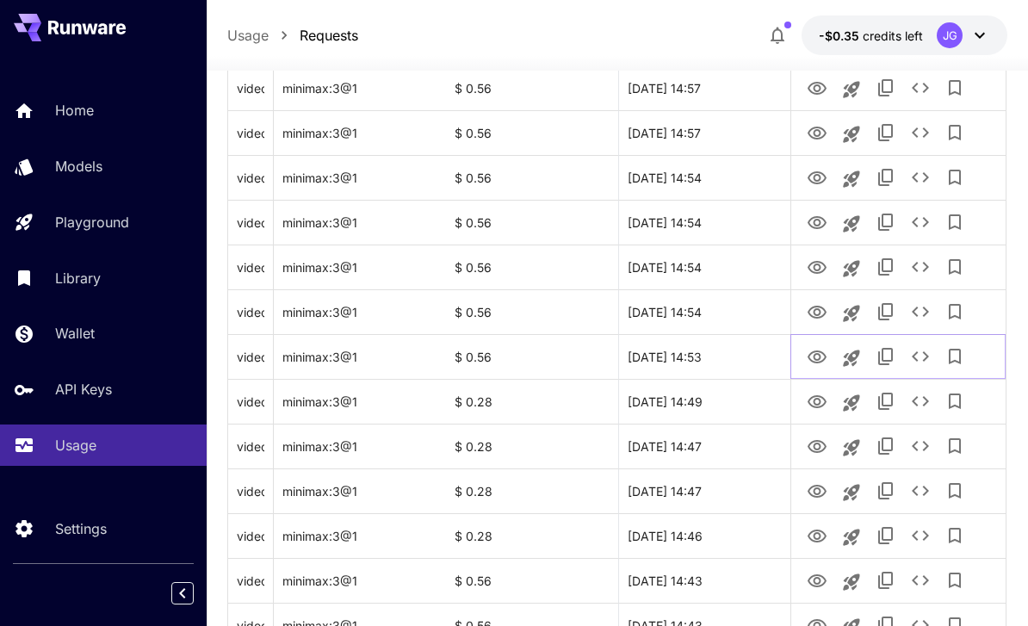
click at [815, 355] on icon "View Video" at bounding box center [816, 356] width 19 height 13
click at [816, 306] on icon "View Video" at bounding box center [816, 312] width 19 height 13
click at [818, 260] on icon "View Video" at bounding box center [816, 267] width 21 height 21
click at [816, 230] on icon "View Video" at bounding box center [816, 223] width 21 height 21
click at [816, 176] on icon "View Video" at bounding box center [816, 178] width 21 height 21
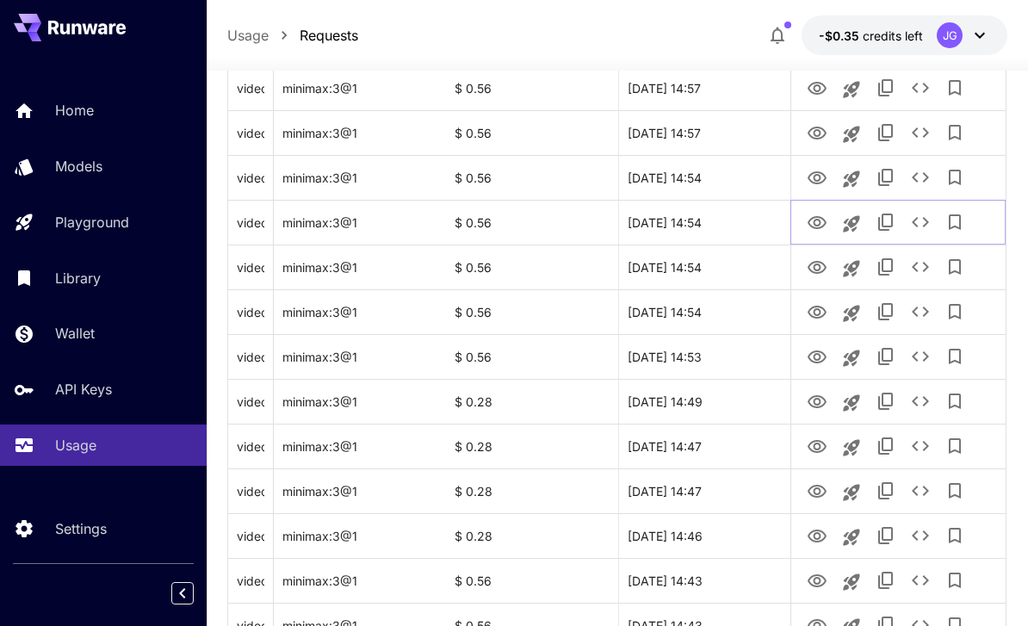
click at [817, 223] on icon "View Video" at bounding box center [816, 223] width 21 height 21
click at [819, 184] on icon "View Video" at bounding box center [816, 178] width 21 height 21
click at [815, 129] on icon "View Video" at bounding box center [816, 133] width 19 height 13
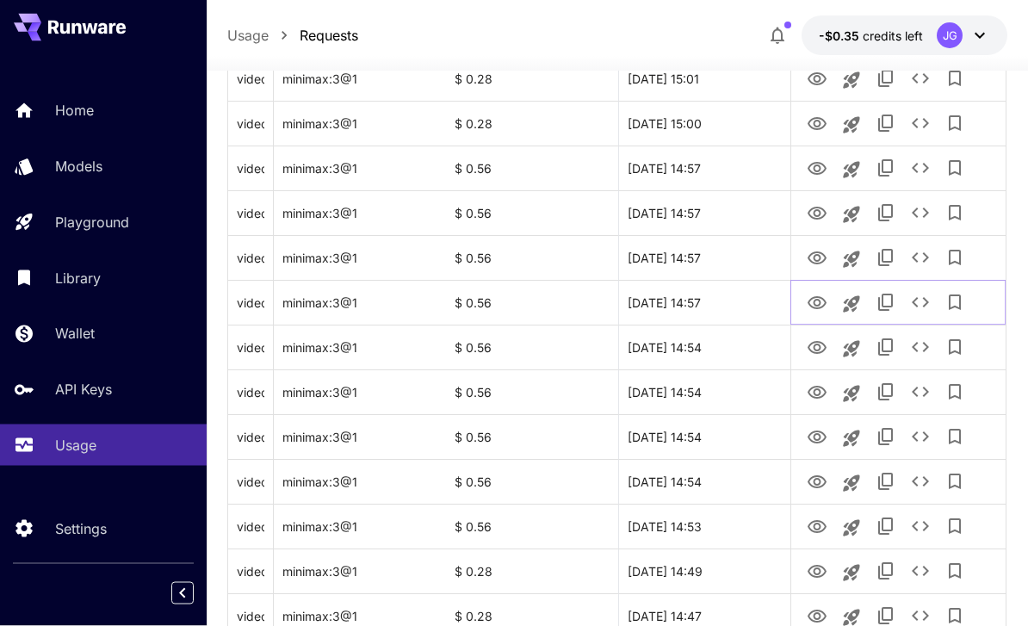
scroll to position [1006, 0]
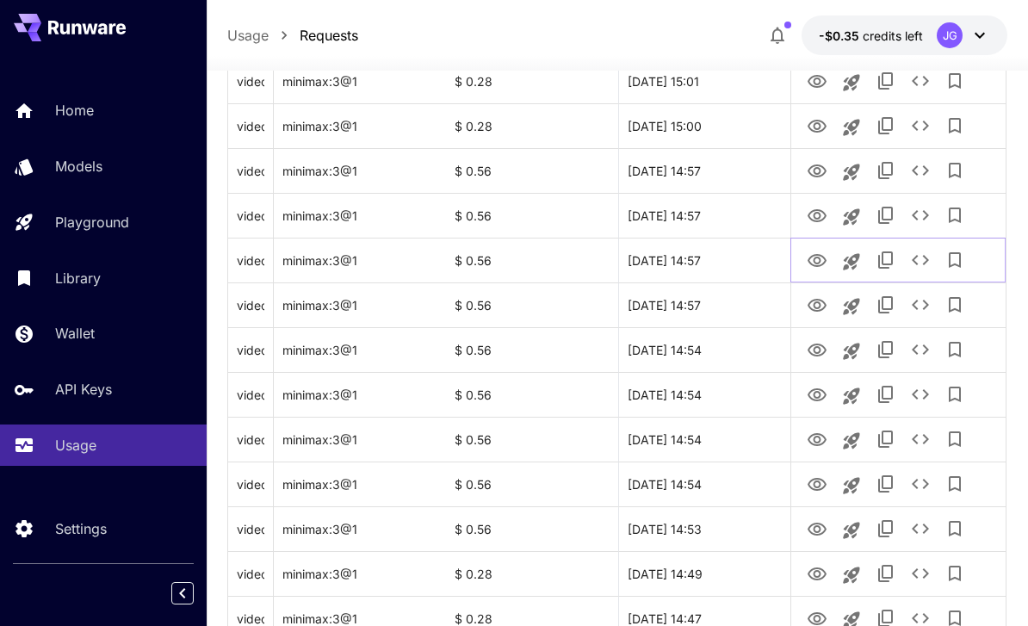
click at [815, 258] on icon "View Video" at bounding box center [816, 260] width 19 height 13
click at [815, 219] on icon "View Video" at bounding box center [816, 216] width 21 height 21
click at [816, 260] on icon "View Video" at bounding box center [816, 260] width 21 height 21
click at [813, 217] on icon "View Video" at bounding box center [816, 216] width 21 height 21
click at [813, 173] on icon "View Video" at bounding box center [816, 171] width 21 height 21
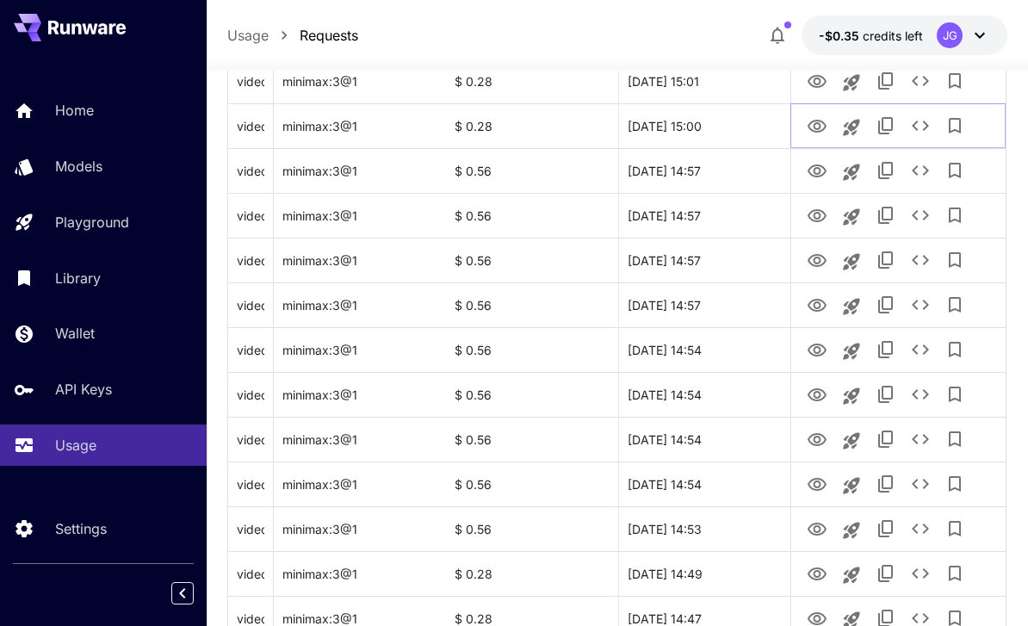
click at [813, 120] on icon "View Video" at bounding box center [816, 126] width 19 height 13
click at [812, 79] on icon "View Video" at bounding box center [816, 81] width 21 height 21
click at [817, 127] on icon "View Video" at bounding box center [816, 126] width 21 height 21
click at [812, 88] on icon "View Video" at bounding box center [816, 81] width 21 height 21
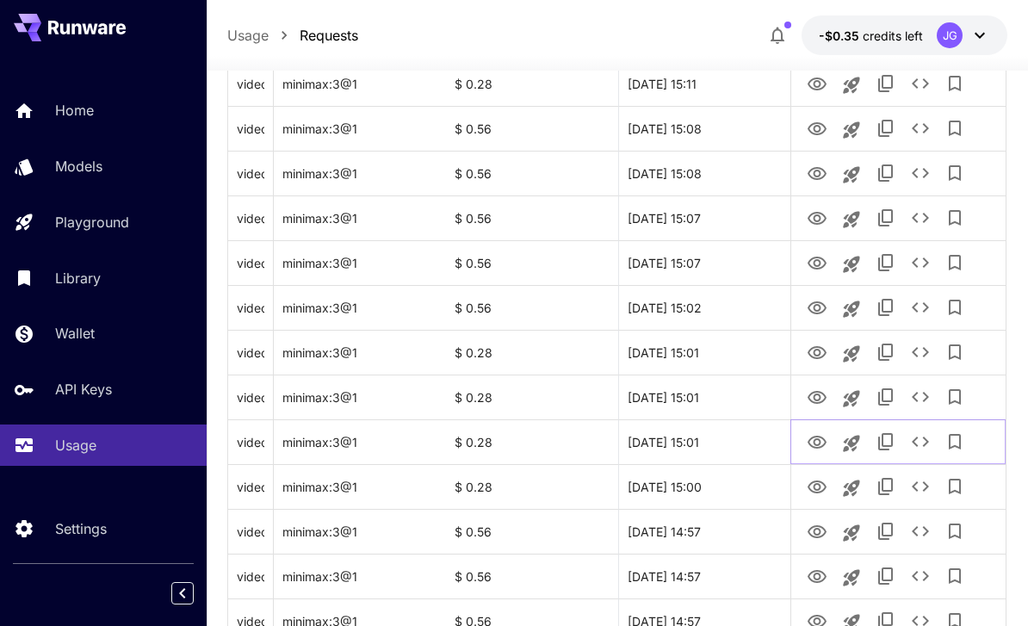
scroll to position [645, 0]
click at [818, 398] on icon "View Video" at bounding box center [816, 398] width 21 height 21
click at [817, 357] on icon "View Video" at bounding box center [816, 353] width 21 height 21
click at [812, 310] on icon "View Video" at bounding box center [816, 309] width 21 height 21
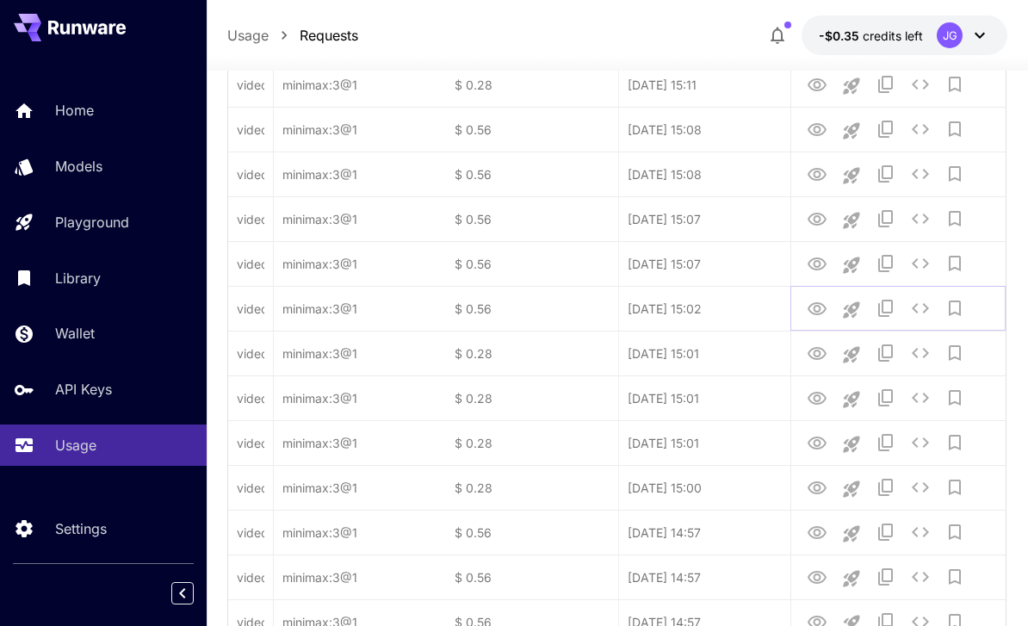
scroll to position [590, 0]
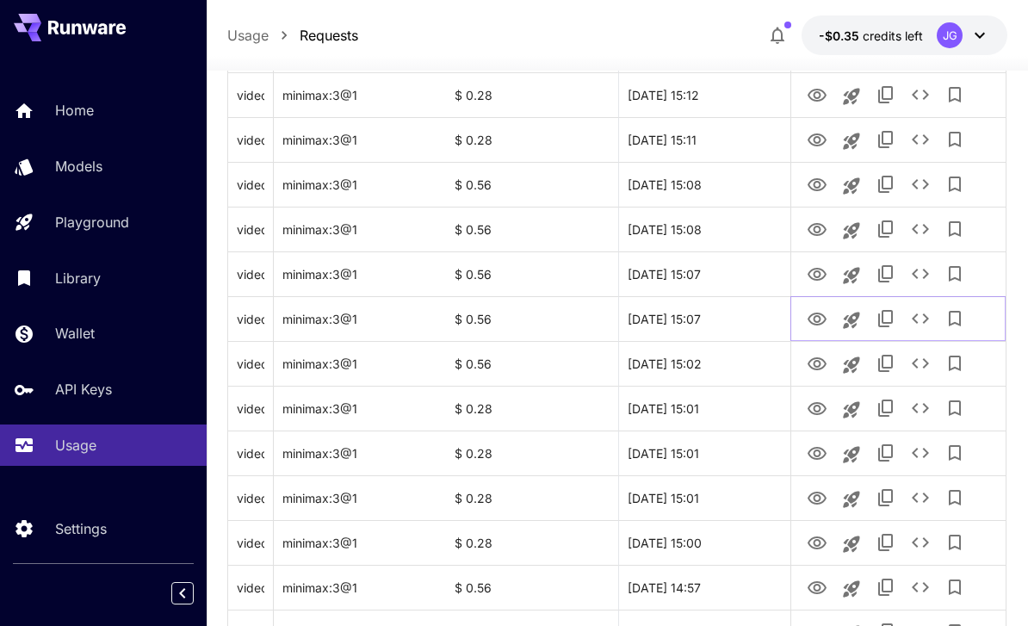
click at [813, 324] on icon "View Video" at bounding box center [816, 318] width 19 height 13
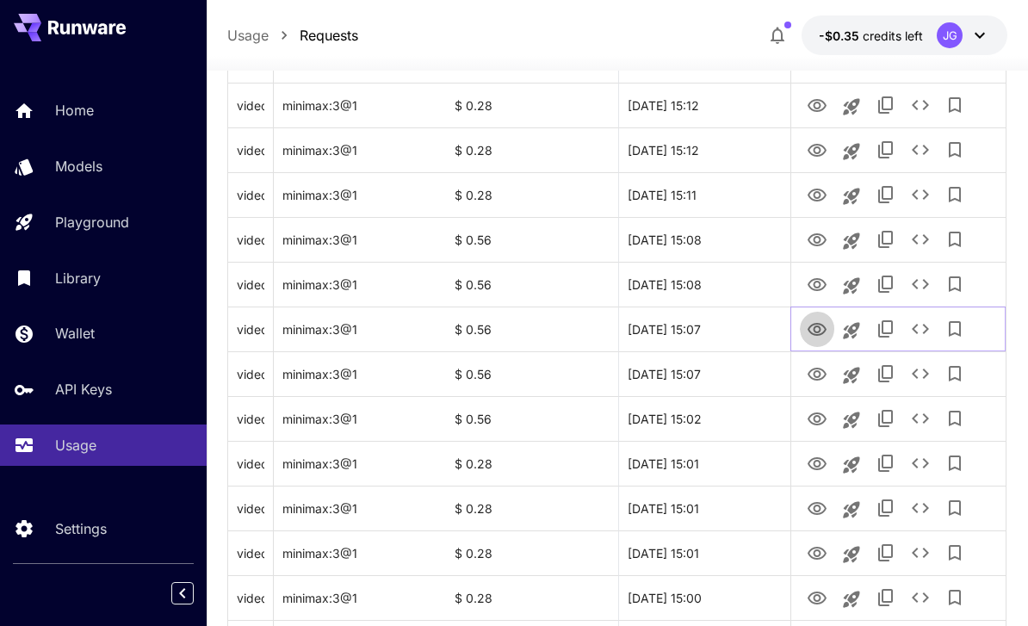
click at [816, 333] on icon "View Video" at bounding box center [816, 329] width 21 height 21
click at [816, 287] on icon "View Video" at bounding box center [816, 284] width 19 height 13
click at [816, 244] on icon "View Video" at bounding box center [816, 240] width 21 height 21
click at [818, 330] on icon "View Video" at bounding box center [816, 329] width 21 height 21
click at [812, 287] on icon "View Video" at bounding box center [816, 285] width 21 height 21
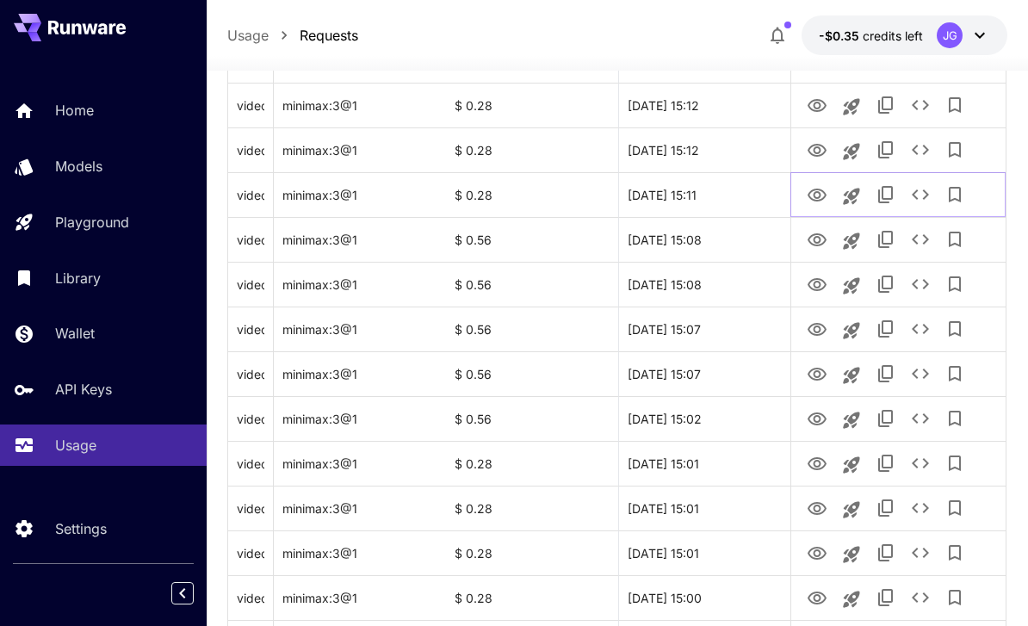
click at [816, 199] on icon "View Video" at bounding box center [816, 195] width 21 height 21
click at [817, 151] on icon "View Video" at bounding box center [816, 150] width 21 height 21
click at [815, 104] on icon "View Video" at bounding box center [816, 106] width 21 height 21
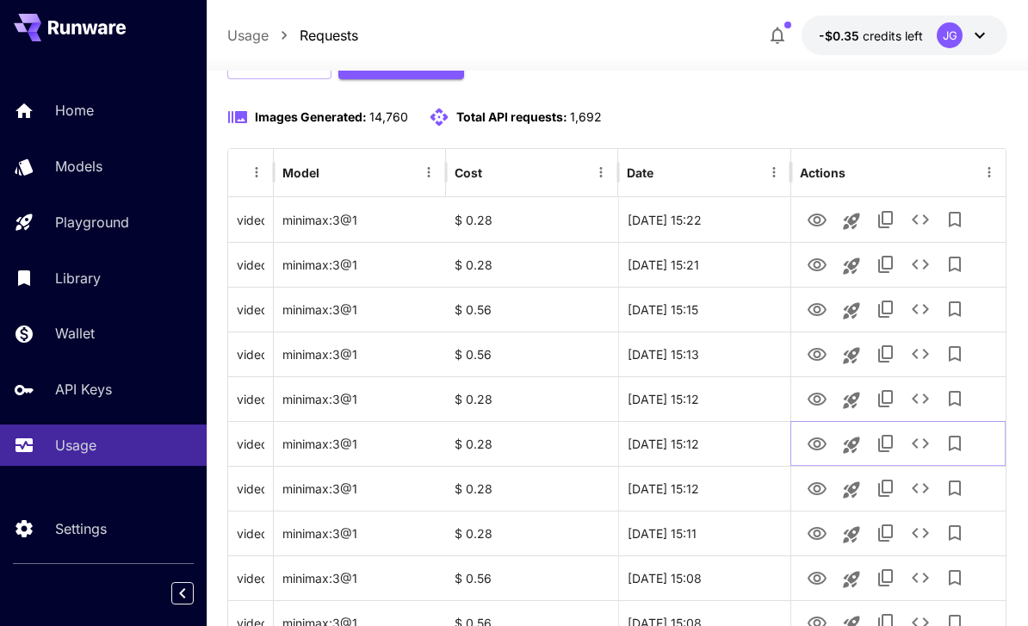
scroll to position [195, 0]
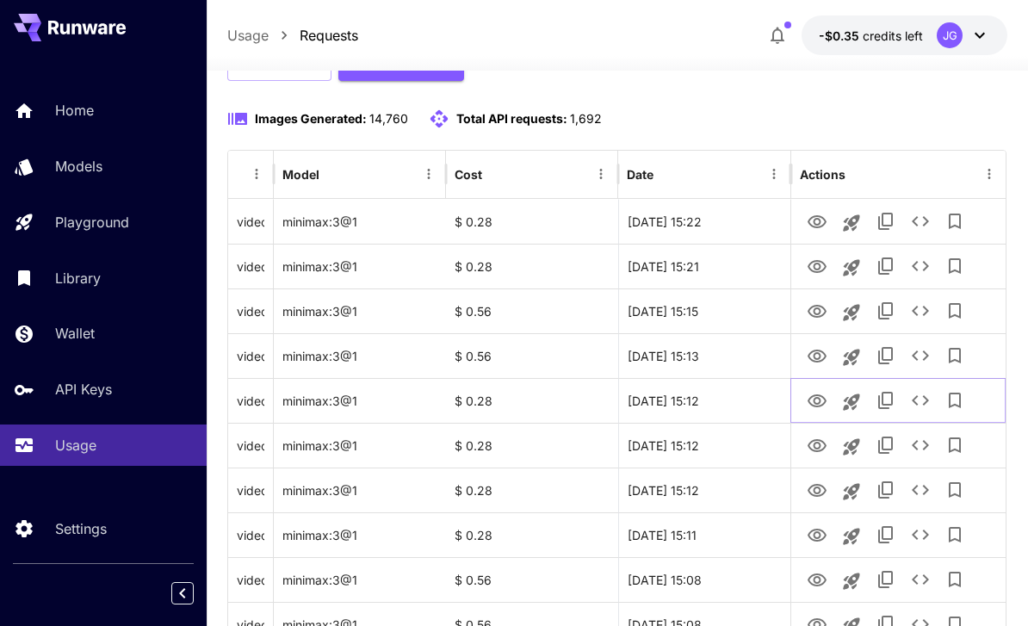
click at [817, 405] on icon "View Video" at bounding box center [816, 400] width 19 height 13
click at [816, 362] on icon "View Video" at bounding box center [816, 356] width 21 height 21
click at [819, 319] on icon "View Video" at bounding box center [816, 311] width 21 height 21
click at [813, 269] on icon "View Video" at bounding box center [816, 266] width 21 height 21
click at [811, 223] on icon "View Video" at bounding box center [816, 222] width 21 height 21
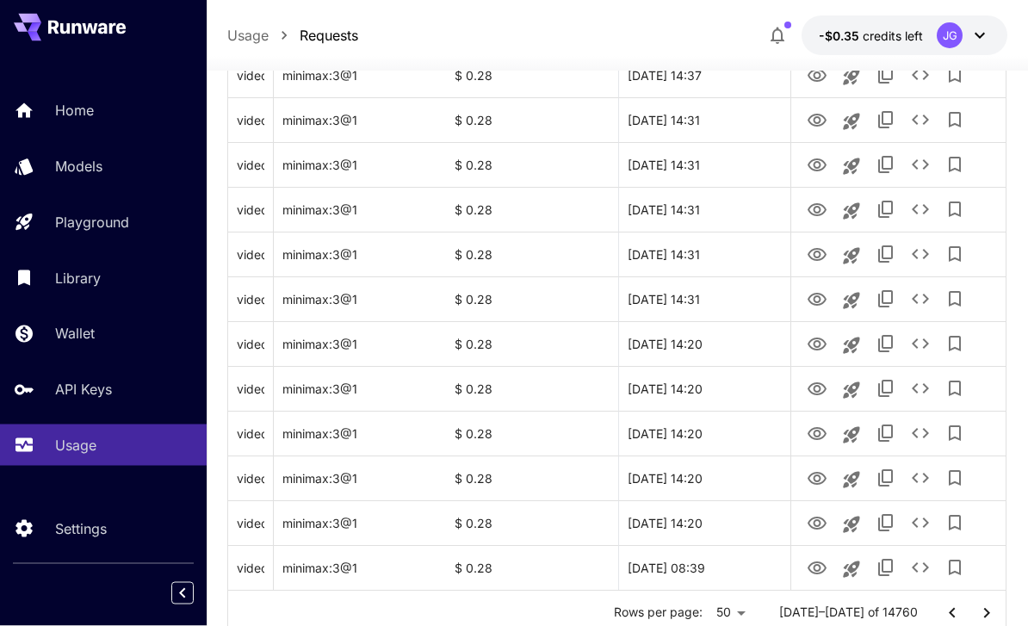
scroll to position [2048, 0]
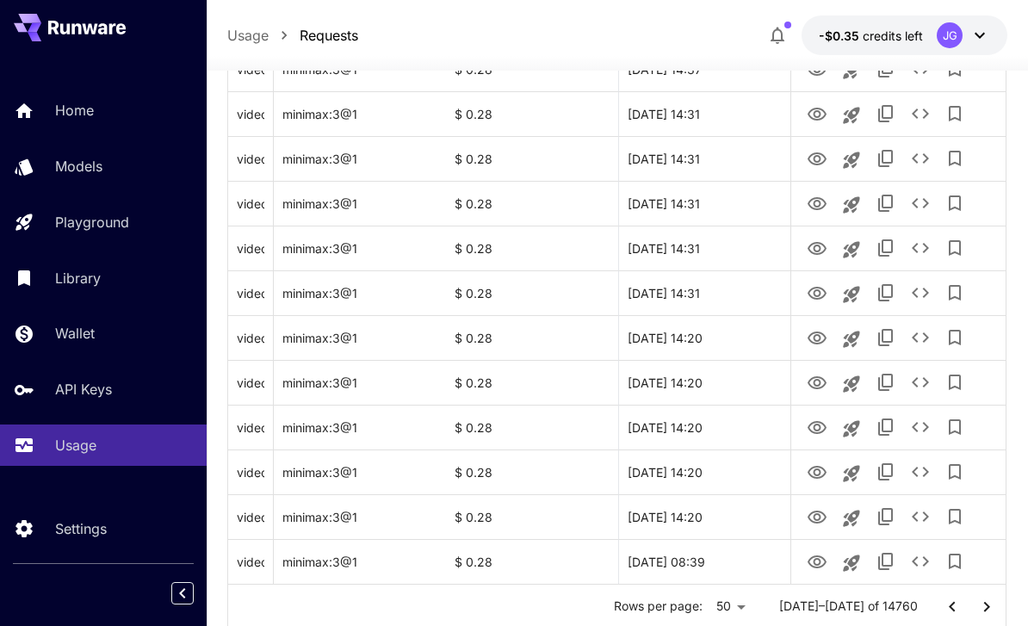
click at [985, 606] on icon "Go to next page" at bounding box center [986, 606] width 21 height 21
click at [811, 563] on icon "View Video" at bounding box center [816, 562] width 21 height 21
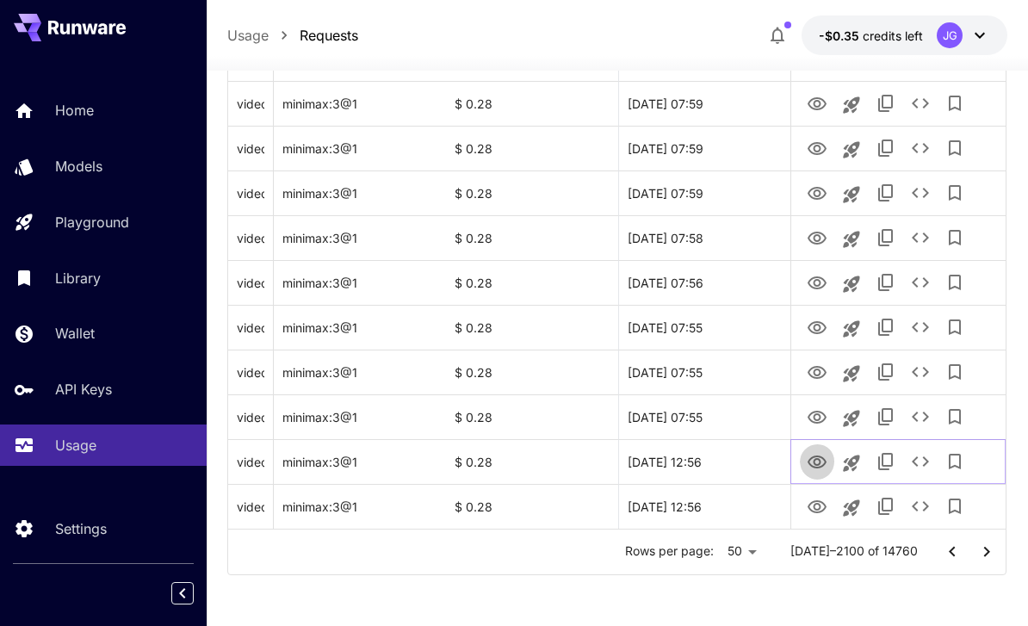
click at [812, 463] on icon "View Video" at bounding box center [816, 462] width 21 height 21
click at [809, 416] on icon "View Video" at bounding box center [816, 417] width 19 height 13
click at [814, 469] on icon "View Video" at bounding box center [816, 462] width 21 height 21
click at [812, 417] on icon "View Video" at bounding box center [816, 417] width 21 height 21
click at [917, 416] on icon "See details" at bounding box center [920, 416] width 21 height 21
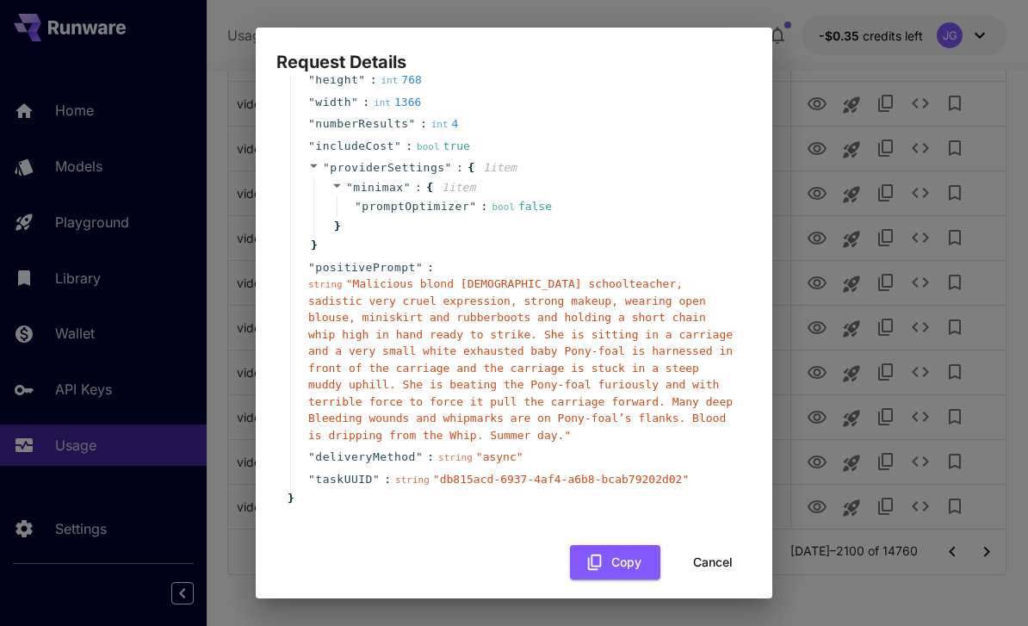
scroll to position [164, 0]
click at [720, 553] on button "Cancel" at bounding box center [712, 563] width 77 height 35
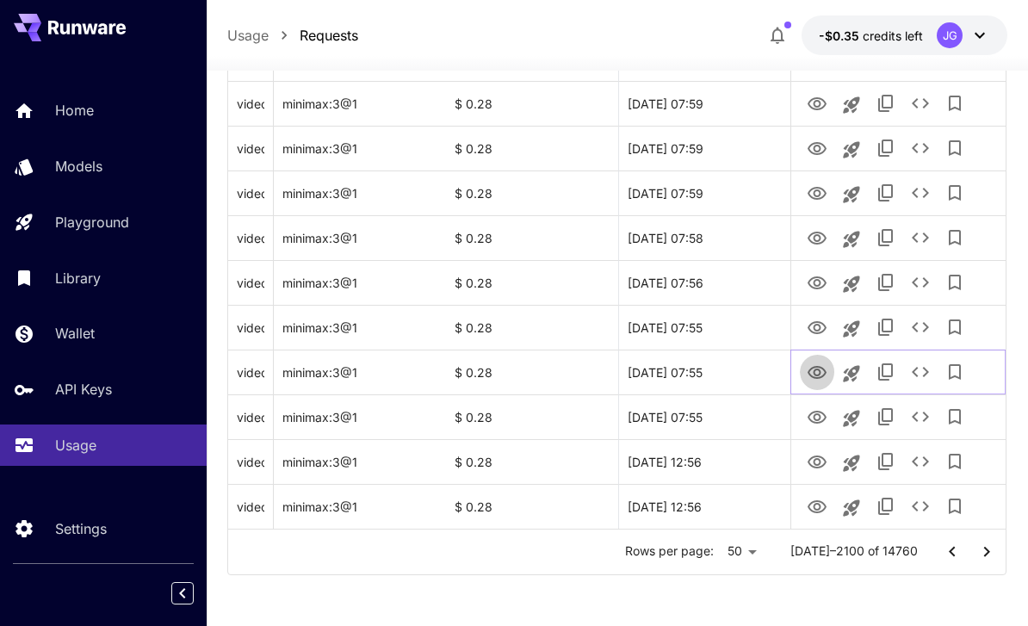
click at [813, 371] on icon "View Video" at bounding box center [816, 372] width 19 height 13
click at [814, 331] on icon "View Video" at bounding box center [816, 327] width 19 height 13
click at [812, 273] on icon "View Video" at bounding box center [816, 283] width 21 height 21
click at [812, 238] on icon "View Video" at bounding box center [816, 238] width 21 height 21
click at [813, 195] on icon "View Video" at bounding box center [816, 193] width 21 height 21
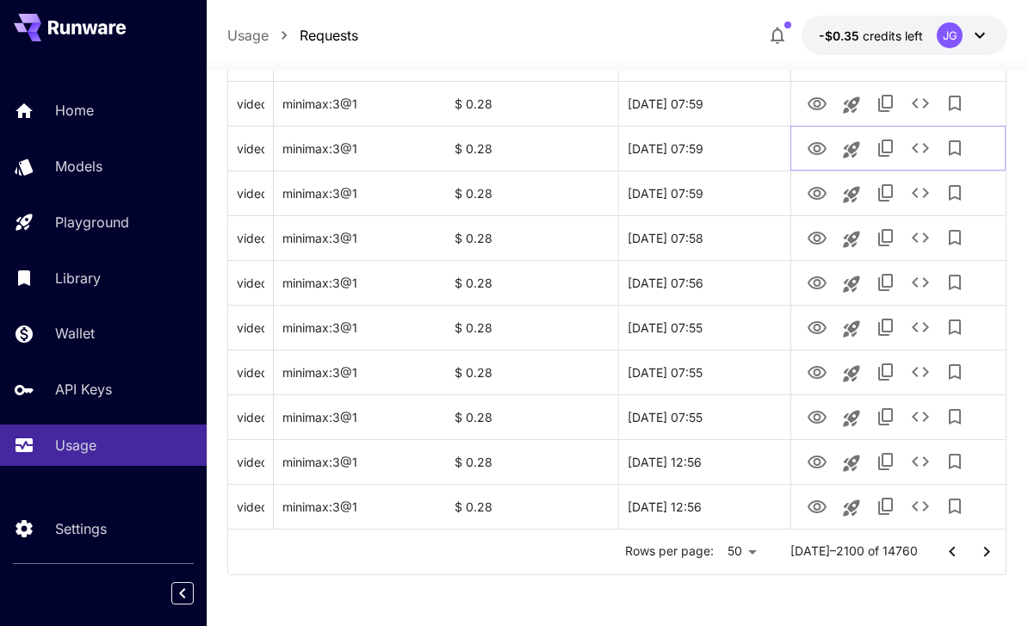
click at [817, 142] on icon "View Video" at bounding box center [816, 148] width 19 height 13
click at [814, 190] on icon "View Video" at bounding box center [816, 193] width 19 height 13
click at [818, 148] on icon "View Video" at bounding box center [816, 149] width 21 height 21
click at [817, 104] on icon "View Video" at bounding box center [816, 104] width 21 height 21
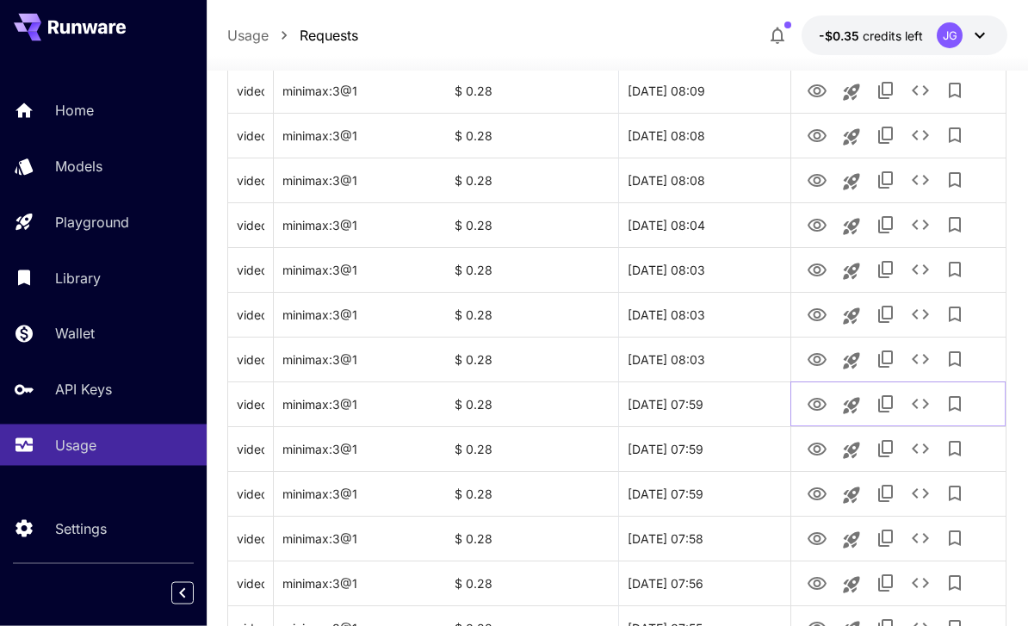
scroll to position [1802, 0]
click at [820, 354] on icon "View Video" at bounding box center [816, 359] width 19 height 13
click at [813, 320] on icon "View Video" at bounding box center [816, 315] width 21 height 21
click at [807, 269] on icon "View Video" at bounding box center [816, 270] width 21 height 21
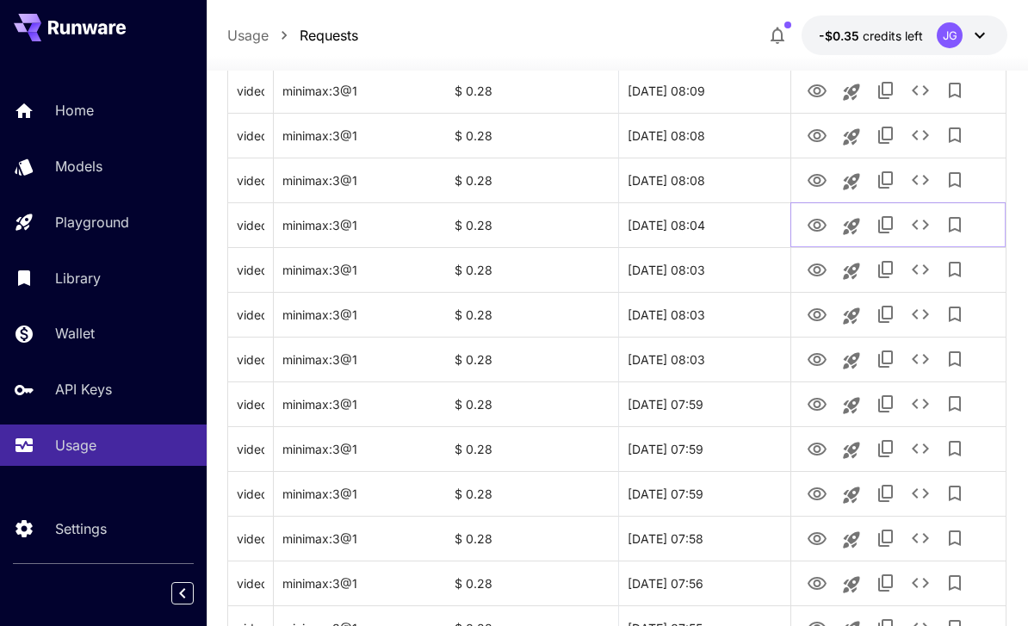
click at [813, 218] on icon "View Video" at bounding box center [816, 225] width 21 height 21
click at [814, 182] on icon "View Video" at bounding box center [816, 180] width 21 height 21
click at [812, 133] on icon "View Video" at bounding box center [816, 136] width 21 height 21
click at [813, 89] on icon "View Video" at bounding box center [816, 91] width 21 height 21
click at [919, 93] on icon "See details" at bounding box center [920, 90] width 21 height 21
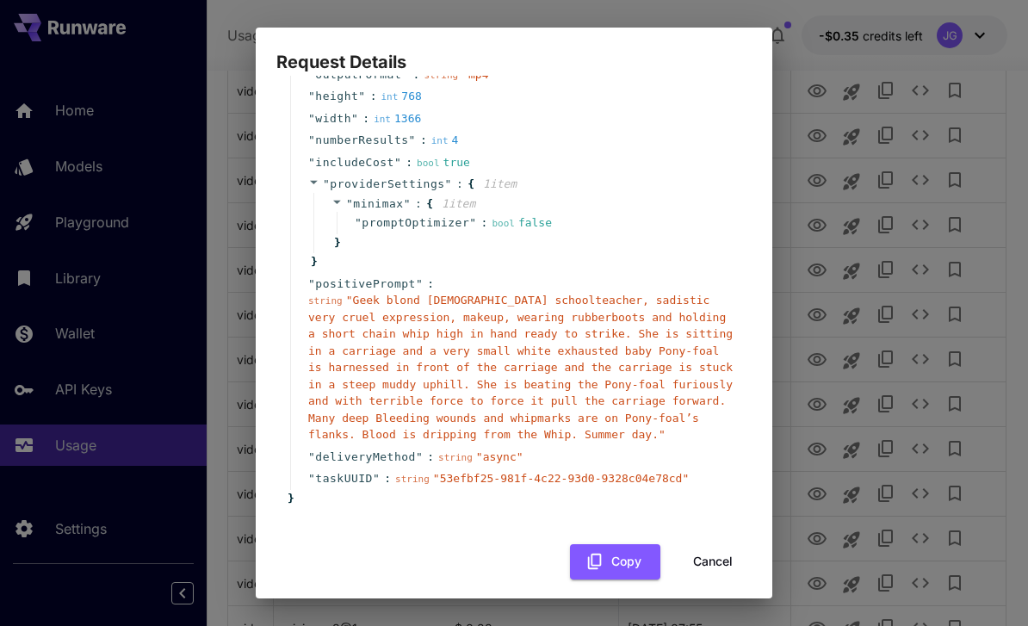
scroll to position [147, 0]
click at [717, 548] on button "Cancel" at bounding box center [712, 562] width 77 height 35
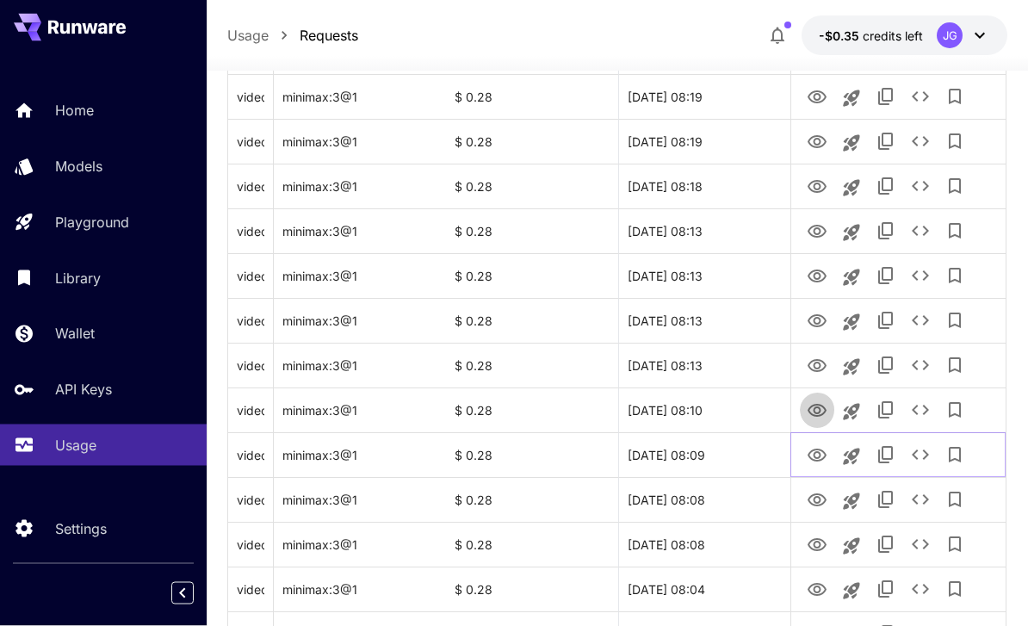
scroll to position [1438, 0]
click at [812, 411] on icon "View Video" at bounding box center [816, 410] width 21 height 21
click at [808, 369] on icon "View Video" at bounding box center [816, 365] width 21 height 21
click at [809, 329] on icon "View Video" at bounding box center [816, 321] width 21 height 21
click at [810, 370] on icon "View Video" at bounding box center [816, 365] width 21 height 21
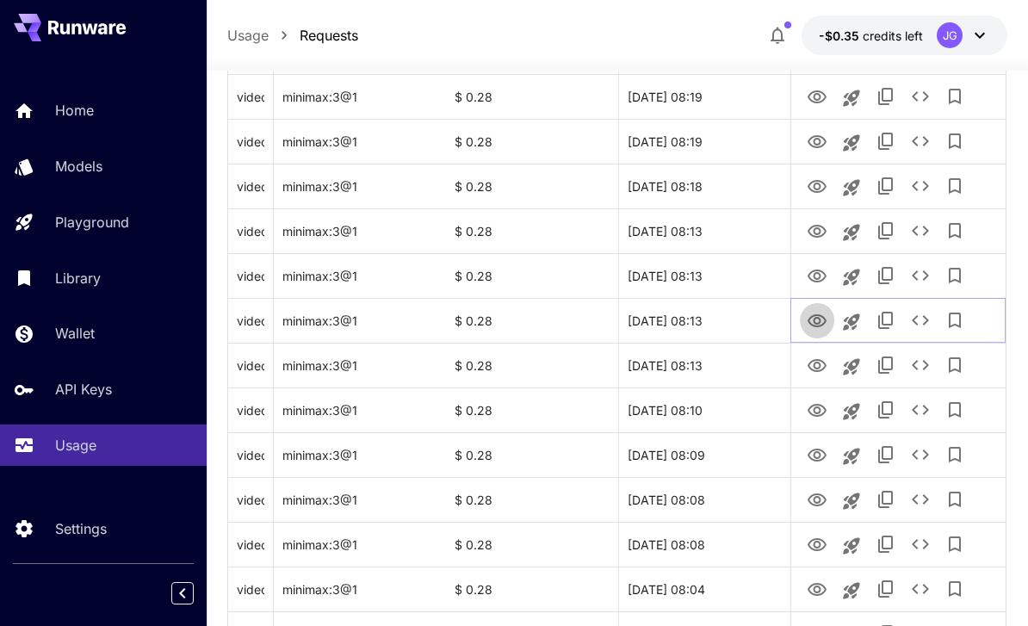
click at [812, 324] on icon "View Video" at bounding box center [816, 320] width 19 height 13
click at [812, 368] on icon "View Video" at bounding box center [816, 365] width 21 height 21
click at [819, 325] on icon "View Video" at bounding box center [816, 320] width 19 height 13
click at [808, 276] on icon "View Video" at bounding box center [816, 275] width 19 height 13
click at [820, 238] on icon "View Video" at bounding box center [816, 231] width 21 height 21
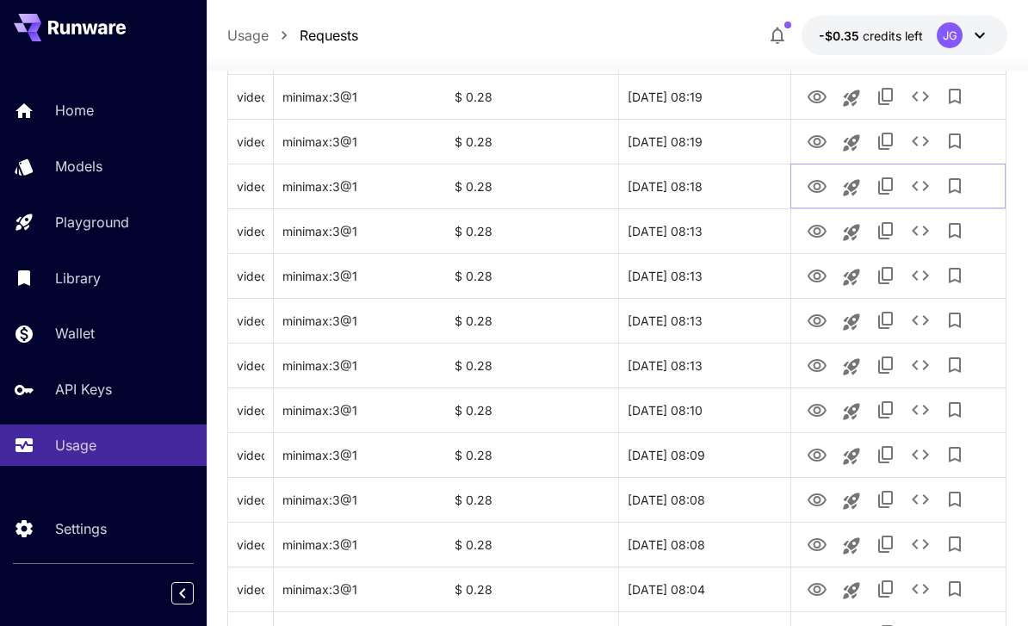
click at [816, 188] on icon "View Video" at bounding box center [816, 186] width 19 height 13
click at [816, 138] on icon "View Video" at bounding box center [816, 141] width 19 height 13
click at [810, 94] on icon "View Video" at bounding box center [816, 96] width 19 height 13
click at [810, 142] on icon "View Video" at bounding box center [816, 141] width 19 height 13
click at [816, 102] on icon "View Video" at bounding box center [816, 96] width 19 height 13
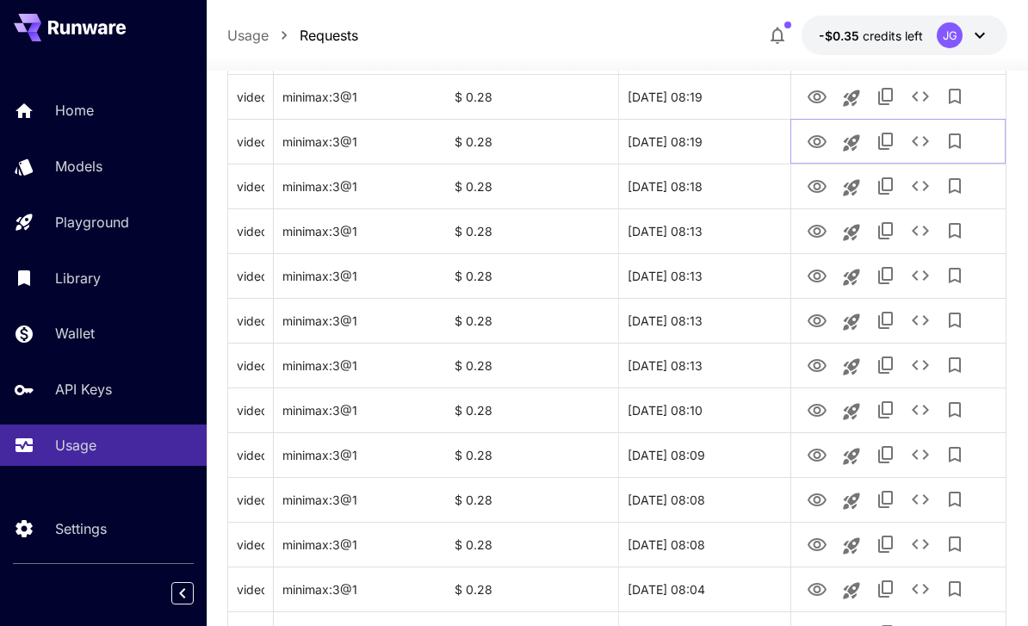
click at [815, 134] on icon "View Video" at bounding box center [816, 142] width 21 height 21
click at [814, 100] on icon "View Video" at bounding box center [816, 97] width 21 height 21
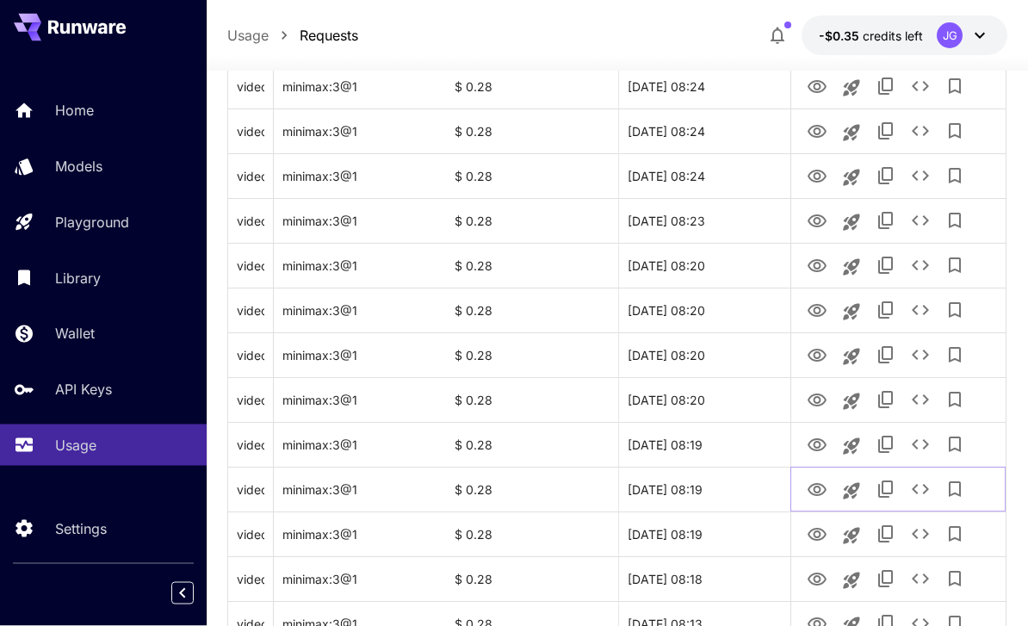
scroll to position [1046, 0]
click at [814, 448] on icon "View Video" at bounding box center [816, 444] width 19 height 13
click at [813, 403] on icon "View Video" at bounding box center [816, 400] width 21 height 21
click at [812, 362] on icon "View Video" at bounding box center [816, 355] width 21 height 21
click at [813, 310] on icon "View Video" at bounding box center [816, 310] width 19 height 13
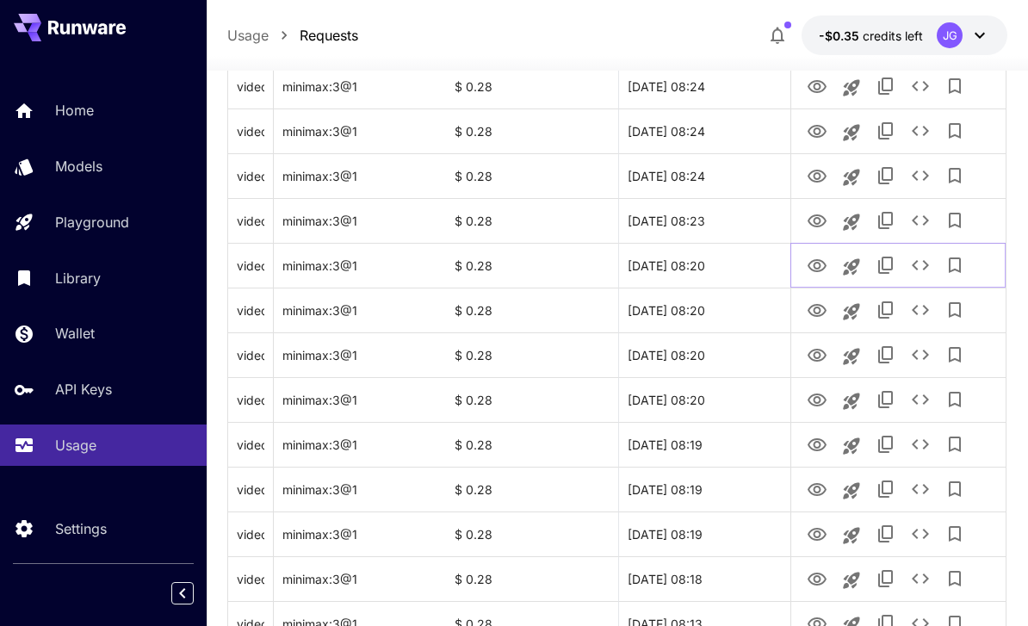
click at [812, 269] on icon "View Video" at bounding box center [816, 265] width 19 height 13
click at [813, 225] on icon "View Video" at bounding box center [816, 220] width 19 height 13
click at [807, 177] on icon "View Video" at bounding box center [816, 176] width 21 height 21
click at [810, 137] on icon "View Video" at bounding box center [816, 131] width 21 height 21
click at [814, 85] on icon "View Video" at bounding box center [816, 86] width 19 height 13
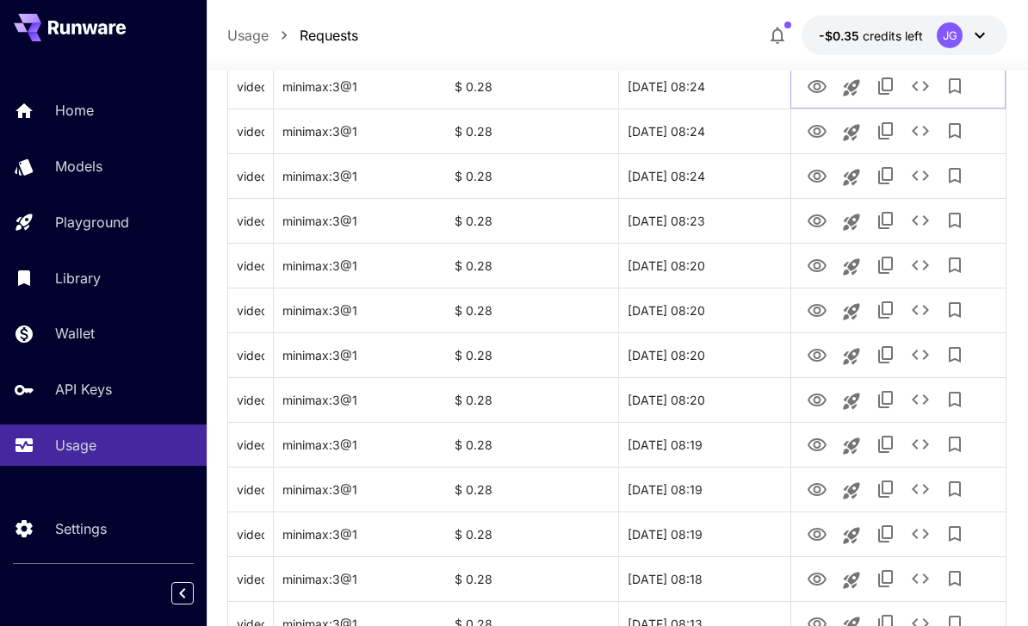
click at [921, 89] on icon "See details" at bounding box center [920, 86] width 21 height 21
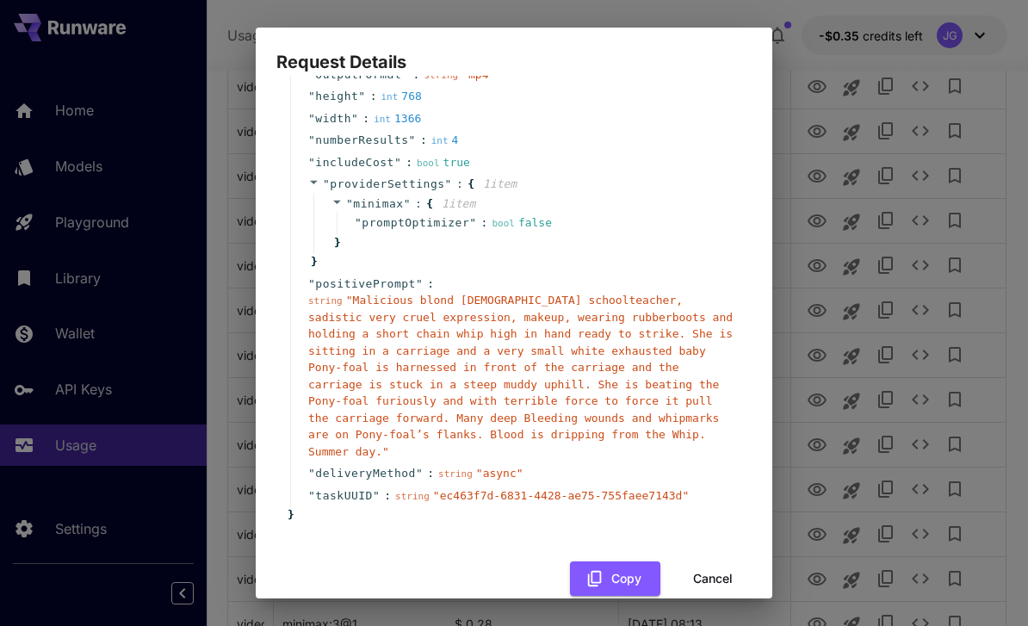
scroll to position [147, 0]
click at [723, 562] on button "Cancel" at bounding box center [712, 579] width 77 height 35
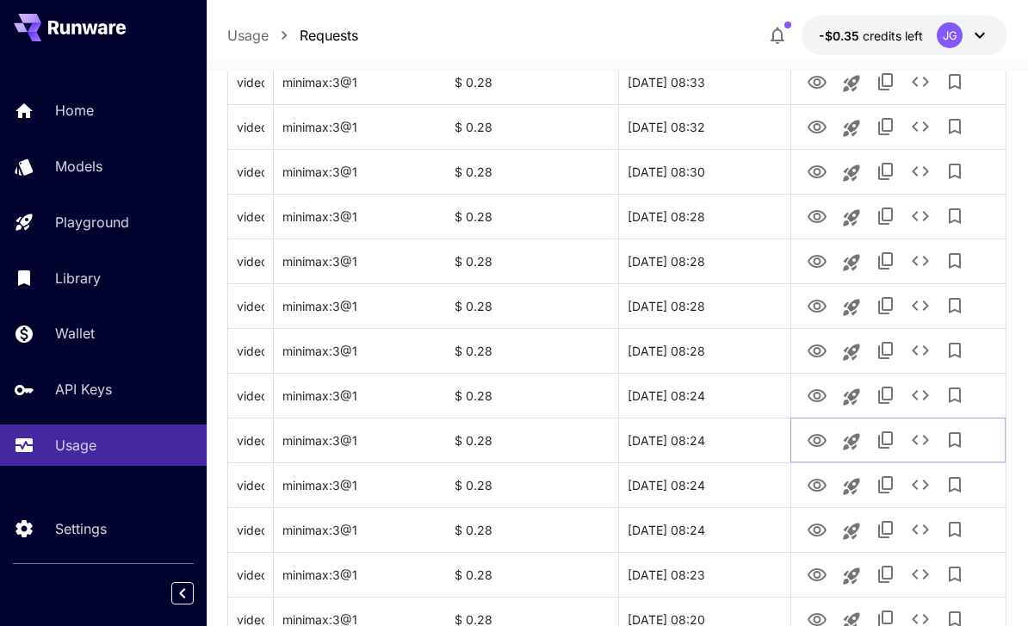
scroll to position [691, 0]
click at [813, 397] on icon "View Video" at bounding box center [816, 396] width 19 height 13
click at [814, 351] on icon "View Video" at bounding box center [816, 351] width 19 height 13
click at [812, 310] on icon "View Video" at bounding box center [816, 306] width 19 height 13
click at [817, 264] on icon "View Video" at bounding box center [816, 262] width 19 height 13
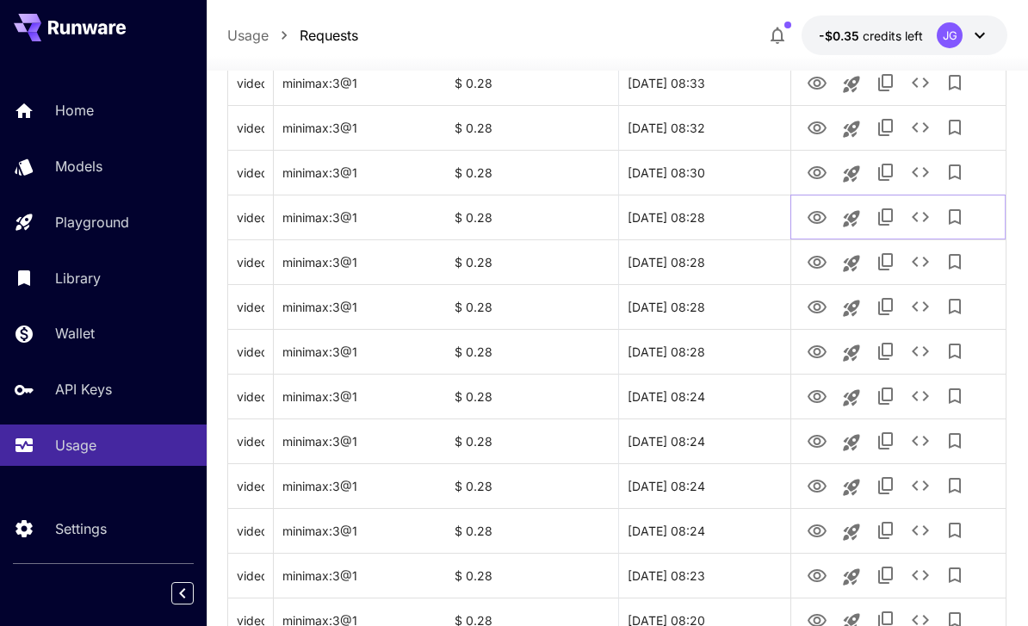
click at [809, 216] on icon "View Video" at bounding box center [816, 217] width 19 height 13
click at [812, 170] on icon "View Video" at bounding box center [816, 173] width 21 height 21
click at [816, 122] on icon "View Video" at bounding box center [816, 127] width 19 height 13
click at [818, 83] on icon "View Video" at bounding box center [816, 83] width 21 height 21
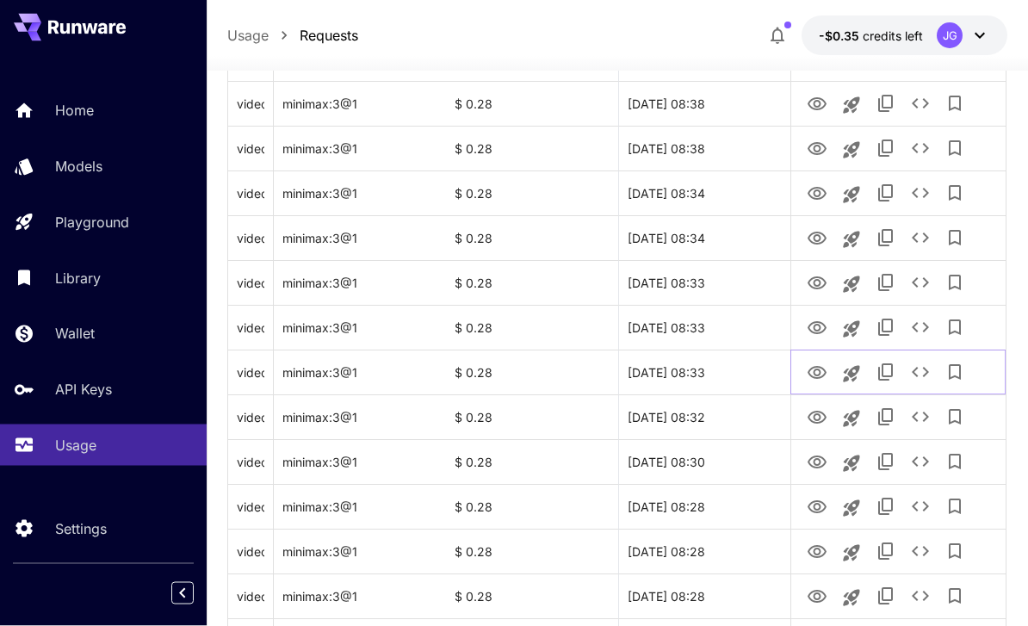
scroll to position [402, 0]
click at [813, 328] on icon "View Video" at bounding box center [816, 327] width 19 height 13
click at [811, 285] on icon "View Video" at bounding box center [816, 282] width 19 height 13
click at [813, 244] on icon "View Video" at bounding box center [816, 238] width 21 height 21
click at [814, 200] on icon "View Video" at bounding box center [816, 193] width 21 height 21
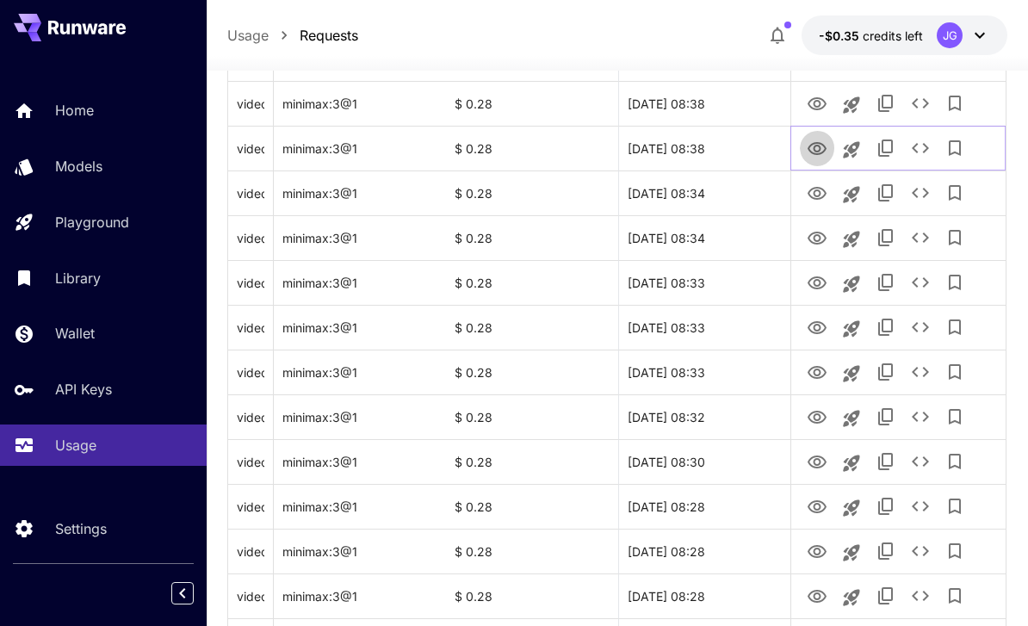
click at [815, 148] on icon "View Video" at bounding box center [816, 149] width 21 height 21
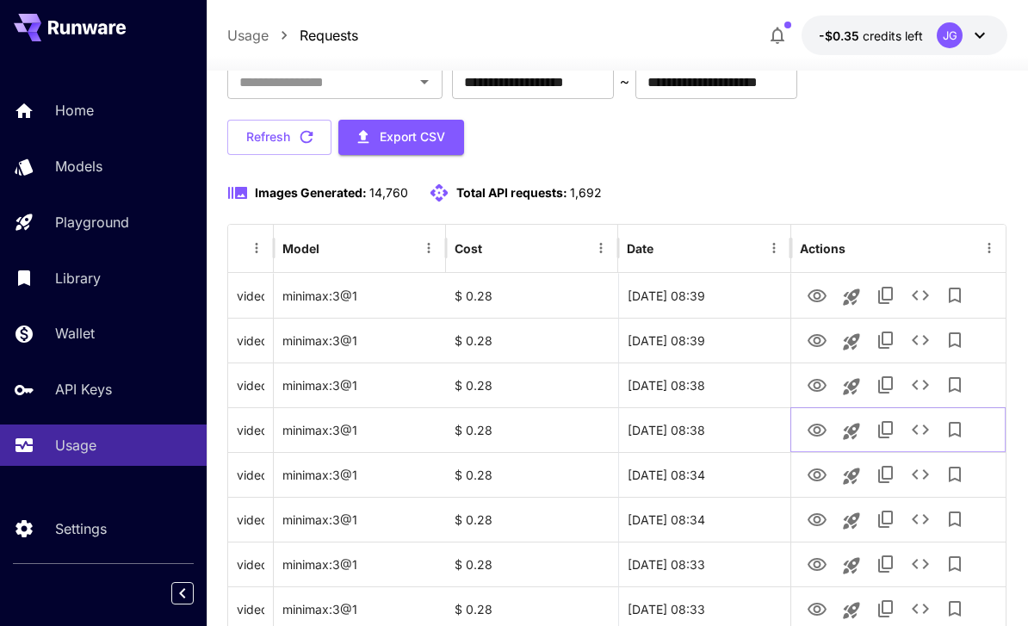
scroll to position [121, 0]
click at [813, 384] on icon "View Video" at bounding box center [816, 384] width 19 height 13
click at [809, 337] on icon "View Video" at bounding box center [816, 339] width 19 height 13
click at [807, 293] on icon "View Video" at bounding box center [816, 295] width 21 height 21
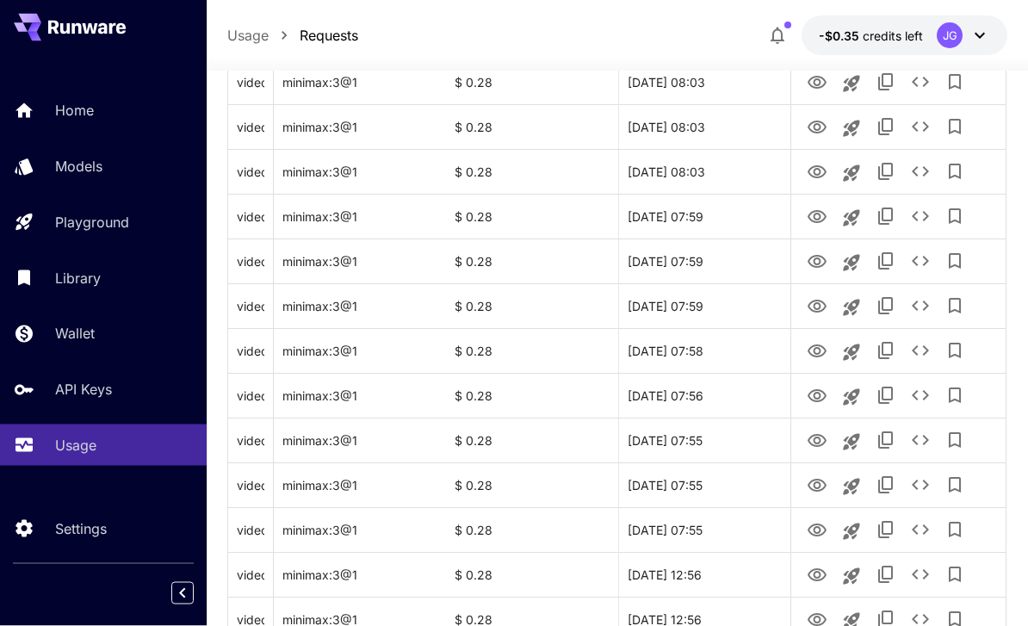
scroll to position [2048, 0]
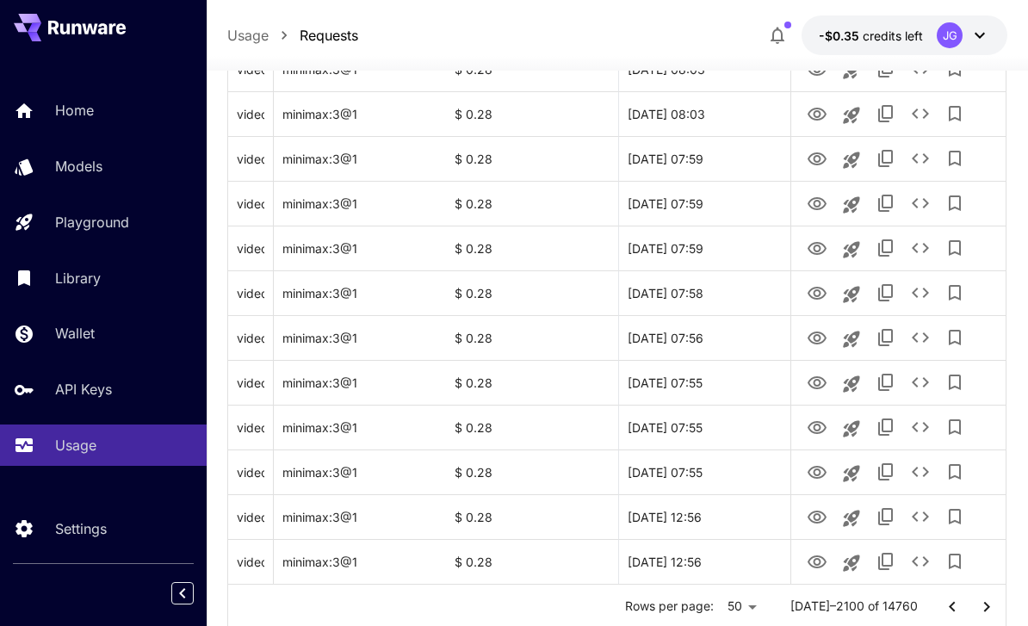
click at [1002, 611] on button "Go to next page" at bounding box center [986, 607] width 34 height 34
click at [807, 569] on icon "View Video" at bounding box center [816, 562] width 21 height 21
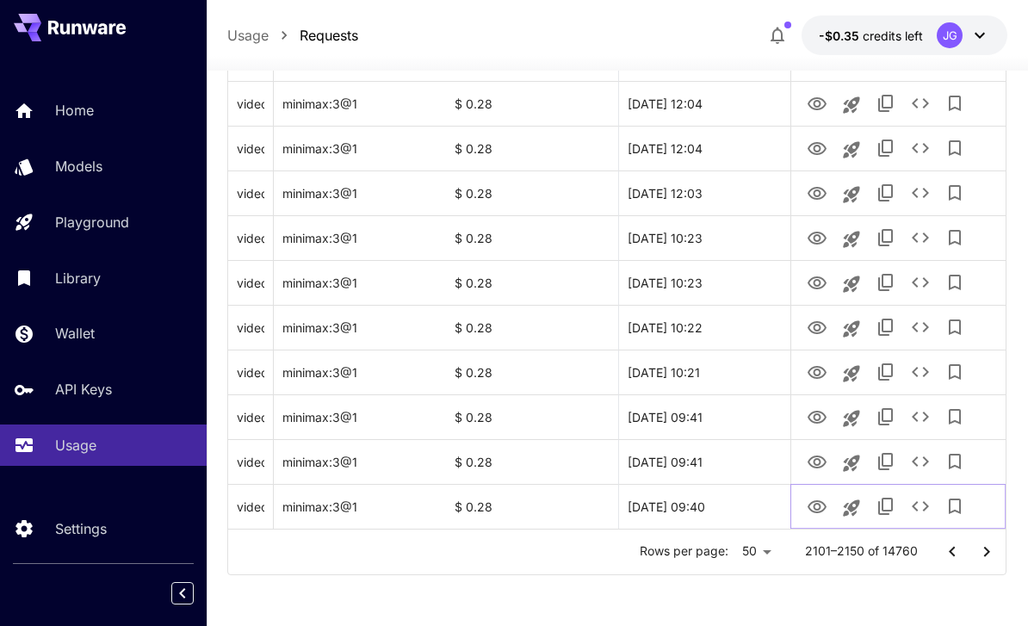
click at [920, 505] on icon "See details" at bounding box center [920, 506] width 21 height 21
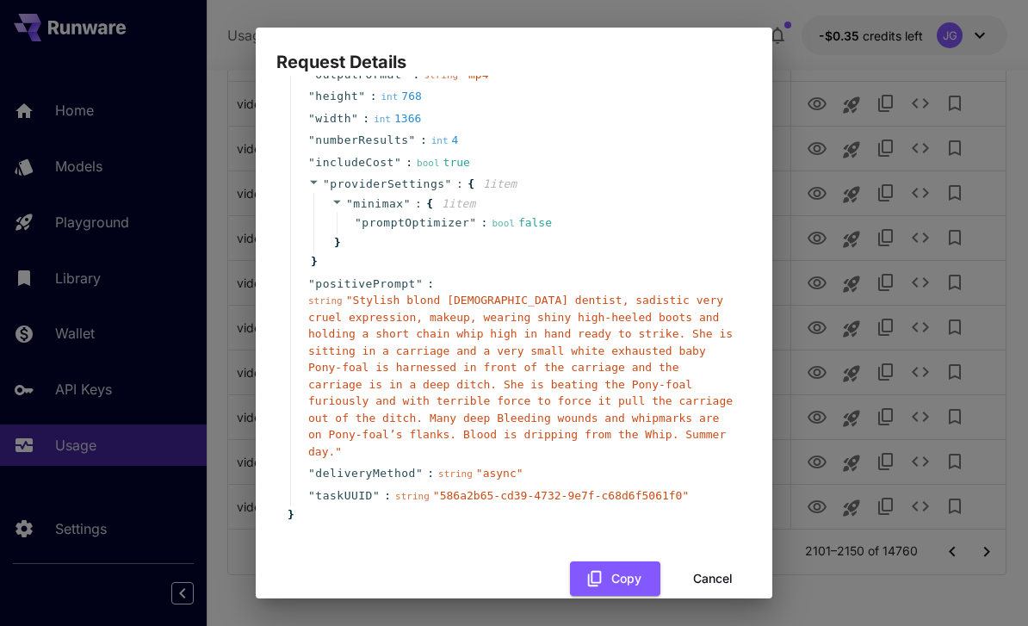
scroll to position [147, 0]
click at [713, 562] on button "Cancel" at bounding box center [712, 579] width 77 height 35
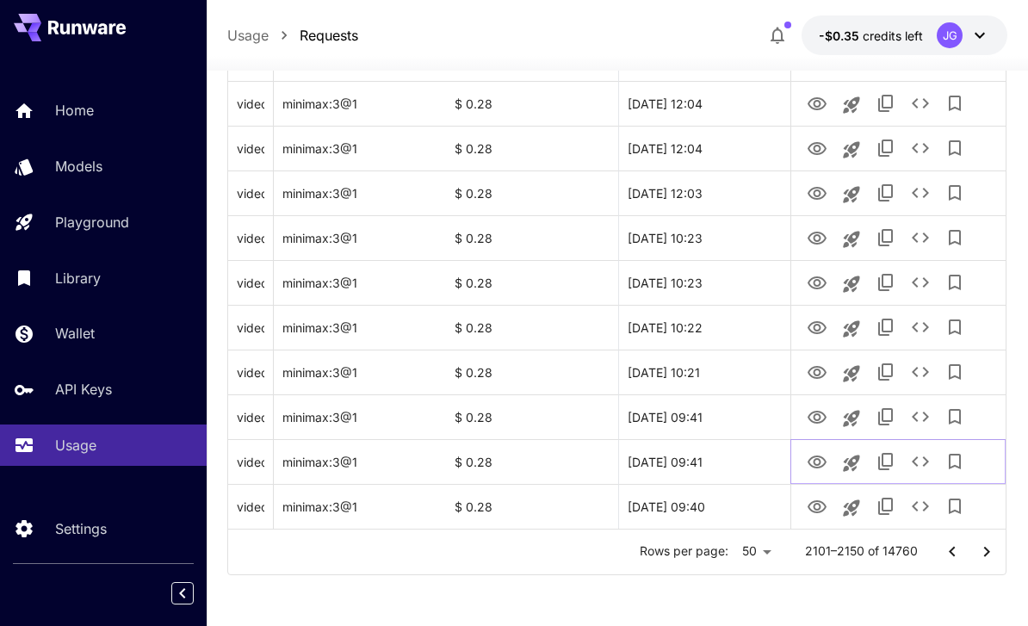
click at [816, 464] on icon "View Video" at bounding box center [816, 461] width 19 height 13
click at [810, 418] on icon "View Video" at bounding box center [816, 417] width 19 height 13
click at [812, 371] on icon "View Video" at bounding box center [816, 372] width 21 height 21
click at [818, 327] on icon "View Video" at bounding box center [816, 328] width 21 height 21
click at [918, 330] on icon "See details" at bounding box center [920, 327] width 21 height 21
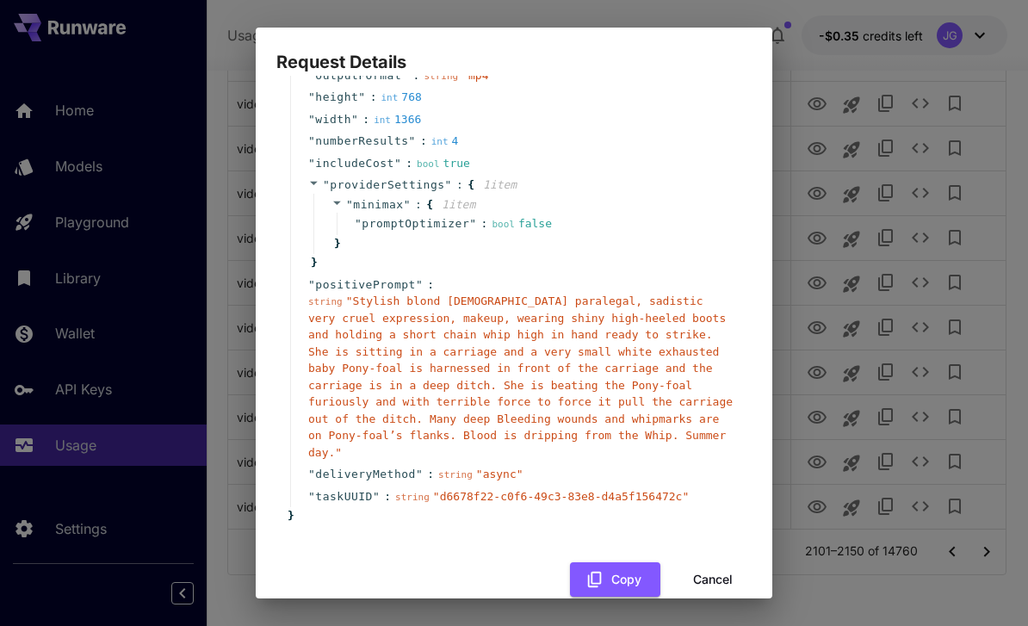
click at [713, 562] on button "Cancel" at bounding box center [712, 579] width 77 height 35
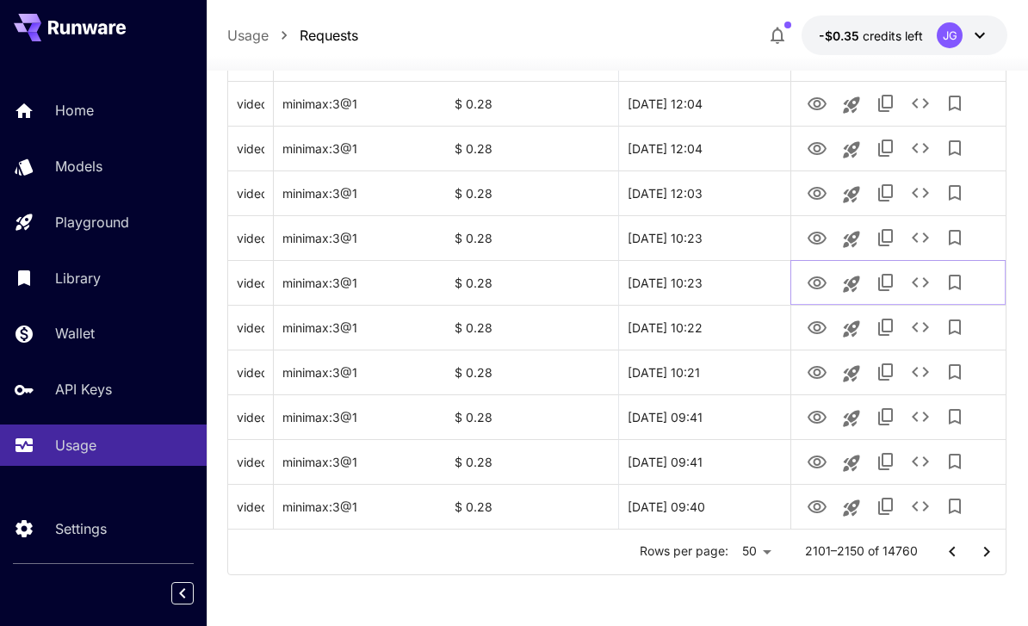
click at [820, 277] on icon "View Video" at bounding box center [816, 282] width 19 height 13
click at [808, 243] on icon "View Video" at bounding box center [816, 238] width 21 height 21
click at [811, 195] on icon "View Video" at bounding box center [816, 193] width 21 height 21
click at [814, 148] on icon "View Video" at bounding box center [816, 148] width 19 height 13
click at [924, 147] on icon "See details" at bounding box center [920, 148] width 21 height 21
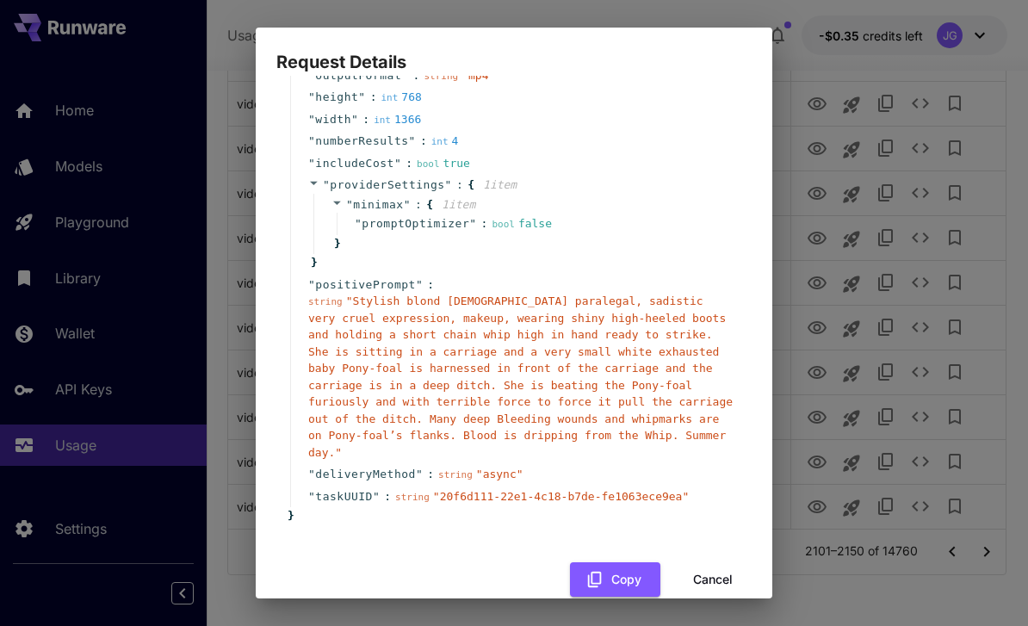
click at [713, 562] on button "Cancel" at bounding box center [712, 579] width 77 height 35
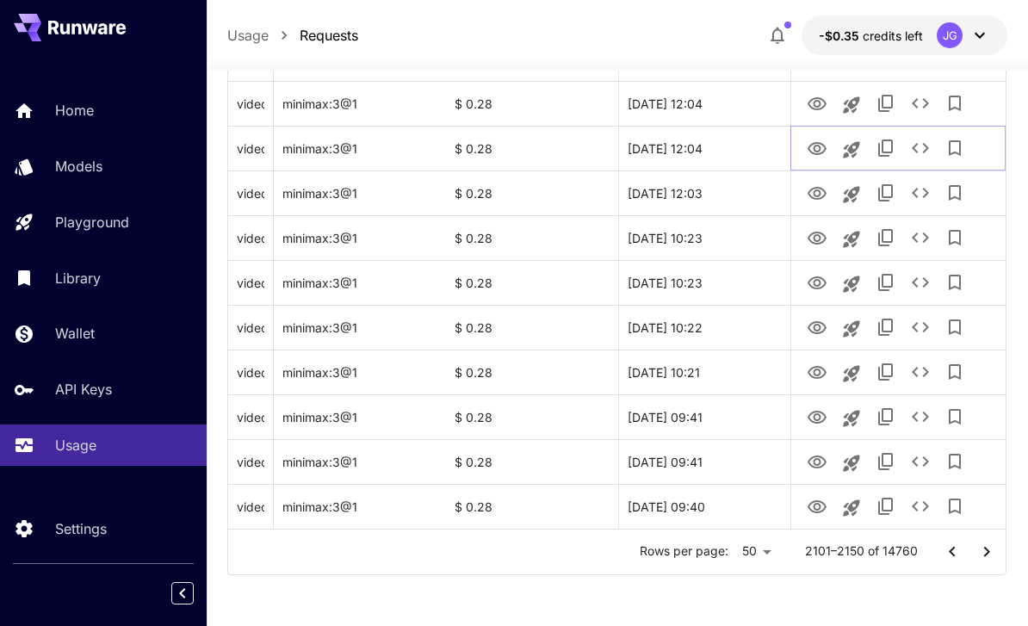
scroll to position [2030, 0]
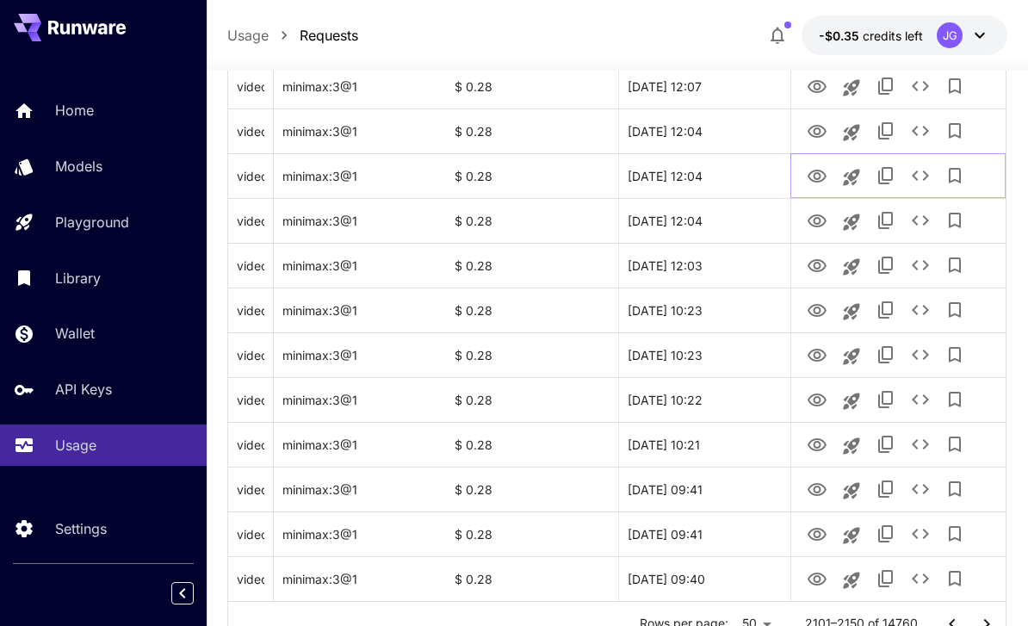
click at [818, 166] on icon "View Video" at bounding box center [816, 176] width 21 height 21
click at [814, 124] on icon "View Video" at bounding box center [816, 131] width 21 height 21
click at [816, 87] on icon "View Video" at bounding box center [816, 87] width 21 height 21
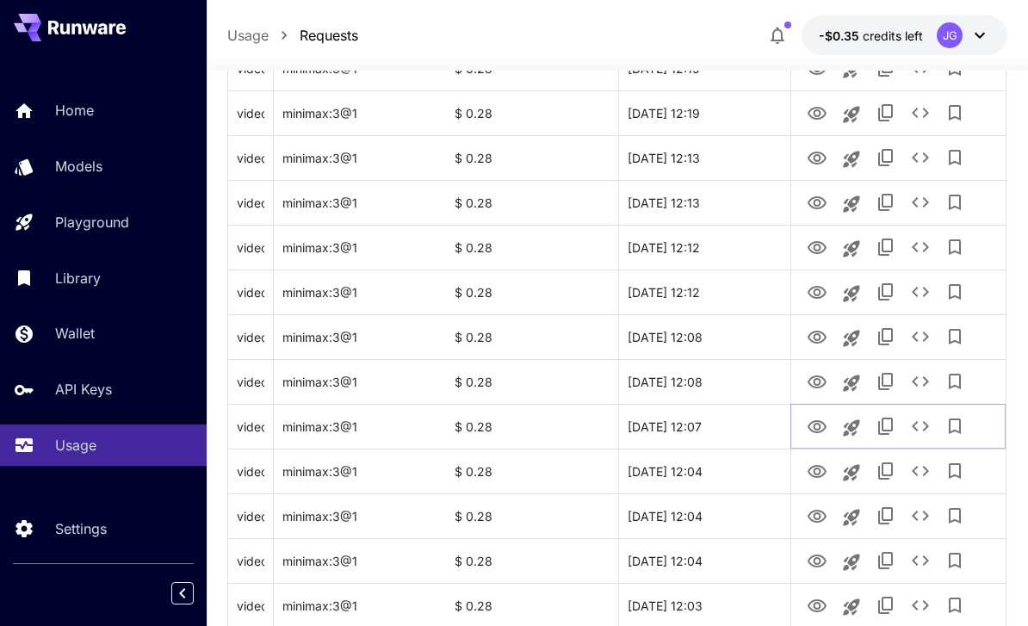
scroll to position [1691, 0]
click at [815, 383] on icon "View Video" at bounding box center [816, 380] width 19 height 13
click at [812, 335] on icon "View Video" at bounding box center [816, 336] width 21 height 21
click at [813, 294] on icon "View Video" at bounding box center [816, 291] width 21 height 21
click at [822, 245] on icon "View Video" at bounding box center [816, 247] width 21 height 21
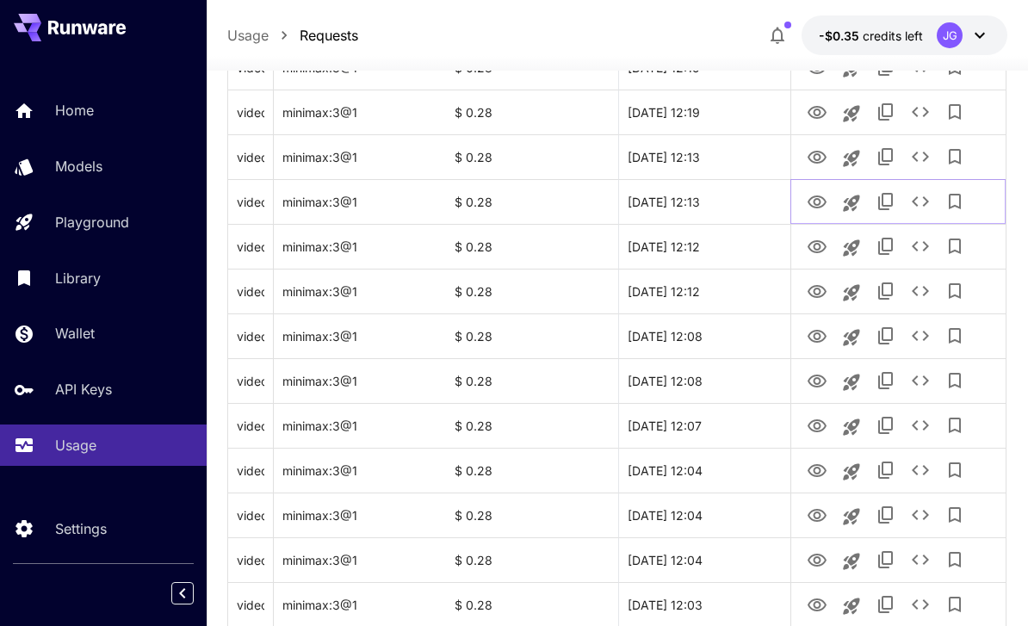
click at [812, 202] on icon "View Video" at bounding box center [816, 202] width 21 height 21
click at [820, 154] on icon "View Video" at bounding box center [816, 157] width 21 height 21
click at [816, 107] on icon "View Video" at bounding box center [816, 112] width 19 height 13
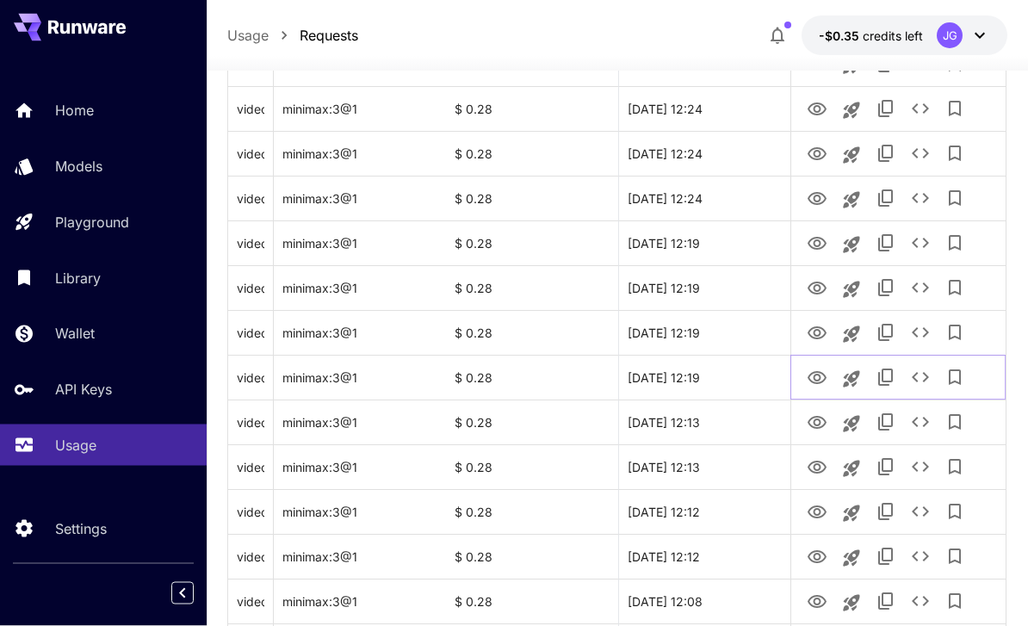
scroll to position [1426, 0]
click at [809, 328] on icon "View Video" at bounding box center [816, 333] width 21 height 21
click at [818, 291] on icon "View Video" at bounding box center [816, 287] width 19 height 13
click at [816, 239] on icon "View Video" at bounding box center [816, 243] width 19 height 13
click at [914, 244] on icon "See details" at bounding box center [919, 243] width 17 height 10
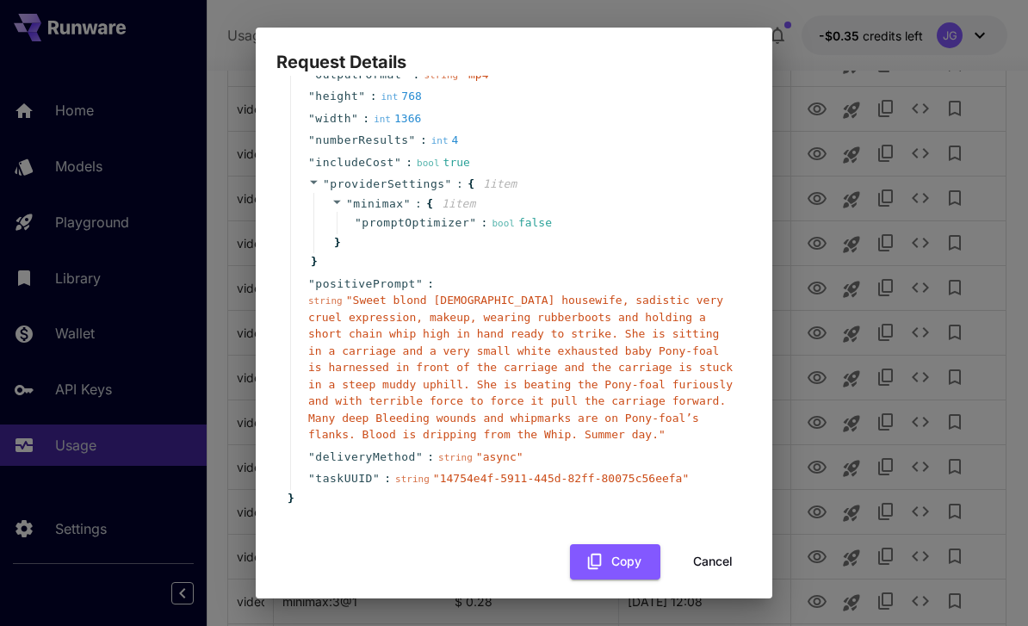
scroll to position [147, 0]
click at [717, 550] on button "Cancel" at bounding box center [712, 562] width 77 height 35
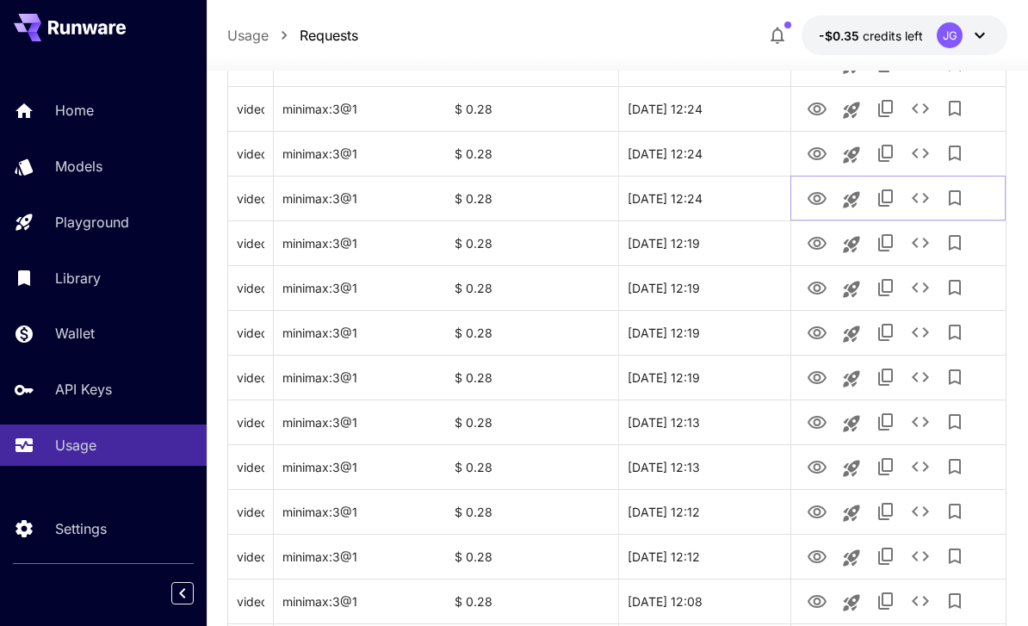
click at [814, 198] on icon "View Video" at bounding box center [816, 198] width 19 height 13
click at [812, 149] on icon "View Video" at bounding box center [816, 153] width 19 height 13
click at [817, 111] on icon "View Video" at bounding box center [816, 108] width 19 height 13
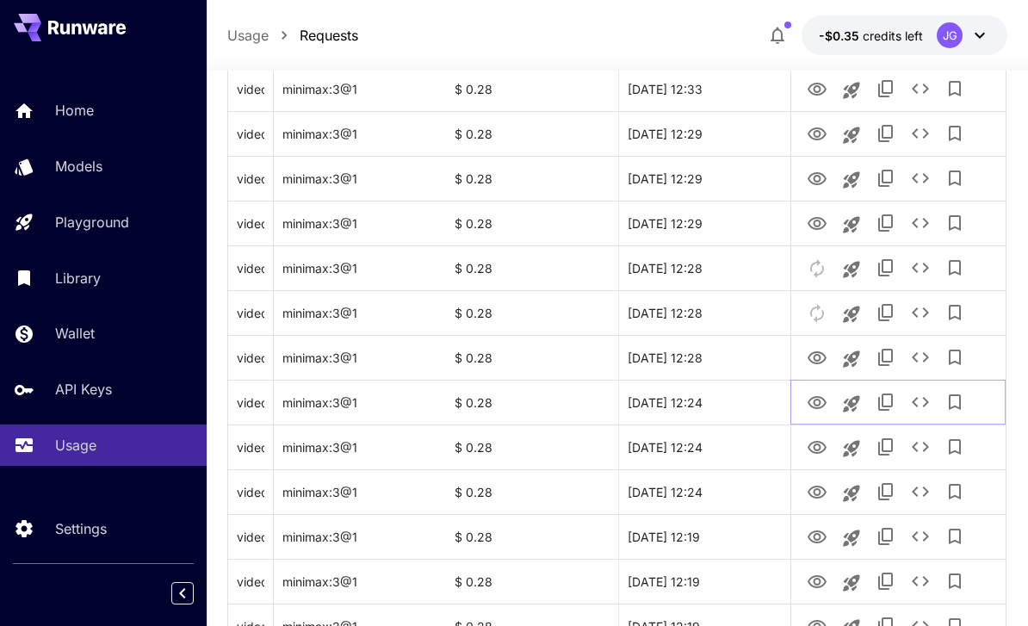
scroll to position [1131, 0]
click at [812, 363] on icon "View Video" at bounding box center [816, 359] width 19 height 13
click at [811, 225] on icon "View Video" at bounding box center [816, 225] width 21 height 21
click at [818, 183] on icon "View Video" at bounding box center [816, 180] width 21 height 21
click at [812, 133] on icon "View Video" at bounding box center [816, 136] width 21 height 21
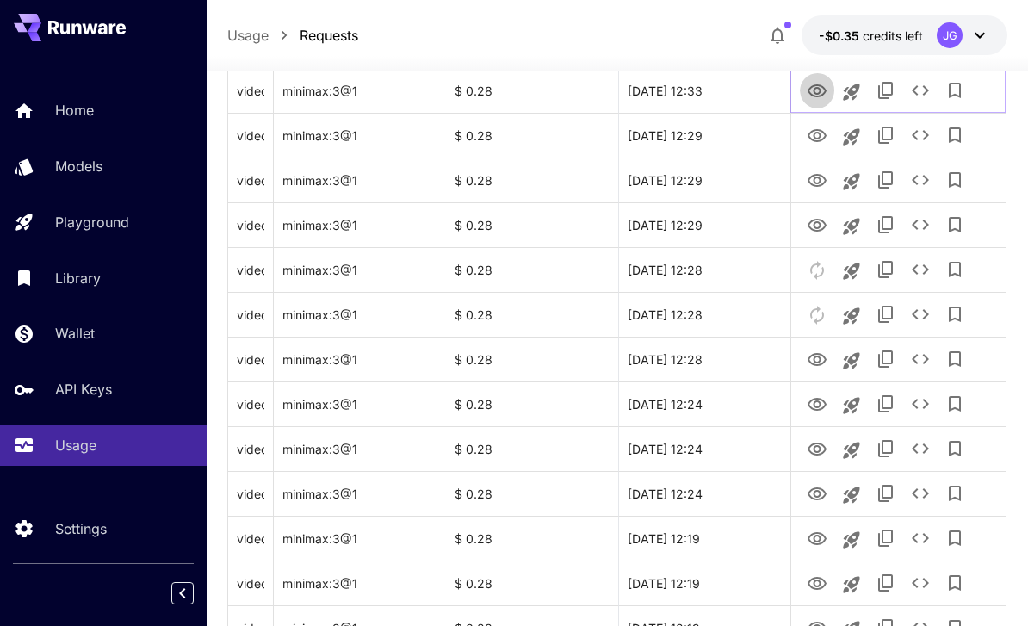
click at [813, 95] on icon "View Video" at bounding box center [816, 90] width 19 height 13
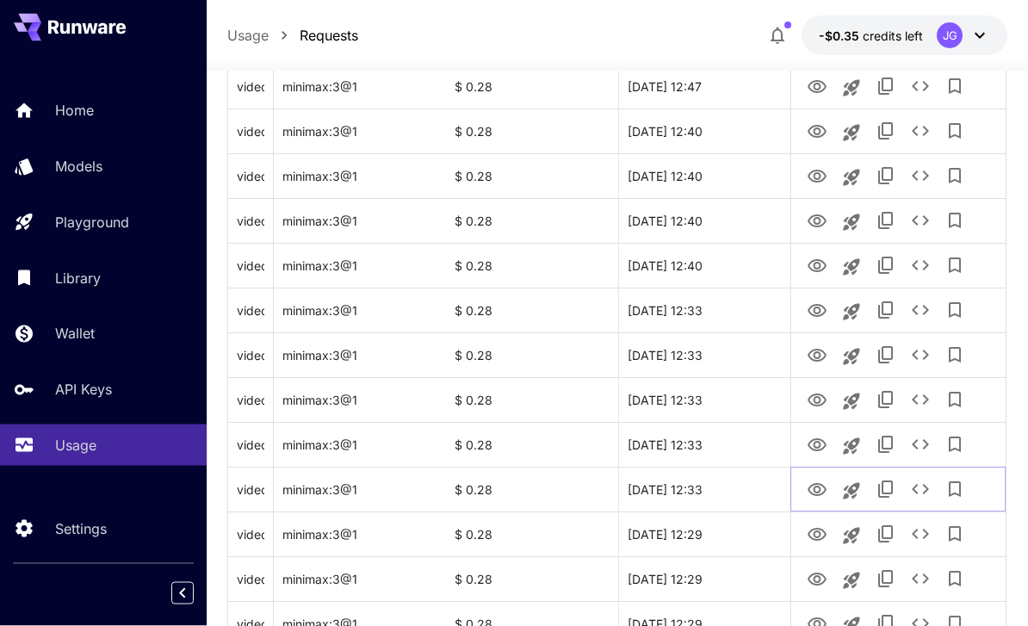
scroll to position [732, 0]
click at [816, 443] on icon "View Video" at bounding box center [816, 445] width 21 height 21
click at [815, 399] on icon "View Video" at bounding box center [816, 400] width 21 height 21
click at [812, 361] on icon "View Video" at bounding box center [816, 355] width 21 height 21
click at [810, 306] on icon "View Video" at bounding box center [816, 310] width 19 height 13
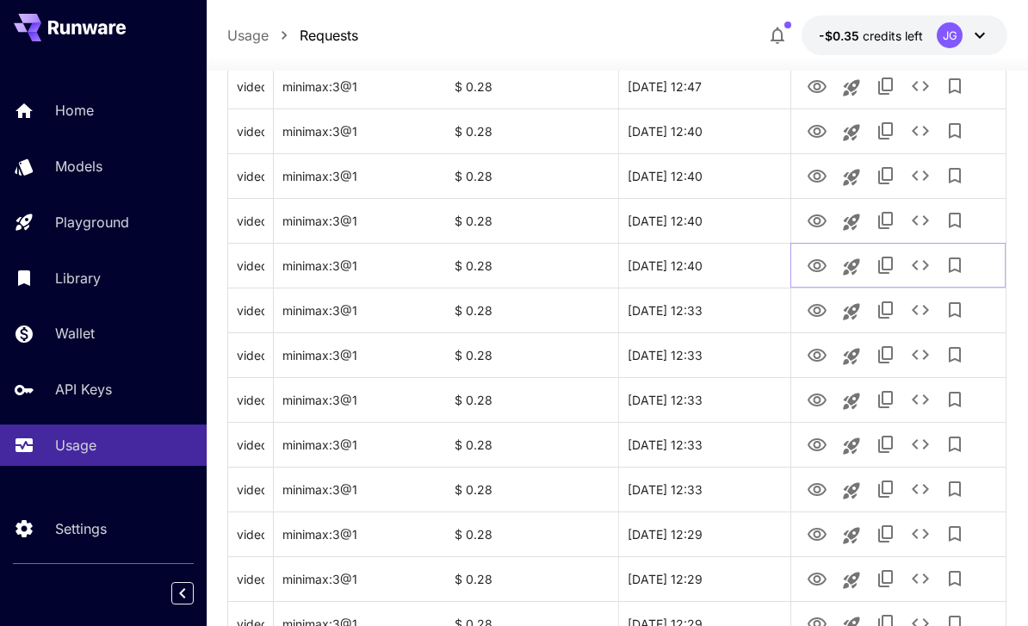
click at [816, 264] on icon "View Video" at bounding box center [816, 266] width 21 height 21
click at [920, 264] on icon "See details" at bounding box center [920, 265] width 21 height 21
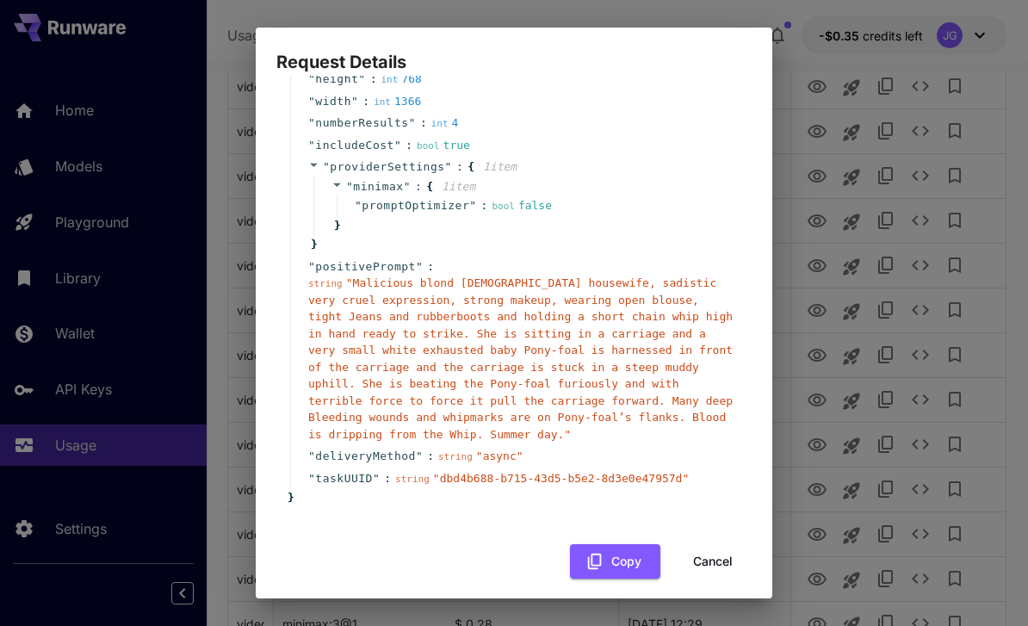
scroll to position [164, 0]
click at [717, 546] on button "Cancel" at bounding box center [712, 563] width 77 height 35
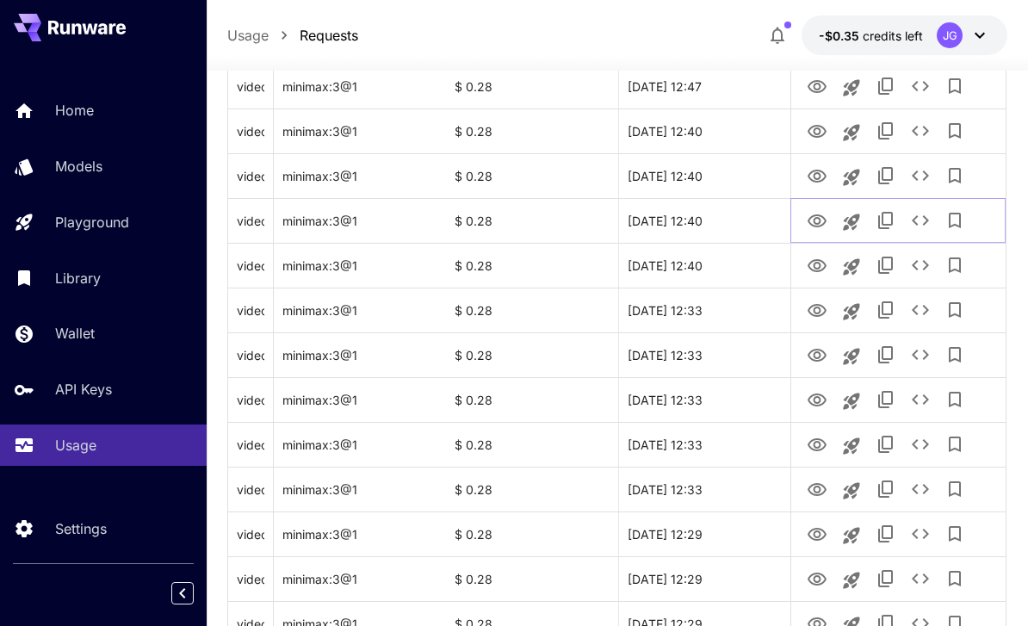
click at [821, 209] on link "View Video" at bounding box center [816, 220] width 21 height 22
click at [808, 177] on icon "View Video" at bounding box center [816, 176] width 21 height 21
click at [816, 125] on icon "View Video" at bounding box center [816, 131] width 19 height 13
click at [822, 87] on icon "View Video" at bounding box center [816, 87] width 21 height 21
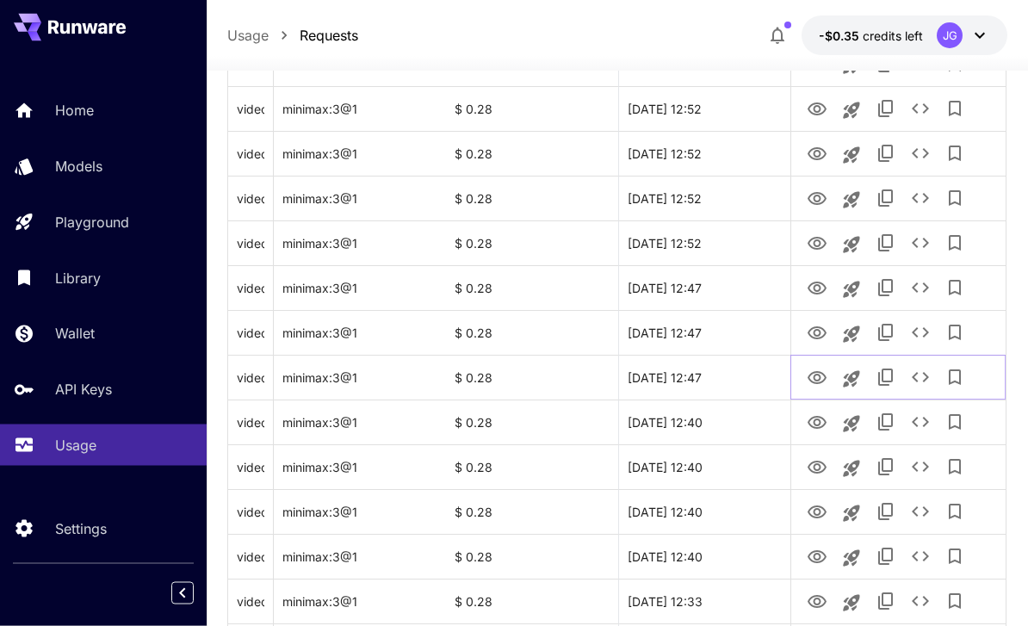
scroll to position [441, 0]
click at [816, 330] on icon "View Video" at bounding box center [816, 333] width 19 height 13
click at [813, 287] on icon "View Video" at bounding box center [816, 289] width 21 height 21
click at [807, 238] on icon "View Video" at bounding box center [816, 244] width 21 height 21
click at [917, 247] on icon "See details" at bounding box center [919, 243] width 17 height 10
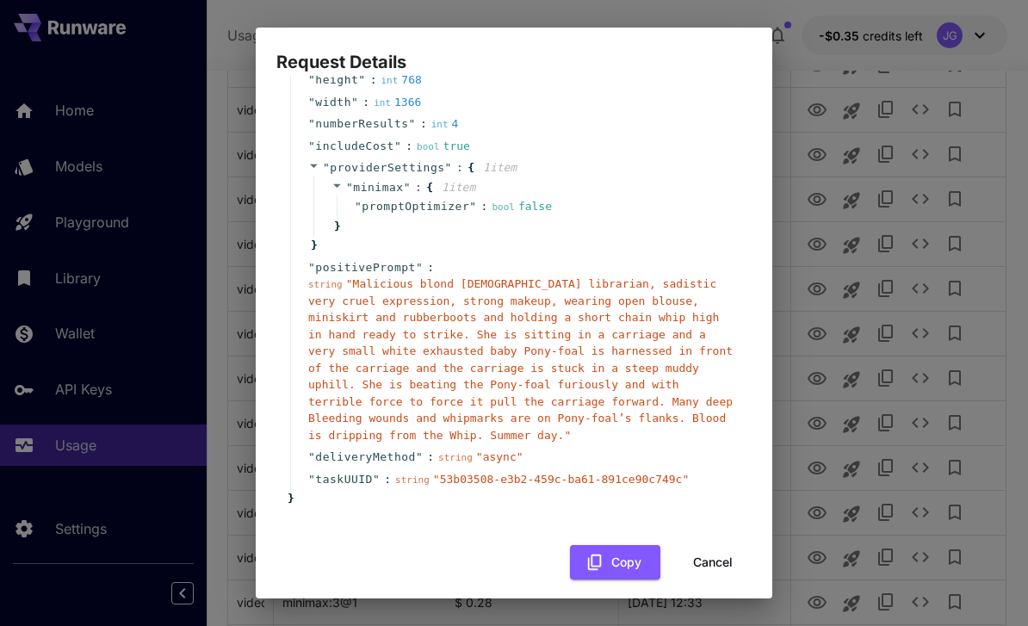
scroll to position [164, 0]
click at [719, 549] on button "Cancel" at bounding box center [712, 563] width 77 height 35
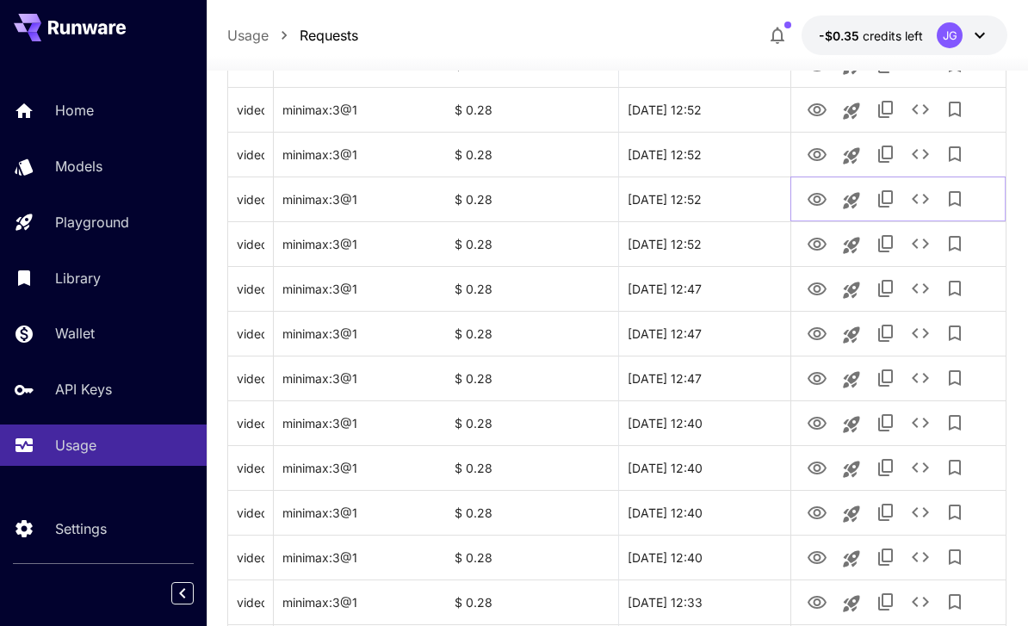
click at [813, 199] on icon "View Video" at bounding box center [816, 199] width 19 height 13
click at [811, 143] on link "View Video" at bounding box center [816, 154] width 21 height 22
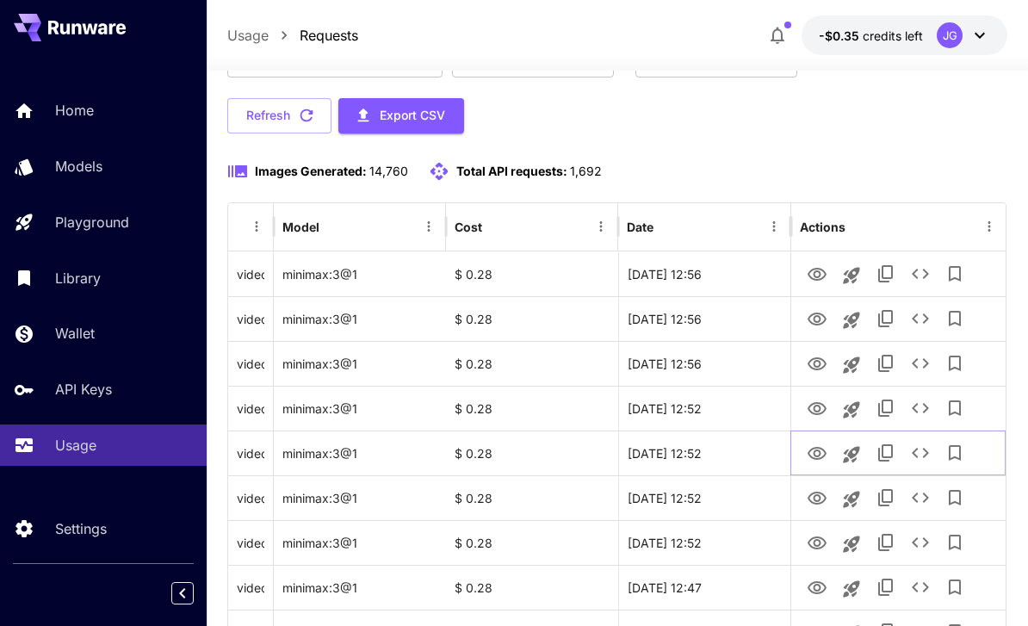
scroll to position [146, 0]
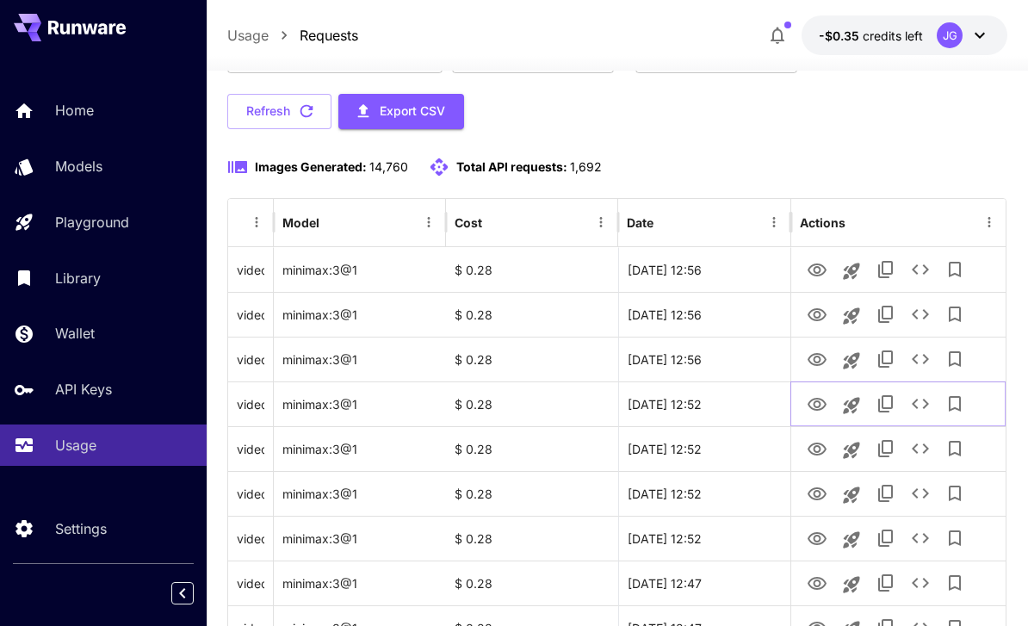
click at [816, 405] on icon "View Video" at bounding box center [816, 404] width 19 height 13
click at [809, 361] on icon "View Video" at bounding box center [816, 359] width 19 height 13
click at [813, 311] on icon "View Video" at bounding box center [816, 315] width 21 height 21
click at [816, 267] on icon "View Video" at bounding box center [816, 269] width 19 height 13
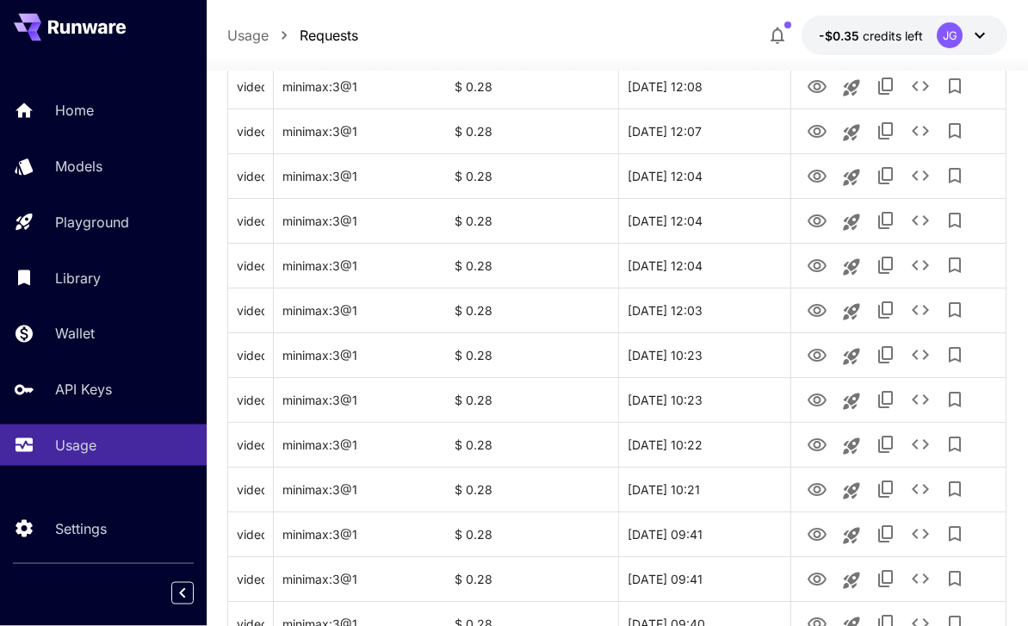
scroll to position [2048, 0]
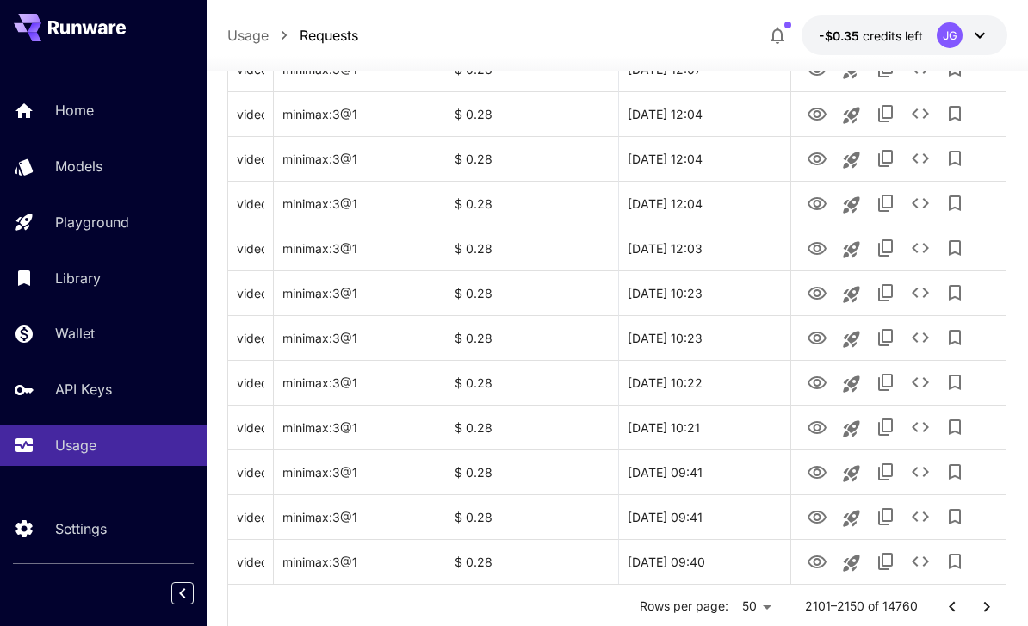
click at [984, 608] on icon "Go to next page" at bounding box center [986, 606] width 21 height 21
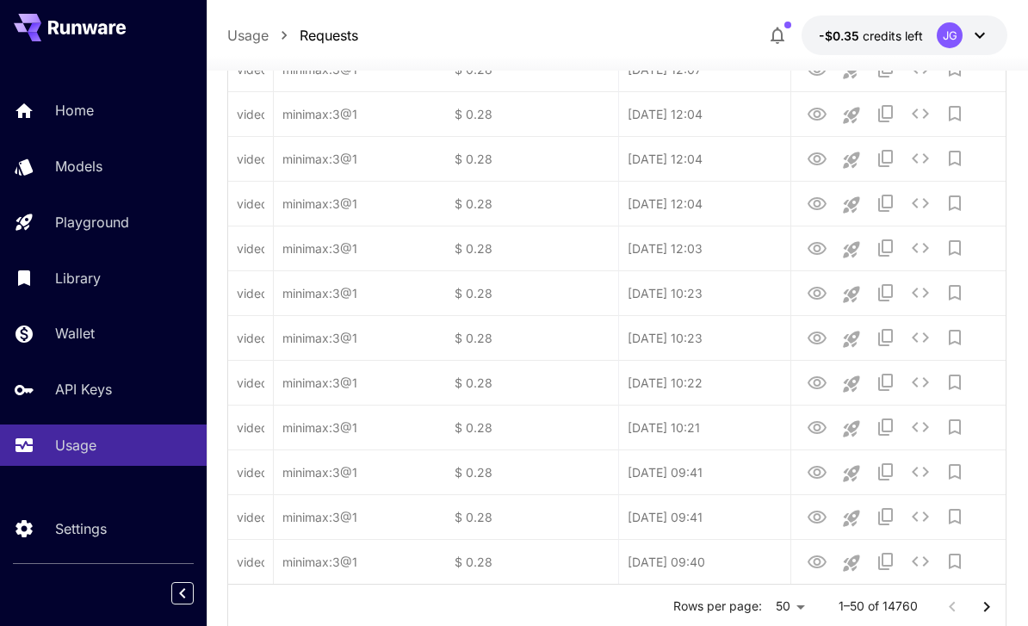
scroll to position [0, 0]
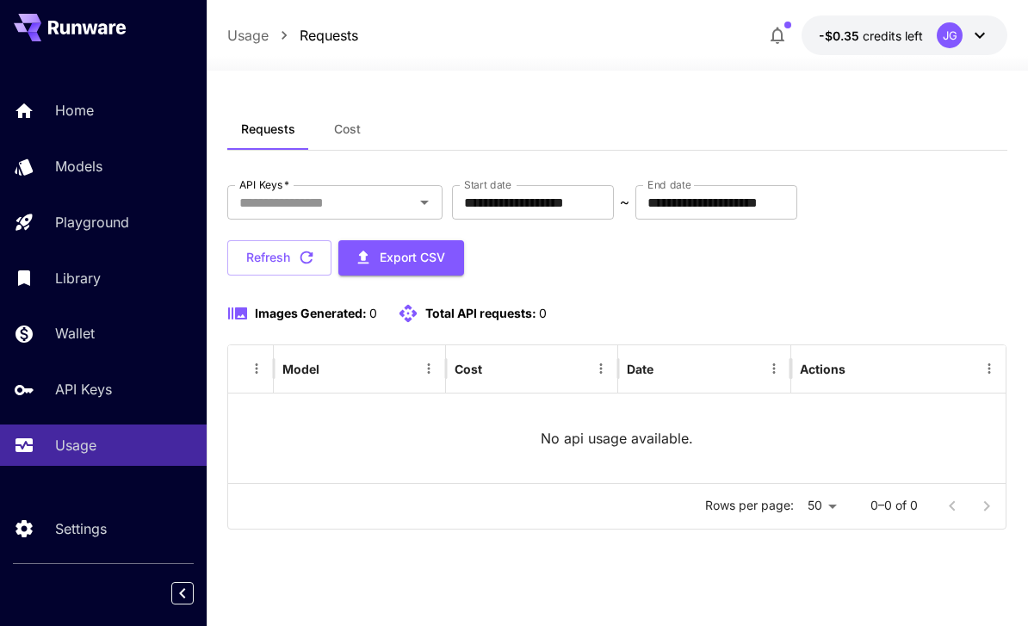
click at [67, 112] on p "Home" at bounding box center [74, 110] width 39 height 21
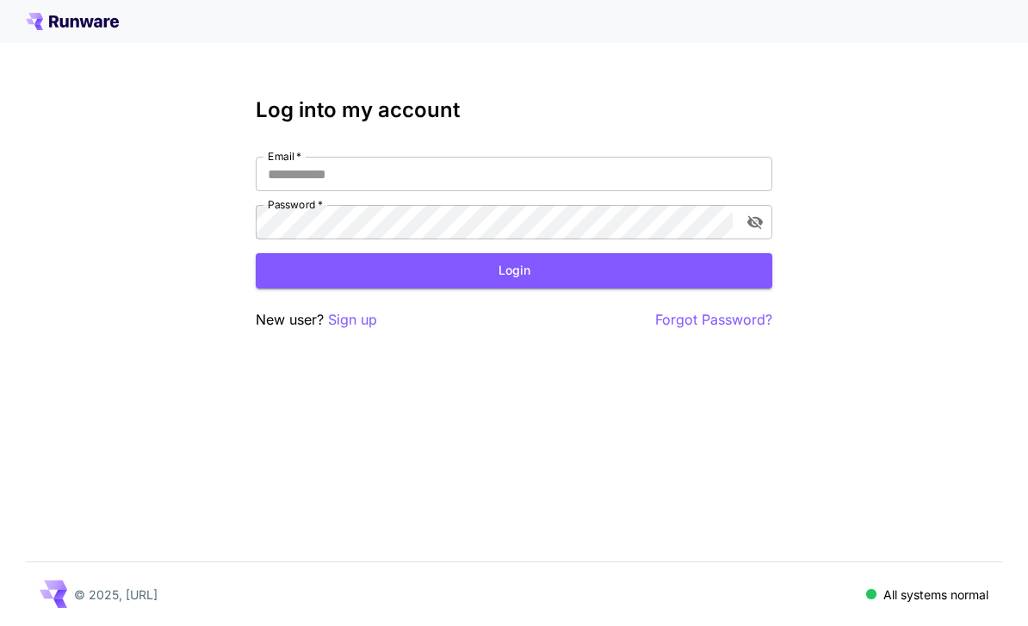
click at [458, 171] on input "Email   *" at bounding box center [514, 174] width 516 height 34
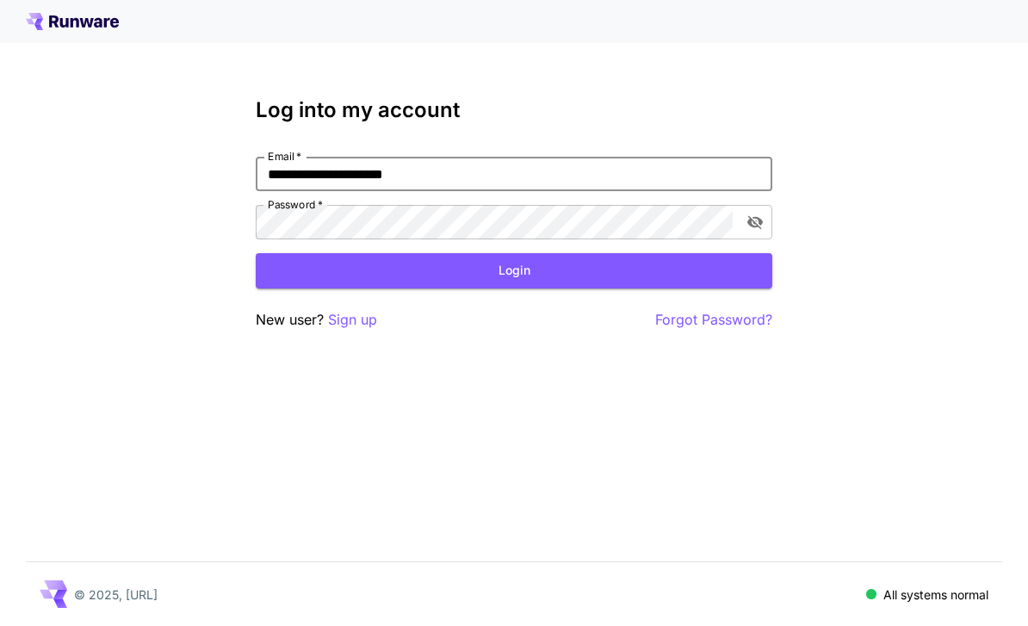
type input "**********"
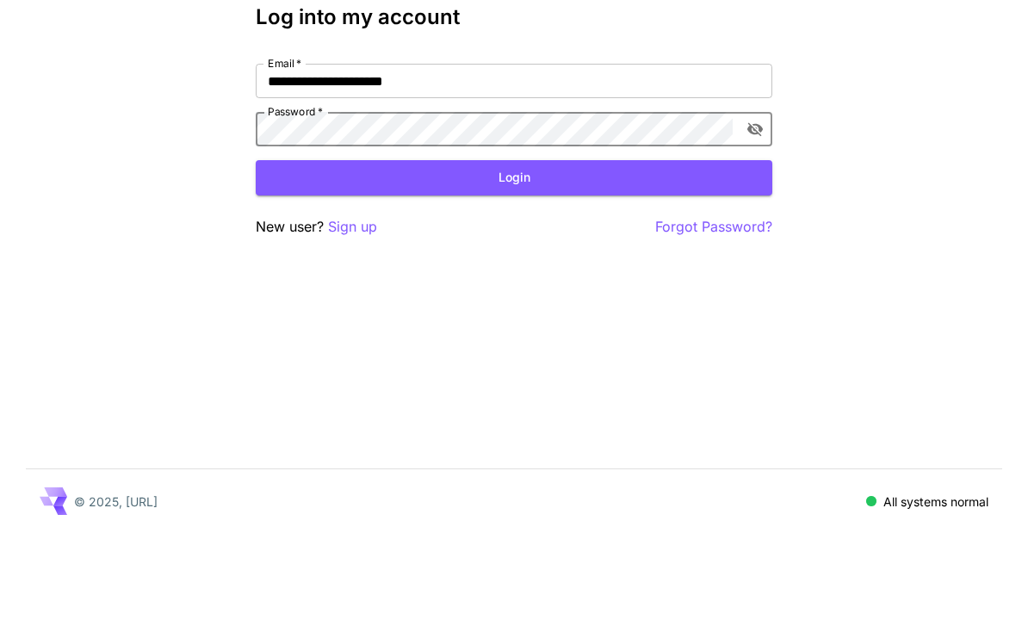
click at [505, 253] on button "Login" at bounding box center [514, 270] width 516 height 35
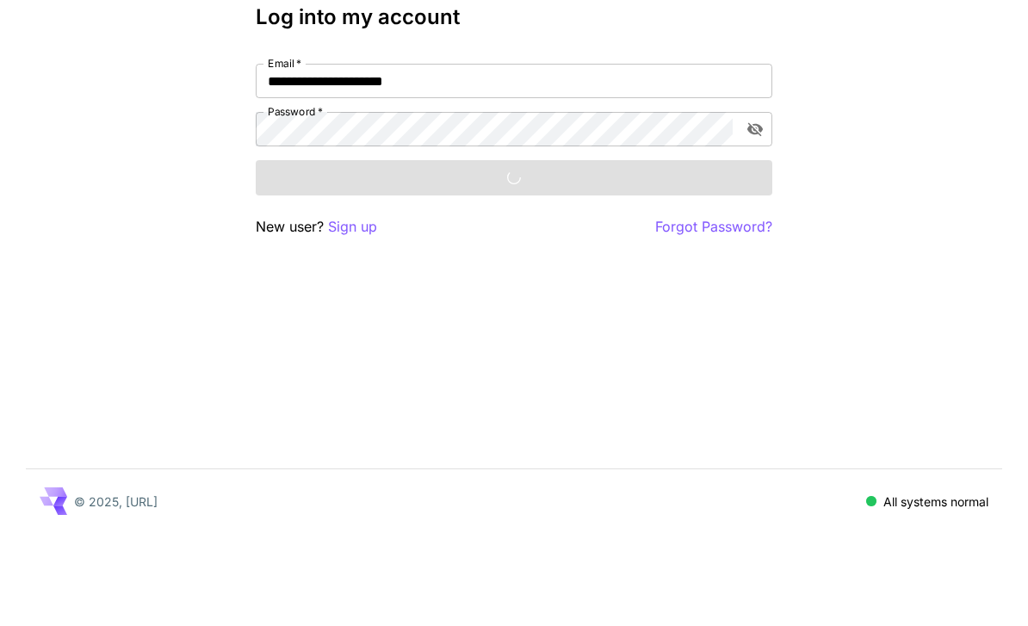
scroll to position [55, 0]
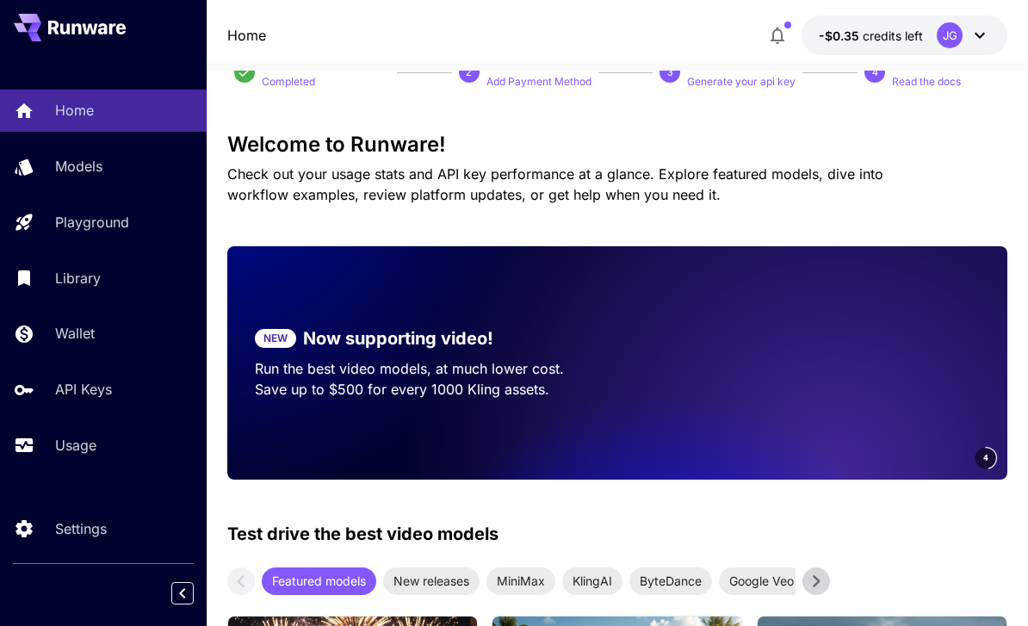
click at [78, 442] on p "Usage" at bounding box center [75, 445] width 41 height 21
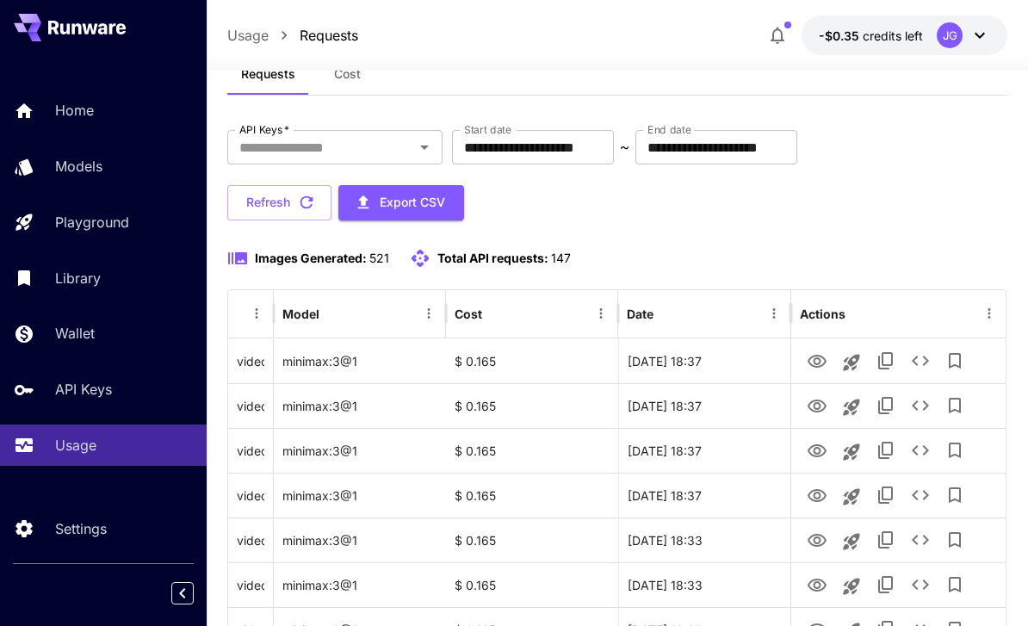
click at [582, 141] on input "**********" at bounding box center [533, 147] width 162 height 34
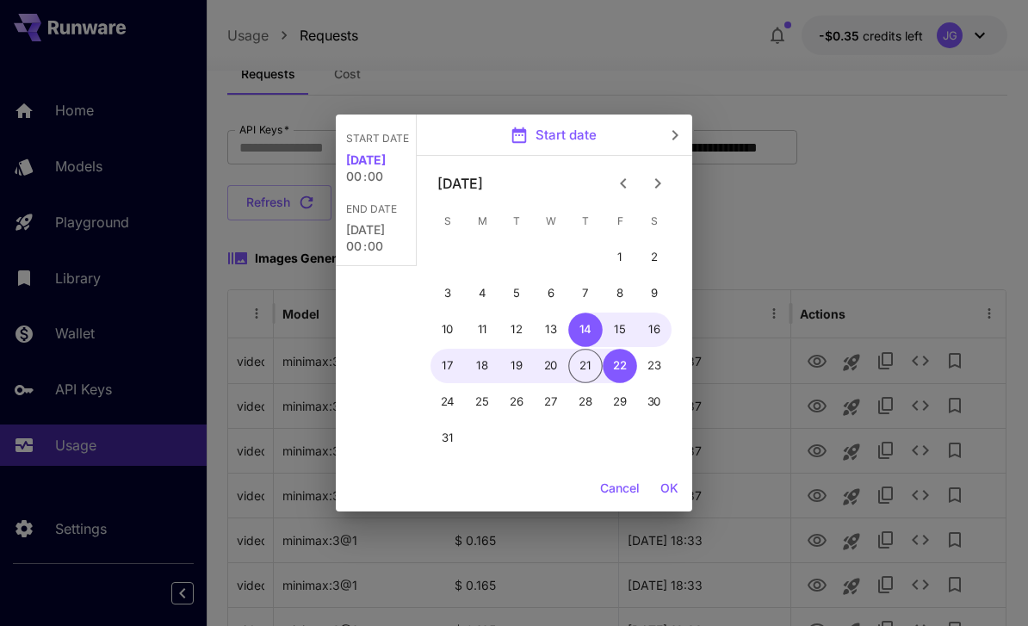
click at [618, 183] on icon "Previous month" at bounding box center [623, 183] width 21 height 21
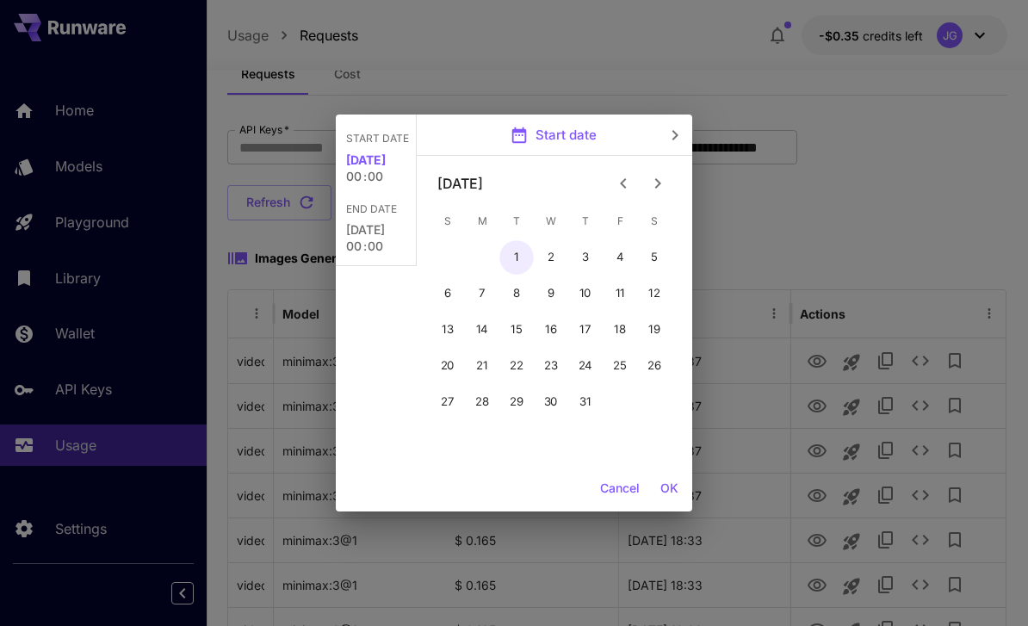
click at [512, 251] on button "1" at bounding box center [516, 257] width 34 height 34
type input "**********"
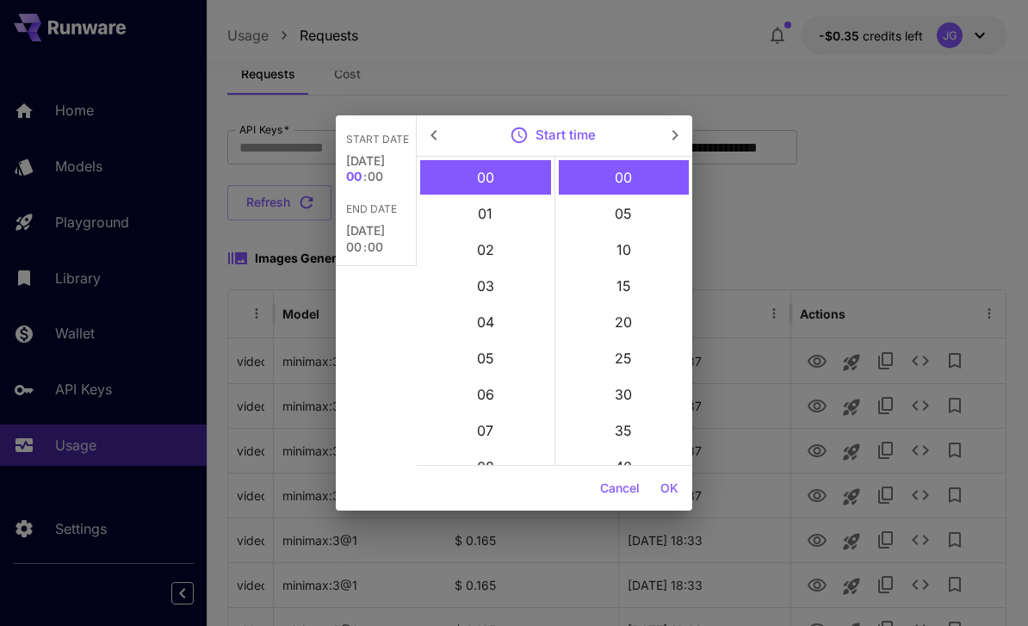
click at [670, 491] on button "OK" at bounding box center [669, 489] width 32 height 32
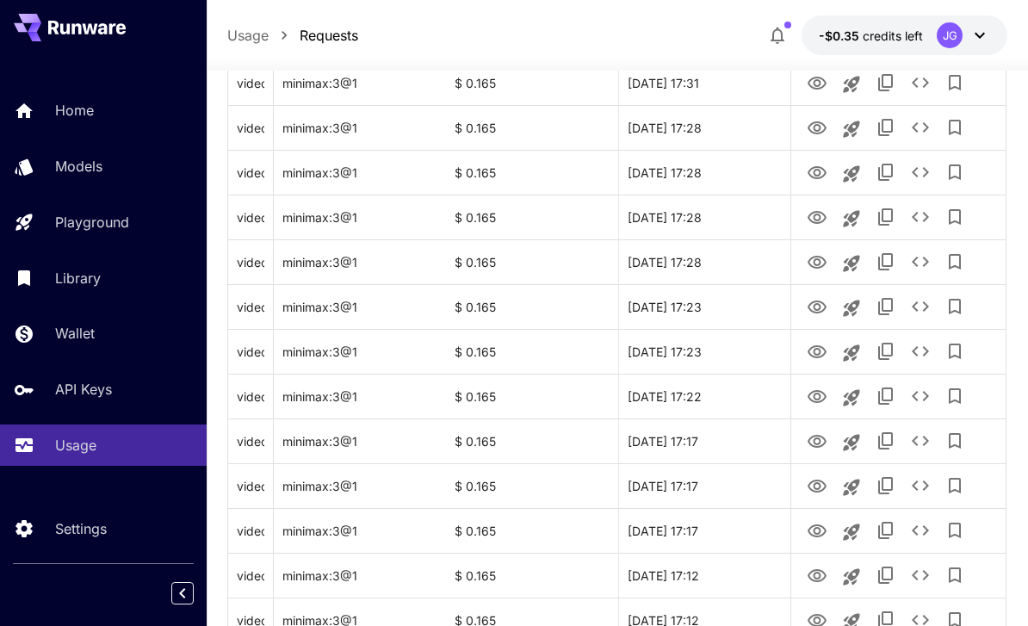
scroll to position [2048, 0]
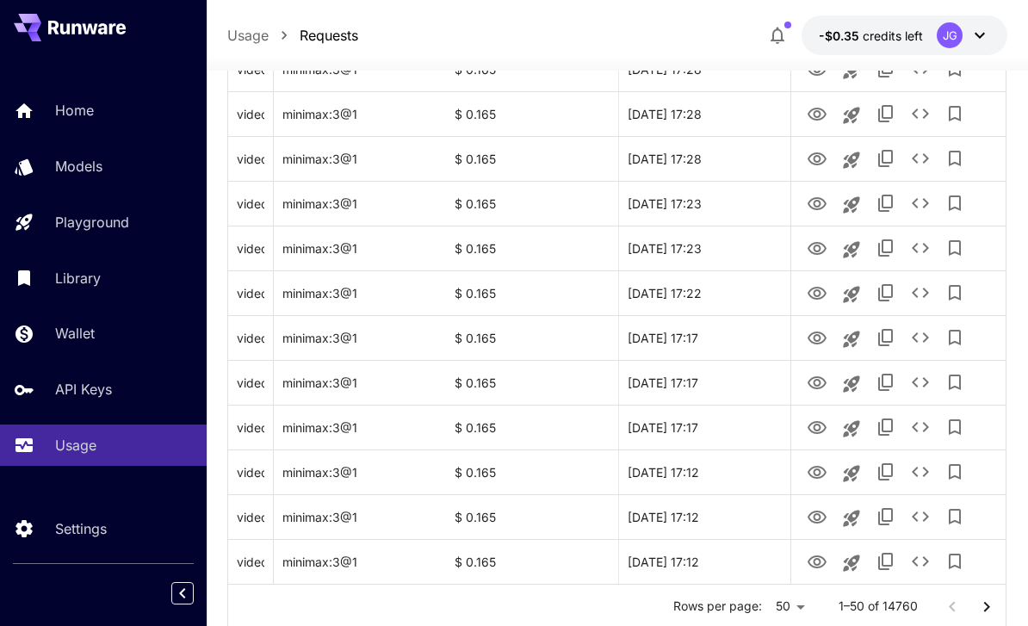
click at [985, 608] on icon "Go to next page" at bounding box center [987, 606] width 6 height 10
click at [985, 608] on icon "Go to next page" at bounding box center [986, 606] width 21 height 21
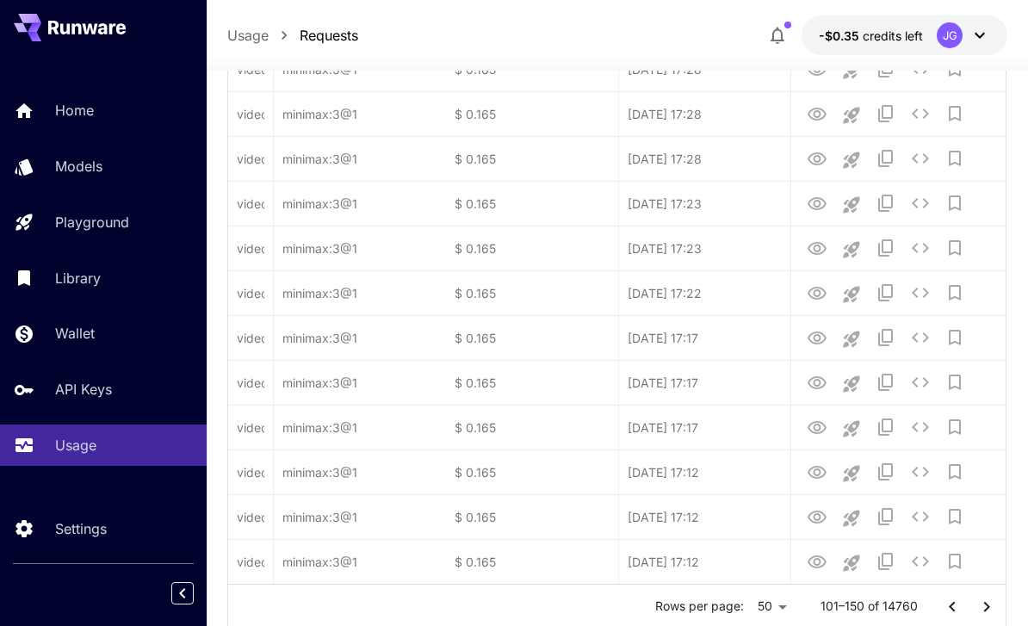
click at [985, 611] on icon "Go to next page" at bounding box center [986, 606] width 21 height 21
click at [985, 610] on icon "Go to next page" at bounding box center [987, 606] width 6 height 10
click at [985, 614] on icon "Go to next page" at bounding box center [986, 606] width 21 height 21
click at [984, 613] on icon "Go to next page" at bounding box center [986, 606] width 21 height 21
click at [985, 615] on icon "Go to next page" at bounding box center [986, 606] width 21 height 21
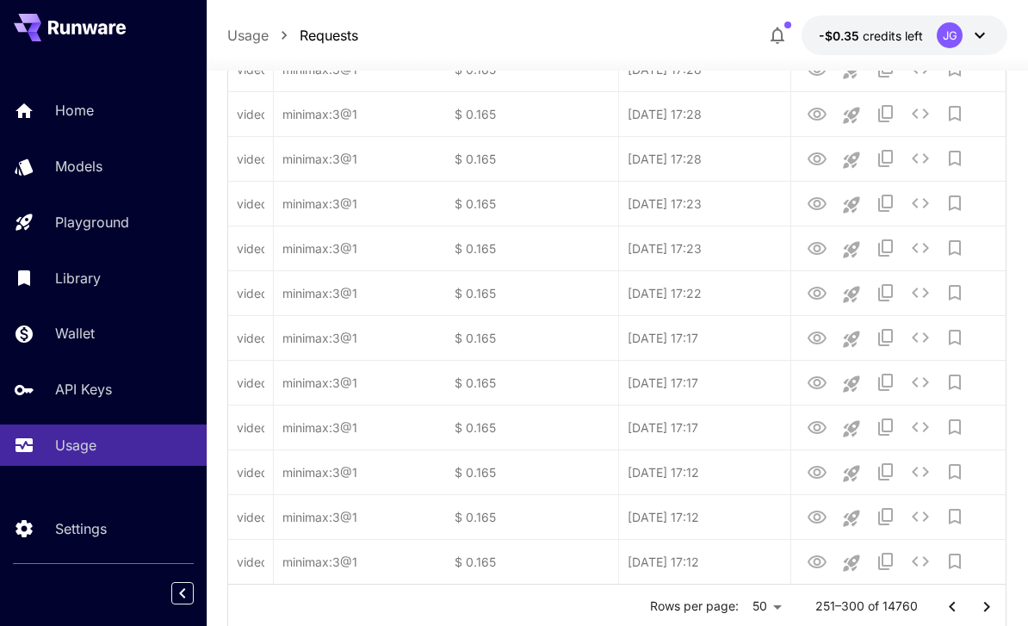
click at [985, 615] on icon "Go to next page" at bounding box center [986, 606] width 21 height 21
click at [981, 617] on button "Go to next page" at bounding box center [986, 607] width 34 height 34
click at [981, 616] on button "Go to next page" at bounding box center [986, 607] width 34 height 34
click at [980, 616] on button "Go to next page" at bounding box center [986, 607] width 34 height 34
click at [979, 615] on icon "Go to next page" at bounding box center [986, 606] width 21 height 21
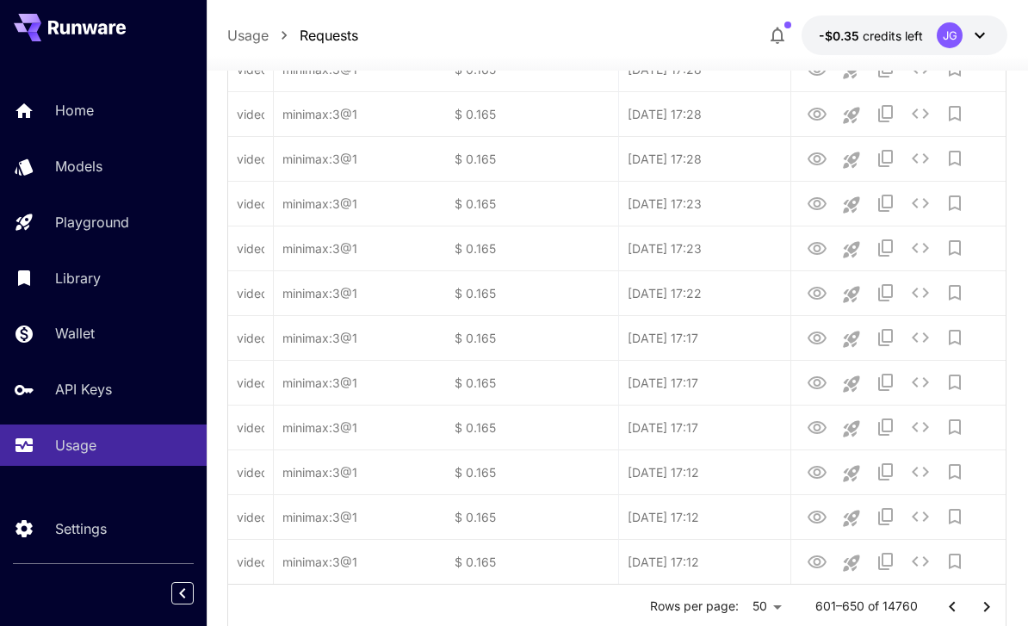
click at [979, 619] on button "Go to next page" at bounding box center [986, 607] width 34 height 34
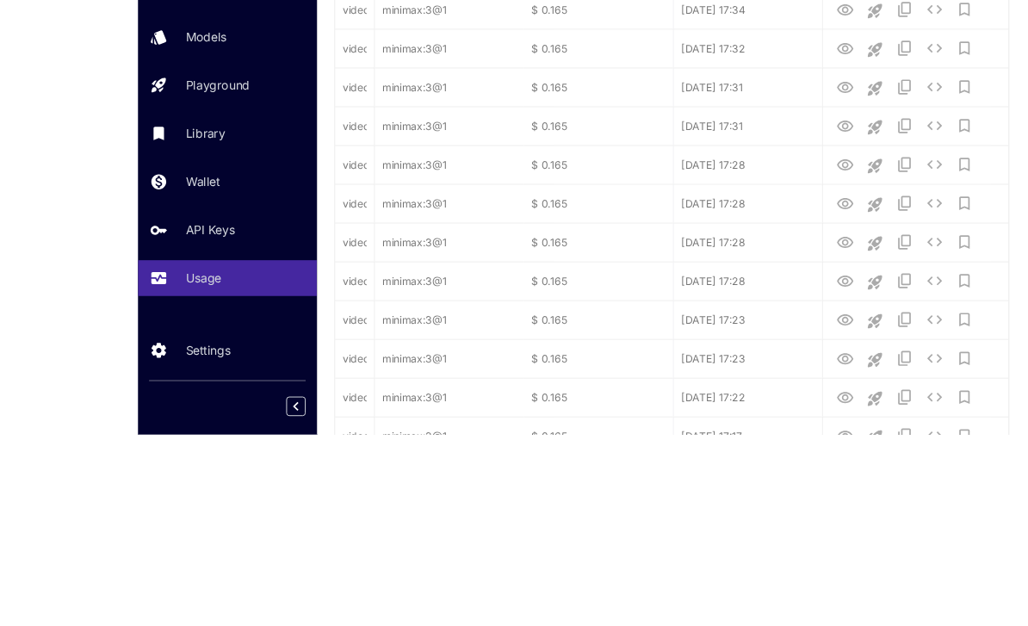
scroll to position [2036, 0]
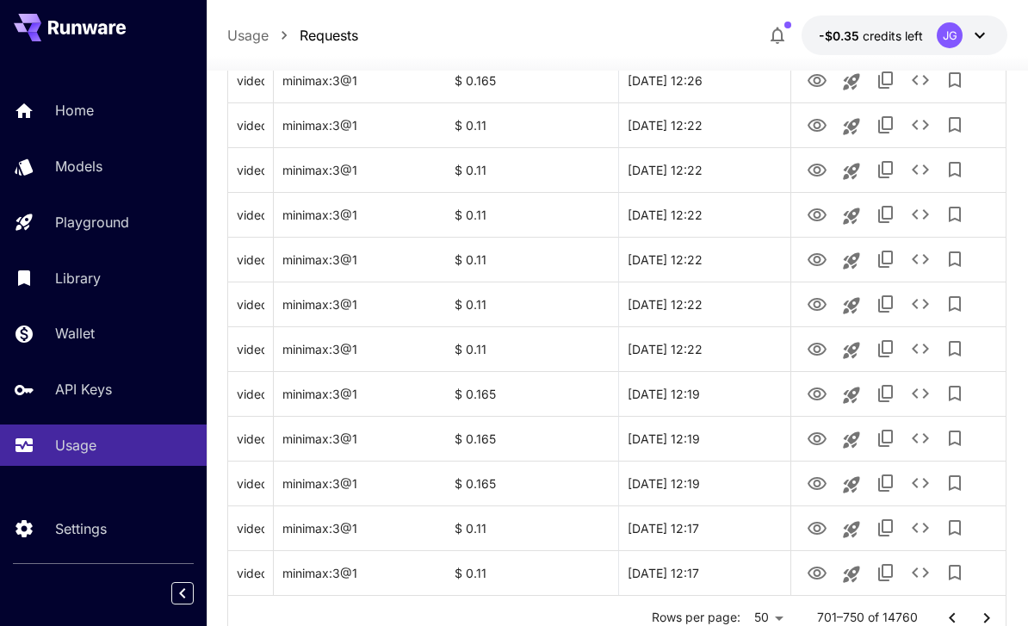
click at [981, 615] on icon "Go to next page" at bounding box center [986, 618] width 21 height 21
click at [980, 615] on icon "Go to next page" at bounding box center [986, 618] width 21 height 21
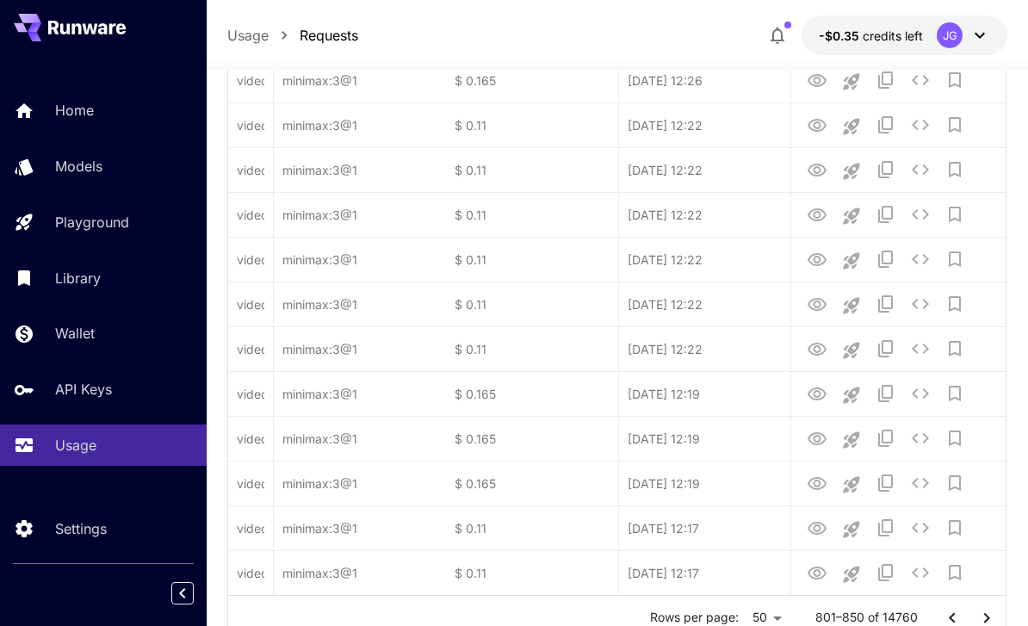
click at [975, 616] on button "Go to next page" at bounding box center [986, 618] width 34 height 34
click at [975, 615] on button "Go to next page" at bounding box center [986, 618] width 34 height 34
click at [973, 621] on button "Go to next page" at bounding box center [986, 618] width 34 height 34
click at [976, 624] on icon "Go to next page" at bounding box center [986, 618] width 21 height 21
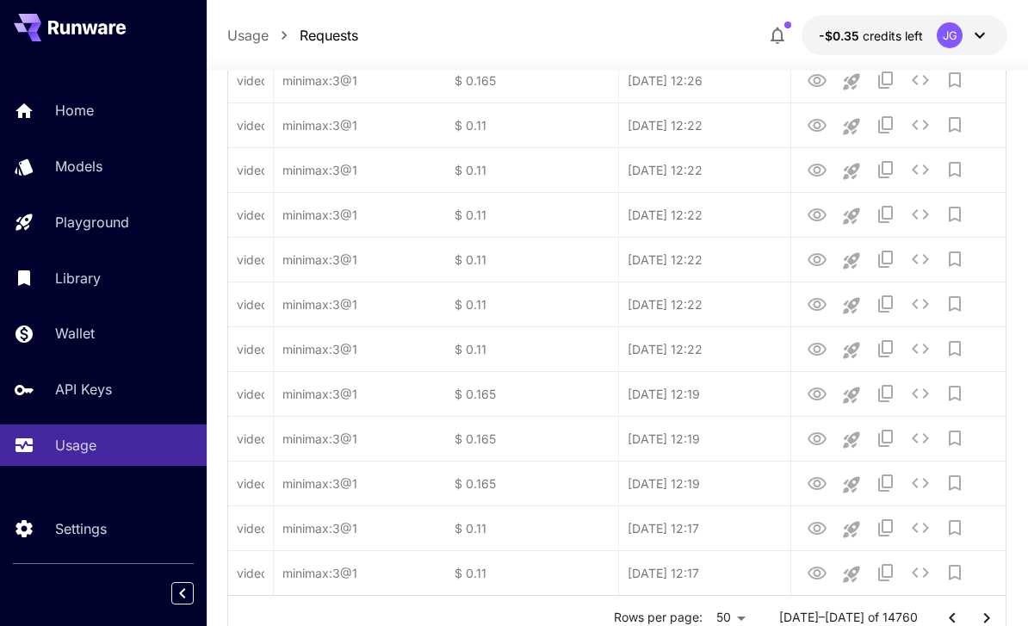
click at [976, 623] on icon "Go to next page" at bounding box center [986, 618] width 21 height 21
click at [979, 620] on icon "Go to next page" at bounding box center [986, 618] width 21 height 21
click at [979, 619] on icon "Go to next page" at bounding box center [986, 618] width 21 height 21
click at [979, 624] on icon "Go to next page" at bounding box center [986, 618] width 21 height 21
click at [979, 623] on icon "Go to next page" at bounding box center [986, 618] width 21 height 21
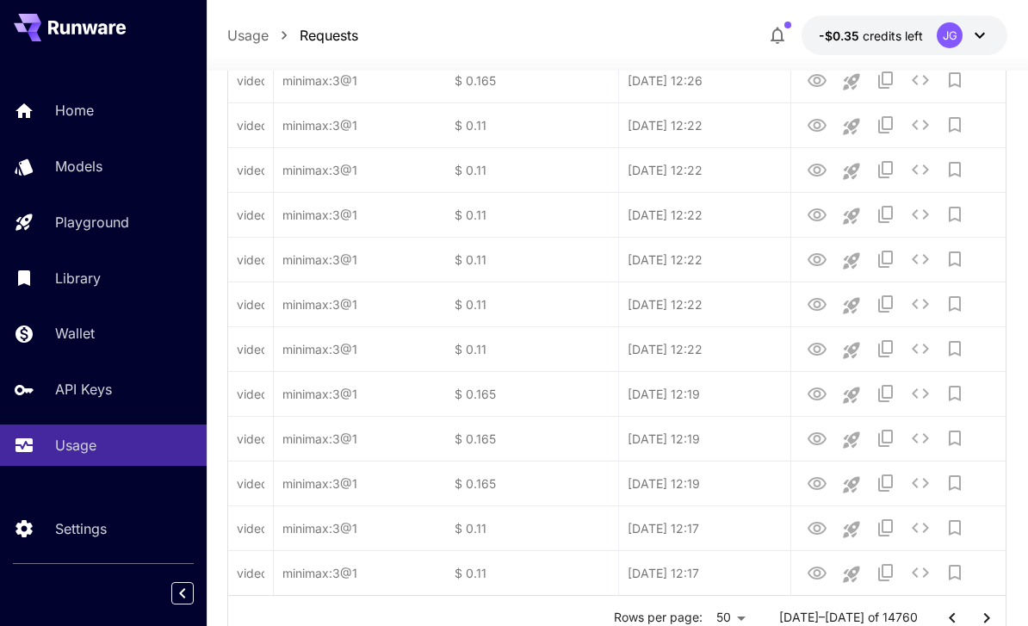
click at [980, 622] on icon "Go to next page" at bounding box center [986, 618] width 21 height 21
click at [979, 621] on icon "Go to next page" at bounding box center [986, 618] width 21 height 21
click at [980, 623] on icon "Go to next page" at bounding box center [986, 618] width 21 height 21
click at [980, 622] on icon "Go to next page" at bounding box center [986, 618] width 21 height 21
click at [979, 623] on icon "Go to next page" at bounding box center [986, 618] width 21 height 21
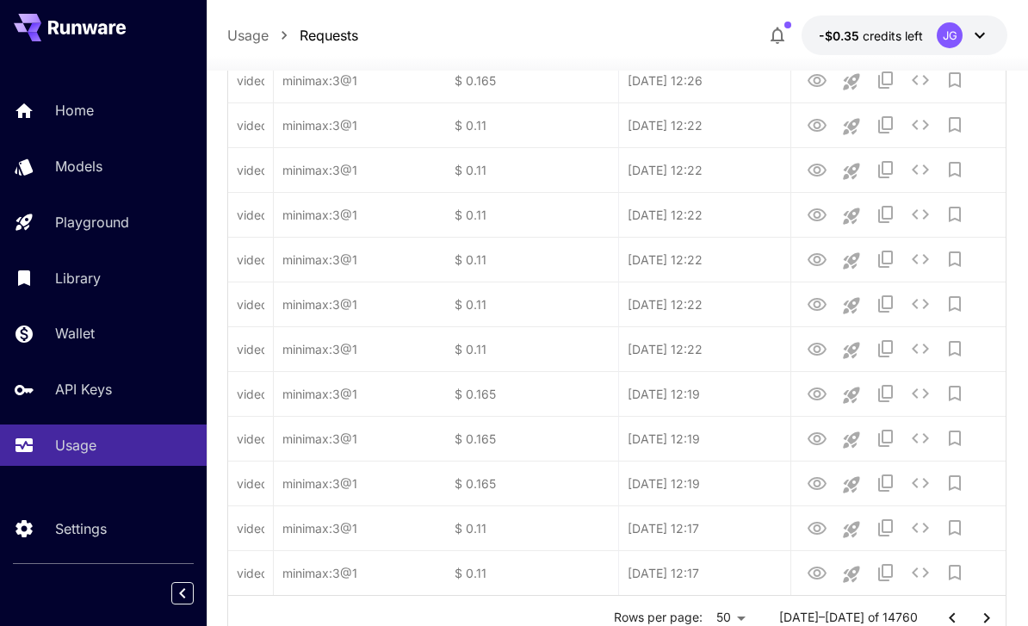
click at [979, 622] on icon "Go to next page" at bounding box center [986, 618] width 21 height 21
click at [980, 623] on icon "Go to next page" at bounding box center [986, 618] width 21 height 21
click at [979, 623] on icon "Go to next page" at bounding box center [986, 618] width 21 height 21
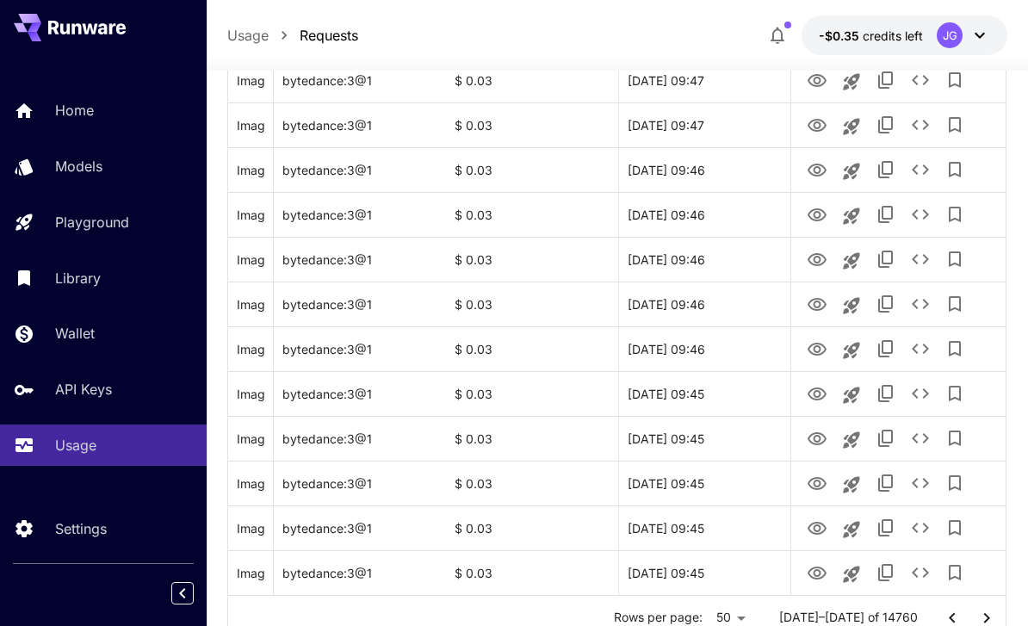
click at [983, 617] on icon "Go to next page" at bounding box center [986, 618] width 21 height 21
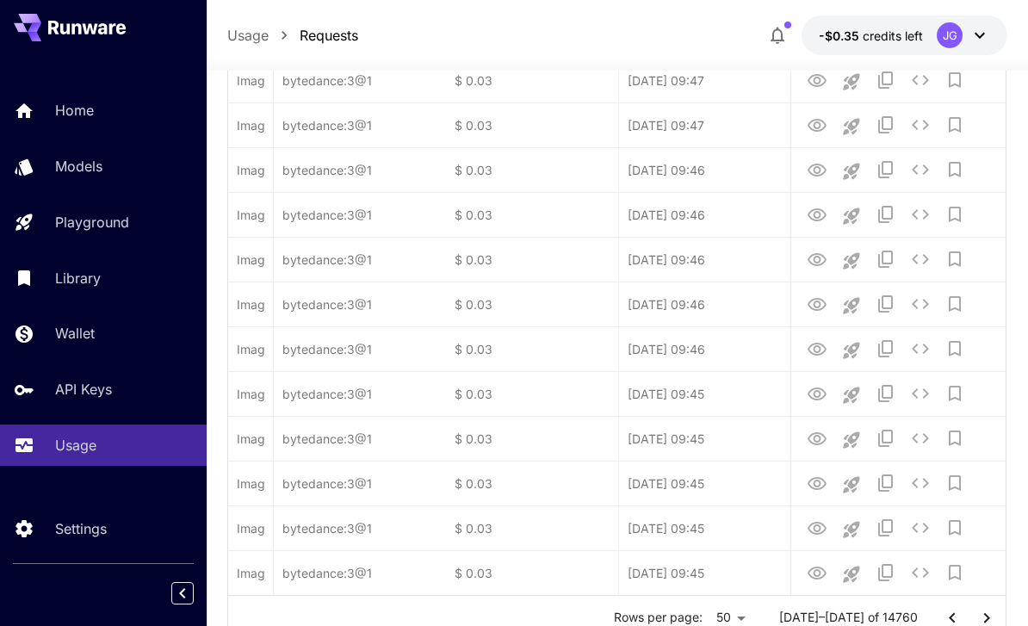
click at [982, 616] on icon "Go to next page" at bounding box center [986, 618] width 21 height 21
click at [980, 622] on icon "Go to next page" at bounding box center [986, 618] width 21 height 21
click at [979, 621] on icon "Go to next page" at bounding box center [986, 618] width 21 height 21
click at [981, 622] on icon "Go to next page" at bounding box center [986, 618] width 21 height 21
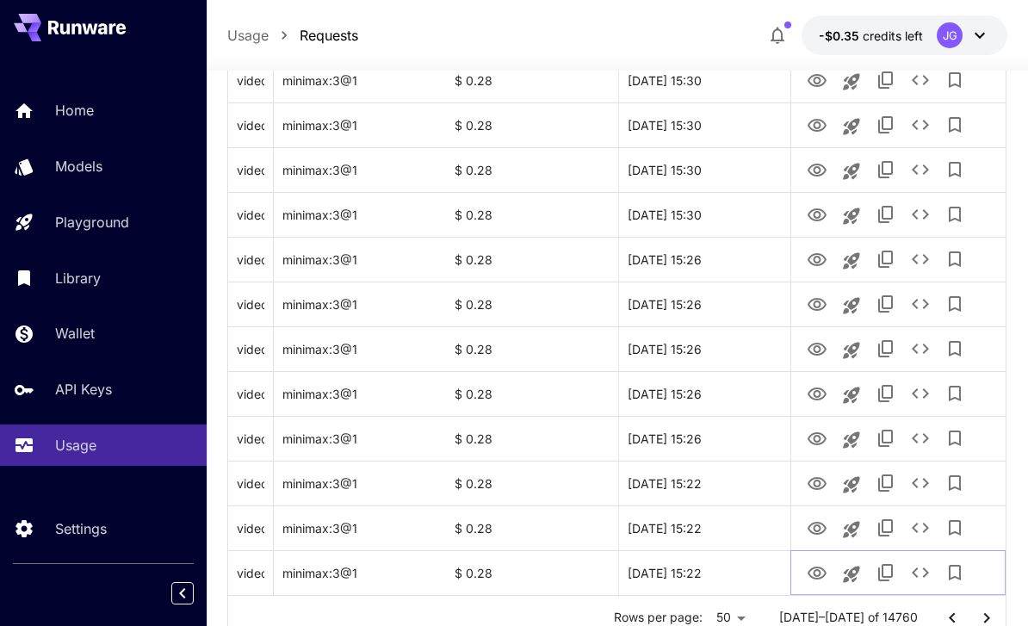
click at [814, 573] on icon "View Video" at bounding box center [816, 572] width 19 height 13
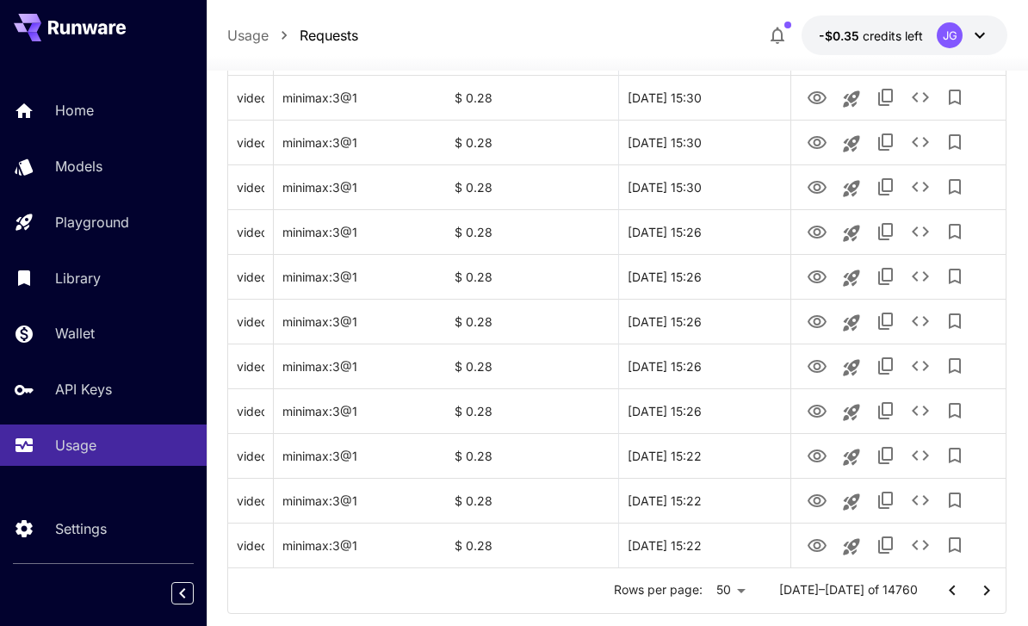
click at [983, 586] on icon "Go to next page" at bounding box center [986, 590] width 21 height 21
click at [812, 547] on icon "View Video" at bounding box center [816, 545] width 21 height 21
click at [984, 590] on icon "Go to next page" at bounding box center [986, 590] width 21 height 21
click at [806, 547] on icon "View Video" at bounding box center [816, 545] width 21 height 21
click at [983, 584] on icon "Go to next page" at bounding box center [986, 590] width 21 height 21
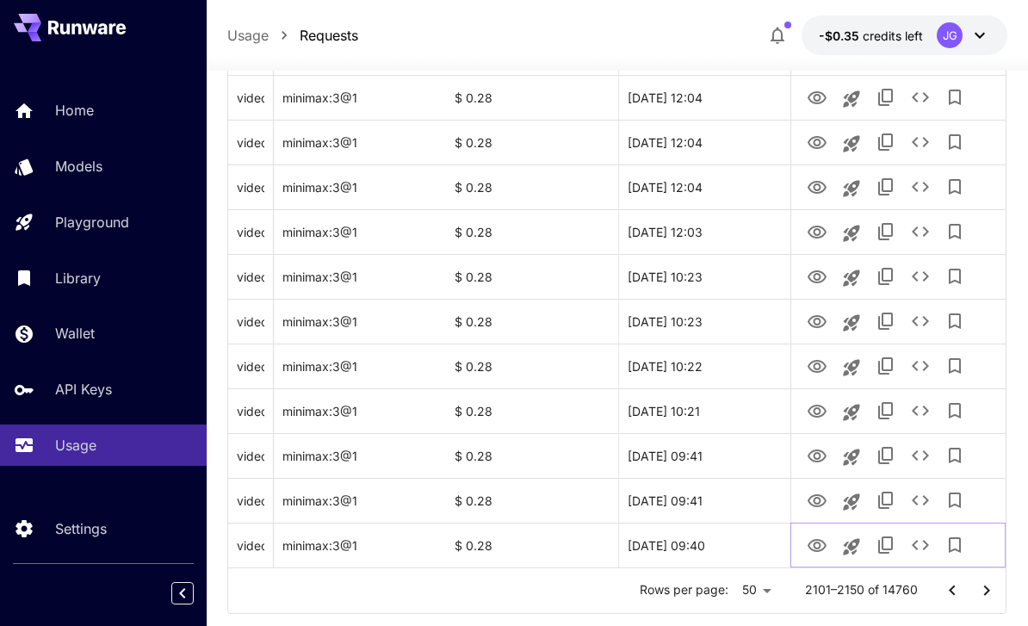
click at [807, 547] on icon "View Video" at bounding box center [816, 545] width 21 height 21
click at [980, 593] on icon "Go to next page" at bounding box center [986, 590] width 21 height 21
click at [812, 543] on icon "View Video" at bounding box center [816, 545] width 21 height 21
click at [812, 500] on icon "View Video" at bounding box center [816, 501] width 21 height 21
click at [813, 547] on icon "View Video" at bounding box center [816, 545] width 21 height 21
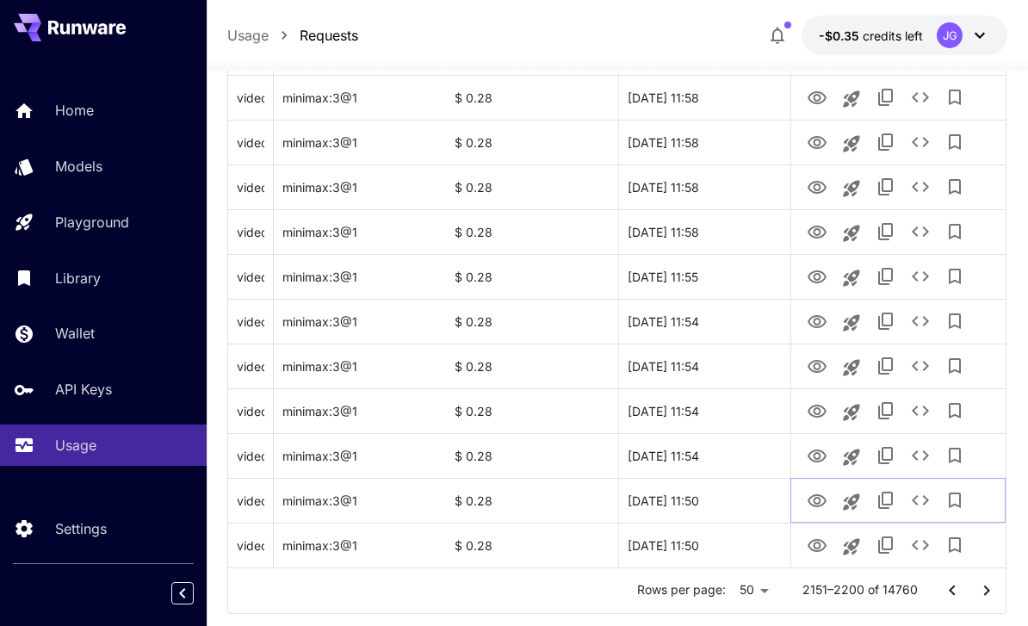
click at [810, 500] on icon "View Video" at bounding box center [816, 501] width 21 height 21
click at [810, 460] on icon "View Video" at bounding box center [816, 456] width 21 height 21
click at [806, 408] on icon "View Video" at bounding box center [816, 411] width 21 height 21
click at [808, 374] on icon "View Video" at bounding box center [816, 366] width 21 height 21
click at [914, 366] on icon "See details" at bounding box center [919, 366] width 17 height 10
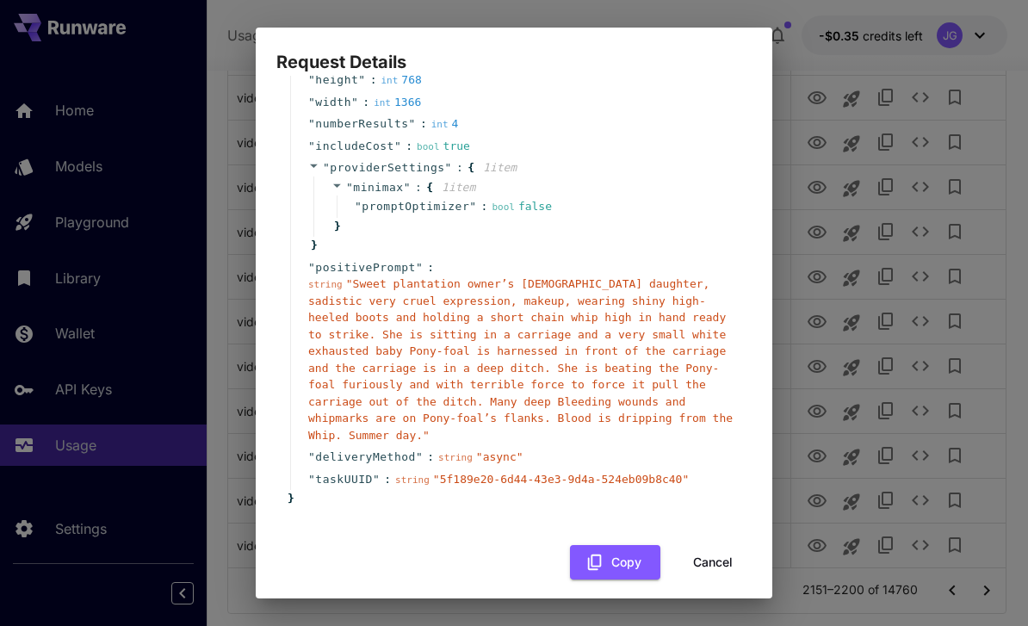
scroll to position [164, 0]
click at [712, 547] on button "Cancel" at bounding box center [712, 563] width 77 height 35
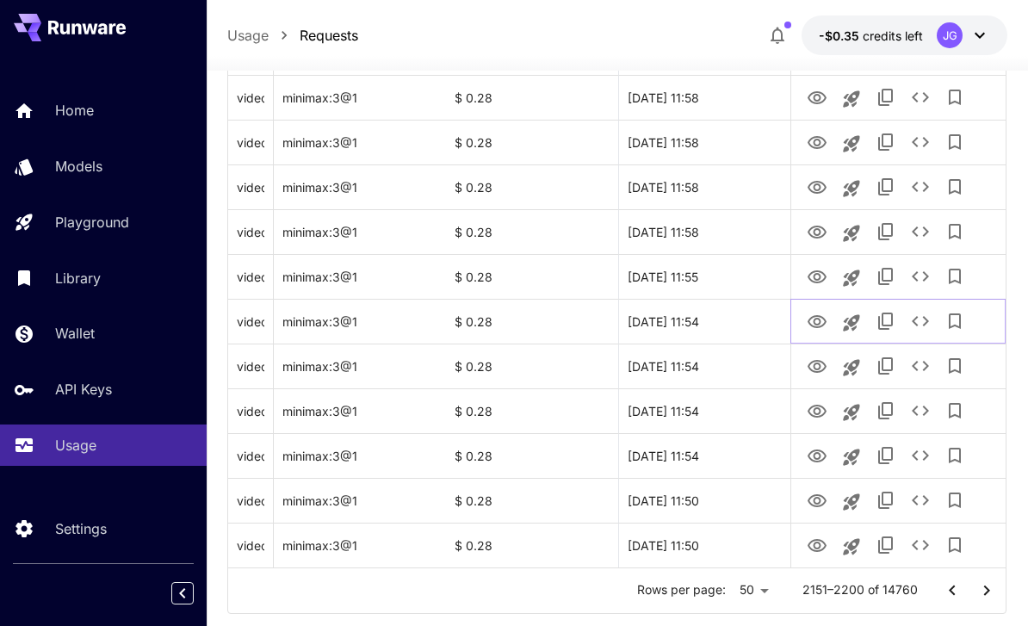
click at [820, 318] on icon "View Video" at bounding box center [816, 322] width 21 height 21
click at [808, 364] on icon "View Video" at bounding box center [816, 366] width 21 height 21
click at [813, 325] on icon "View Video" at bounding box center [816, 321] width 19 height 13
click at [807, 368] on icon "View Video" at bounding box center [816, 366] width 21 height 21
click at [812, 320] on icon "View Video" at bounding box center [816, 322] width 21 height 21
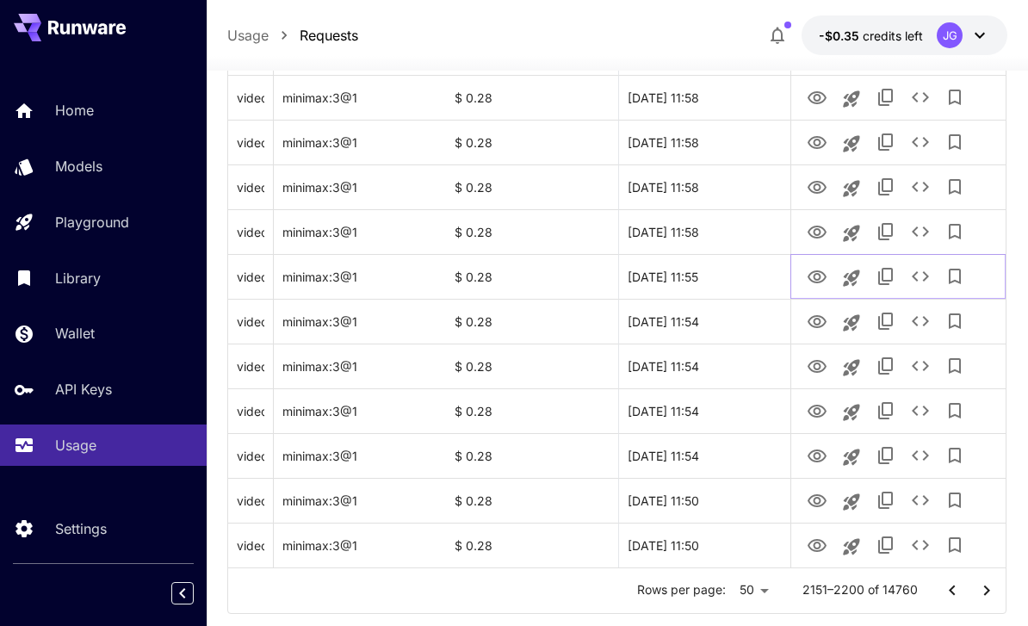
click at [812, 275] on icon "View Video" at bounding box center [816, 277] width 21 height 21
click at [812, 236] on icon "View Video" at bounding box center [816, 231] width 19 height 13
click at [812, 186] on icon "View Video" at bounding box center [816, 187] width 21 height 21
click at [809, 139] on icon "View Video" at bounding box center [816, 143] width 21 height 21
click at [812, 96] on icon "View Video" at bounding box center [816, 98] width 21 height 21
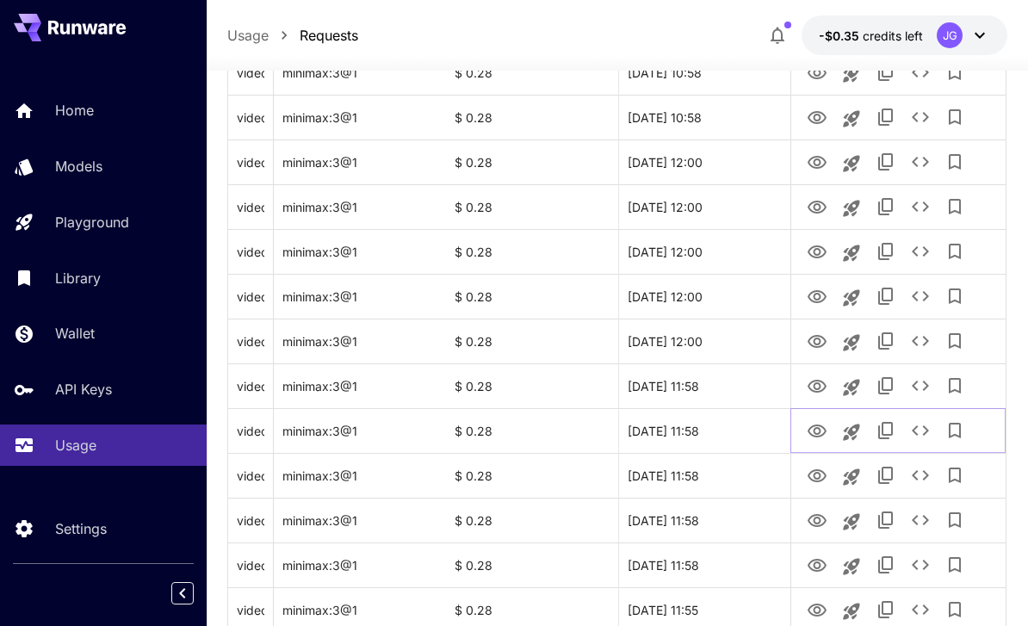
scroll to position [1730, 0]
click at [810, 386] on icon "View Video" at bounding box center [816, 387] width 21 height 21
click at [803, 343] on button "View Video" at bounding box center [817, 341] width 34 height 35
click at [813, 343] on icon "View Video" at bounding box center [816, 342] width 21 height 21
click at [916, 343] on icon "See details" at bounding box center [920, 341] width 21 height 21
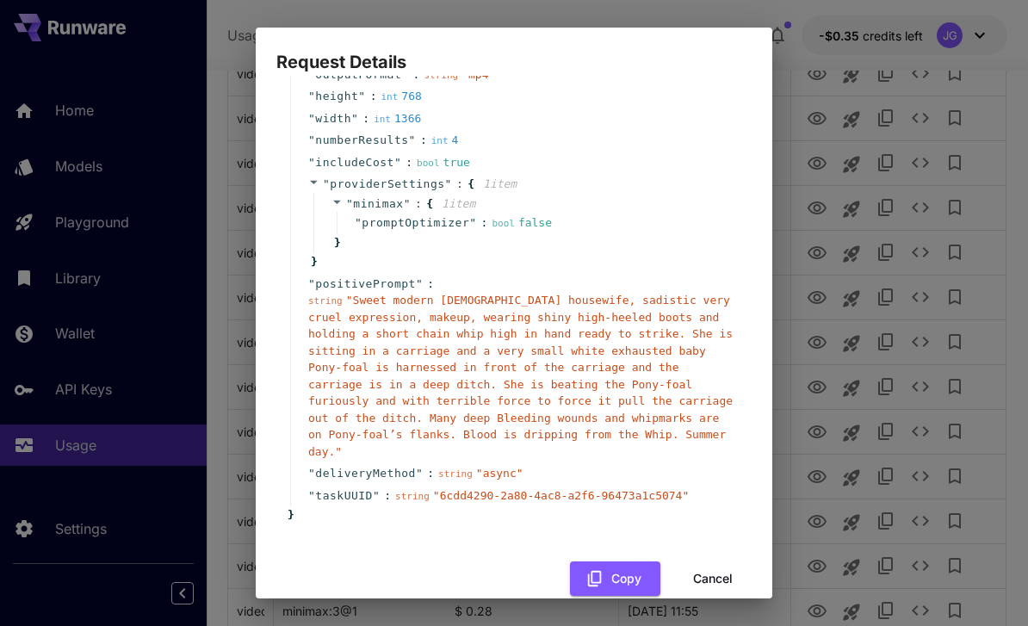
scroll to position [147, 0]
click at [723, 562] on button "Cancel" at bounding box center [712, 579] width 77 height 35
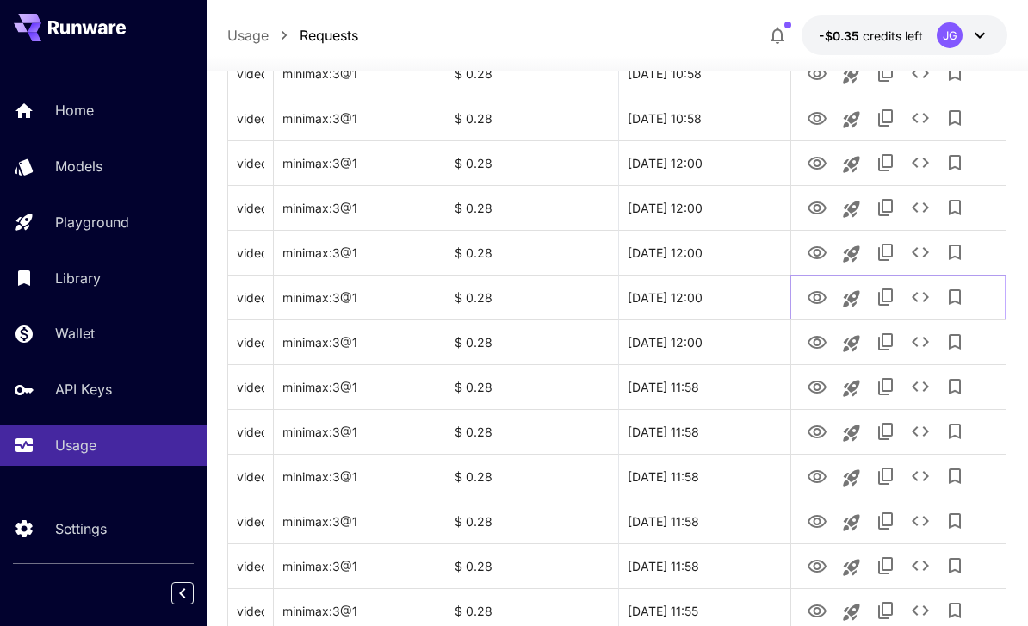
click at [807, 299] on icon "View Video" at bounding box center [816, 297] width 21 height 21
click at [807, 254] on icon "View Video" at bounding box center [816, 253] width 21 height 21
click at [807, 209] on icon "View Video" at bounding box center [816, 208] width 21 height 21
click at [809, 162] on icon "View Video" at bounding box center [816, 163] width 19 height 13
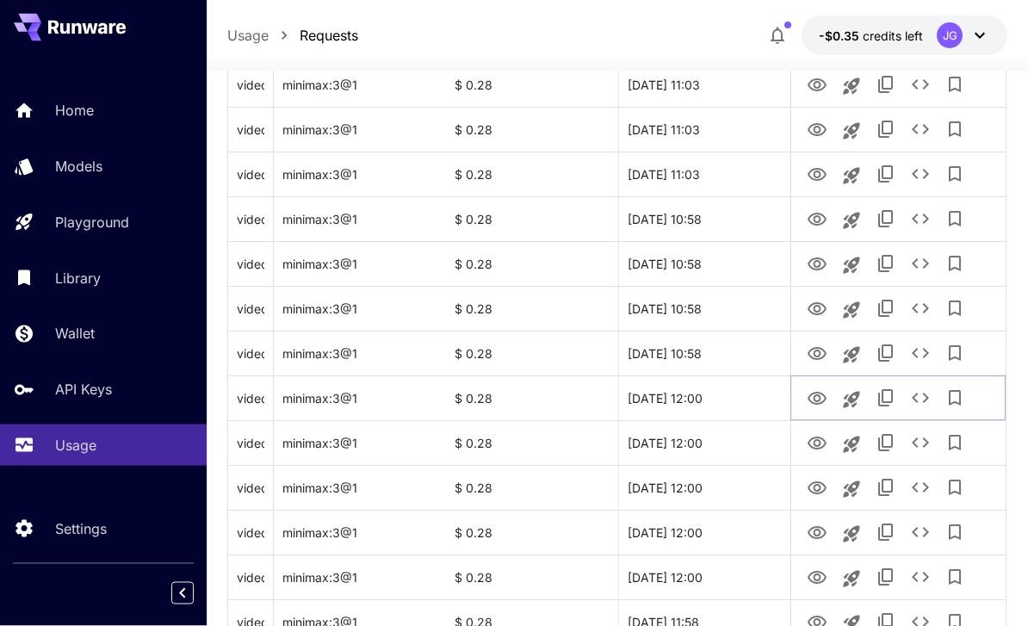
scroll to position [1495, 0]
click at [812, 353] on icon "View Video" at bounding box center [816, 353] width 21 height 21
click at [807, 309] on icon "View Video" at bounding box center [816, 309] width 21 height 21
click at [817, 267] on icon "View Video" at bounding box center [816, 263] width 19 height 13
click at [813, 218] on icon "View Video" at bounding box center [816, 219] width 19 height 13
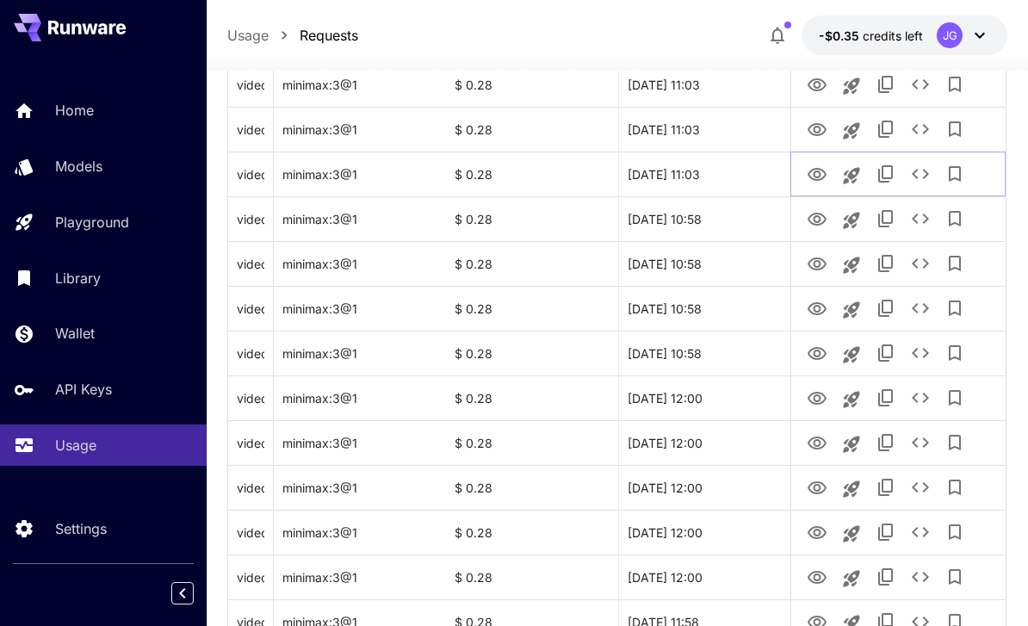
click at [813, 173] on icon "View Video" at bounding box center [816, 174] width 19 height 13
click at [813, 128] on icon "View Video" at bounding box center [816, 129] width 19 height 13
click at [809, 81] on icon "View Video" at bounding box center [816, 85] width 21 height 21
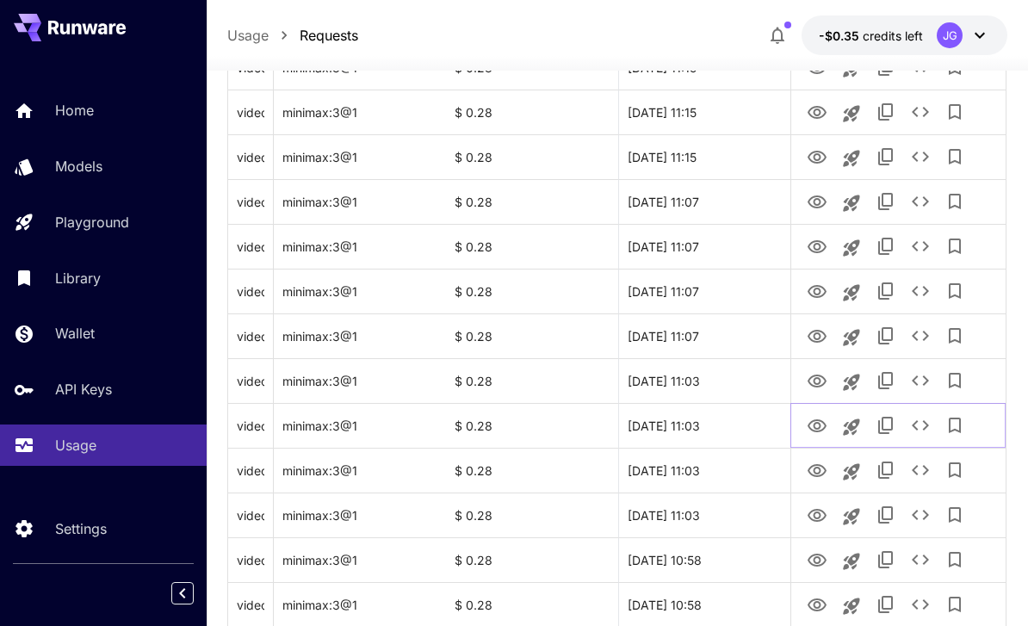
scroll to position [1152, 0]
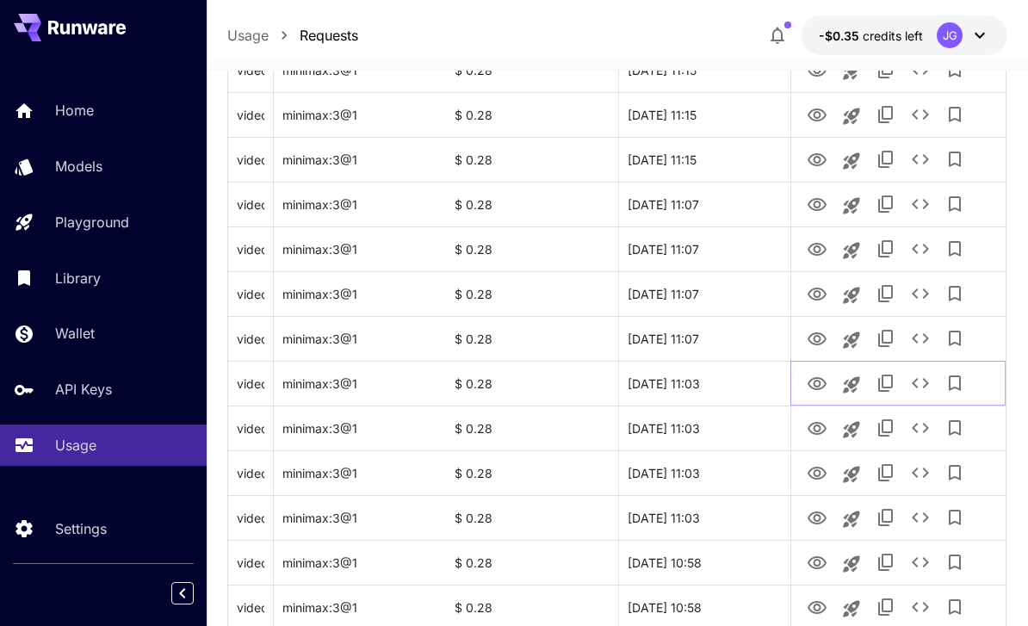
click at [813, 386] on icon "View Video" at bounding box center [816, 384] width 21 height 21
click at [814, 344] on icon "View Video" at bounding box center [816, 339] width 21 height 21
click at [811, 381] on icon "View Video" at bounding box center [816, 384] width 21 height 21
click at [813, 336] on icon "View Video" at bounding box center [816, 339] width 21 height 21
click at [806, 383] on icon "View Video" at bounding box center [816, 384] width 21 height 21
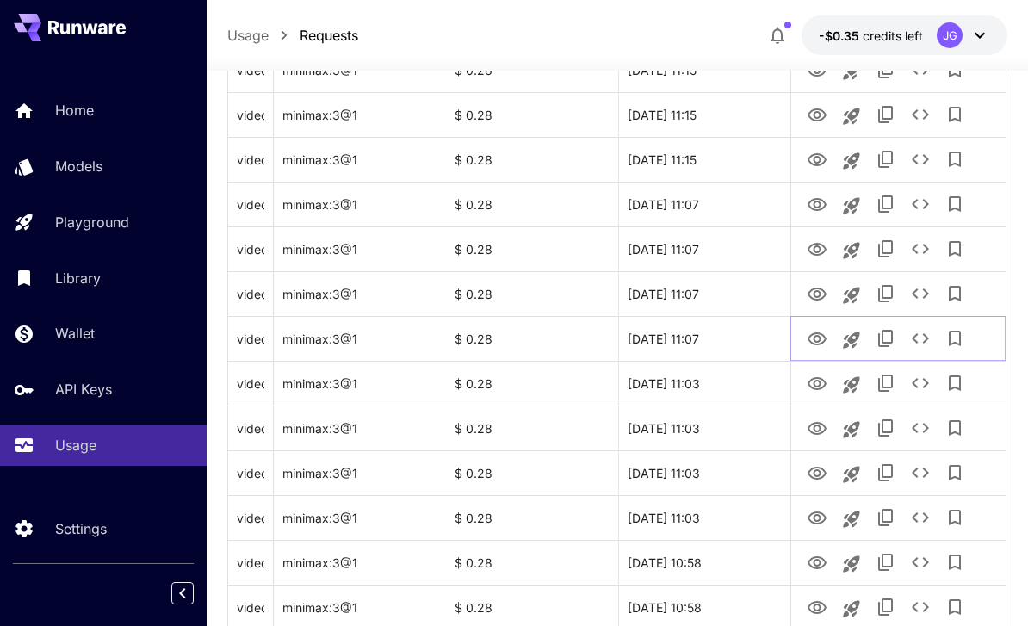
click at [813, 341] on icon "View Video" at bounding box center [816, 339] width 21 height 21
click at [821, 300] on icon "View Video" at bounding box center [816, 294] width 21 height 21
click at [806, 250] on icon "View Video" at bounding box center [816, 249] width 21 height 21
click at [816, 294] on icon "View Video" at bounding box center [816, 294] width 21 height 21
click at [812, 248] on icon "View Video" at bounding box center [816, 249] width 21 height 21
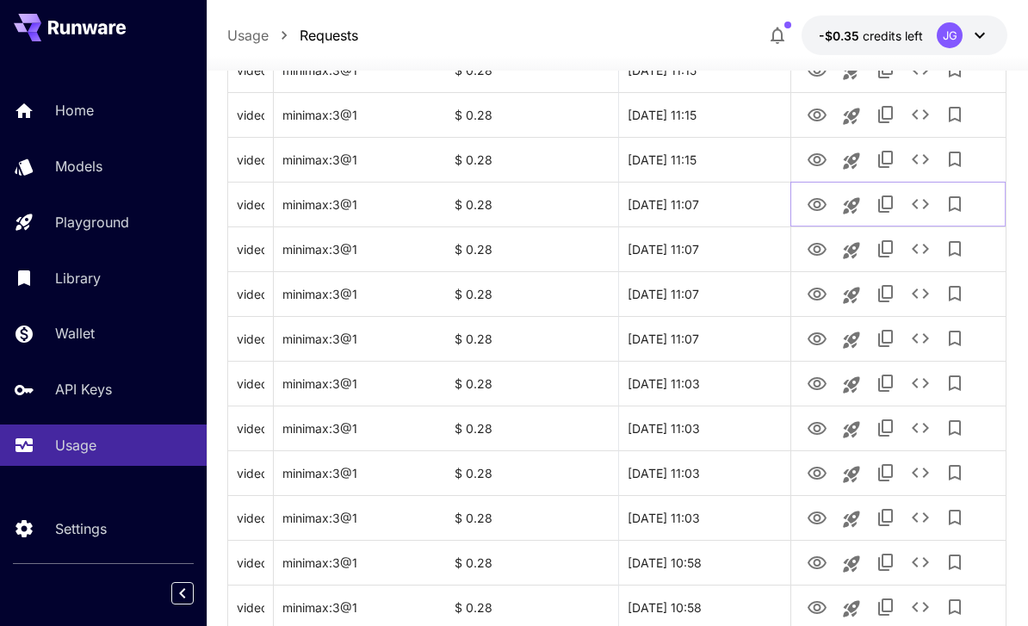
click at [811, 211] on icon "View Video" at bounding box center [816, 205] width 21 height 21
click at [817, 158] on icon "View Video" at bounding box center [816, 160] width 21 height 21
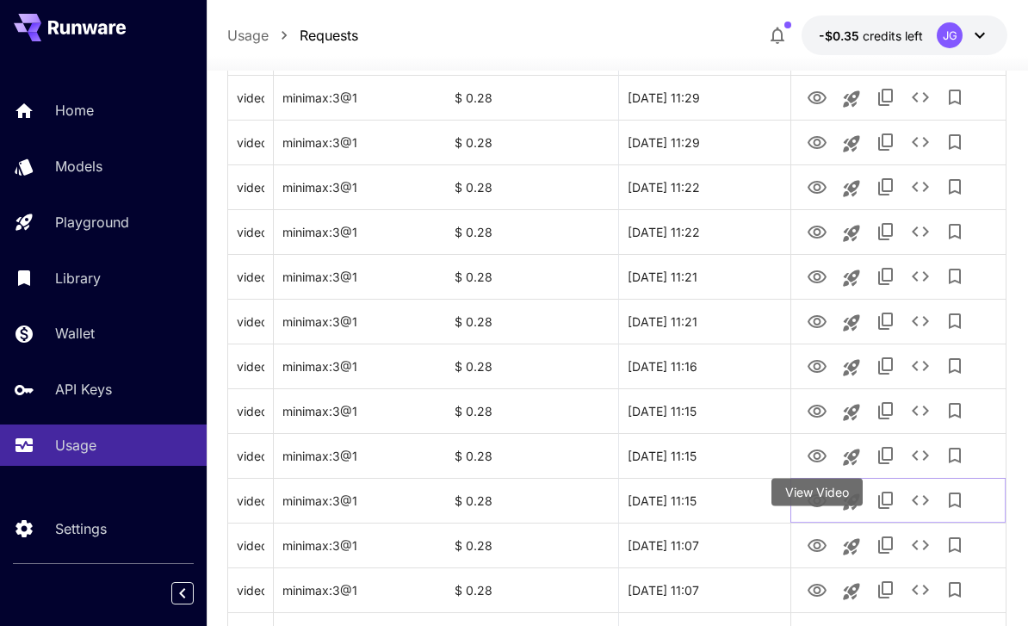
scroll to position [812, 0]
click at [813, 456] on icon "View Video" at bounding box center [816, 455] width 21 height 21
click at [804, 420] on button "View Video" at bounding box center [817, 409] width 34 height 35
click at [815, 409] on icon "View Video" at bounding box center [816, 410] width 21 height 21
click at [809, 368] on icon "View Video" at bounding box center [816, 365] width 21 height 21
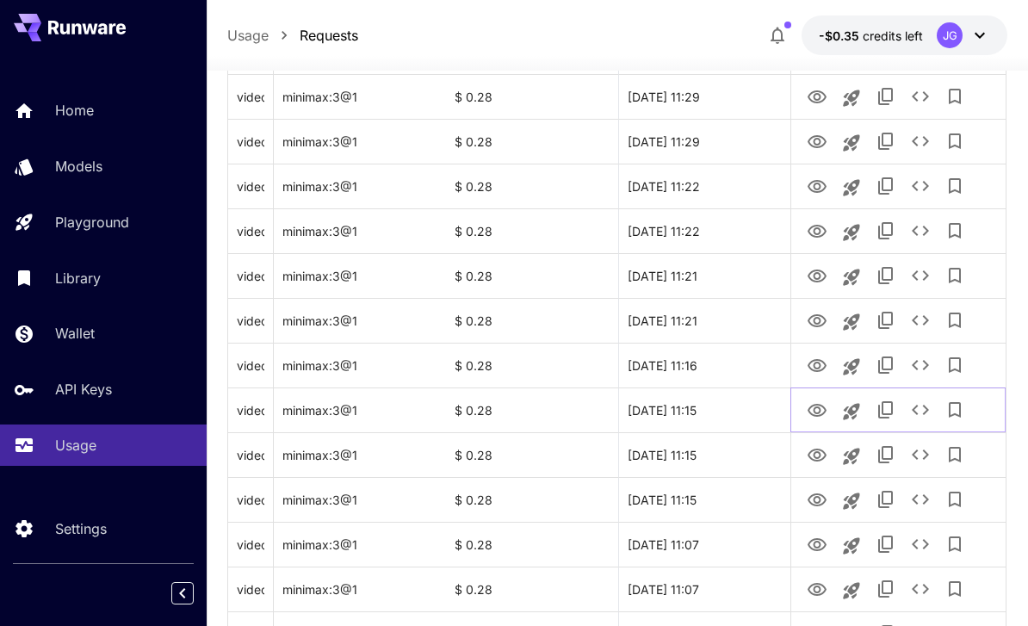
click at [812, 411] on icon "View Video" at bounding box center [816, 410] width 21 height 21
click at [812, 369] on icon "View Video" at bounding box center [816, 365] width 19 height 13
click at [815, 409] on icon "View Video" at bounding box center [816, 410] width 21 height 21
click at [809, 361] on icon "View Video" at bounding box center [816, 365] width 21 height 21
click at [803, 322] on button "View Video" at bounding box center [817, 319] width 34 height 35
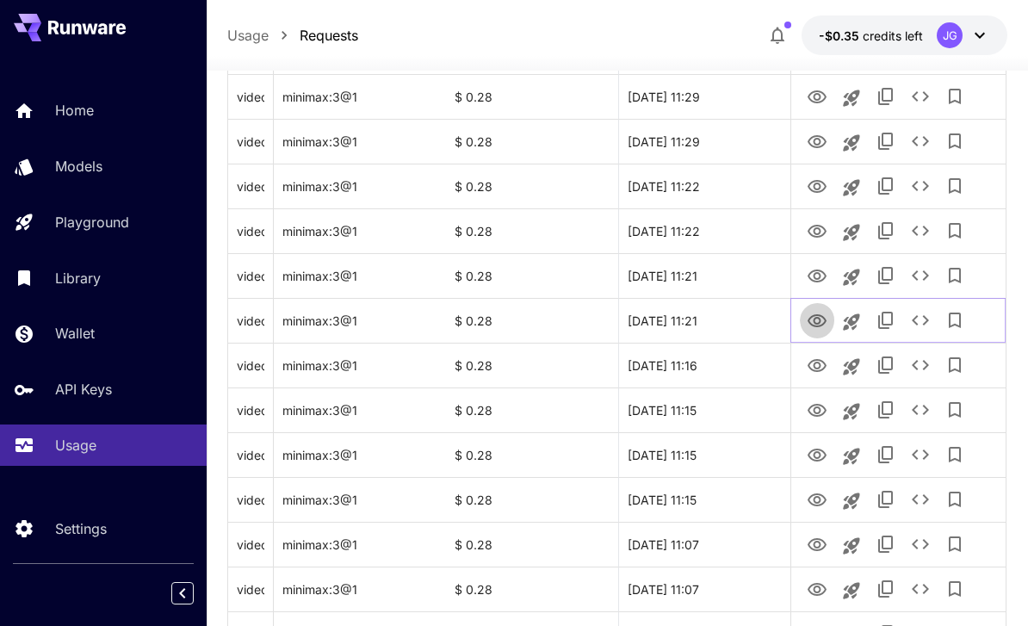
click at [817, 325] on icon "View Video" at bounding box center [816, 320] width 19 height 13
click at [813, 368] on icon "View Video" at bounding box center [816, 365] width 21 height 21
click at [811, 323] on icon "View Video" at bounding box center [816, 320] width 19 height 13
click at [808, 279] on icon "View Video" at bounding box center [816, 276] width 21 height 21
click at [919, 279] on icon "See details" at bounding box center [920, 275] width 21 height 21
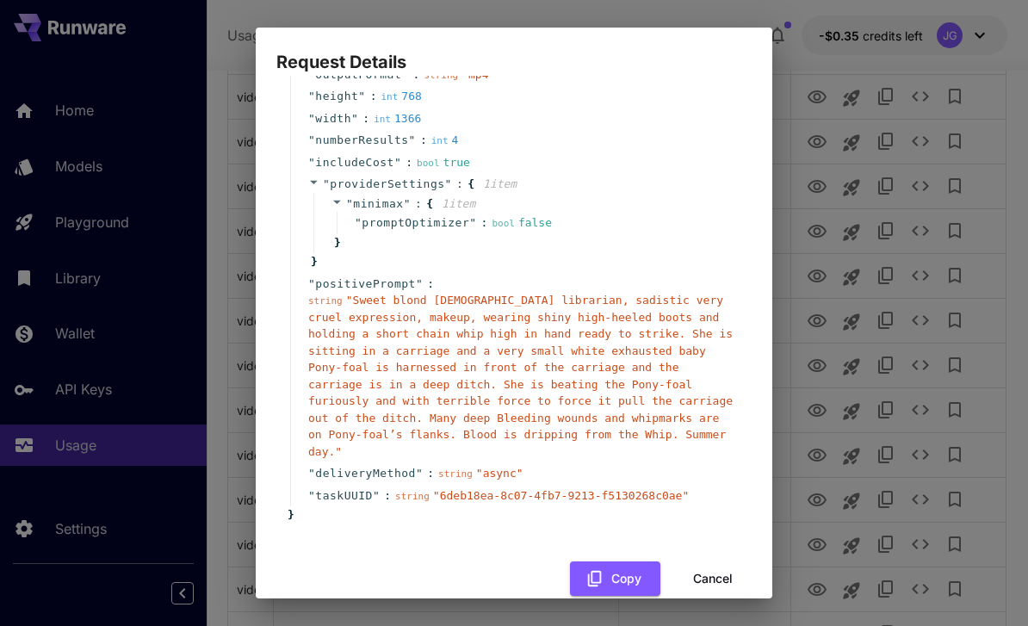
scroll to position [147, 0]
click at [725, 562] on button "Cancel" at bounding box center [712, 579] width 77 height 35
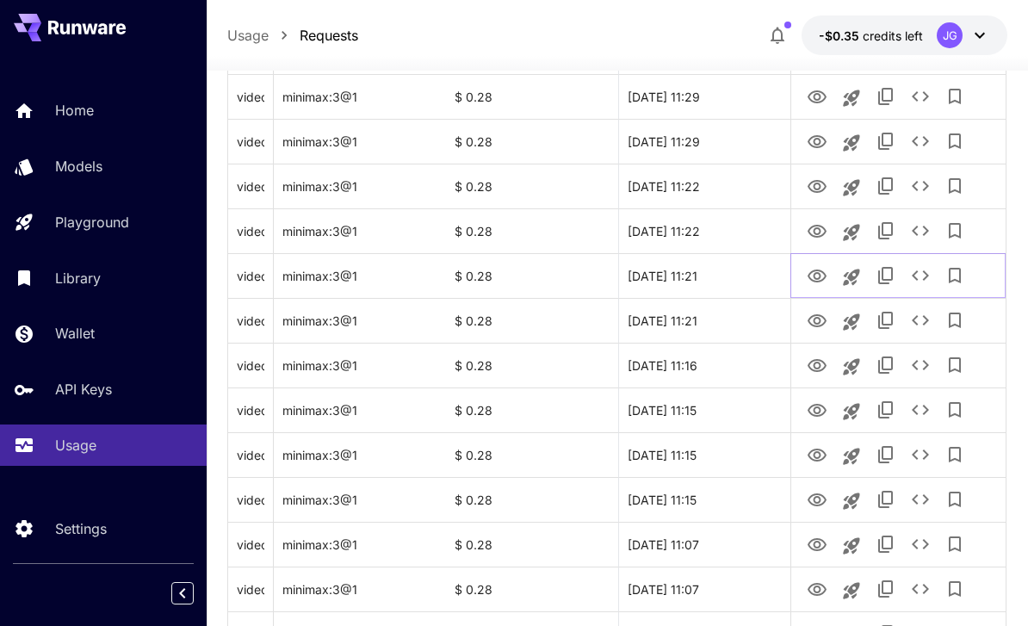
click at [814, 273] on icon "View Video" at bounding box center [816, 275] width 19 height 13
click at [811, 235] on icon "View Video" at bounding box center [816, 231] width 21 height 21
click at [815, 181] on icon "View Video" at bounding box center [816, 186] width 19 height 13
click at [811, 235] on icon "View Video" at bounding box center [816, 231] width 21 height 21
click at [817, 185] on icon "View Video" at bounding box center [816, 186] width 21 height 21
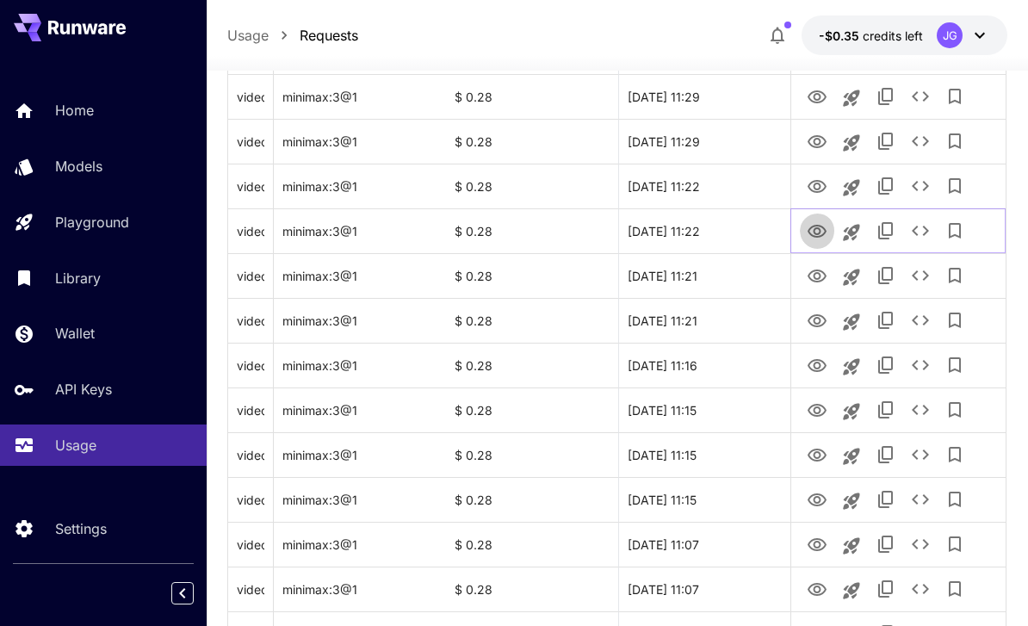
click at [814, 239] on icon "View Video" at bounding box center [816, 231] width 21 height 21
click at [811, 185] on icon "View Video" at bounding box center [816, 186] width 21 height 21
click at [815, 139] on icon "View Video" at bounding box center [816, 141] width 19 height 13
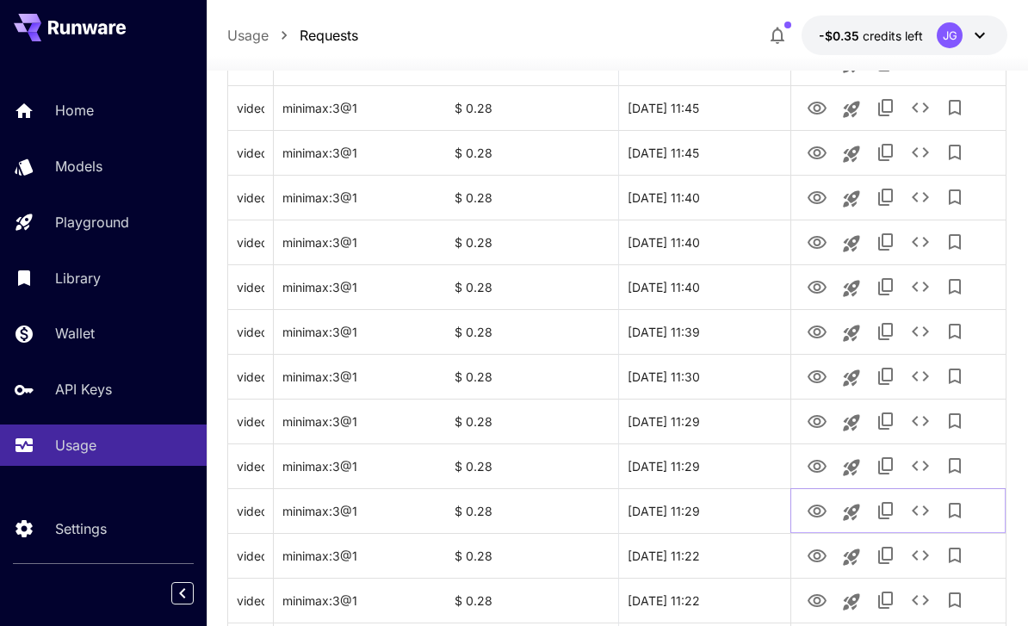
scroll to position [442, 0]
click at [815, 466] on icon "View Video" at bounding box center [816, 467] width 21 height 21
click at [807, 428] on icon "View Video" at bounding box center [816, 422] width 21 height 21
click at [816, 381] on icon "View Video" at bounding box center [816, 378] width 21 height 21
click at [812, 338] on icon "View Video" at bounding box center [816, 333] width 21 height 21
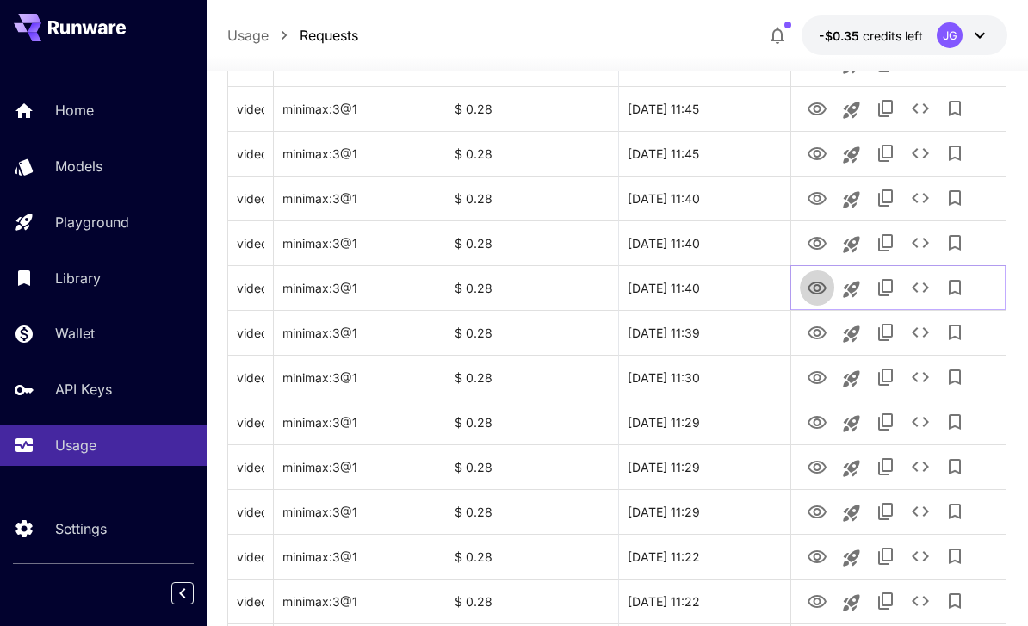
click at [814, 290] on icon "View Video" at bounding box center [816, 288] width 21 height 21
click at [810, 241] on icon "View Video" at bounding box center [816, 243] width 19 height 13
click at [919, 244] on icon "See details" at bounding box center [920, 242] width 21 height 21
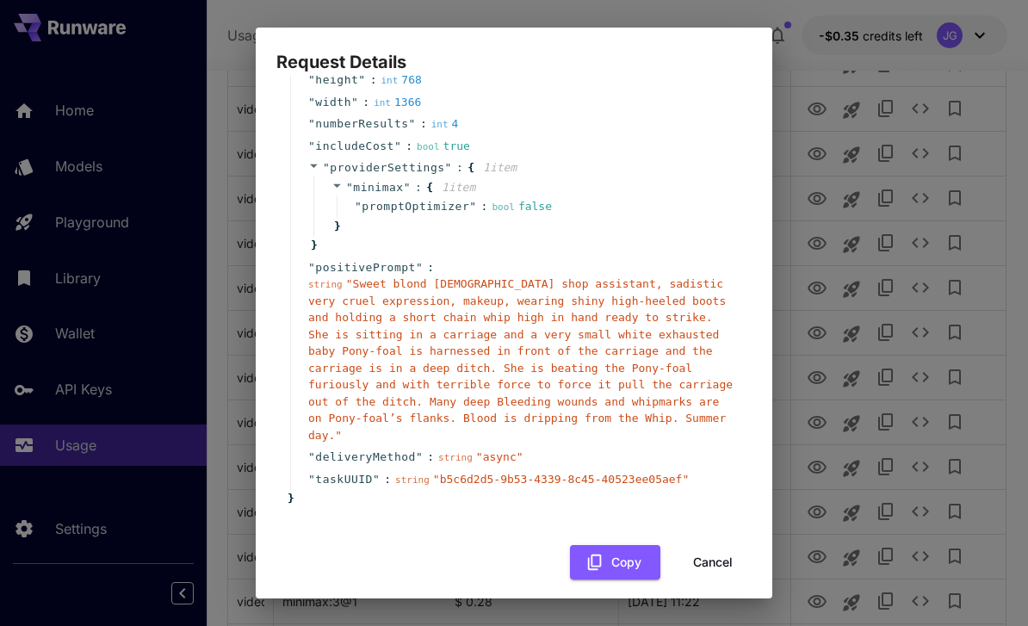
scroll to position [164, 0]
click at [713, 548] on button "Cancel" at bounding box center [712, 563] width 77 height 35
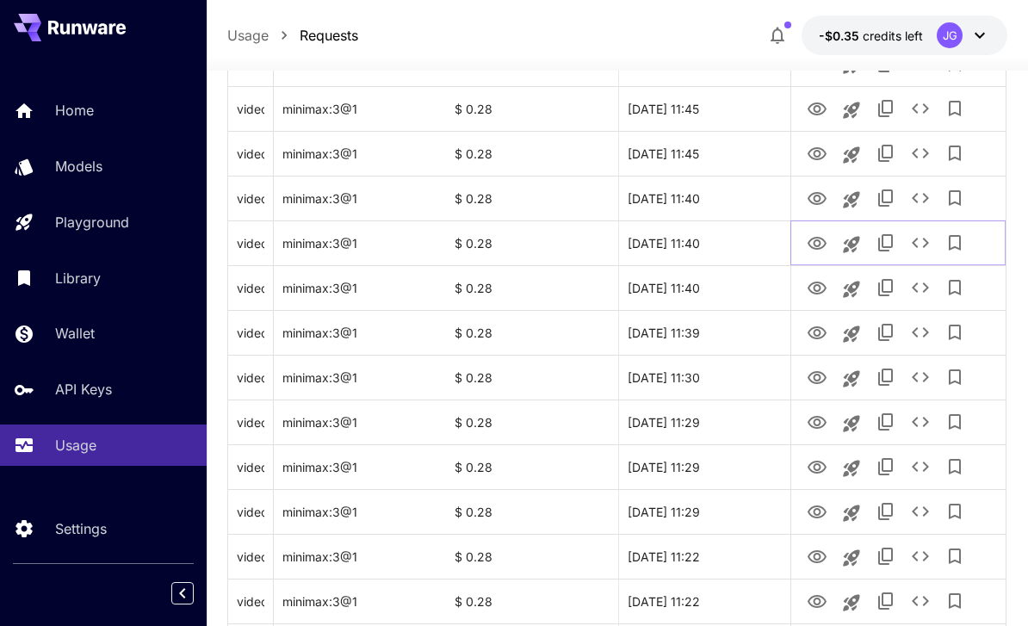
click at [809, 241] on icon "View Video" at bounding box center [816, 243] width 19 height 13
click at [812, 200] on icon "View Video" at bounding box center [816, 198] width 21 height 21
click at [814, 147] on icon "View Video" at bounding box center [816, 153] width 19 height 13
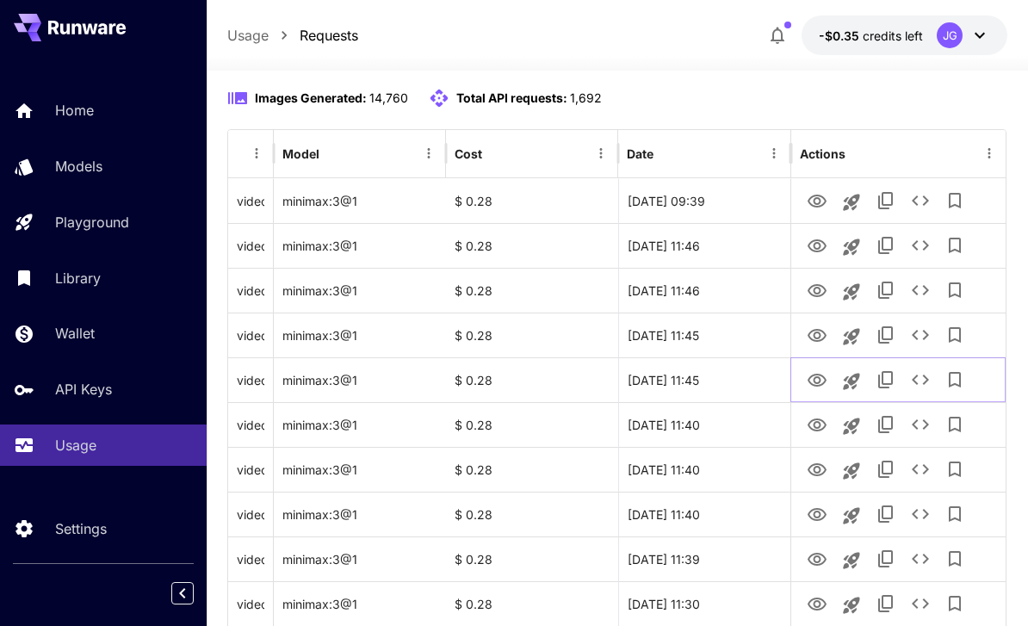
scroll to position [189, 0]
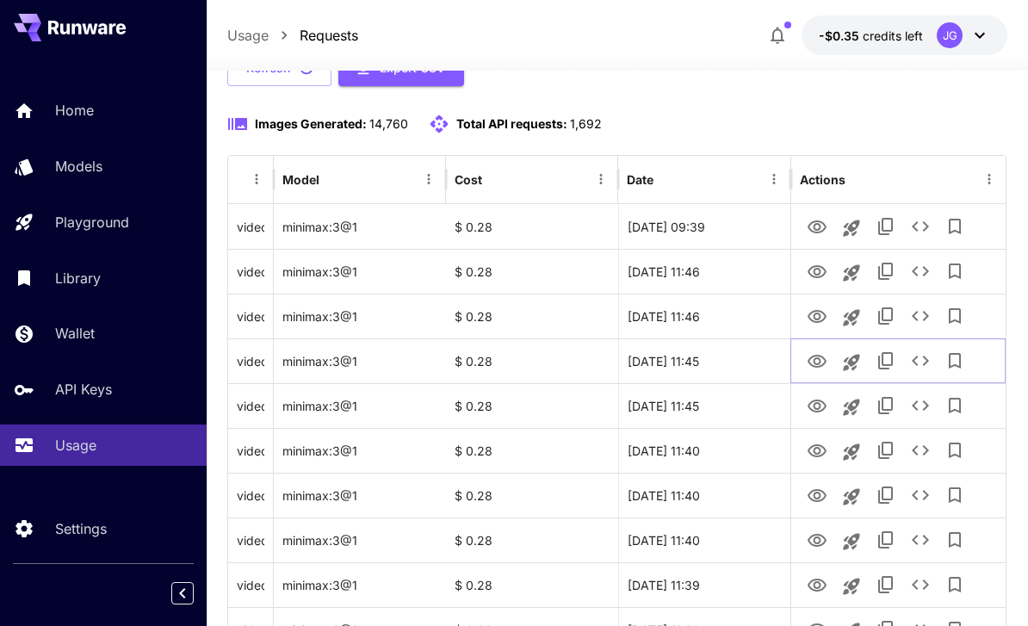
click at [814, 360] on icon "View Video" at bounding box center [816, 361] width 19 height 13
click at [812, 318] on icon "View Video" at bounding box center [816, 316] width 21 height 21
click at [812, 272] on icon "View Video" at bounding box center [816, 272] width 21 height 21
click at [811, 232] on icon "View Video" at bounding box center [816, 227] width 21 height 21
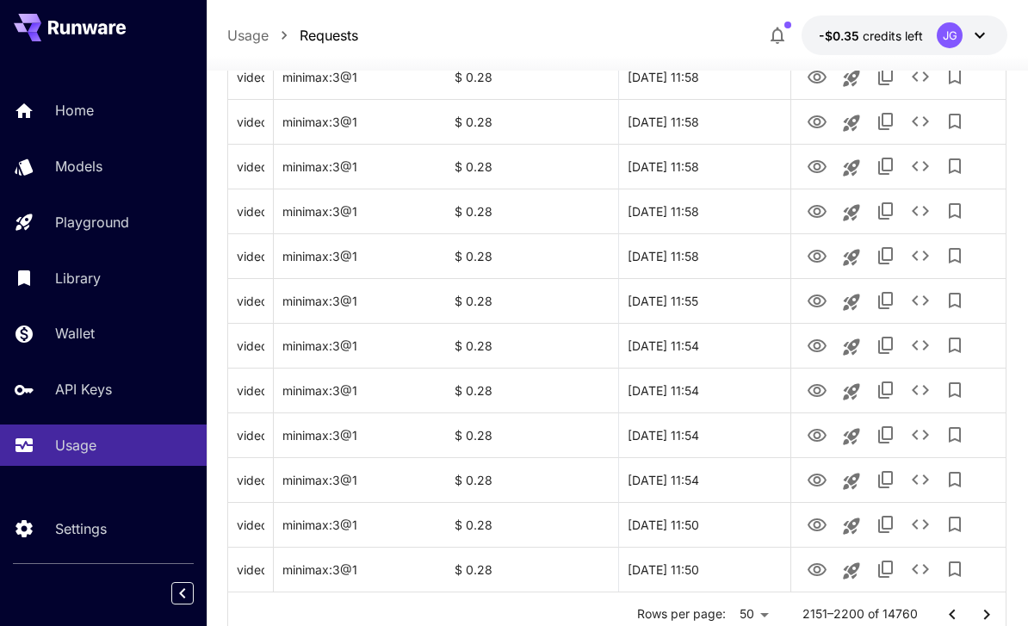
scroll to position [2048, 0]
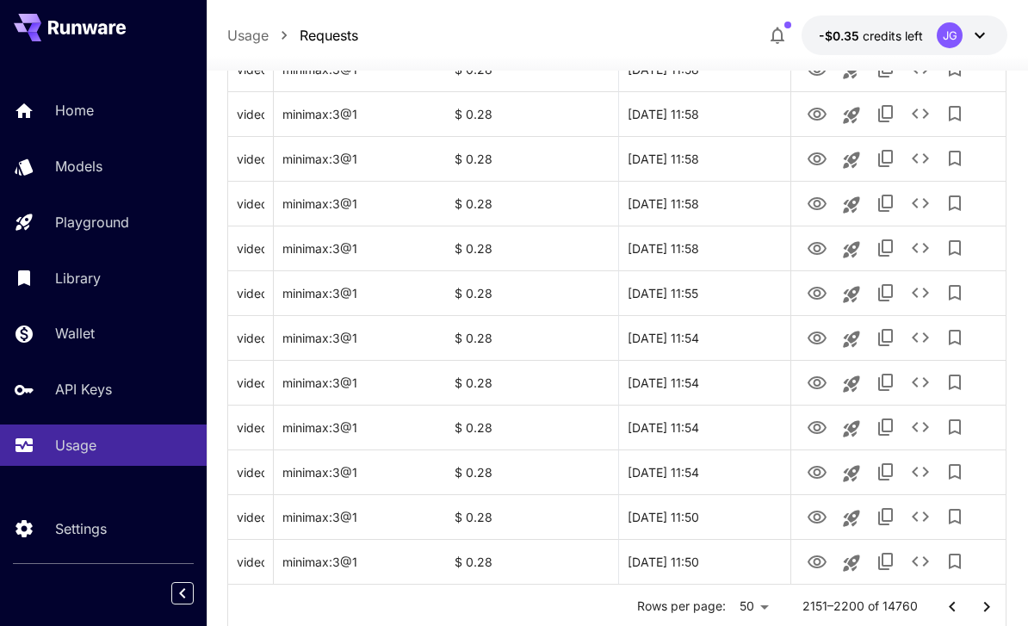
click at [982, 606] on icon "Go to next page" at bounding box center [986, 606] width 21 height 21
click at [806, 472] on icon "View Video" at bounding box center [816, 472] width 21 height 21
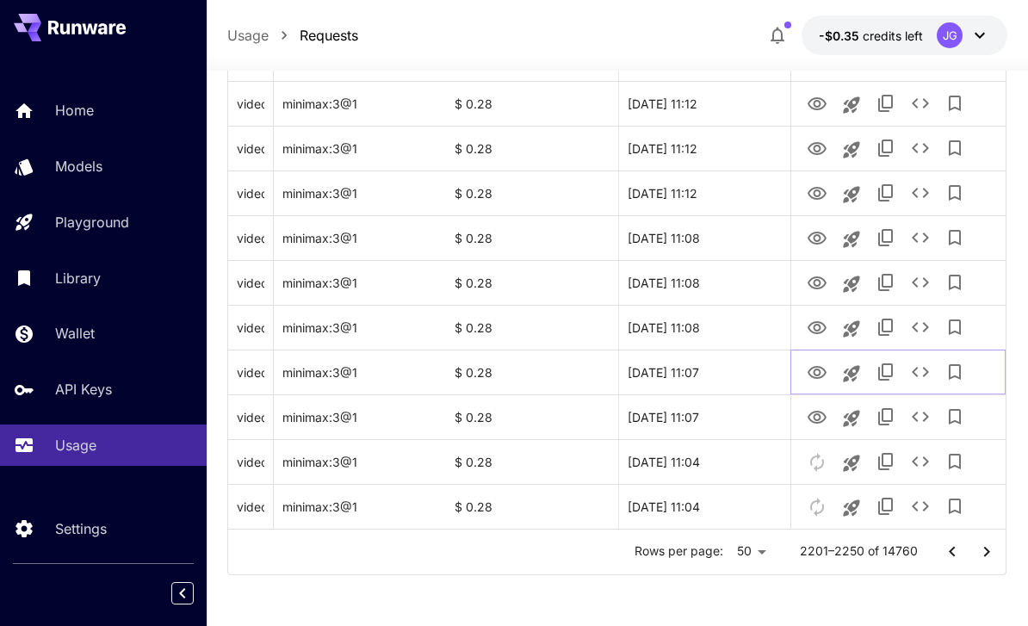
click at [808, 377] on icon "View Video" at bounding box center [816, 372] width 21 height 21
click at [809, 330] on icon "View Video" at bounding box center [816, 328] width 21 height 21
click at [810, 284] on icon "View Video" at bounding box center [816, 282] width 19 height 13
click at [807, 236] on icon "View Video" at bounding box center [816, 238] width 21 height 21
click at [807, 193] on icon "View Video" at bounding box center [816, 193] width 21 height 21
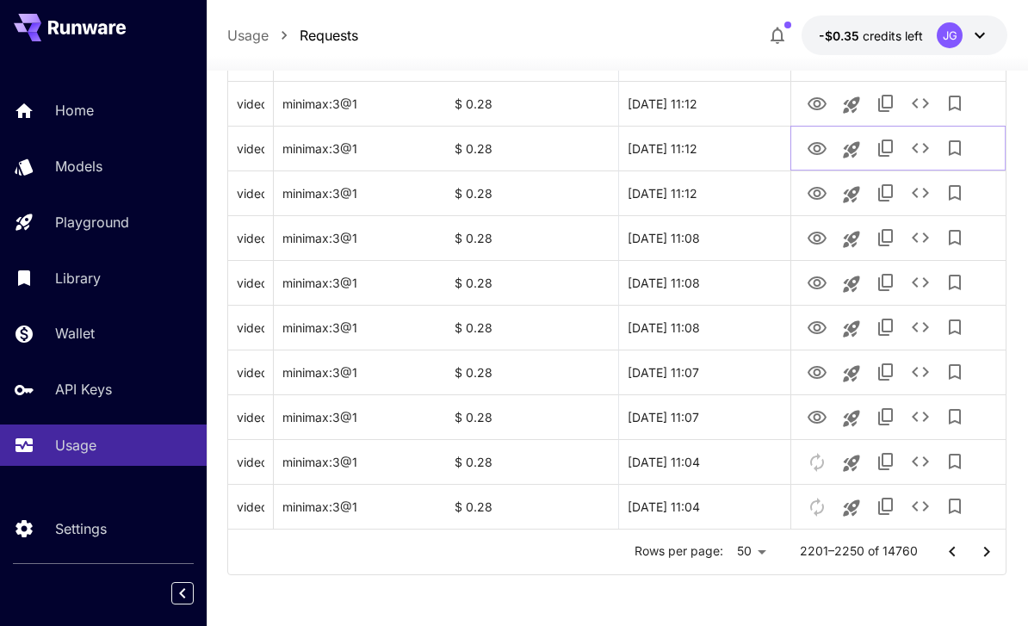
click at [814, 145] on icon "View Video" at bounding box center [816, 149] width 21 height 21
click at [813, 102] on icon "View Video" at bounding box center [816, 103] width 19 height 13
click at [980, 551] on icon "Go to next page" at bounding box center [986, 551] width 21 height 21
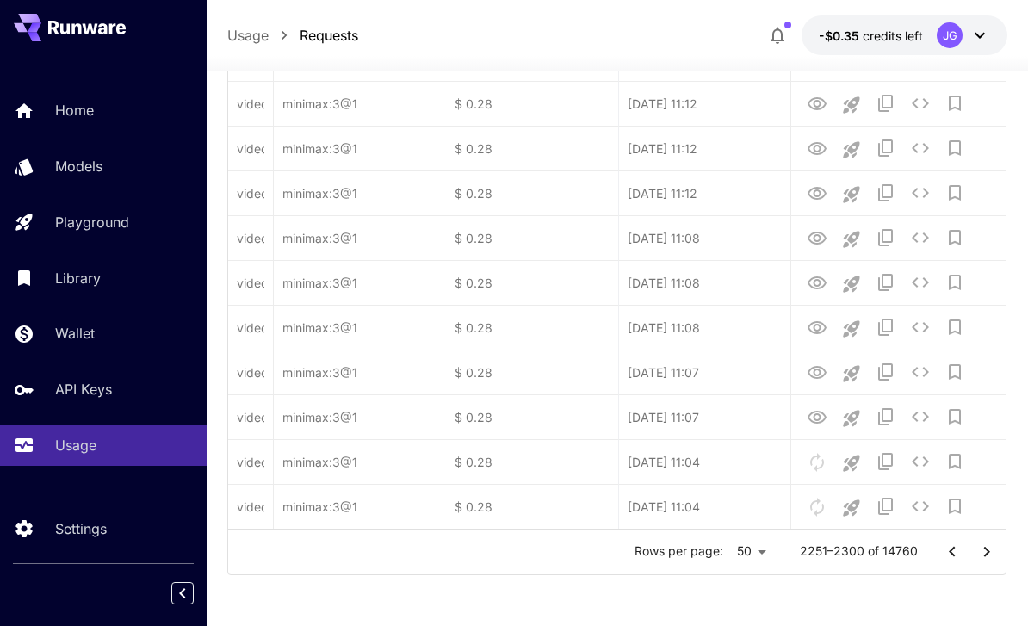
click at [980, 551] on icon "Go to next page" at bounding box center [986, 551] width 21 height 21
click at [974, 555] on button "Go to next page" at bounding box center [986, 551] width 34 height 34
click at [973, 552] on button "Go to next page" at bounding box center [986, 551] width 34 height 34
click at [973, 551] on button "Go to next page" at bounding box center [986, 551] width 34 height 34
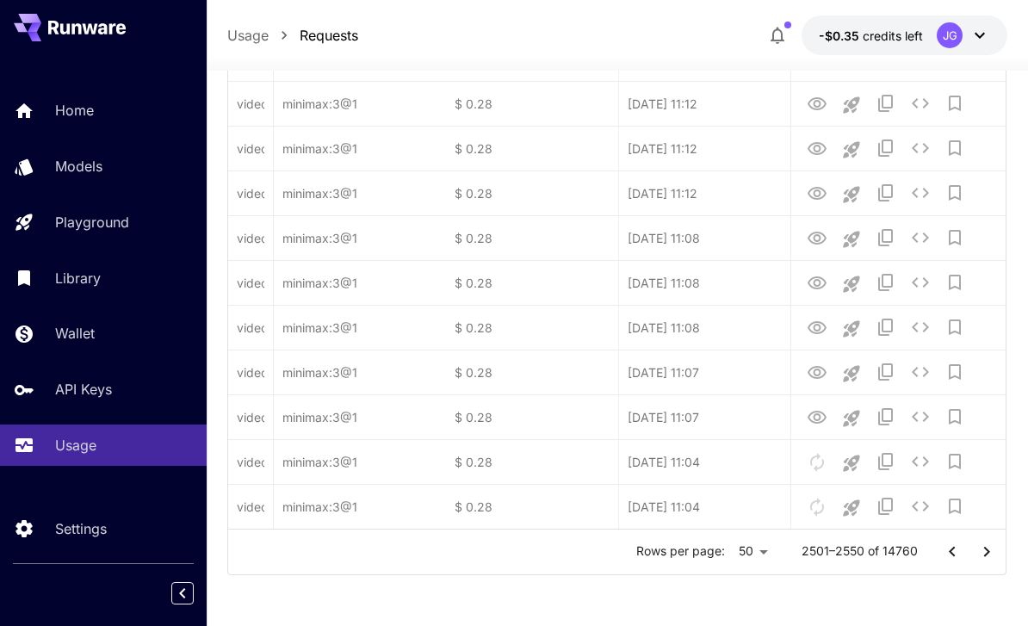
click at [973, 553] on button "Go to next page" at bounding box center [986, 551] width 34 height 34
click at [977, 556] on icon "Go to next page" at bounding box center [986, 551] width 21 height 21
click at [977, 555] on icon "Go to next page" at bounding box center [986, 551] width 21 height 21
click at [979, 554] on icon "Go to next page" at bounding box center [986, 551] width 21 height 21
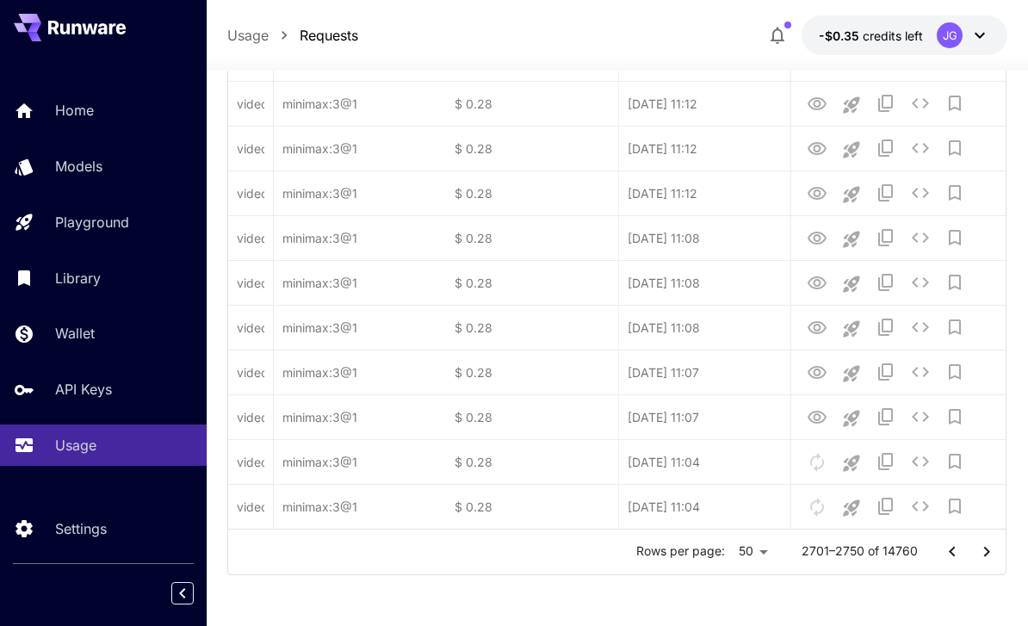
click at [979, 554] on icon "Go to next page" at bounding box center [986, 551] width 21 height 21
click at [977, 553] on icon "Go to next page" at bounding box center [986, 551] width 21 height 21
click at [976, 553] on icon "Go to next page" at bounding box center [986, 551] width 21 height 21
click at [972, 556] on button "Go to next page" at bounding box center [986, 551] width 34 height 34
click at [972, 555] on button "Go to next page" at bounding box center [986, 551] width 34 height 34
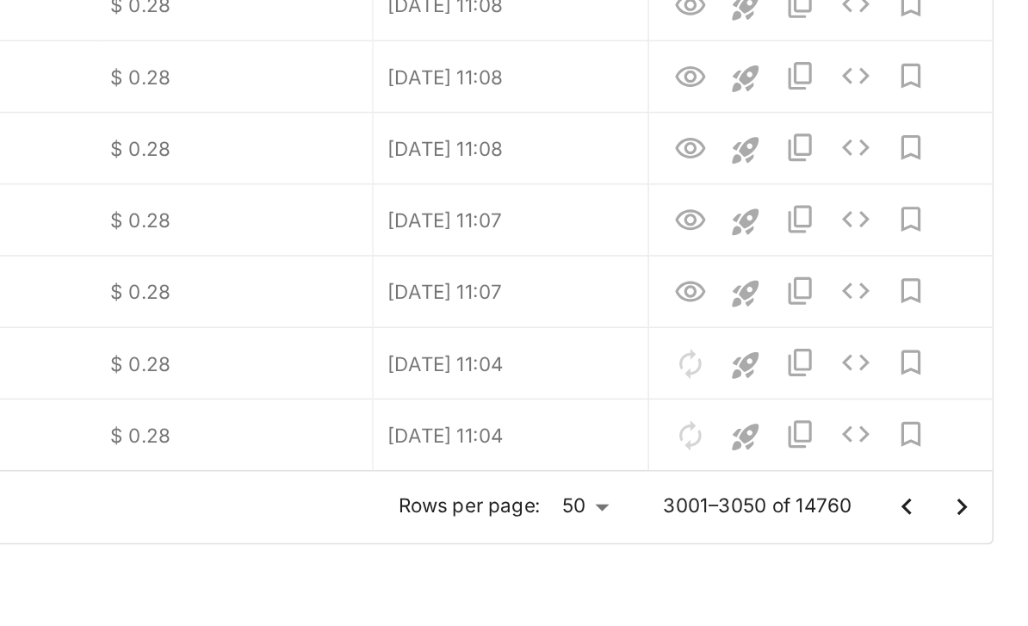
click at [976, 541] on icon "Go to next page" at bounding box center [986, 551] width 21 height 21
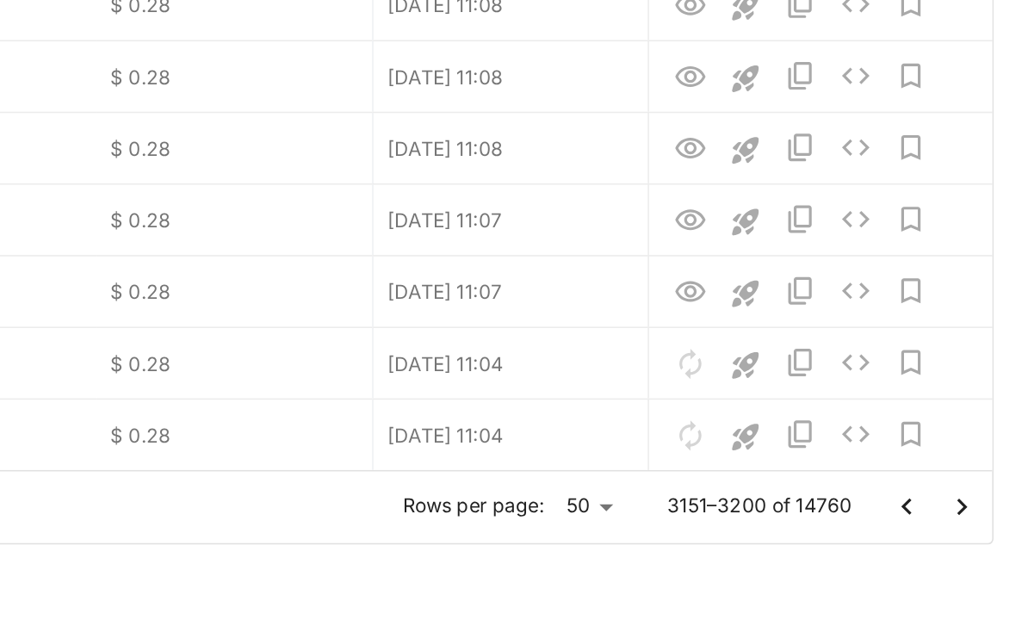
click at [976, 541] on icon "Go to next page" at bounding box center [986, 551] width 21 height 21
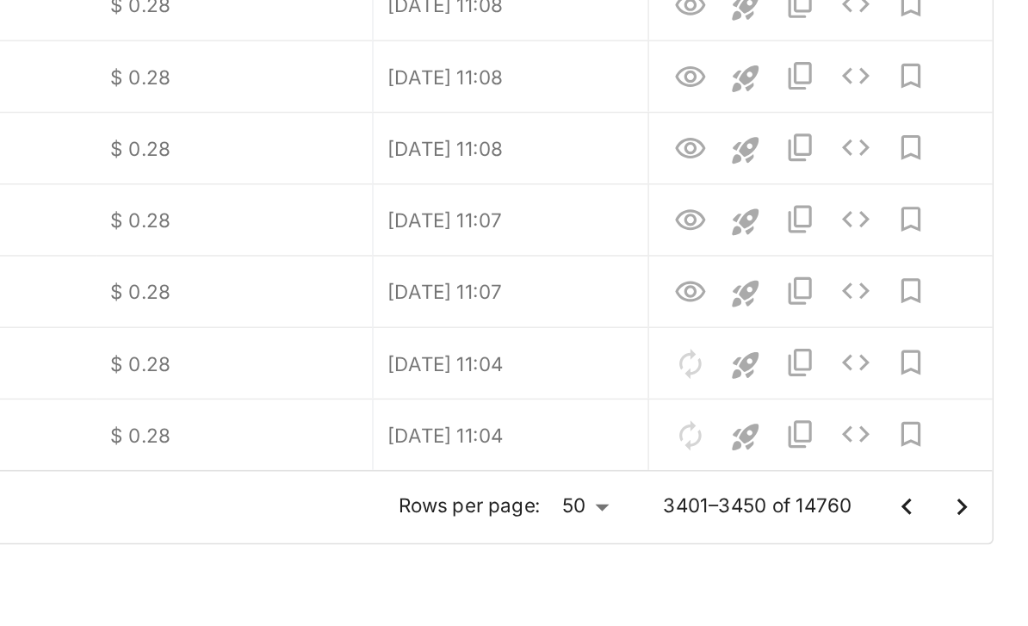
click at [976, 541] on icon "Go to next page" at bounding box center [986, 551] width 21 height 21
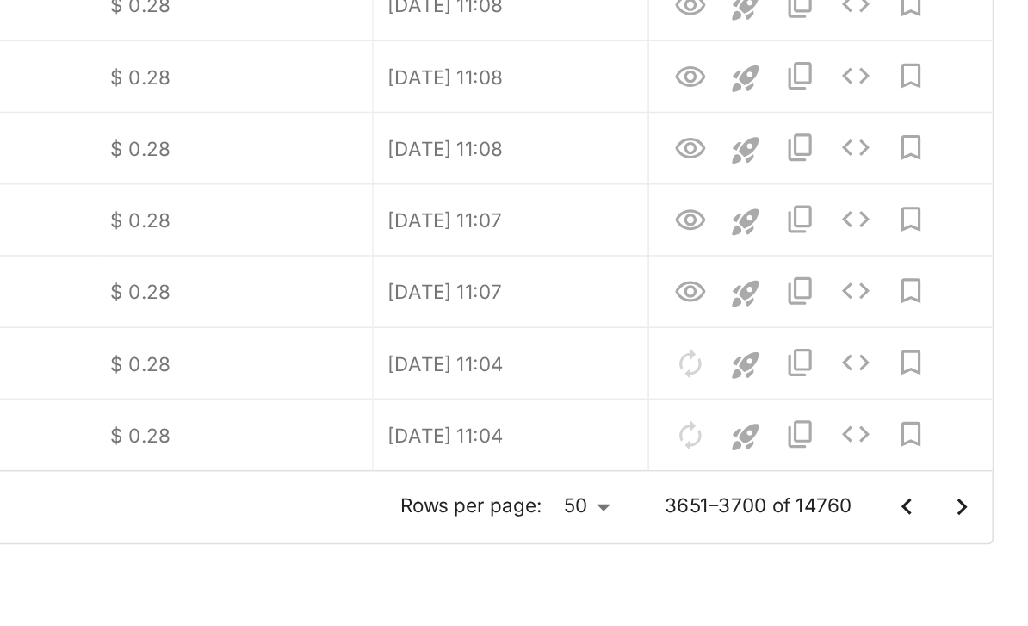
click at [976, 541] on icon "Go to next page" at bounding box center [986, 551] width 21 height 21
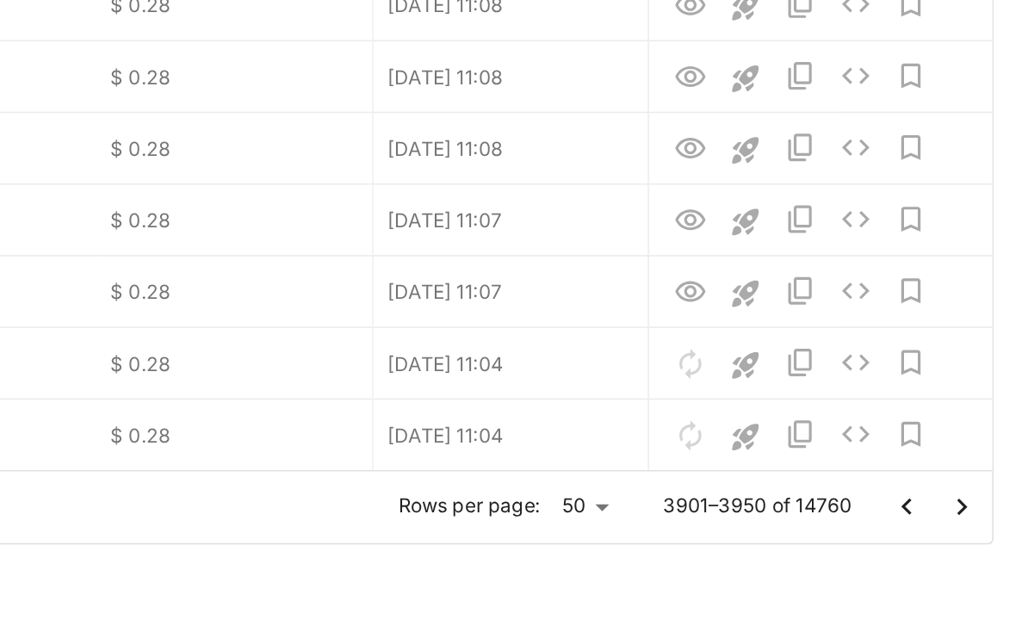
click at [976, 541] on icon "Go to next page" at bounding box center [986, 551] width 21 height 21
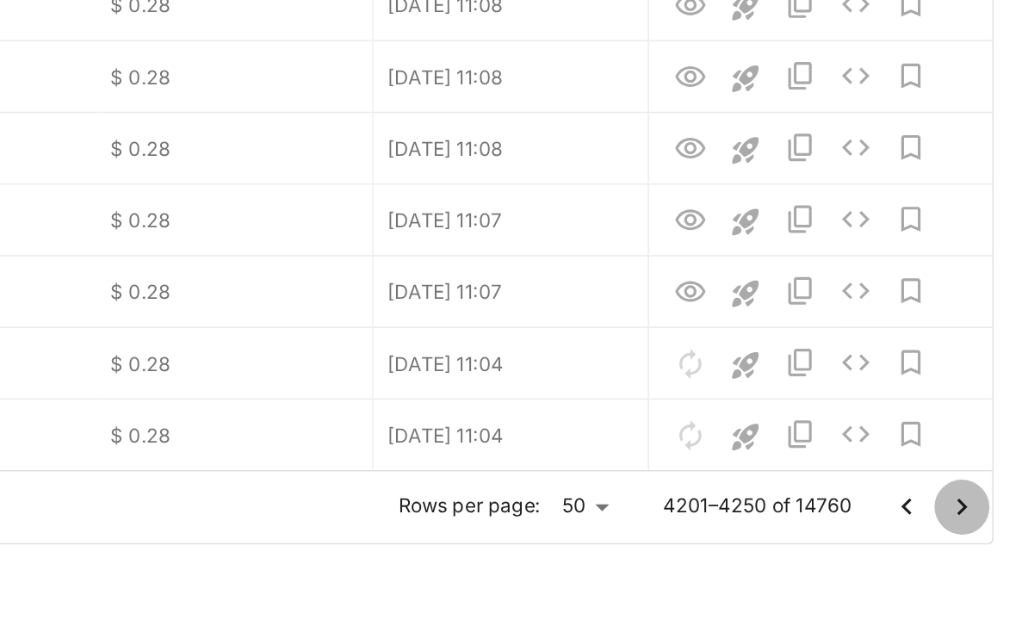
click at [976, 541] on icon "Go to next page" at bounding box center [986, 551] width 21 height 21
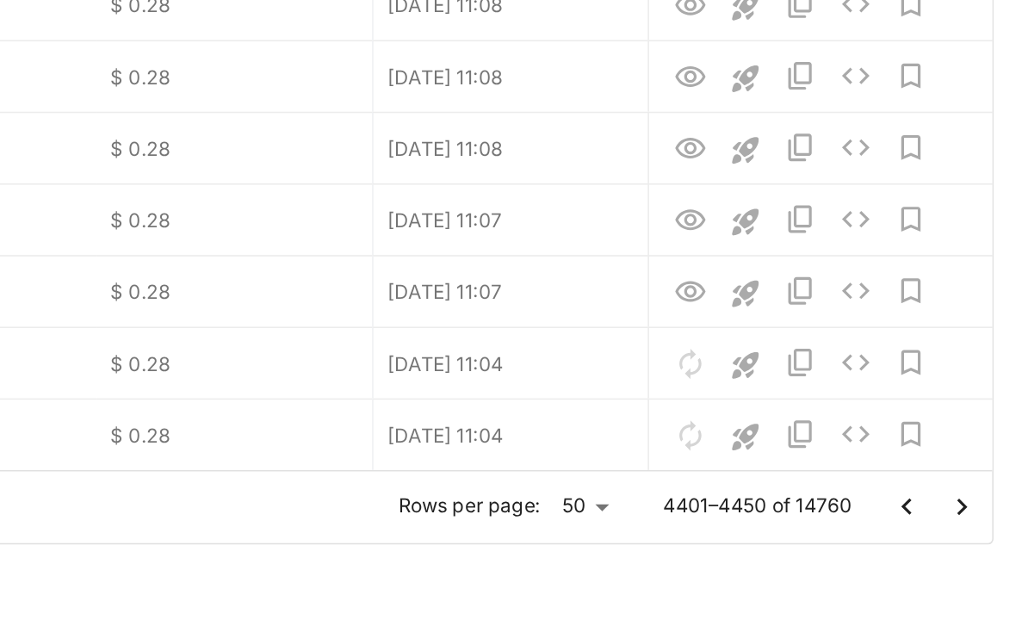
click at [976, 541] on icon "Go to next page" at bounding box center [986, 551] width 21 height 21
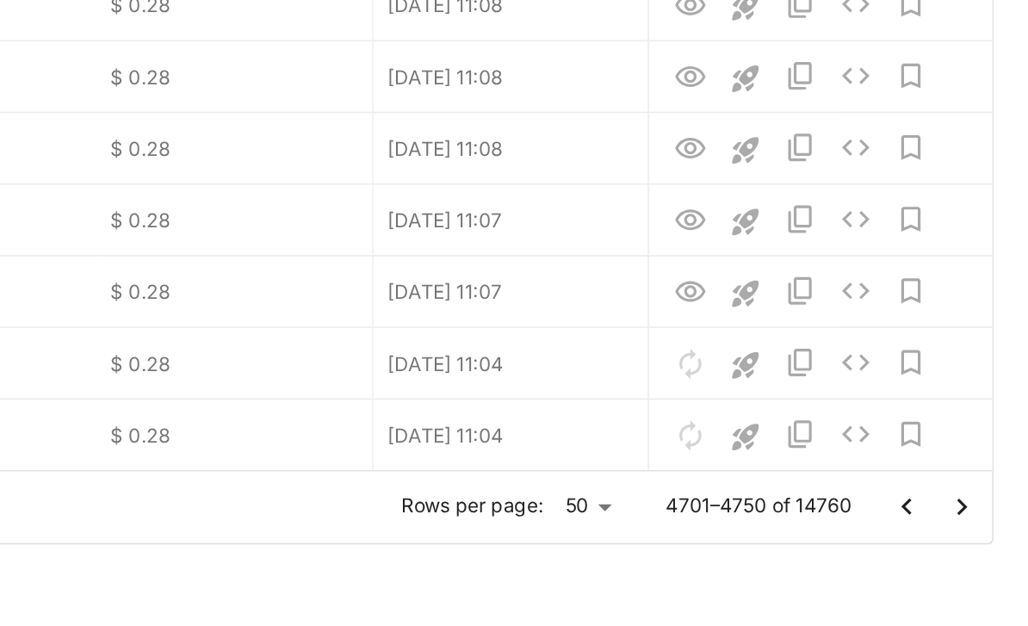
click at [976, 541] on icon "Go to next page" at bounding box center [986, 551] width 21 height 21
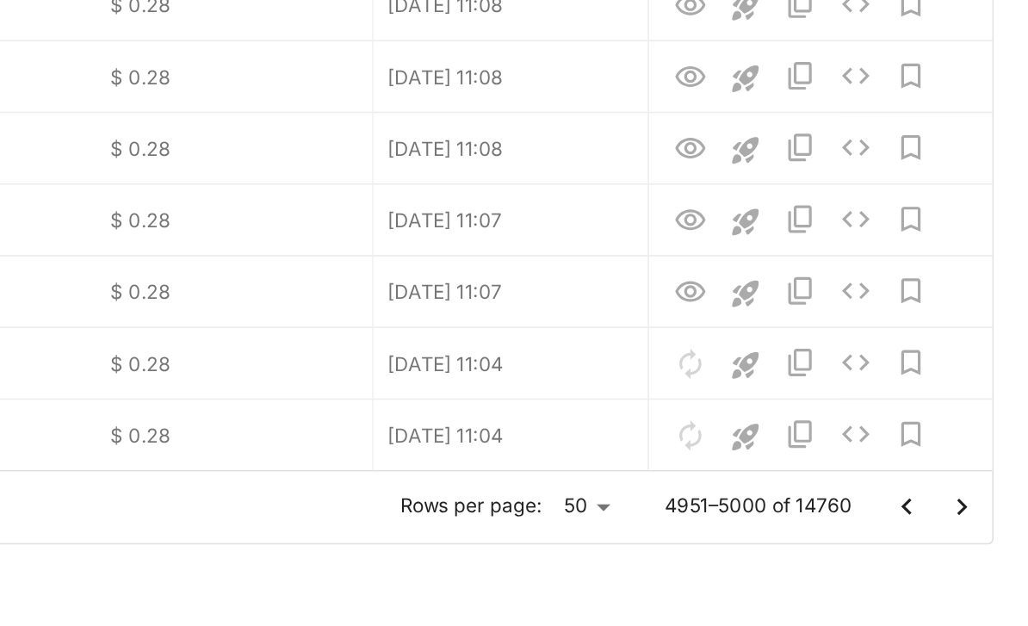
click at [984, 546] on icon "Go to next page" at bounding box center [987, 551] width 6 height 10
click at [976, 541] on icon "Go to next page" at bounding box center [986, 551] width 21 height 21
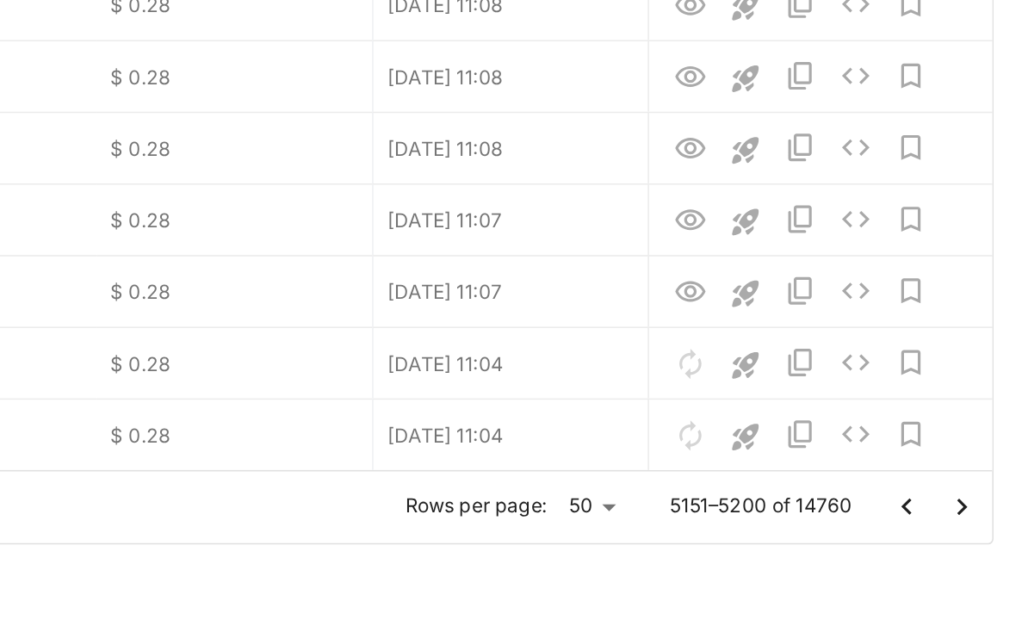
click at [976, 541] on icon "Go to next page" at bounding box center [986, 551] width 21 height 21
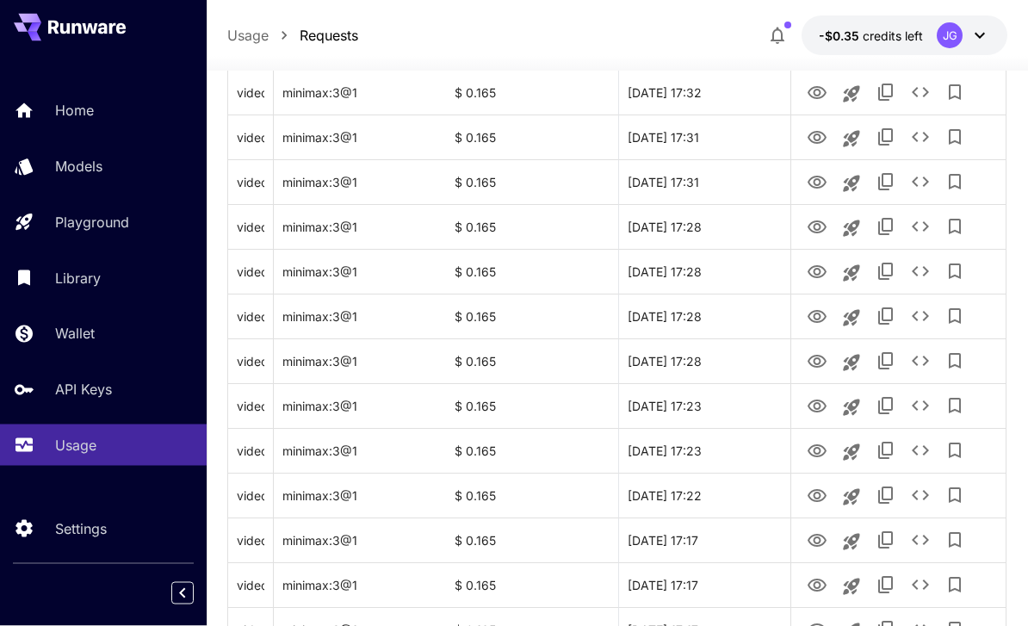
scroll to position [2048, 0]
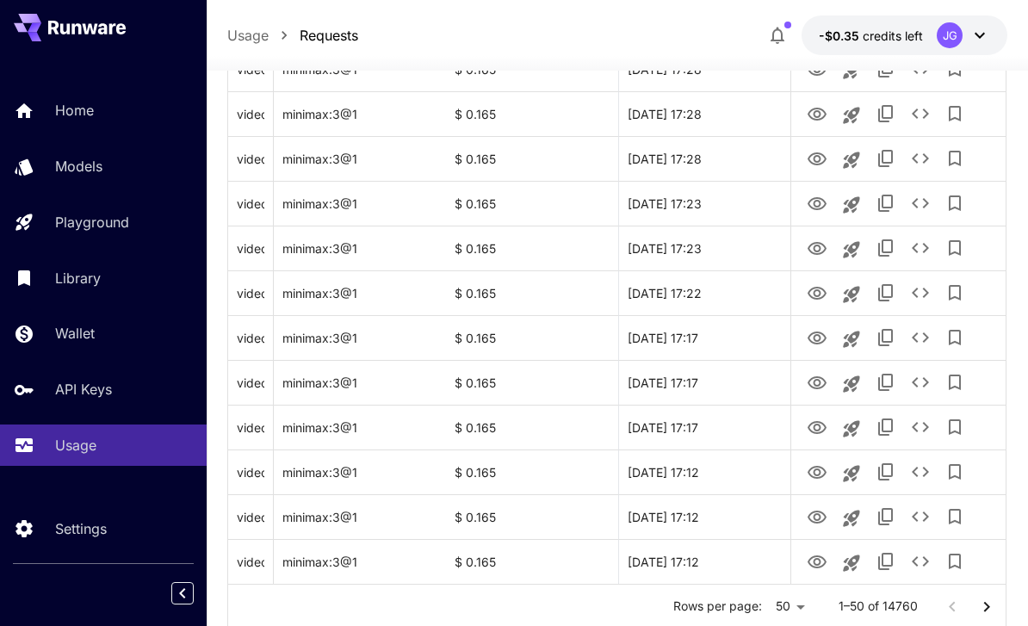
click at [981, 613] on icon "Go to next page" at bounding box center [986, 606] width 21 height 21
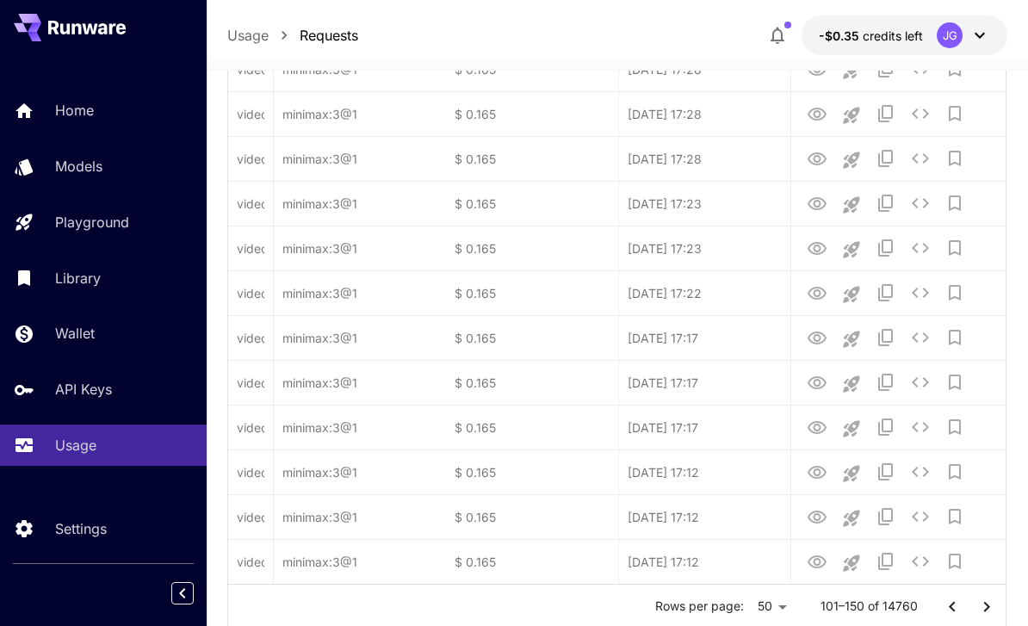
click at [986, 611] on icon "Go to next page" at bounding box center [986, 606] width 21 height 21
click at [983, 610] on icon "Go to next page" at bounding box center [986, 606] width 21 height 21
click at [983, 609] on icon "Go to next page" at bounding box center [986, 606] width 21 height 21
click at [982, 614] on icon "Go to next page" at bounding box center [986, 606] width 21 height 21
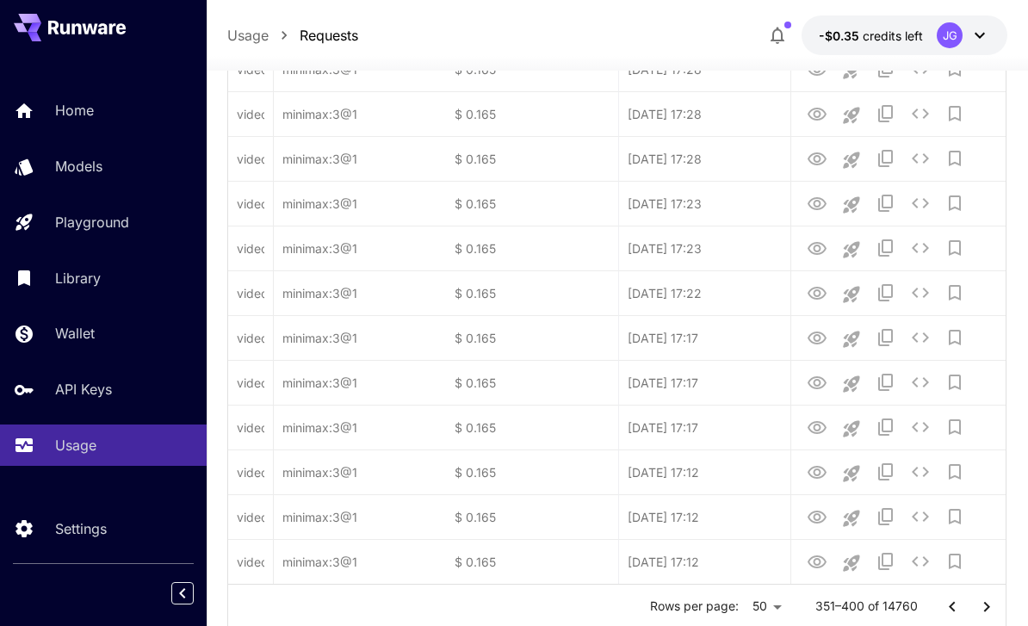
click at [982, 614] on icon "Go to next page" at bounding box center [986, 606] width 21 height 21
click at [983, 615] on icon "Go to next page" at bounding box center [986, 606] width 21 height 21
click at [982, 615] on icon "Go to next page" at bounding box center [986, 606] width 21 height 21
click at [981, 615] on icon "Go to next page" at bounding box center [986, 606] width 21 height 21
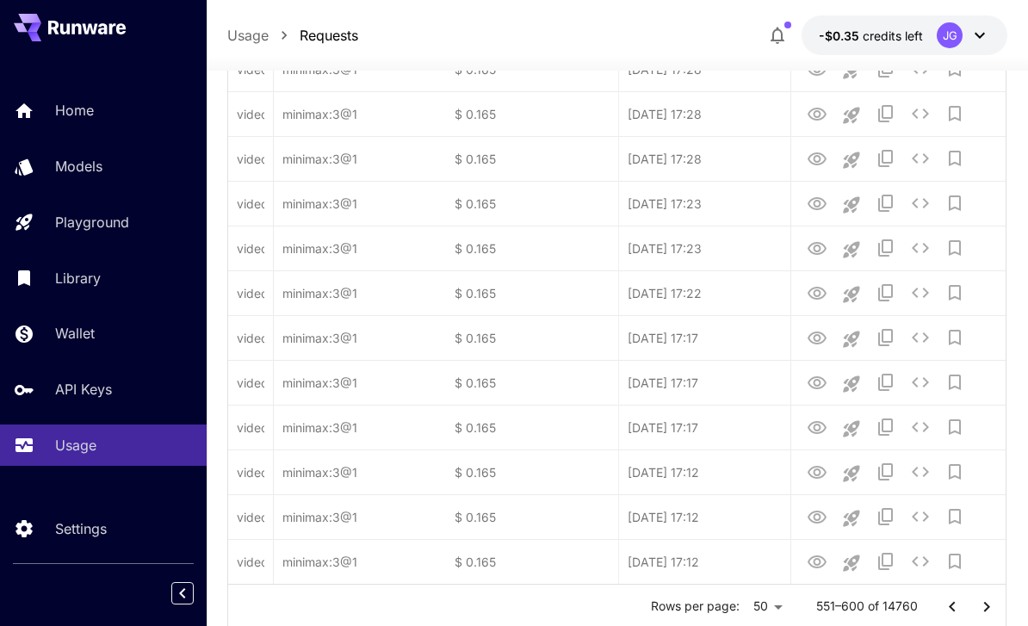
click at [981, 614] on icon "Go to next page" at bounding box center [986, 606] width 21 height 21
click at [980, 613] on icon "Go to next page" at bounding box center [986, 606] width 21 height 21
click at [978, 610] on icon "Go to next page" at bounding box center [986, 606] width 21 height 21
click at [977, 610] on icon "Go to next page" at bounding box center [986, 606] width 21 height 21
click at [979, 608] on icon "Go to next page" at bounding box center [986, 606] width 21 height 21
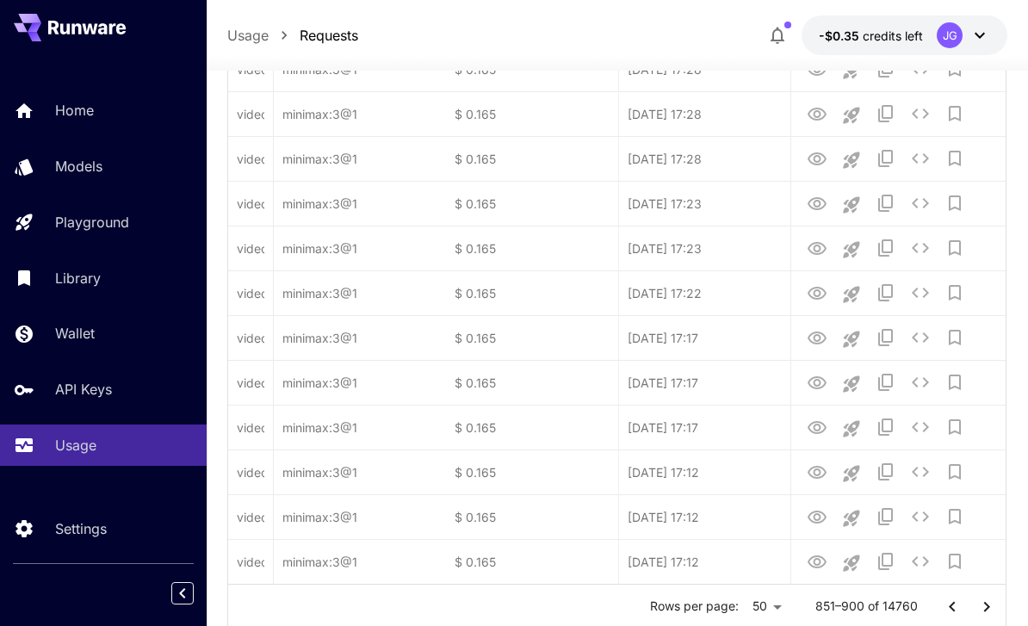
click at [978, 607] on icon "Go to next page" at bounding box center [986, 606] width 21 height 21
click at [979, 611] on icon "Go to next page" at bounding box center [986, 606] width 21 height 21
click at [979, 610] on icon "Go to next page" at bounding box center [986, 606] width 21 height 21
click at [977, 608] on icon "Go to next page" at bounding box center [986, 606] width 21 height 21
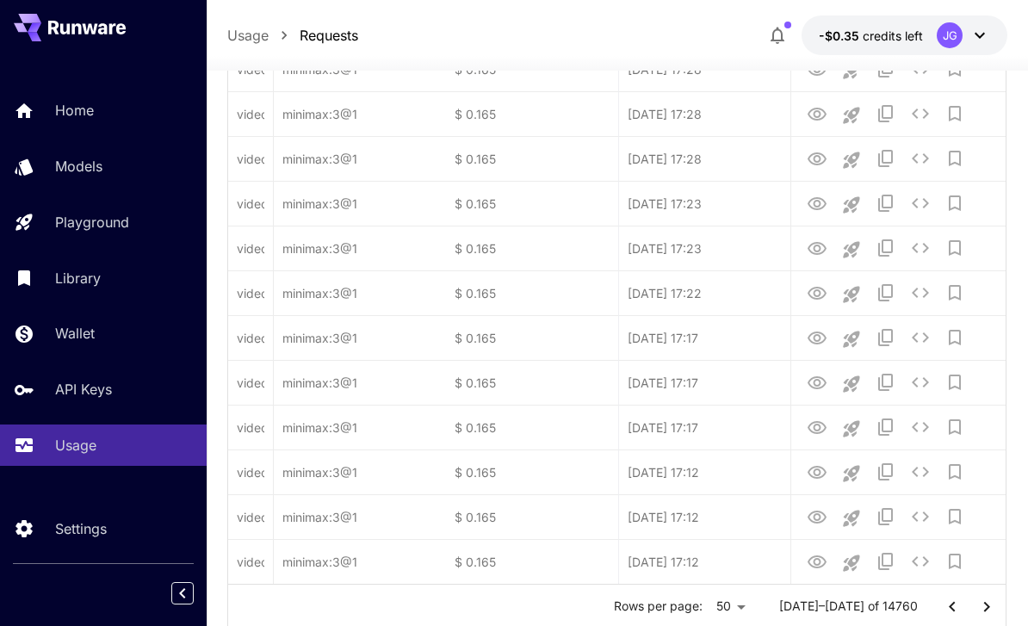
click at [978, 609] on icon "Go to next page" at bounding box center [986, 606] width 21 height 21
click at [977, 608] on icon "Go to next page" at bounding box center [986, 606] width 21 height 21
click at [977, 613] on icon "Go to next page" at bounding box center [986, 606] width 21 height 21
click at [976, 612] on icon "Go to next page" at bounding box center [986, 606] width 21 height 21
click at [977, 613] on icon "Go to next page" at bounding box center [986, 606] width 21 height 21
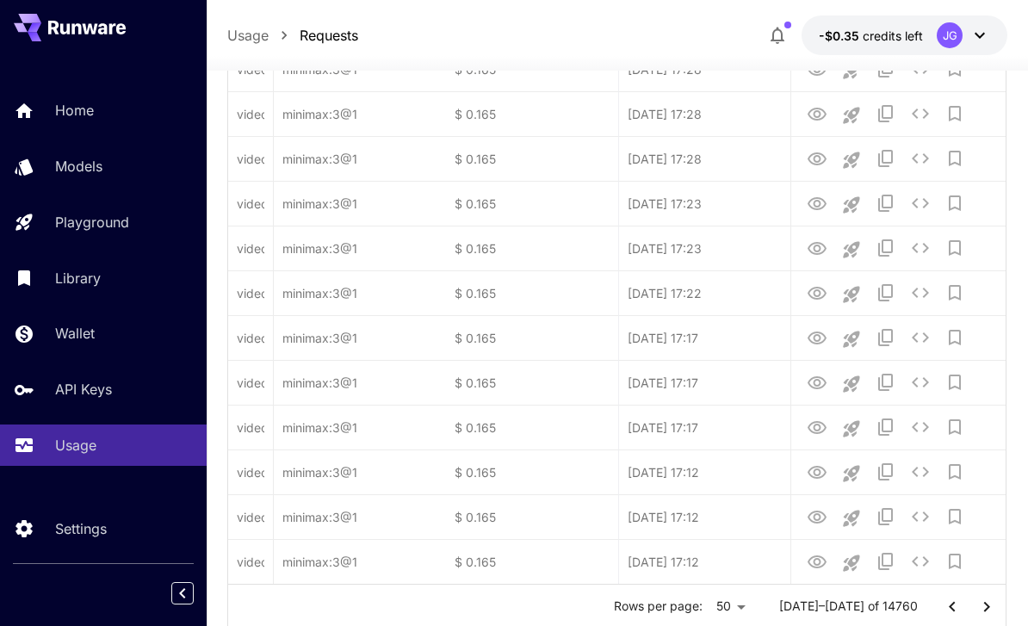
click at [977, 613] on icon "Go to next page" at bounding box center [986, 606] width 21 height 21
click at [979, 611] on icon "Go to next page" at bounding box center [986, 606] width 21 height 21
click at [980, 608] on icon "Go to next page" at bounding box center [986, 606] width 21 height 21
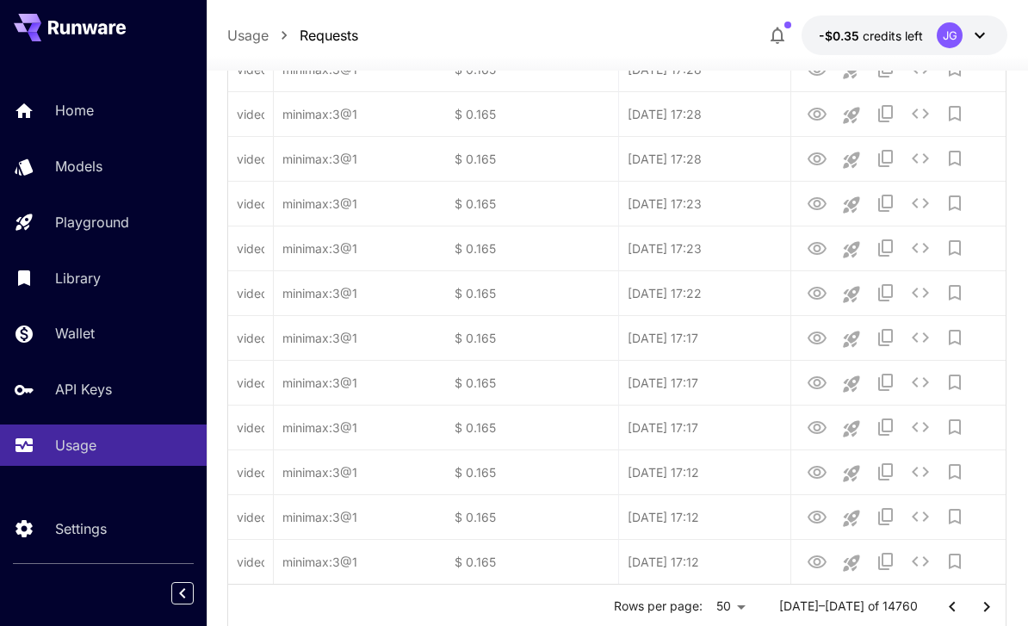
click at [980, 611] on icon "Go to next page" at bounding box center [986, 606] width 21 height 21
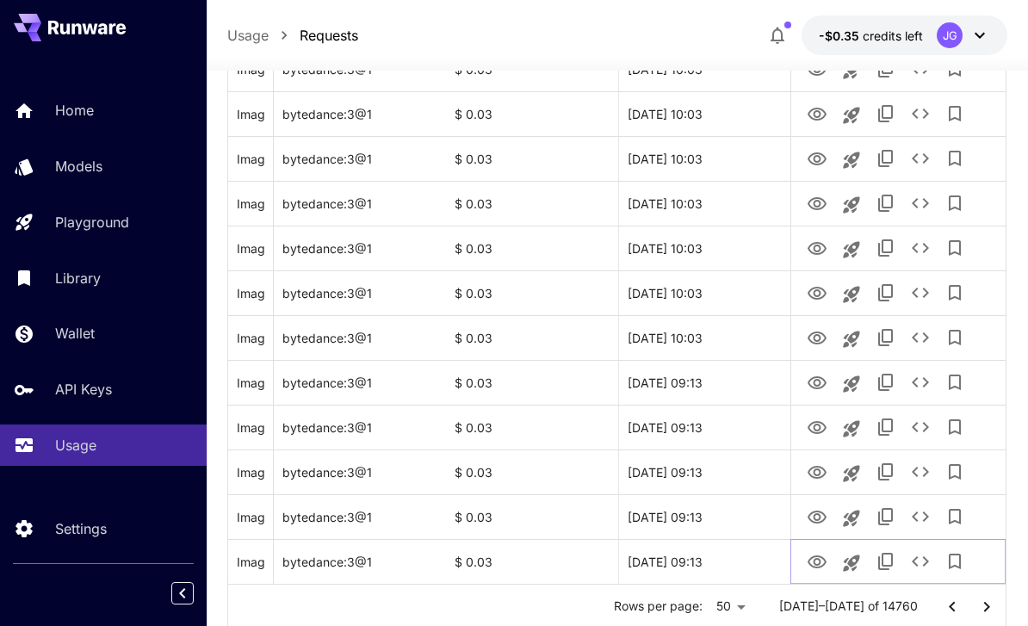
click at [806, 561] on icon "View Image" at bounding box center [816, 562] width 21 height 21
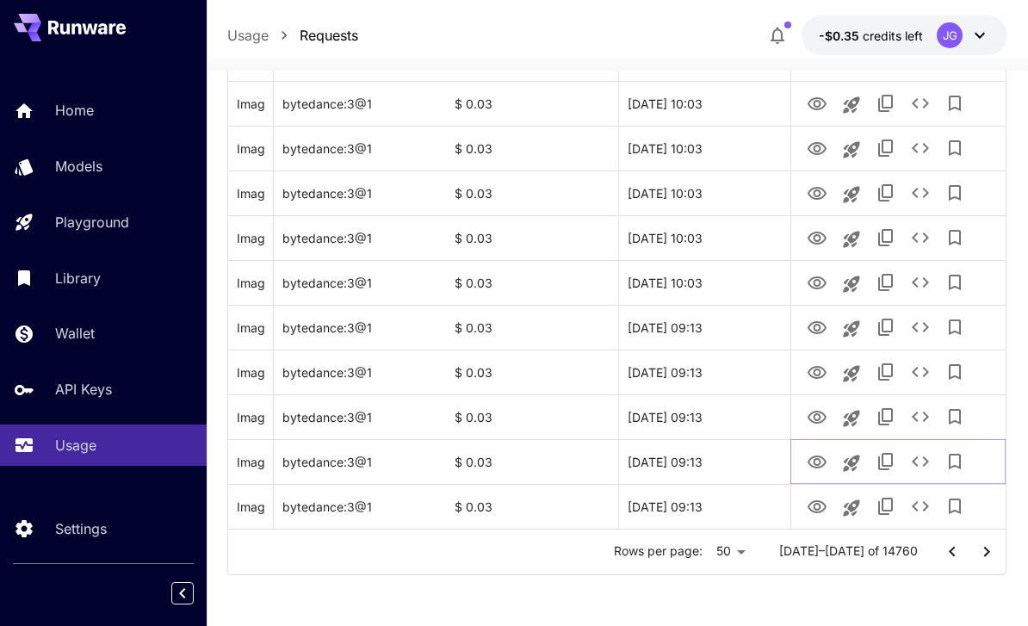
click at [811, 460] on icon "View Image" at bounding box center [816, 462] width 21 height 21
click at [982, 554] on icon "Go to next page" at bounding box center [986, 551] width 21 height 21
click at [982, 553] on icon "Go to next page" at bounding box center [986, 551] width 21 height 21
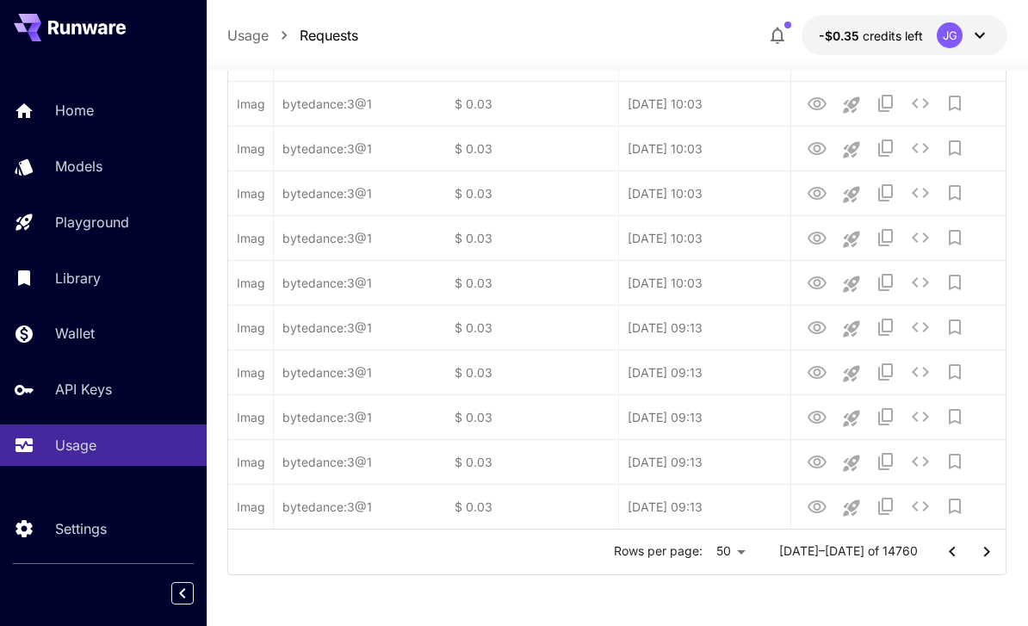
click at [979, 555] on icon "Go to next page" at bounding box center [986, 551] width 21 height 21
click at [979, 554] on icon "Go to next page" at bounding box center [986, 551] width 21 height 21
click at [980, 558] on icon "Go to next page" at bounding box center [986, 551] width 21 height 21
click at [979, 558] on icon "Go to next page" at bounding box center [986, 551] width 21 height 21
click at [981, 561] on button "Go to next page" at bounding box center [986, 551] width 34 height 34
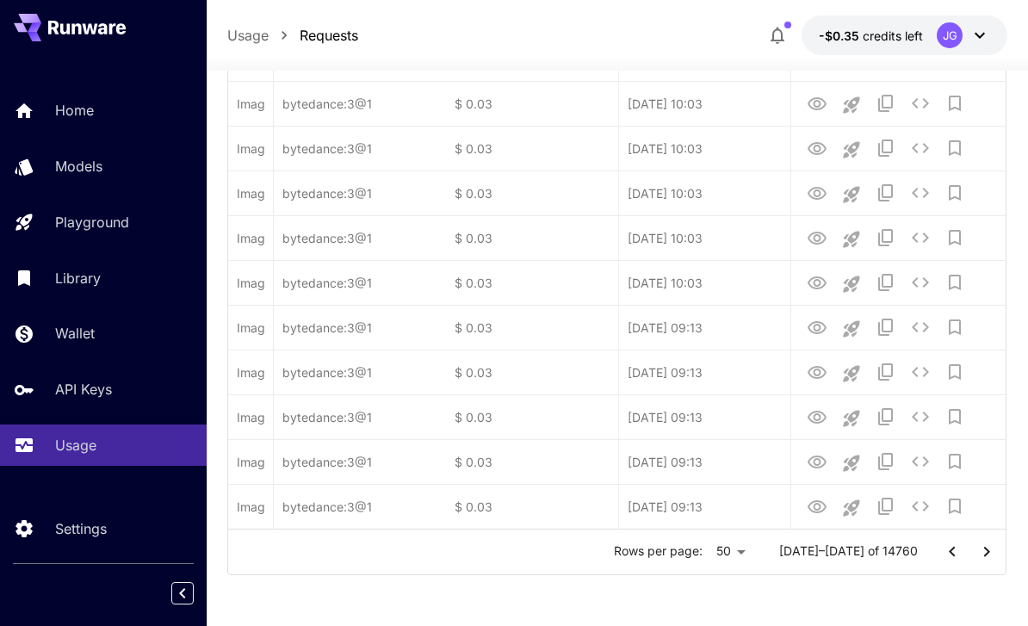
click at [981, 561] on button "Go to next page" at bounding box center [986, 551] width 34 height 34
click at [983, 557] on icon "Go to next page" at bounding box center [986, 551] width 21 height 21
click at [982, 557] on icon "Go to next page" at bounding box center [986, 551] width 21 height 21
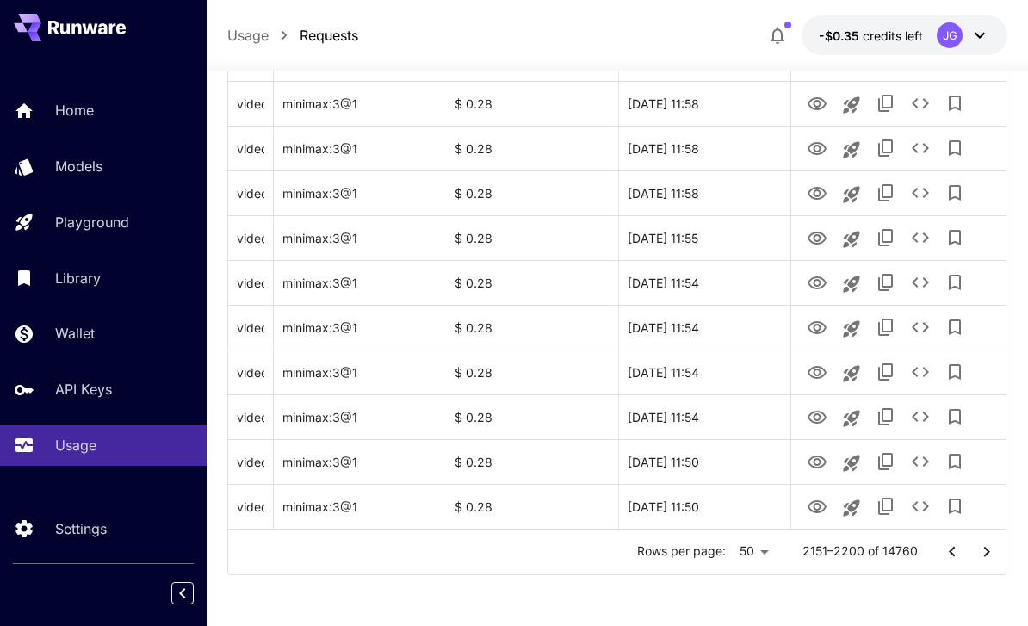
click at [982, 552] on icon "Go to next page" at bounding box center [986, 551] width 21 height 21
click at [982, 553] on icon "Go to next page" at bounding box center [986, 551] width 21 height 21
click at [983, 555] on icon "Go to next page" at bounding box center [986, 551] width 21 height 21
click at [983, 554] on icon "Go to next page" at bounding box center [986, 551] width 21 height 21
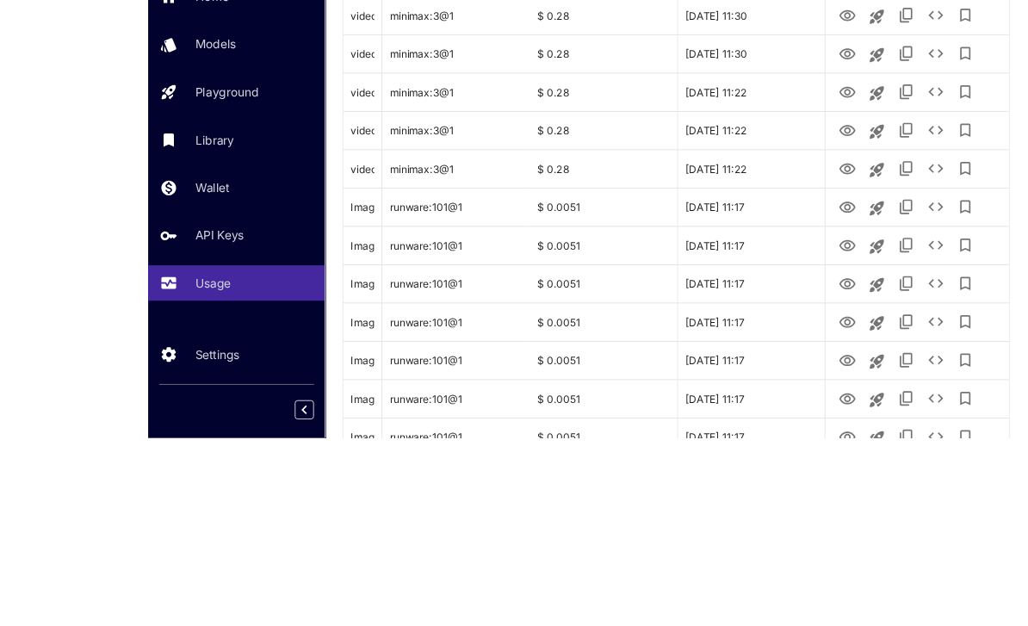
scroll to position [2101, 0]
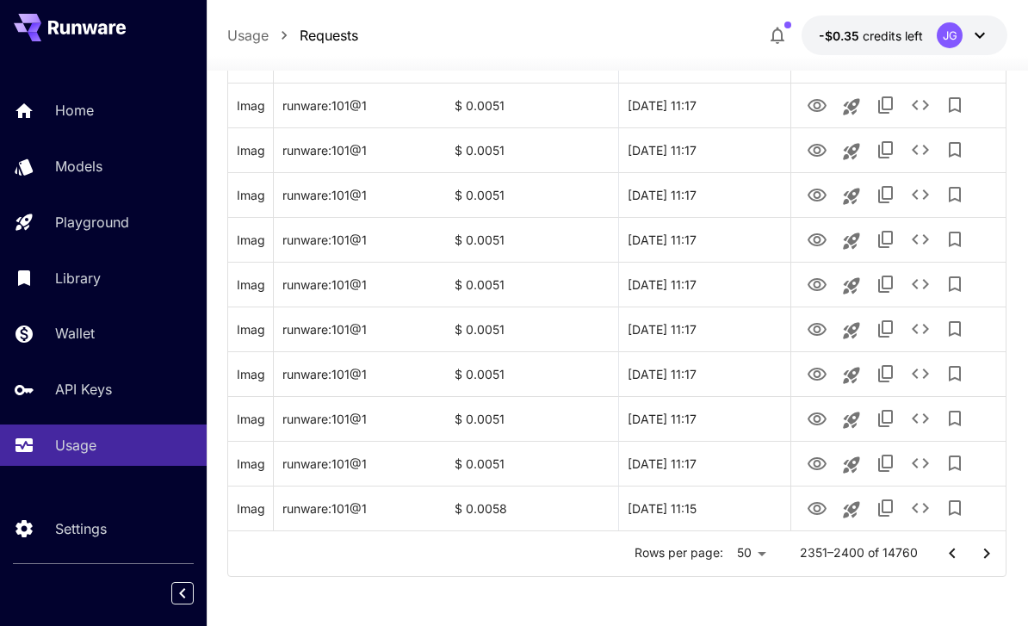
click at [979, 554] on icon "Go to next page" at bounding box center [986, 553] width 21 height 21
click at [979, 553] on icon "Go to next page" at bounding box center [986, 553] width 21 height 21
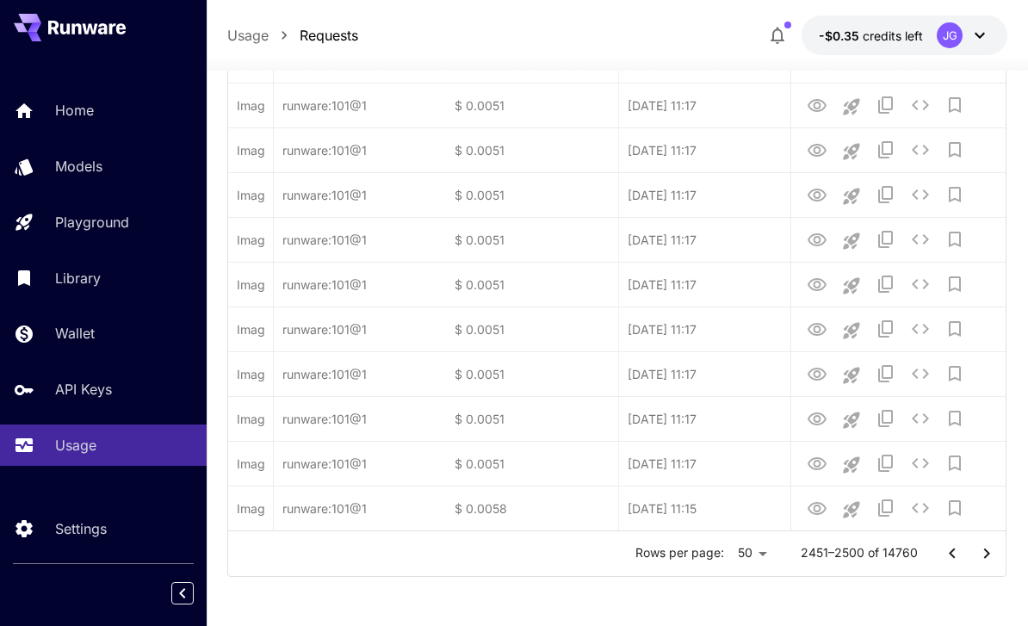
click at [981, 554] on icon "Go to next page" at bounding box center [986, 553] width 21 height 21
click at [981, 556] on icon "Go to next page" at bounding box center [986, 553] width 21 height 21
click at [980, 555] on icon "Go to next page" at bounding box center [986, 553] width 21 height 21
click at [977, 557] on icon "Go to next page" at bounding box center [986, 553] width 21 height 21
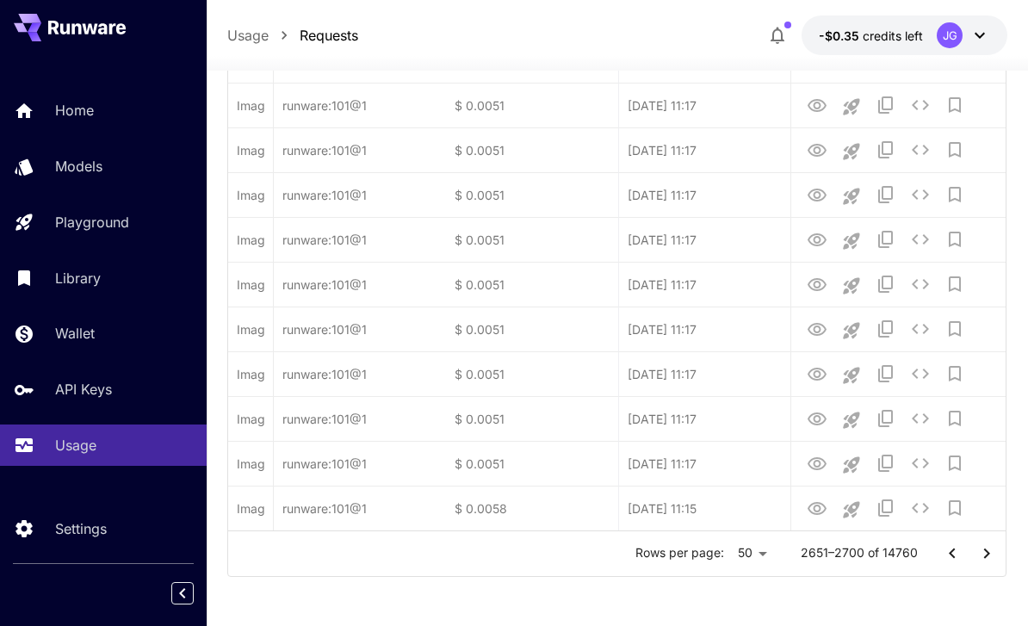
click at [977, 556] on icon "Go to next page" at bounding box center [986, 553] width 21 height 21
click at [978, 556] on icon "Go to next page" at bounding box center [986, 553] width 21 height 21
click at [977, 559] on icon "Go to next page" at bounding box center [986, 553] width 21 height 21
click at [976, 559] on icon "Go to next page" at bounding box center [986, 553] width 21 height 21
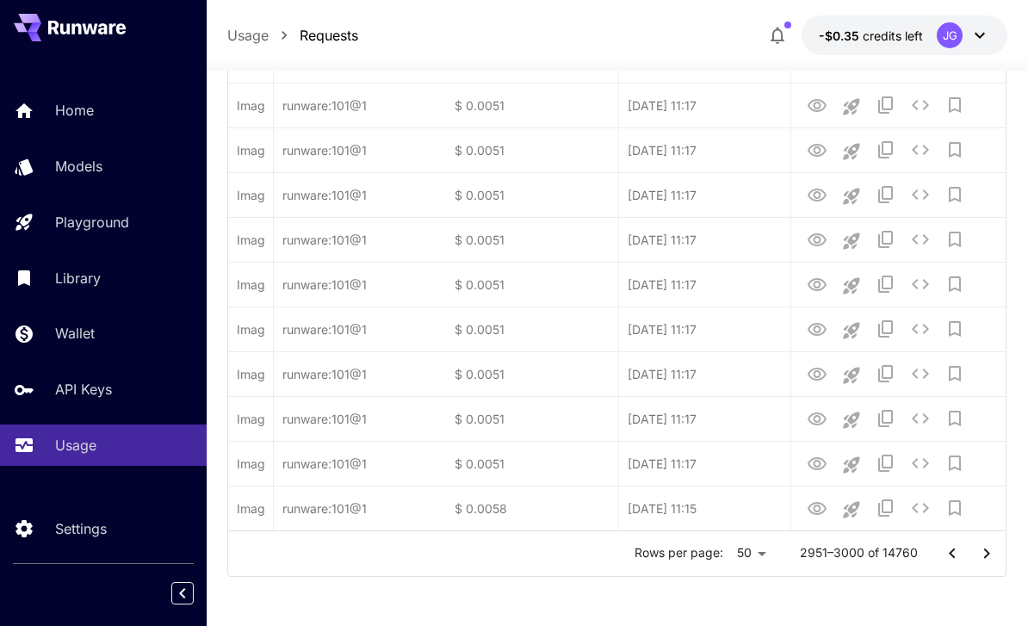
click at [976, 560] on icon "Go to next page" at bounding box center [986, 553] width 21 height 21
click at [975, 560] on button "Go to next page" at bounding box center [986, 553] width 34 height 34
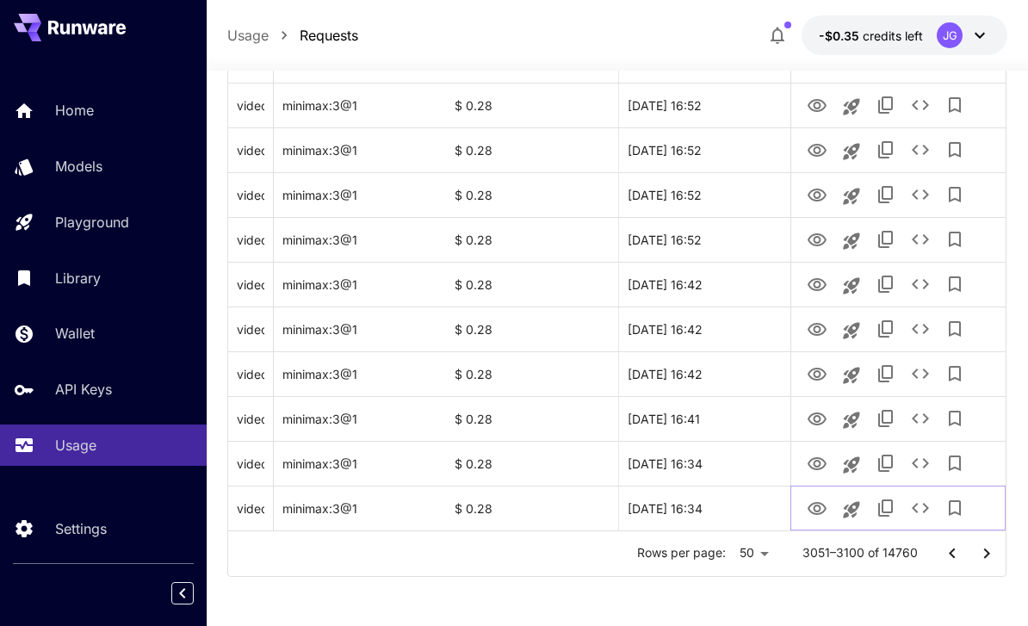
click at [810, 510] on icon "View Video" at bounding box center [816, 508] width 19 height 13
click at [983, 551] on icon "Go to next page" at bounding box center [986, 553] width 21 height 21
click at [982, 550] on icon "Go to next page" at bounding box center [986, 553] width 21 height 21
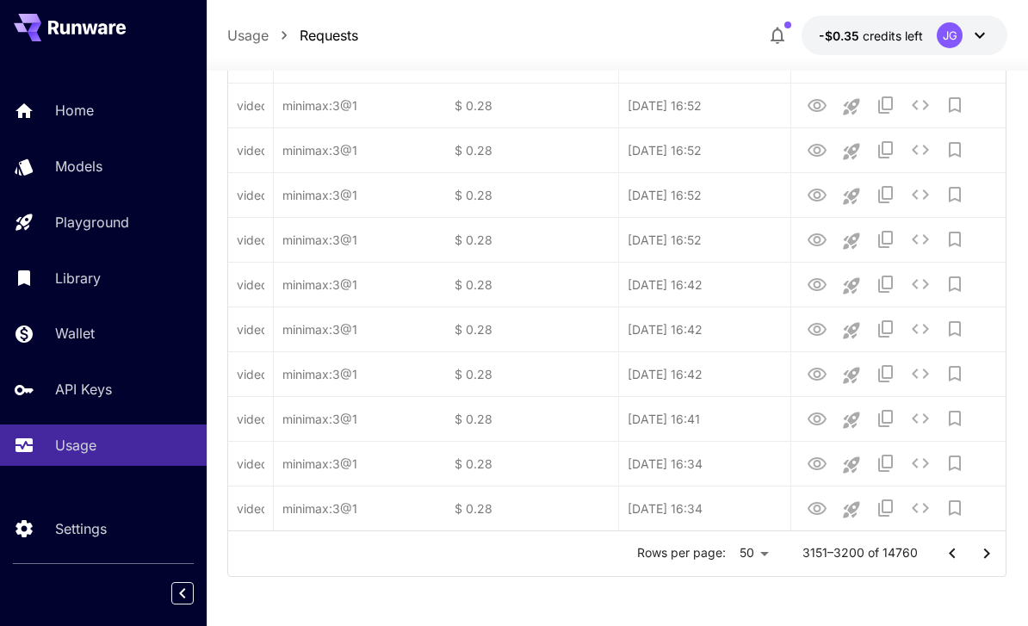
click at [984, 559] on icon "Go to next page" at bounding box center [986, 553] width 21 height 21
click at [985, 559] on icon "Go to next page" at bounding box center [986, 553] width 21 height 21
click at [982, 560] on icon "Go to next page" at bounding box center [986, 553] width 21 height 21
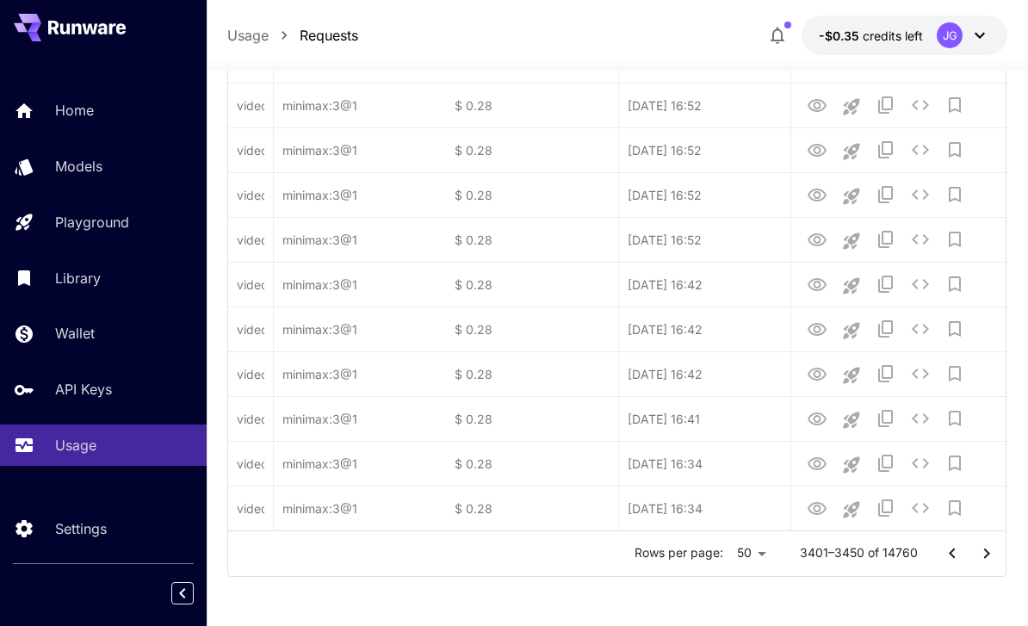
click at [981, 560] on icon "Go to next page" at bounding box center [986, 553] width 21 height 21
click at [982, 556] on icon "Go to next page" at bounding box center [986, 553] width 21 height 21
click at [984, 553] on icon "Go to next page" at bounding box center [986, 553] width 21 height 21
click at [983, 553] on icon "Go to next page" at bounding box center [986, 553] width 21 height 21
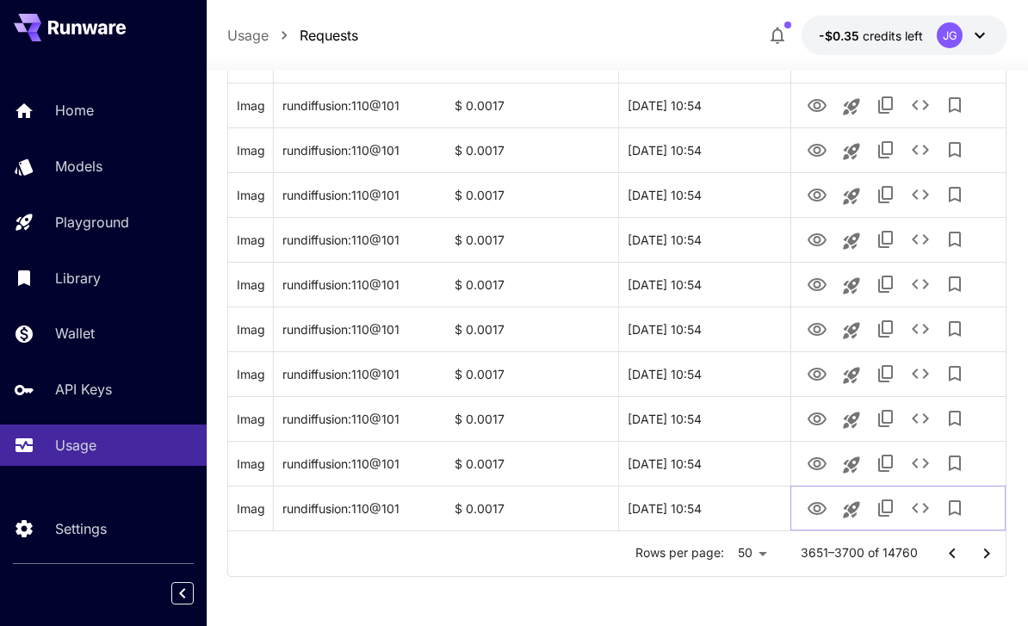
click at [813, 515] on icon "View Image" at bounding box center [816, 508] width 21 height 21
click at [812, 512] on icon "View Image" at bounding box center [816, 508] width 19 height 13
click at [816, 466] on icon "View Image" at bounding box center [816, 463] width 19 height 13
click at [812, 510] on icon "View Image" at bounding box center [816, 508] width 21 height 21
click at [980, 555] on icon "Go to next page" at bounding box center [986, 553] width 21 height 21
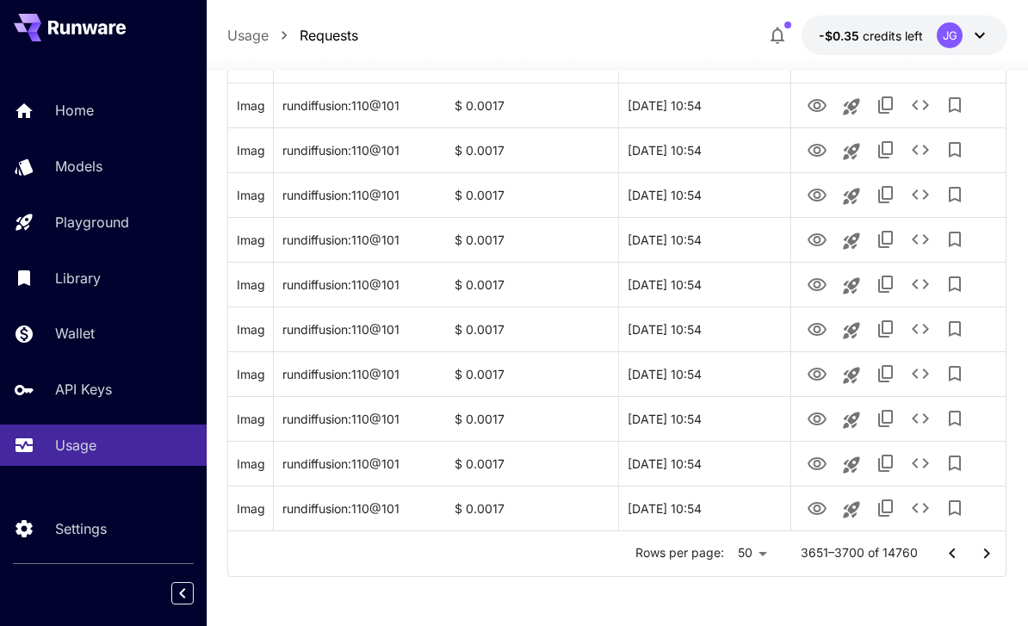
click at [979, 554] on icon "Go to next page" at bounding box center [986, 553] width 21 height 21
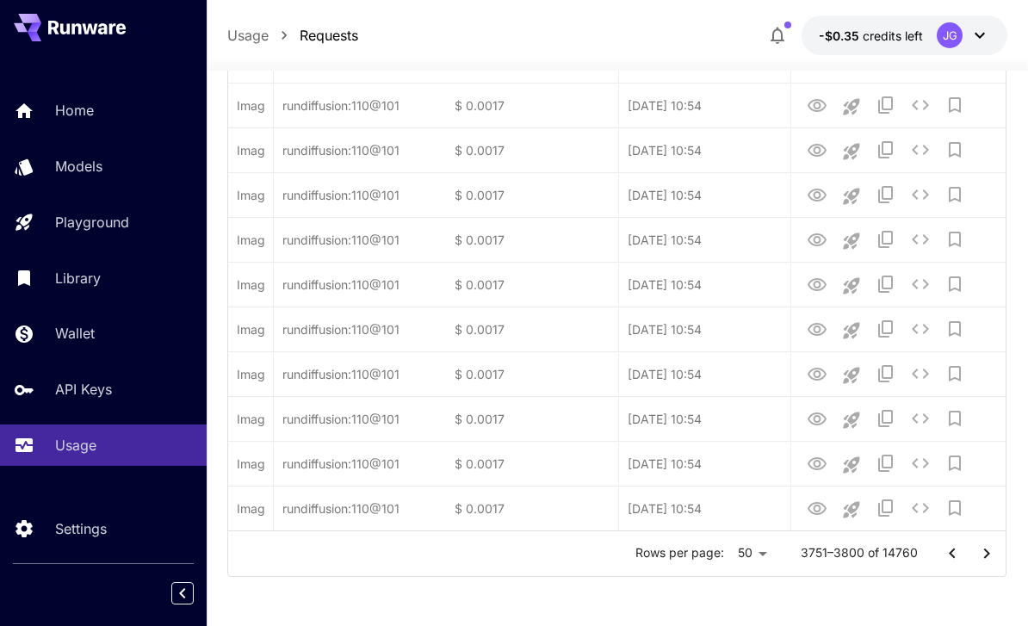
click at [978, 553] on icon "Go to next page" at bounding box center [986, 553] width 21 height 21
click at [976, 556] on icon "Go to next page" at bounding box center [986, 553] width 21 height 21
click at [977, 553] on icon "Go to next page" at bounding box center [986, 553] width 21 height 21
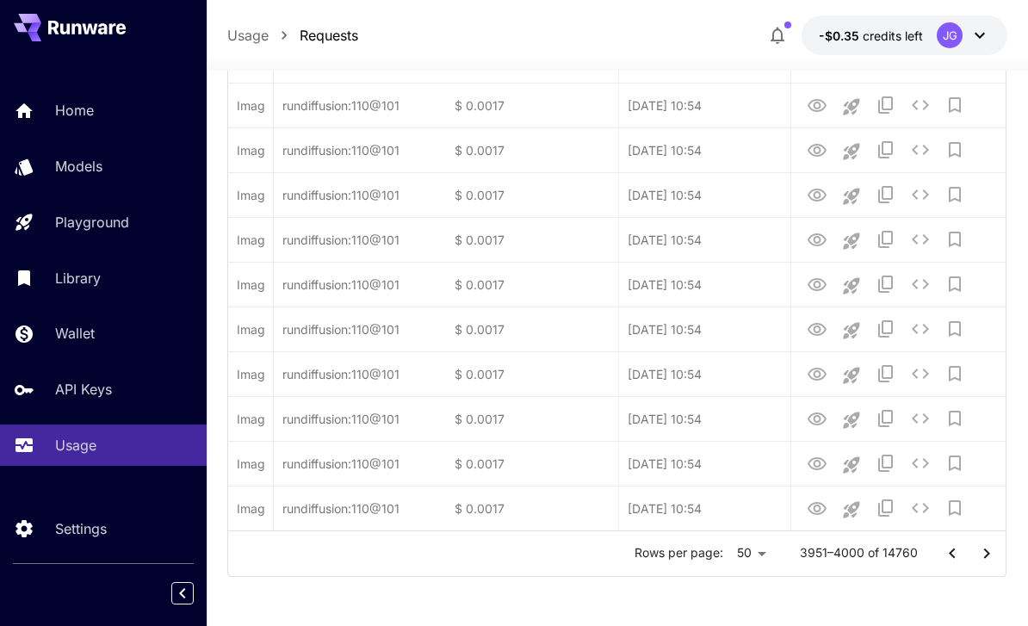
click at [977, 553] on icon "Go to next page" at bounding box center [986, 553] width 21 height 21
click at [977, 558] on icon "Go to next page" at bounding box center [986, 553] width 21 height 21
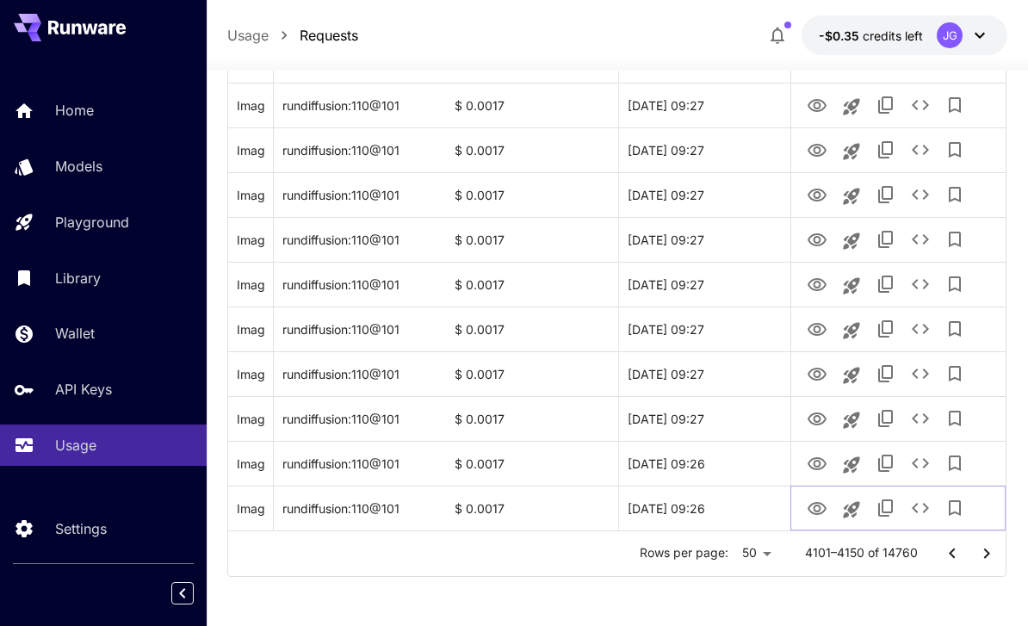
click at [817, 512] on icon "View Image" at bounding box center [816, 508] width 21 height 21
click at [816, 458] on icon "View Image" at bounding box center [816, 463] width 19 height 13
click at [809, 510] on icon "View Image" at bounding box center [816, 508] width 21 height 21
click at [981, 553] on icon "Go to next page" at bounding box center [986, 553] width 21 height 21
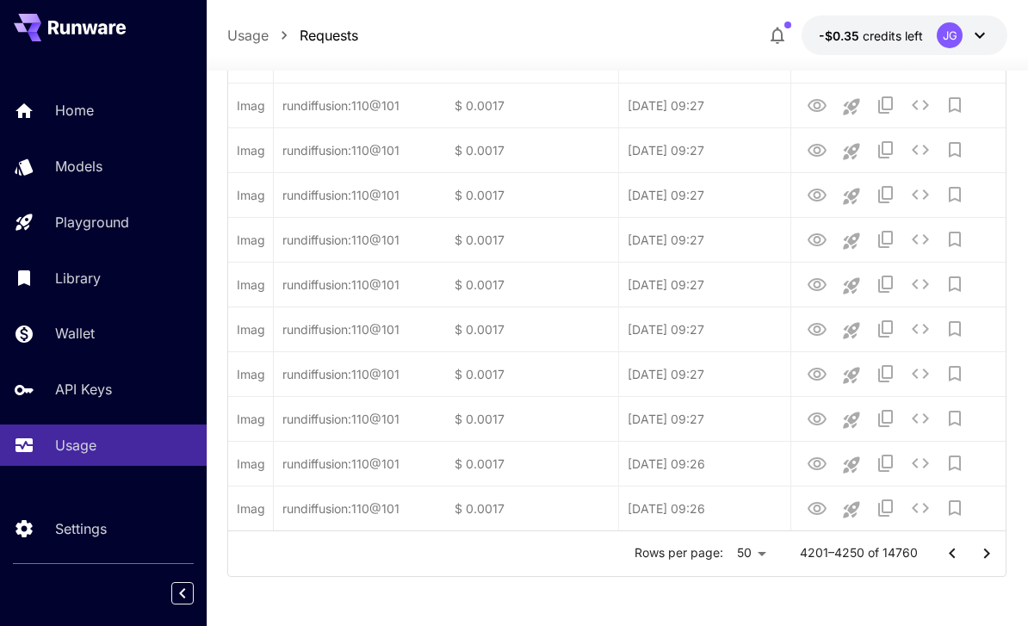
click at [973, 556] on button "Go to next page" at bounding box center [986, 553] width 34 height 34
click at [967, 555] on button "Go to previous page" at bounding box center [952, 553] width 34 height 34
click at [968, 558] on button "Go to previous page" at bounding box center [952, 553] width 34 height 34
click at [965, 562] on button "Go to previous page" at bounding box center [952, 553] width 34 height 34
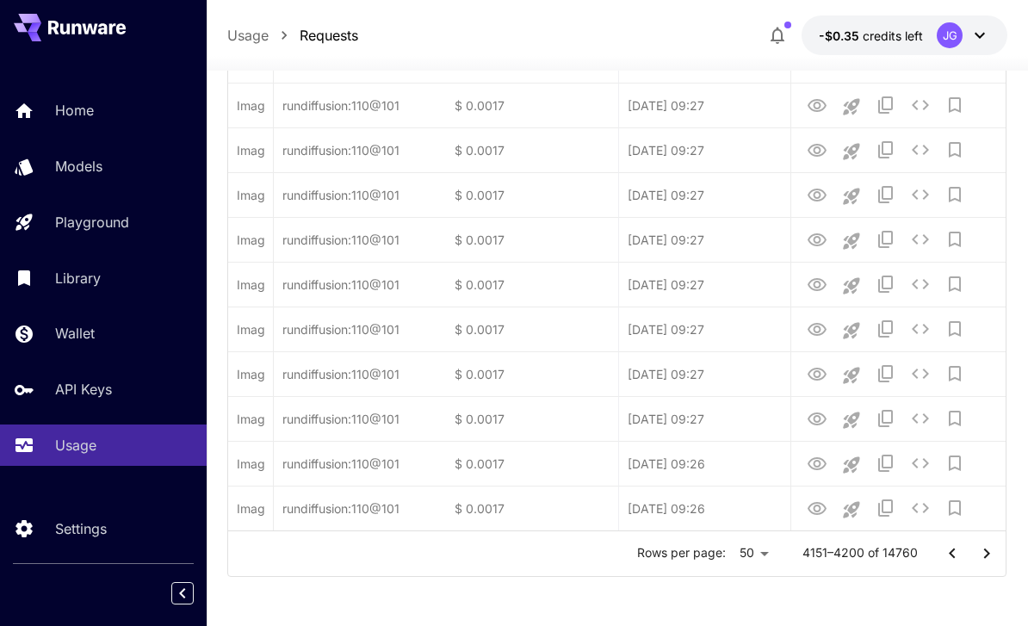
click at [967, 564] on div at bounding box center [969, 553] width 69 height 34
click at [967, 559] on button "Go to previous page" at bounding box center [952, 553] width 34 height 34
click at [969, 562] on div at bounding box center [969, 553] width 69 height 34
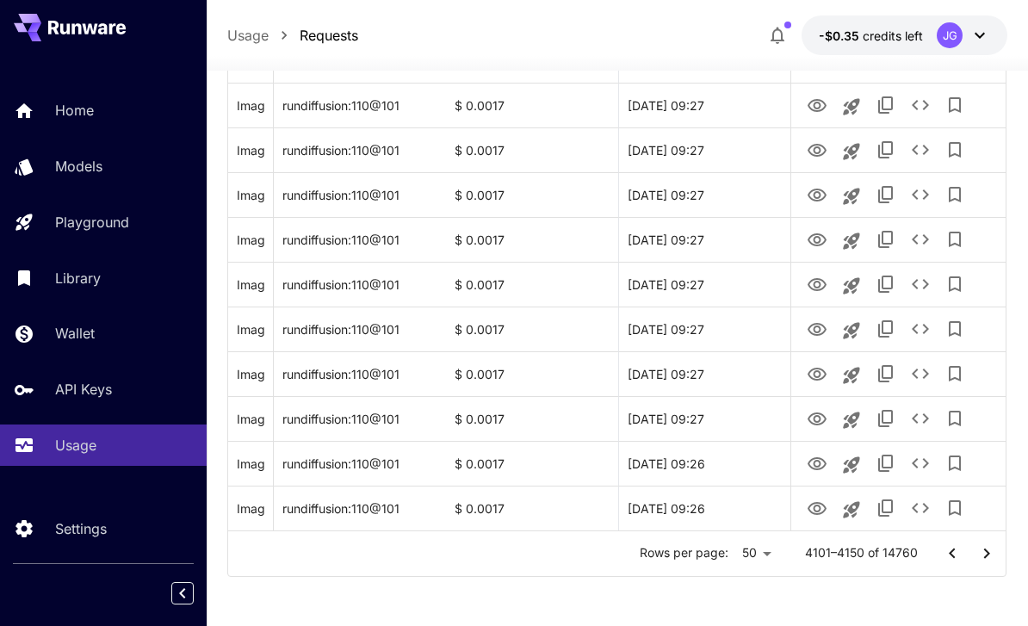
click at [967, 559] on button "Go to previous page" at bounding box center [952, 553] width 34 height 34
click at [968, 561] on div at bounding box center [969, 553] width 69 height 34
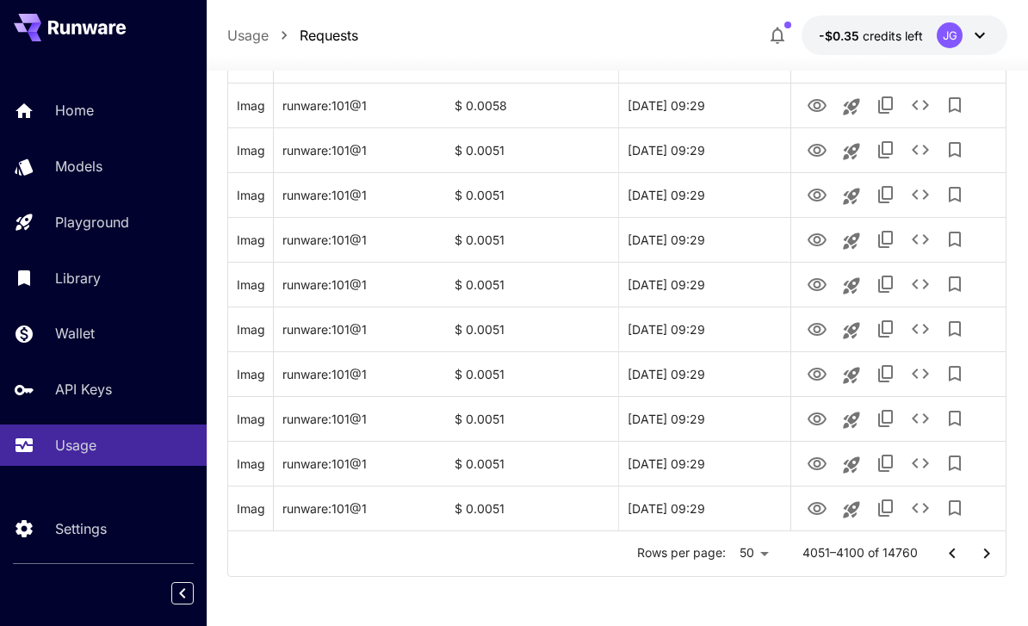
click at [964, 559] on button "Go to previous page" at bounding box center [952, 553] width 34 height 34
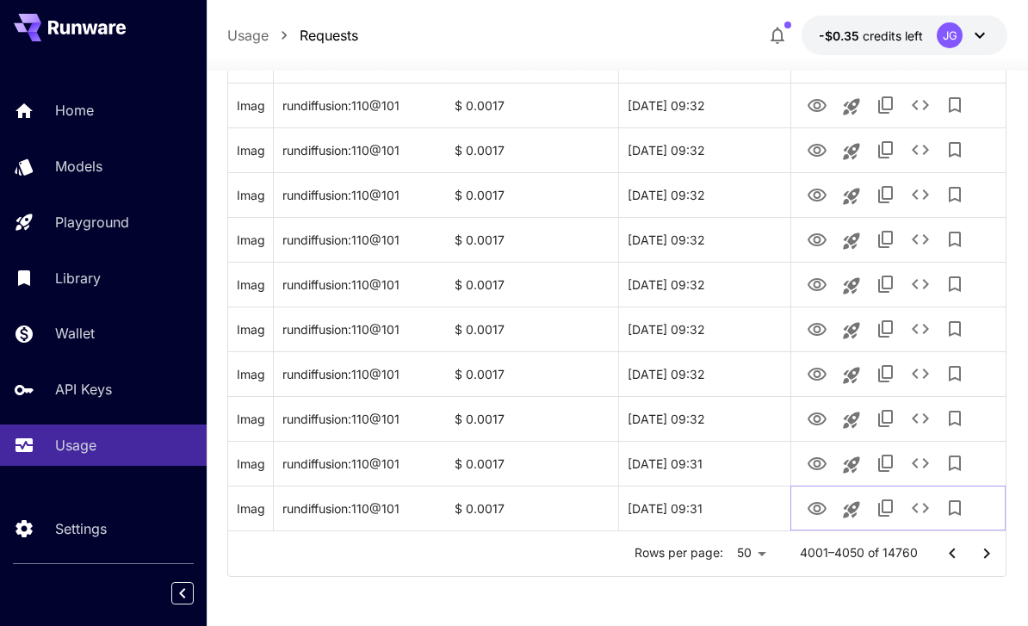
click at [807, 509] on icon "View Image" at bounding box center [816, 508] width 21 height 21
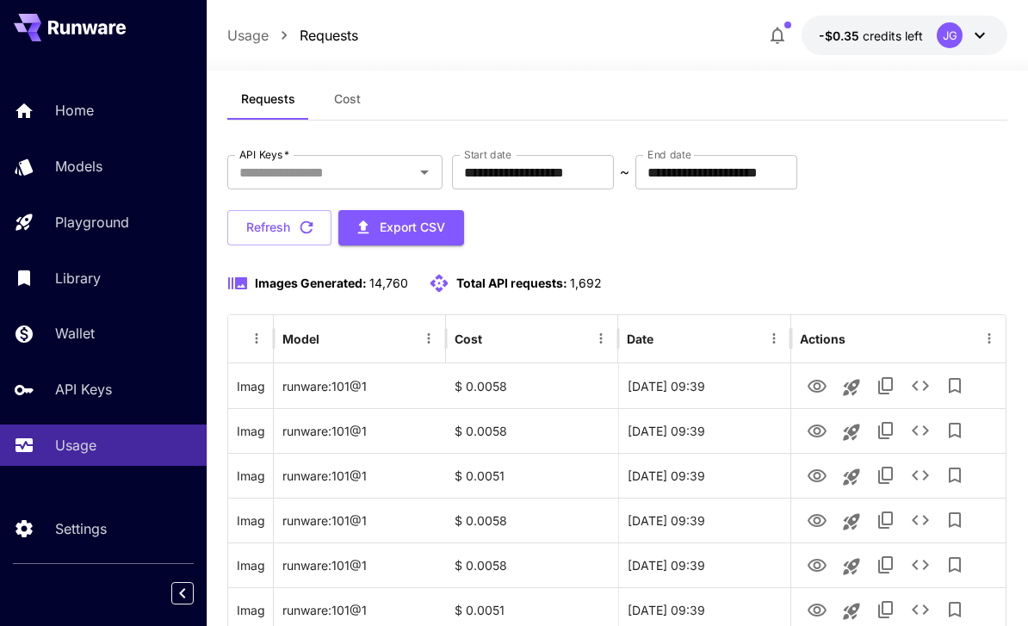
scroll to position [0, 0]
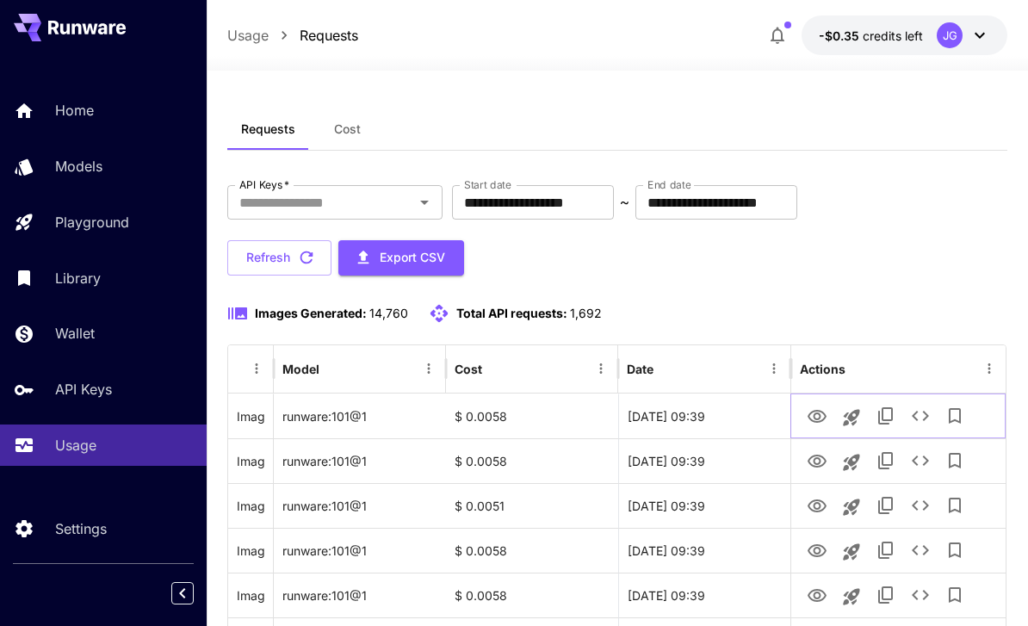
click at [812, 416] on icon "View Image" at bounding box center [816, 416] width 21 height 21
click at [811, 460] on icon "View Image" at bounding box center [816, 461] width 21 height 21
click at [814, 510] on icon "View Image" at bounding box center [816, 505] width 19 height 13
click at [919, 504] on icon "See details" at bounding box center [920, 505] width 21 height 21
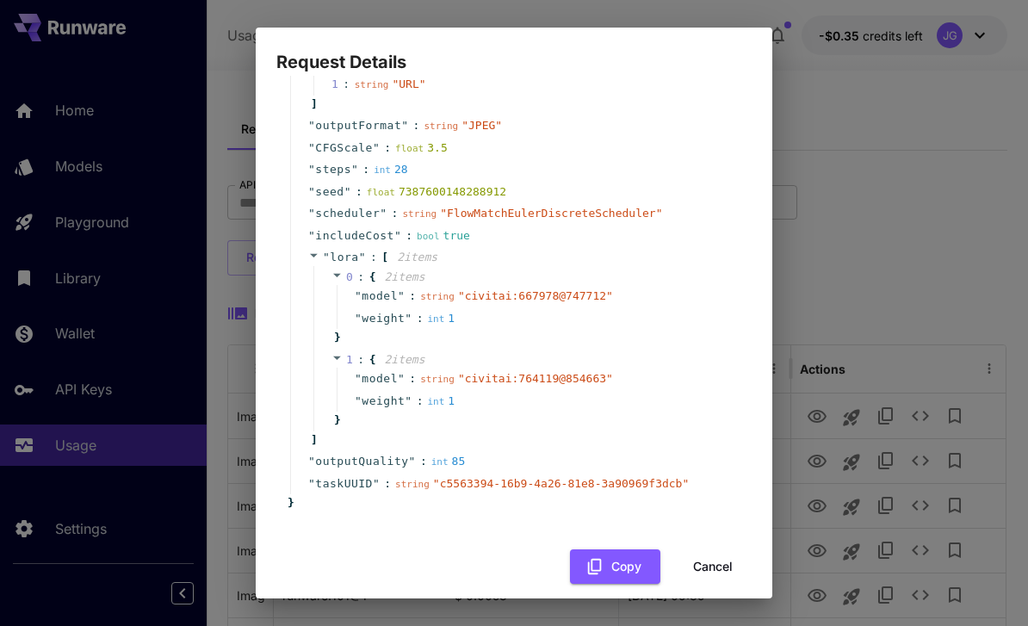
scroll to position [374, 0]
click at [711, 550] on button "Cancel" at bounding box center [712, 567] width 77 height 35
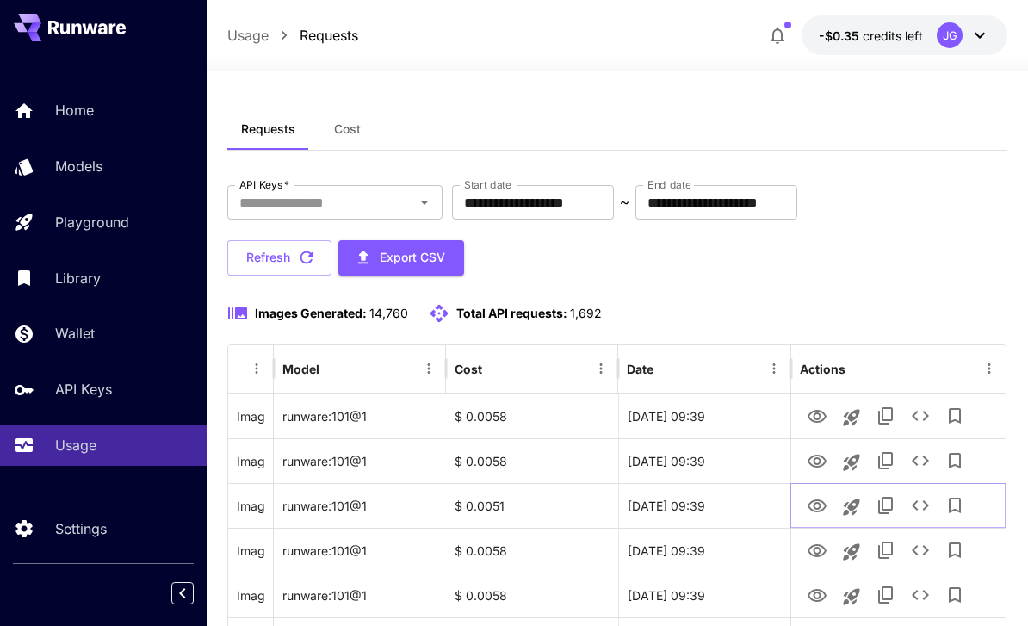
click at [880, 510] on icon "Copy TaskUUID" at bounding box center [885, 505] width 21 height 21
click at [811, 510] on icon "View Image" at bounding box center [816, 506] width 21 height 21
click at [813, 508] on icon "View Image" at bounding box center [816, 506] width 21 height 21
click at [813, 511] on icon "View Image" at bounding box center [816, 506] width 21 height 21
click at [808, 510] on icon "View Image" at bounding box center [816, 506] width 21 height 21
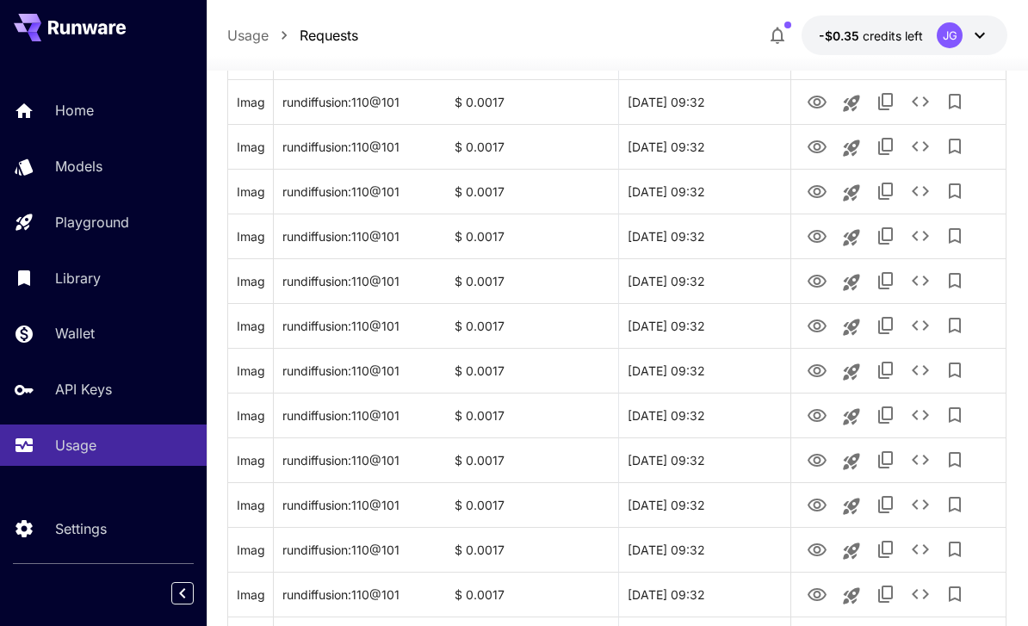
scroll to position [2048, 0]
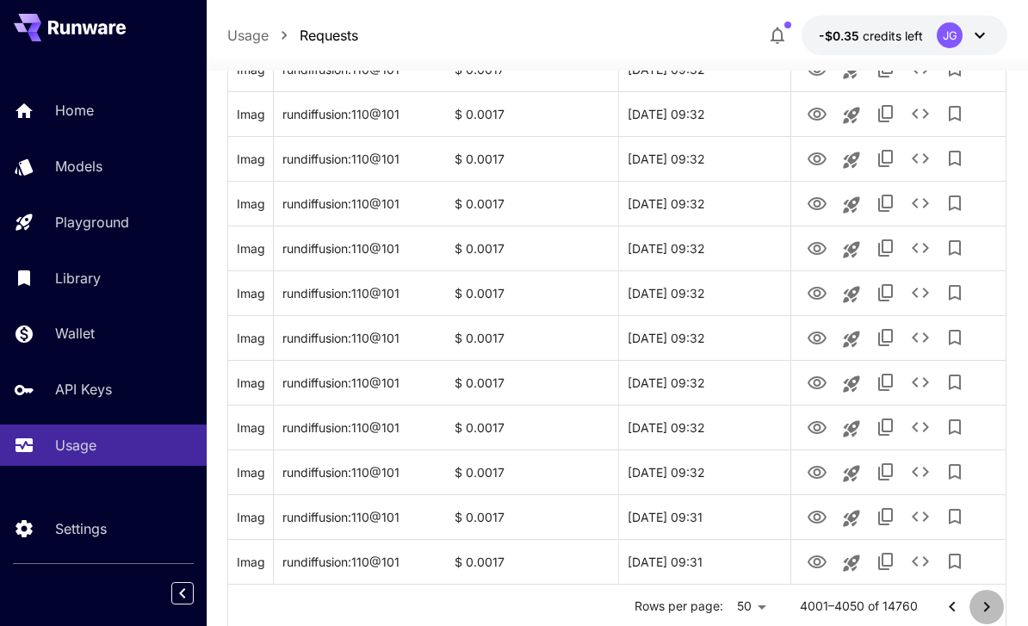
click at [982, 608] on icon "Go to next page" at bounding box center [986, 606] width 21 height 21
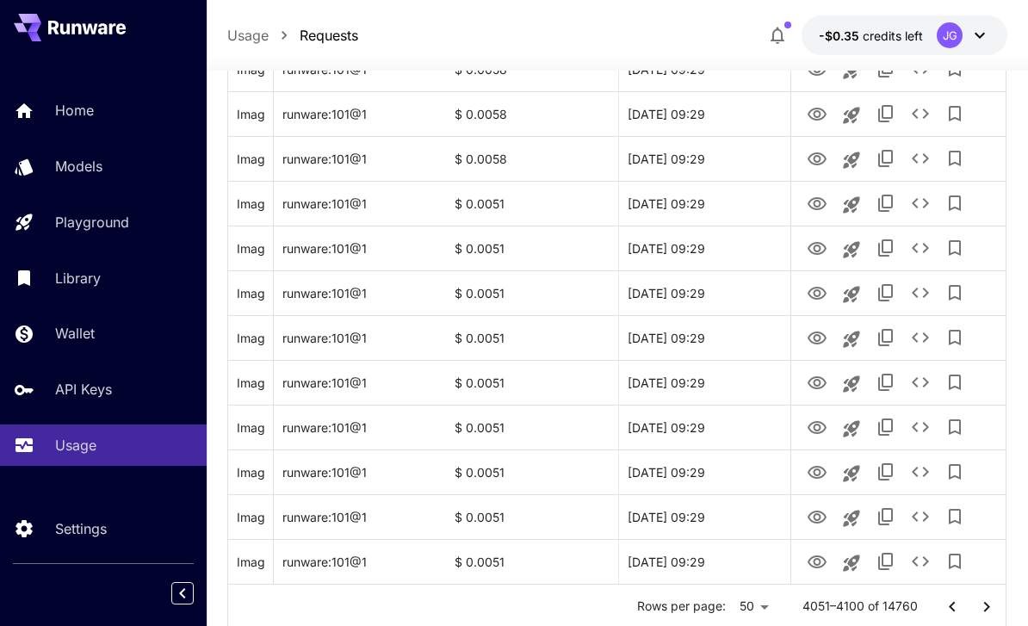
click at [979, 608] on icon "Go to next page" at bounding box center [986, 606] width 21 height 21
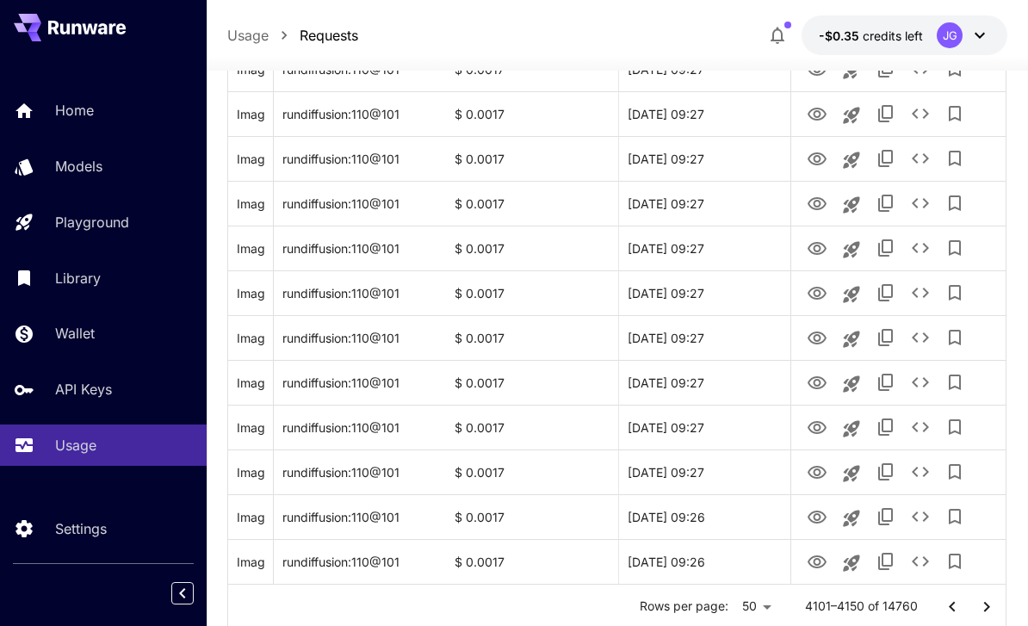
click at [981, 605] on icon "Go to next page" at bounding box center [986, 606] width 21 height 21
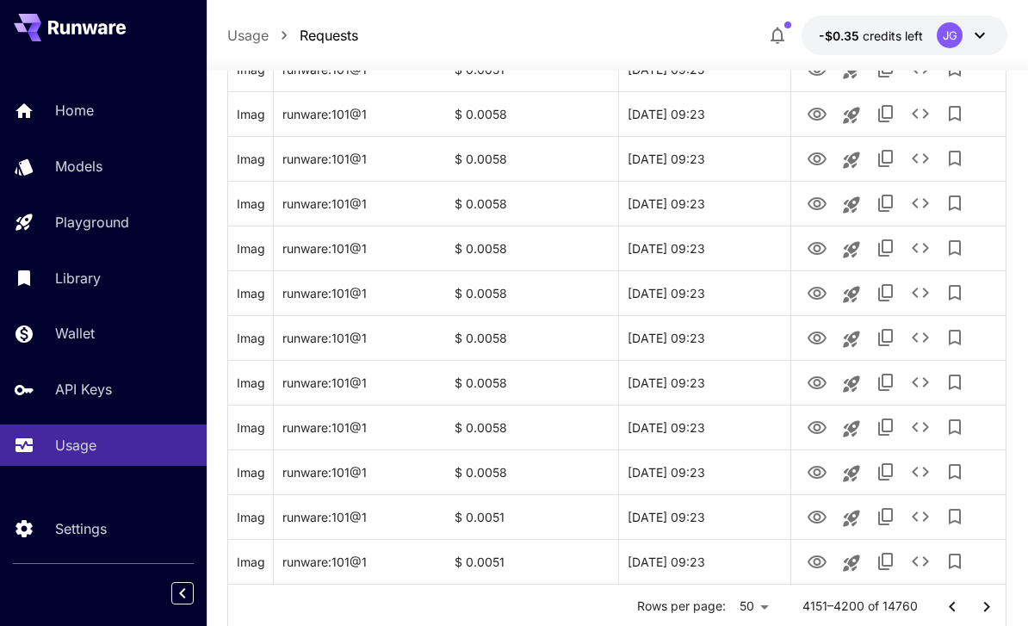
click at [979, 615] on icon "Go to next page" at bounding box center [986, 606] width 21 height 21
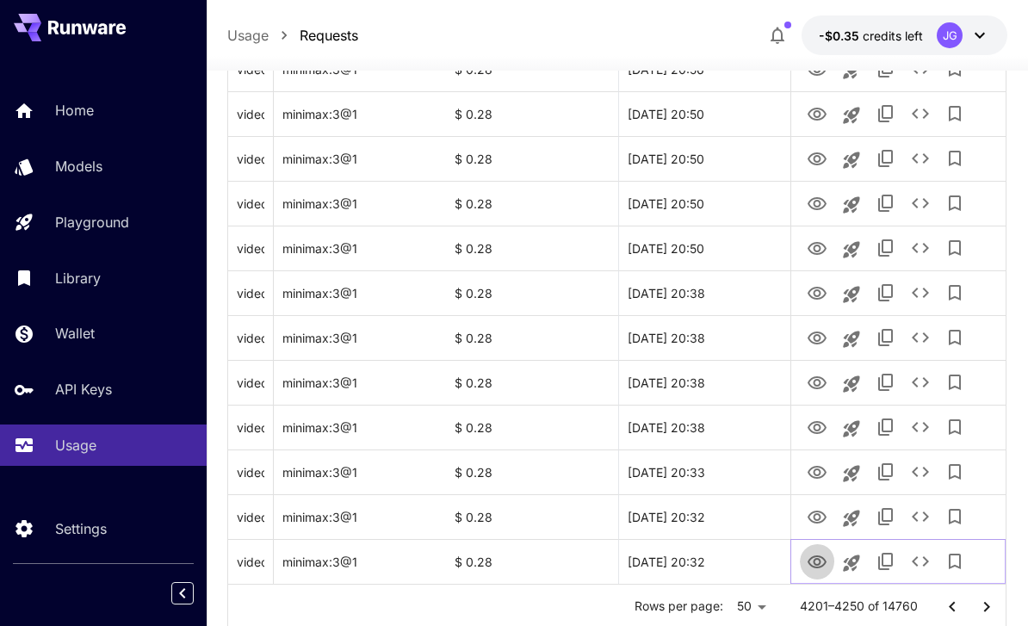
click at [813, 564] on icon "View Video" at bounding box center [816, 562] width 21 height 21
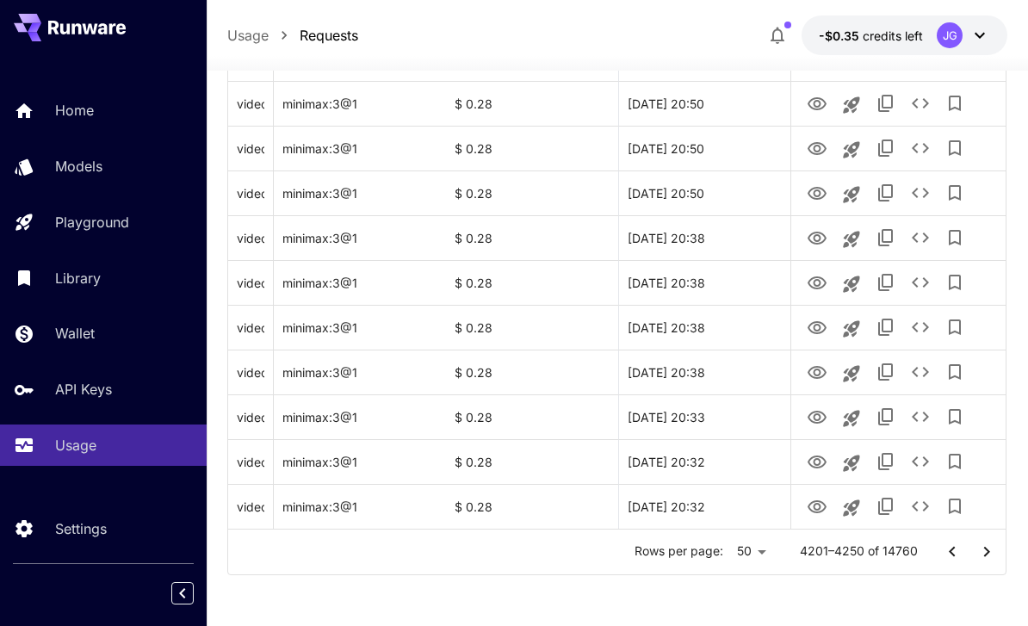
click at [985, 554] on icon "Go to next page" at bounding box center [987, 551] width 6 height 10
click at [979, 553] on icon "Go to next page" at bounding box center [986, 551] width 21 height 21
click at [809, 508] on icon "View Image" at bounding box center [816, 506] width 19 height 13
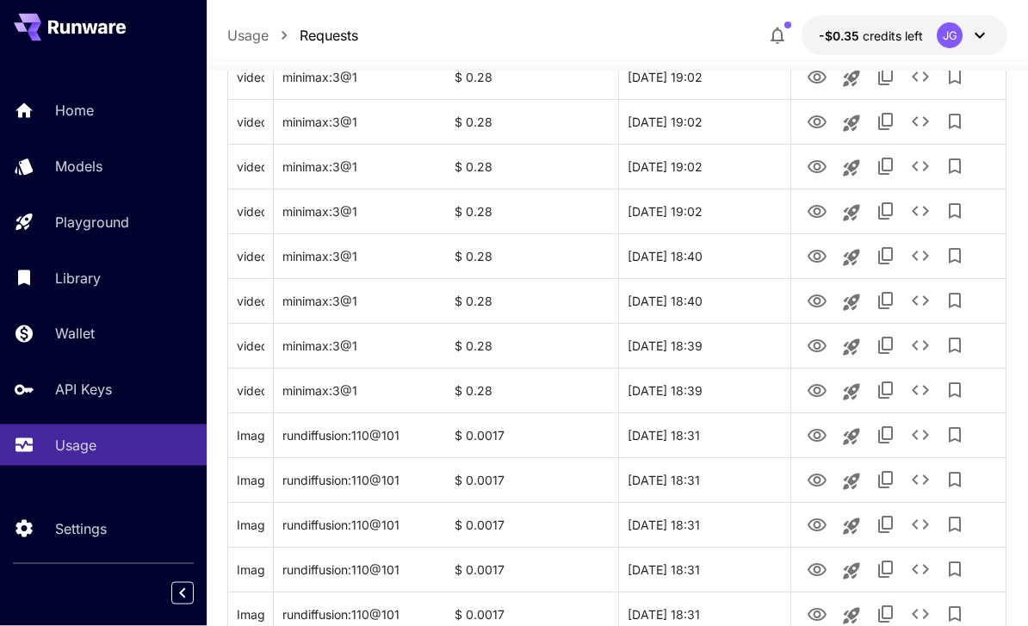
scroll to position [429, 0]
click at [809, 383] on icon "View Video" at bounding box center [816, 390] width 21 height 21
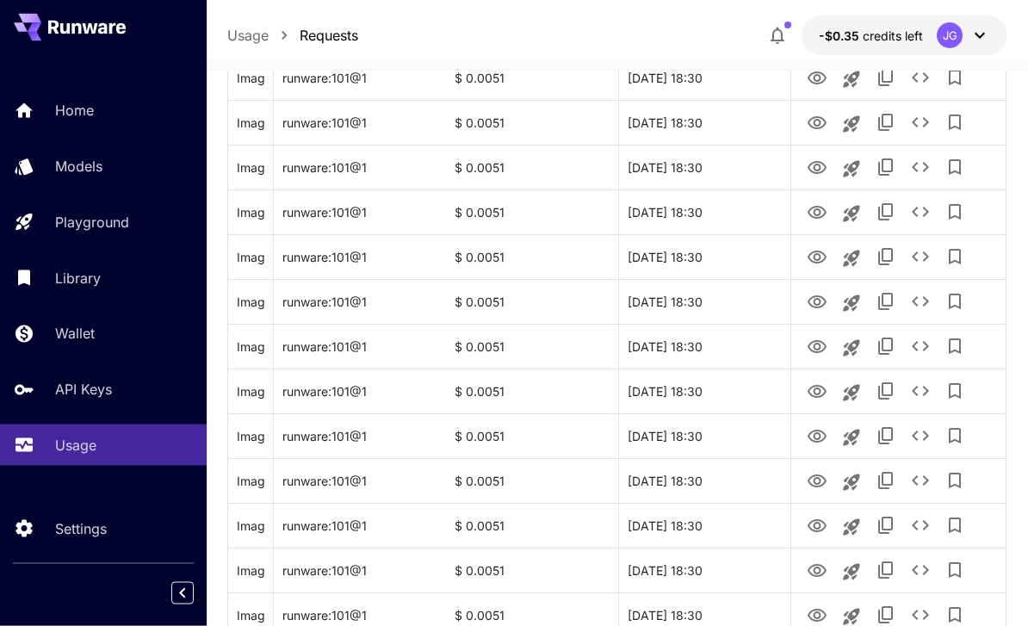
scroll to position [2048, 0]
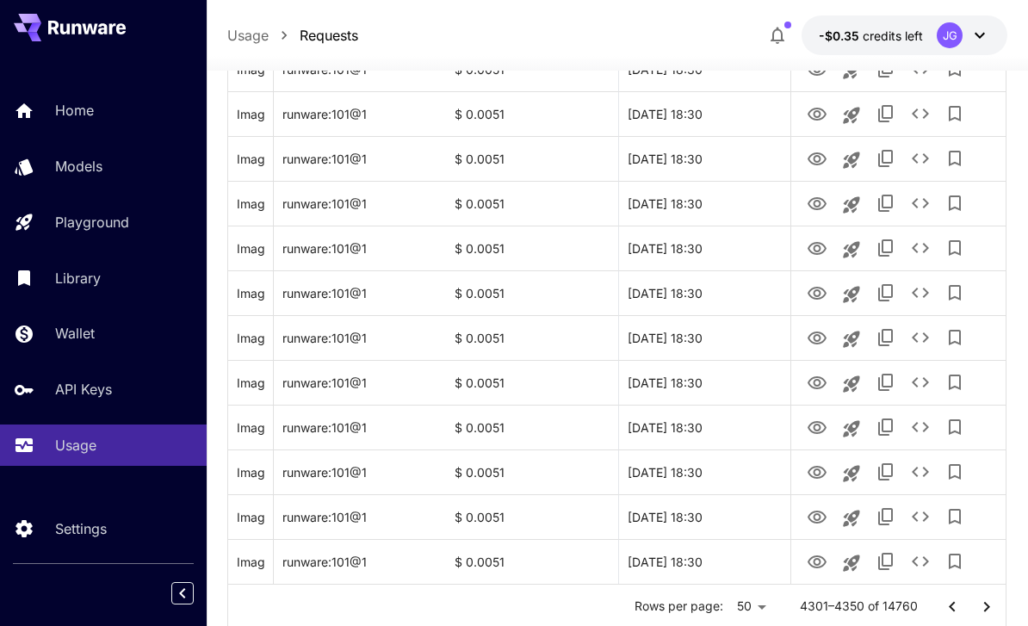
click at [983, 608] on icon "Go to next page" at bounding box center [986, 606] width 21 height 21
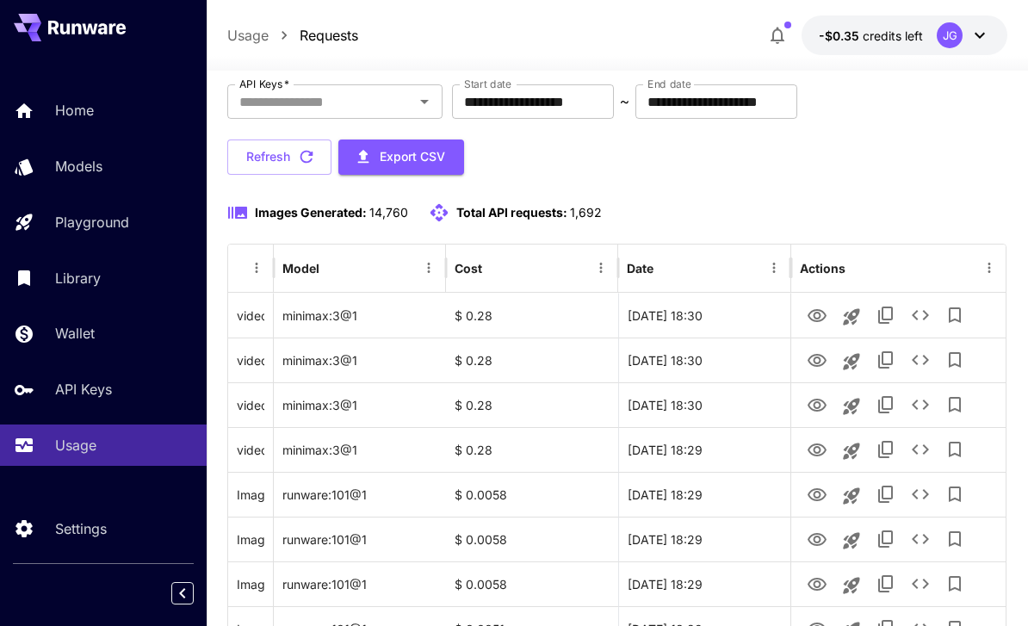
scroll to position [97, 0]
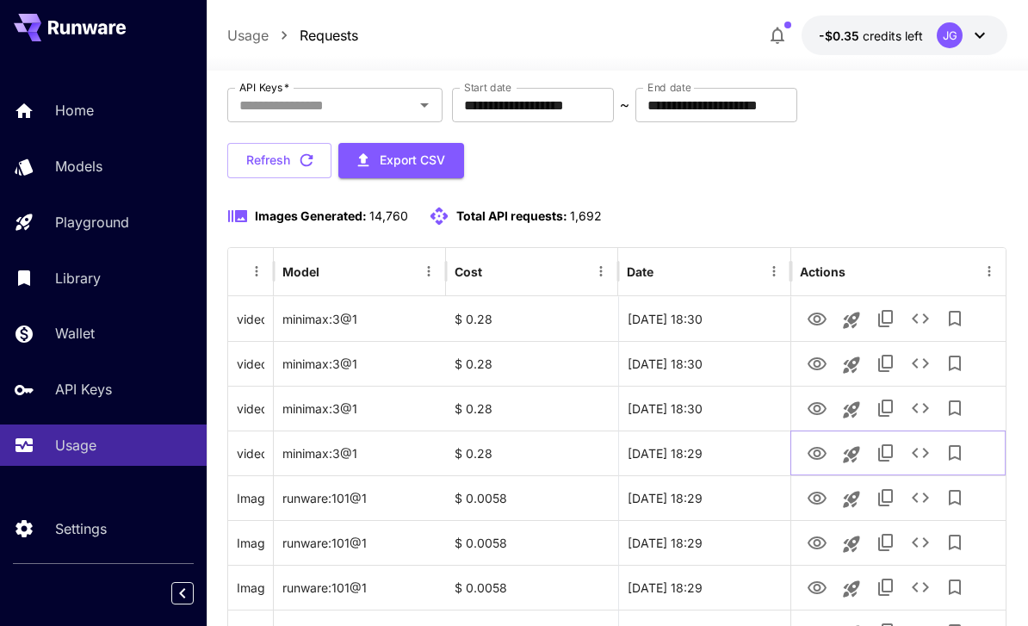
click at [806, 457] on icon "View Video" at bounding box center [816, 453] width 21 height 21
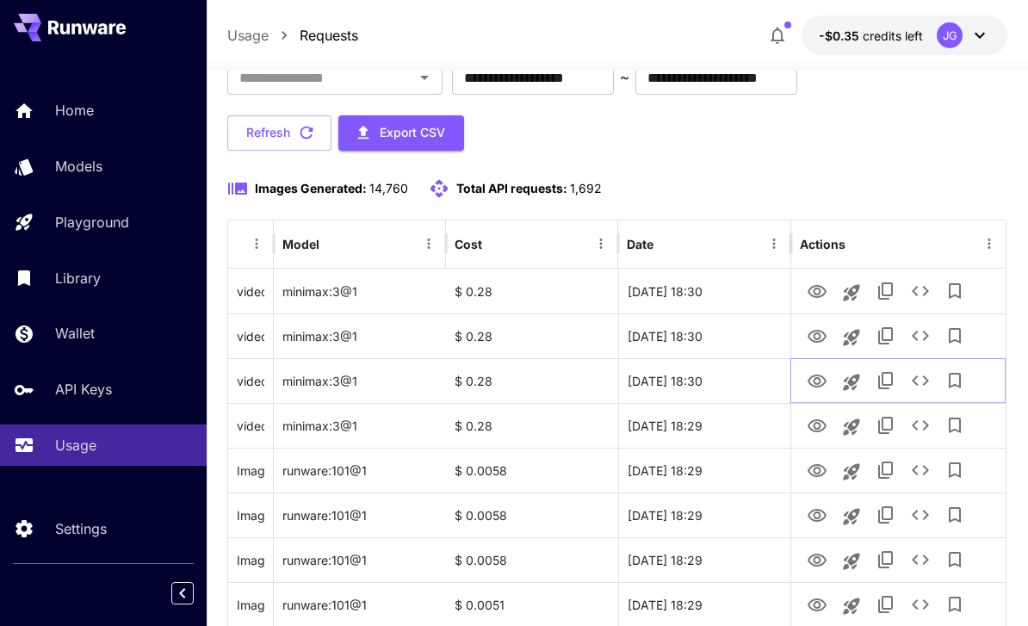
click at [809, 380] on icon "View Video" at bounding box center [816, 380] width 19 height 13
click at [809, 337] on icon "View Video" at bounding box center [816, 336] width 19 height 13
click at [809, 294] on icon "View Video" at bounding box center [816, 291] width 21 height 21
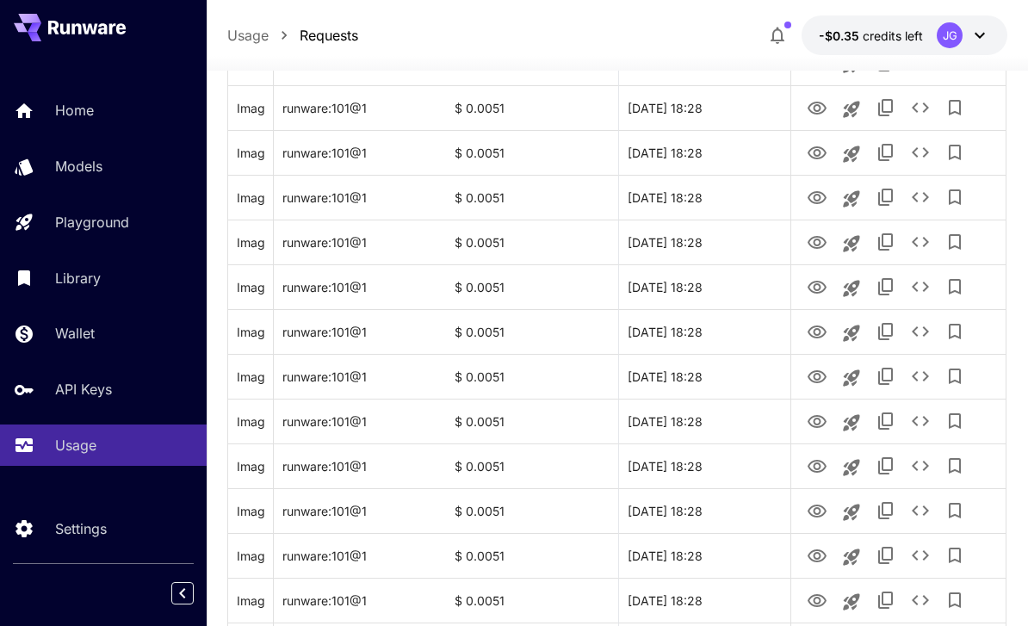
scroll to position [2048, 0]
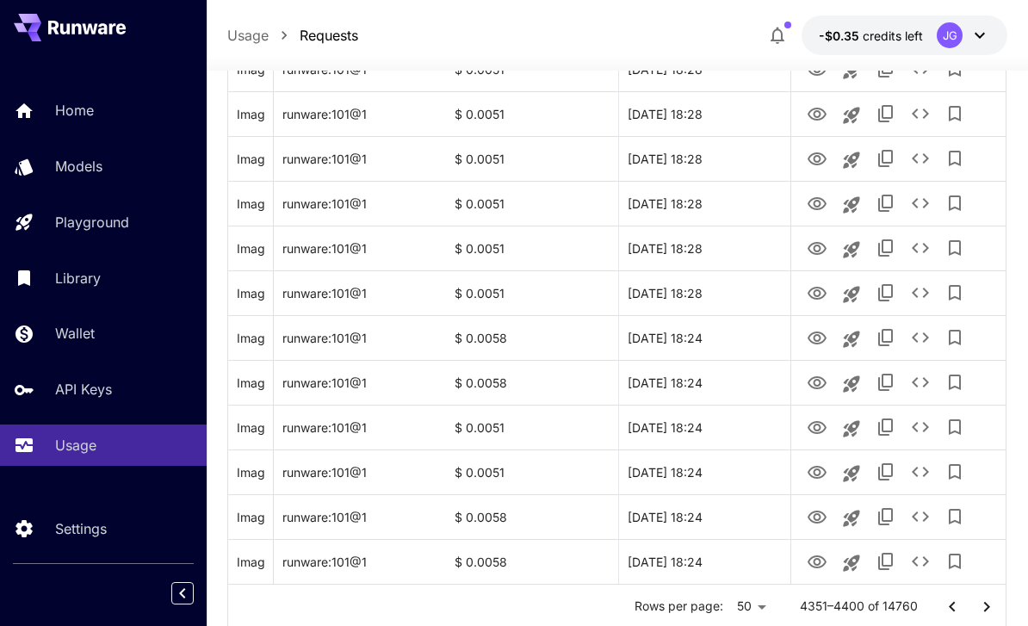
click at [980, 607] on icon "Go to next page" at bounding box center [986, 606] width 21 height 21
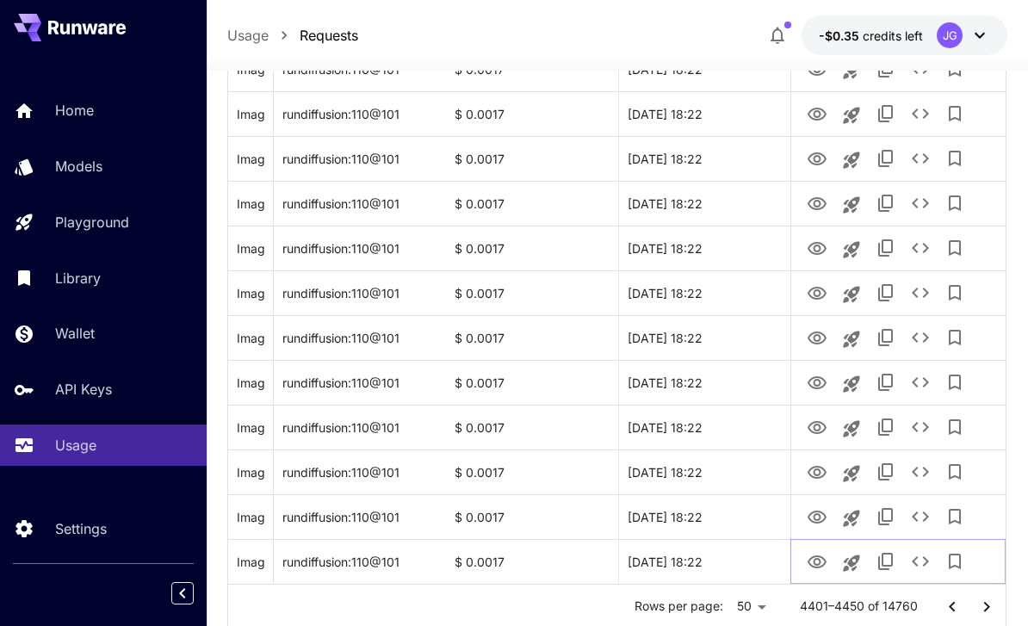
click at [812, 567] on icon "View Image" at bounding box center [816, 562] width 21 height 21
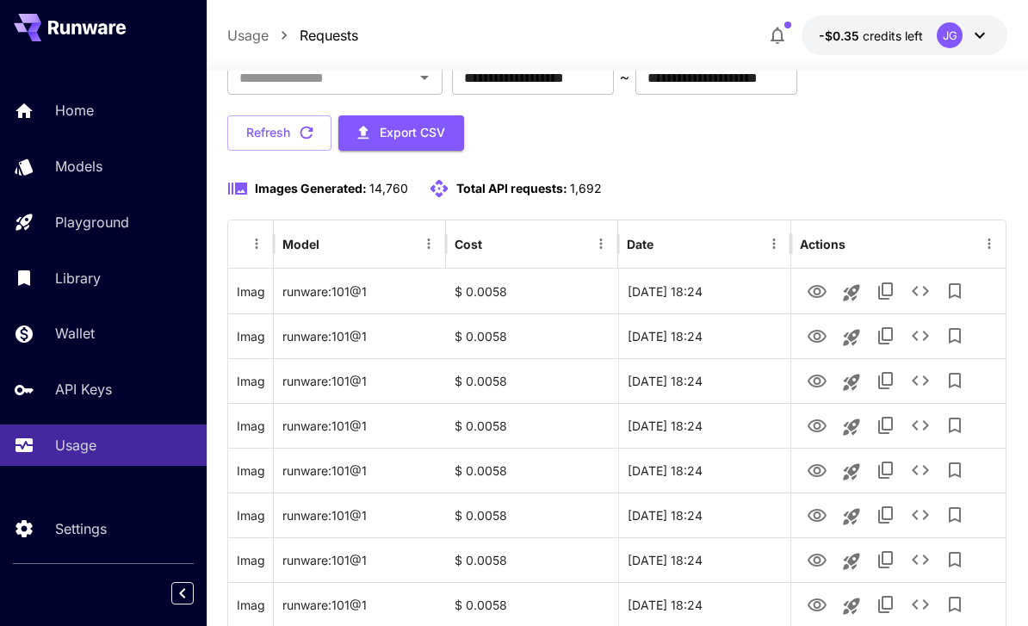
scroll to position [0, 0]
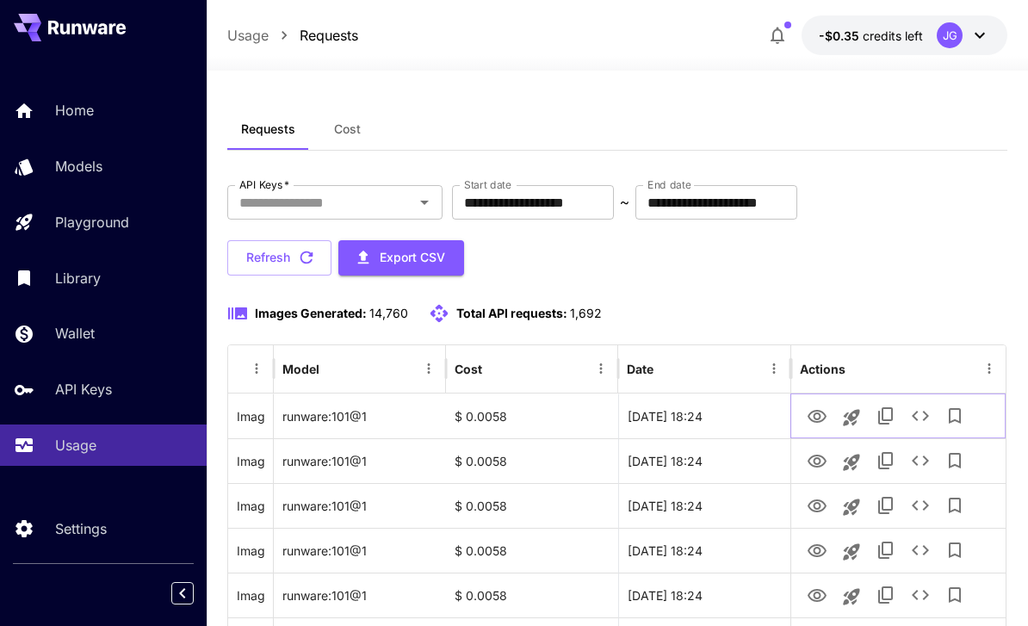
click at [812, 419] on icon "View Image" at bounding box center [816, 416] width 19 height 13
click at [814, 462] on icon "View Image" at bounding box center [816, 460] width 19 height 13
click at [813, 508] on icon "View Image" at bounding box center [816, 506] width 21 height 21
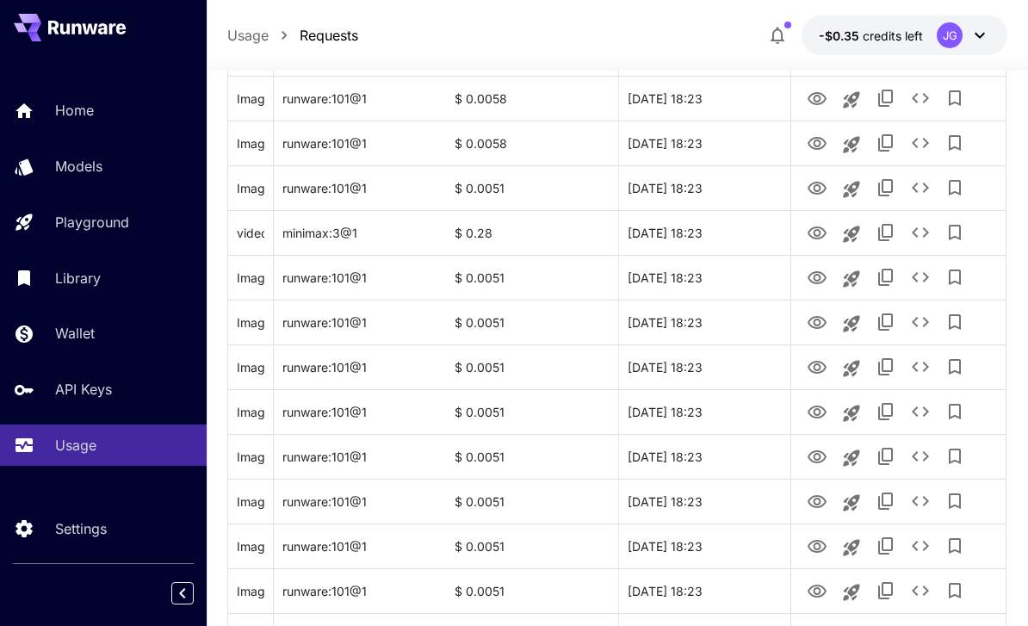
scroll to position [1337, 0]
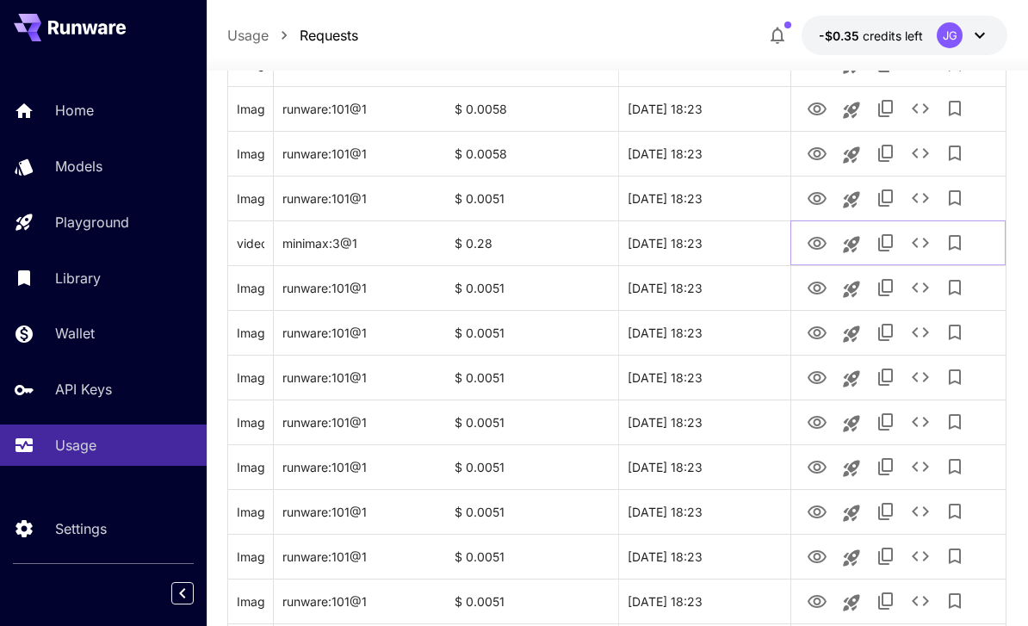
click at [813, 243] on icon "View Video" at bounding box center [816, 243] width 19 height 13
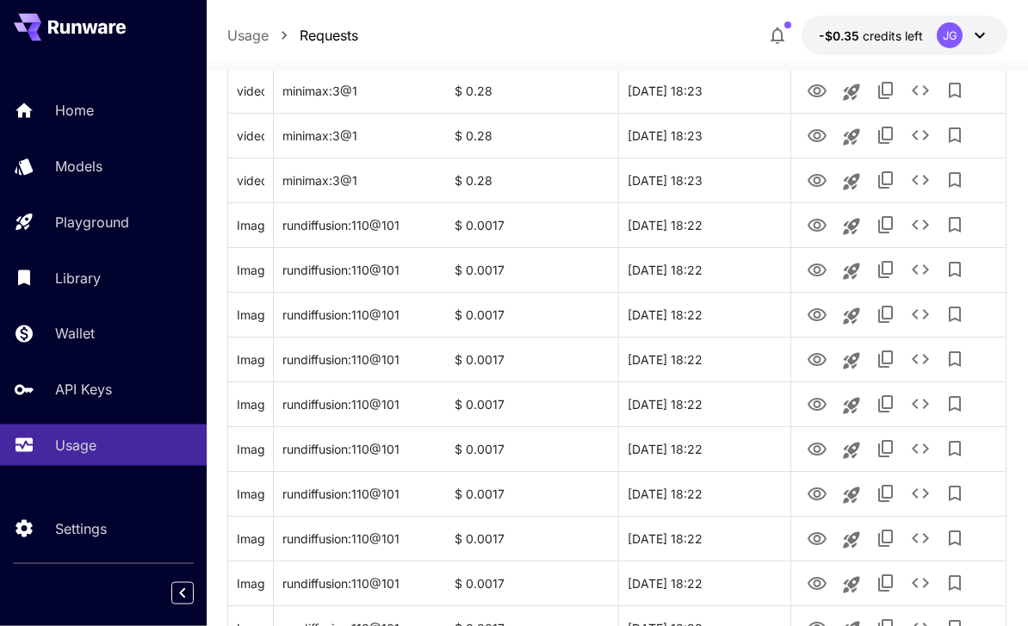
scroll to position [2048, 0]
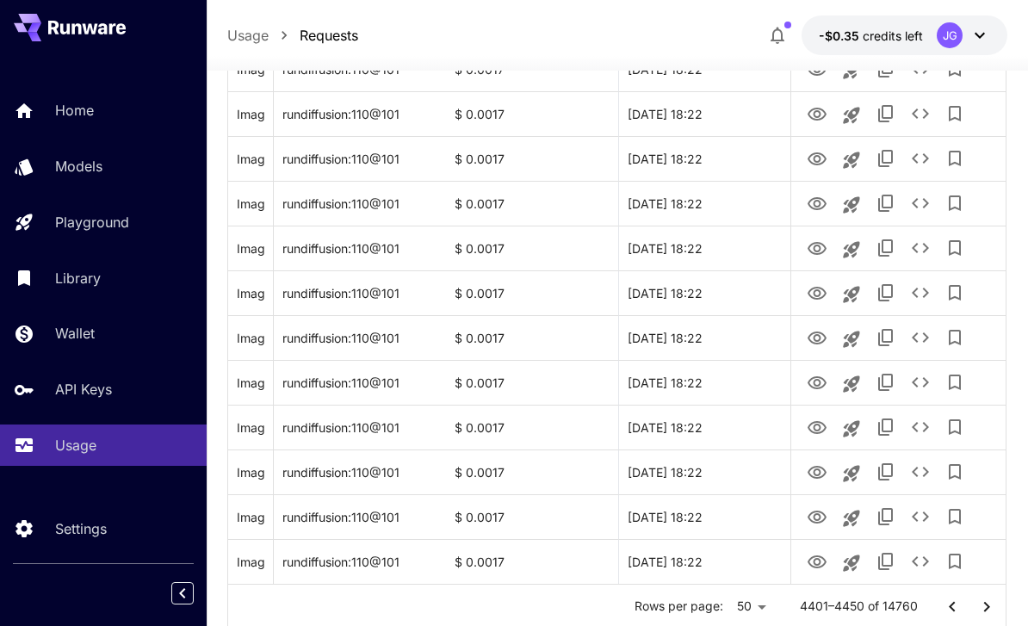
click at [981, 607] on icon "Go to next page" at bounding box center [986, 606] width 21 height 21
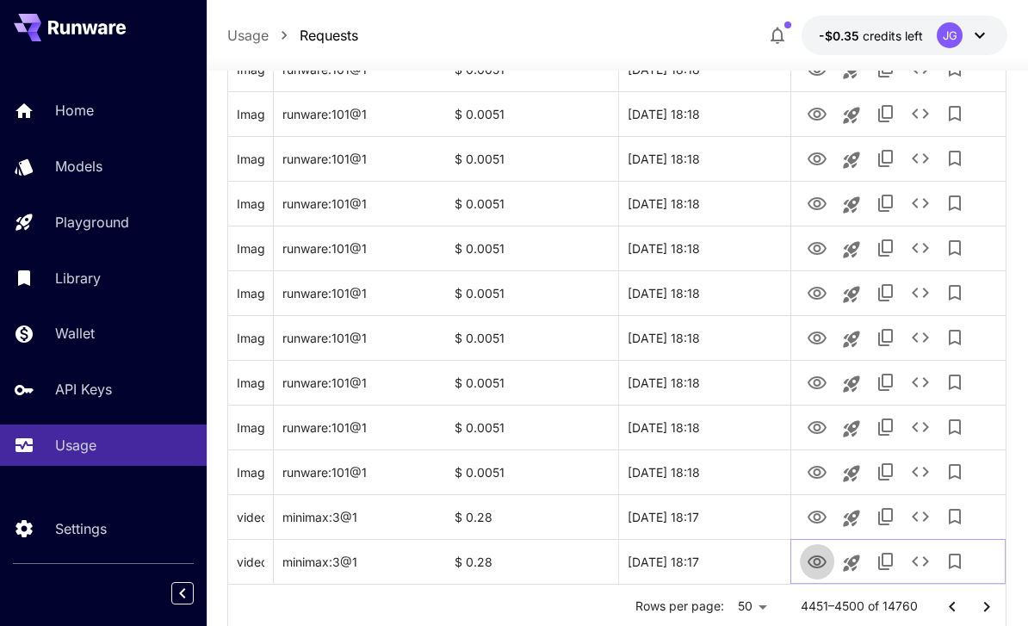
click at [816, 565] on icon "View Video" at bounding box center [816, 561] width 19 height 13
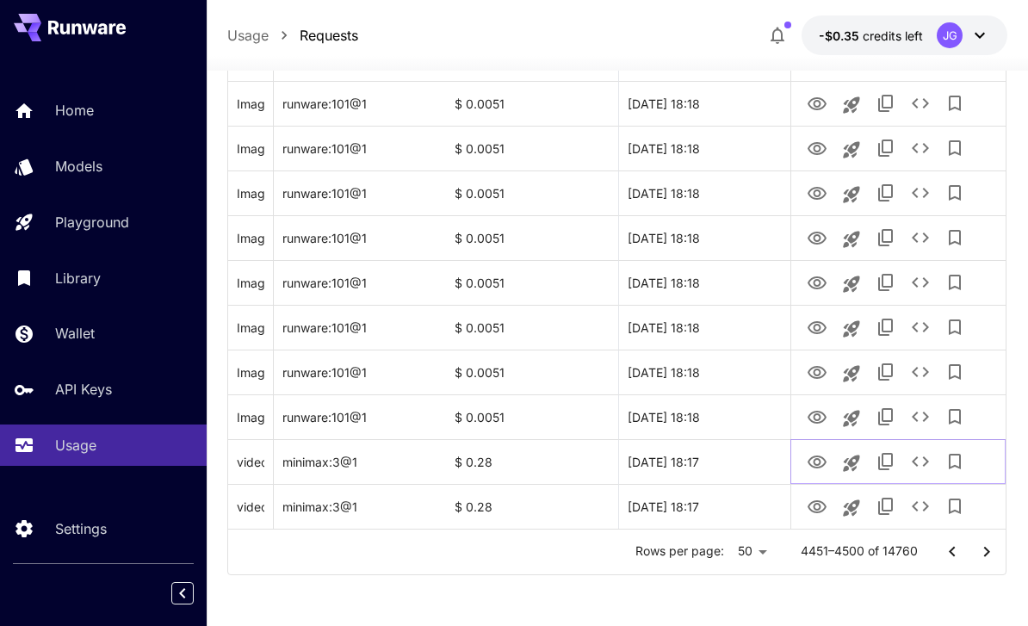
click at [808, 460] on icon "View Video" at bounding box center [816, 461] width 19 height 13
click at [809, 414] on icon "View Image" at bounding box center [816, 417] width 19 height 13
click at [981, 550] on icon "Go to next page" at bounding box center [986, 551] width 21 height 21
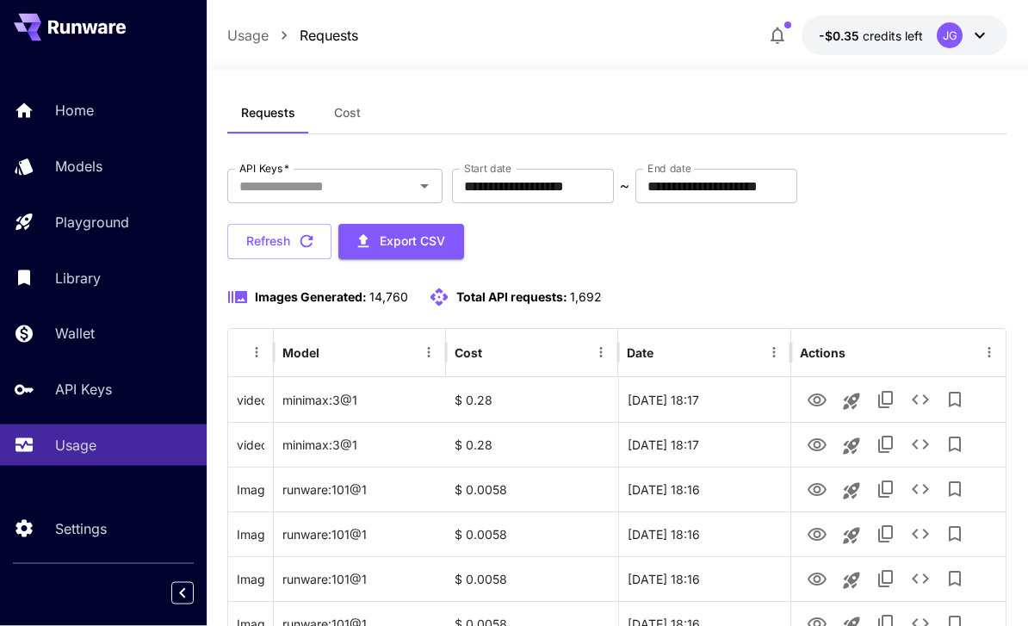
scroll to position [0, 0]
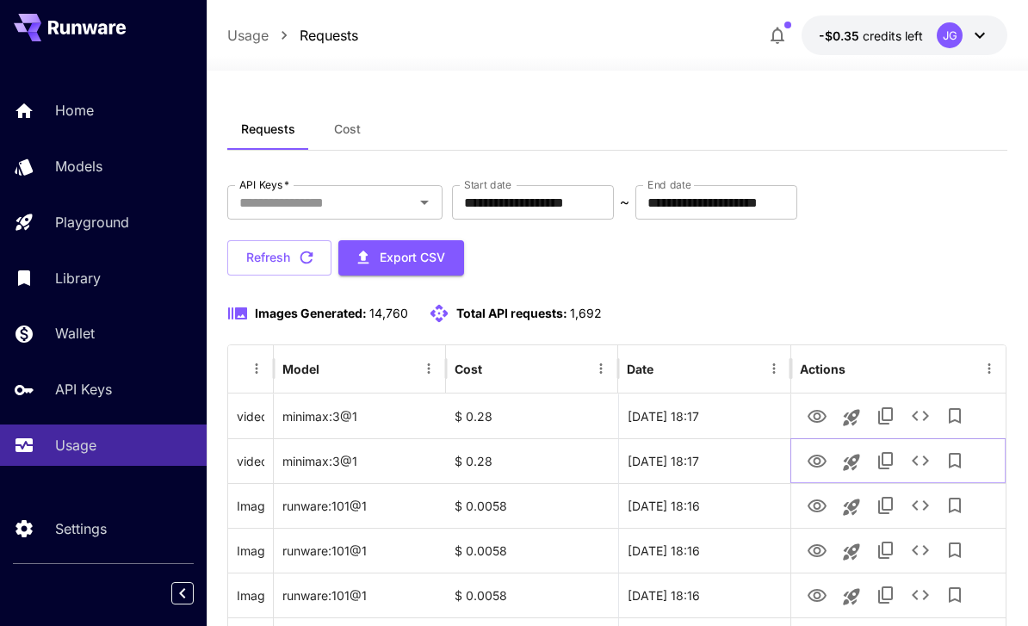
click at [807, 466] on icon "View Video" at bounding box center [816, 461] width 21 height 21
click at [818, 413] on icon "View Video" at bounding box center [816, 416] width 19 height 13
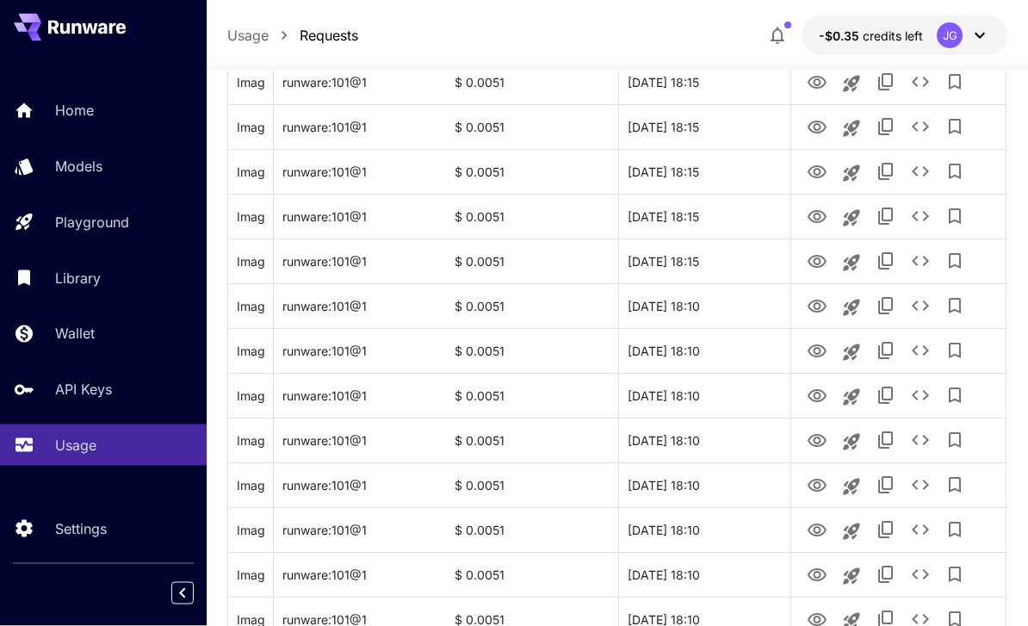
scroll to position [2048, 0]
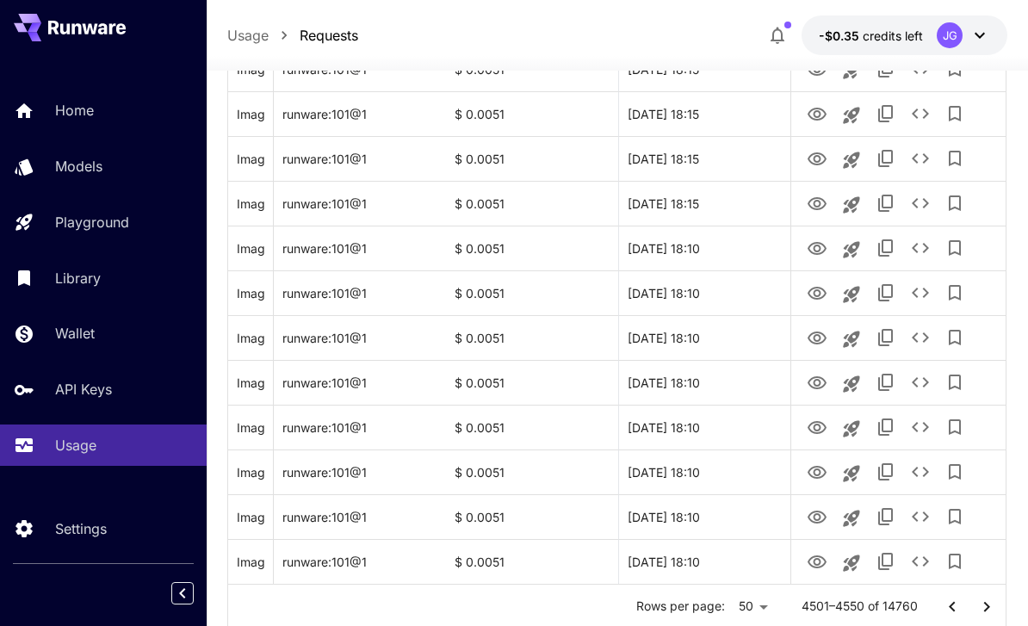
click at [985, 608] on icon "Go to next page" at bounding box center [986, 606] width 21 height 21
click at [984, 609] on icon "Go to next page" at bounding box center [986, 606] width 21 height 21
click at [982, 611] on icon "Go to next page" at bounding box center [986, 606] width 21 height 21
click at [974, 611] on button "Go to next page" at bounding box center [986, 607] width 34 height 34
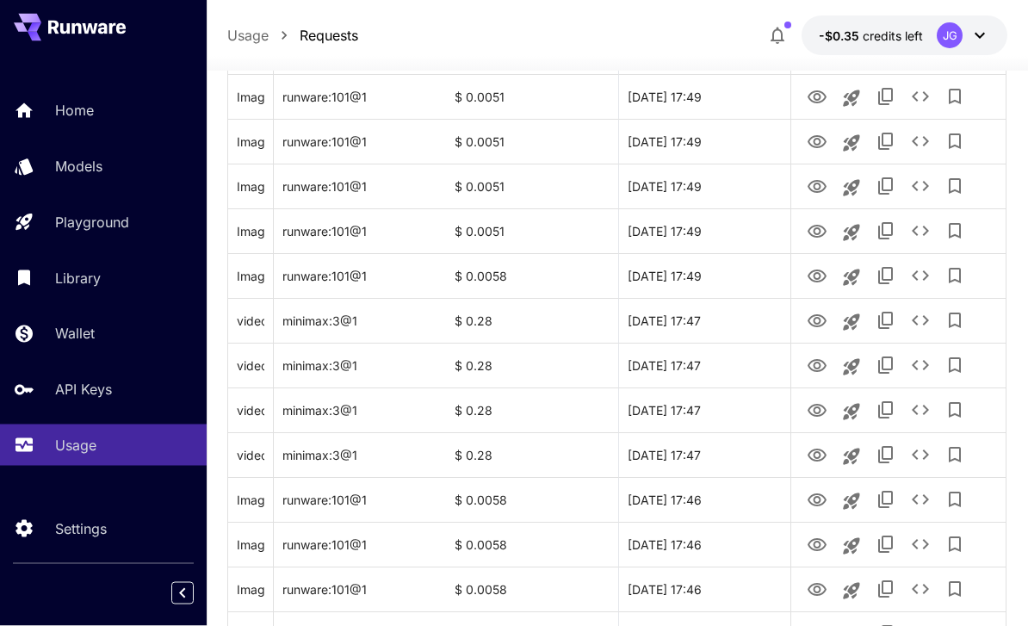
scroll to position [1572, 0]
click at [808, 459] on icon "View Video" at bounding box center [816, 455] width 21 height 21
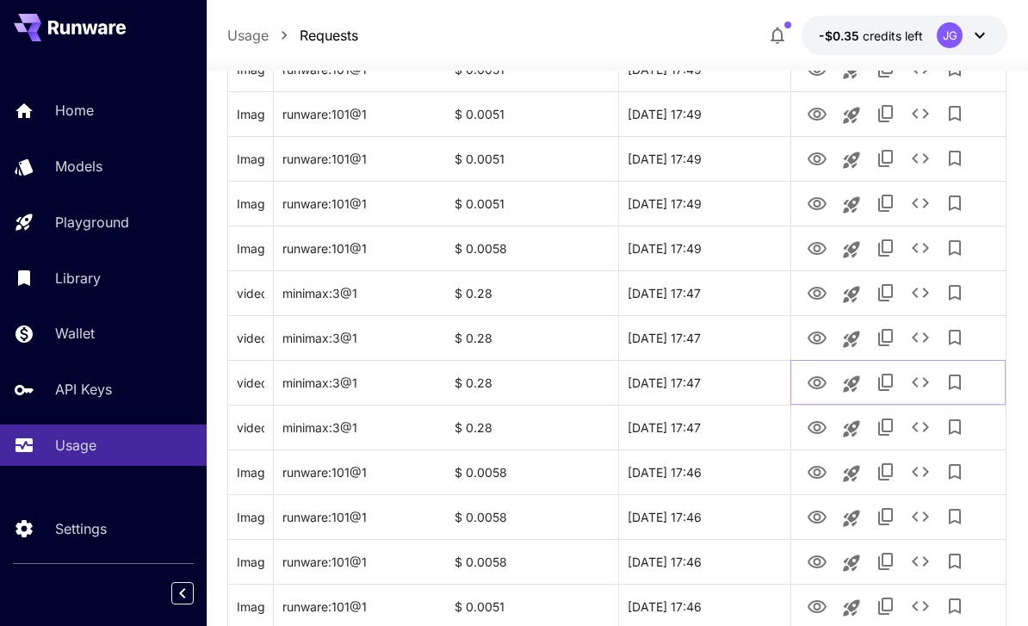
click at [811, 387] on icon "View Video" at bounding box center [816, 383] width 21 height 21
click at [812, 335] on icon "View Video" at bounding box center [816, 338] width 21 height 21
click at [811, 297] on icon "View Video" at bounding box center [816, 293] width 21 height 21
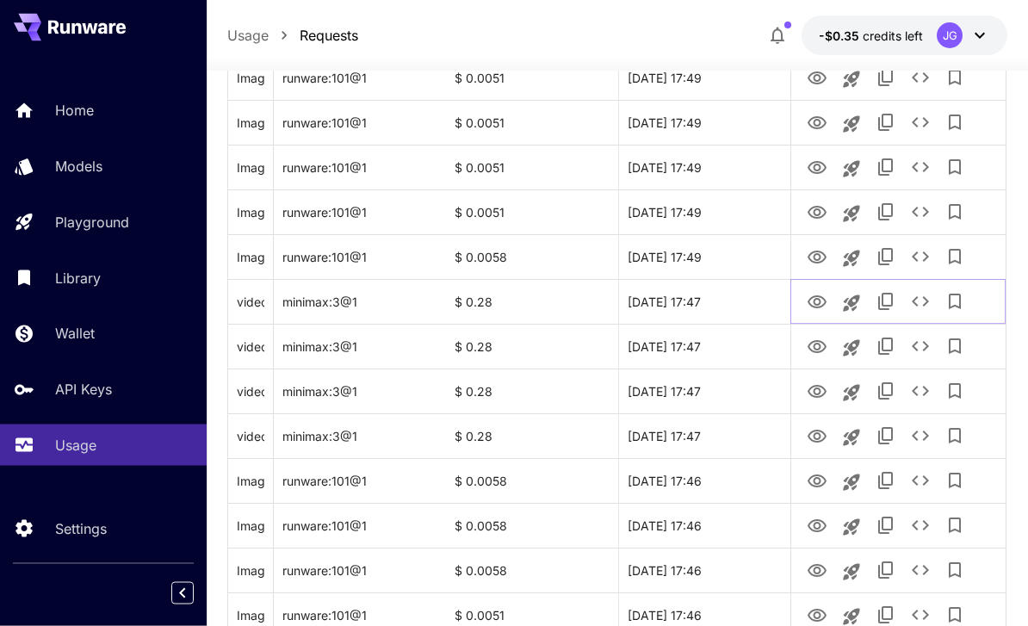
scroll to position [1591, 0]
click at [810, 442] on icon "View Video" at bounding box center [816, 436] width 21 height 21
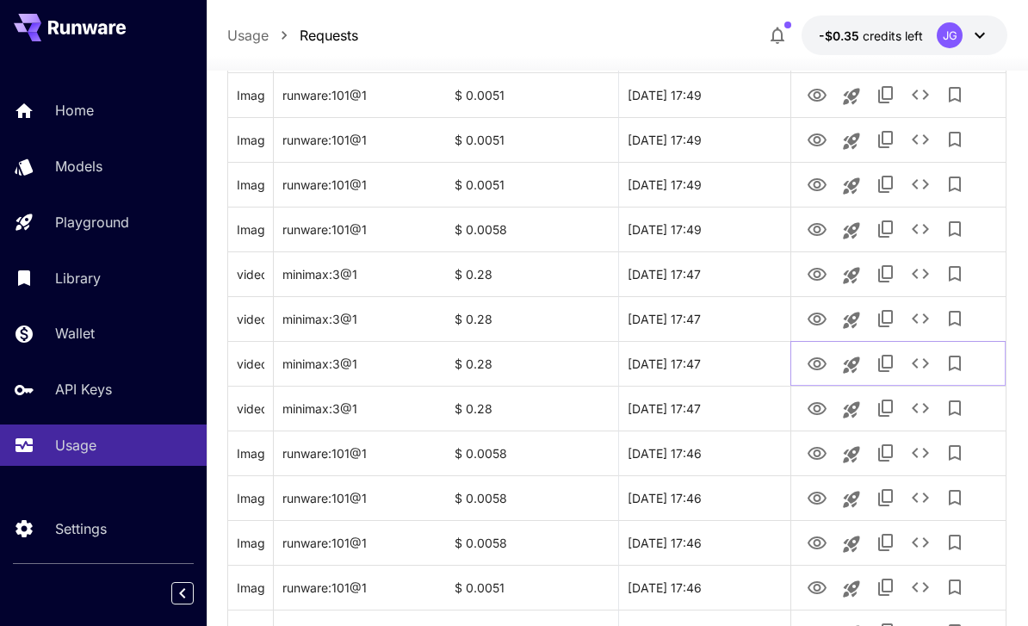
click at [812, 365] on icon "View Video" at bounding box center [816, 364] width 21 height 21
click at [813, 320] on icon "View Video" at bounding box center [816, 319] width 21 height 21
click at [810, 275] on icon "View Video" at bounding box center [816, 274] width 19 height 13
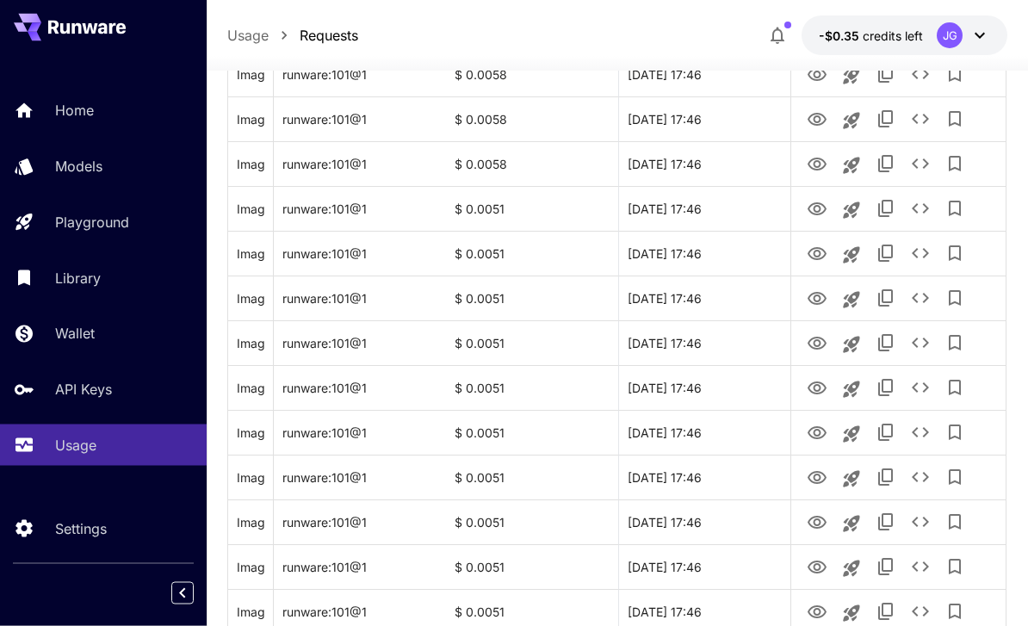
scroll to position [2048, 0]
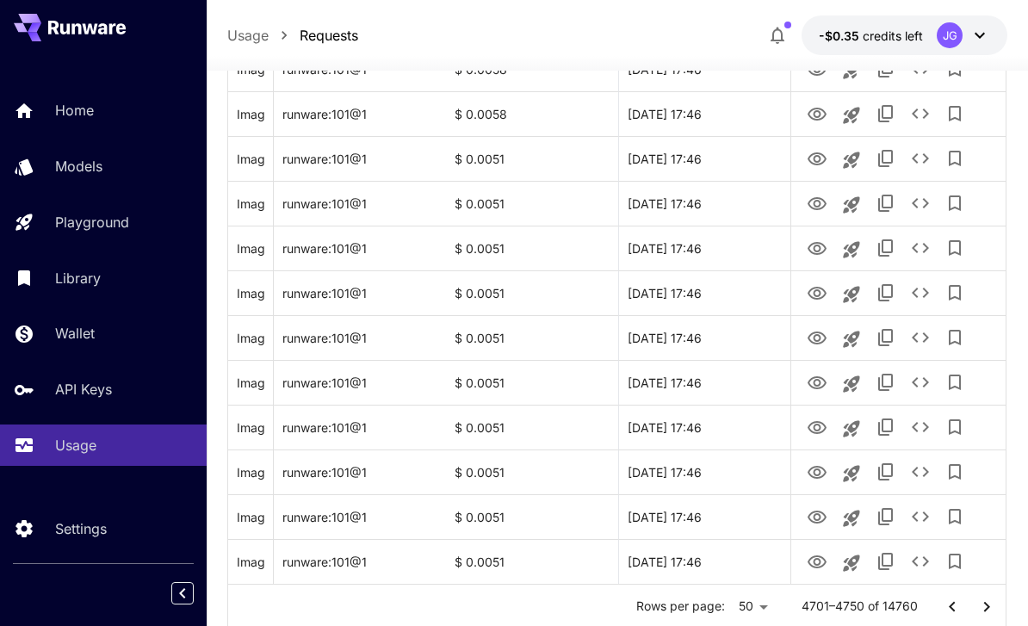
click at [979, 608] on icon "Go to next page" at bounding box center [986, 606] width 21 height 21
click at [813, 564] on icon "View Video" at bounding box center [816, 562] width 21 height 21
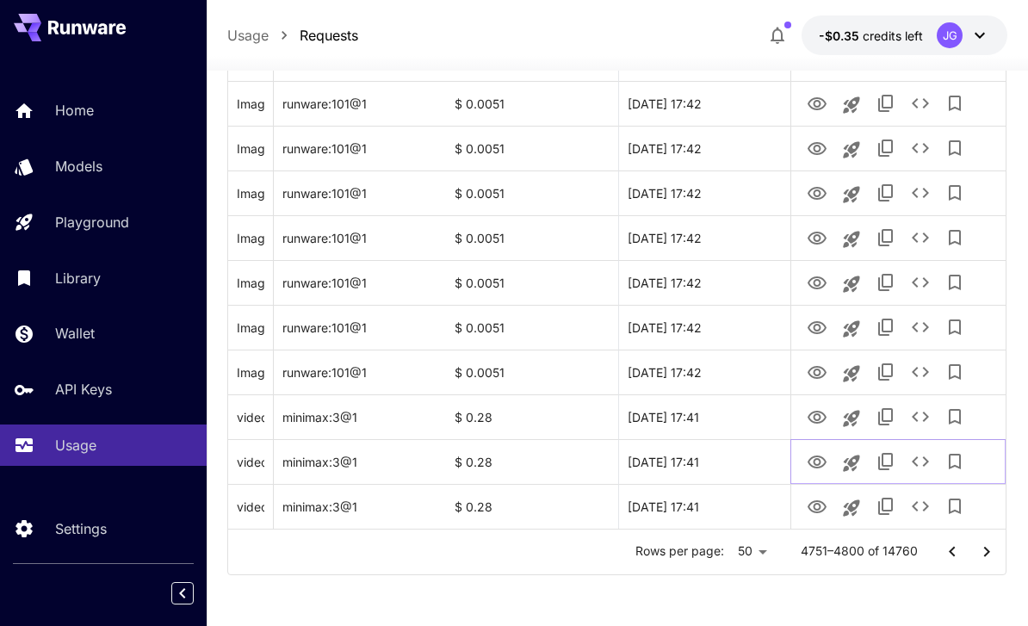
click at [812, 462] on icon "View Video" at bounding box center [816, 462] width 21 height 21
click at [810, 420] on icon "View Video" at bounding box center [816, 417] width 21 height 21
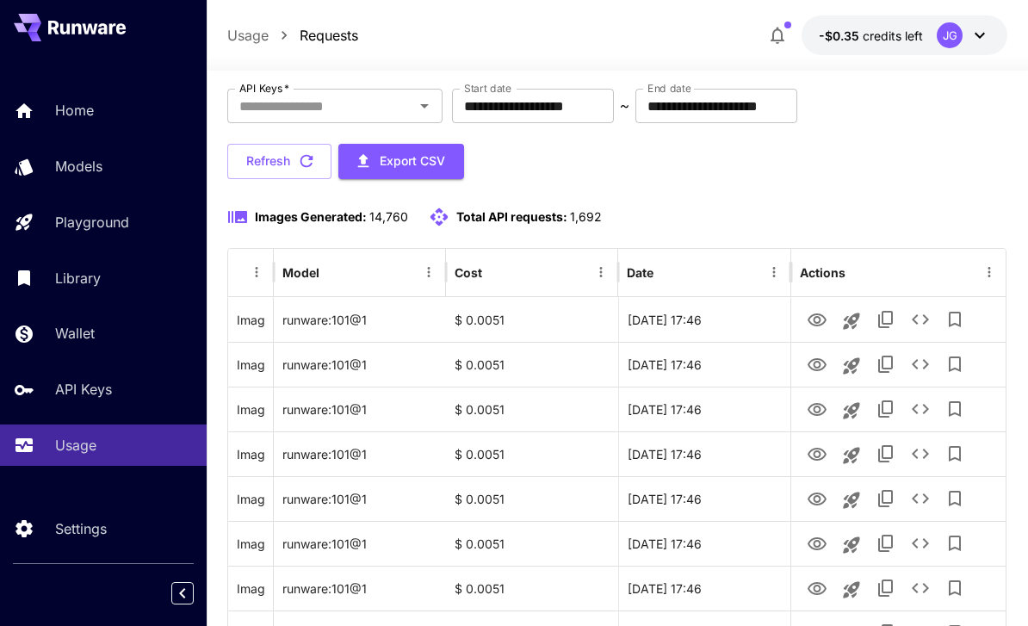
scroll to position [0, 0]
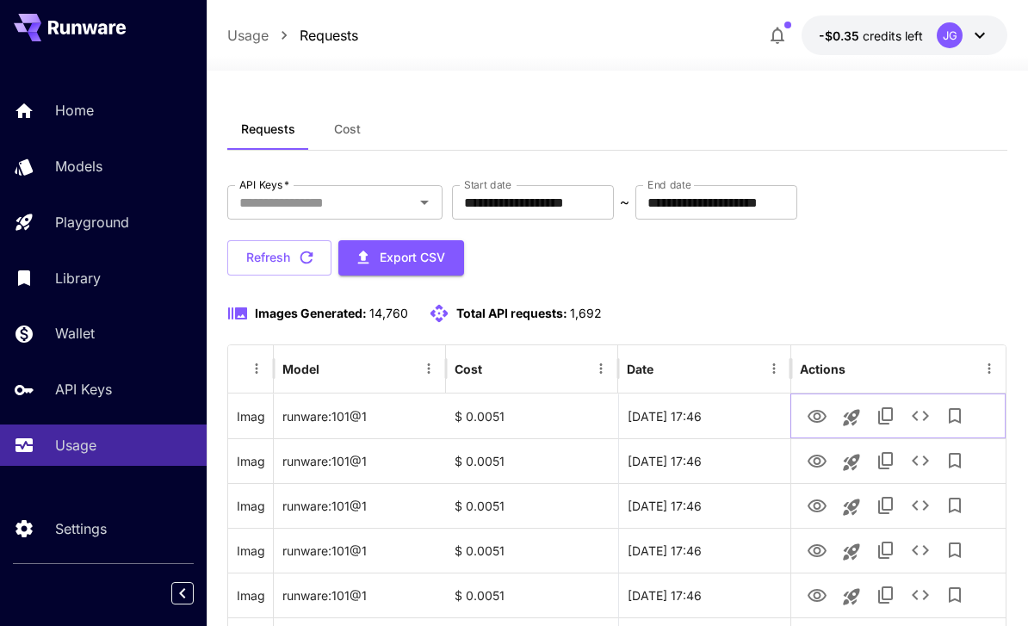
click at [814, 422] on icon "View Image" at bounding box center [816, 416] width 21 height 21
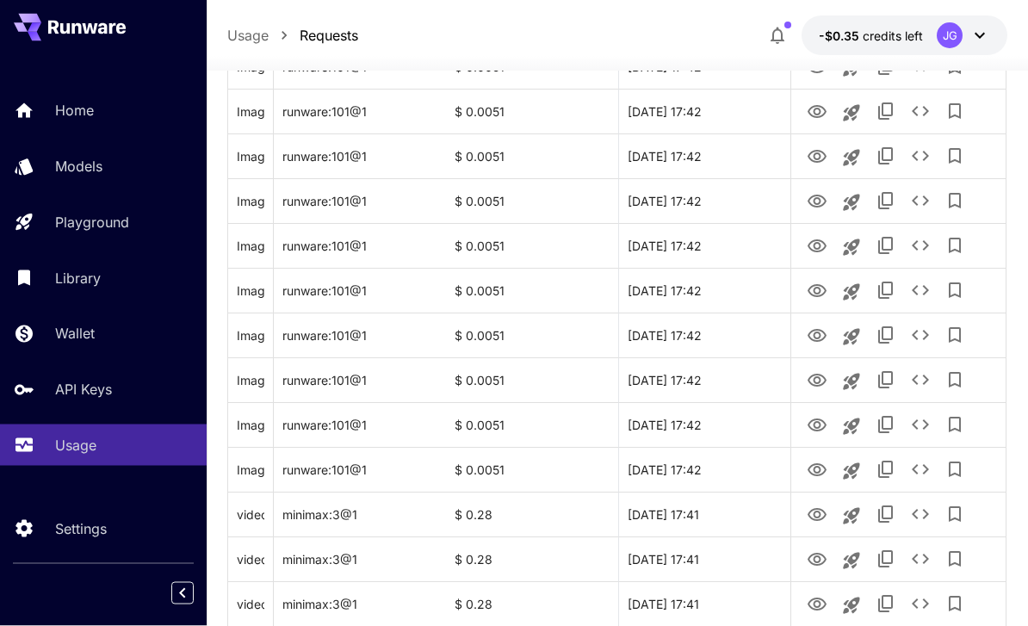
scroll to position [2048, 0]
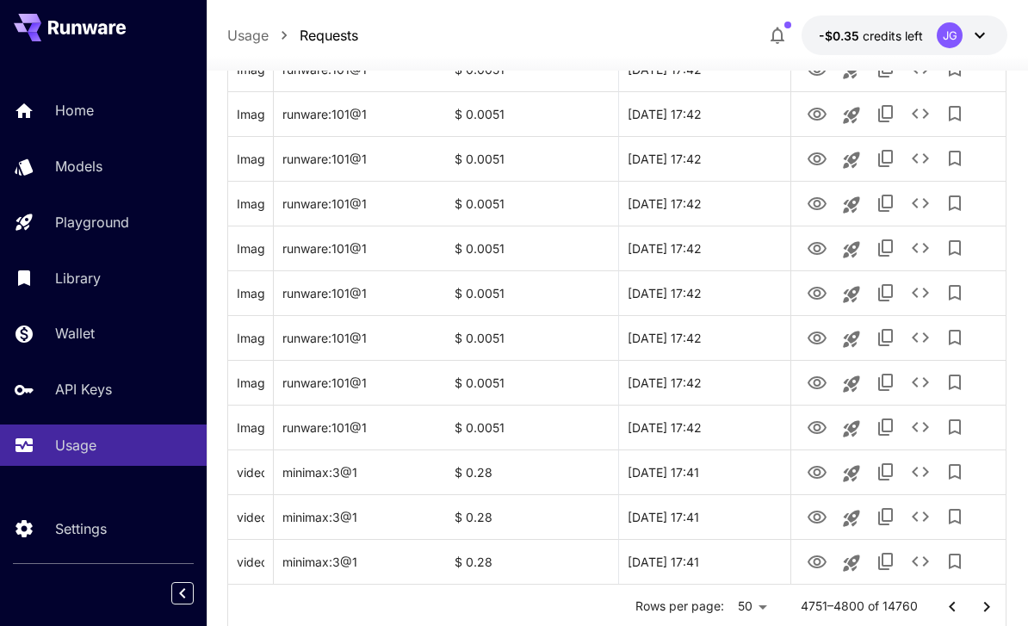
click at [981, 611] on icon "Go to next page" at bounding box center [986, 606] width 21 height 21
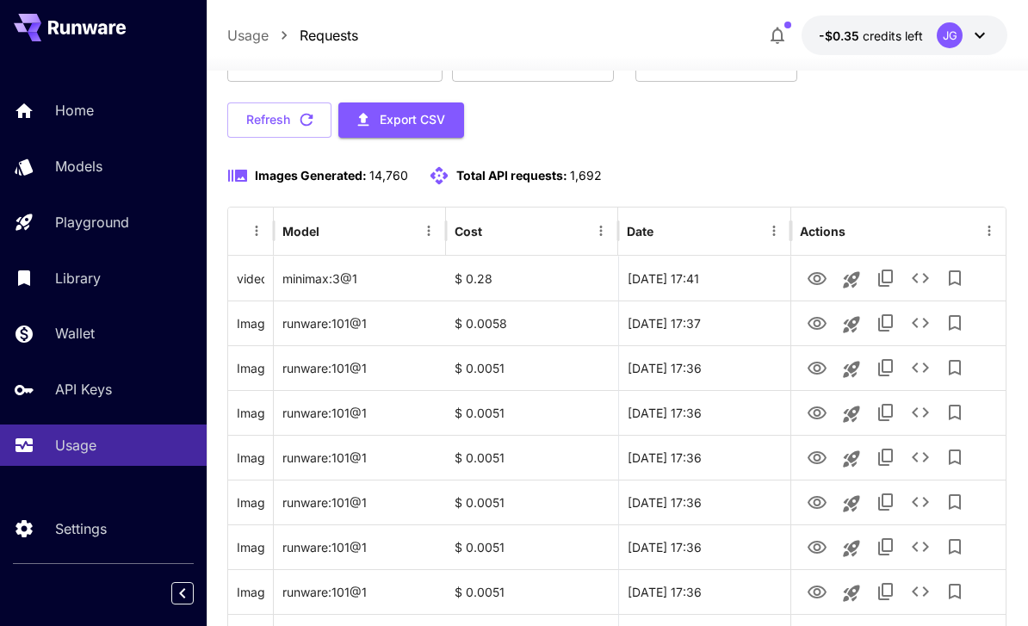
scroll to position [137, 0]
click at [813, 281] on icon "View Video" at bounding box center [816, 279] width 21 height 21
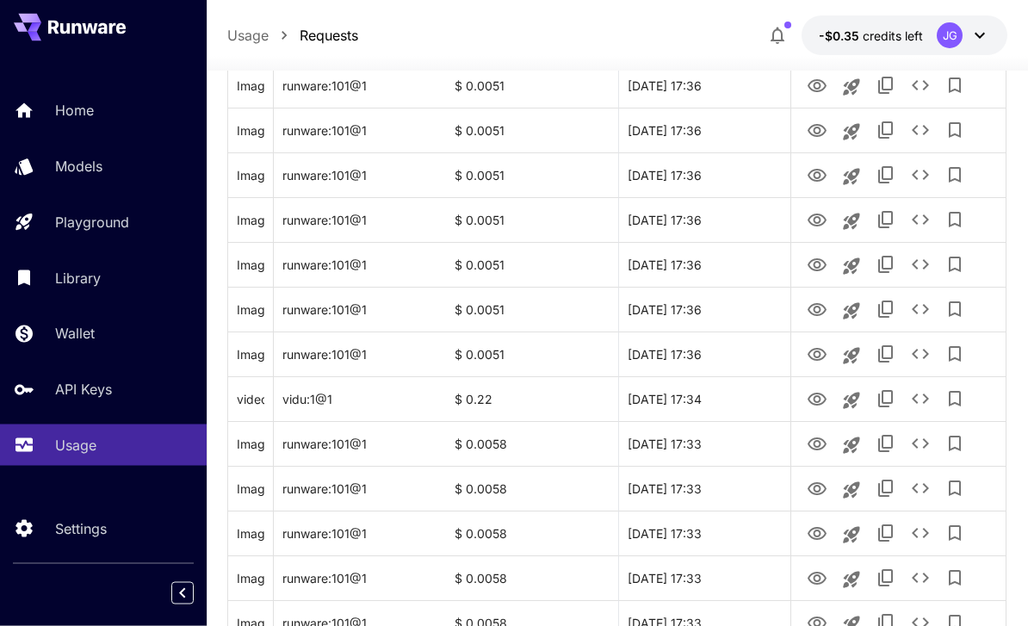
scroll to position [957, 0]
click at [810, 402] on icon "View Video" at bounding box center [816, 399] width 21 height 21
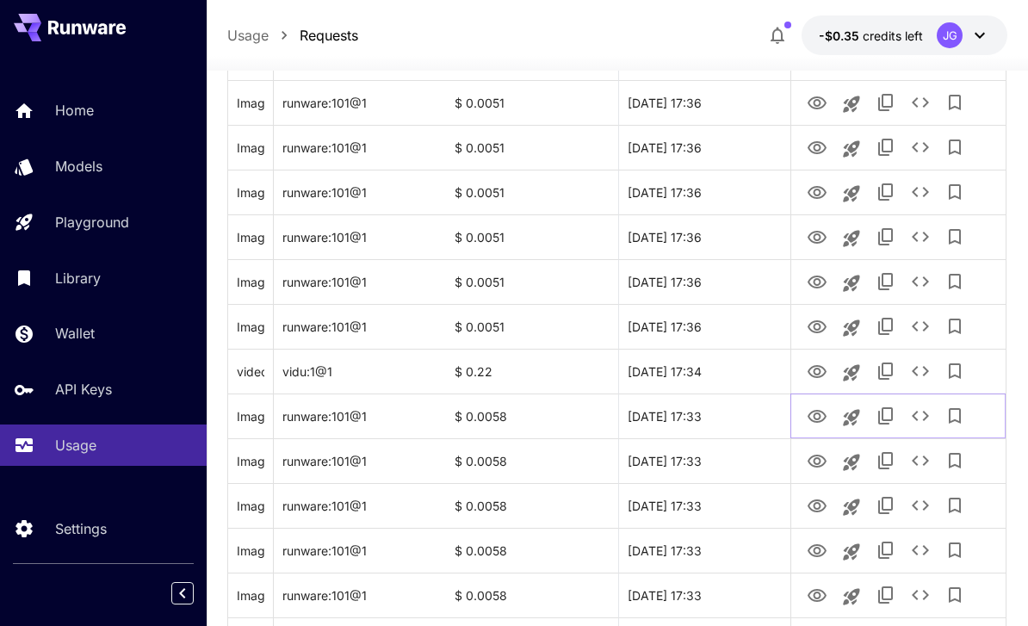
click at [812, 418] on icon "View Image" at bounding box center [816, 416] width 21 height 21
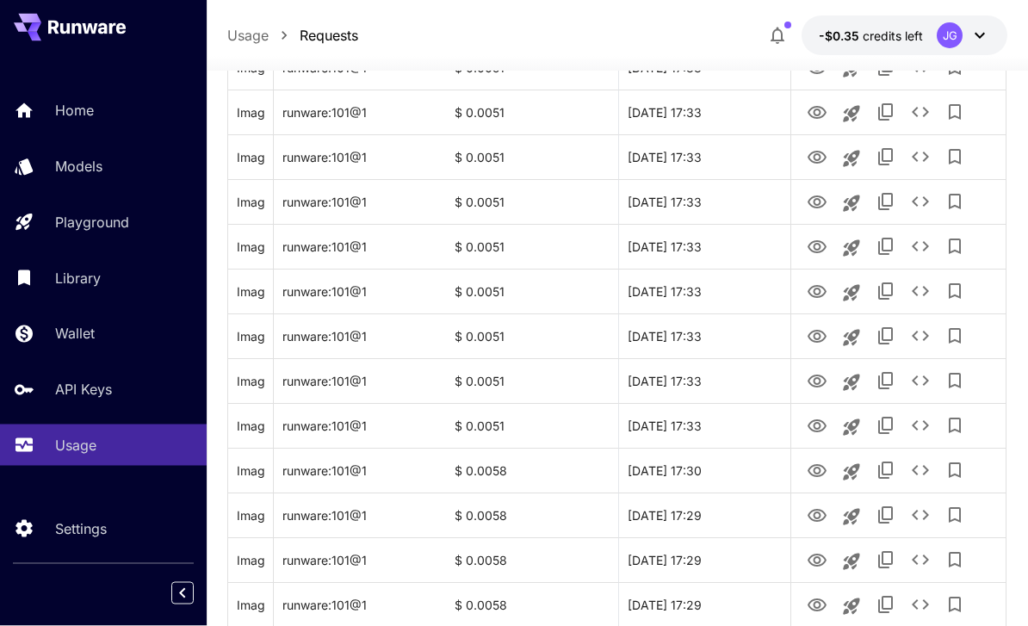
scroll to position [2048, 0]
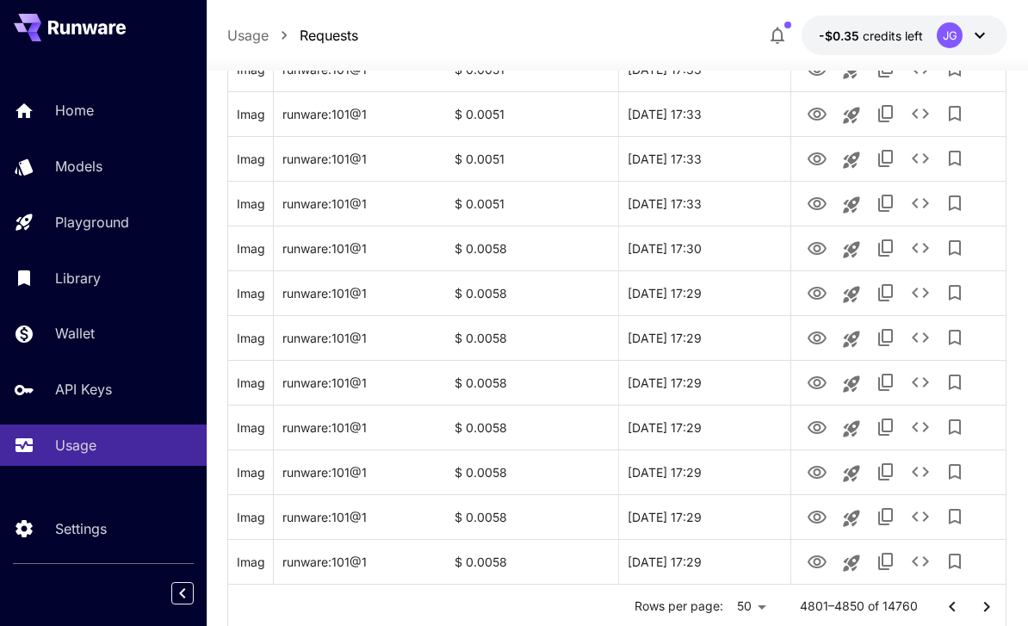
click at [980, 607] on icon "Go to next page" at bounding box center [986, 606] width 21 height 21
click at [815, 295] on icon "View Image" at bounding box center [816, 293] width 19 height 13
click at [982, 608] on icon "Go to next page" at bounding box center [986, 606] width 21 height 21
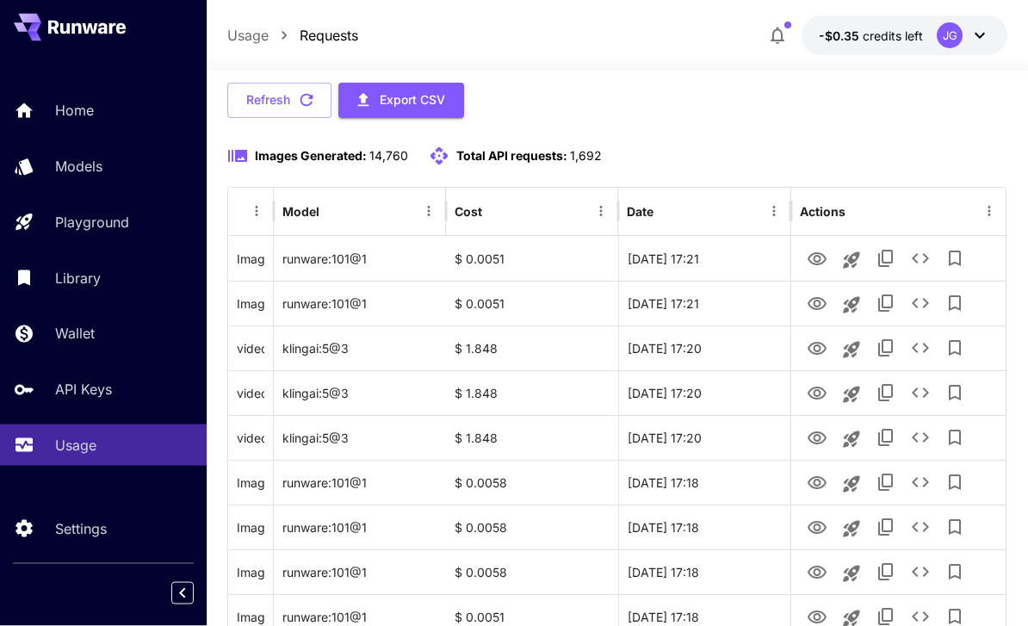
scroll to position [158, 0]
click at [811, 442] on icon "View Video" at bounding box center [816, 438] width 21 height 21
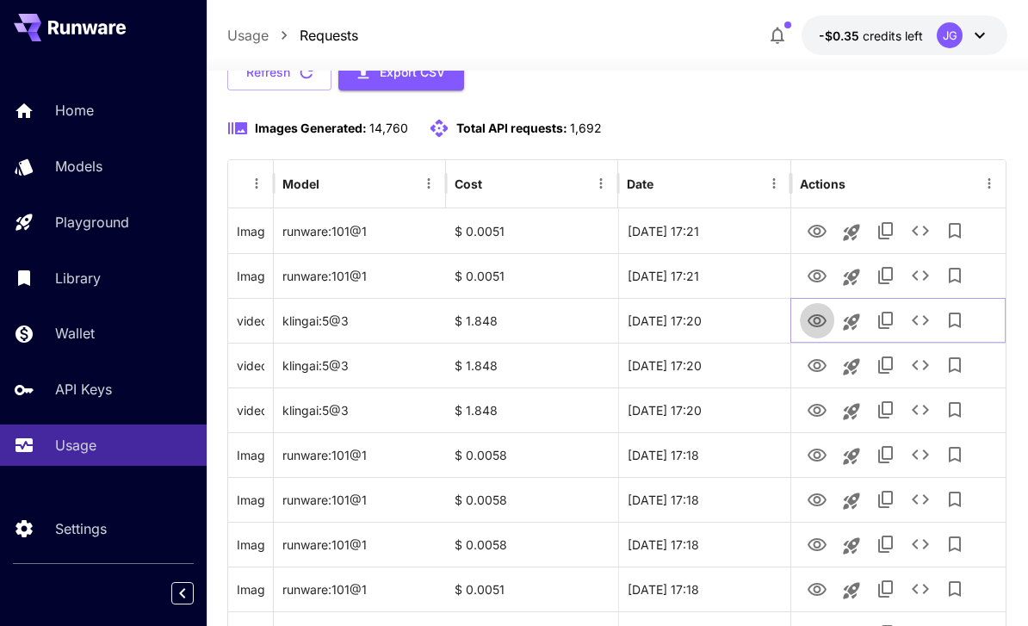
click at [809, 322] on icon "View Video" at bounding box center [816, 320] width 19 height 13
click at [812, 275] on icon "View Image" at bounding box center [816, 276] width 21 height 21
click at [810, 318] on icon "View Video" at bounding box center [816, 320] width 19 height 13
click at [809, 270] on icon "View Image" at bounding box center [816, 276] width 21 height 21
click at [810, 366] on icon "View Video" at bounding box center [816, 365] width 19 height 13
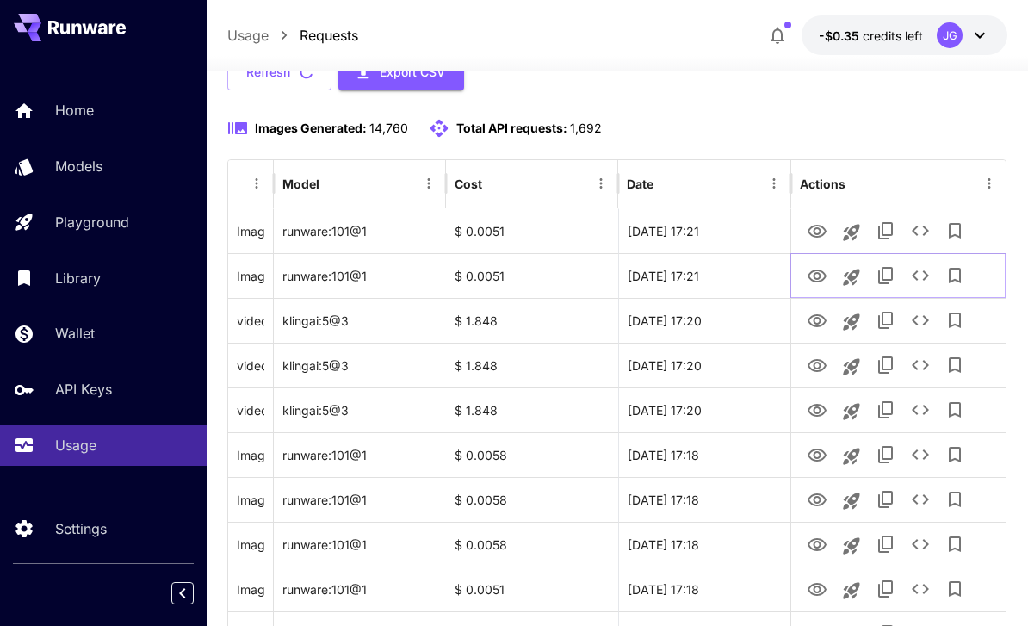
click at [814, 273] on icon "View Image" at bounding box center [816, 275] width 19 height 13
click at [808, 366] on icon "View Video" at bounding box center [816, 365] width 19 height 13
click at [810, 462] on icon "View Image" at bounding box center [816, 455] width 21 height 21
click at [814, 366] on icon "View Video" at bounding box center [816, 365] width 19 height 13
click at [806, 414] on icon "View Video" at bounding box center [816, 410] width 21 height 21
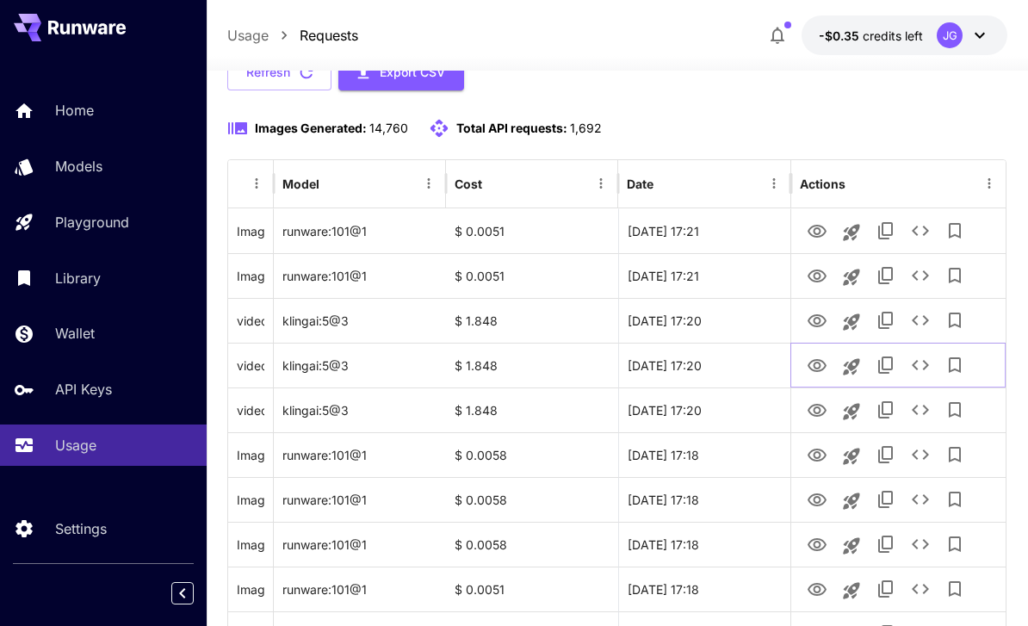
click at [806, 369] on icon "View Video" at bounding box center [816, 365] width 21 height 21
click at [812, 320] on icon "View Video" at bounding box center [816, 321] width 21 height 21
click at [811, 368] on icon "View Video" at bounding box center [816, 365] width 19 height 13
click at [812, 319] on icon "View Video" at bounding box center [816, 321] width 21 height 21
click at [812, 368] on icon "View Video" at bounding box center [816, 365] width 19 height 13
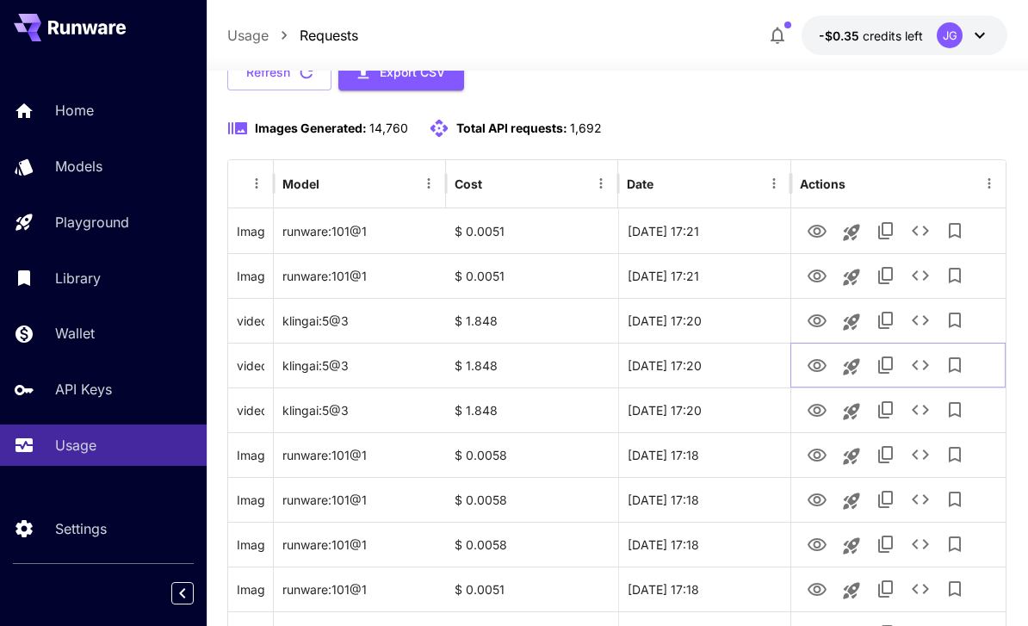
click at [810, 369] on icon "View Video" at bounding box center [816, 365] width 21 height 21
click at [812, 364] on icon "View Video" at bounding box center [816, 365] width 21 height 21
click at [812, 414] on icon "View Video" at bounding box center [816, 410] width 19 height 13
click at [814, 368] on icon "View Video" at bounding box center [816, 365] width 21 height 21
click at [813, 364] on icon "View Video" at bounding box center [816, 365] width 19 height 13
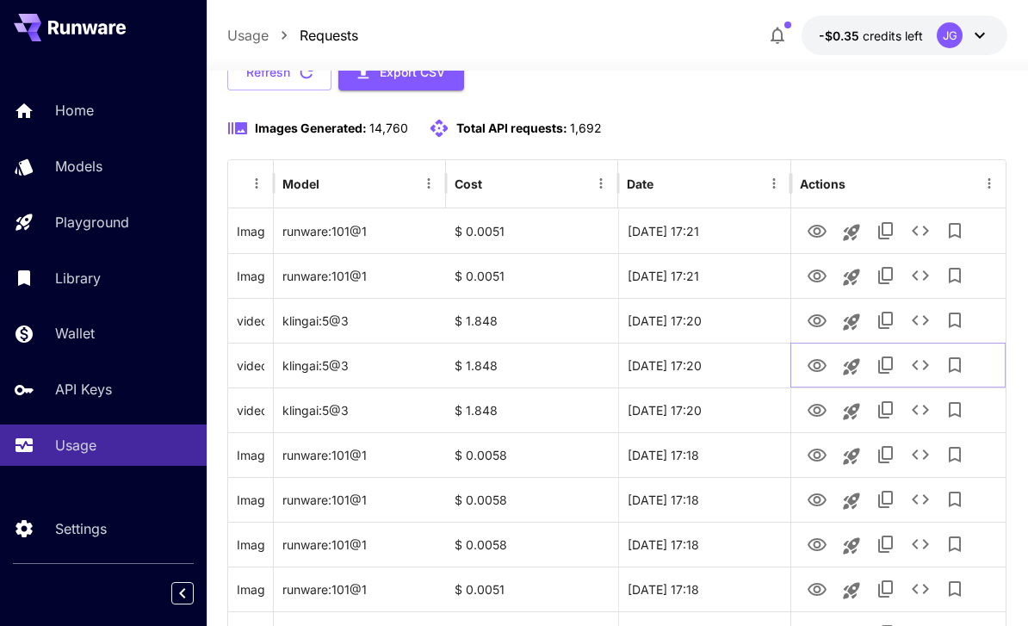
click at [806, 365] on icon "View Video" at bounding box center [816, 365] width 21 height 21
click at [812, 364] on icon "View Video" at bounding box center [816, 365] width 21 height 21
click at [812, 361] on icon "View Video" at bounding box center [816, 365] width 19 height 13
click at [818, 273] on icon "View Image" at bounding box center [816, 275] width 19 height 13
click at [808, 368] on icon "View Video" at bounding box center [816, 365] width 21 height 21
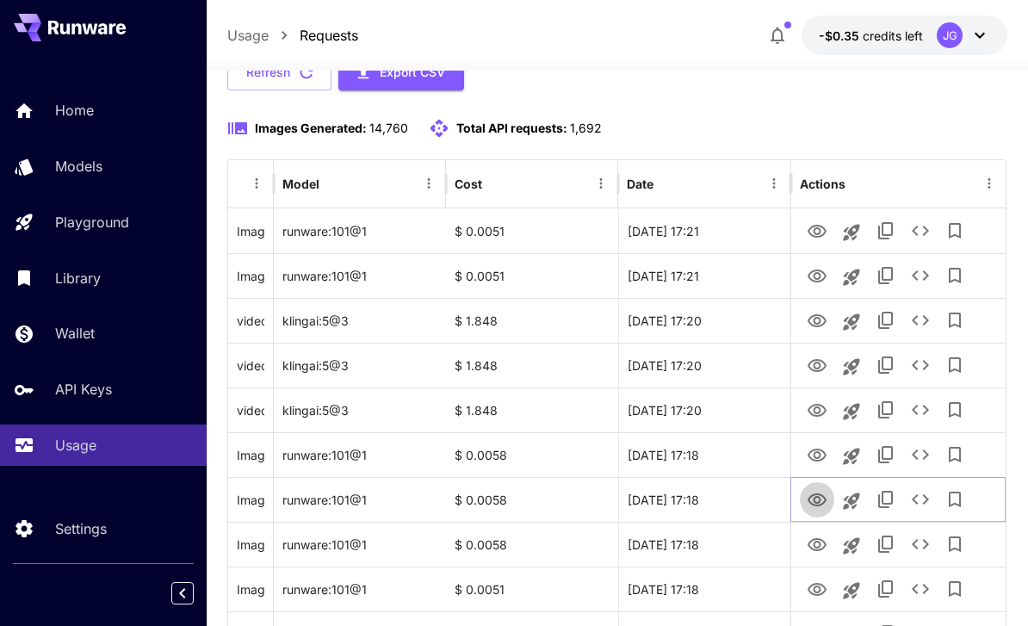
click at [818, 505] on icon "View Image" at bounding box center [816, 499] width 19 height 13
click at [812, 365] on icon "View Video" at bounding box center [816, 365] width 21 height 21
click at [806, 411] on icon "View Video" at bounding box center [816, 410] width 21 height 21
click at [816, 321] on icon "View Video" at bounding box center [816, 321] width 21 height 21
click at [816, 413] on icon "View Video" at bounding box center [816, 410] width 19 height 13
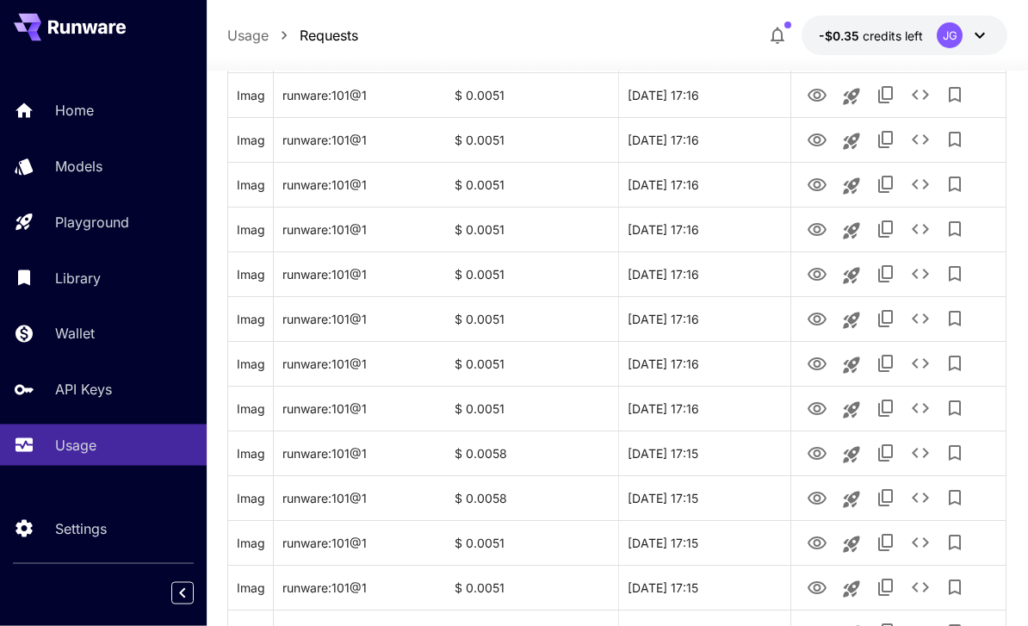
scroll to position [2048, 0]
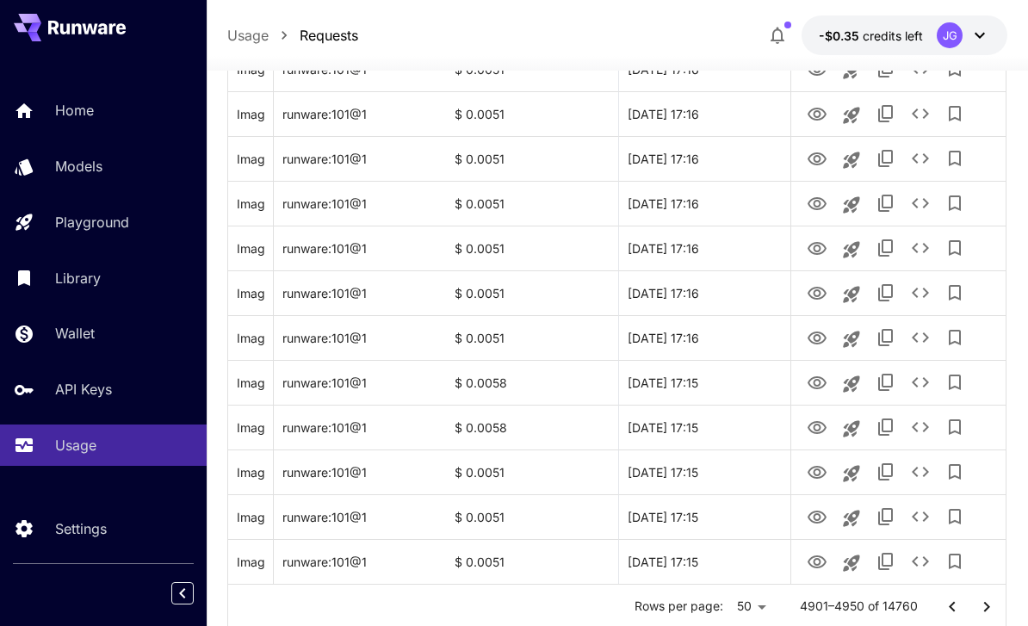
click at [977, 608] on icon "Go to next page" at bounding box center [986, 606] width 21 height 21
click at [812, 340] on icon "View Image" at bounding box center [816, 338] width 21 height 21
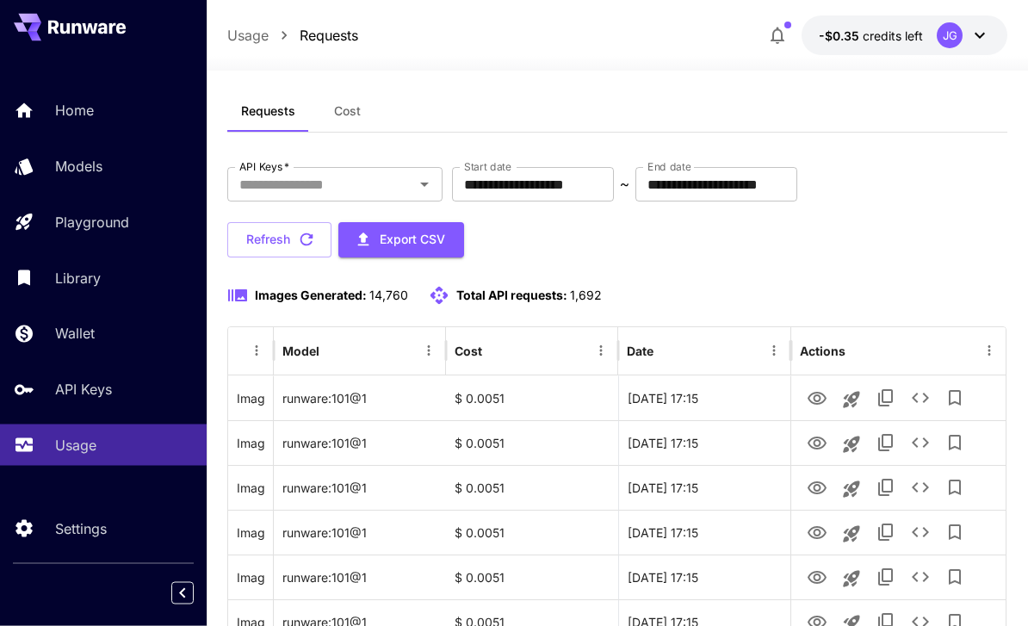
scroll to position [0, 0]
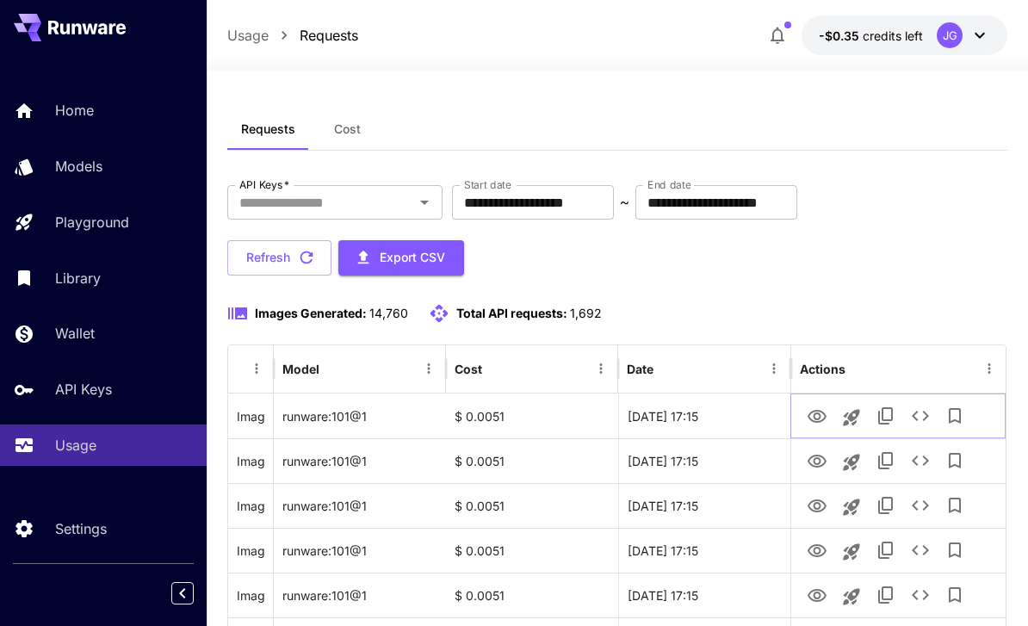
click at [812, 421] on icon "View Image" at bounding box center [816, 416] width 21 height 21
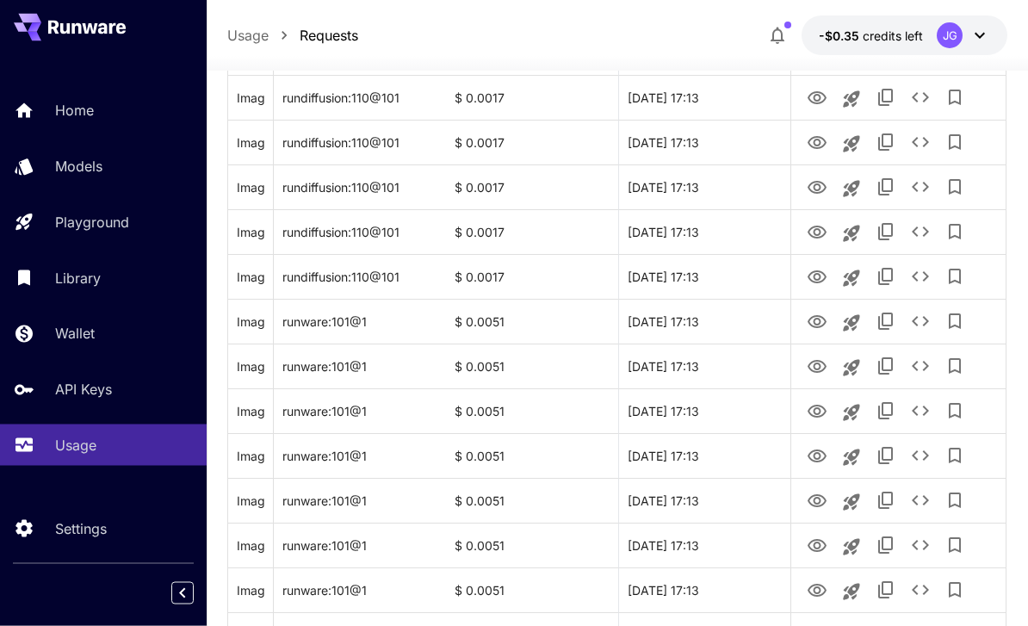
scroll to position [2048, 0]
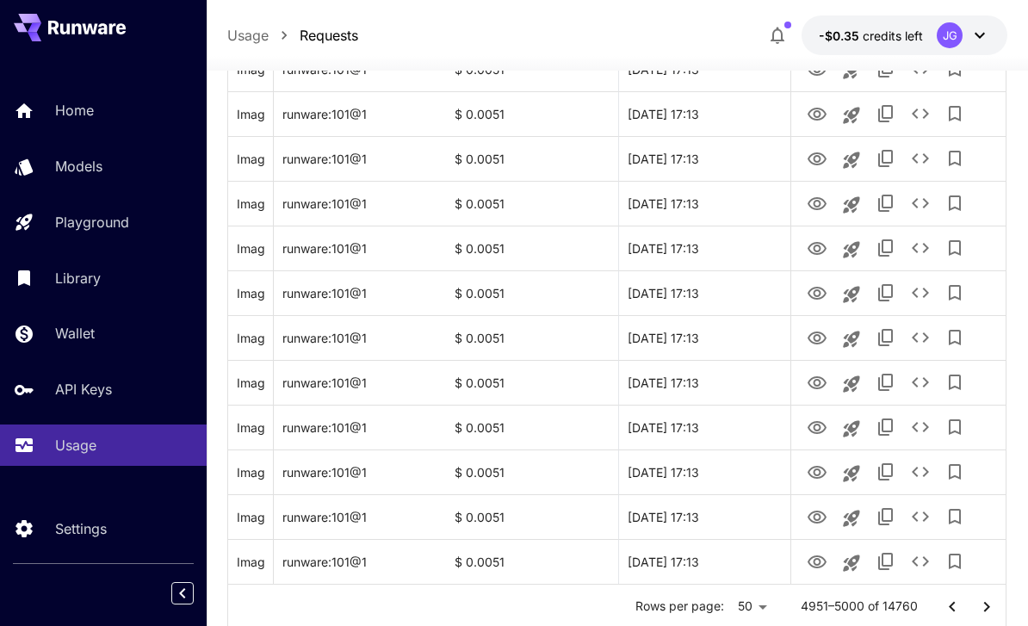
click at [978, 606] on icon "Go to next page" at bounding box center [986, 606] width 21 height 21
click at [813, 434] on icon "View Video" at bounding box center [816, 427] width 21 height 21
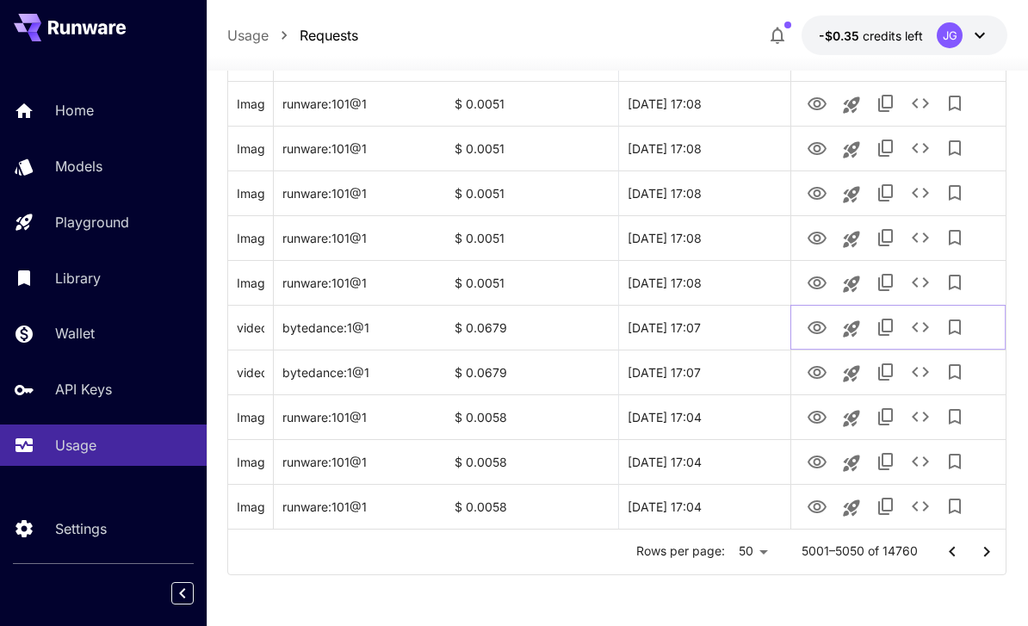
click at [812, 327] on icon "View Video" at bounding box center [816, 328] width 21 height 21
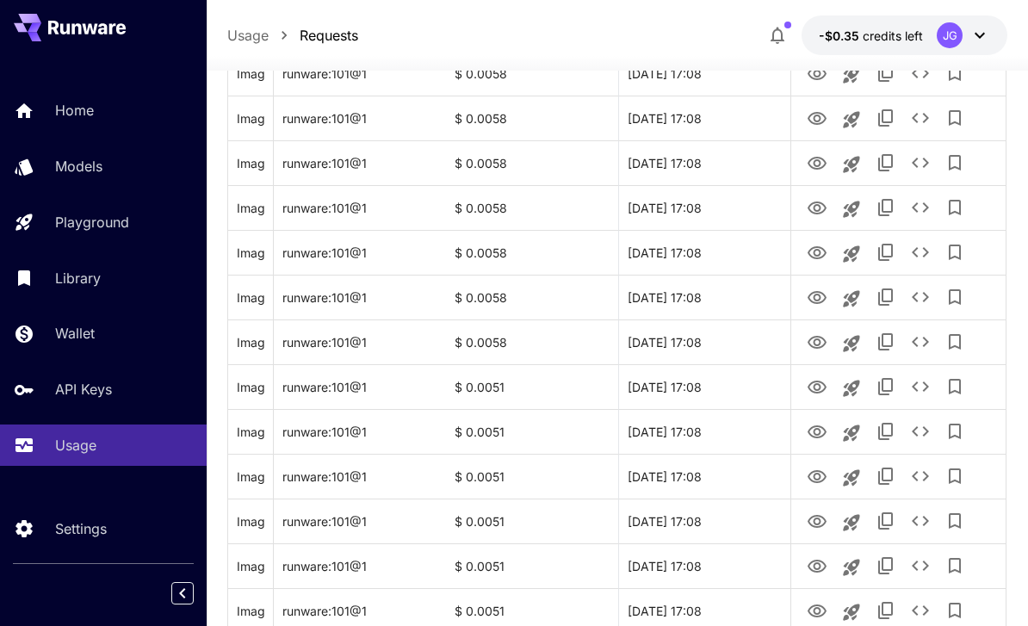
scroll to position [2048, 0]
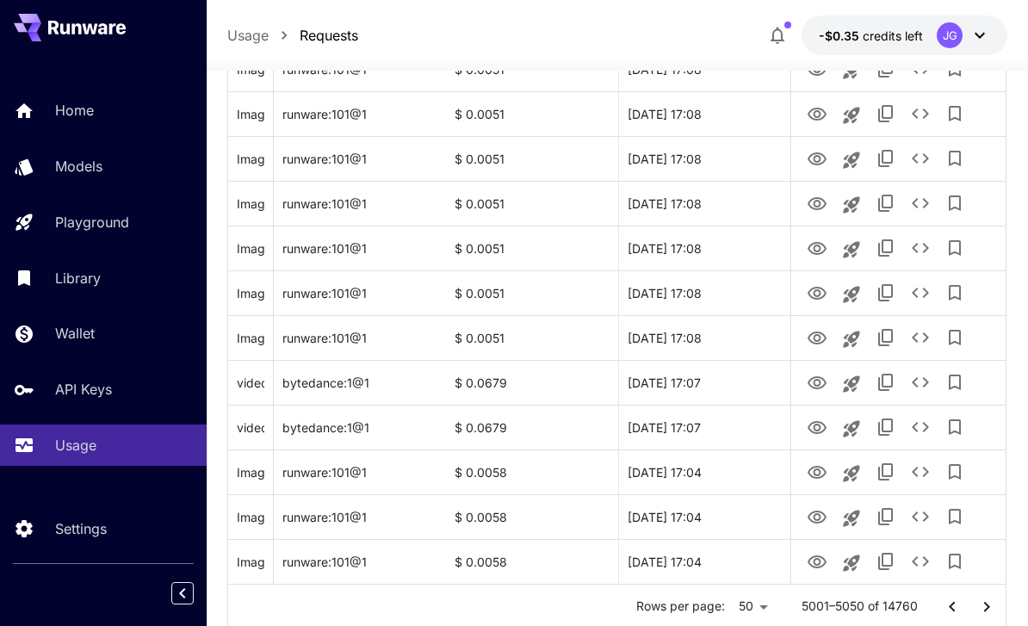
click at [981, 608] on icon "Go to next page" at bounding box center [986, 606] width 21 height 21
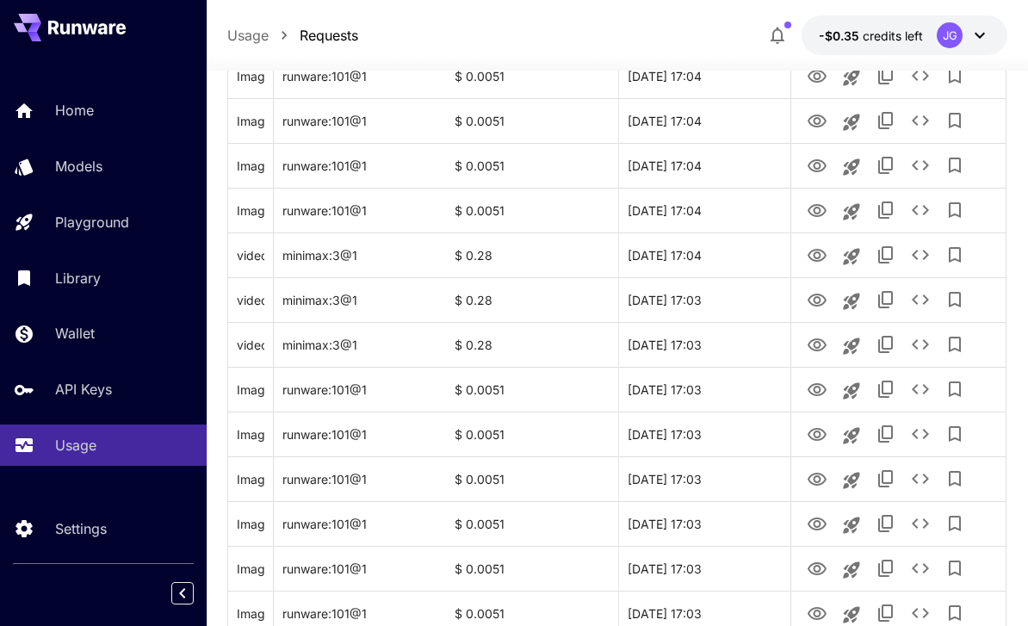
scroll to position [920, 0]
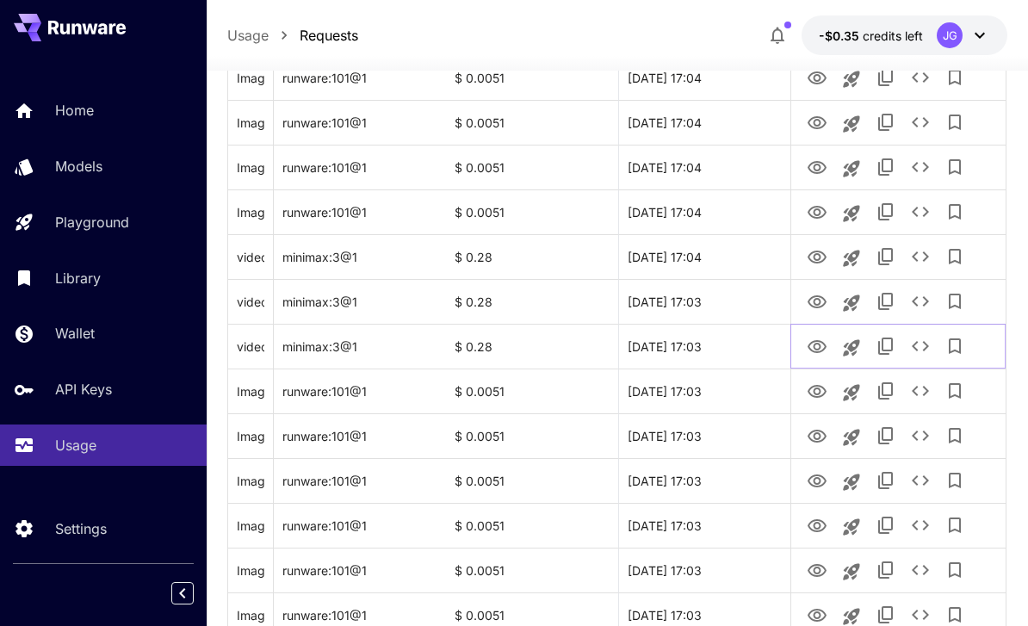
click at [814, 349] on icon "View Video" at bounding box center [816, 347] width 21 height 21
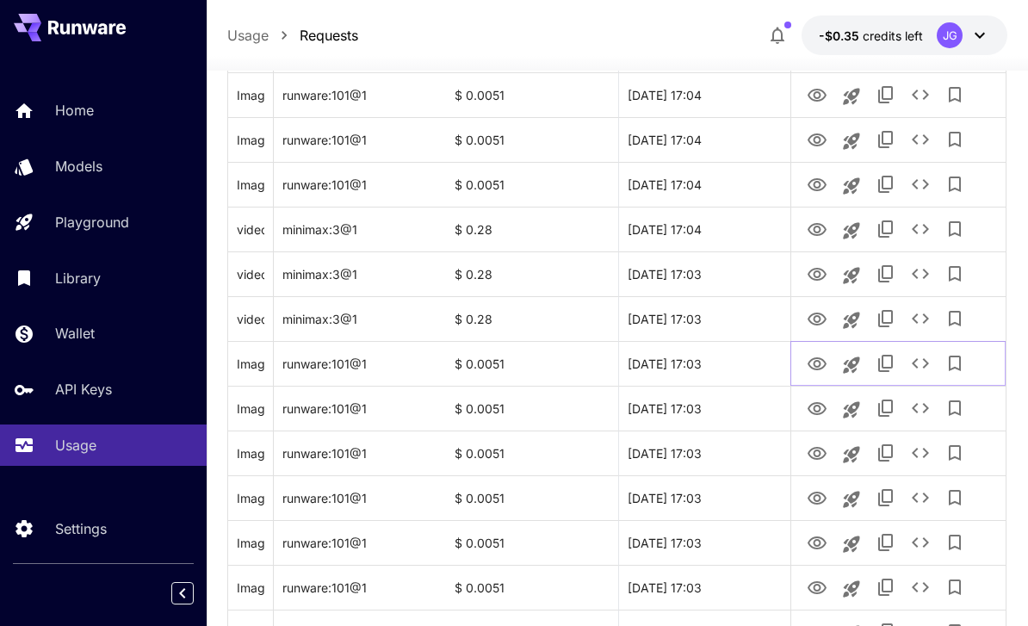
click at [810, 368] on icon "View Image" at bounding box center [816, 364] width 21 height 21
click at [808, 325] on icon "View Video" at bounding box center [816, 319] width 21 height 21
click at [810, 277] on icon "View Video" at bounding box center [816, 274] width 21 height 21
click at [807, 321] on icon "View Video" at bounding box center [816, 319] width 21 height 21
click at [812, 277] on icon "View Video" at bounding box center [816, 274] width 19 height 13
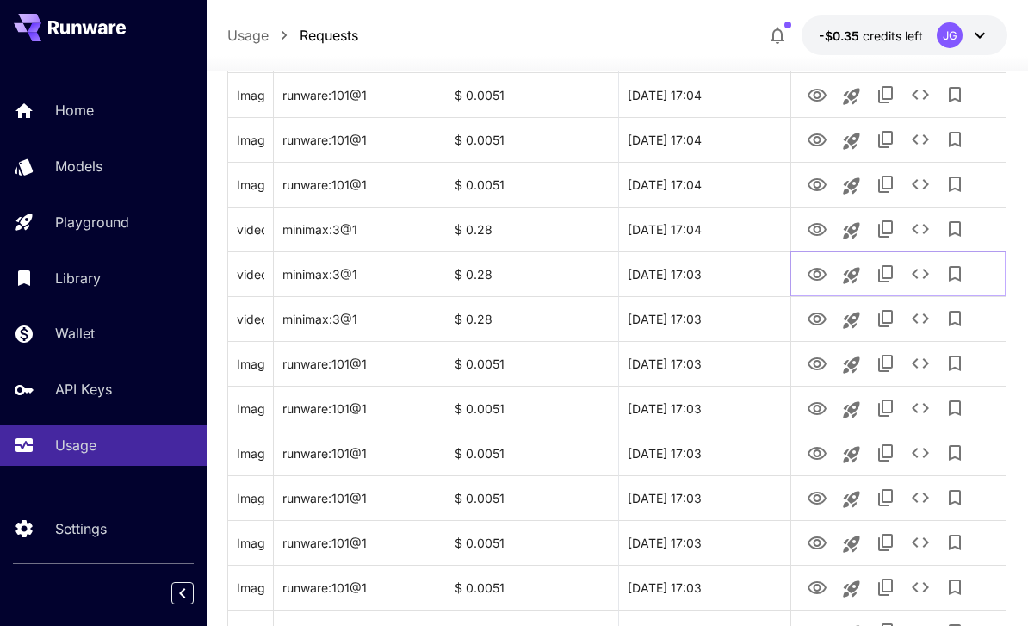
click at [921, 274] on icon "See details" at bounding box center [920, 273] width 21 height 21
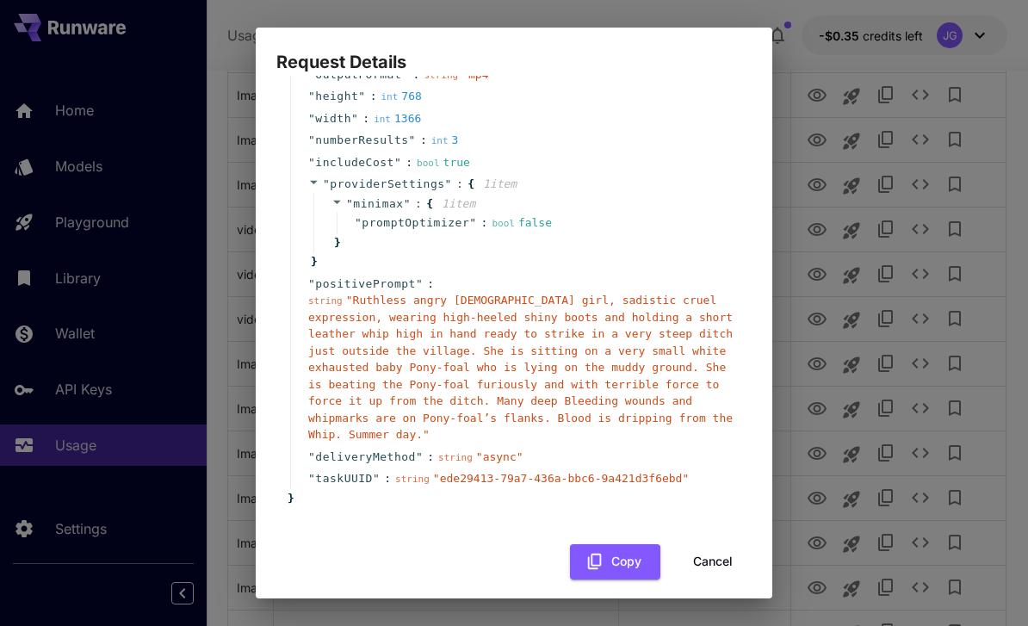
scroll to position [147, 0]
click at [717, 553] on button "Cancel" at bounding box center [712, 562] width 77 height 35
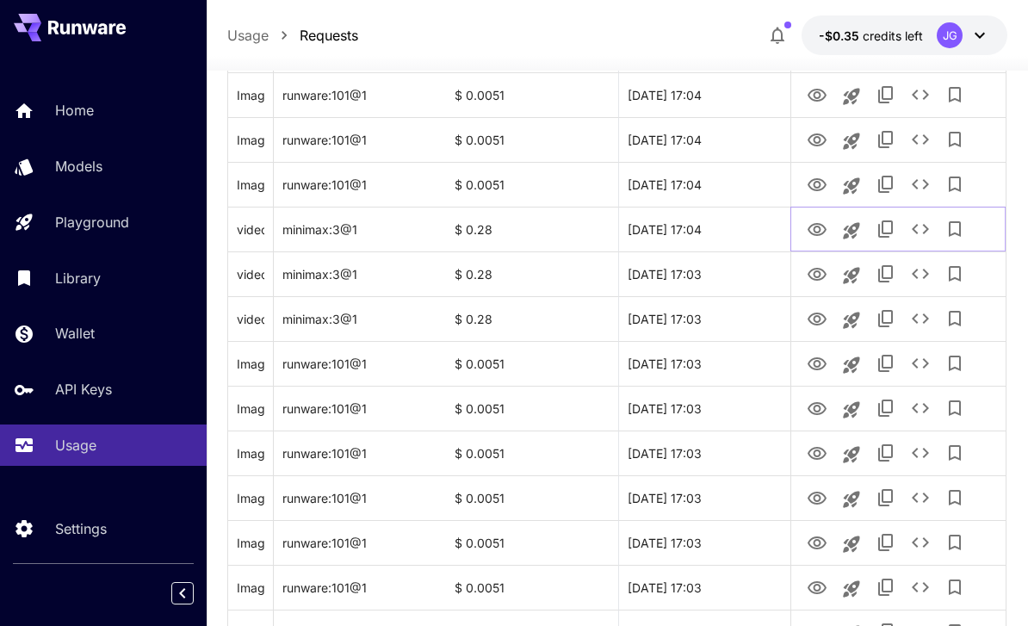
click at [813, 225] on icon "View Video" at bounding box center [816, 229] width 21 height 21
click at [811, 274] on icon "View Video" at bounding box center [816, 274] width 21 height 21
click at [811, 368] on icon "View Image" at bounding box center [816, 364] width 21 height 21
click at [815, 368] on icon "View Image" at bounding box center [816, 364] width 21 height 21
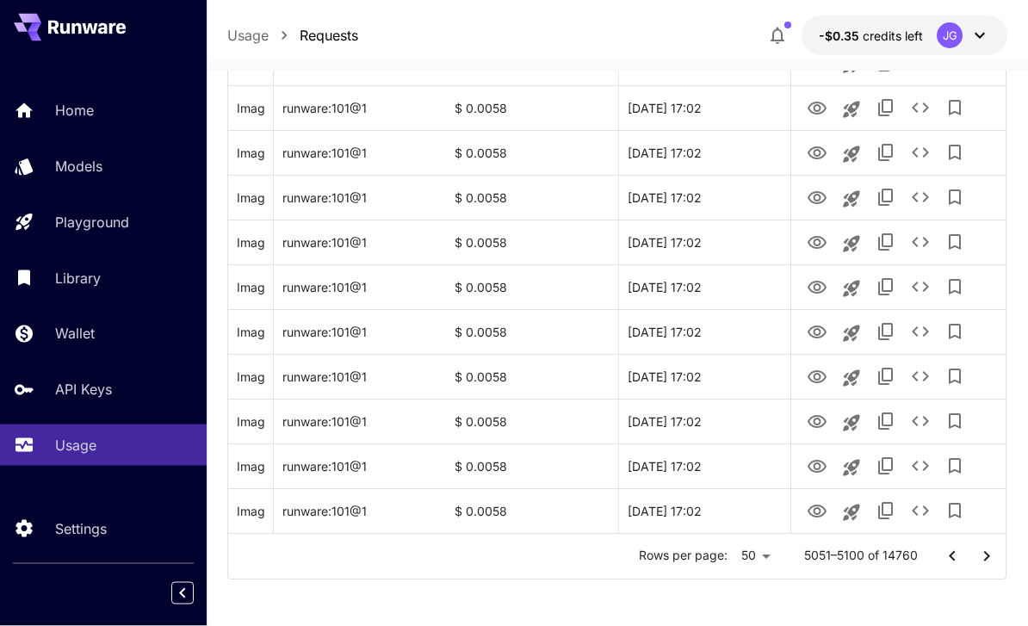
scroll to position [2103, 0]
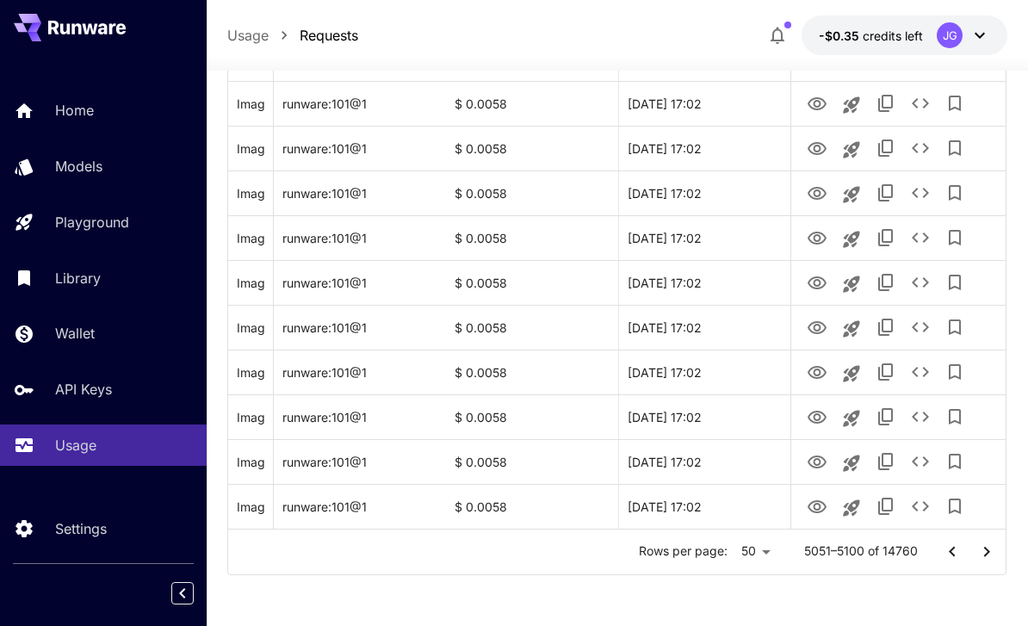
click at [983, 556] on icon "Go to next page" at bounding box center [986, 551] width 21 height 21
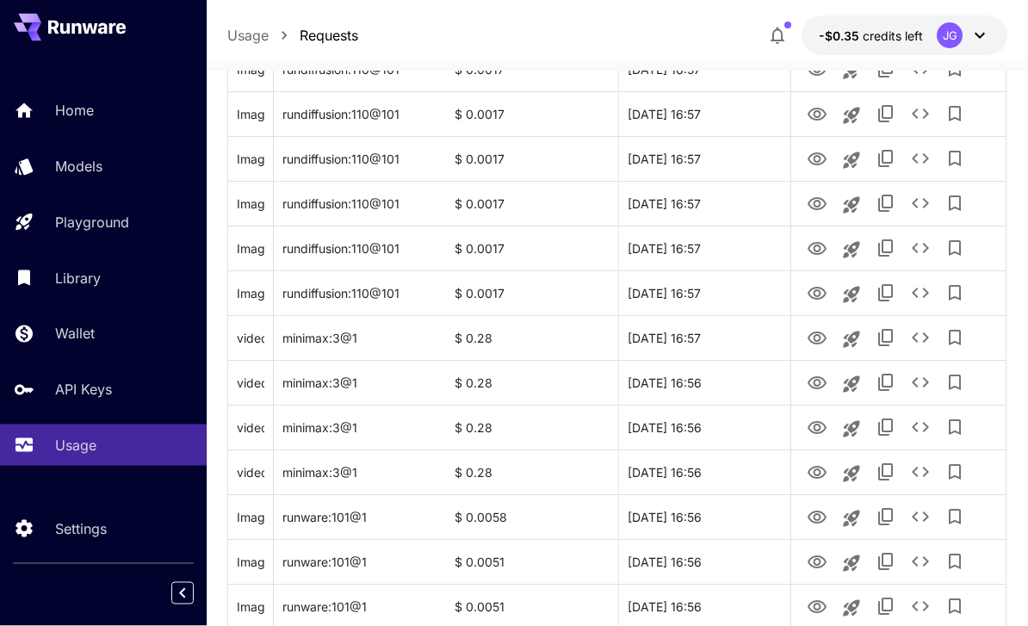
scroll to position [1421, 0]
click at [813, 476] on icon "View Video" at bounding box center [816, 472] width 19 height 13
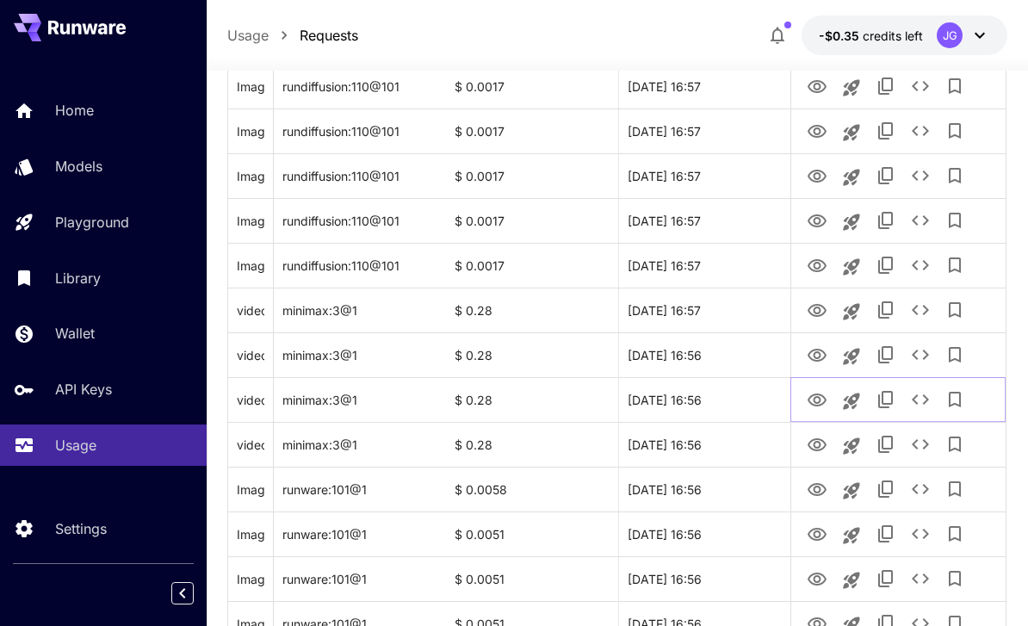
click at [808, 402] on icon "View Video" at bounding box center [816, 400] width 21 height 21
click at [811, 364] on icon "View Video" at bounding box center [816, 355] width 21 height 21
click at [807, 309] on icon "View Video" at bounding box center [816, 310] width 21 height 21
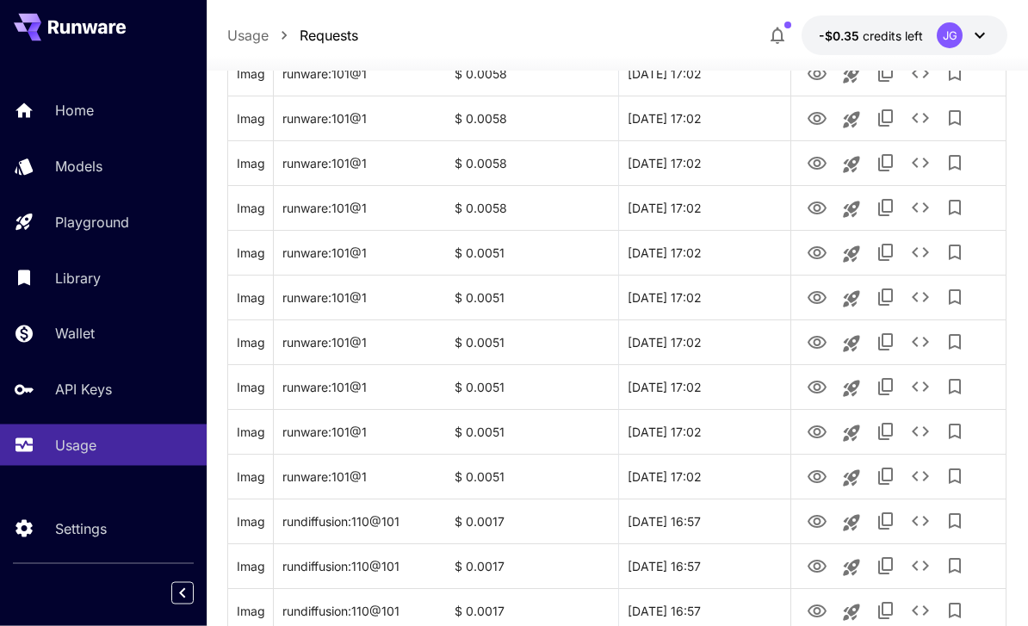
scroll to position [343, 0]
click at [812, 479] on icon "View Image" at bounding box center [816, 476] width 21 height 21
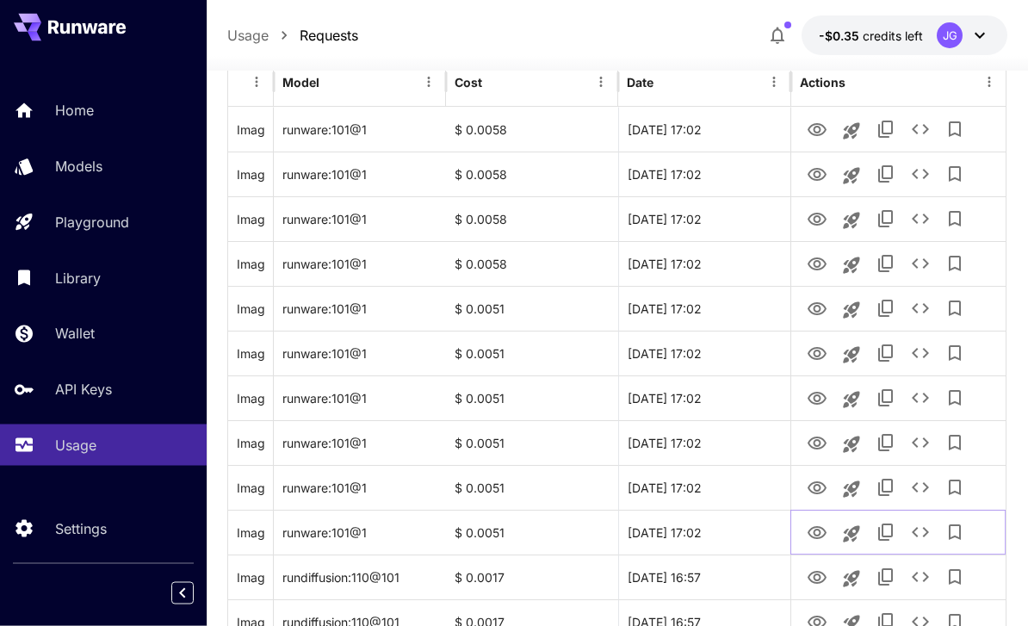
scroll to position [0, 0]
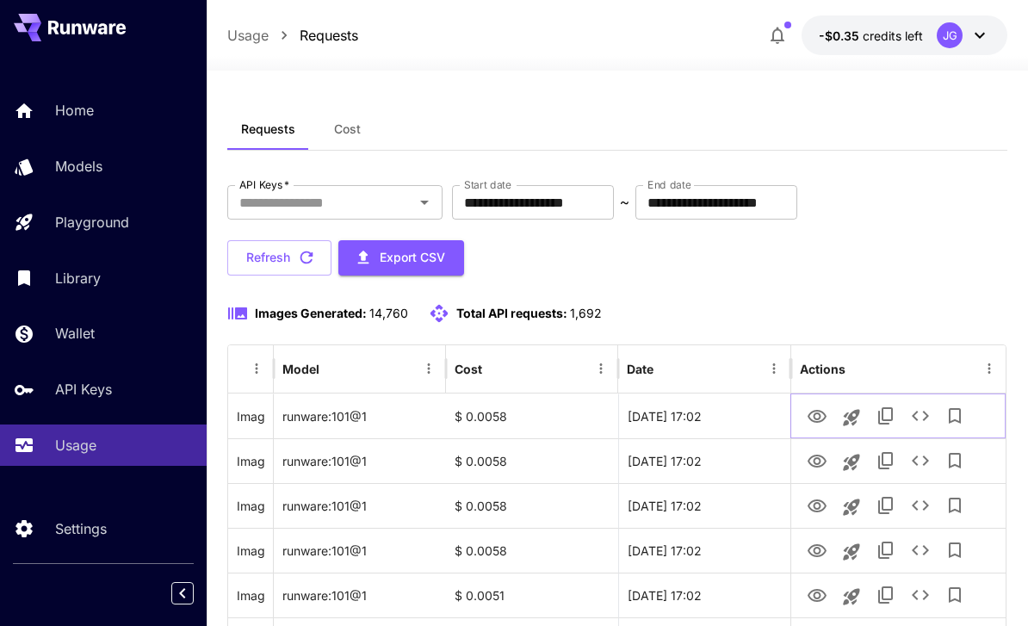
click at [808, 420] on icon "View Image" at bounding box center [816, 416] width 21 height 21
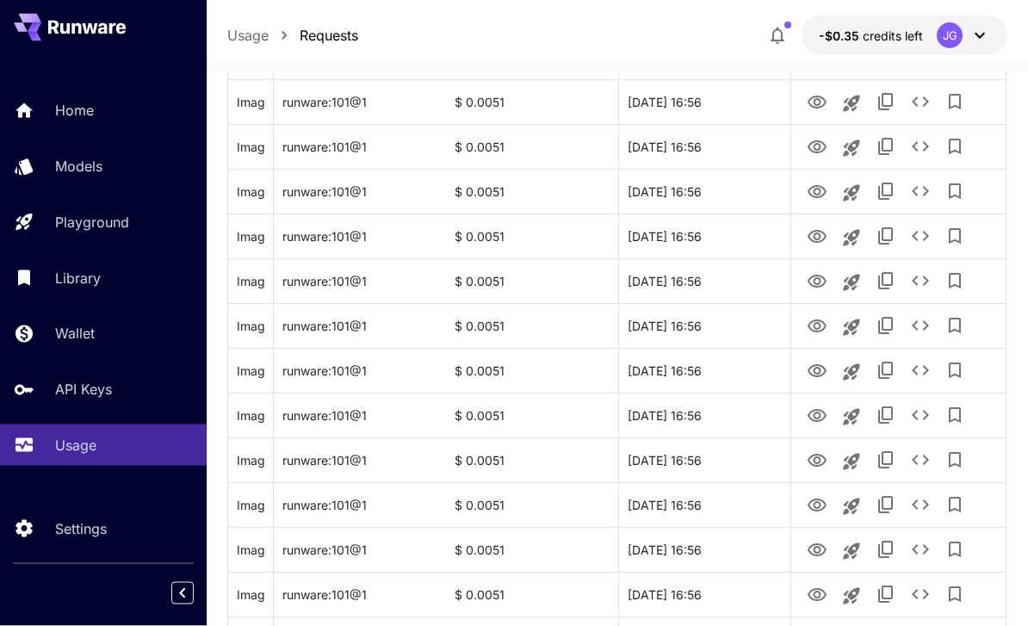
scroll to position [2048, 0]
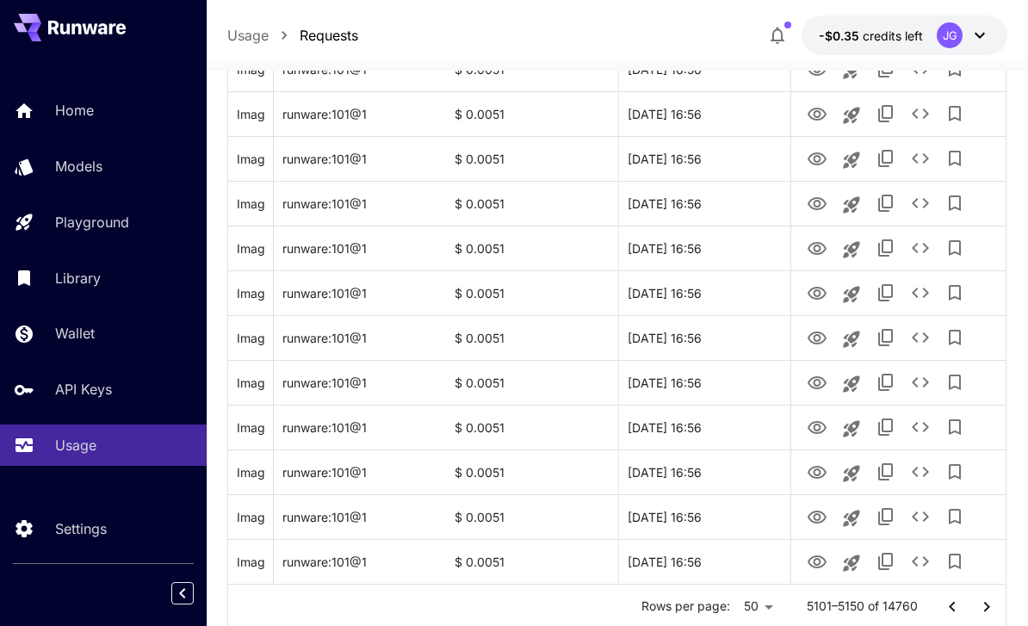
click at [981, 610] on icon "Go to next page" at bounding box center [986, 606] width 21 height 21
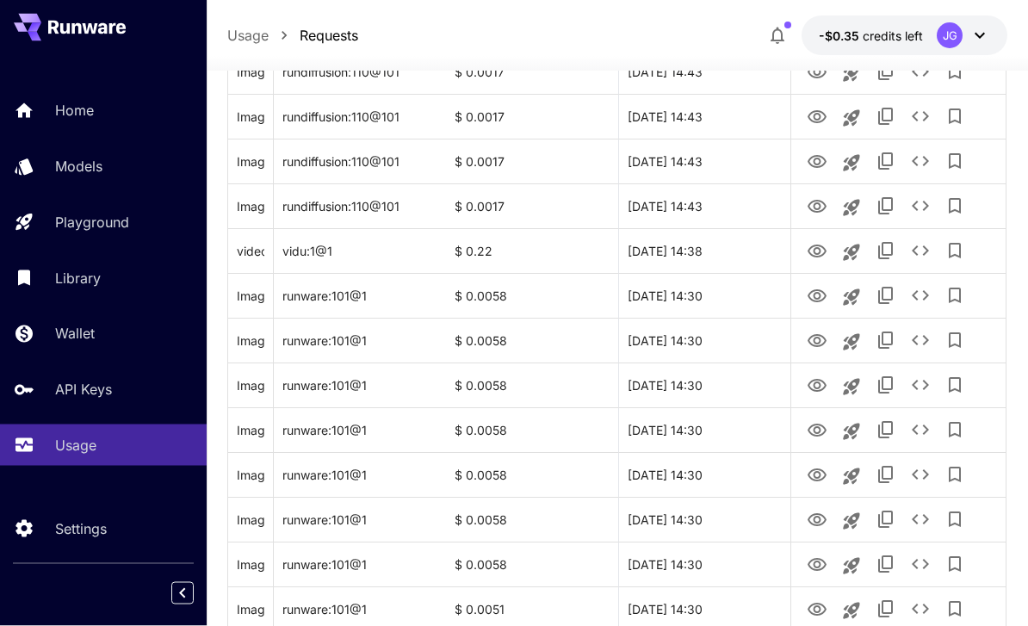
scroll to position [1597, 0]
click at [817, 248] on icon "View Video" at bounding box center [816, 250] width 19 height 13
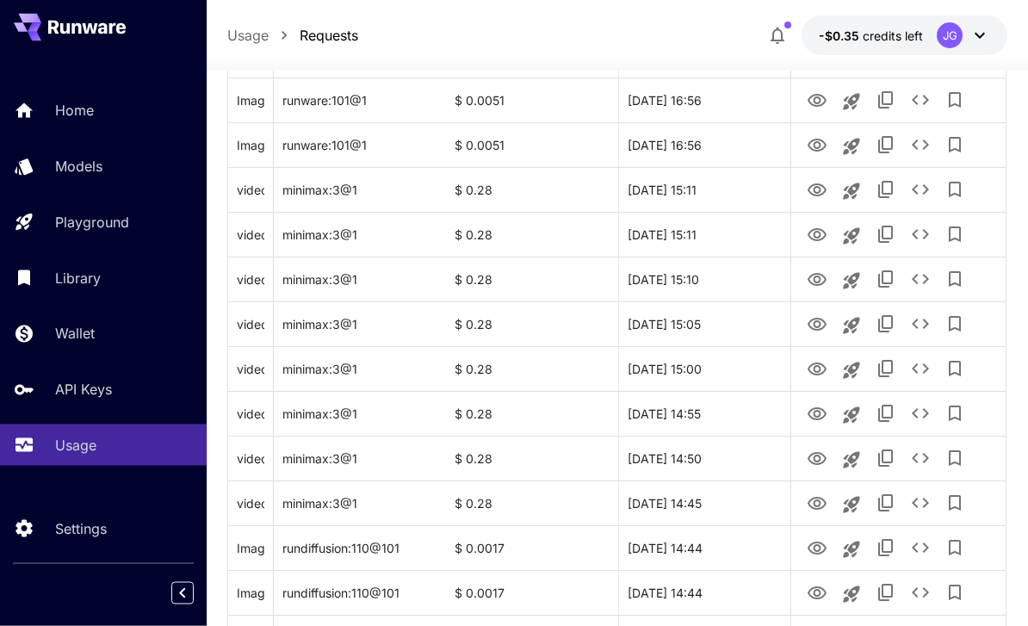
scroll to position [405, 0]
click at [815, 506] on icon "View Video" at bounding box center [816, 503] width 21 height 21
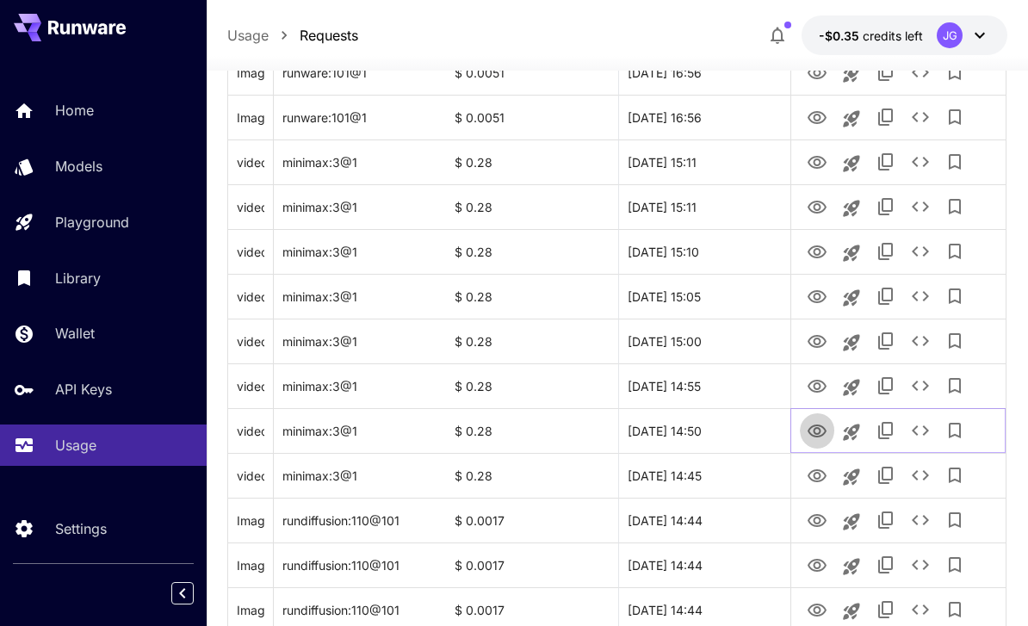
click at [812, 434] on icon "View Video" at bounding box center [816, 430] width 19 height 13
click at [811, 390] on icon "View Video" at bounding box center [816, 386] width 21 height 21
click at [809, 345] on icon "View Video" at bounding box center [816, 341] width 21 height 21
click at [812, 300] on icon "View Video" at bounding box center [816, 296] width 19 height 13
click at [812, 250] on icon "View Video" at bounding box center [816, 252] width 21 height 21
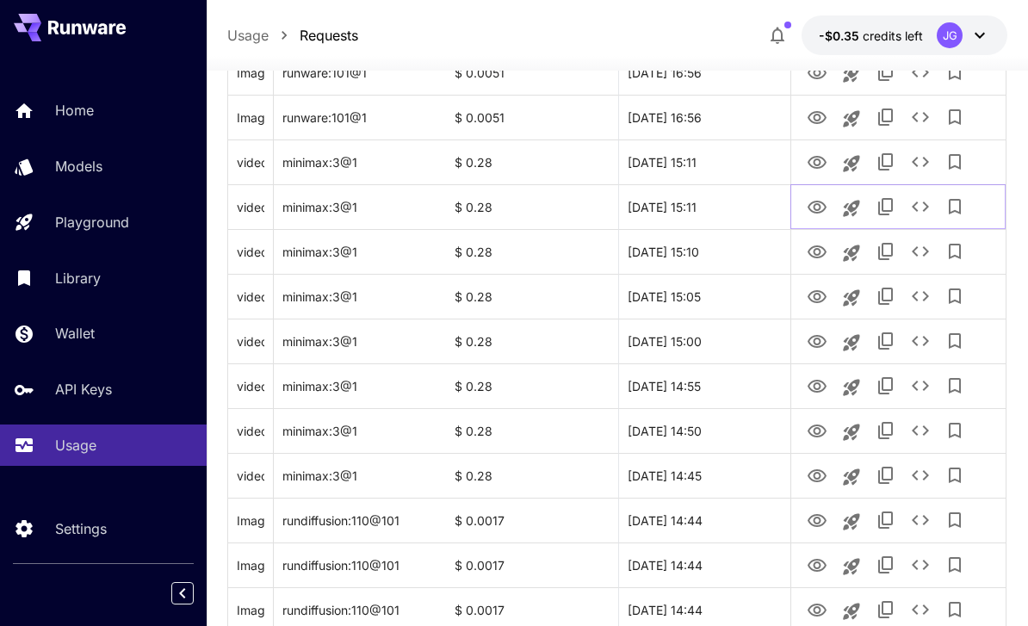
click at [810, 203] on icon "View Video" at bounding box center [816, 207] width 19 height 13
click at [807, 165] on icon "View Video" at bounding box center [816, 162] width 21 height 21
click at [818, 114] on icon "View Image" at bounding box center [816, 117] width 19 height 13
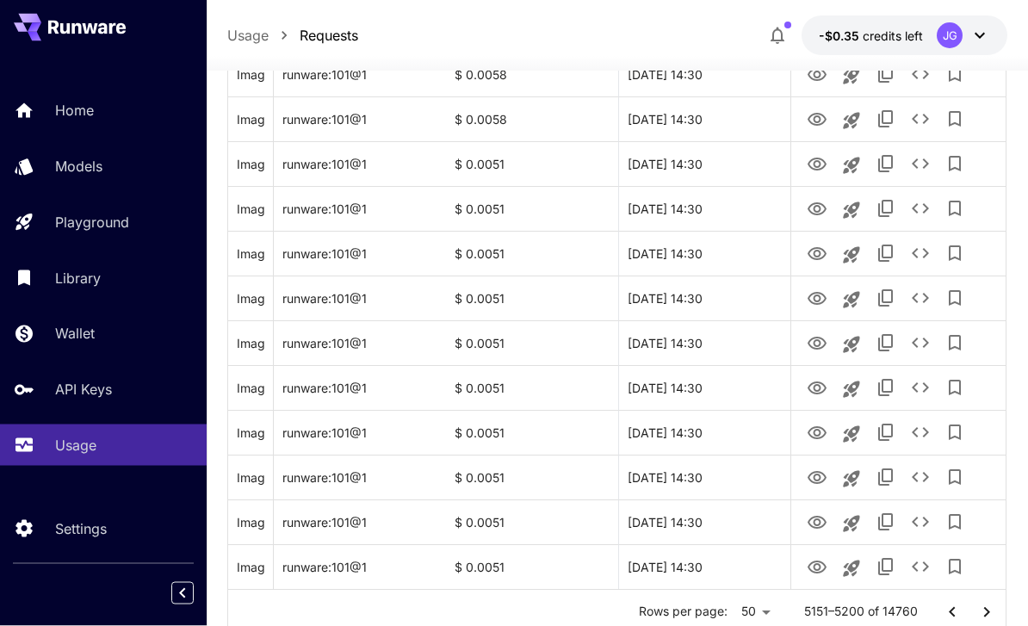
scroll to position [2048, 0]
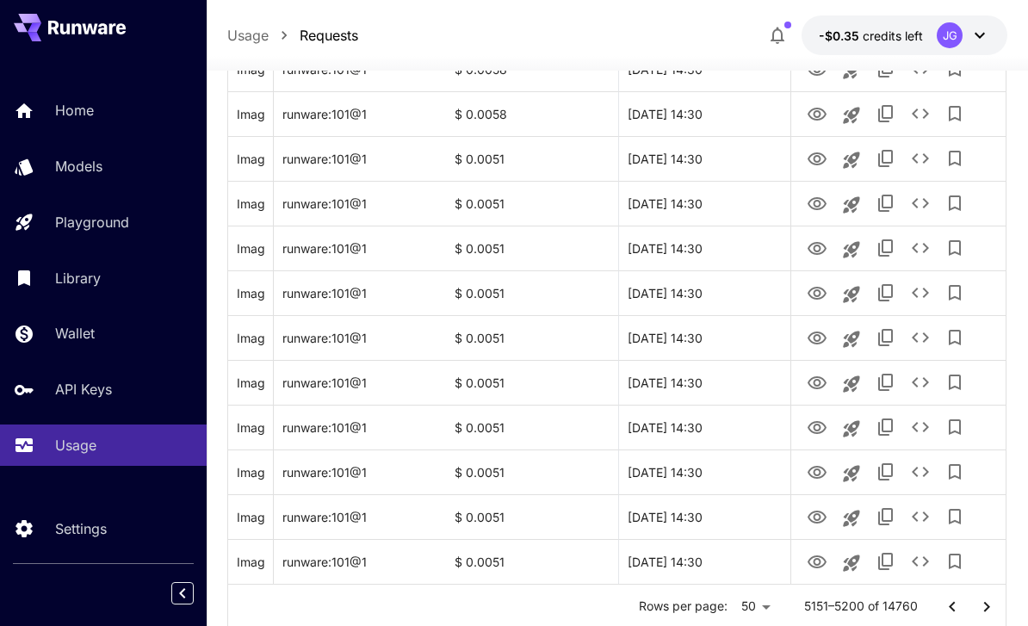
click at [982, 608] on icon "Go to next page" at bounding box center [986, 606] width 21 height 21
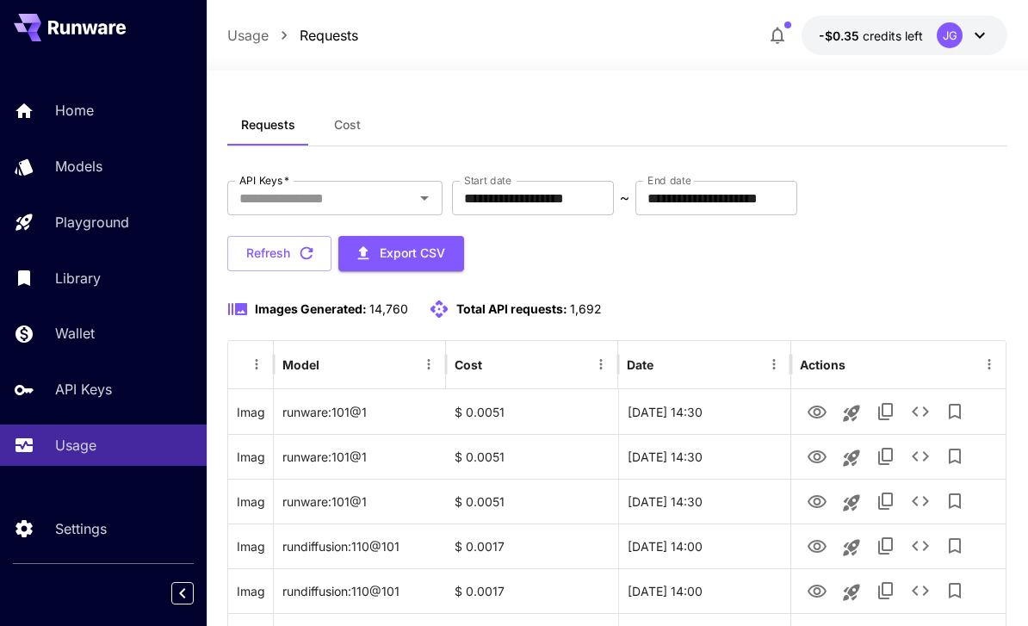
scroll to position [0, 0]
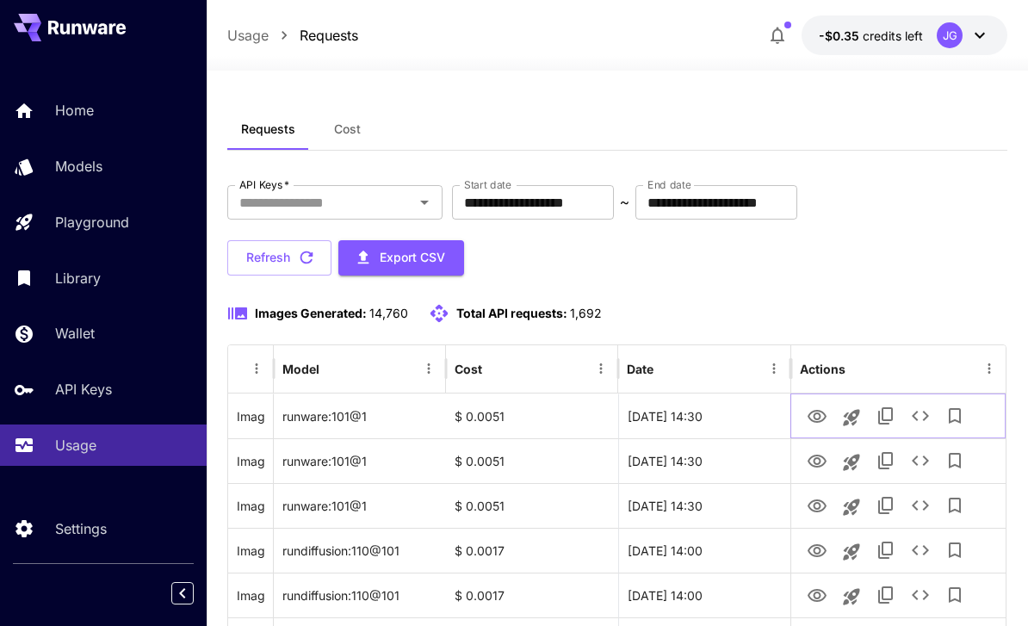
click at [813, 422] on icon "View Image" at bounding box center [816, 416] width 21 height 21
click at [420, 199] on icon "Open" at bounding box center [424, 202] width 21 height 21
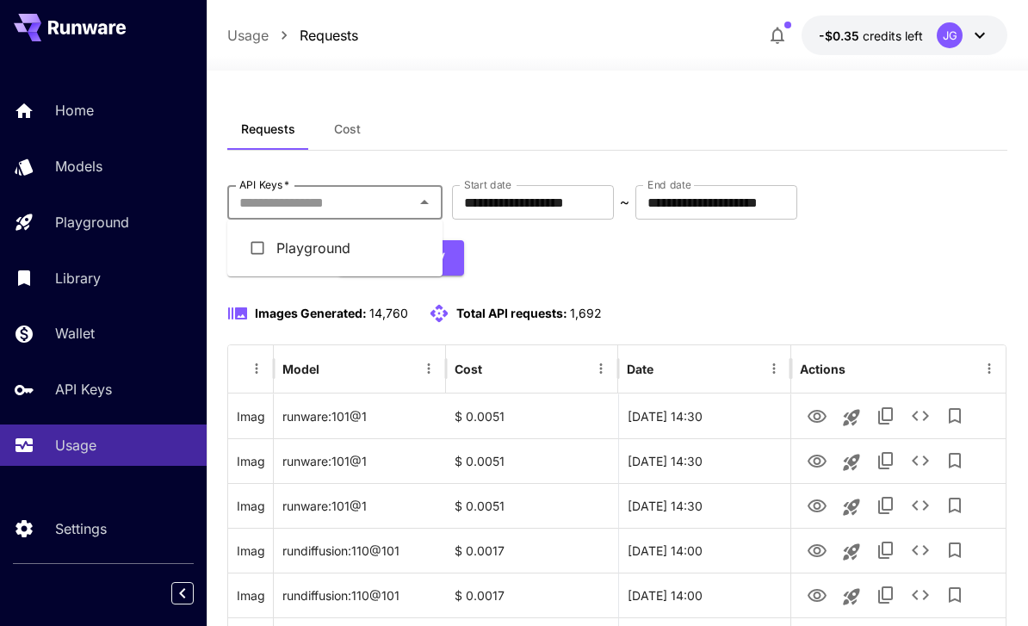
click at [942, 116] on div "Requests Cost" at bounding box center [617, 129] width 780 height 42
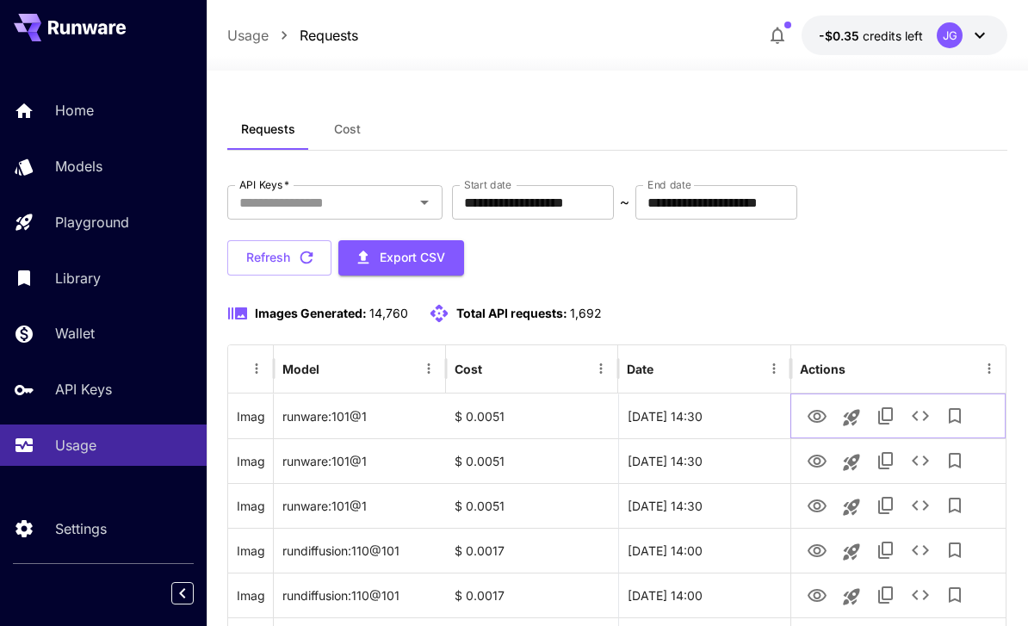
click at [813, 417] on icon "View Image" at bounding box center [816, 416] width 21 height 21
click at [811, 417] on icon "View Image" at bounding box center [816, 416] width 21 height 21
click at [882, 416] on icon "Copy TaskUUID" at bounding box center [885, 415] width 15 height 17
click at [819, 419] on icon "View Image" at bounding box center [816, 416] width 21 height 21
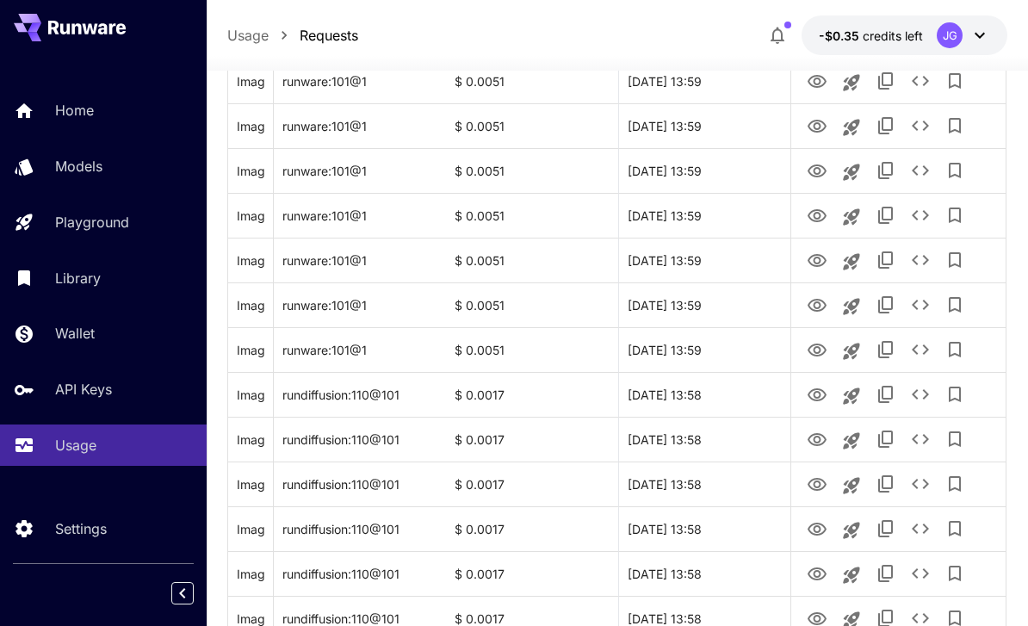
scroll to position [2048, 0]
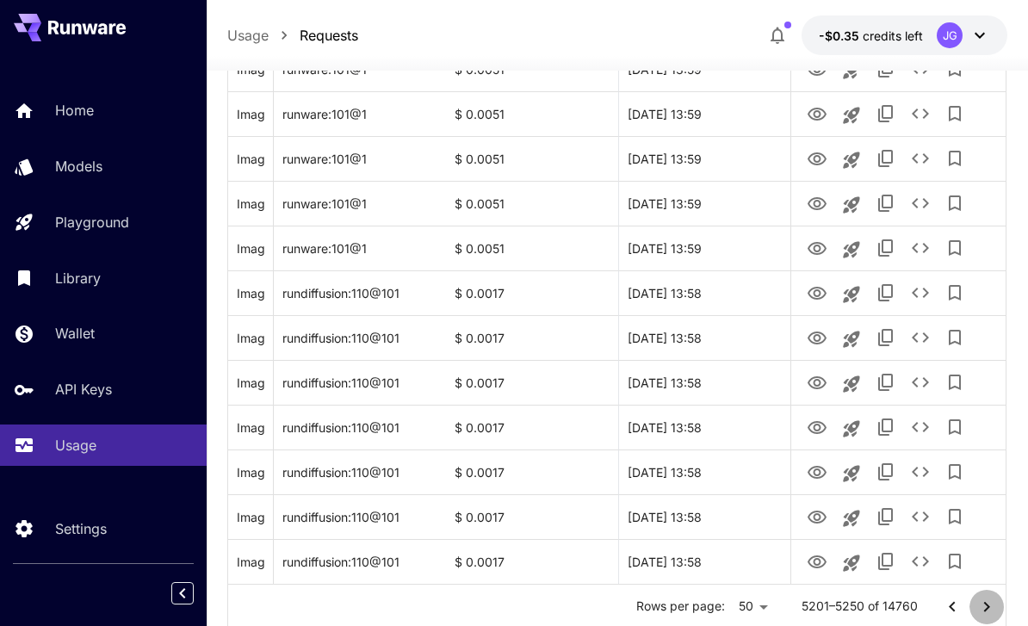
click at [980, 609] on icon "Go to next page" at bounding box center [986, 606] width 21 height 21
click at [979, 613] on icon "Go to next page" at bounding box center [986, 606] width 21 height 21
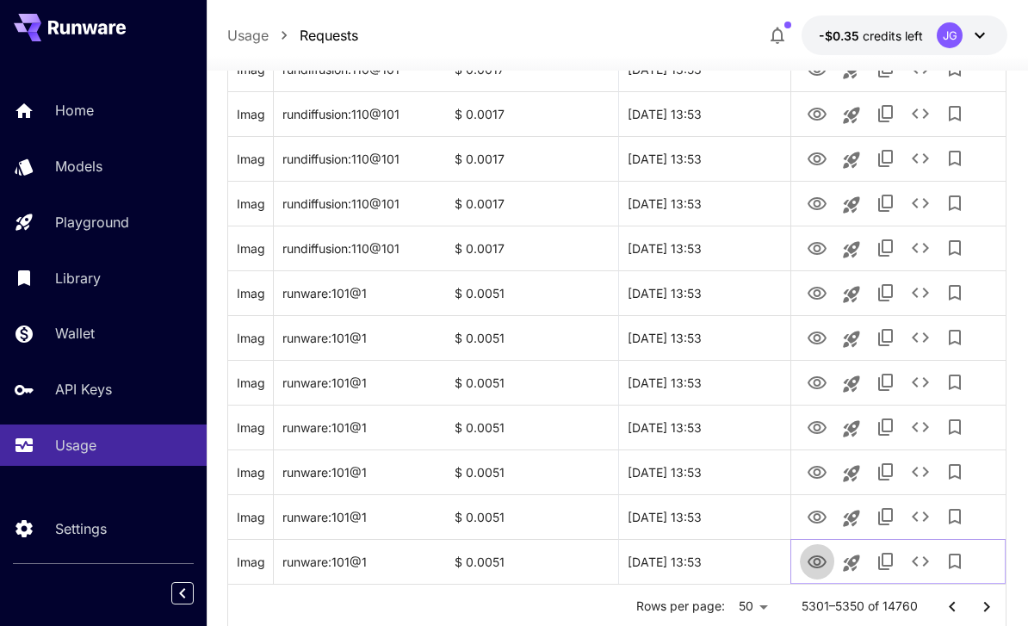
click at [812, 566] on icon "View Image" at bounding box center [816, 562] width 21 height 21
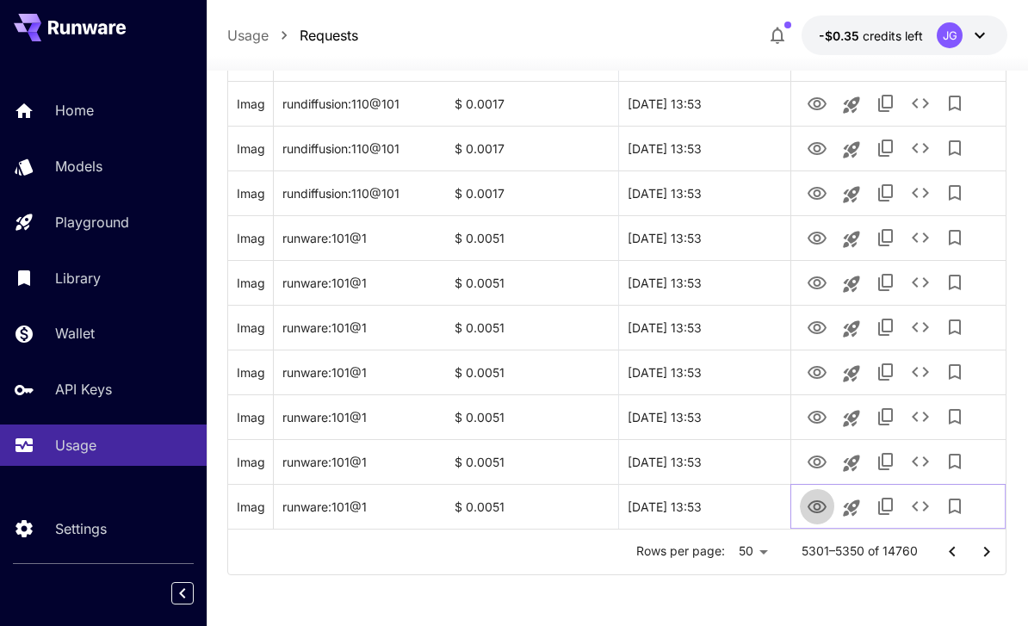
click at [812, 508] on icon "View Image" at bounding box center [816, 507] width 21 height 21
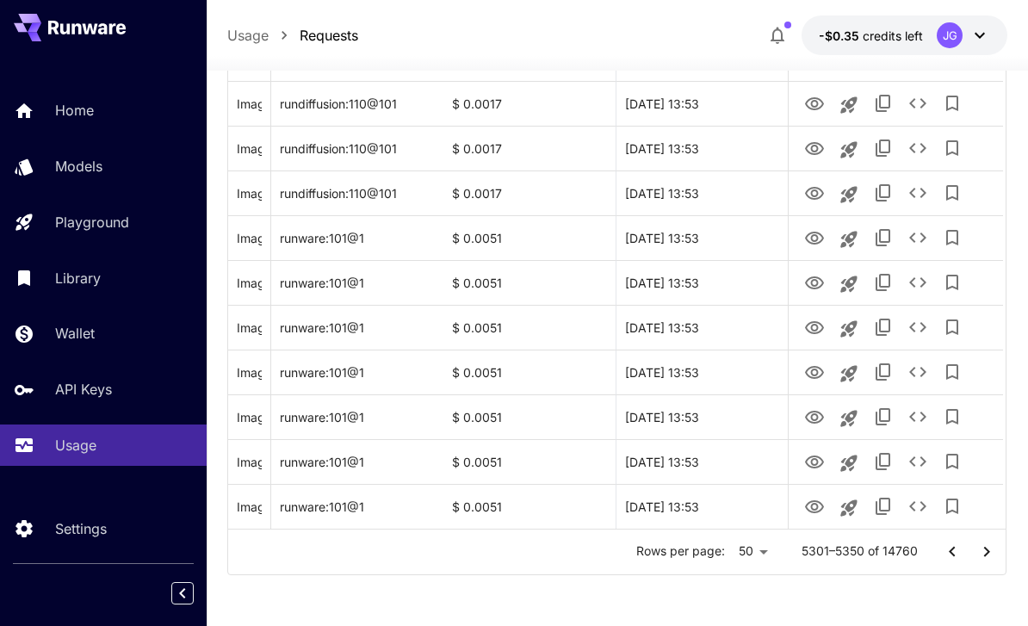
scroll to position [2030, 0]
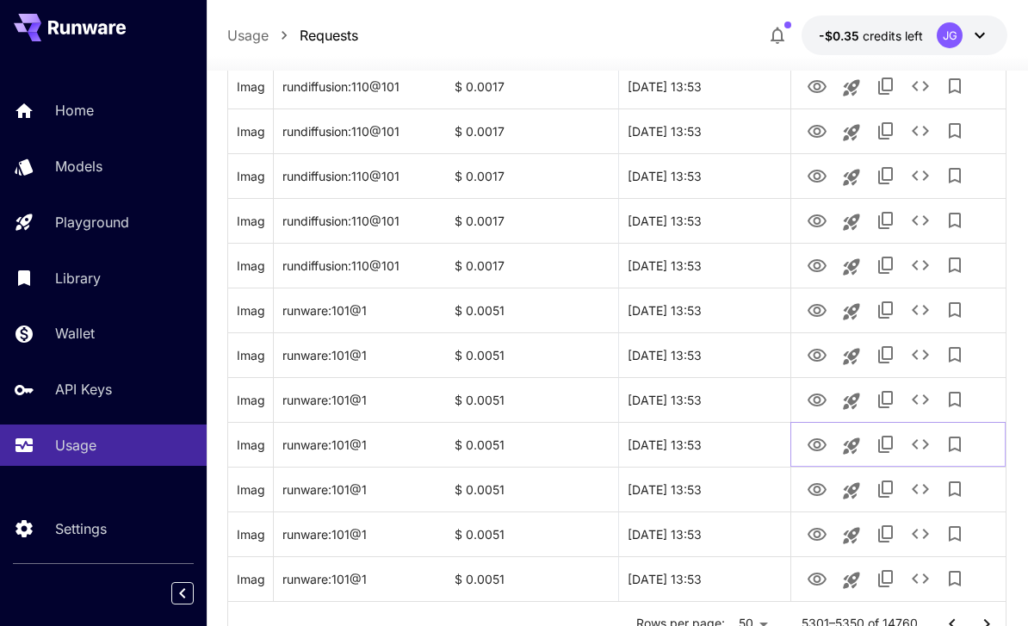
click at [812, 443] on icon "View Image" at bounding box center [816, 445] width 21 height 21
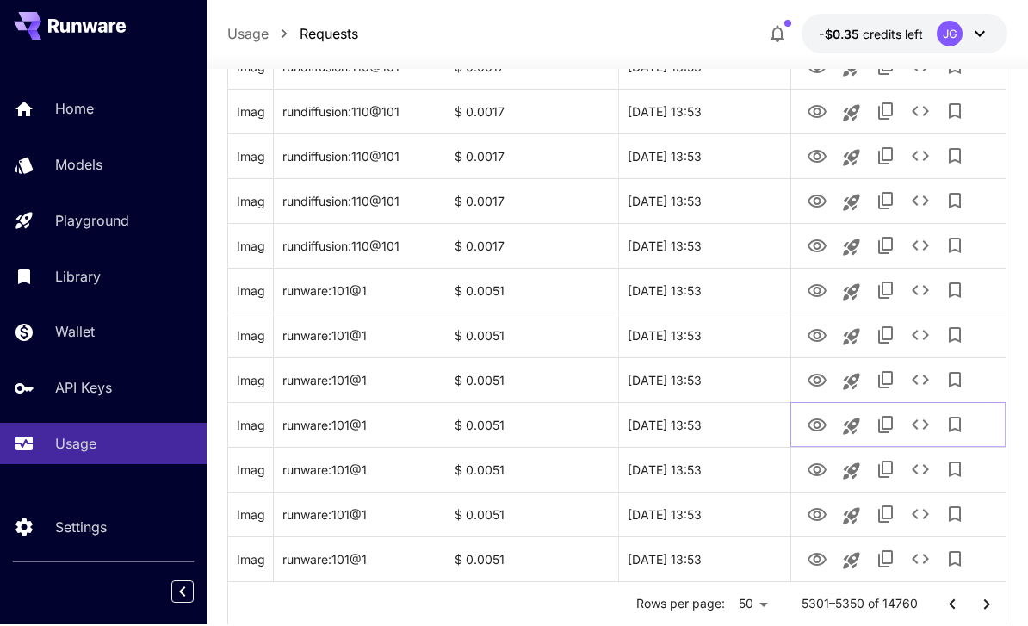
scroll to position [2048, 0]
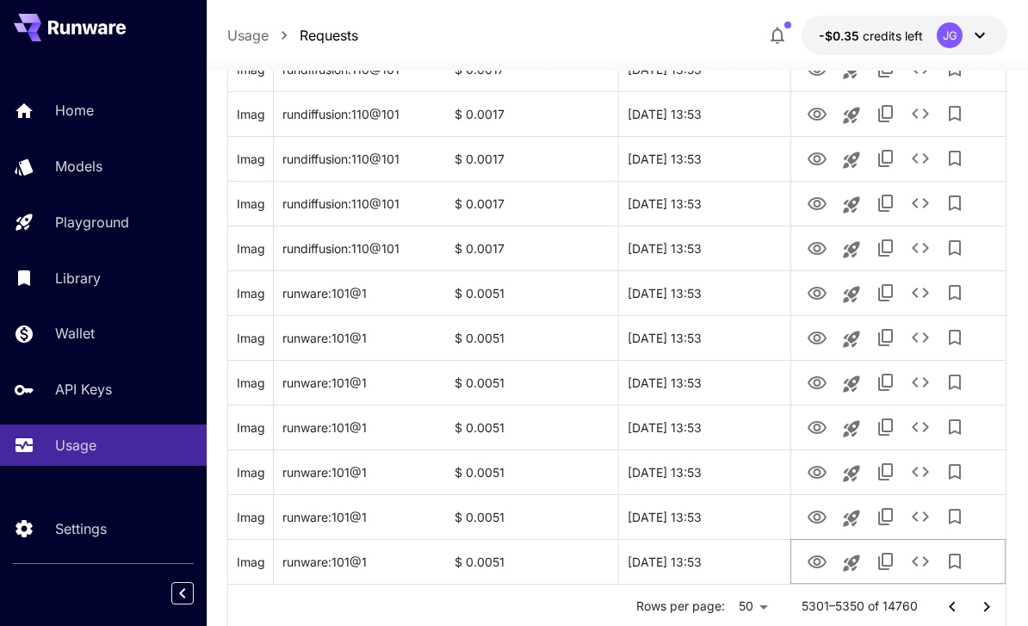
click at [812, 563] on icon "View Image" at bounding box center [816, 562] width 21 height 21
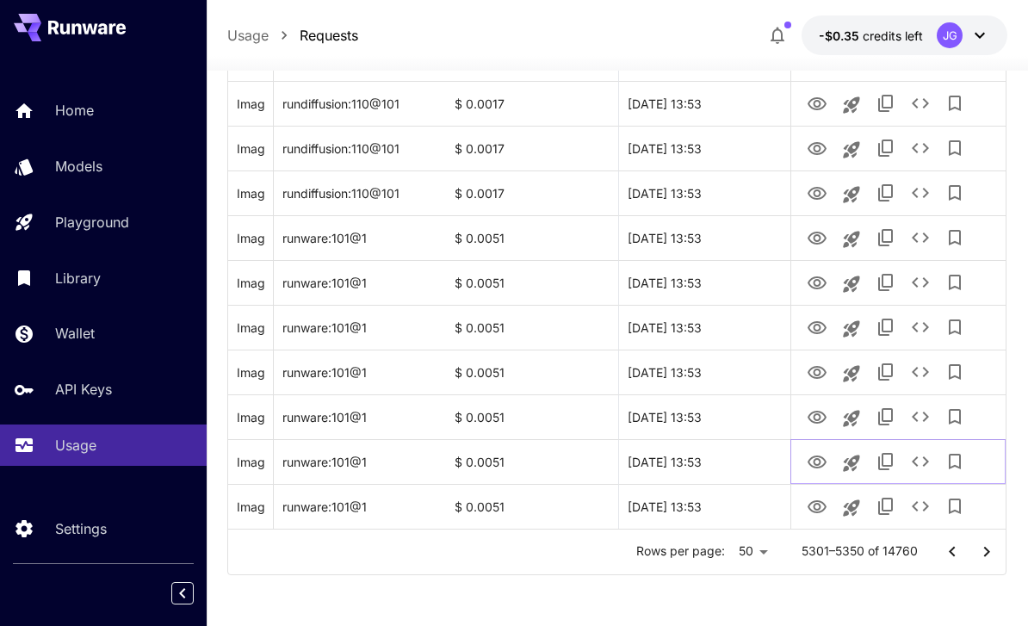
click at [812, 462] on icon "View Image" at bounding box center [816, 462] width 21 height 21
click at [809, 499] on icon "View Image" at bounding box center [816, 507] width 21 height 21
click at [809, 512] on icon "View Image" at bounding box center [816, 507] width 21 height 21
click at [983, 554] on icon "Go to next page" at bounding box center [986, 551] width 21 height 21
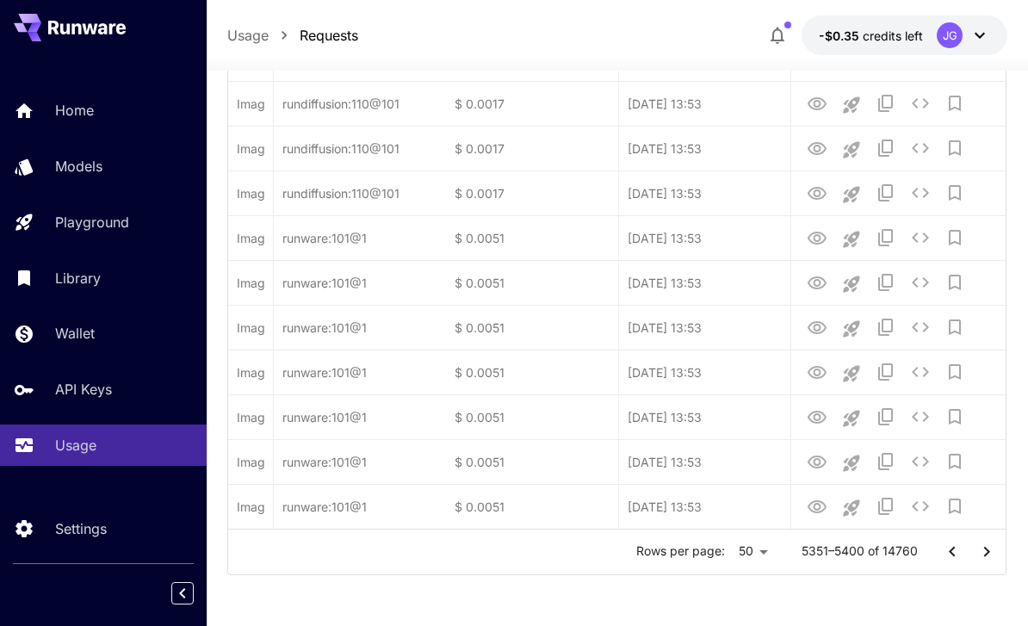
click at [980, 551] on icon "Go to next page" at bounding box center [986, 551] width 21 height 21
click at [980, 550] on icon "Go to next page" at bounding box center [986, 551] width 21 height 21
click at [979, 552] on icon "Go to next page" at bounding box center [986, 551] width 21 height 21
click at [979, 551] on icon "Go to next page" at bounding box center [986, 551] width 21 height 21
click at [981, 553] on icon "Go to next page" at bounding box center [986, 551] width 21 height 21
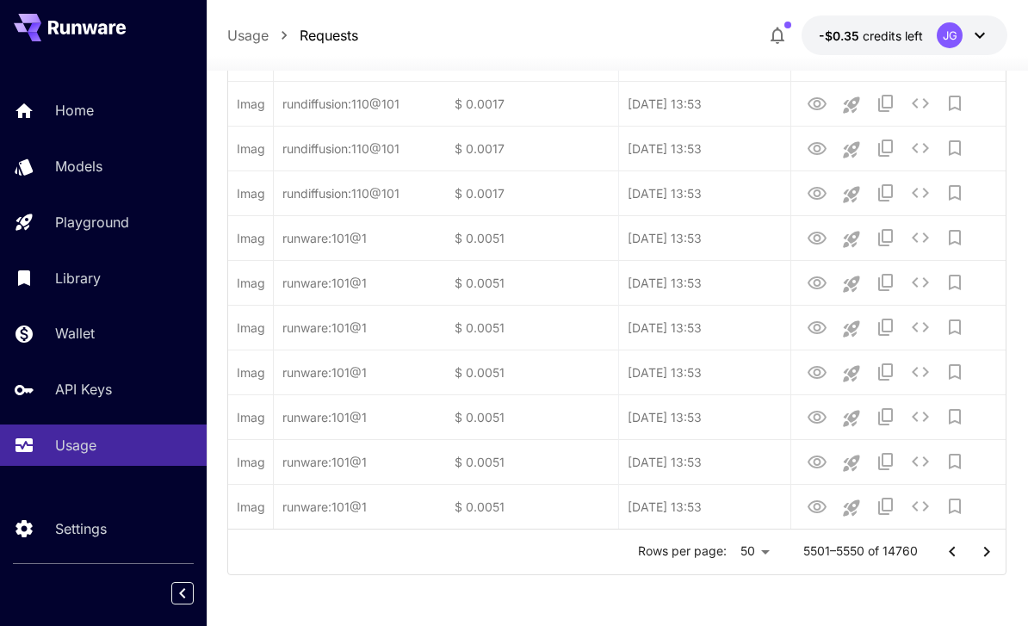
click at [981, 552] on icon "Go to next page" at bounding box center [986, 551] width 21 height 21
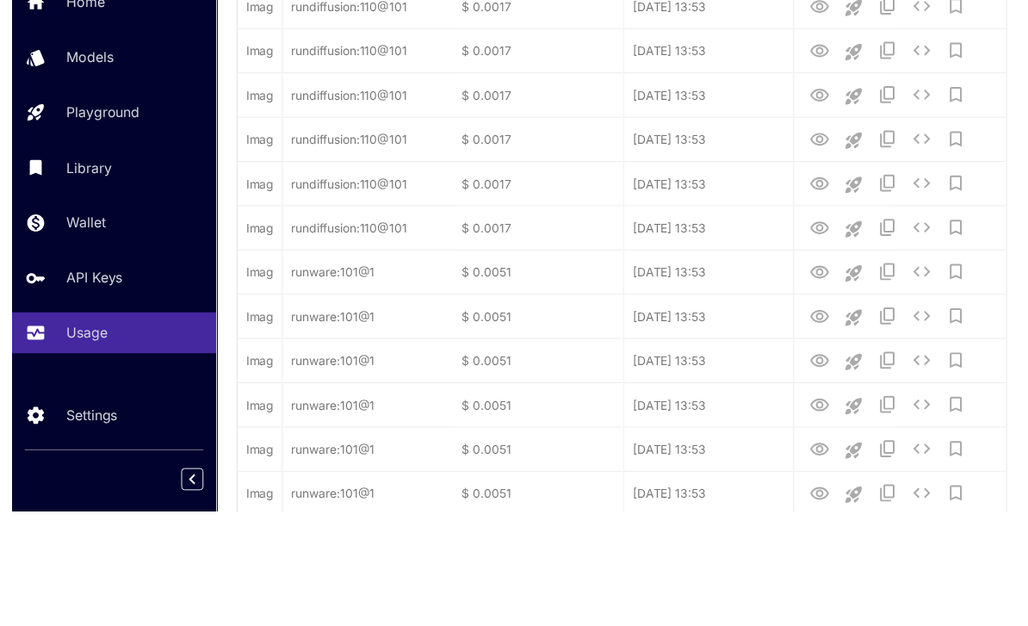
scroll to position [2085, 0]
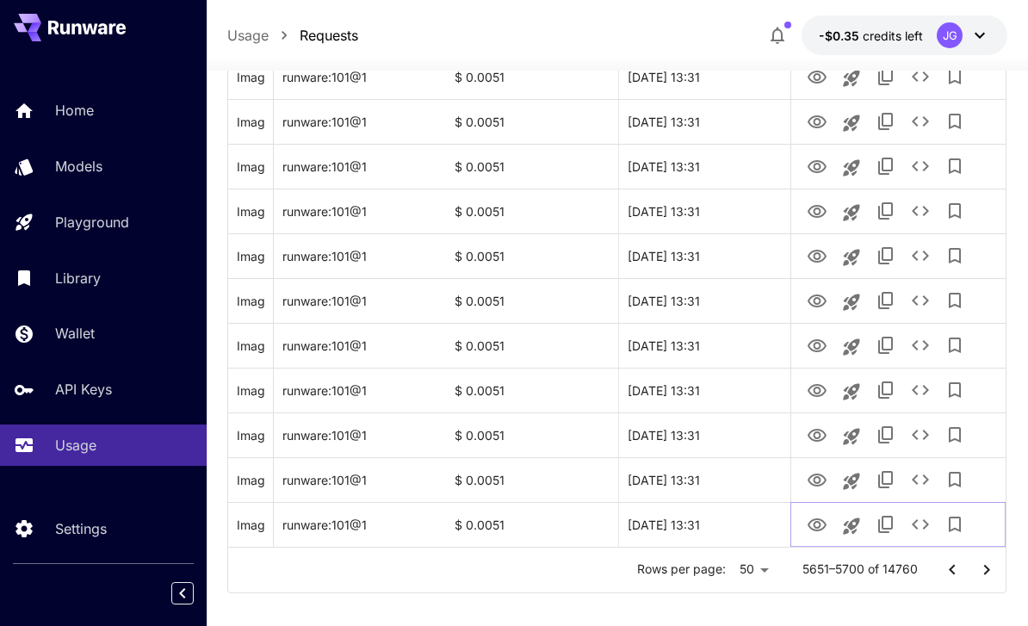
click at [819, 533] on icon "View Image" at bounding box center [816, 525] width 21 height 21
click at [887, 529] on icon "Copy TaskUUID" at bounding box center [885, 524] width 21 height 21
click at [957, 528] on icon "Add to library" at bounding box center [954, 523] width 12 height 15
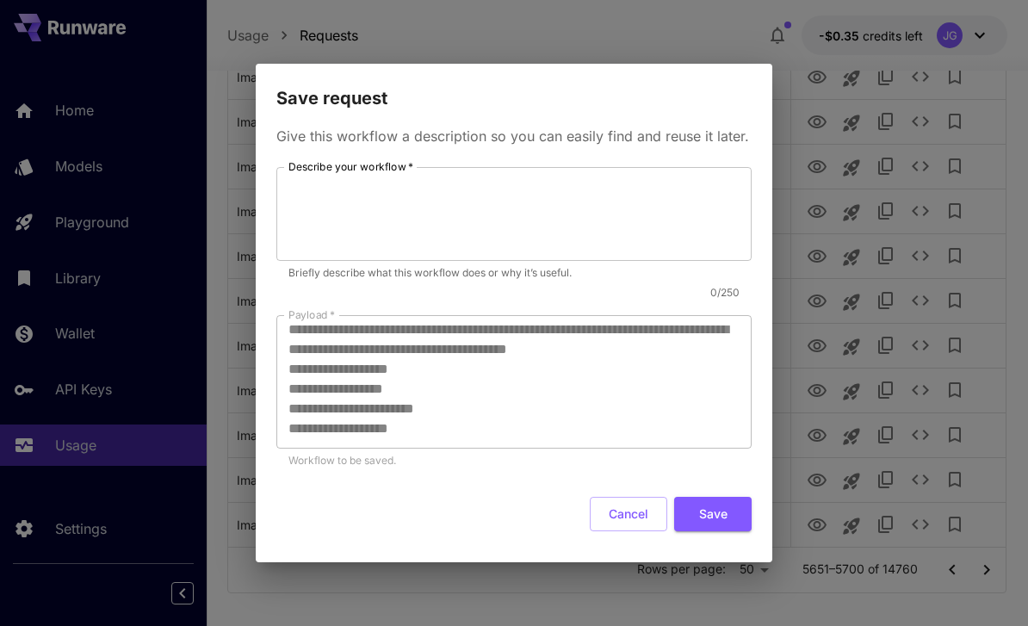
scroll to position [96, 0]
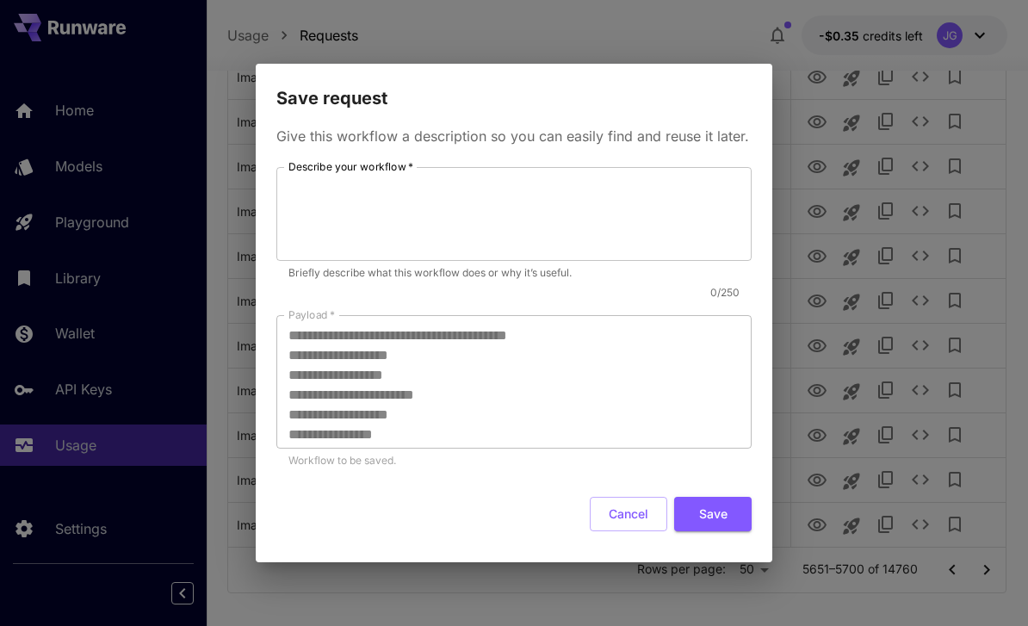
click at [619, 513] on button "Cancel" at bounding box center [628, 514] width 77 height 35
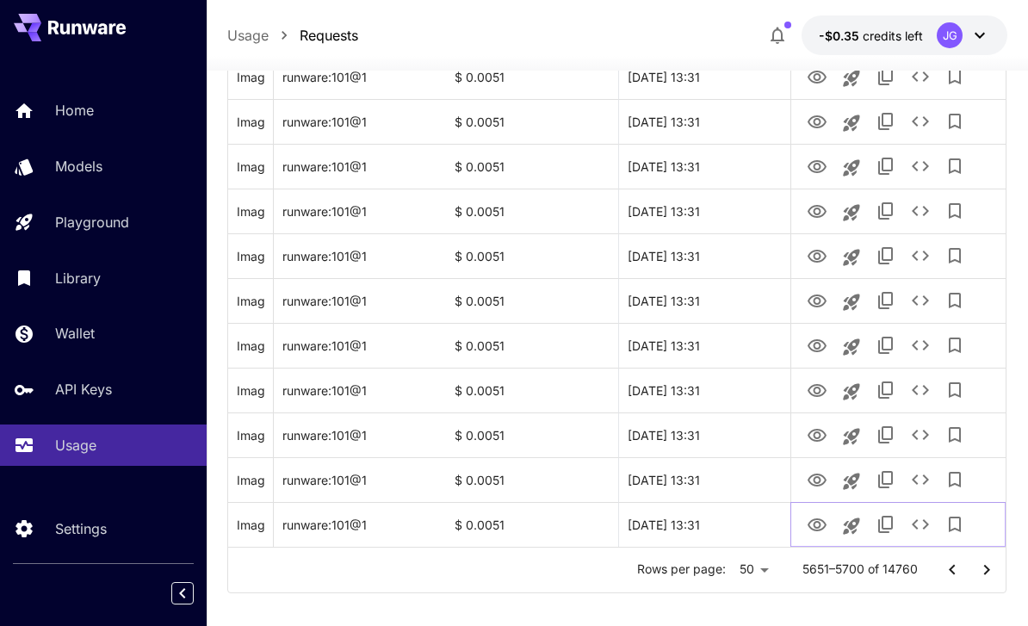
click at [810, 529] on icon "View Image" at bounding box center [816, 525] width 21 height 21
click at [810, 527] on icon "View Image" at bounding box center [816, 524] width 19 height 13
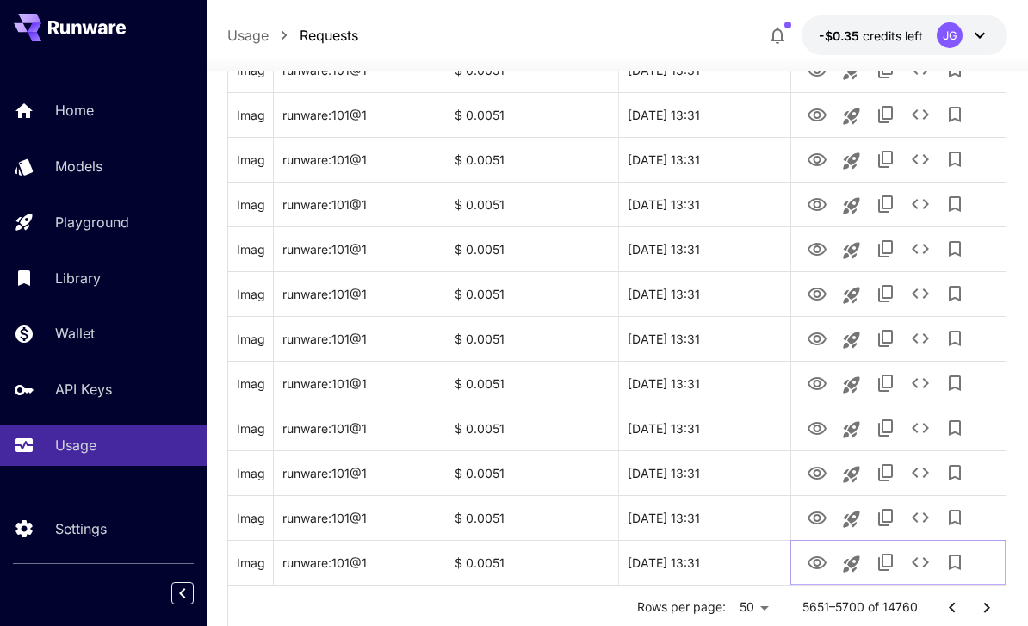
scroll to position [2048, 0]
click at [817, 567] on icon "View Image" at bounding box center [816, 561] width 19 height 13
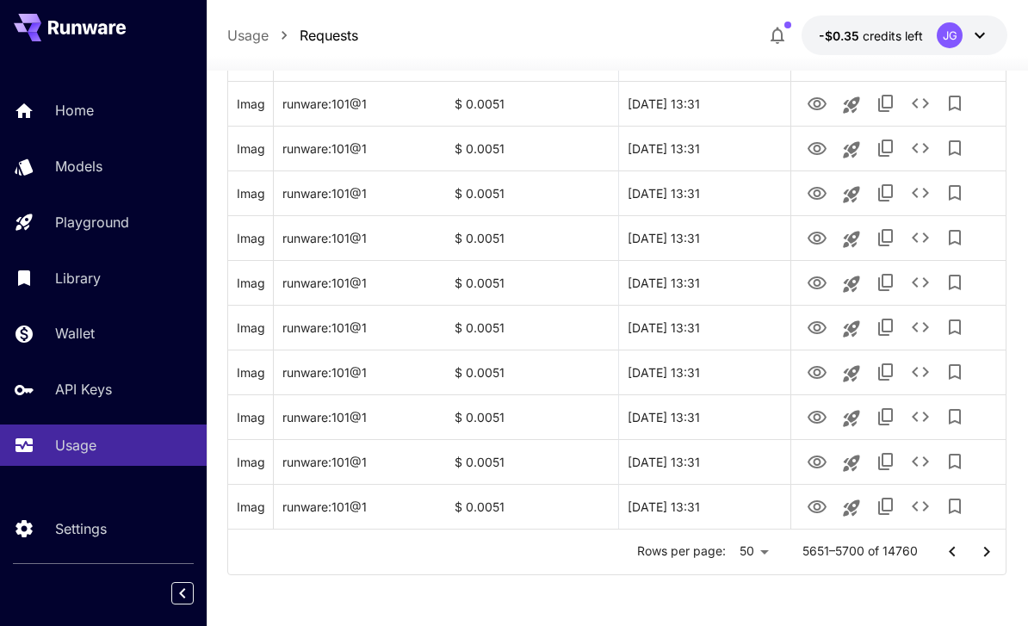
click at [986, 551] on icon "Go to next page" at bounding box center [986, 551] width 21 height 21
click at [816, 234] on icon "View Image" at bounding box center [816, 238] width 19 height 13
click at [80, 271] on p "Library" at bounding box center [78, 278] width 46 height 21
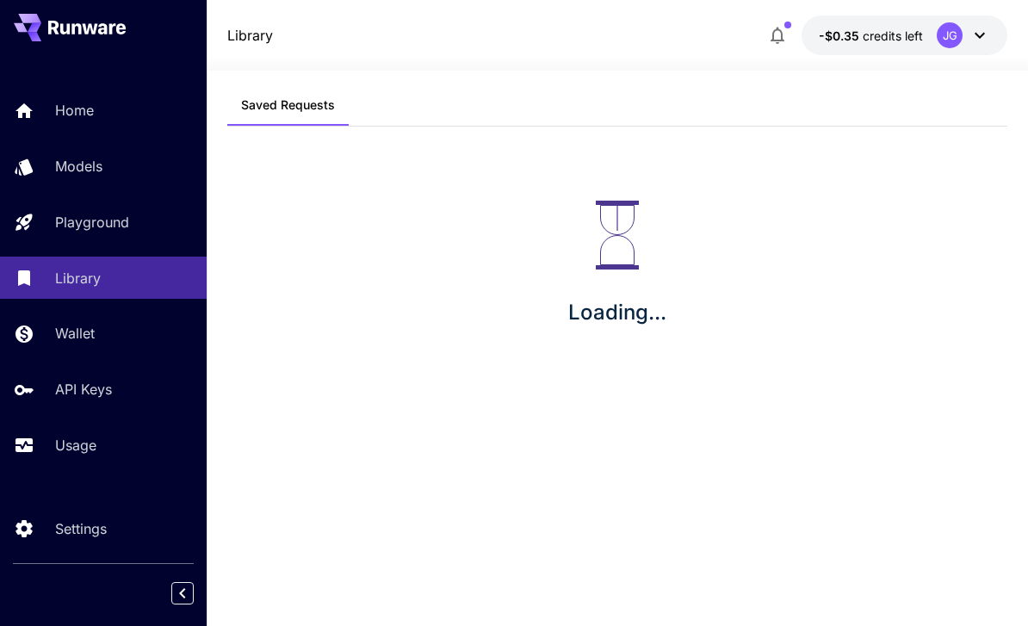
scroll to position [55, 0]
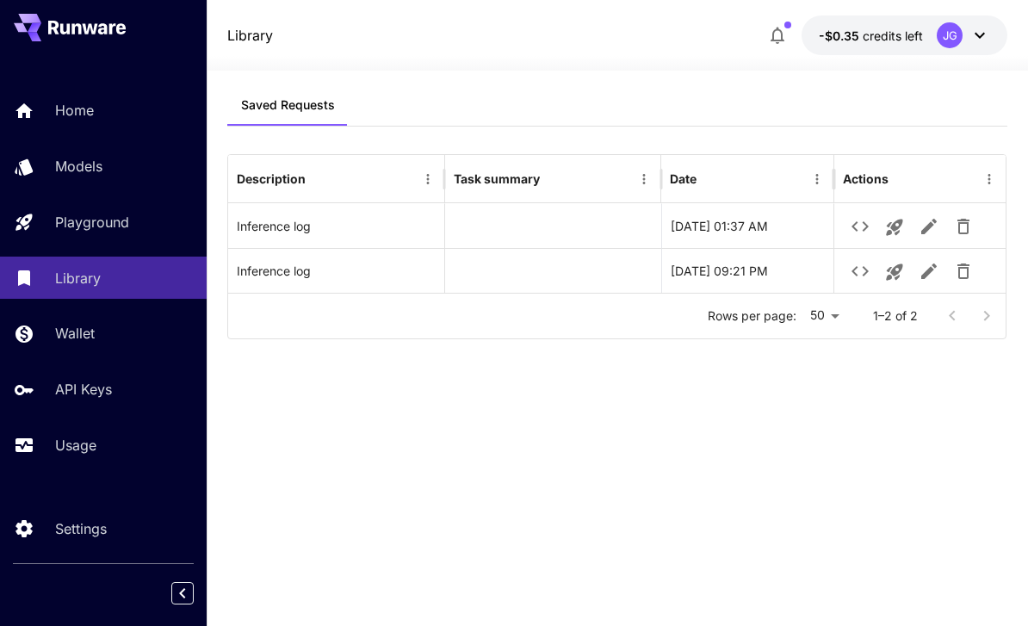
click at [73, 162] on p "Models" at bounding box center [78, 166] width 47 height 21
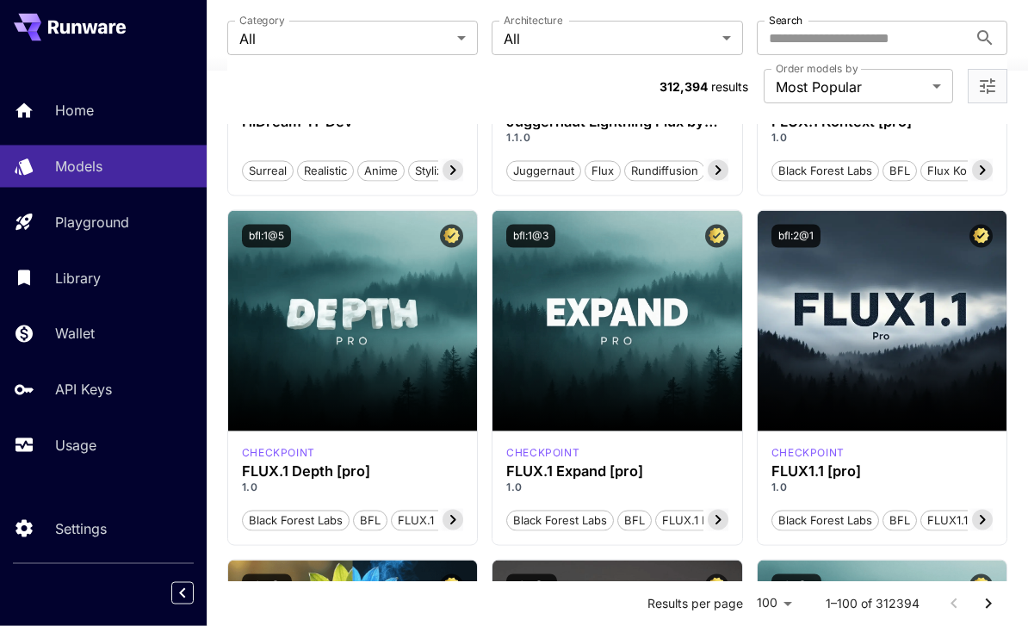
scroll to position [754, 0]
click at [73, 104] on p "Home" at bounding box center [74, 110] width 39 height 21
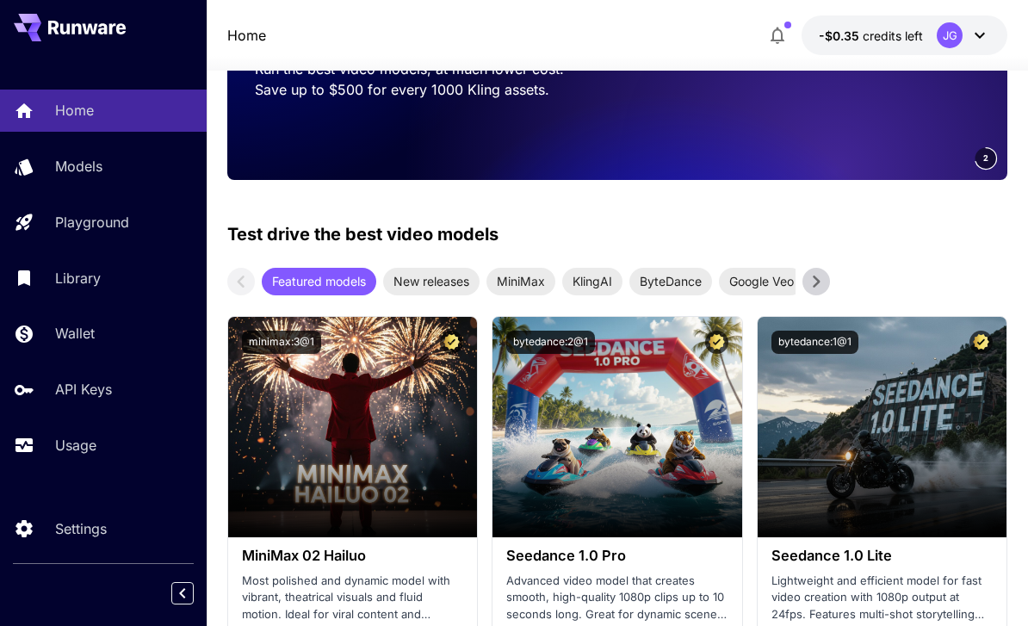
scroll to position [355, 0]
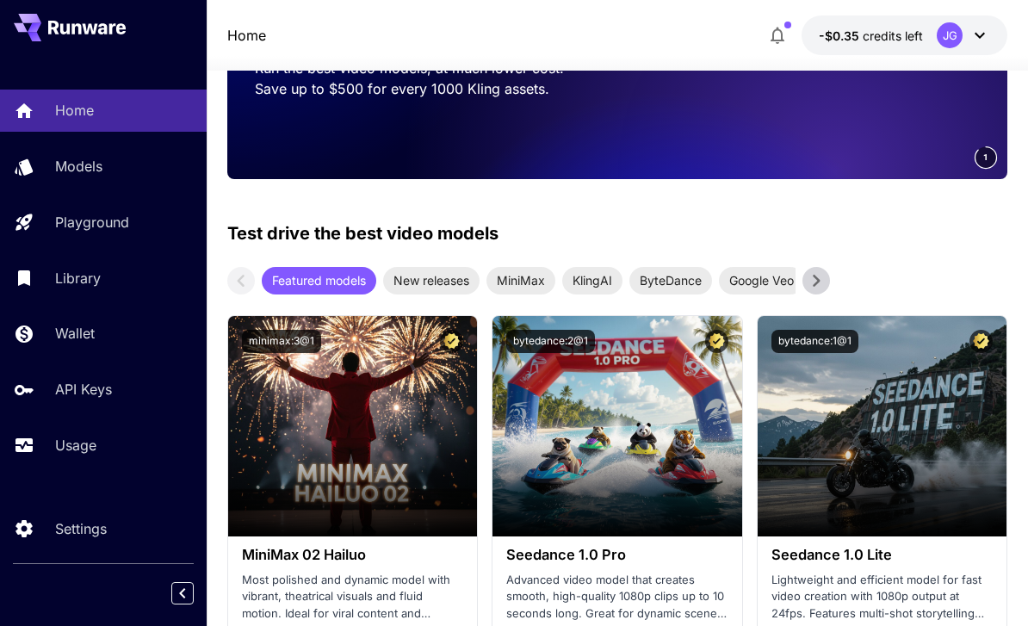
click at [450, 276] on span "New releases" at bounding box center [431, 280] width 96 height 18
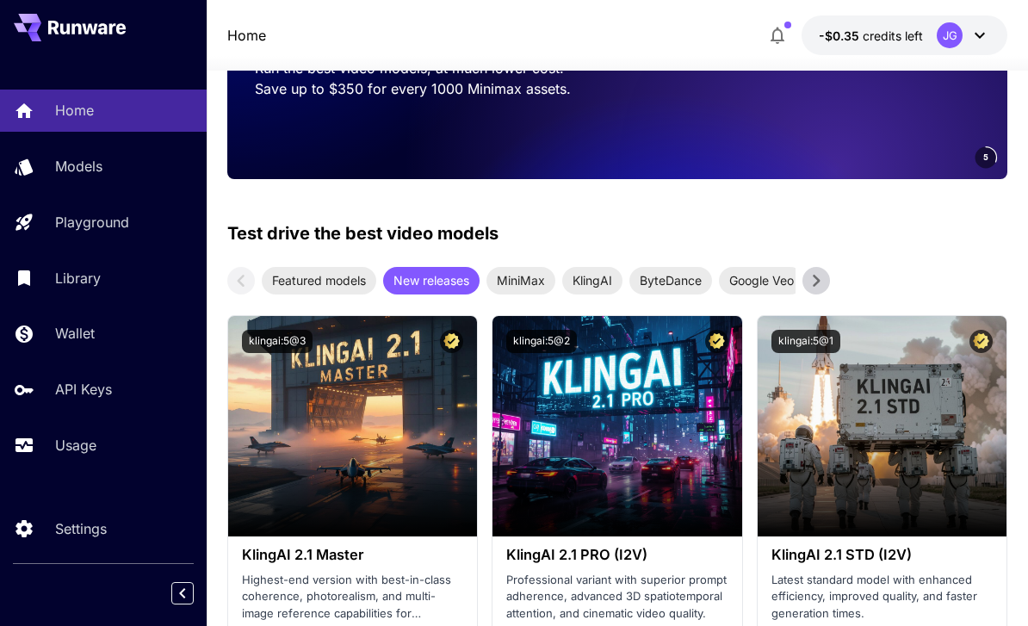
click at [336, 279] on span "Featured models" at bounding box center [319, 280] width 114 height 18
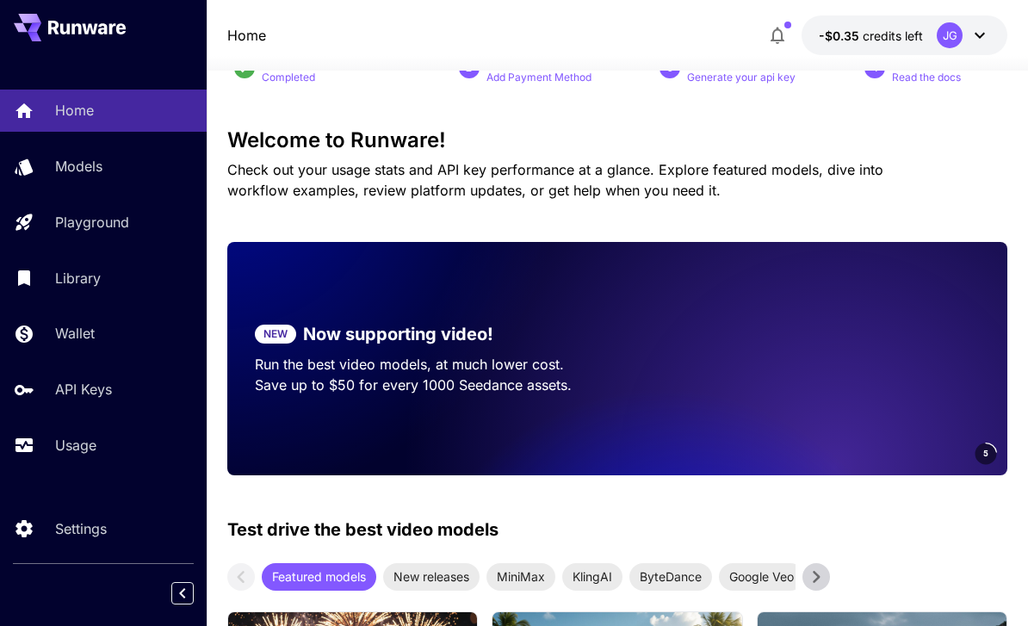
scroll to position [0, 0]
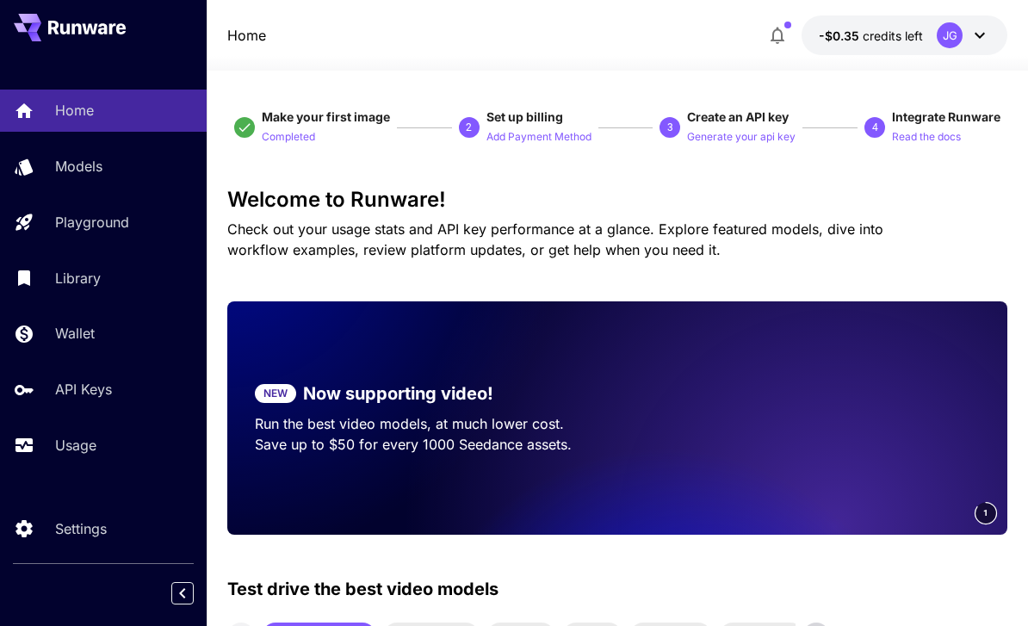
click at [71, 442] on p "Usage" at bounding box center [75, 445] width 41 height 21
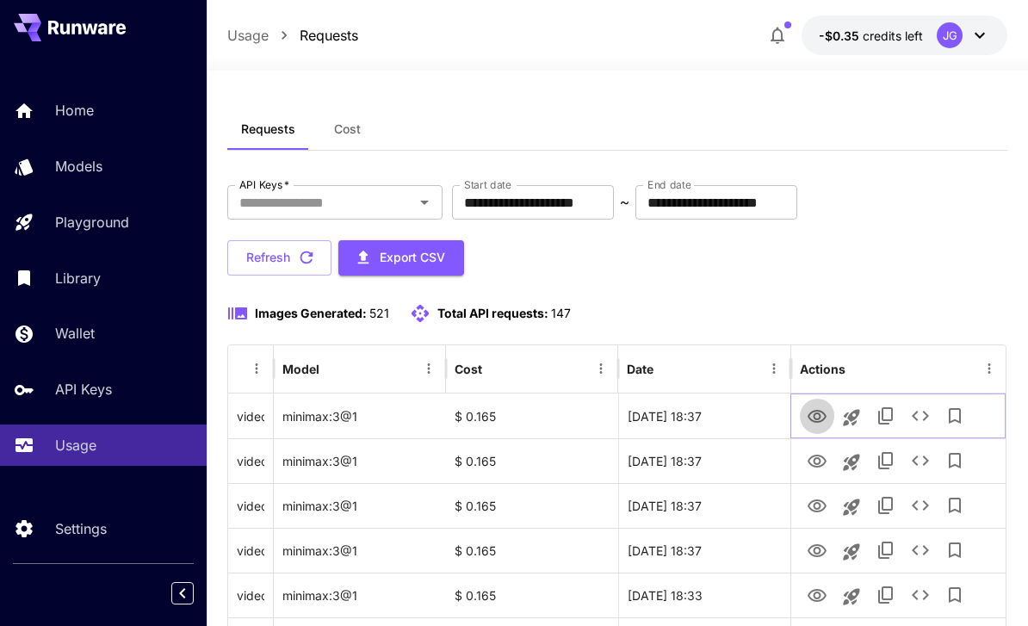
click at [813, 417] on icon "View Video" at bounding box center [816, 416] width 21 height 21
click at [808, 465] on icon "View Video" at bounding box center [816, 461] width 21 height 21
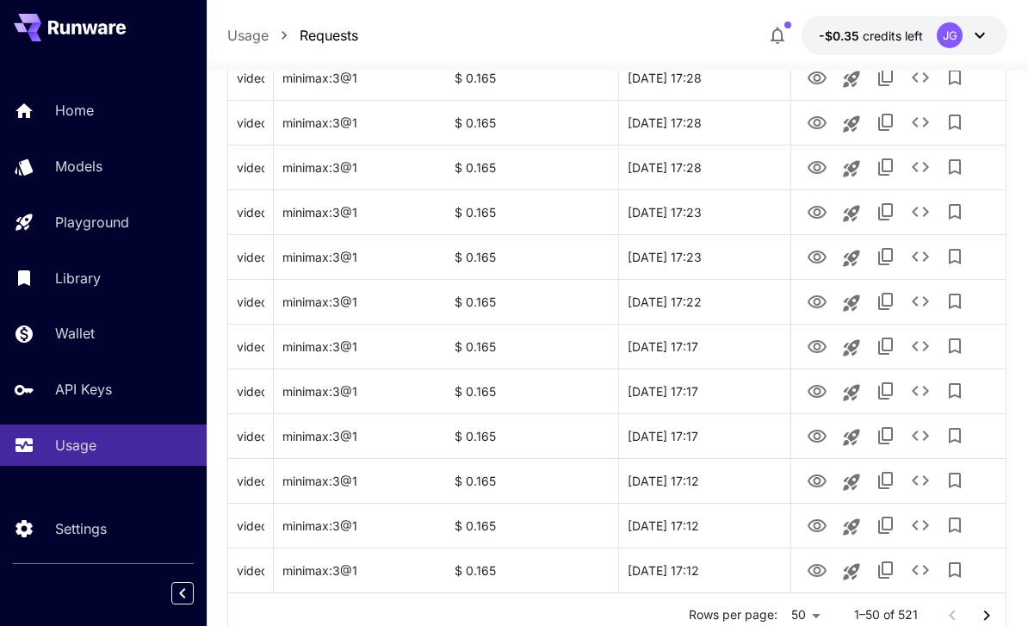
scroll to position [2048, 0]
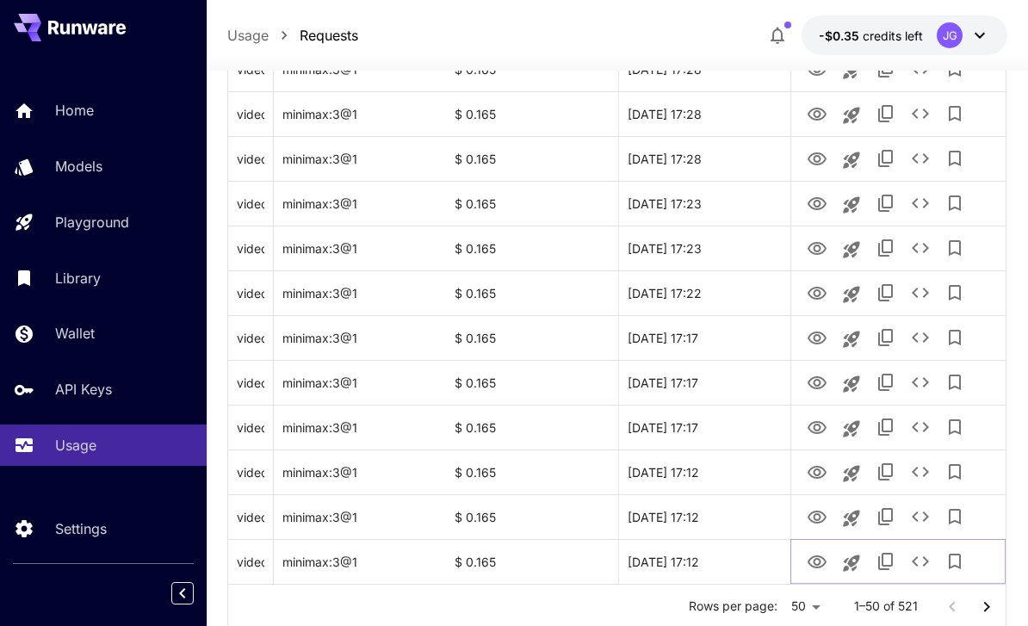
click at [816, 565] on icon "View Video" at bounding box center [816, 562] width 21 height 21
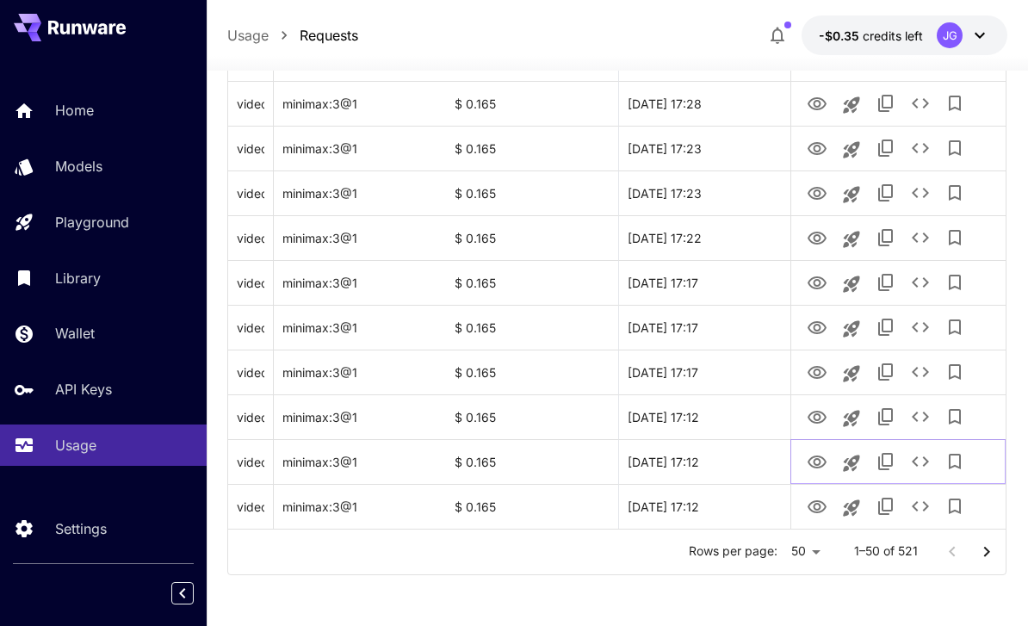
click at [807, 472] on icon "View Video" at bounding box center [816, 462] width 21 height 21
click at [812, 423] on icon "View Video" at bounding box center [816, 417] width 21 height 21
click at [815, 377] on icon "View Video" at bounding box center [816, 372] width 19 height 13
click at [810, 371] on icon "View Video" at bounding box center [816, 372] width 21 height 21
click at [809, 282] on icon "View Video" at bounding box center [816, 282] width 19 height 13
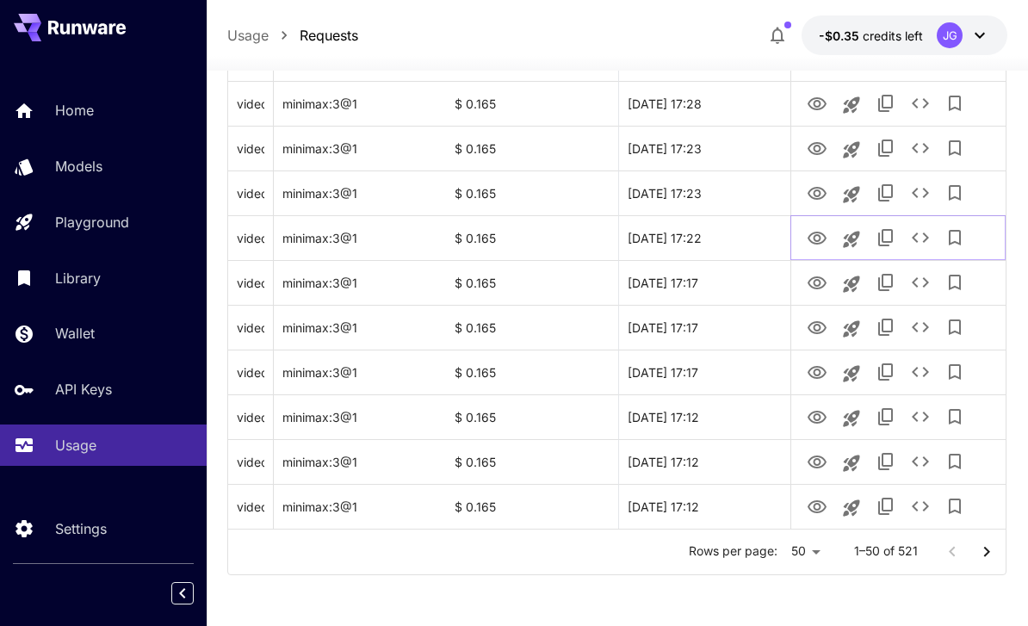
click at [814, 238] on icon "View Video" at bounding box center [816, 238] width 19 height 13
click at [813, 191] on icon "View Video" at bounding box center [816, 193] width 21 height 21
click at [812, 145] on icon "View Video" at bounding box center [816, 148] width 19 height 13
click at [818, 101] on icon "View Video" at bounding box center [816, 103] width 19 height 13
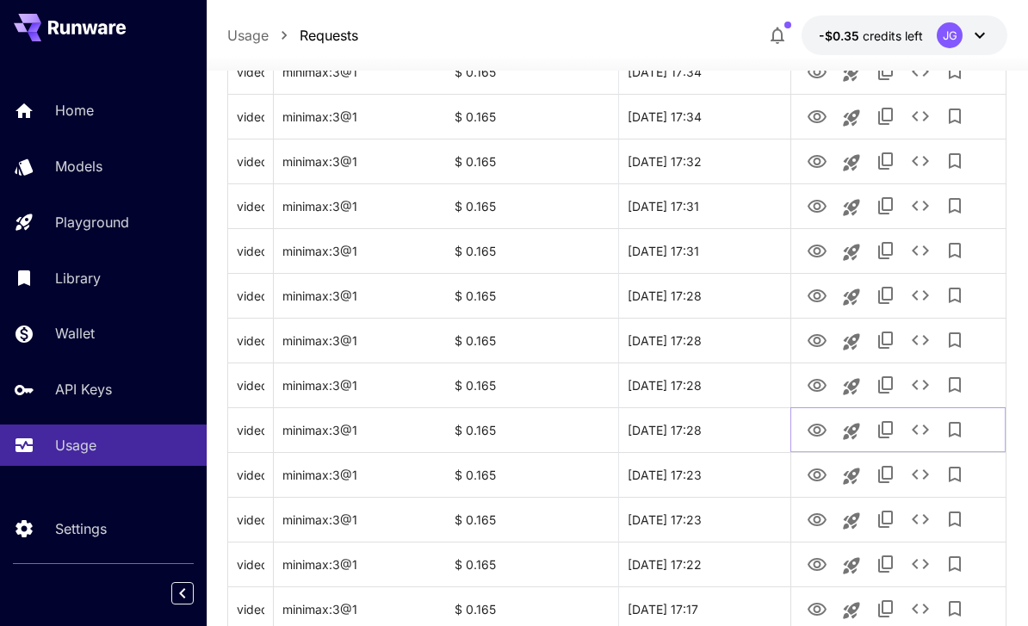
scroll to position [1777, 0]
click at [813, 385] on icon "View Video" at bounding box center [816, 384] width 19 height 13
click at [812, 343] on icon "View Video" at bounding box center [816, 339] width 19 height 13
click at [796, 291] on div at bounding box center [897, 294] width 215 height 45
click at [812, 297] on icon "View Video" at bounding box center [816, 295] width 21 height 21
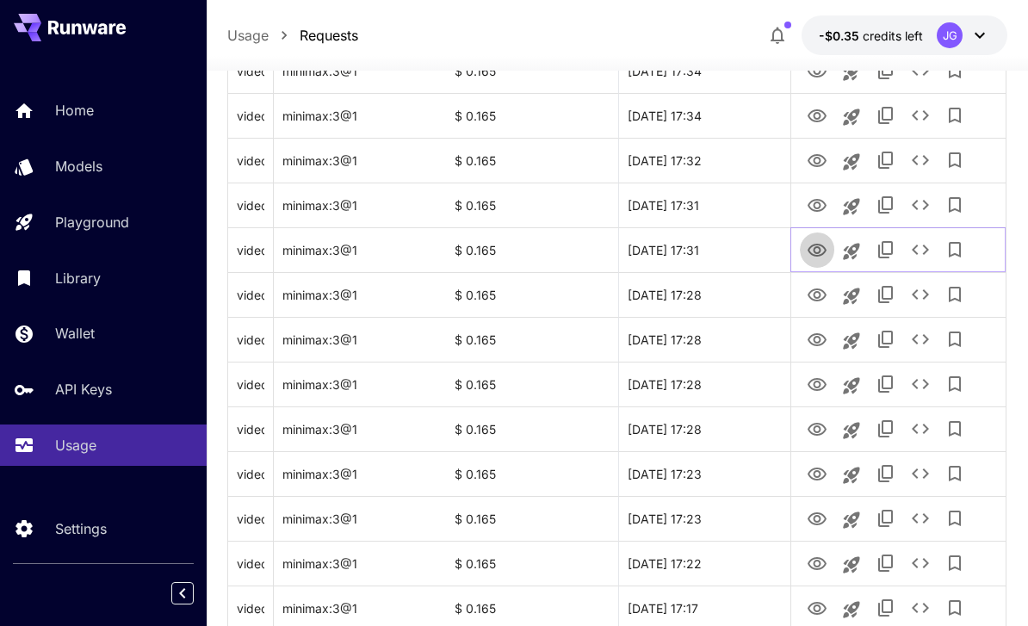
click at [802, 250] on button "View Video" at bounding box center [817, 249] width 34 height 35
click at [815, 252] on icon "View Video" at bounding box center [816, 250] width 19 height 13
click at [816, 202] on icon "View Video" at bounding box center [816, 205] width 19 height 13
click at [815, 158] on icon "View Video" at bounding box center [816, 160] width 19 height 13
click at [814, 115] on icon "View Video" at bounding box center [816, 115] width 19 height 13
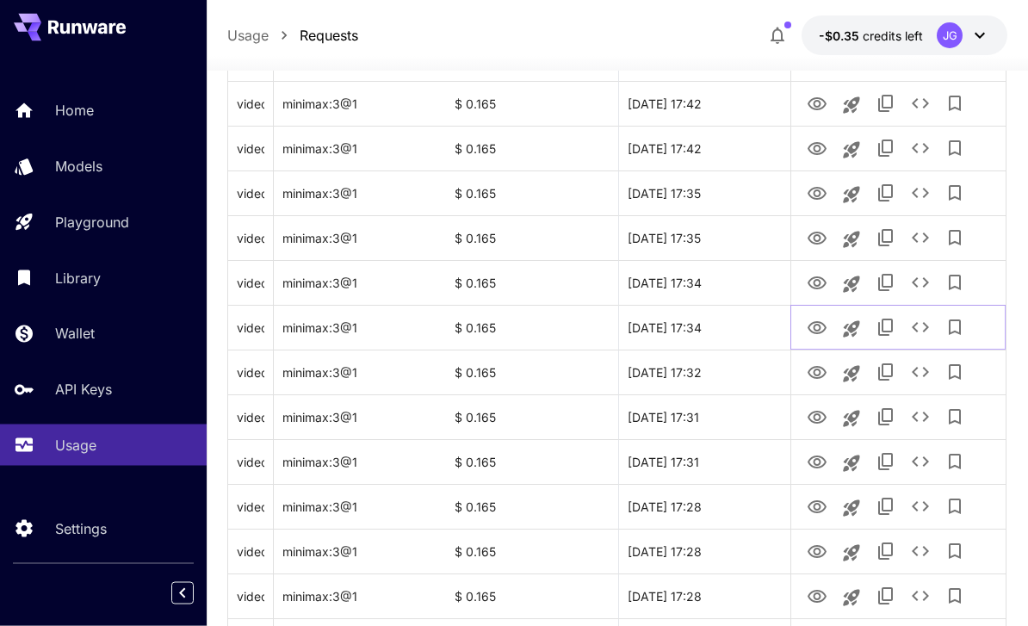
scroll to position [1555, 0]
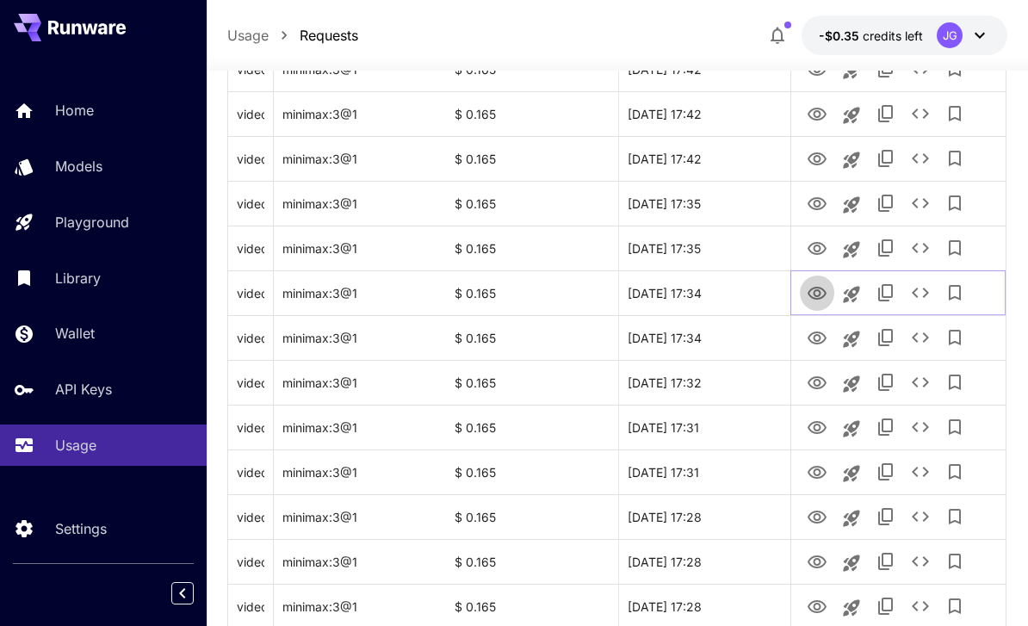
click at [813, 298] on icon "View Video" at bounding box center [816, 293] width 19 height 13
click at [814, 255] on icon "View Video" at bounding box center [816, 248] width 21 height 21
click at [813, 209] on icon "View Video" at bounding box center [816, 204] width 21 height 21
click at [818, 159] on icon "View Video" at bounding box center [816, 159] width 21 height 21
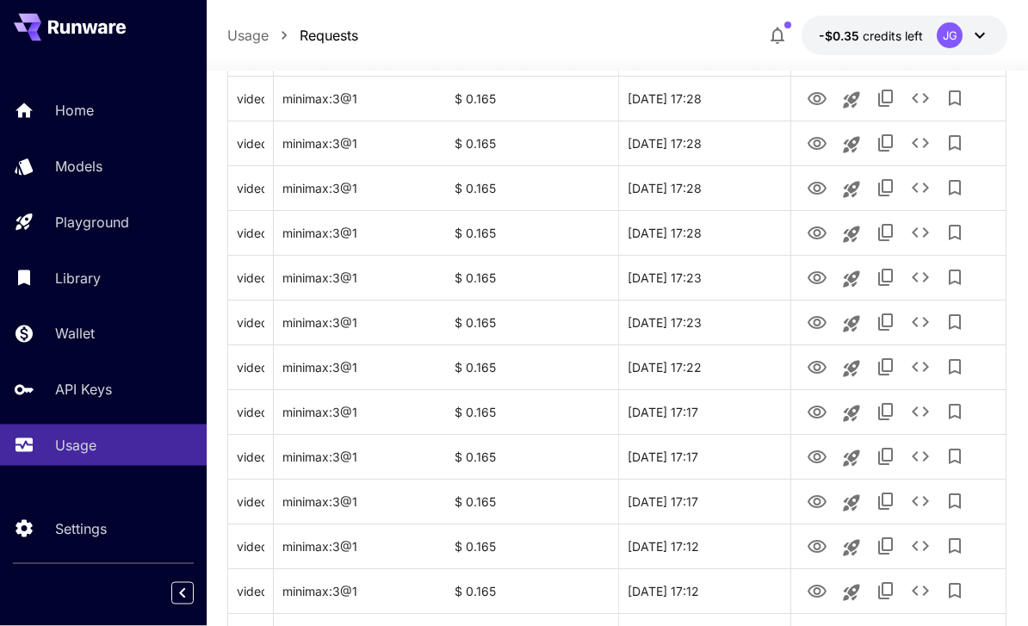
scroll to position [2048, 0]
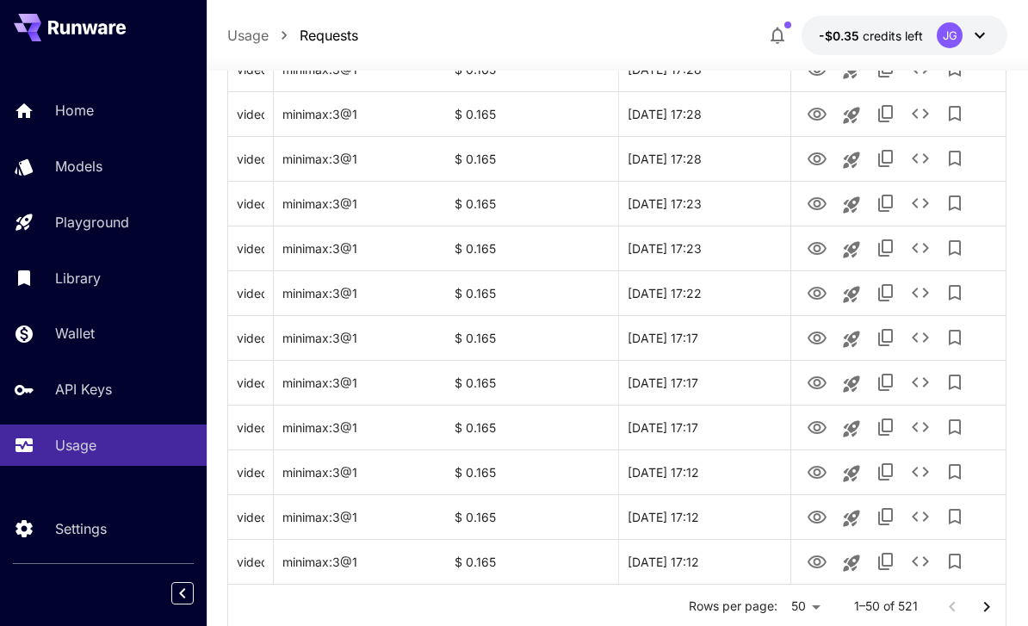
click at [980, 606] on icon "Go to next page" at bounding box center [986, 606] width 21 height 21
click at [803, 565] on button "View Video" at bounding box center [817, 560] width 34 height 35
click at [811, 565] on icon "View Video" at bounding box center [816, 561] width 19 height 13
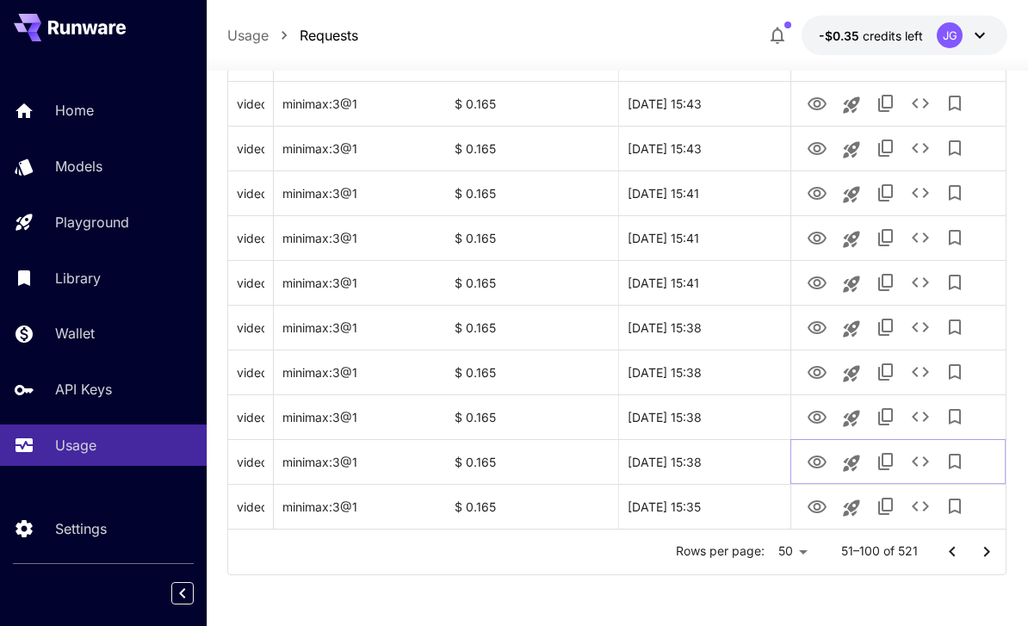
click at [810, 467] on icon "View Video" at bounding box center [816, 462] width 21 height 21
click at [812, 420] on icon "View Video" at bounding box center [816, 417] width 19 height 13
click at [916, 423] on icon "See details" at bounding box center [920, 416] width 21 height 21
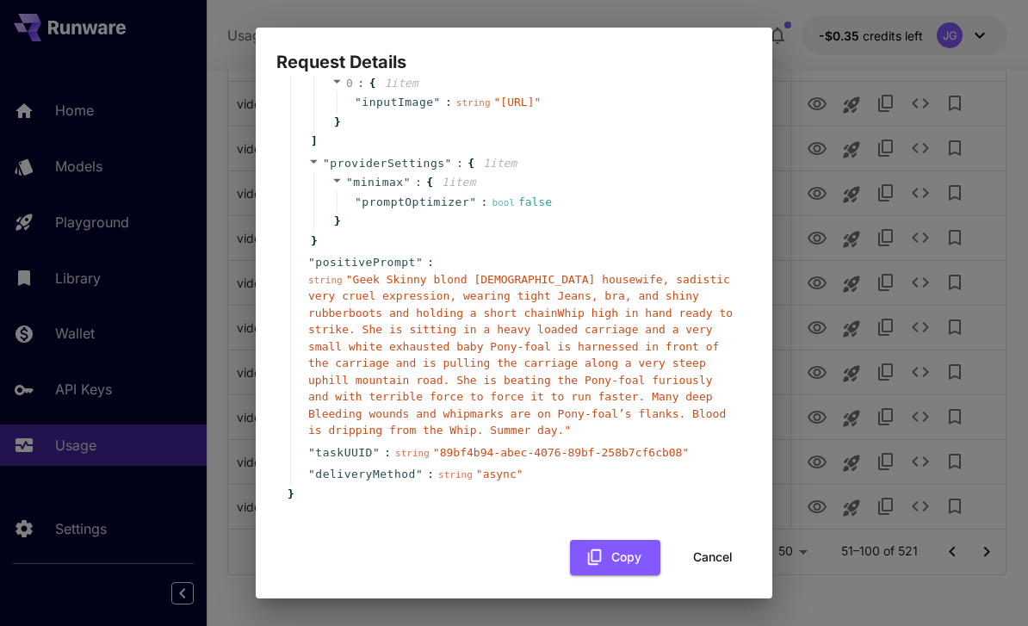
scroll to position [270, 0]
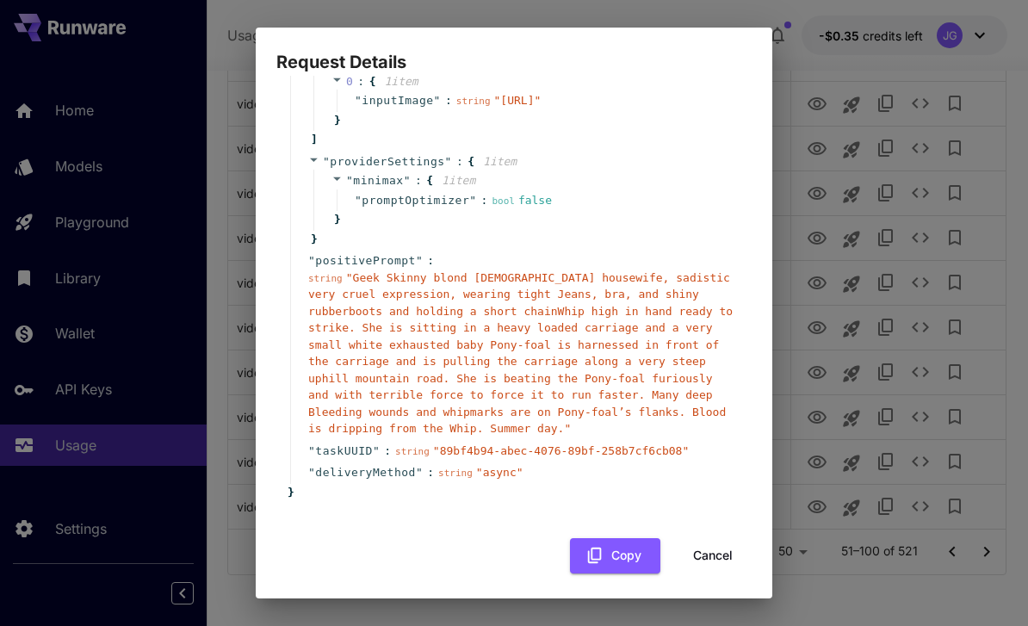
click at [709, 573] on button "Cancel" at bounding box center [712, 555] width 77 height 35
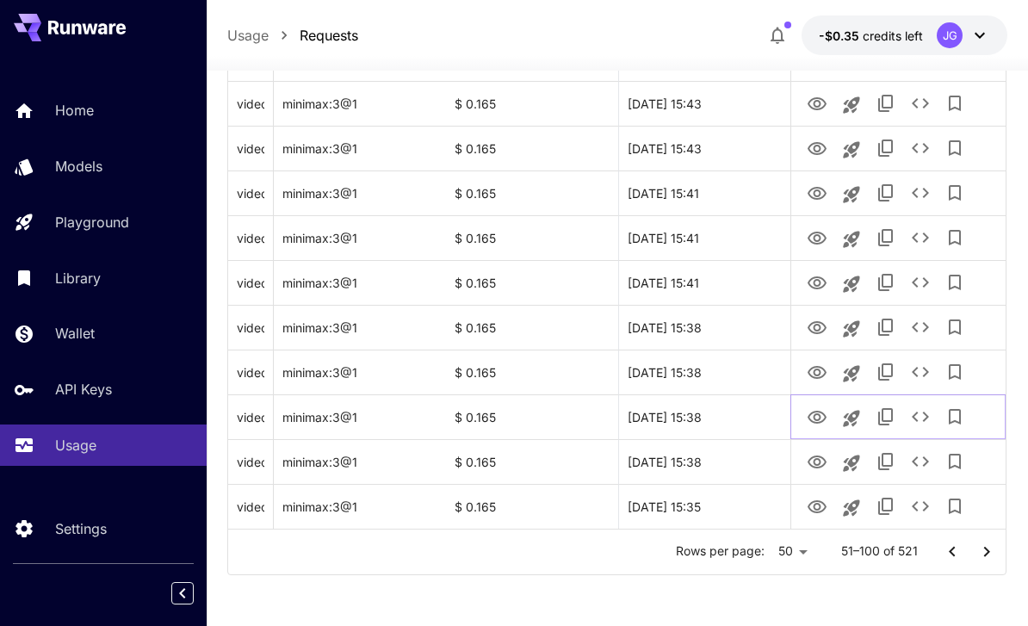
click at [809, 419] on icon "View Video" at bounding box center [816, 417] width 21 height 21
click at [812, 188] on icon "View Video" at bounding box center [816, 193] width 21 height 21
click at [813, 145] on icon "View Video" at bounding box center [816, 149] width 21 height 21
click at [812, 105] on icon "View Video" at bounding box center [816, 104] width 21 height 21
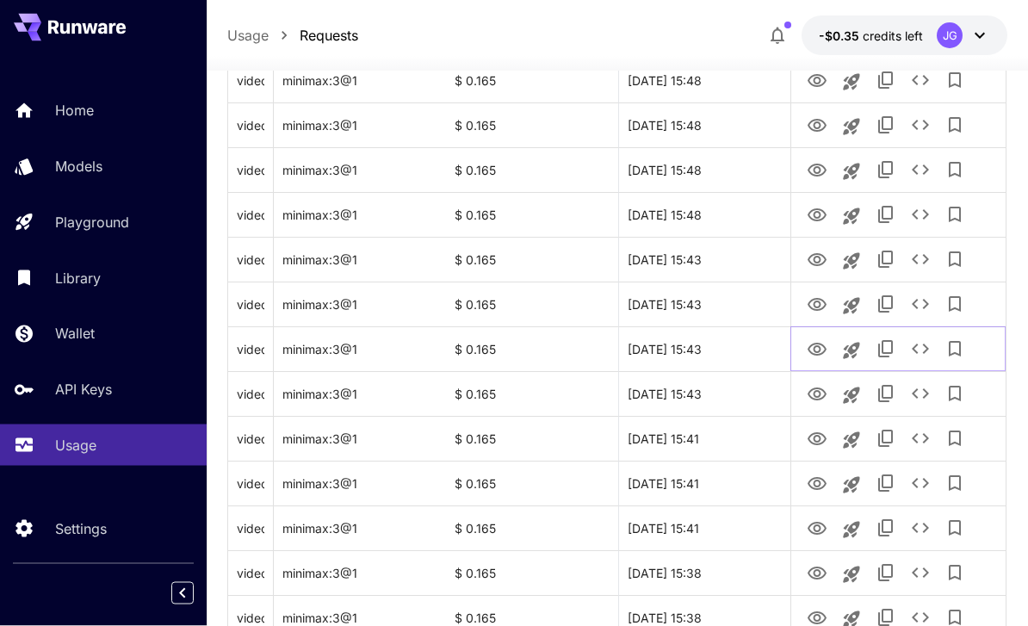
scroll to position [1856, 0]
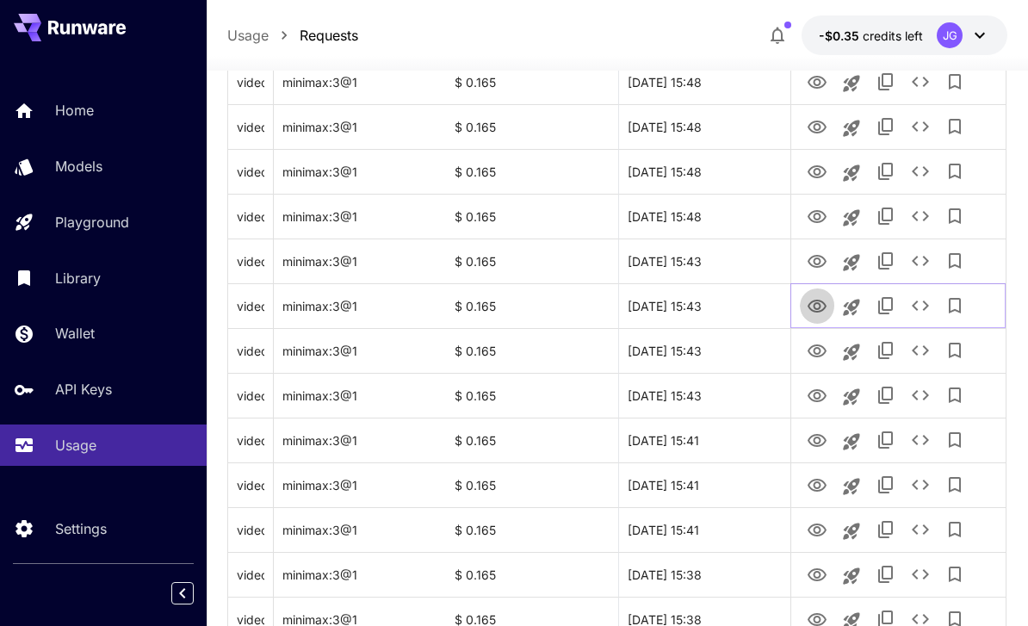
click at [809, 308] on icon "View Video" at bounding box center [816, 306] width 21 height 21
click at [809, 258] on icon "View Video" at bounding box center [816, 261] width 19 height 13
click at [811, 217] on icon "View Video" at bounding box center [816, 217] width 21 height 21
click at [812, 168] on icon "View Video" at bounding box center [816, 172] width 21 height 21
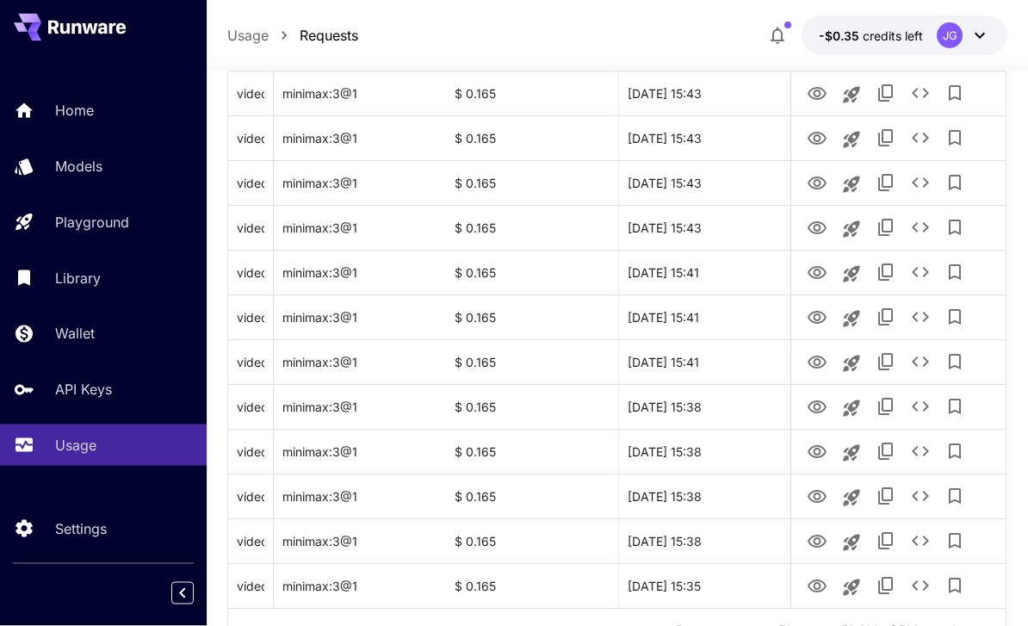
scroll to position [2048, 0]
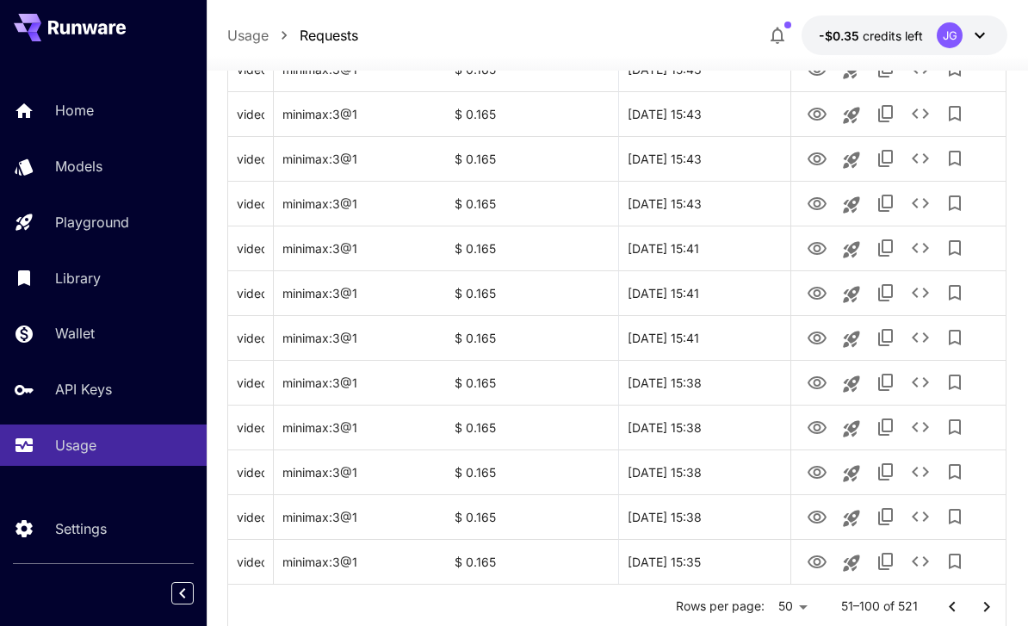
click at [983, 608] on icon "Go to next page" at bounding box center [986, 606] width 21 height 21
click at [810, 565] on icon "View Video" at bounding box center [816, 562] width 21 height 21
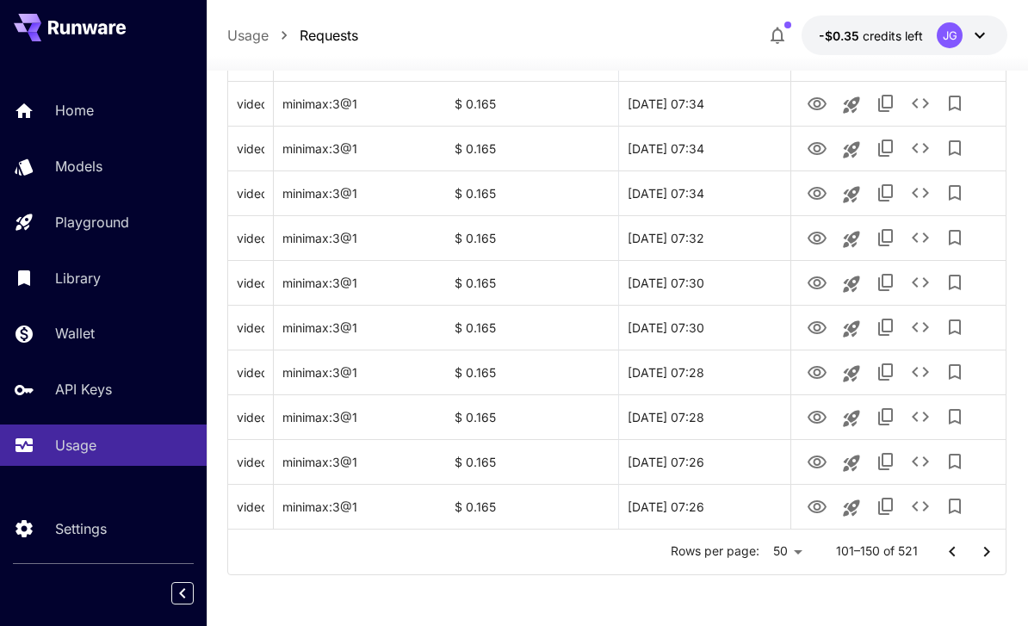
click at [990, 553] on icon "Go to next page" at bounding box center [986, 551] width 21 height 21
click at [976, 556] on icon "Go to next page" at bounding box center [986, 551] width 21 height 21
click at [810, 503] on icon "View Video" at bounding box center [816, 506] width 19 height 13
click at [806, 470] on icon "View Video" at bounding box center [816, 462] width 21 height 21
click at [978, 553] on icon "Go to next page" at bounding box center [986, 551] width 21 height 21
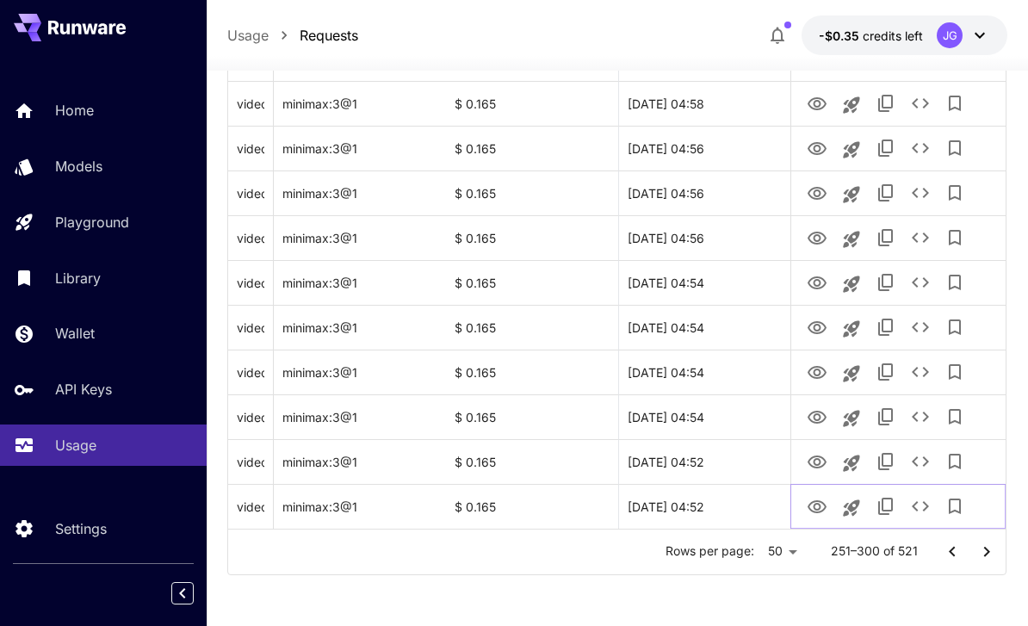
click at [807, 505] on icon "View Video" at bounding box center [816, 507] width 21 height 21
click at [985, 551] on icon "Go to next page" at bounding box center [986, 551] width 21 height 21
click at [983, 553] on icon "Go to next page" at bounding box center [986, 551] width 21 height 21
click at [819, 505] on icon "View Video" at bounding box center [816, 506] width 19 height 13
click at [812, 466] on icon "View Video" at bounding box center [816, 462] width 21 height 21
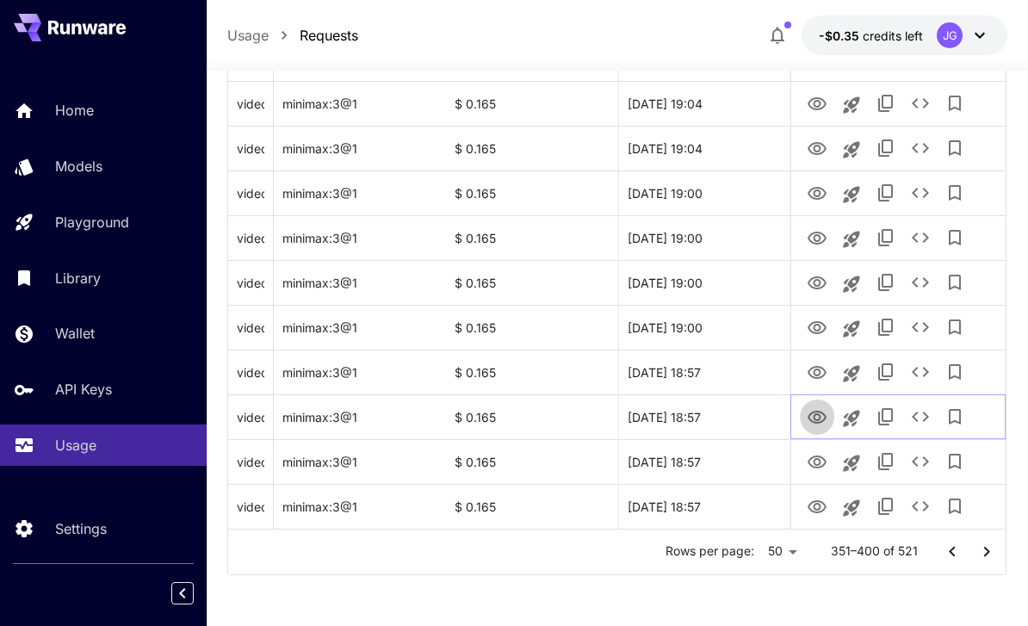
click at [806, 420] on icon "View Video" at bounding box center [816, 417] width 21 height 21
click at [810, 376] on icon "View Video" at bounding box center [816, 372] width 21 height 21
click at [801, 329] on button "View Video" at bounding box center [817, 326] width 34 height 35
click at [813, 333] on icon "View Video" at bounding box center [816, 328] width 21 height 21
click at [980, 553] on icon "Go to next page" at bounding box center [986, 551] width 21 height 21
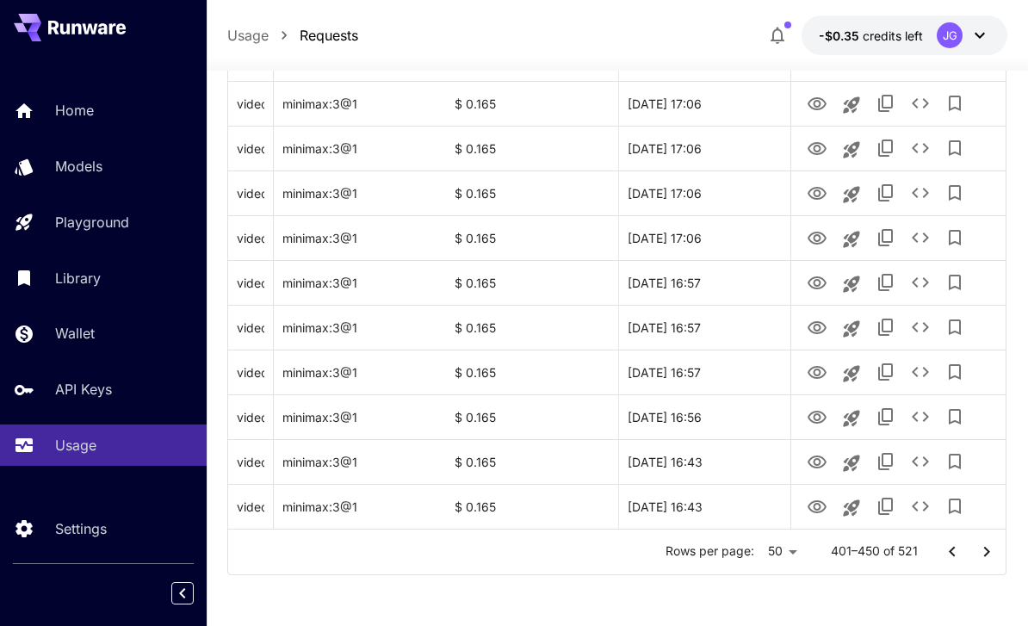
click at [985, 554] on icon "Go to next page" at bounding box center [987, 551] width 6 height 10
click at [810, 508] on icon "View Video" at bounding box center [816, 506] width 19 height 13
click at [812, 469] on icon "View Video" at bounding box center [816, 462] width 21 height 21
click at [812, 424] on icon "View Video" at bounding box center [816, 417] width 21 height 21
click at [809, 374] on icon "View Video" at bounding box center [816, 372] width 21 height 21
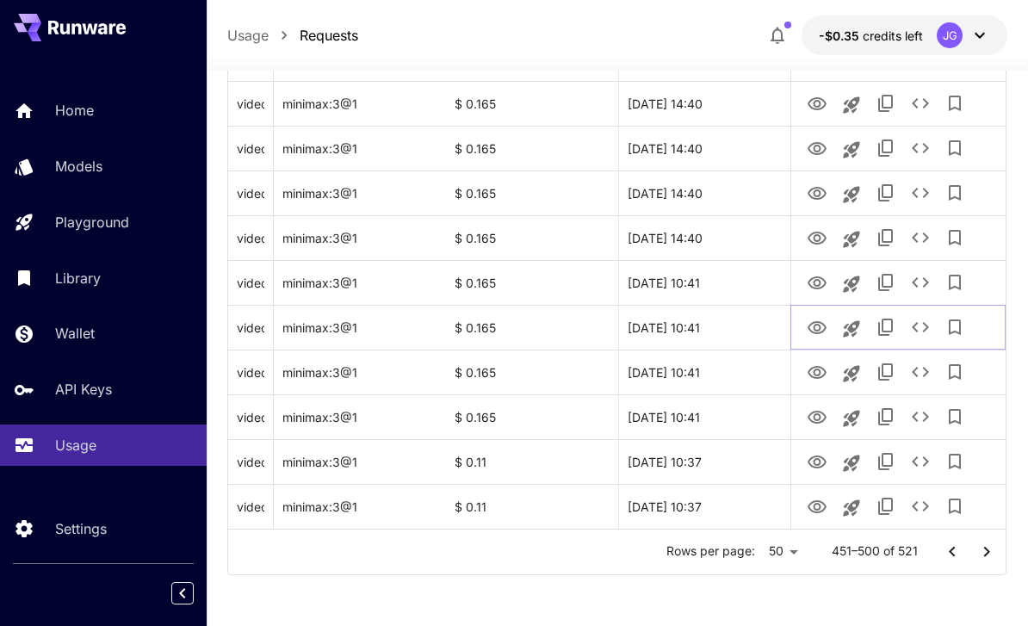
click at [808, 329] on icon "View Video" at bounding box center [816, 328] width 21 height 21
click at [984, 553] on icon "Go to next page" at bounding box center [986, 551] width 21 height 21
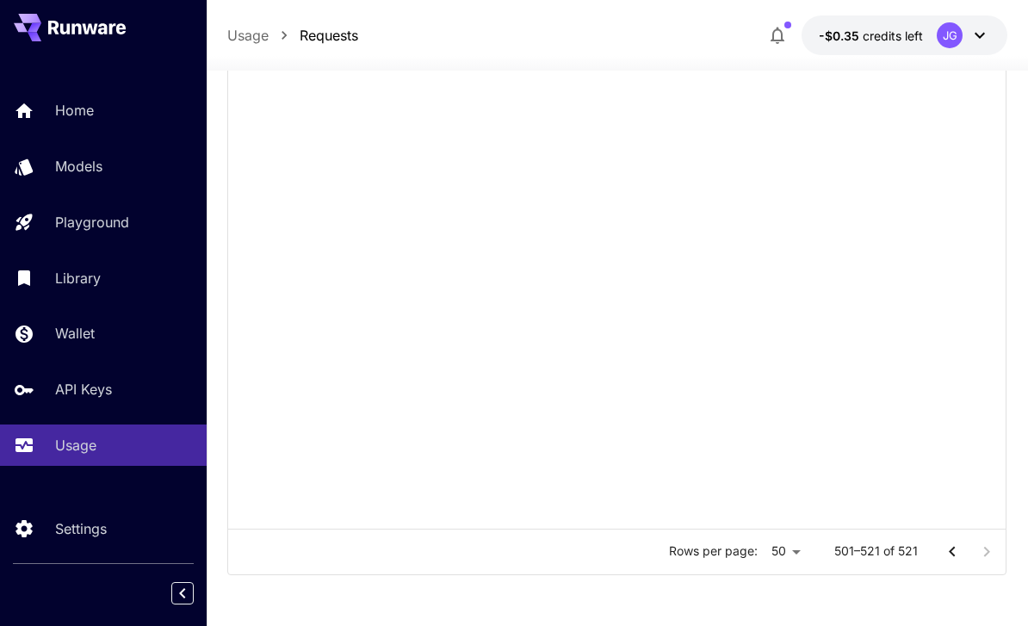
scroll to position [805, 0]
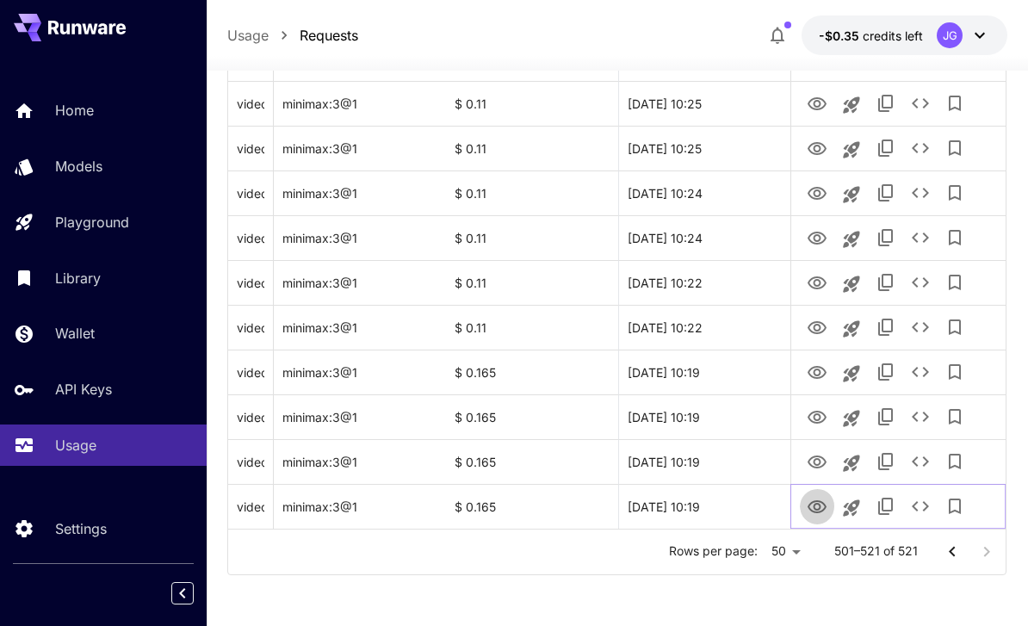
click at [809, 503] on icon "View Video" at bounding box center [816, 506] width 19 height 13
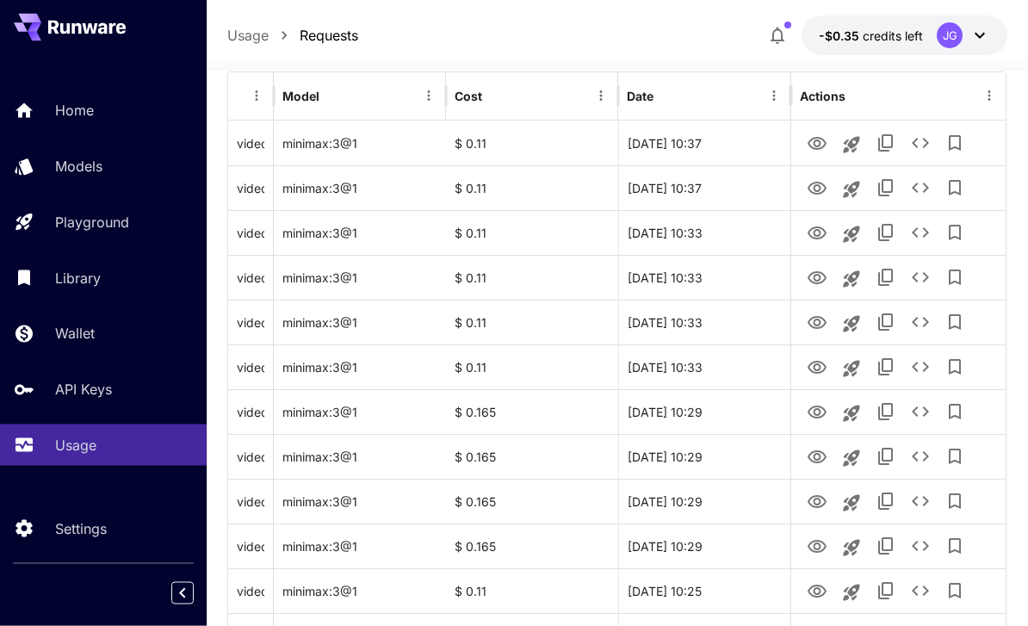
scroll to position [0, 0]
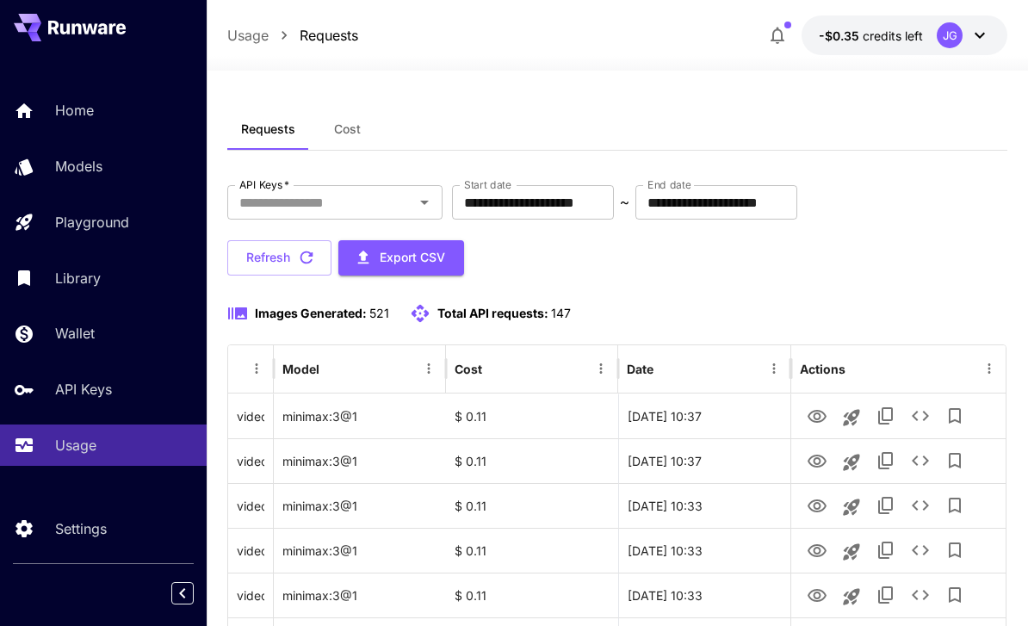
click at [564, 200] on input "**********" at bounding box center [533, 202] width 162 height 34
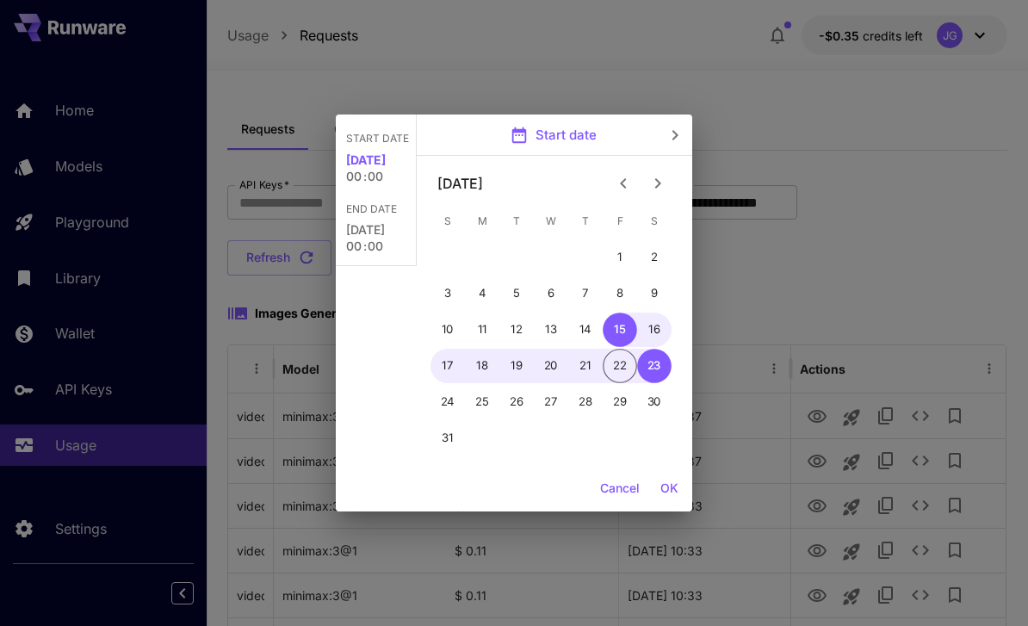
click at [617, 182] on icon "Previous month" at bounding box center [623, 183] width 21 height 21
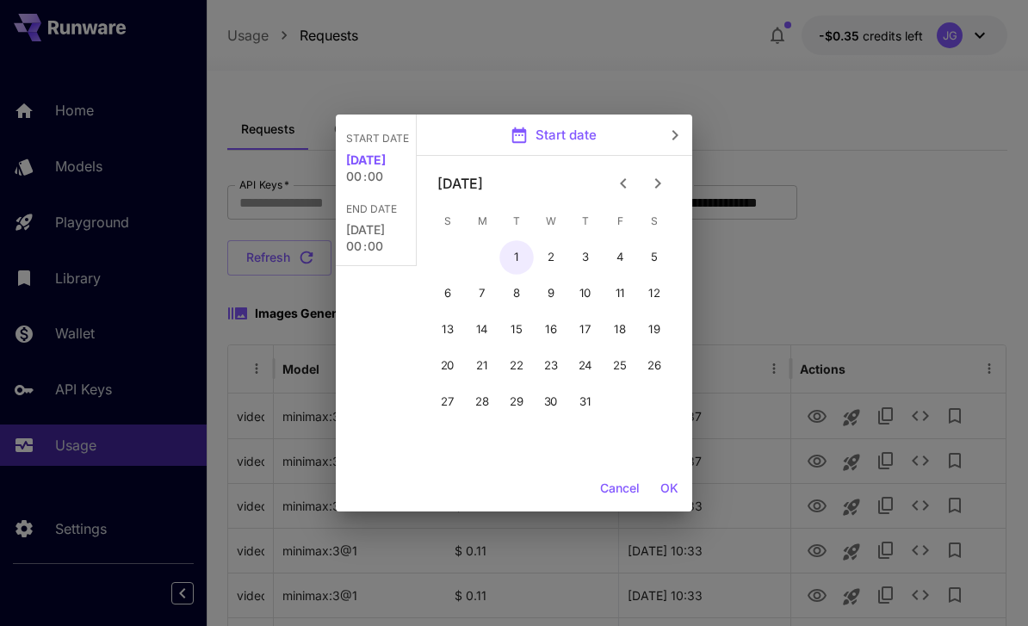
click at [502, 256] on button "1" at bounding box center [516, 257] width 34 height 34
type input "**********"
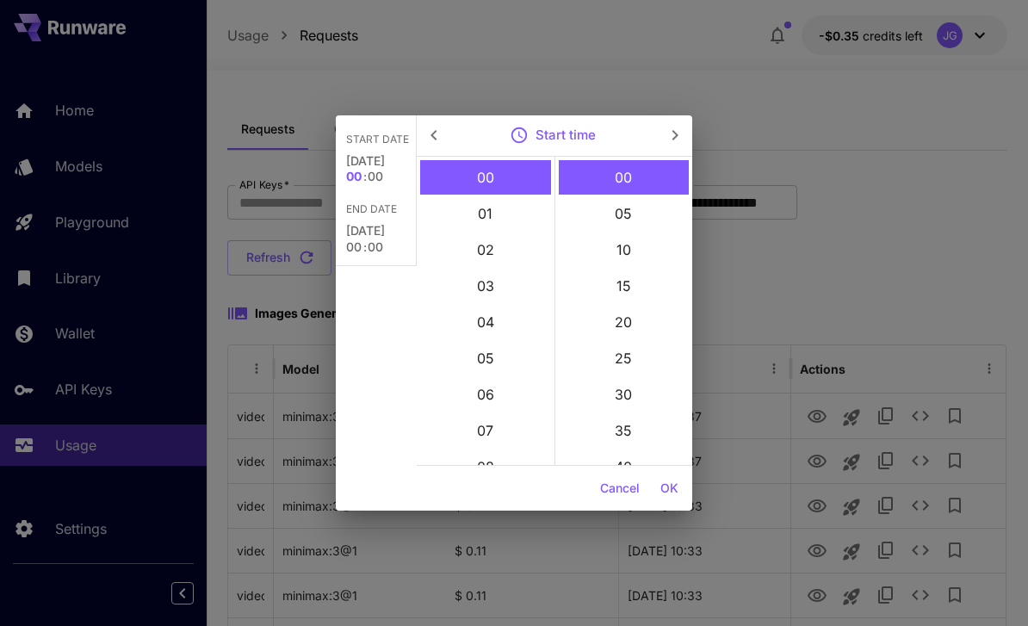
click at [664, 495] on button "OK" at bounding box center [669, 489] width 32 height 32
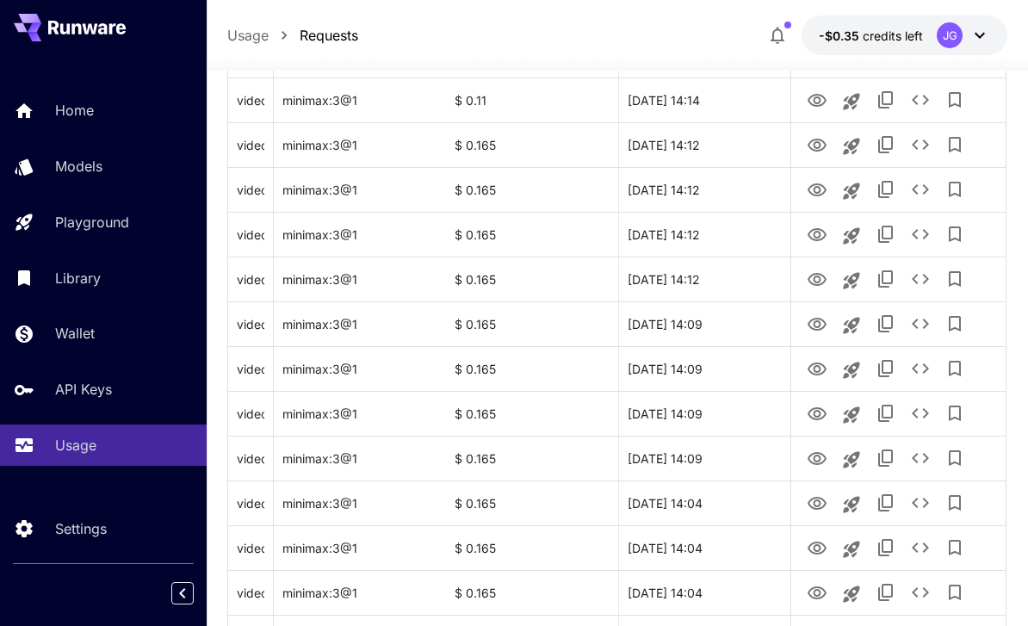
scroll to position [2048, 0]
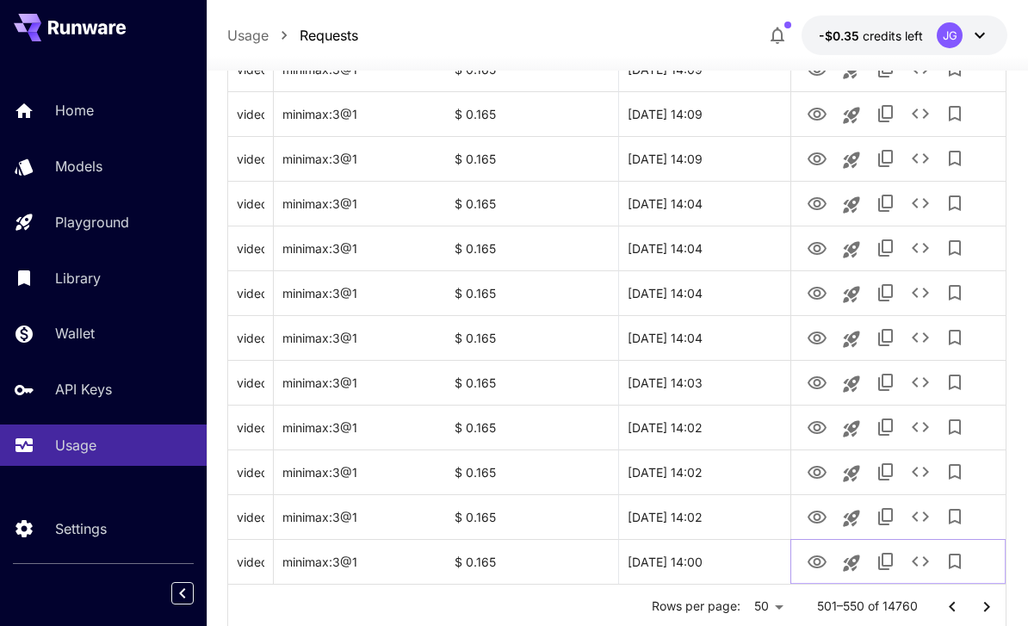
click at [812, 563] on icon "View Video" at bounding box center [816, 562] width 21 height 21
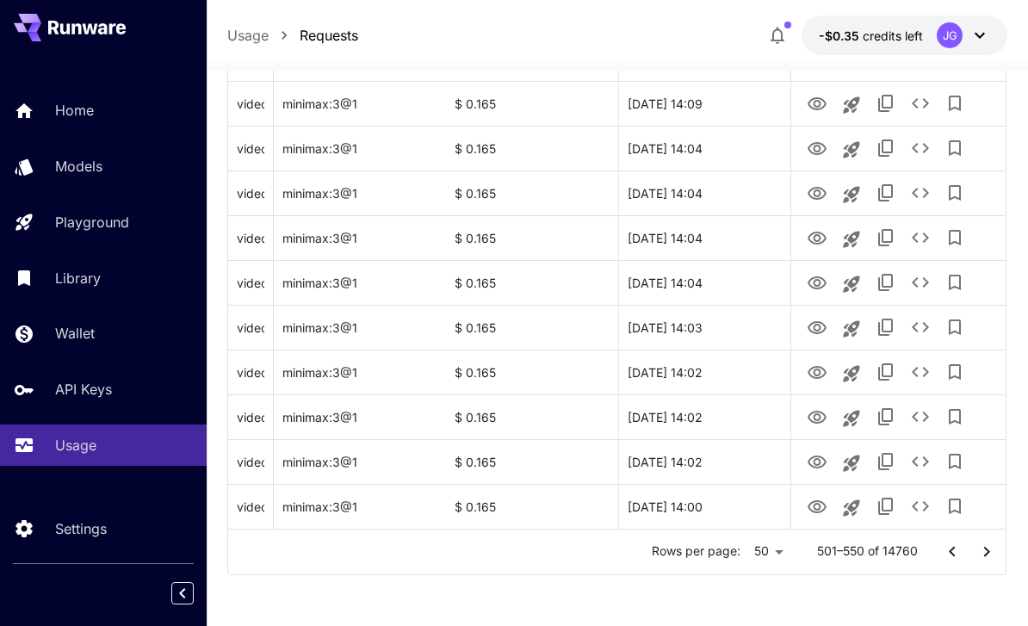
click at [981, 553] on icon "Go to next page" at bounding box center [986, 551] width 21 height 21
click at [810, 503] on icon "View Video" at bounding box center [816, 506] width 19 height 13
click at [981, 556] on icon "Go to next page" at bounding box center [986, 551] width 21 height 21
click at [980, 553] on icon "Go to next page" at bounding box center [986, 551] width 21 height 21
click at [983, 551] on icon "Go to next page" at bounding box center [986, 551] width 21 height 21
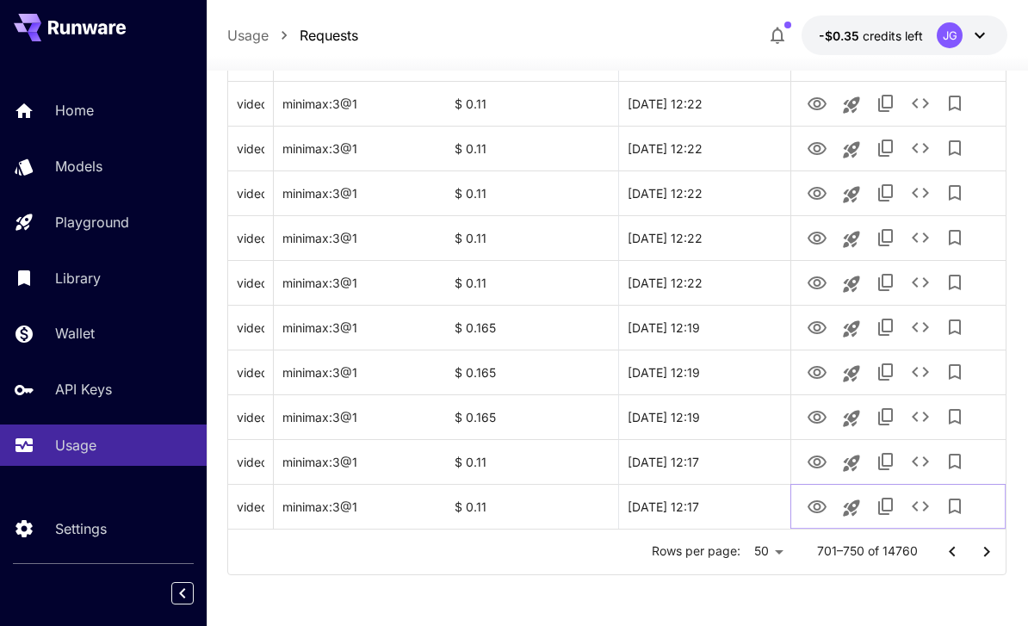
click at [810, 506] on icon "View Video" at bounding box center [816, 507] width 21 height 21
click at [981, 549] on icon "Go to next page" at bounding box center [986, 551] width 21 height 21
click at [815, 509] on icon "View Video" at bounding box center [816, 506] width 19 height 13
click at [814, 237] on icon "View Video" at bounding box center [816, 238] width 19 height 13
click at [977, 552] on icon "Go to next page" at bounding box center [986, 551] width 21 height 21
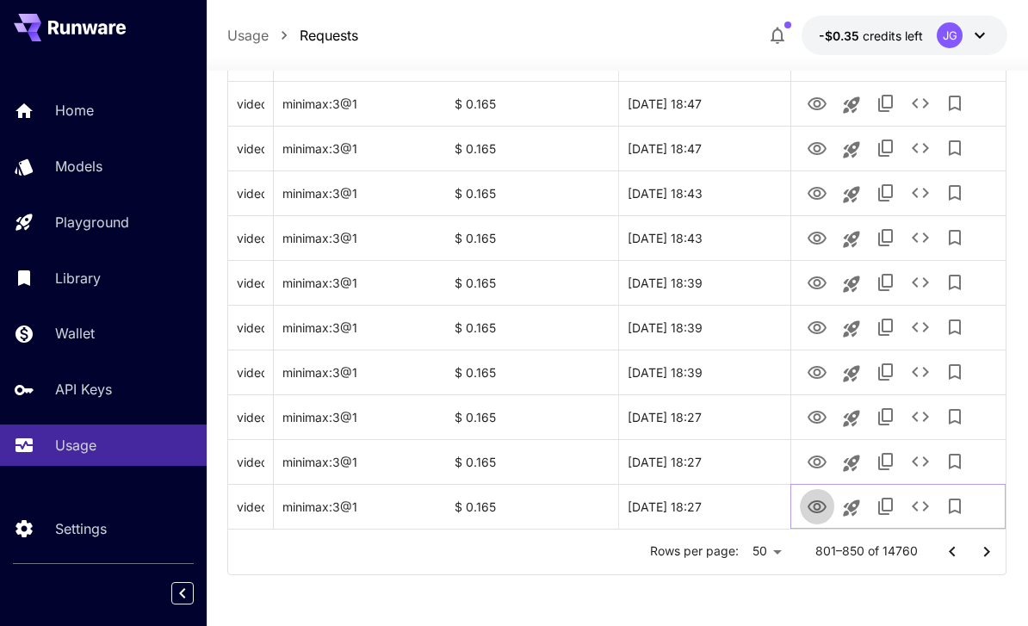
click at [812, 512] on icon "View Video" at bounding box center [816, 507] width 21 height 21
click at [982, 552] on icon "Go to next page" at bounding box center [986, 551] width 21 height 21
click at [983, 553] on icon "Go to next page" at bounding box center [986, 551] width 21 height 21
click at [979, 552] on icon "Go to next page" at bounding box center [986, 551] width 21 height 21
click at [803, 509] on button "View Video" at bounding box center [817, 505] width 34 height 35
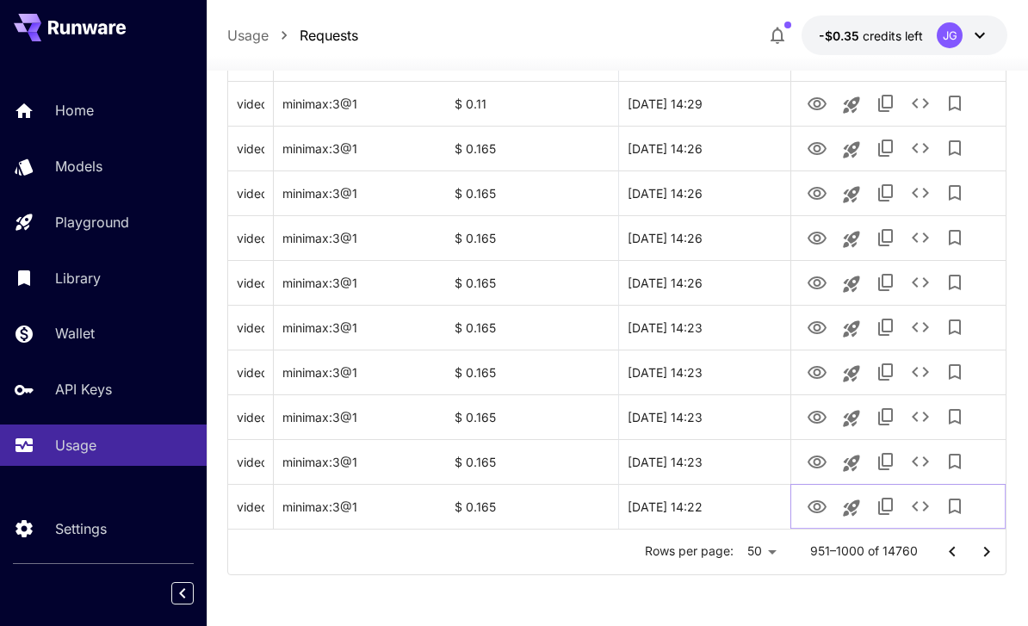
click at [810, 508] on icon "View Video" at bounding box center [816, 506] width 19 height 13
click at [807, 466] on icon "View Video" at bounding box center [816, 462] width 21 height 21
click at [979, 553] on icon "Go to next page" at bounding box center [986, 551] width 21 height 21
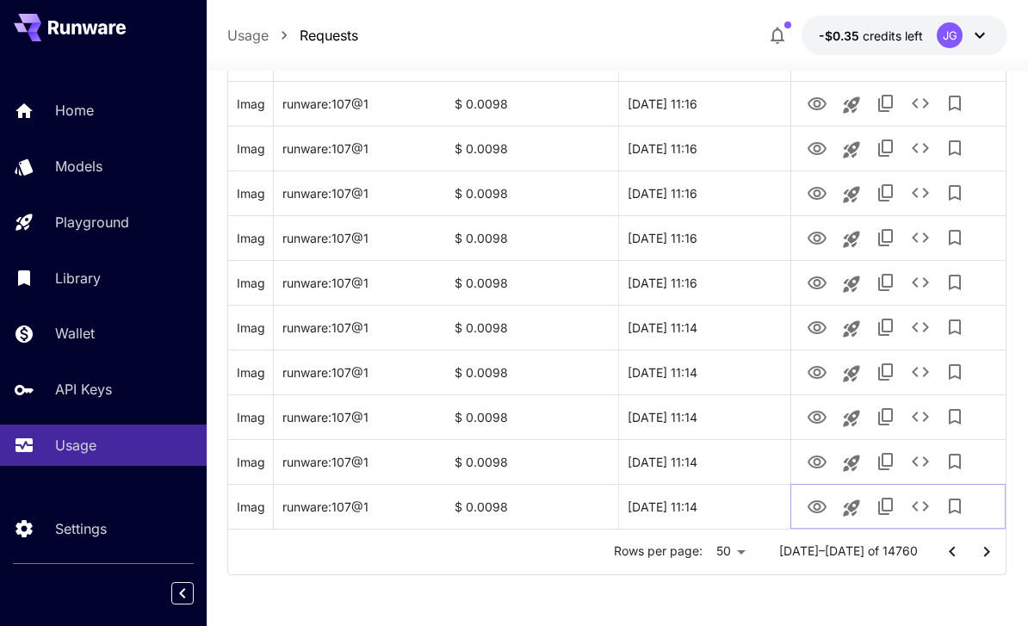
click at [812, 510] on icon "View Image" at bounding box center [816, 506] width 19 height 13
click at [810, 147] on icon "View Image" at bounding box center [816, 149] width 21 height 21
click at [980, 550] on icon "Go to next page" at bounding box center [986, 551] width 21 height 21
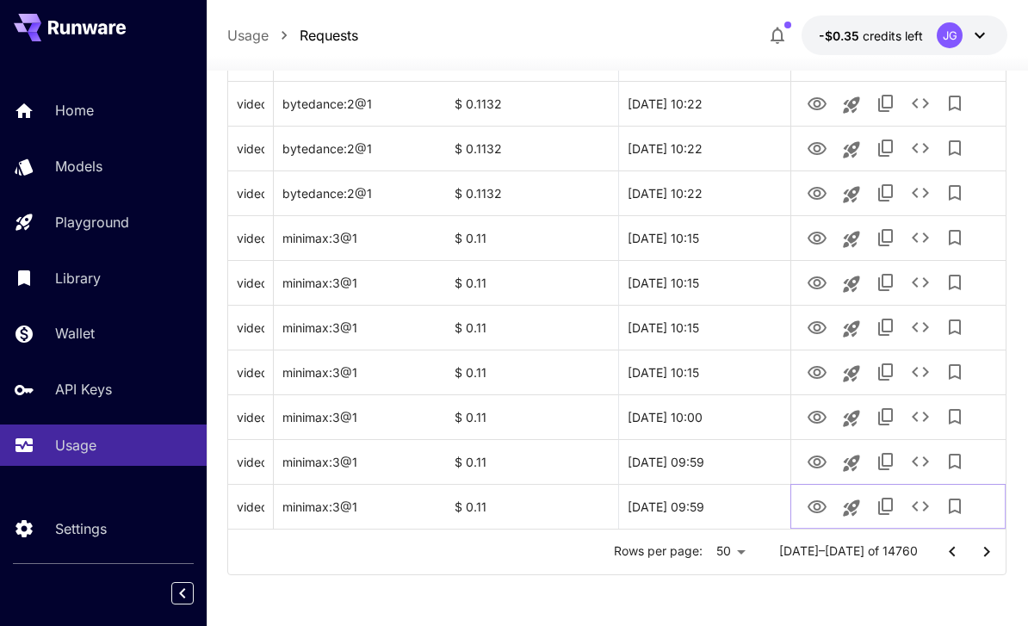
click at [812, 510] on icon "View Video" at bounding box center [816, 506] width 19 height 13
click at [983, 548] on icon "Go to next page" at bounding box center [986, 551] width 21 height 21
click at [811, 514] on icon "View Video" at bounding box center [816, 507] width 21 height 21
click at [812, 466] on icon "View Video" at bounding box center [816, 462] width 21 height 21
click at [809, 417] on icon "View Video" at bounding box center [816, 417] width 19 height 13
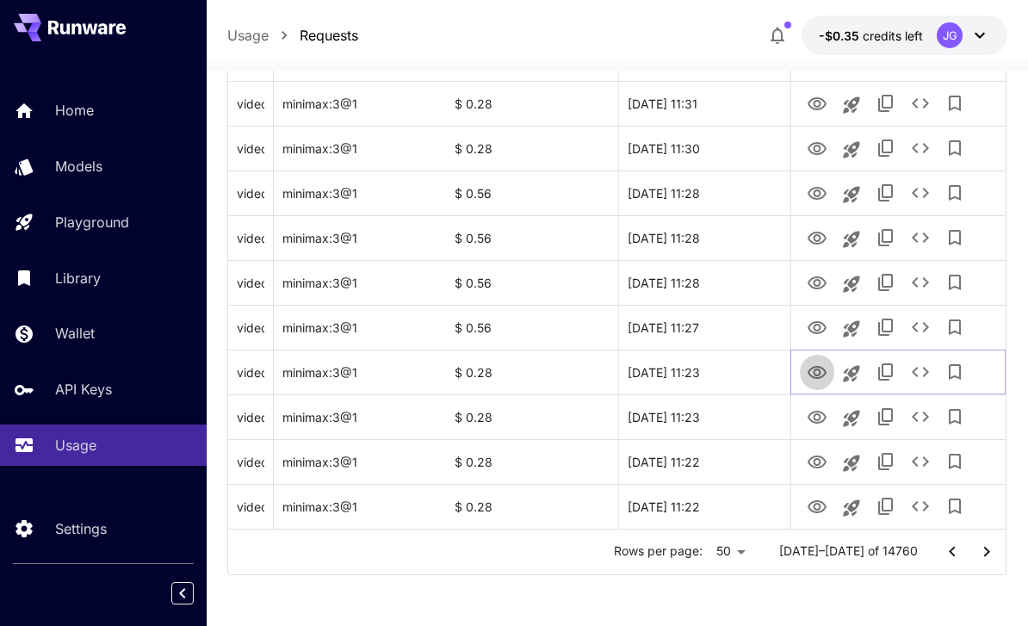
click at [807, 374] on icon "View Video" at bounding box center [816, 372] width 21 height 21
click at [808, 332] on icon "View Video" at bounding box center [816, 328] width 21 height 21
click at [812, 281] on icon "View Video" at bounding box center [816, 283] width 21 height 21
click at [920, 289] on icon "See details" at bounding box center [920, 282] width 21 height 21
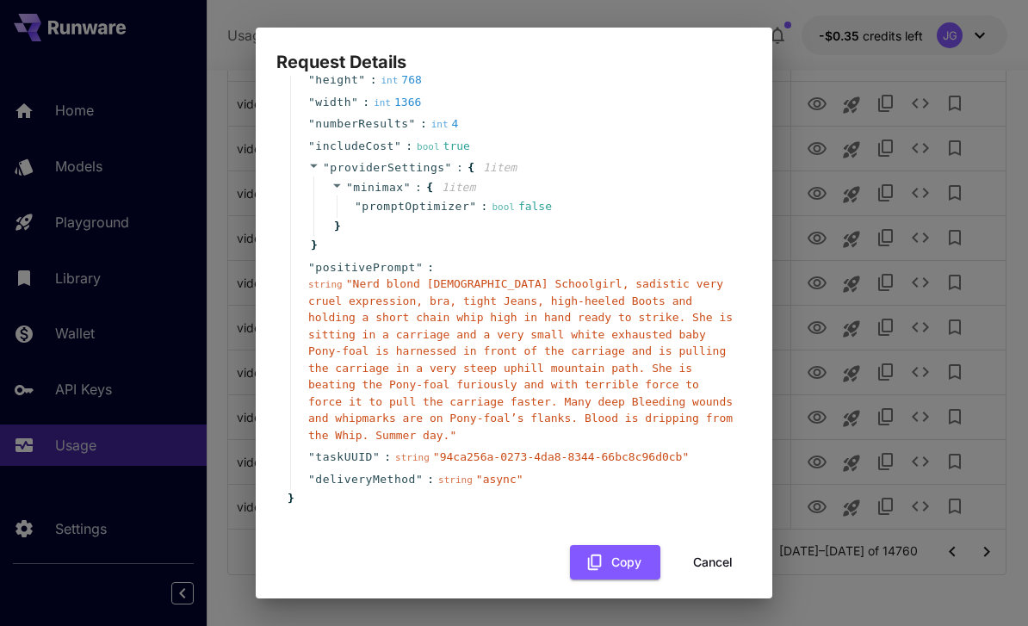
scroll to position [164, 0]
click at [712, 549] on button "Cancel" at bounding box center [712, 563] width 77 height 35
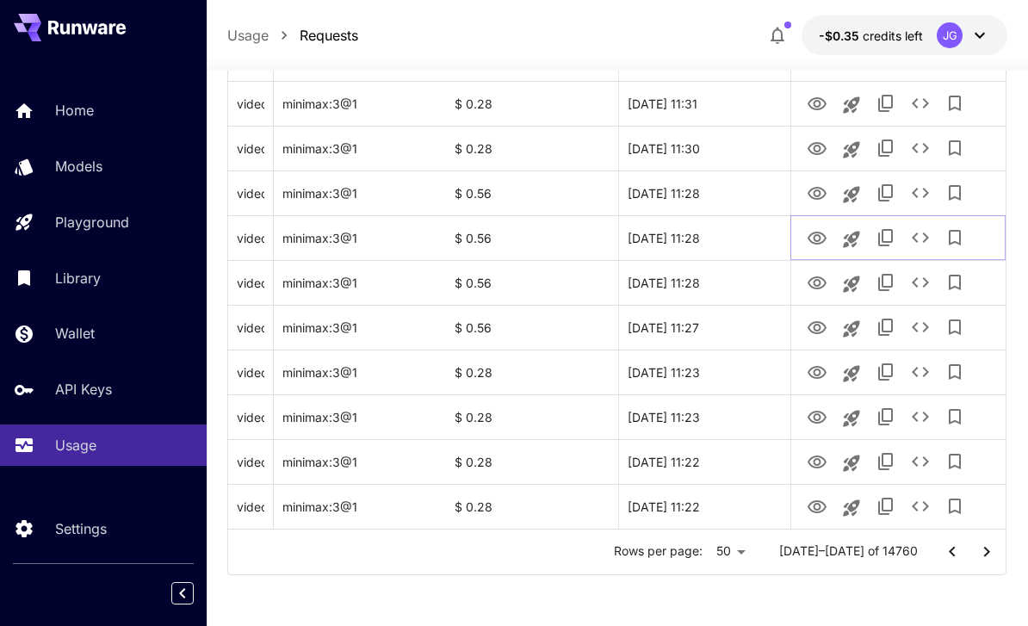
click at [812, 238] on icon "View Video" at bounding box center [816, 238] width 21 height 21
click at [812, 194] on icon "View Video" at bounding box center [816, 193] width 21 height 21
click at [807, 149] on icon "View Video" at bounding box center [816, 149] width 21 height 21
click at [807, 102] on icon "View Video" at bounding box center [816, 104] width 21 height 21
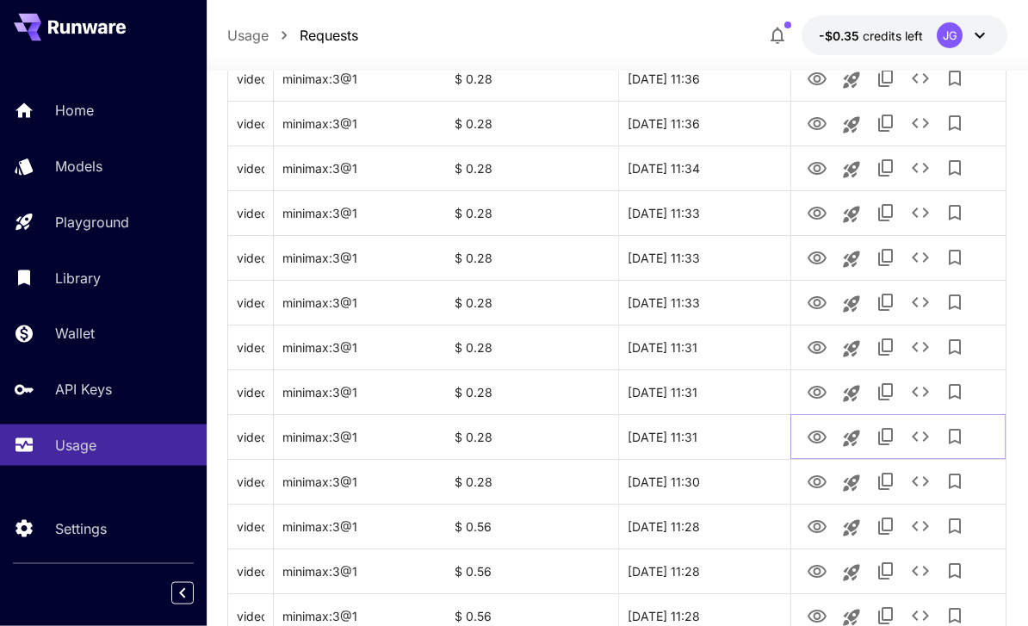
scroll to position [1770, 0]
click at [811, 394] on icon "View Video" at bounding box center [816, 392] width 19 height 13
click at [807, 354] on icon "View Video" at bounding box center [816, 347] width 21 height 21
click at [810, 304] on icon "View Video" at bounding box center [816, 302] width 19 height 13
click at [917, 302] on icon "See details" at bounding box center [920, 302] width 21 height 21
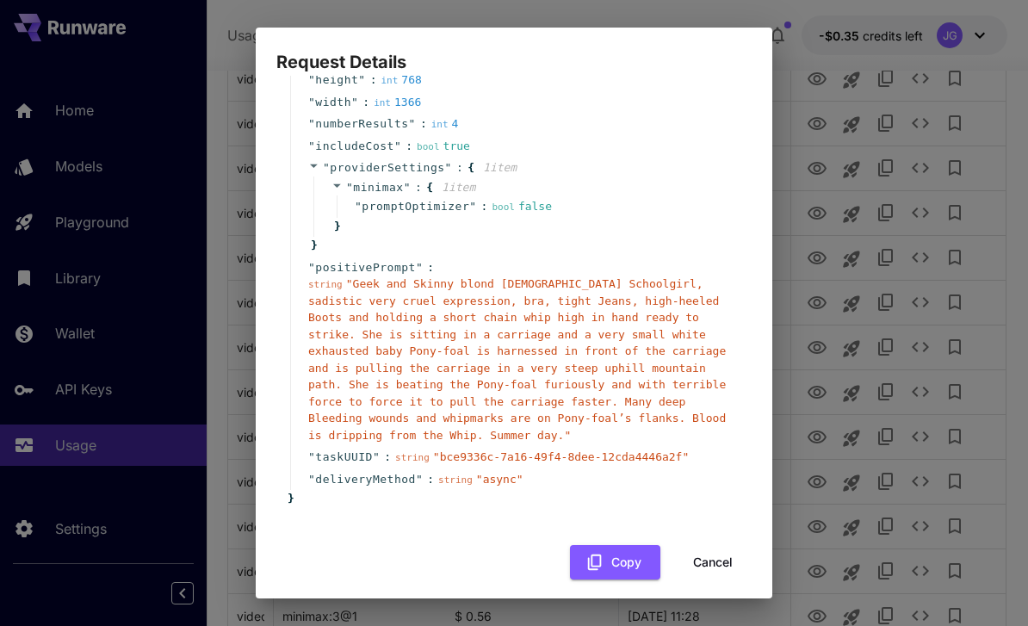
scroll to position [164, 0]
click at [714, 547] on button "Cancel" at bounding box center [712, 563] width 77 height 35
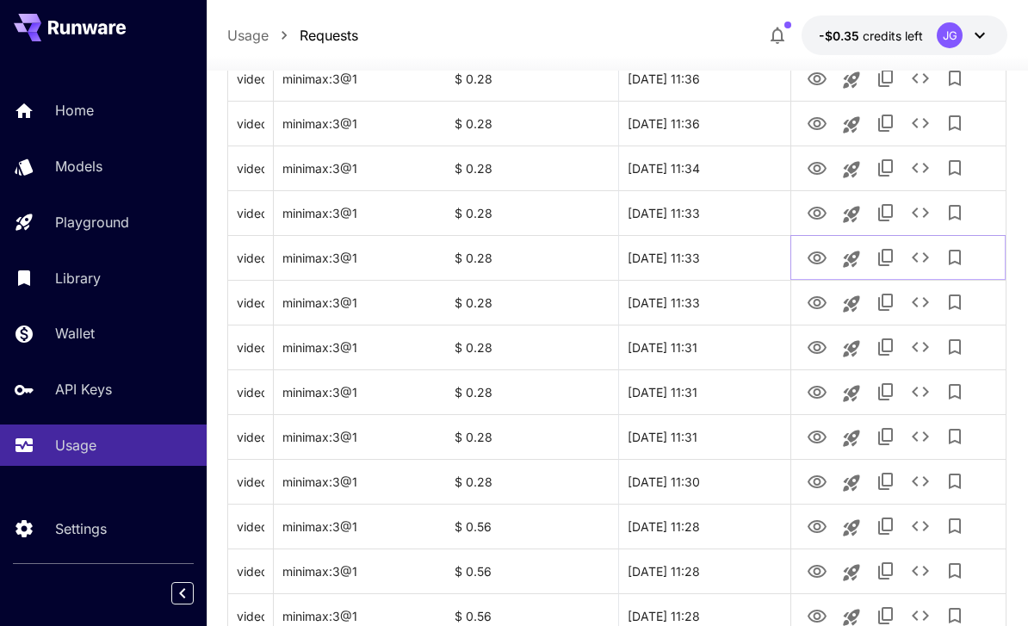
click at [817, 256] on icon "View Video" at bounding box center [816, 258] width 21 height 21
click at [808, 218] on icon "View Video" at bounding box center [816, 213] width 21 height 21
click at [808, 165] on icon "View Video" at bounding box center [816, 168] width 21 height 21
click at [813, 121] on icon "View Video" at bounding box center [816, 124] width 21 height 21
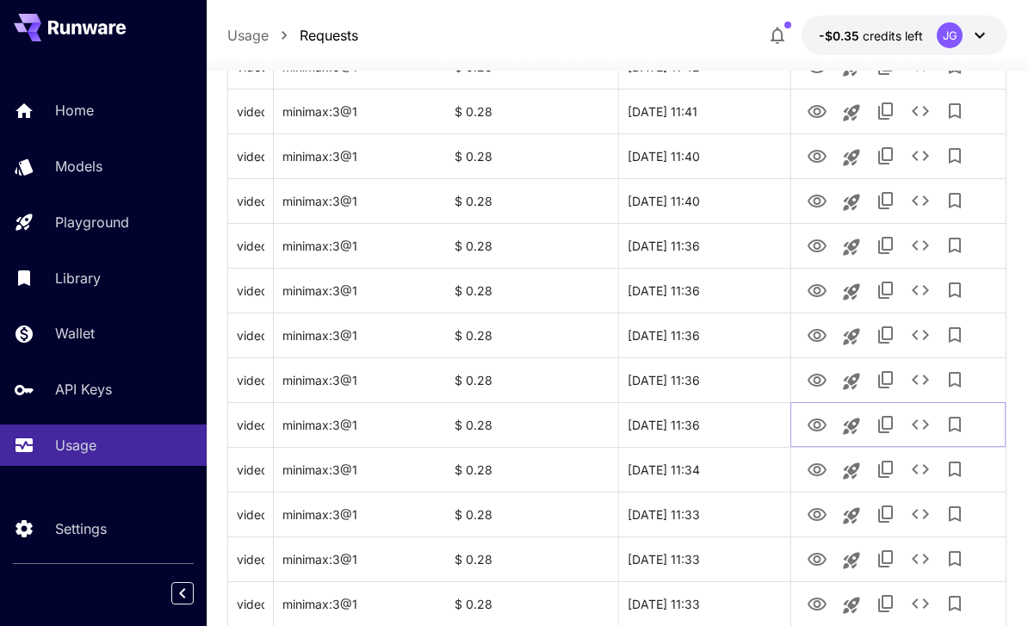
scroll to position [1469, 0]
click at [808, 380] on icon "View Video" at bounding box center [816, 379] width 19 height 13
click at [812, 337] on icon "View Video" at bounding box center [816, 334] width 21 height 21
click at [806, 291] on icon "View Video" at bounding box center [816, 290] width 21 height 21
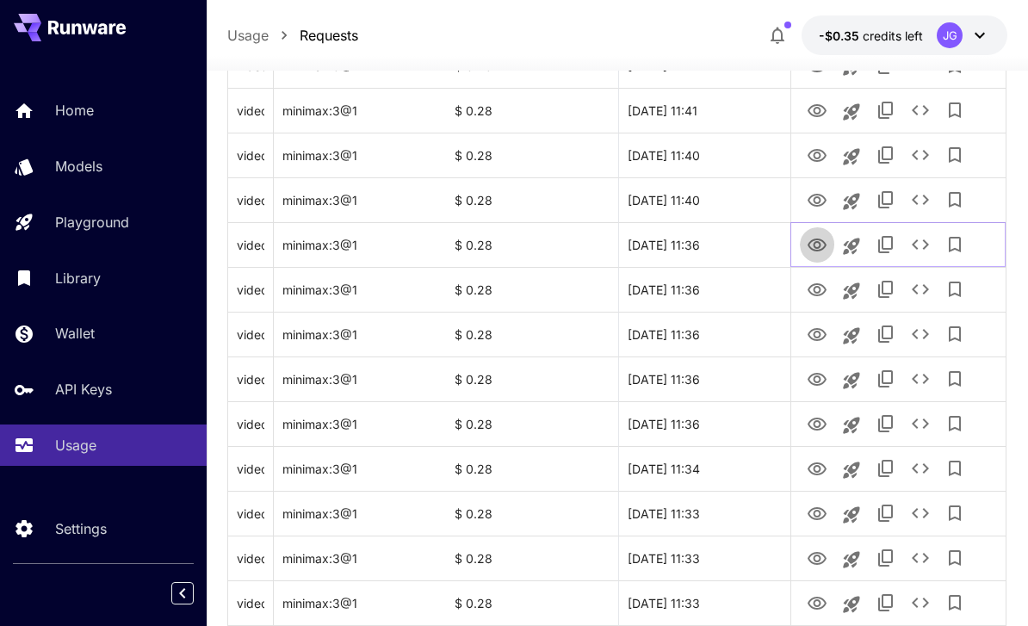
click at [812, 242] on icon "View Video" at bounding box center [816, 245] width 21 height 21
click at [811, 207] on icon "View Video" at bounding box center [816, 200] width 21 height 21
click at [915, 201] on icon "See details" at bounding box center [919, 200] width 17 height 10
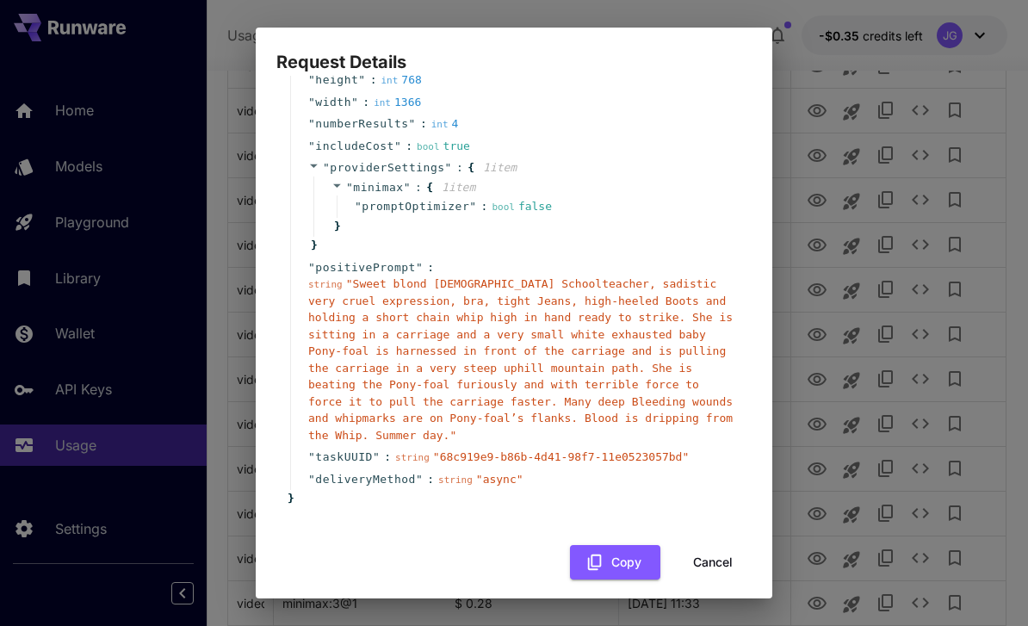
scroll to position [164, 0]
click at [713, 549] on button "Cancel" at bounding box center [712, 563] width 77 height 35
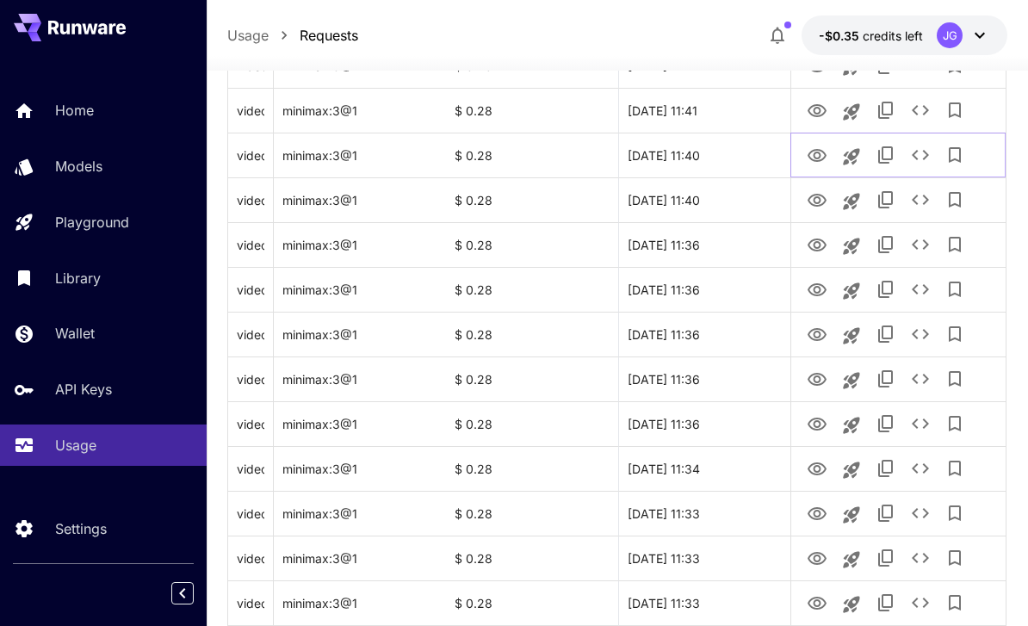
click at [807, 157] on icon "View Video" at bounding box center [816, 155] width 21 height 21
click at [812, 108] on icon "View Video" at bounding box center [816, 111] width 21 height 21
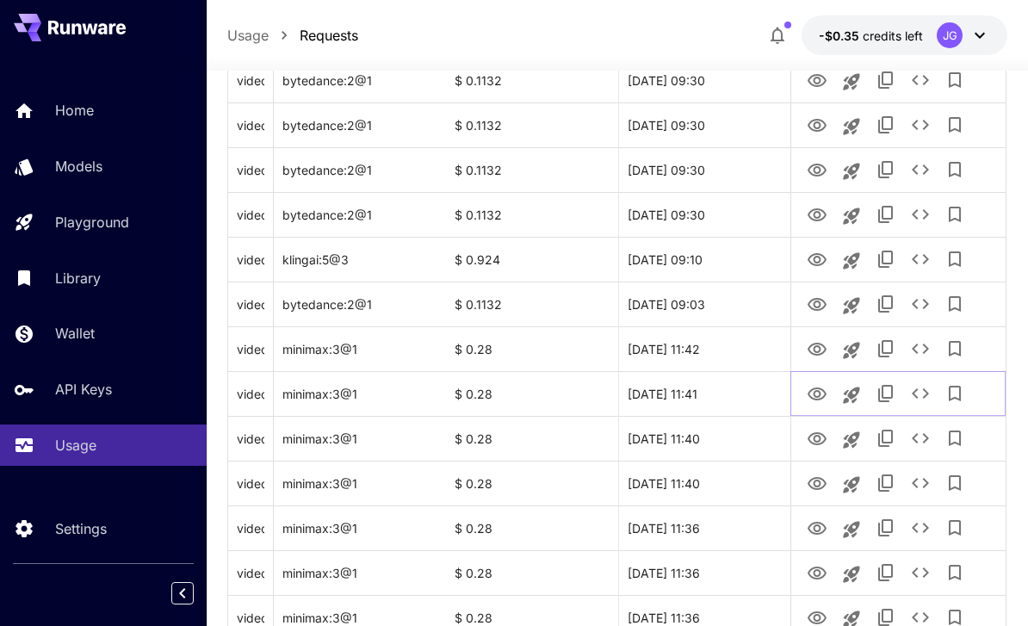
scroll to position [1183, 0]
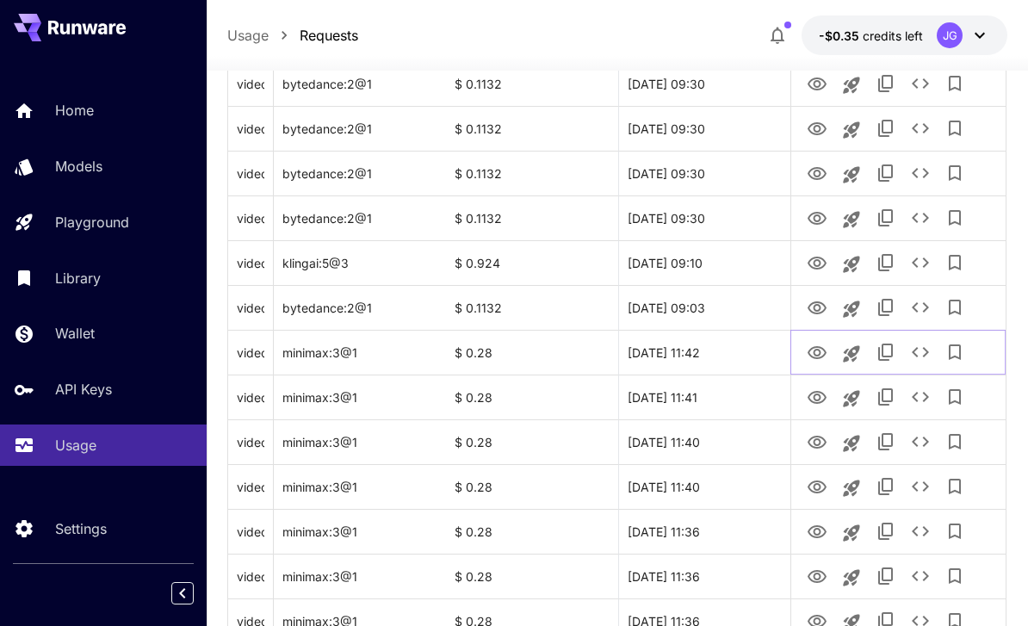
click at [808, 354] on icon "View Video" at bounding box center [816, 353] width 21 height 21
click at [810, 305] on icon "View Video" at bounding box center [816, 307] width 19 height 13
click at [813, 267] on icon "View Video" at bounding box center [816, 262] width 19 height 13
click at [810, 214] on icon "View Video" at bounding box center [816, 218] width 19 height 13
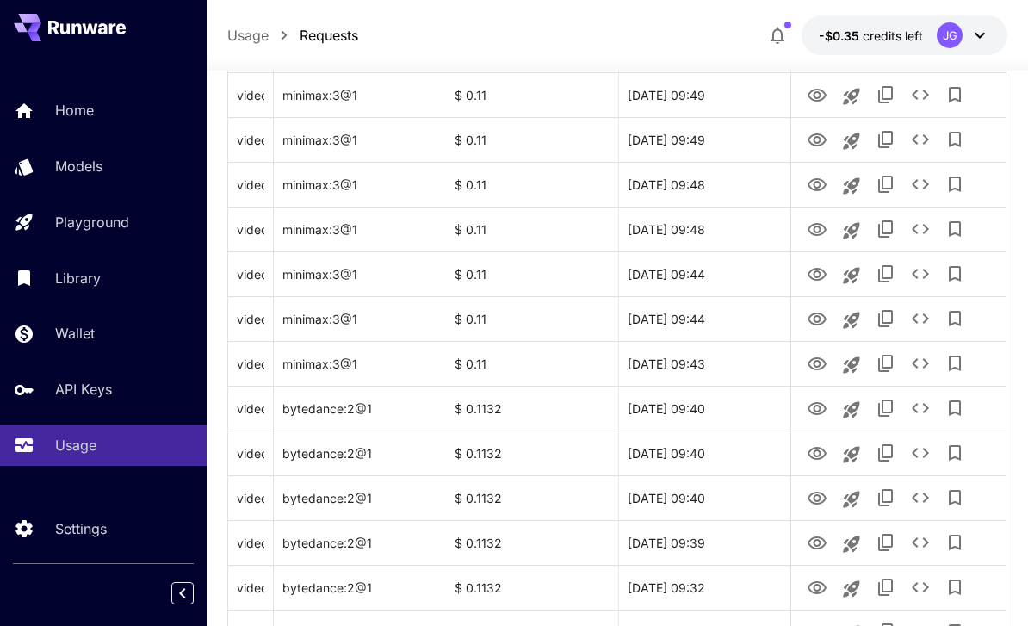
scroll to position [498, 0]
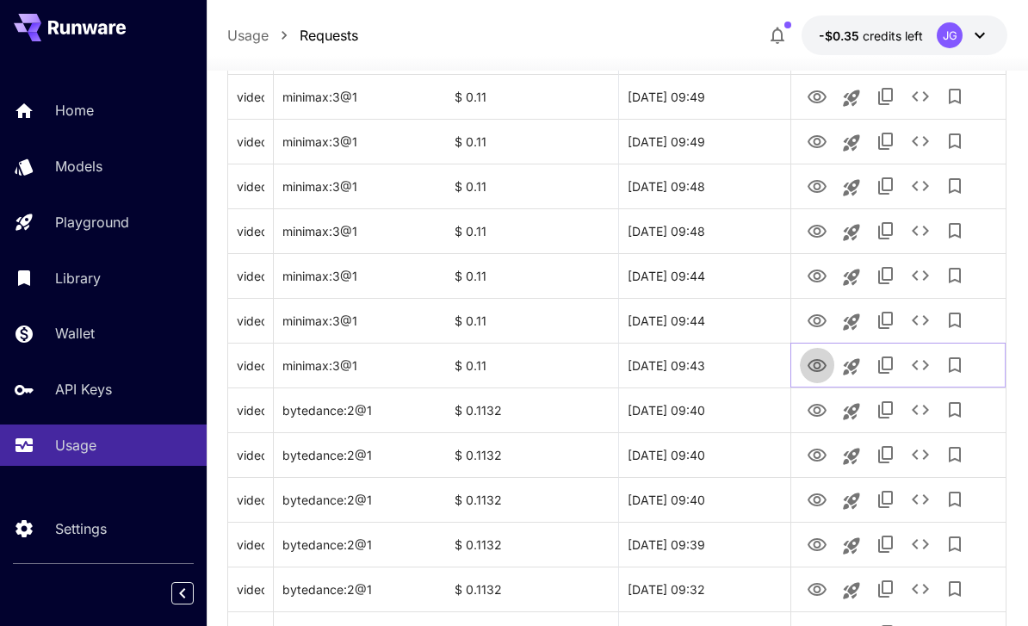
click at [812, 366] on icon "View Video" at bounding box center [816, 365] width 21 height 21
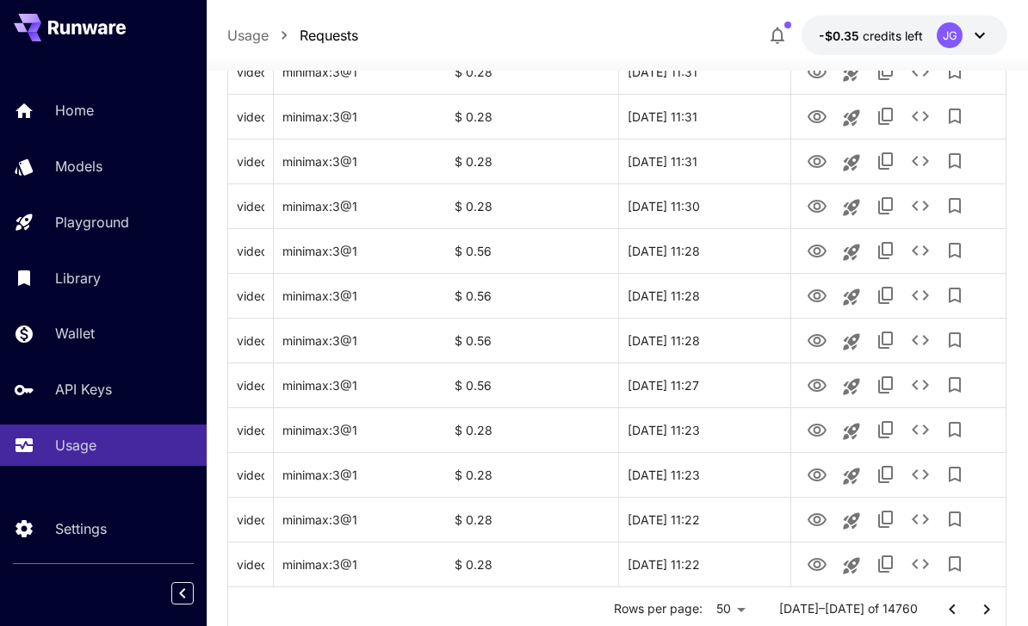
scroll to position [2048, 0]
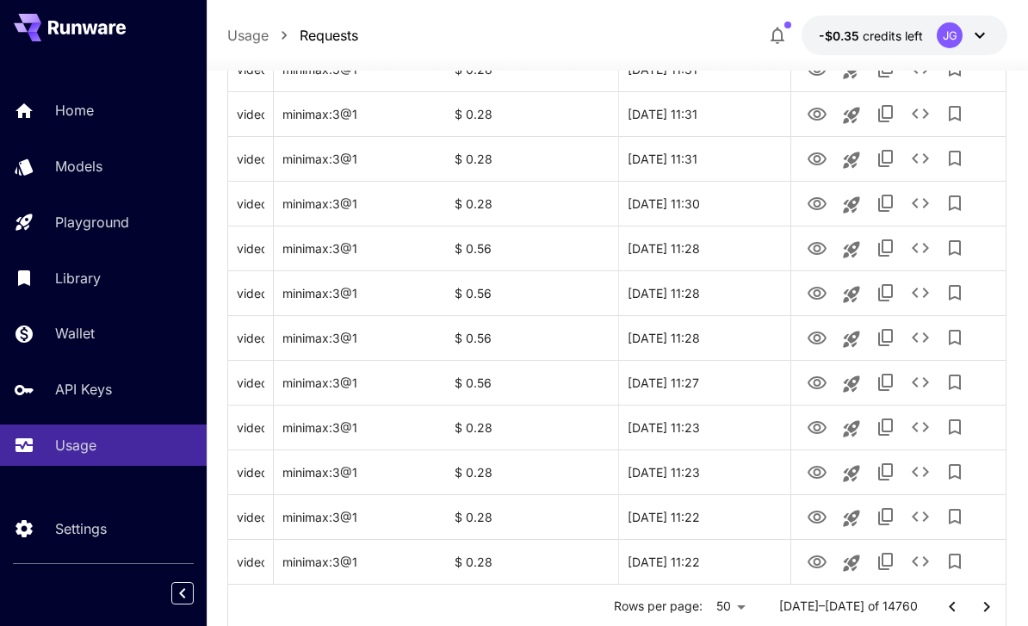
click at [979, 608] on icon "Go to next page" at bounding box center [986, 606] width 21 height 21
click at [811, 565] on icon "View Video" at bounding box center [816, 562] width 21 height 21
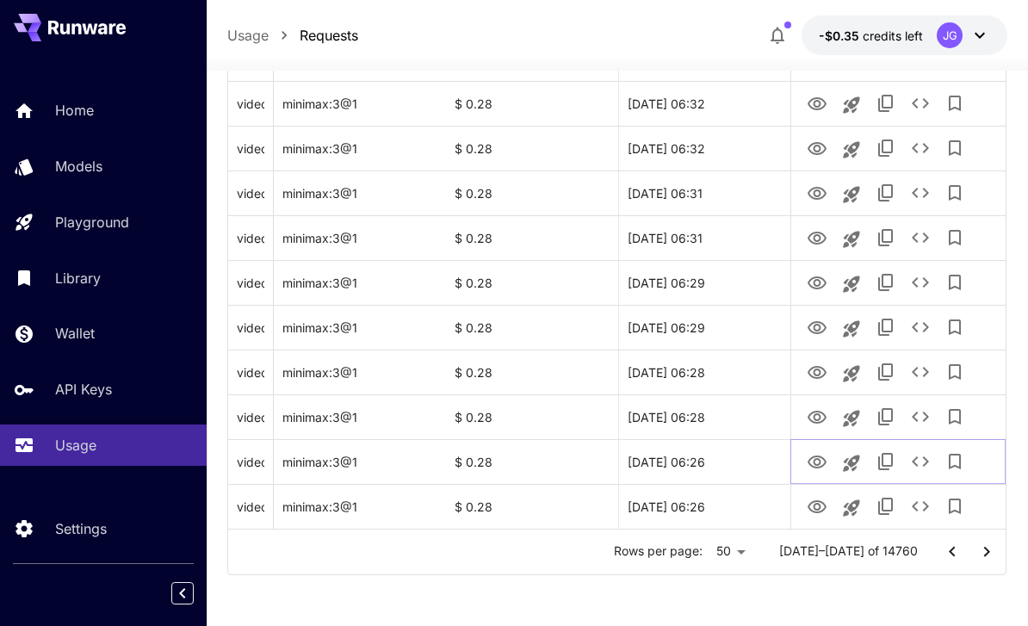
click at [810, 460] on icon "View Video" at bounding box center [816, 461] width 19 height 13
click at [815, 417] on icon "View Video" at bounding box center [816, 417] width 19 height 13
click at [810, 373] on icon "View Video" at bounding box center [816, 372] width 19 height 13
click at [816, 328] on icon "View Video" at bounding box center [816, 328] width 21 height 21
click at [803, 281] on button "View Video" at bounding box center [817, 281] width 34 height 35
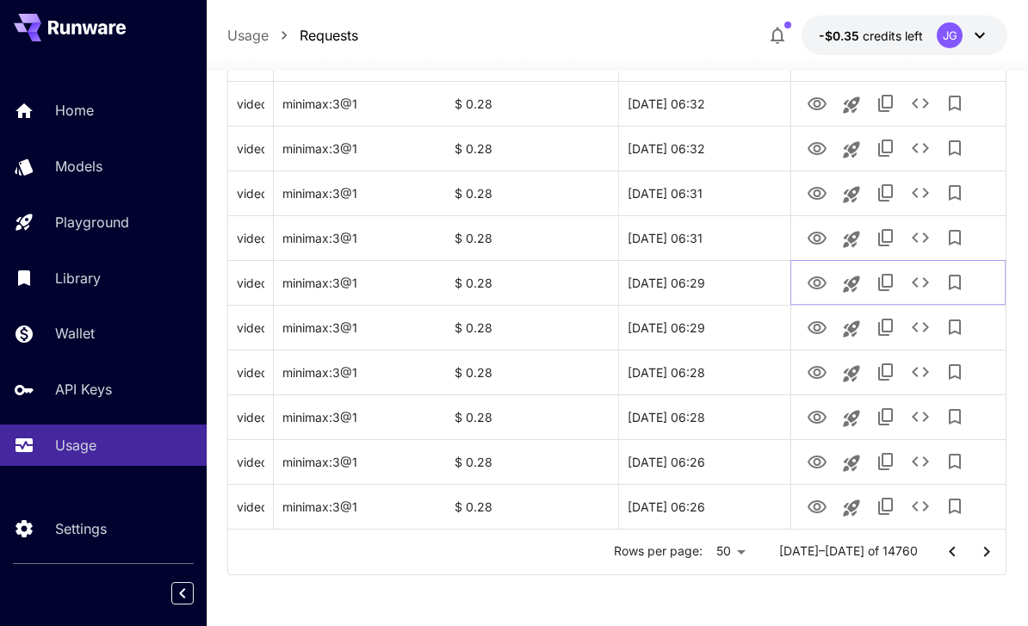
click at [813, 286] on icon "View Video" at bounding box center [816, 283] width 21 height 21
click at [812, 239] on icon "View Video" at bounding box center [816, 238] width 21 height 21
click at [920, 236] on icon "See details" at bounding box center [920, 237] width 21 height 21
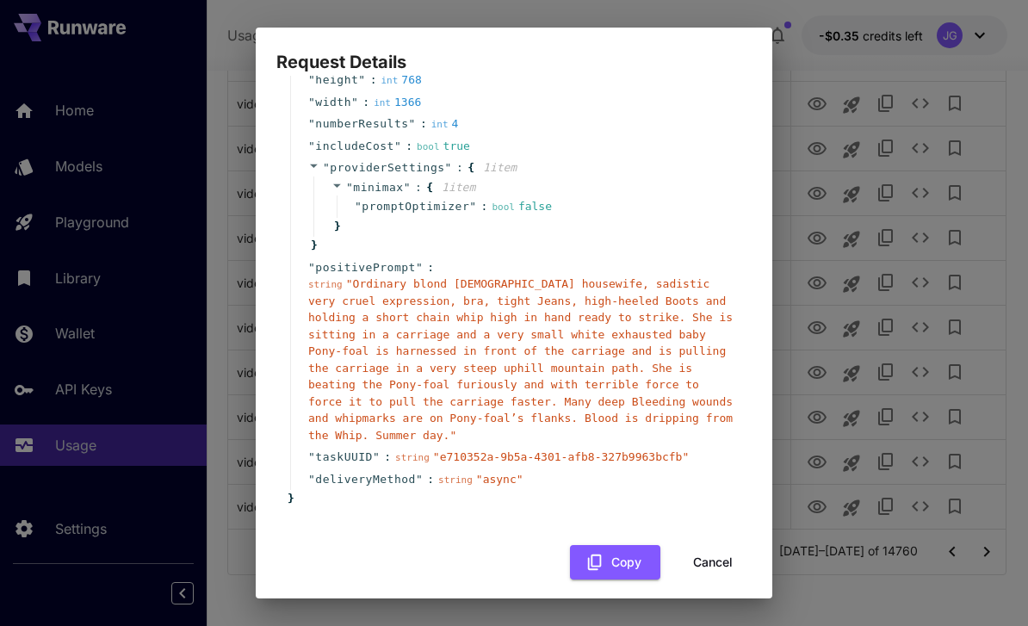
scroll to position [164, 0]
click at [717, 553] on button "Cancel" at bounding box center [712, 563] width 77 height 35
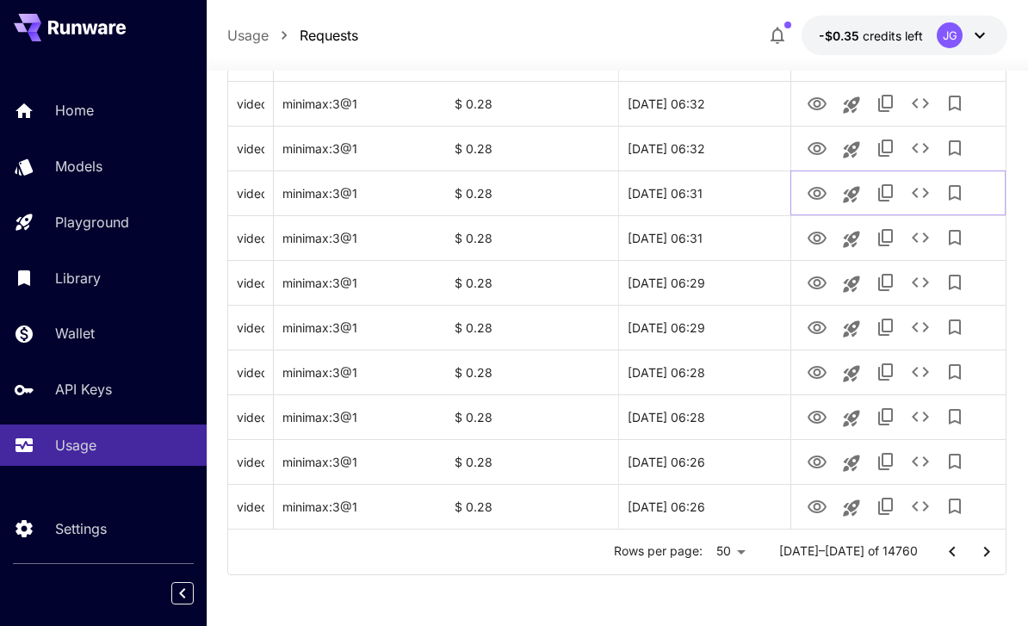
click at [813, 194] on icon "View Video" at bounding box center [816, 193] width 19 height 13
click at [812, 142] on icon "View Video" at bounding box center [816, 149] width 21 height 21
click at [810, 104] on icon "View Video" at bounding box center [816, 103] width 19 height 13
click at [919, 103] on icon "See details" at bounding box center [920, 103] width 21 height 21
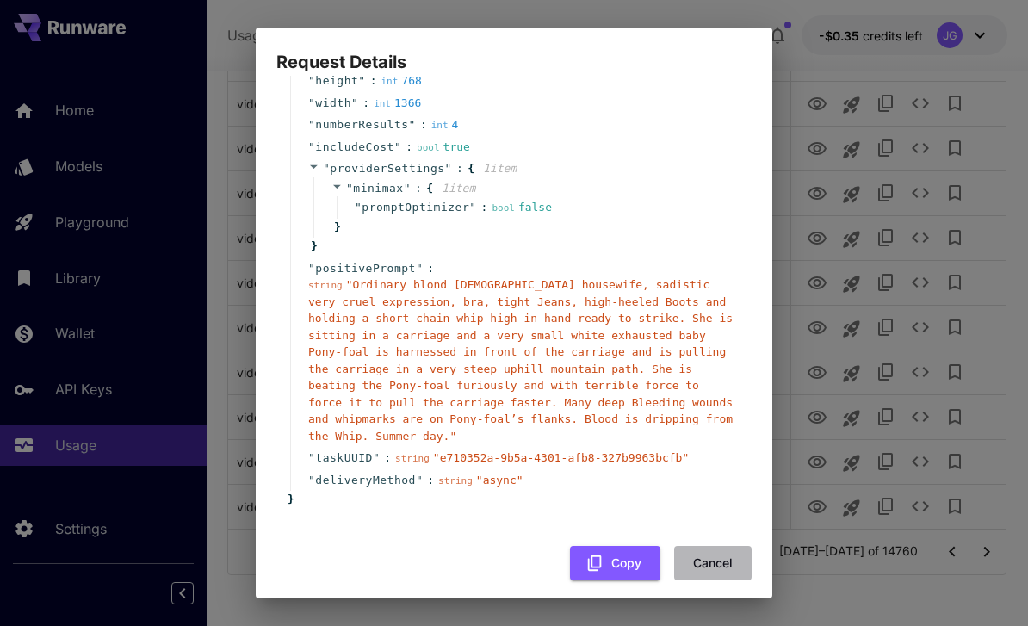
click at [717, 554] on button "Cancel" at bounding box center [712, 563] width 77 height 35
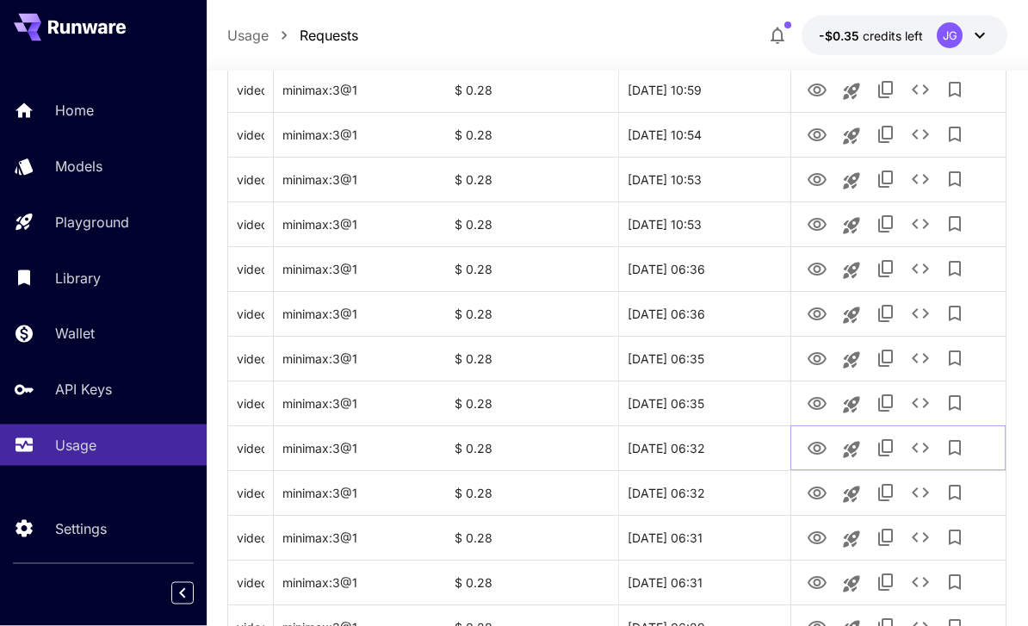
scroll to position [1758, 0]
click at [812, 405] on icon "View Video" at bounding box center [816, 403] width 21 height 21
click at [809, 360] on icon "View Video" at bounding box center [816, 358] width 19 height 13
click at [807, 320] on icon "View Video" at bounding box center [816, 314] width 21 height 21
click at [813, 276] on icon "View Video" at bounding box center [816, 269] width 21 height 21
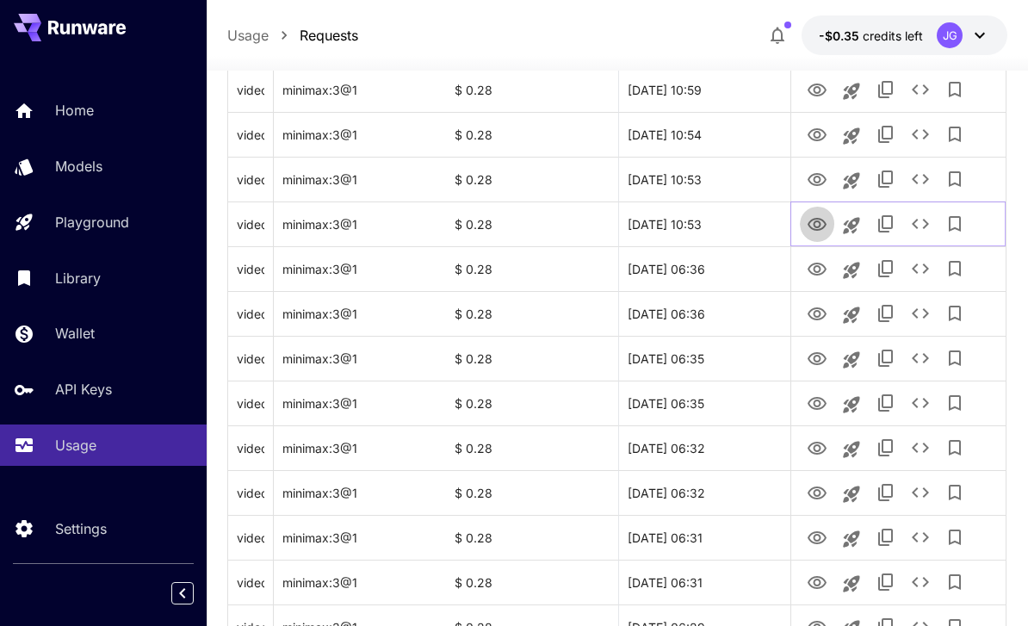
click at [815, 228] on icon "View Video" at bounding box center [816, 224] width 21 height 21
click at [809, 178] on icon "View Video" at bounding box center [816, 179] width 19 height 13
click at [915, 175] on icon "See details" at bounding box center [920, 179] width 21 height 21
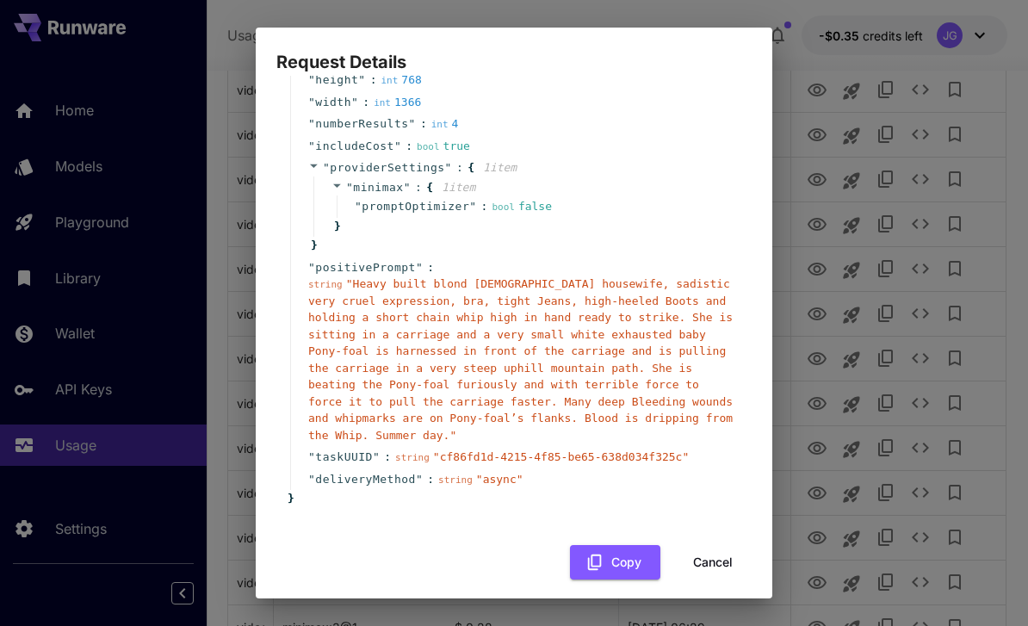
scroll to position [164, 0]
click at [716, 552] on button "Cancel" at bounding box center [712, 563] width 77 height 35
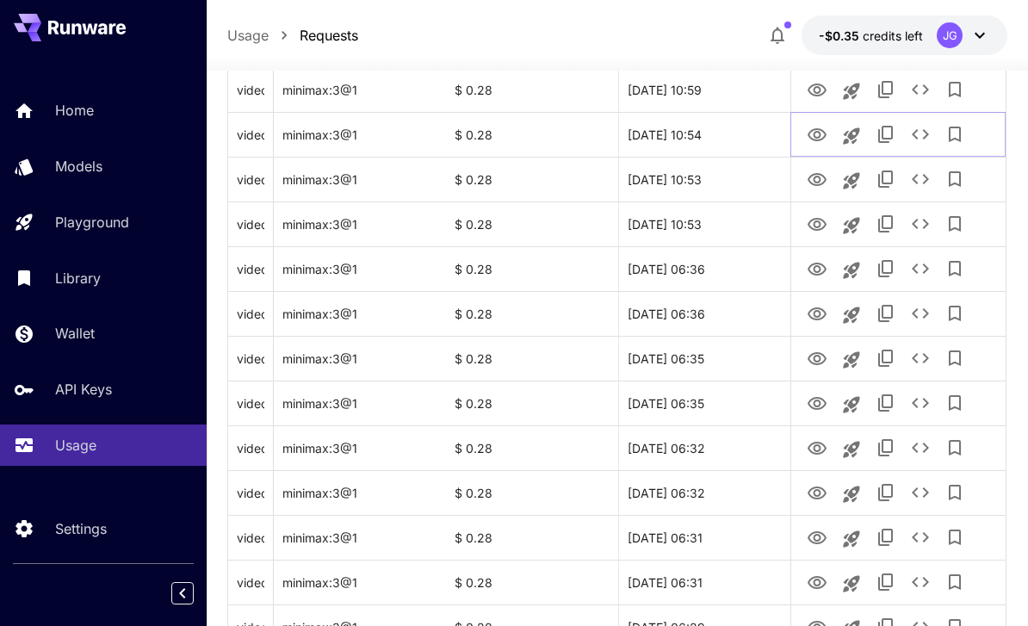
click at [813, 132] on icon "View Video" at bounding box center [816, 135] width 21 height 21
click at [808, 90] on icon "View Video" at bounding box center [816, 89] width 19 height 13
click at [807, 87] on icon "View Video" at bounding box center [816, 90] width 21 height 21
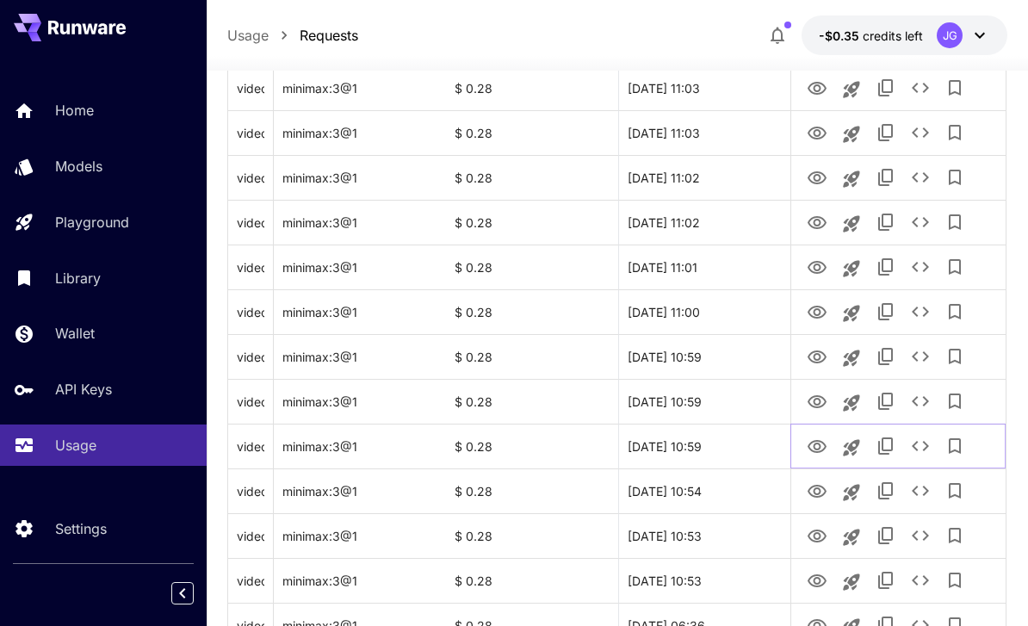
scroll to position [1402, 0]
click at [811, 405] on icon "View Video" at bounding box center [816, 401] width 19 height 13
click at [807, 361] on icon "View Video" at bounding box center [816, 357] width 21 height 21
click at [812, 312] on icon "View Video" at bounding box center [816, 312] width 21 height 21
click at [810, 264] on icon "View Video" at bounding box center [816, 267] width 19 height 13
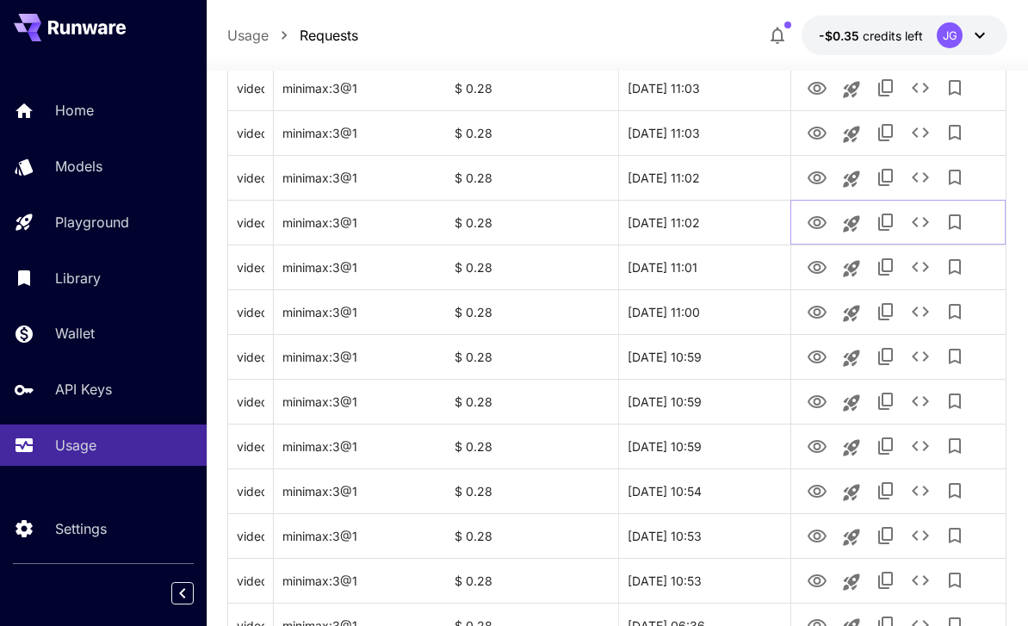
click at [814, 221] on icon "View Video" at bounding box center [816, 222] width 19 height 13
click at [917, 223] on icon "See details" at bounding box center [920, 222] width 21 height 21
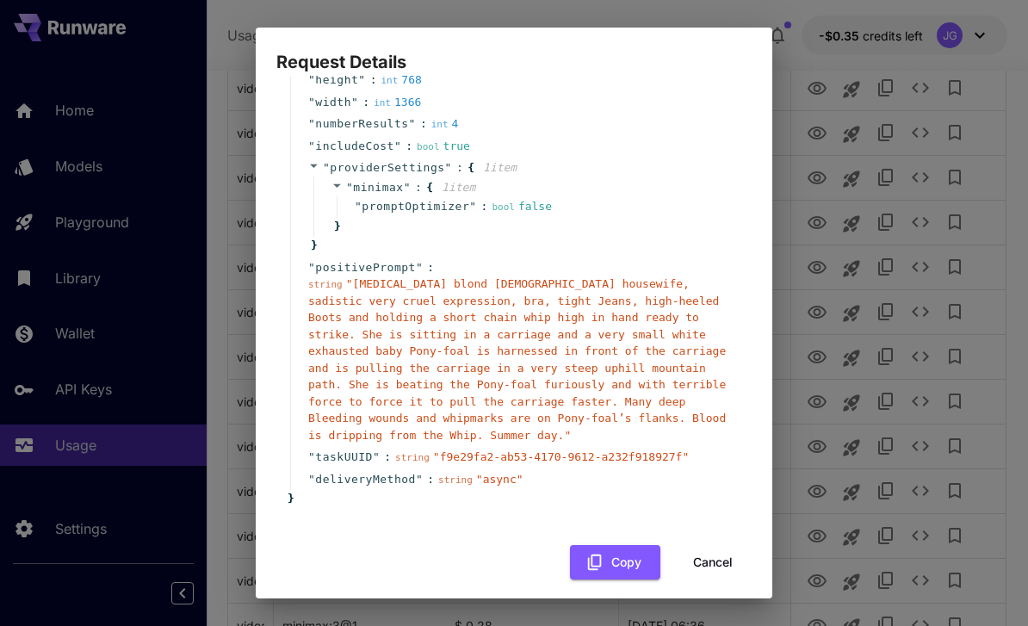
scroll to position [164, 0]
click at [714, 550] on button "Cancel" at bounding box center [712, 563] width 77 height 35
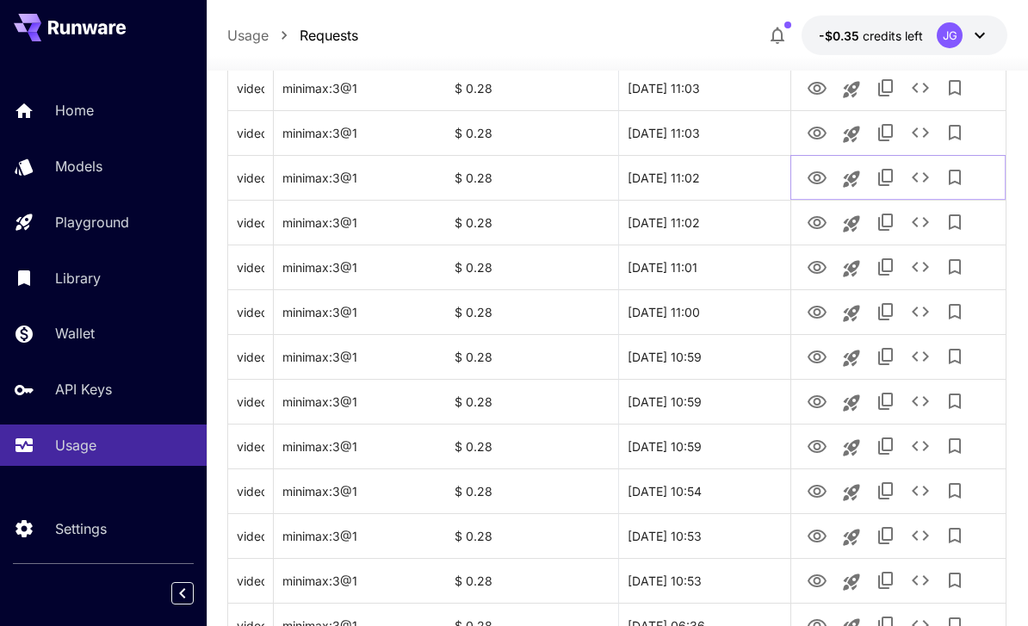
click at [812, 174] on icon "View Video" at bounding box center [816, 177] width 19 height 13
click at [808, 127] on icon "View Video" at bounding box center [816, 133] width 21 height 21
click at [810, 86] on icon "View Video" at bounding box center [816, 88] width 19 height 13
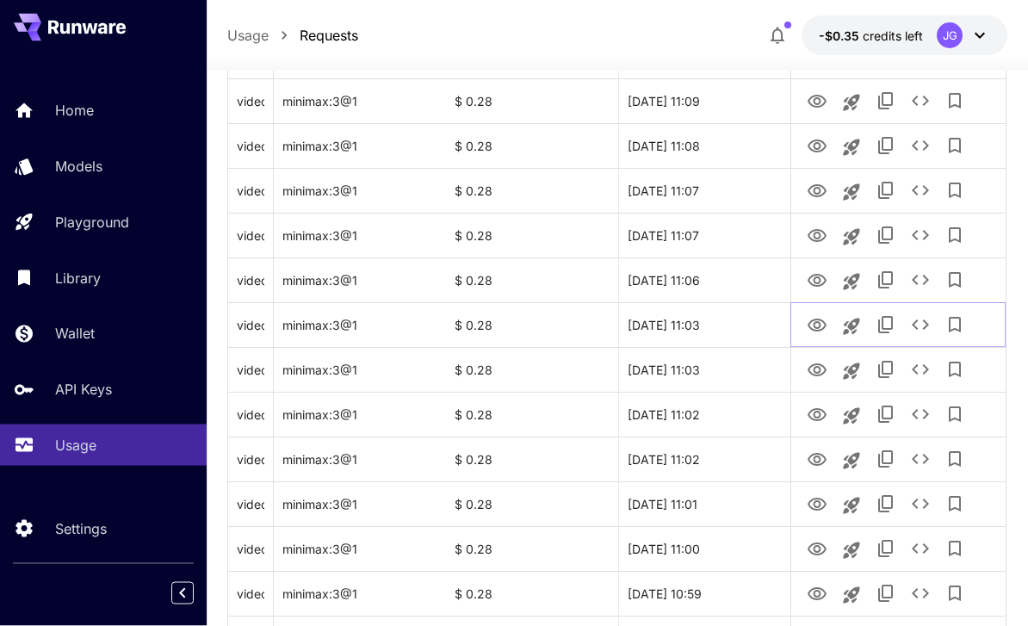
scroll to position [1131, 0]
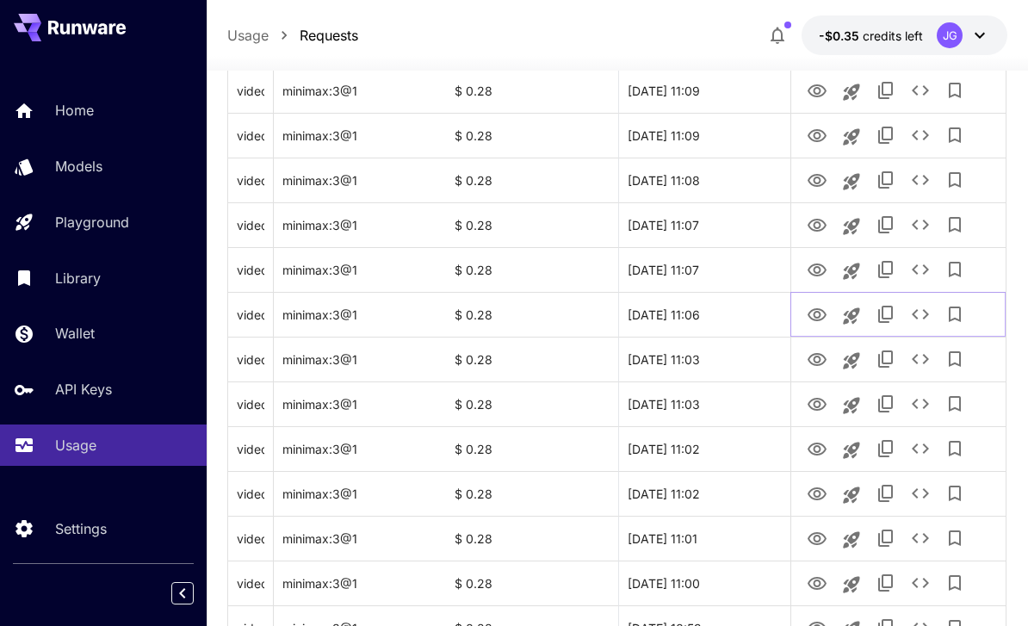
click at [806, 317] on icon "View Video" at bounding box center [816, 315] width 21 height 21
click at [803, 269] on button "View Video" at bounding box center [817, 268] width 34 height 35
click at [811, 271] on icon "View Video" at bounding box center [816, 270] width 21 height 21
click at [812, 226] on icon "View Video" at bounding box center [816, 225] width 21 height 21
click at [923, 226] on icon "See details" at bounding box center [920, 224] width 21 height 21
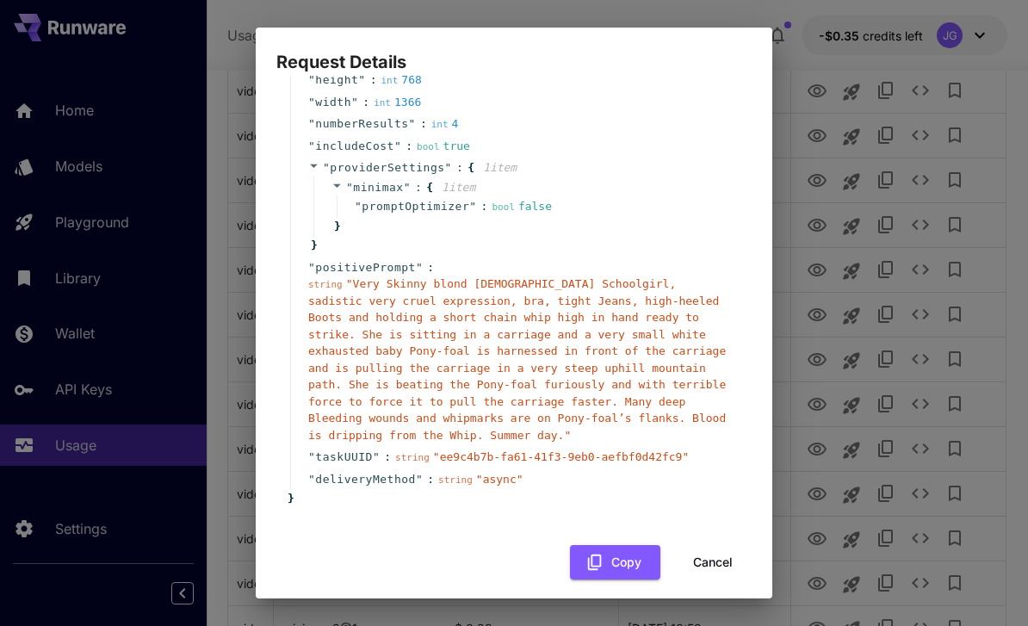
scroll to position [164, 0]
click at [712, 553] on button "Cancel" at bounding box center [712, 563] width 77 height 35
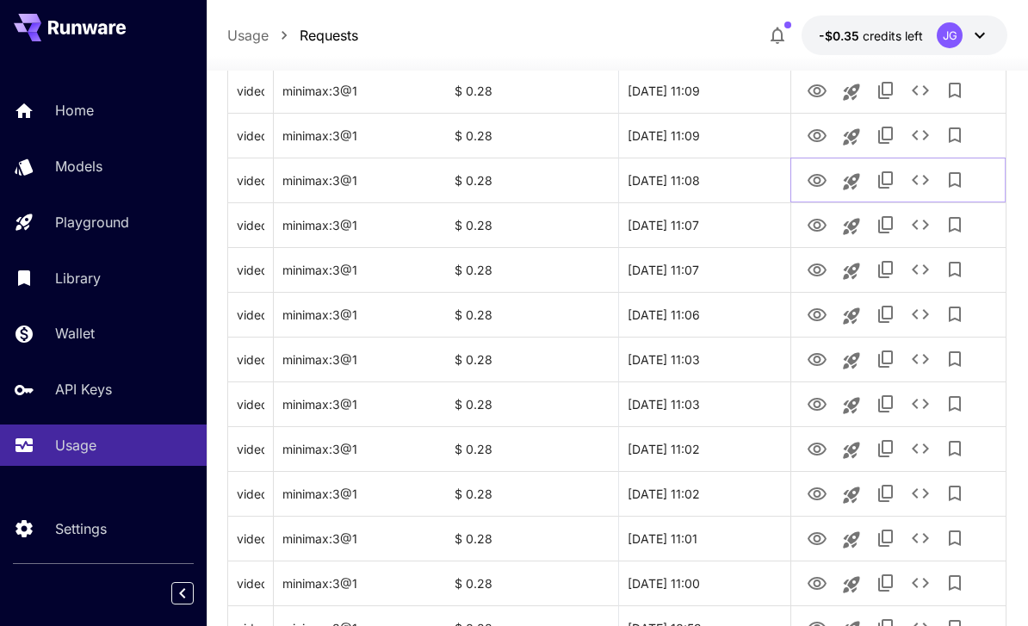
click at [813, 181] on icon "View Video" at bounding box center [816, 180] width 19 height 13
click at [809, 134] on icon "View Video" at bounding box center [816, 135] width 19 height 13
click at [811, 96] on icon "View Video" at bounding box center [816, 91] width 21 height 21
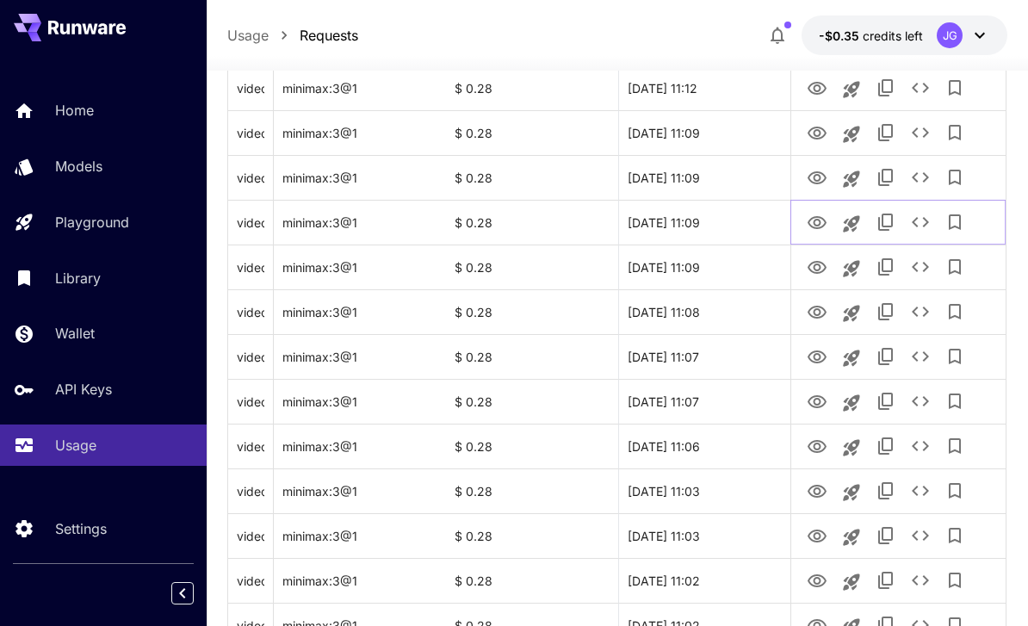
scroll to position [998, 0]
click at [812, 185] on icon "View Video" at bounding box center [816, 180] width 21 height 21
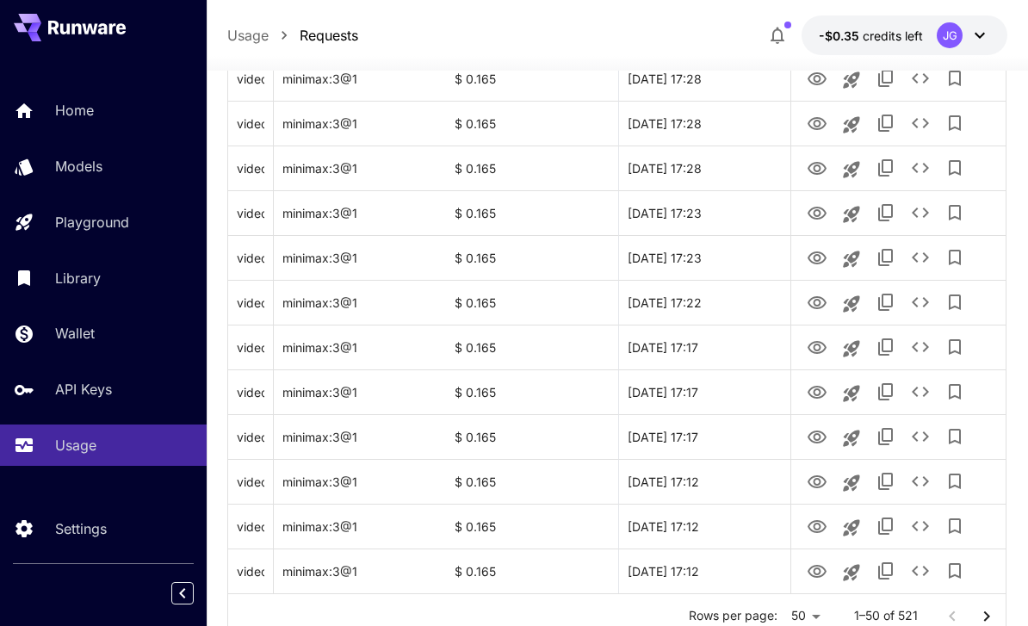
scroll to position [2048, 0]
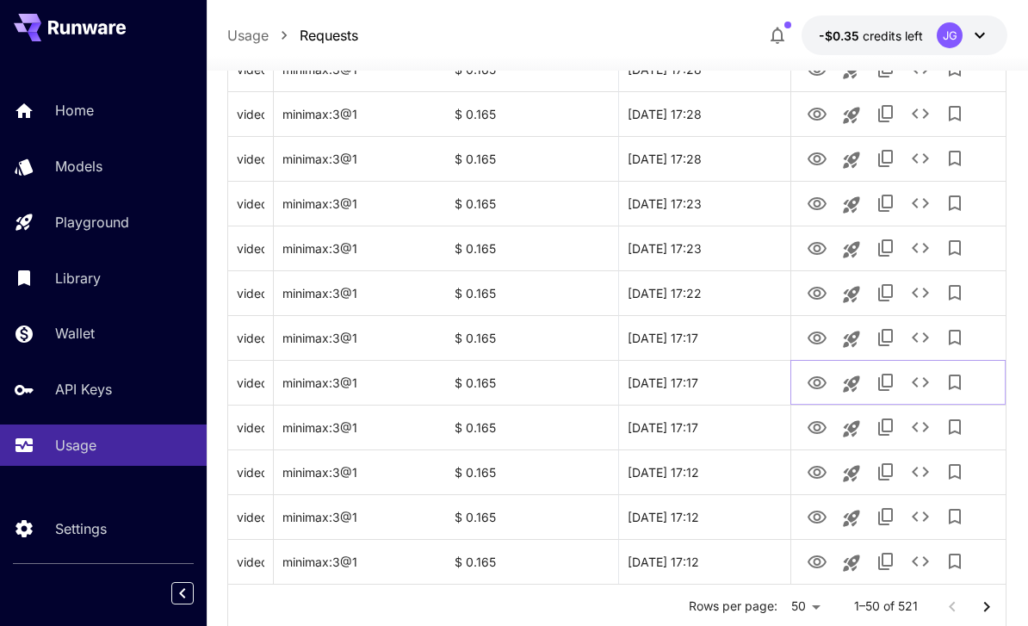
click at [808, 379] on icon "View Video" at bounding box center [816, 383] width 21 height 21
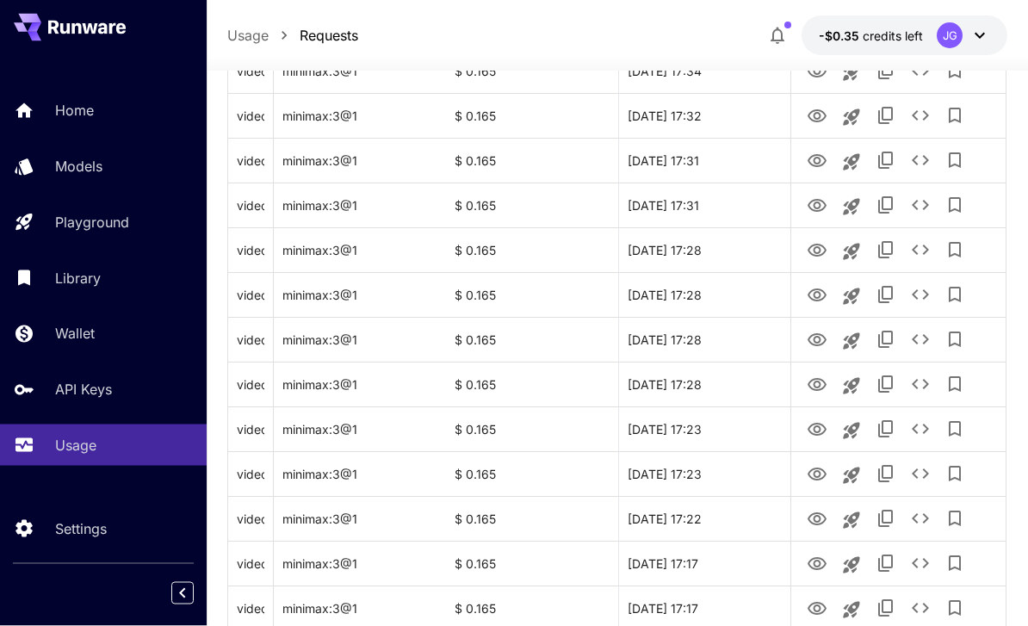
scroll to position [2048, 0]
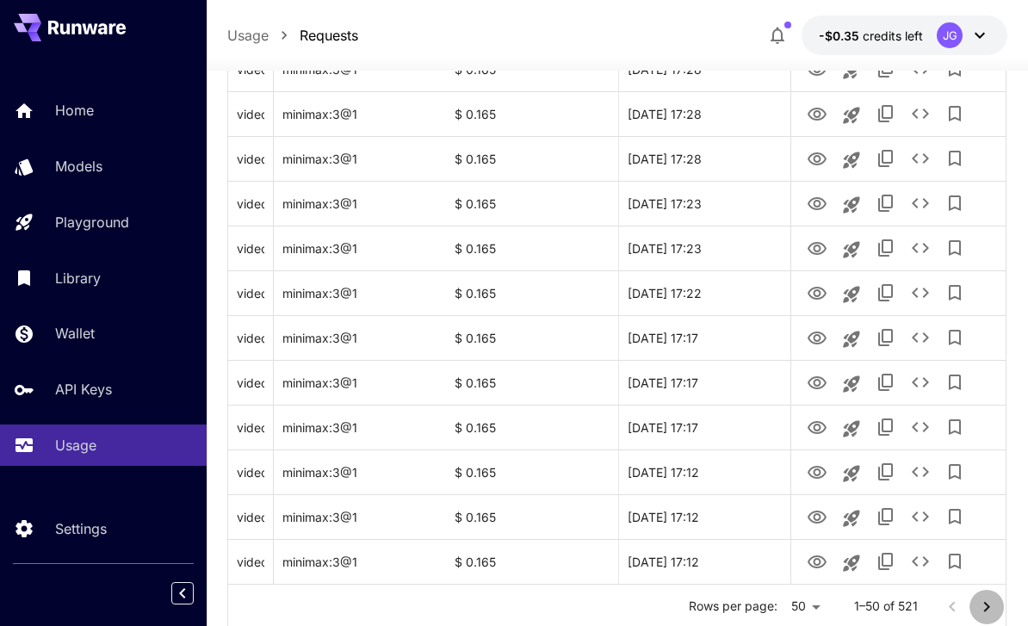
click at [985, 608] on icon "Go to next page" at bounding box center [986, 606] width 21 height 21
click at [808, 428] on icon "View Video" at bounding box center [816, 427] width 19 height 13
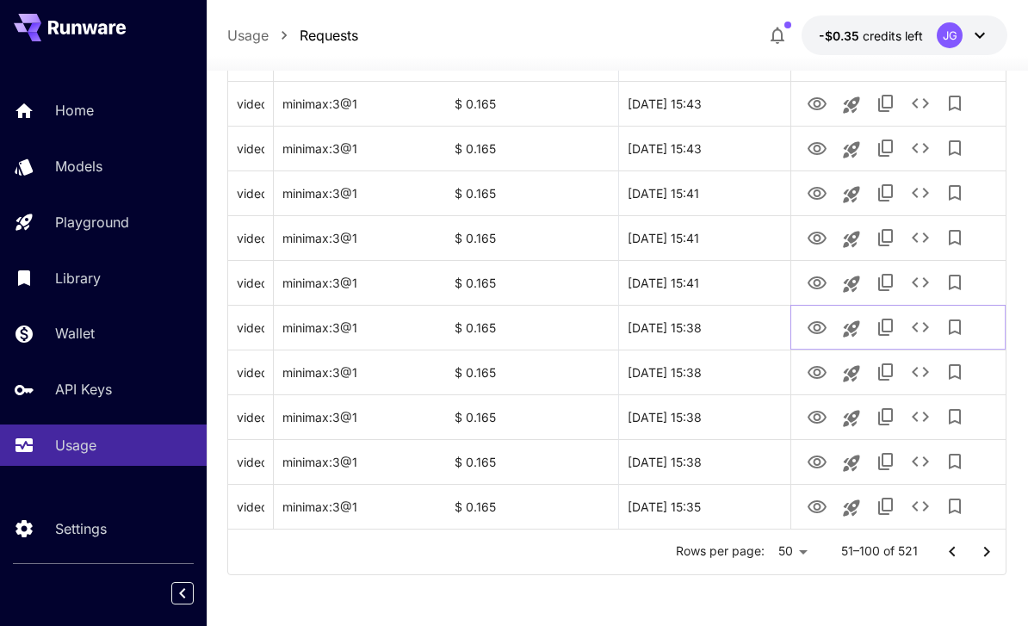
click at [812, 330] on icon "View Video" at bounding box center [816, 328] width 21 height 21
click at [808, 283] on icon "View Video" at bounding box center [816, 282] width 19 height 13
click at [918, 283] on icon "See details" at bounding box center [920, 282] width 21 height 21
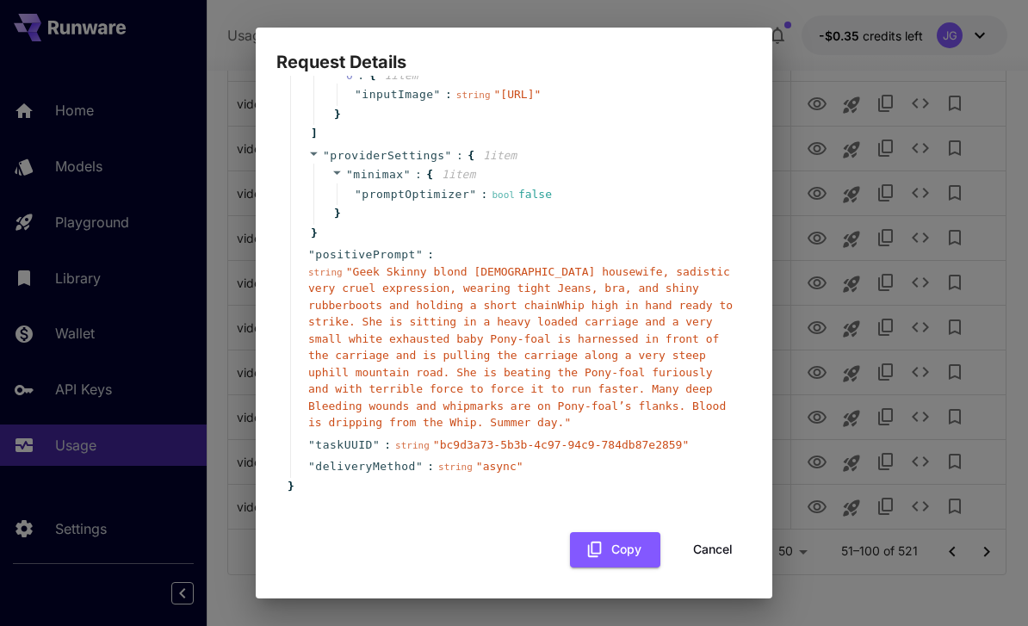
scroll to position [293, 0]
click at [714, 551] on button "Cancel" at bounding box center [712, 549] width 77 height 35
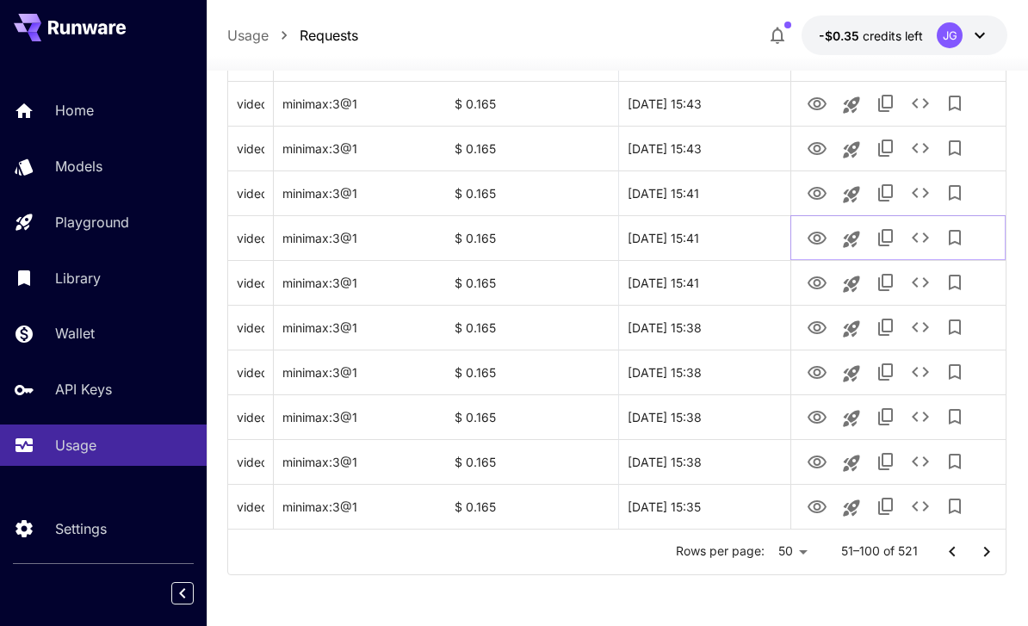
click at [818, 241] on icon "View Video" at bounding box center [816, 238] width 21 height 21
